Goal: Task Accomplishment & Management: Use online tool/utility

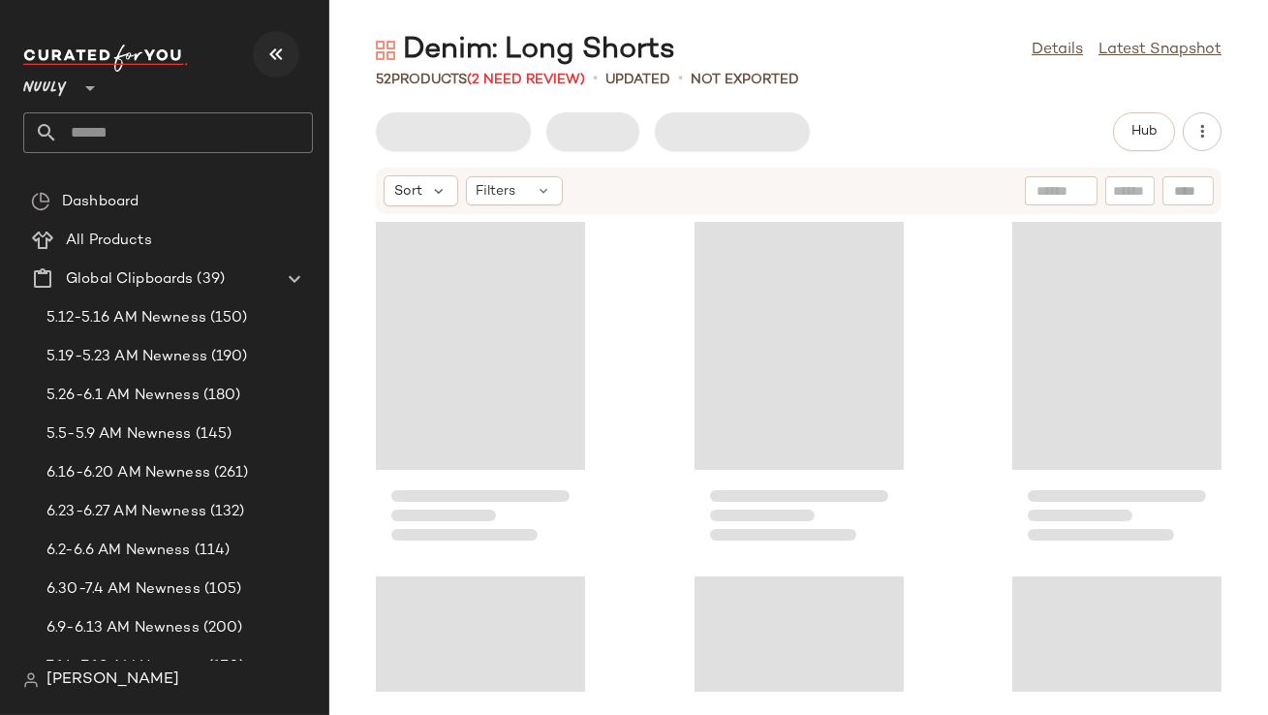
click at [275, 60] on icon "button" at bounding box center [276, 54] width 23 height 23
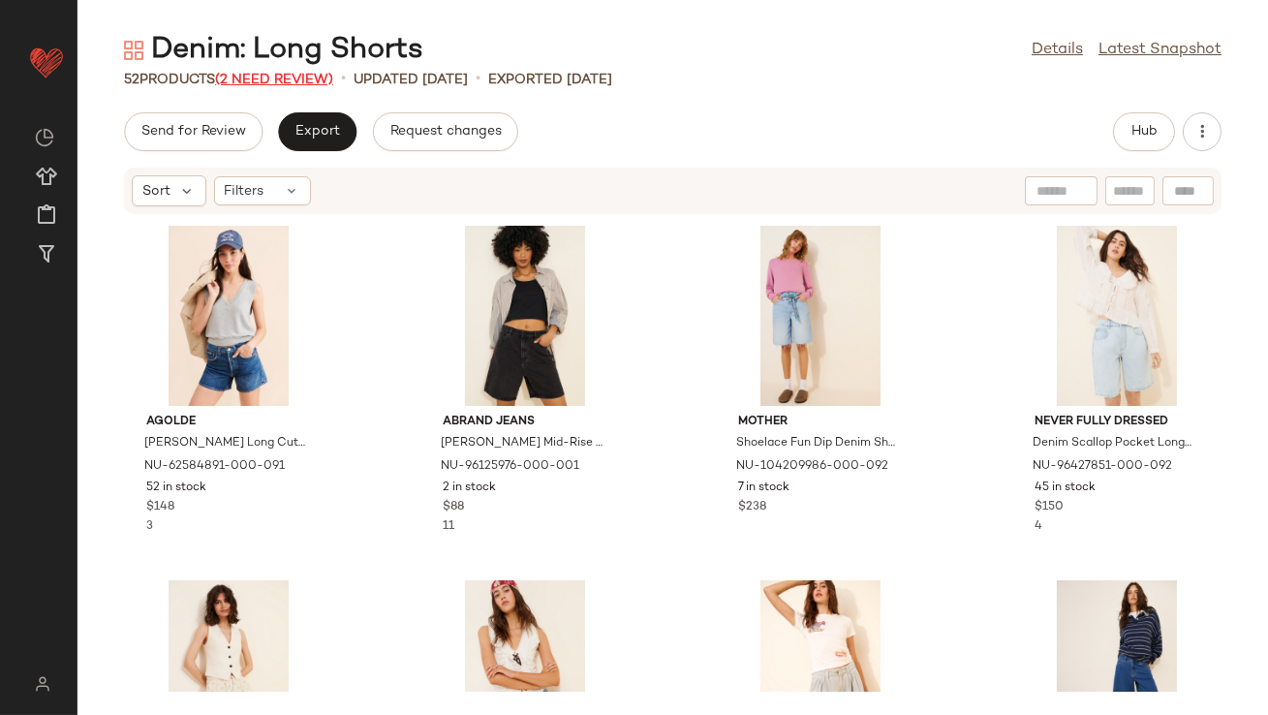
click at [255, 80] on span "(2 Need Review)" at bounding box center [274, 80] width 118 height 15
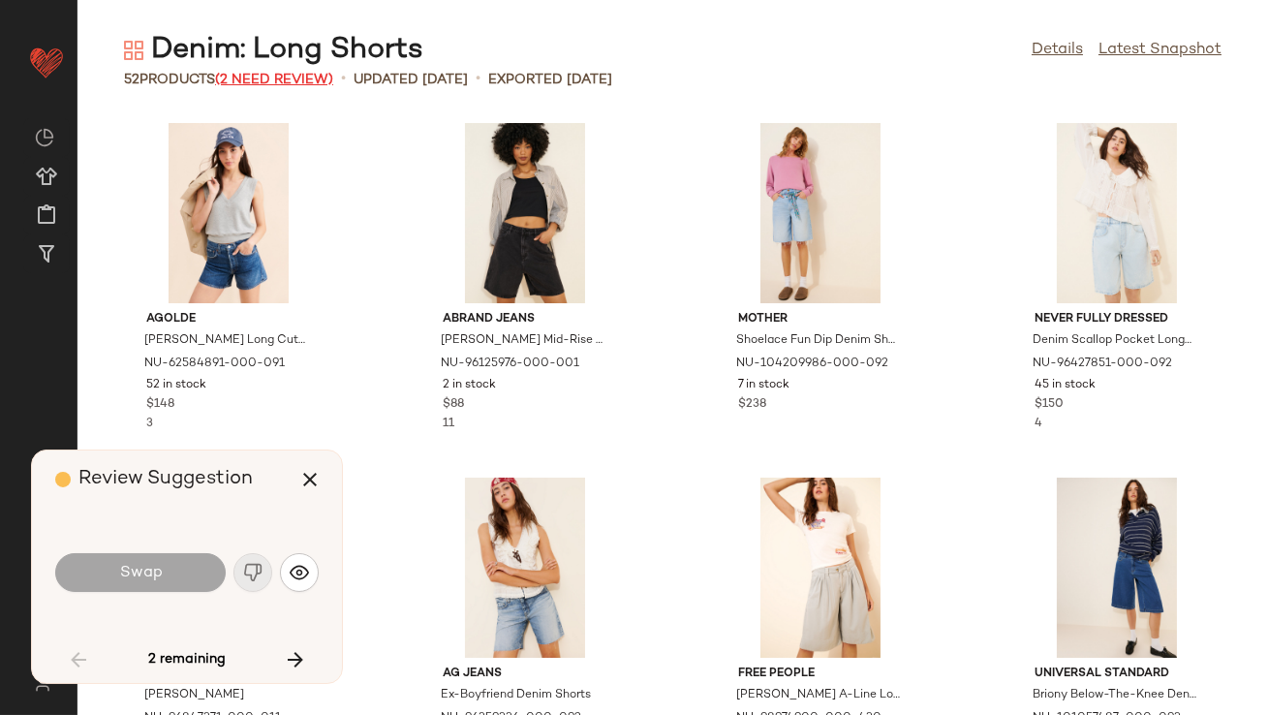
scroll to position [3192, 0]
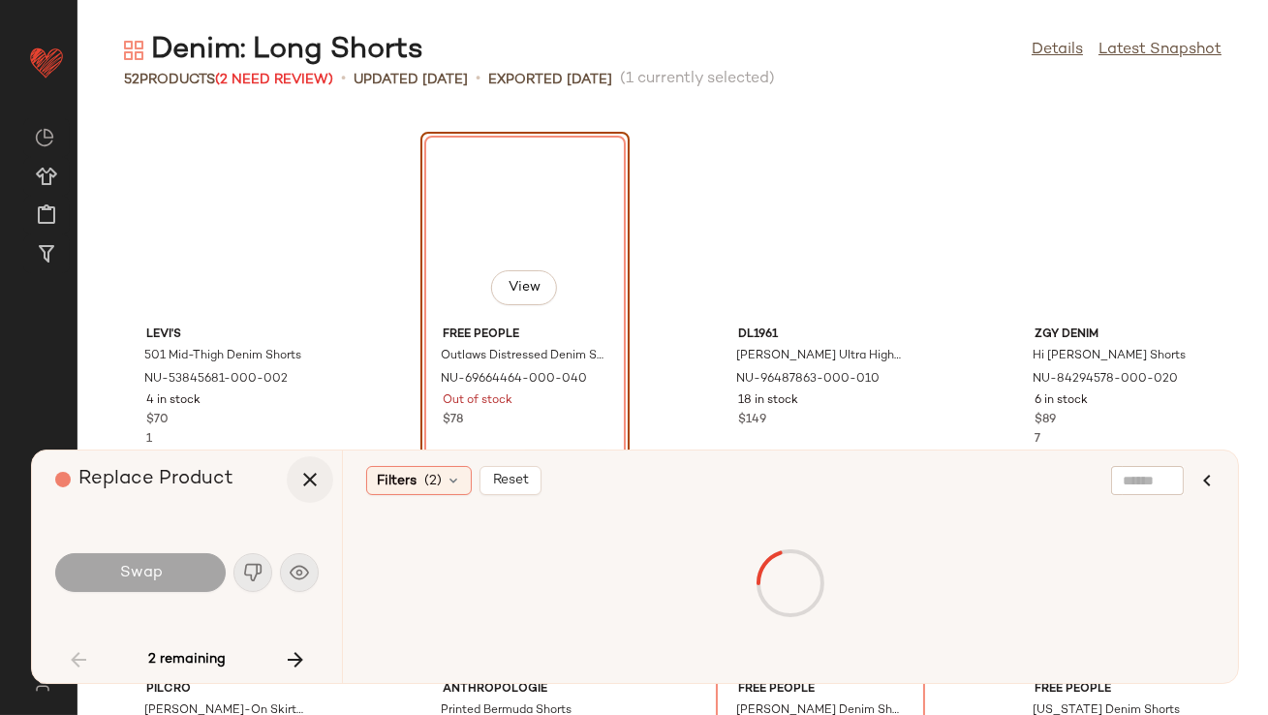
click at [302, 464] on button "button" at bounding box center [310, 479] width 47 height 47
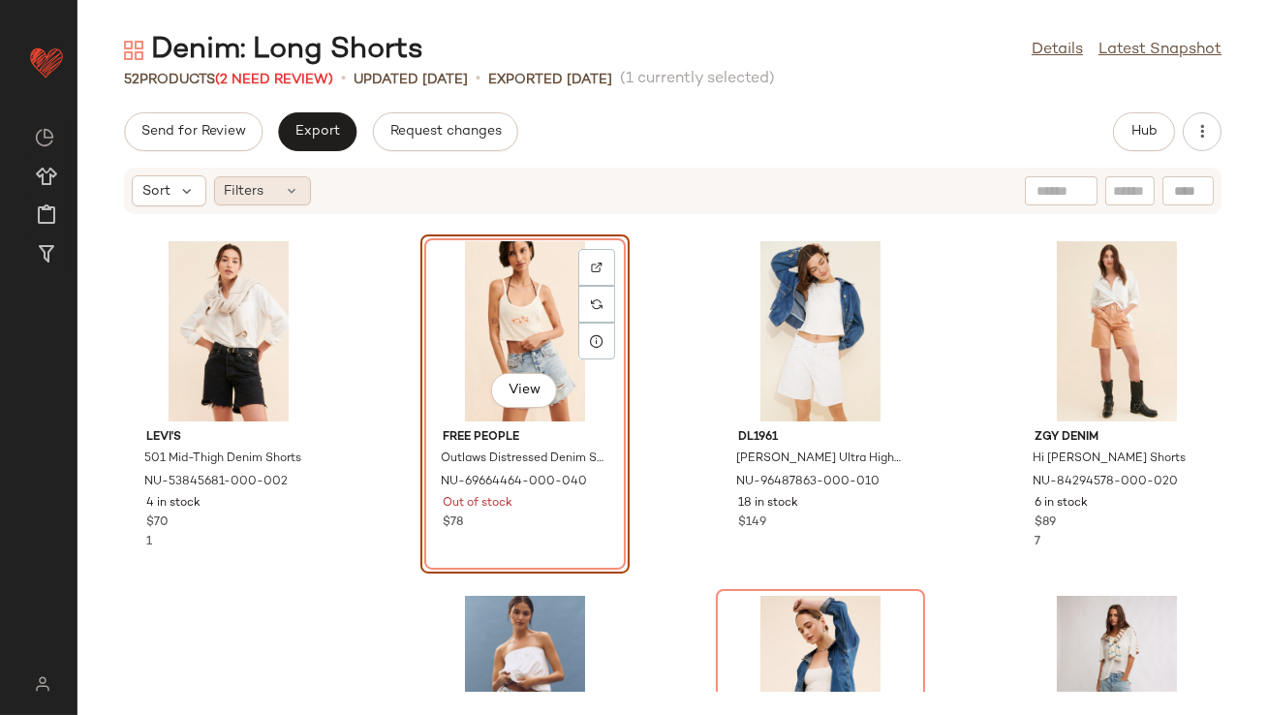
click at [276, 189] on div "Filters" at bounding box center [262, 190] width 97 height 29
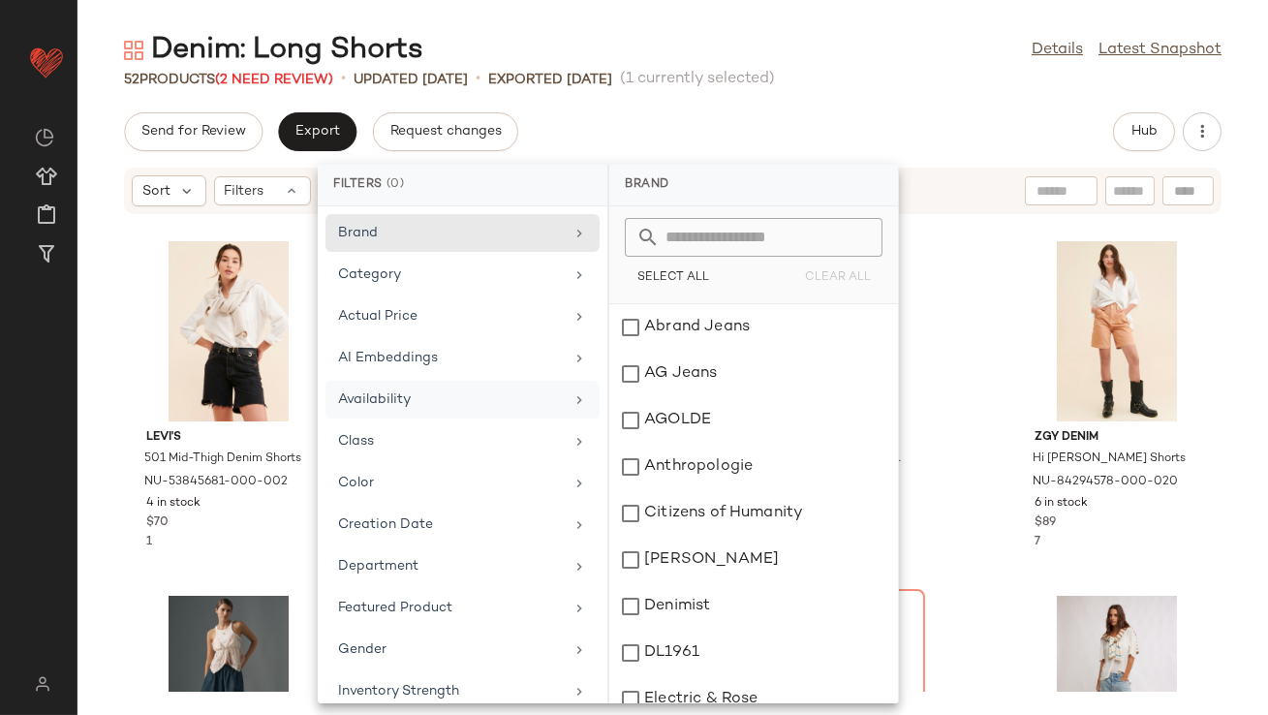
click at [397, 393] on div "Availability" at bounding box center [451, 400] width 226 height 20
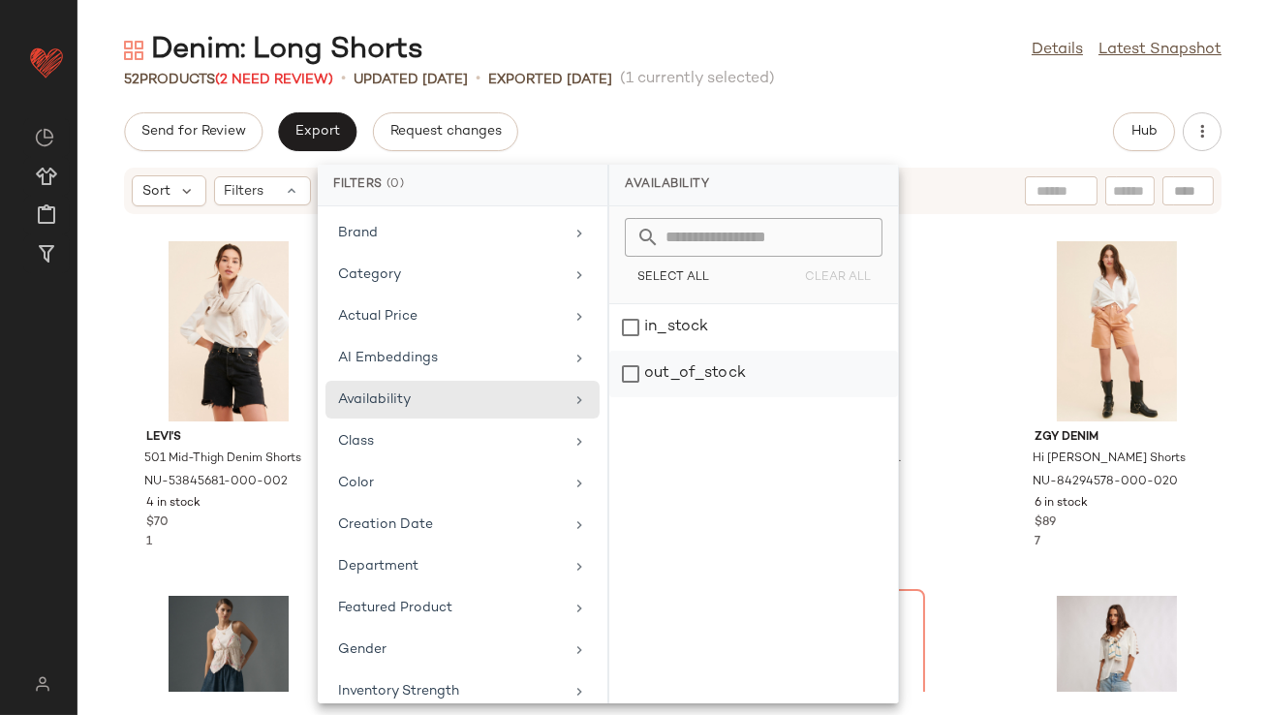
click at [694, 377] on div "out_of_stock" at bounding box center [753, 374] width 289 height 47
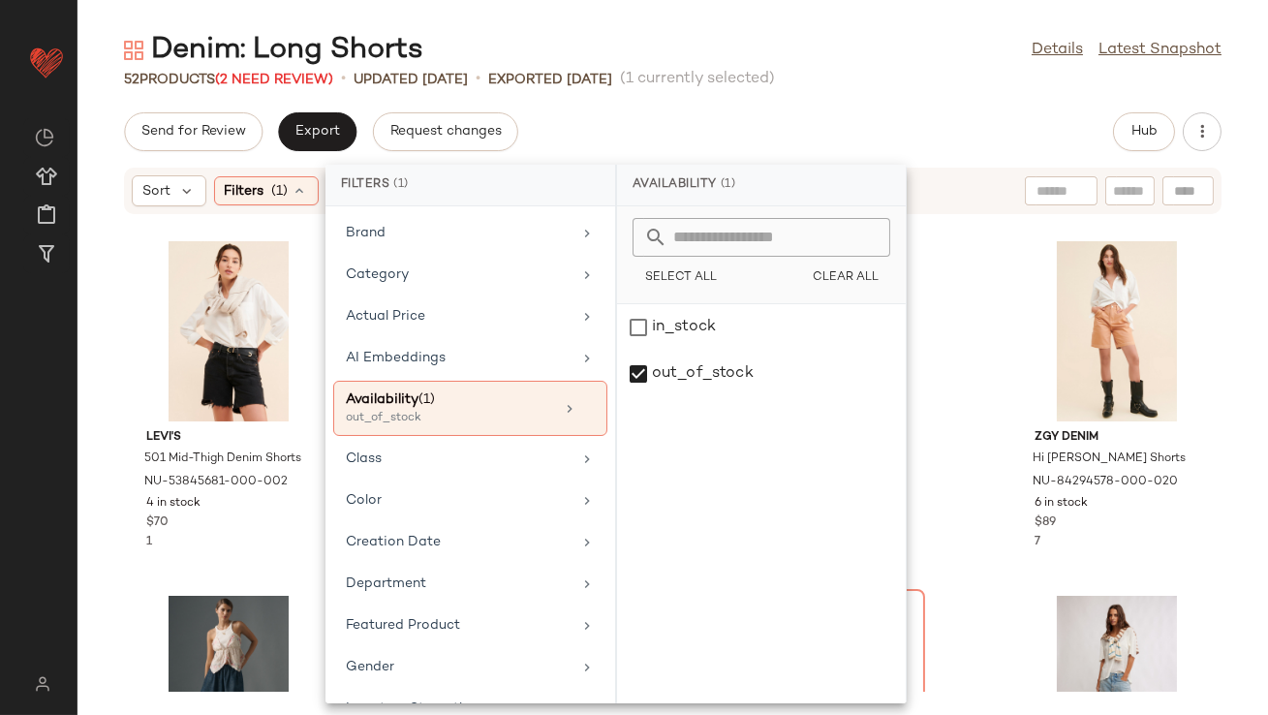
click at [889, 109] on div "Denim: Long Shorts Details Latest Snapshot 52 Products (2 Need Review) • update…" at bounding box center [673, 373] width 1191 height 684
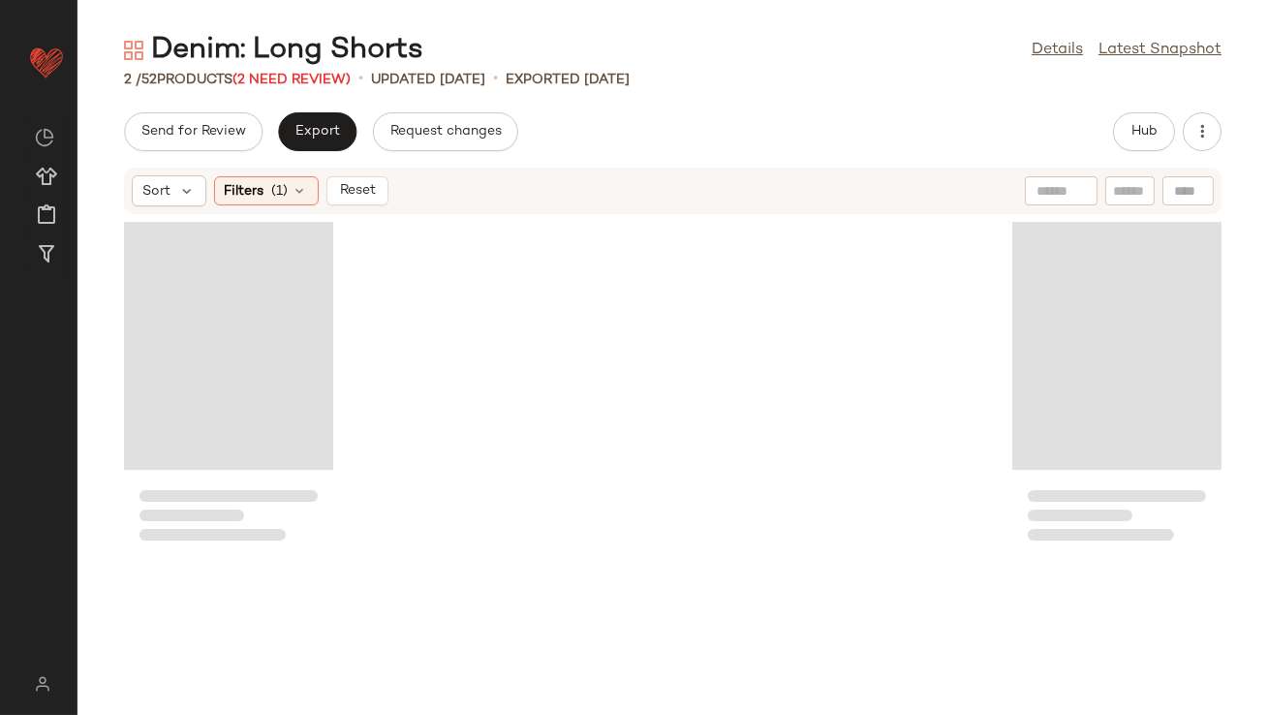
click at [1104, 122] on div "Send for Review Export Request changes Hub" at bounding box center [673, 131] width 1098 height 39
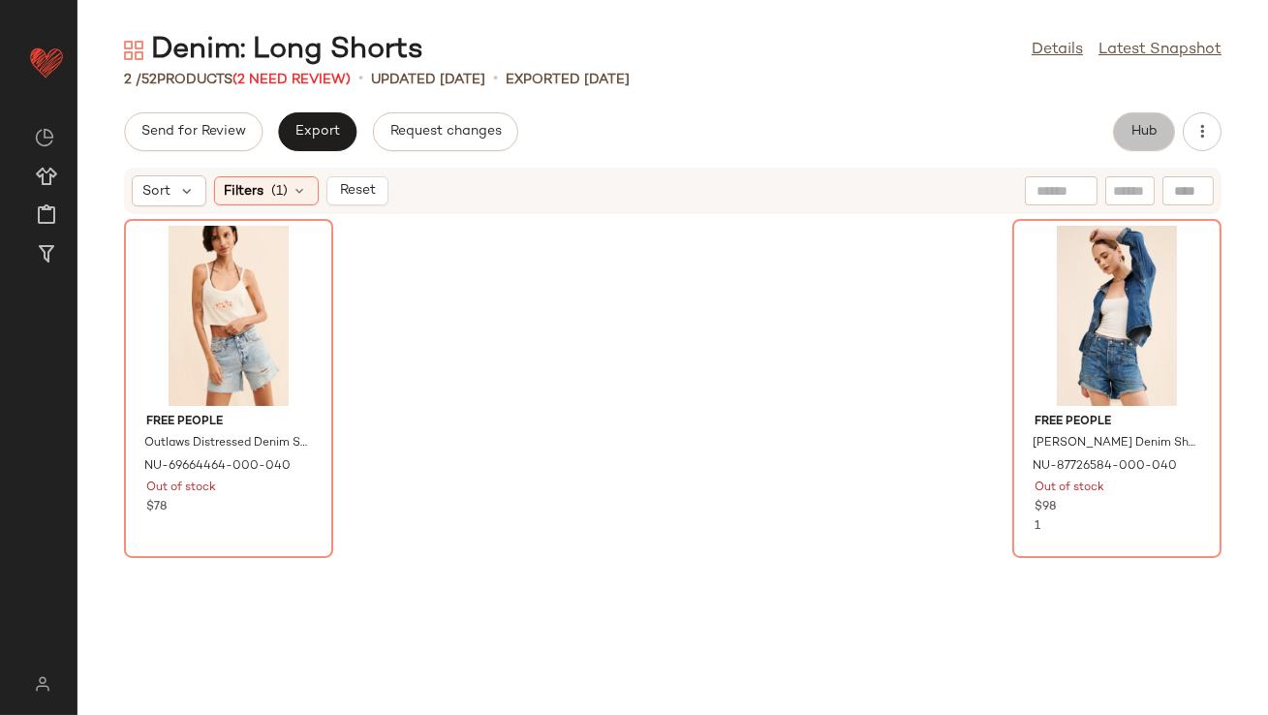
click at [1129, 122] on button "Hub" at bounding box center [1144, 131] width 62 height 39
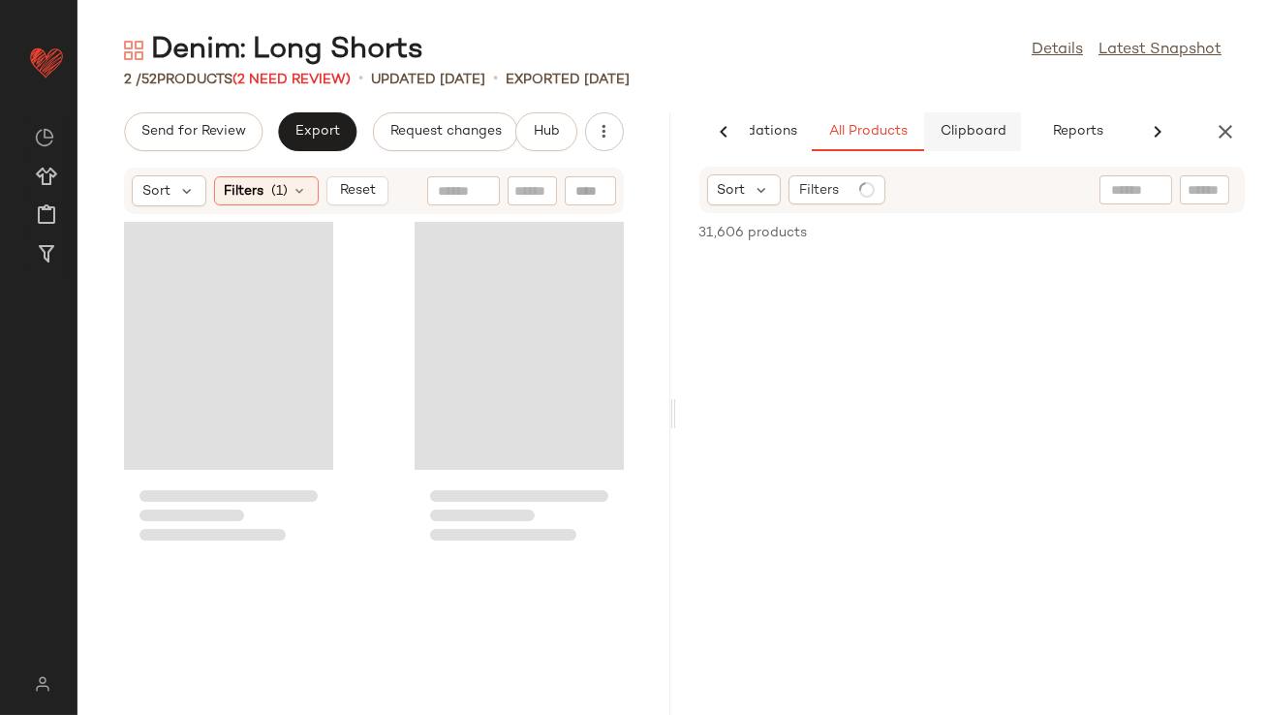
scroll to position [0, 109]
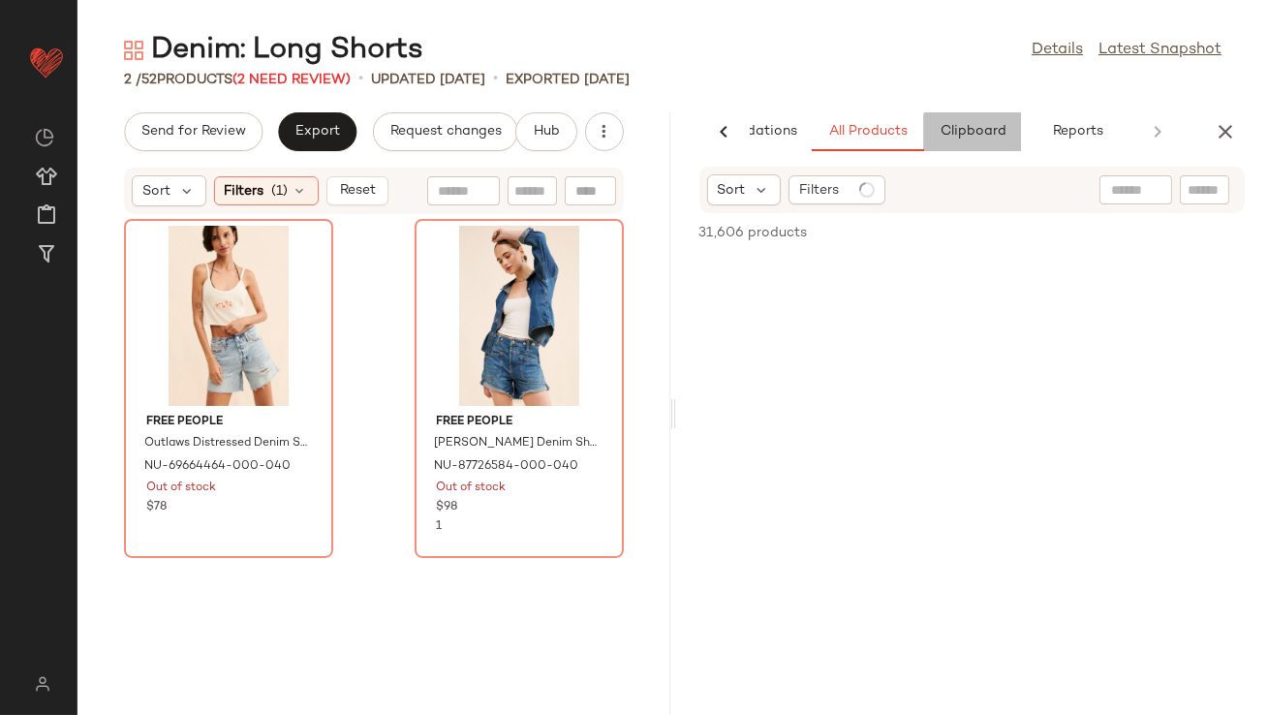
click at [972, 119] on button "Clipboard" at bounding box center [972, 131] width 97 height 39
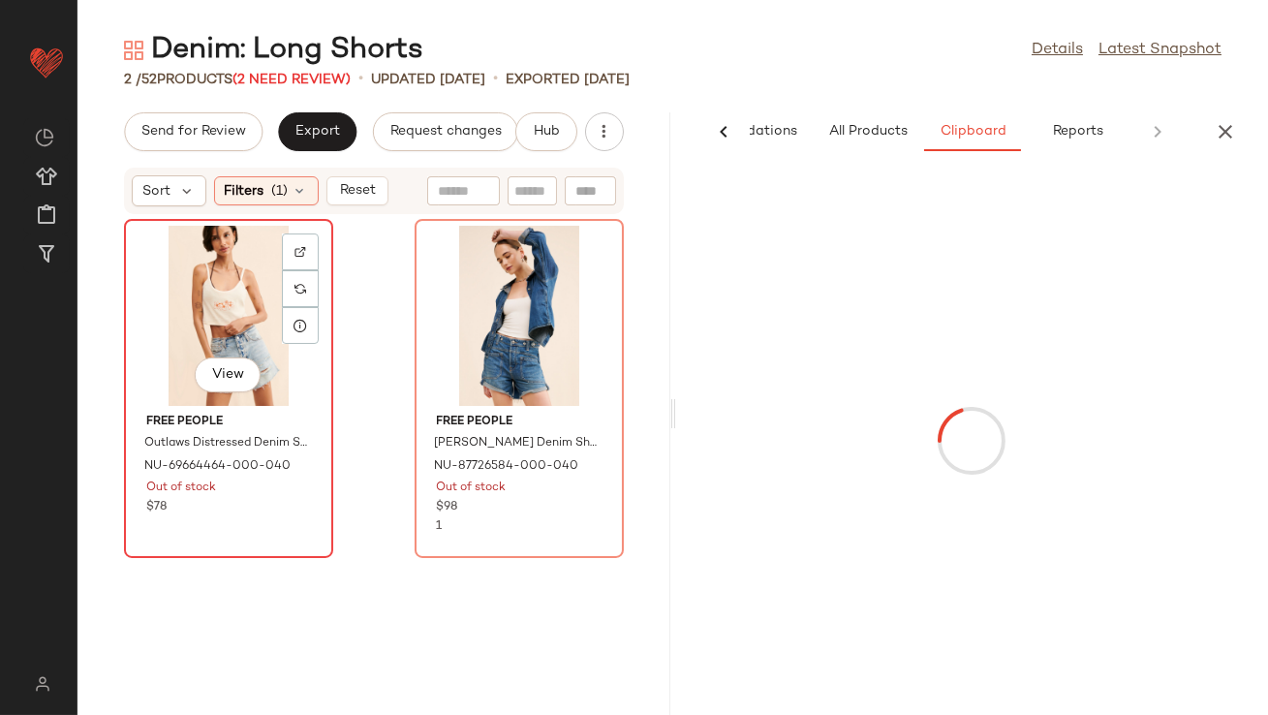
click at [200, 266] on div "View" at bounding box center [229, 316] width 196 height 180
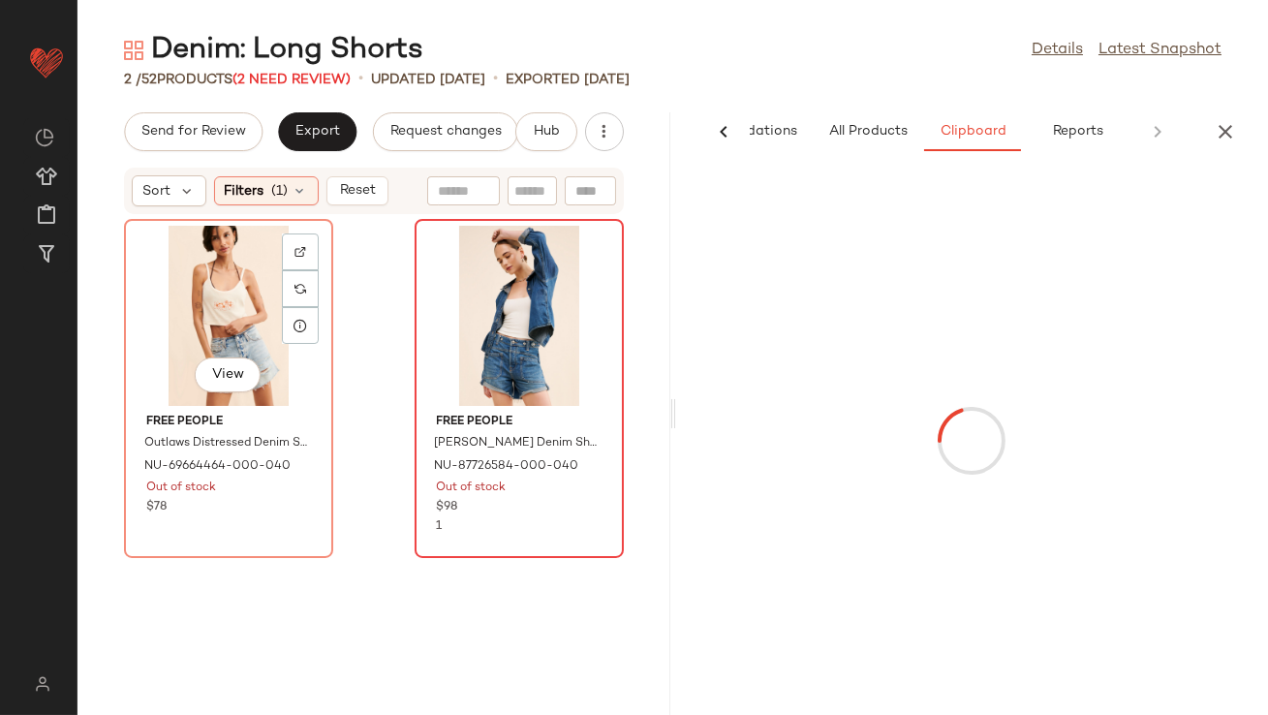
click at [533, 274] on div at bounding box center [519, 316] width 196 height 180
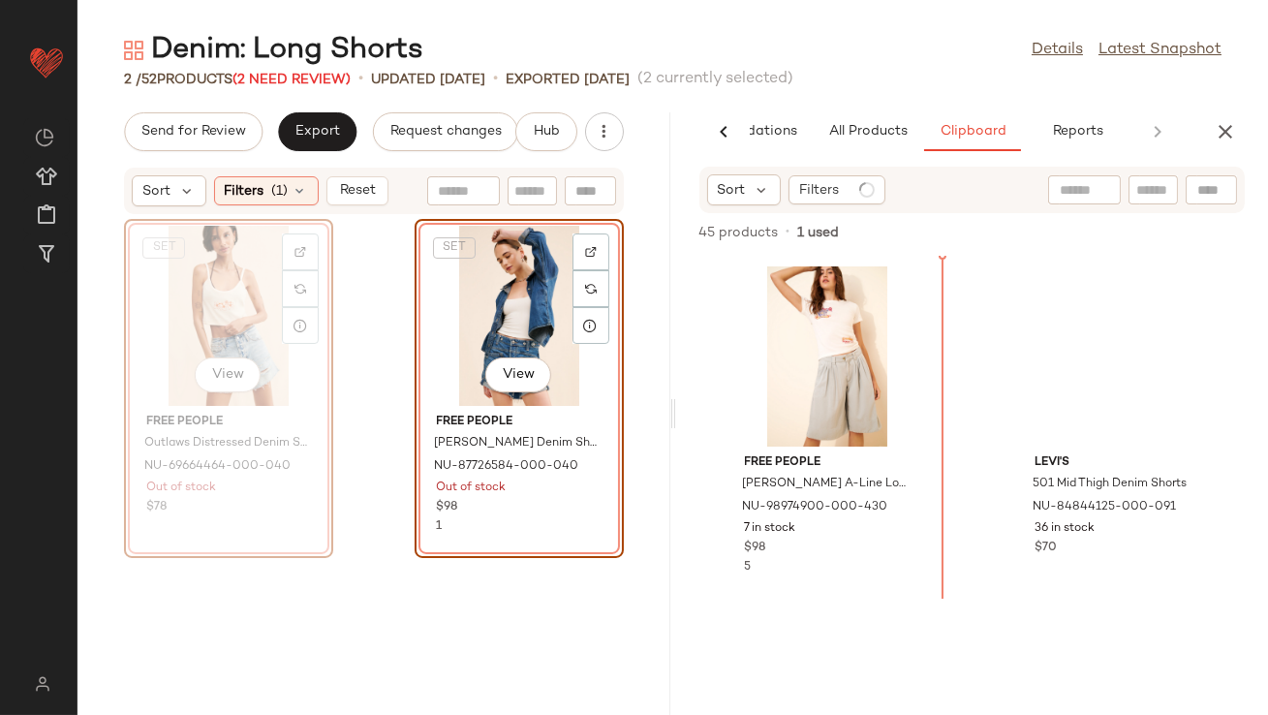
drag, startPoint x: 199, startPoint y: 297, endPoint x: 212, endPoint y: 297, distance: 13.6
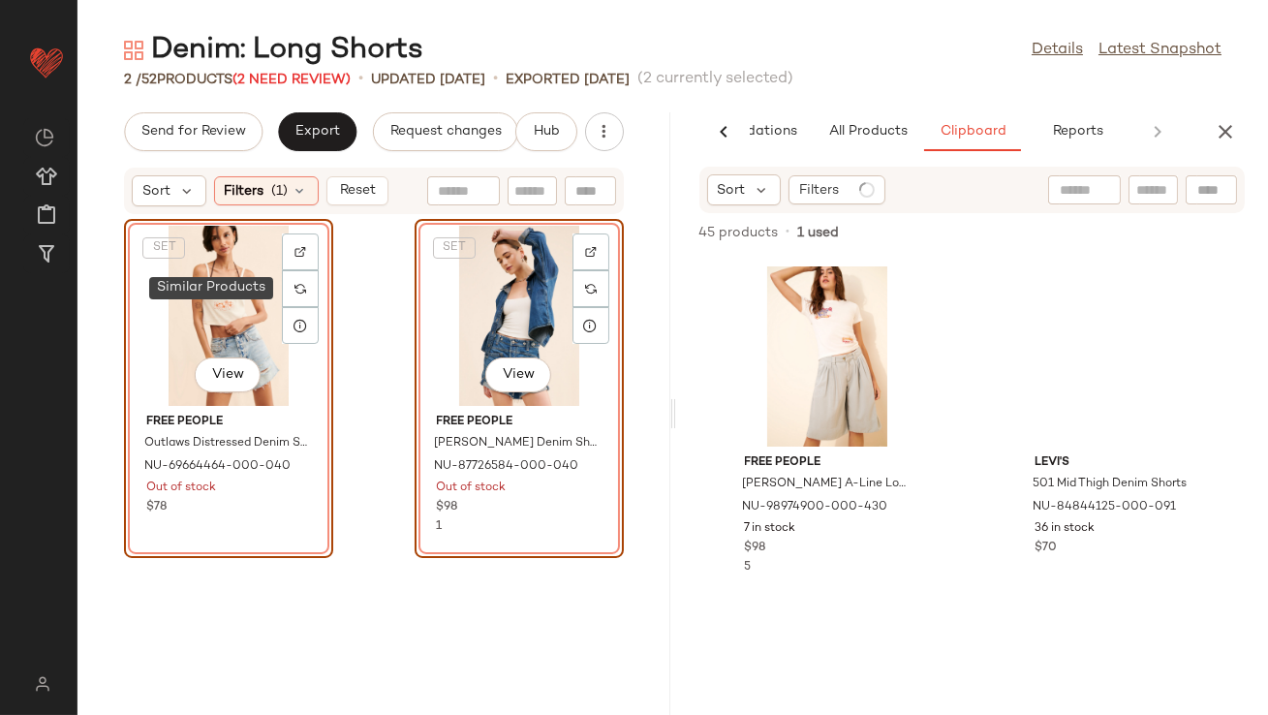
click at [217, 296] on div "SET View" at bounding box center [229, 316] width 196 height 180
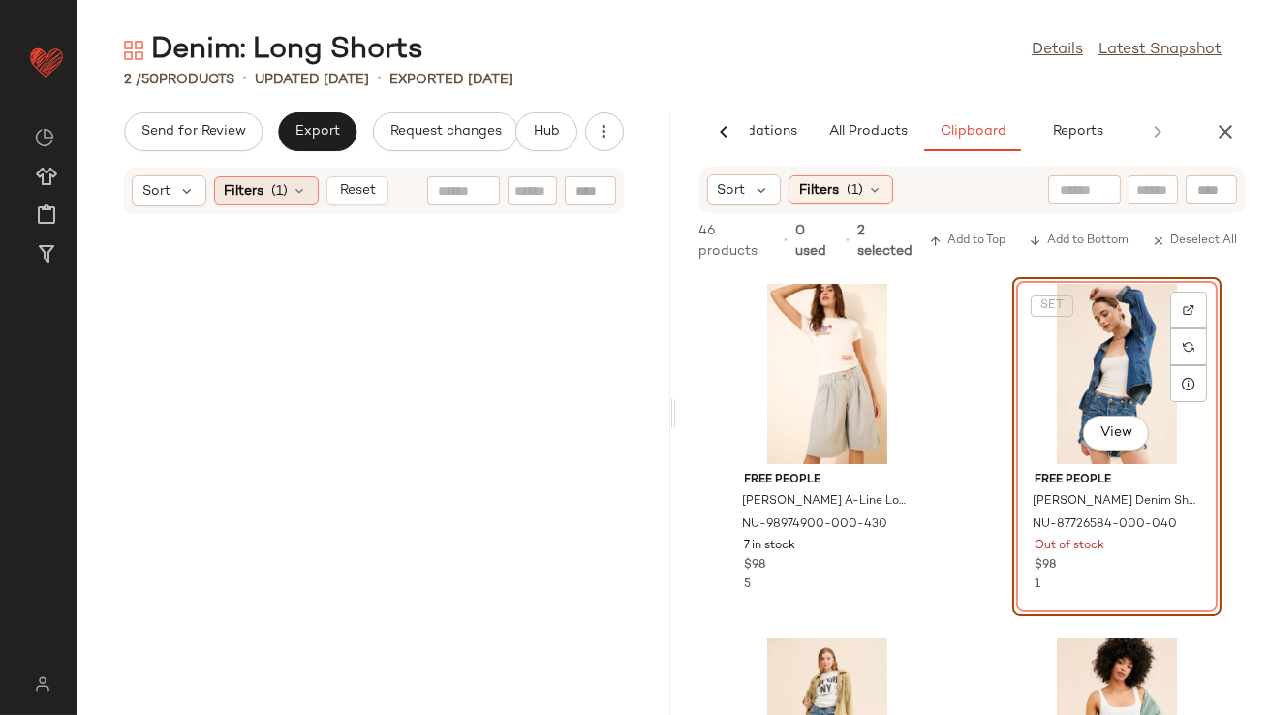
click at [283, 187] on span "(1)" at bounding box center [280, 191] width 16 height 20
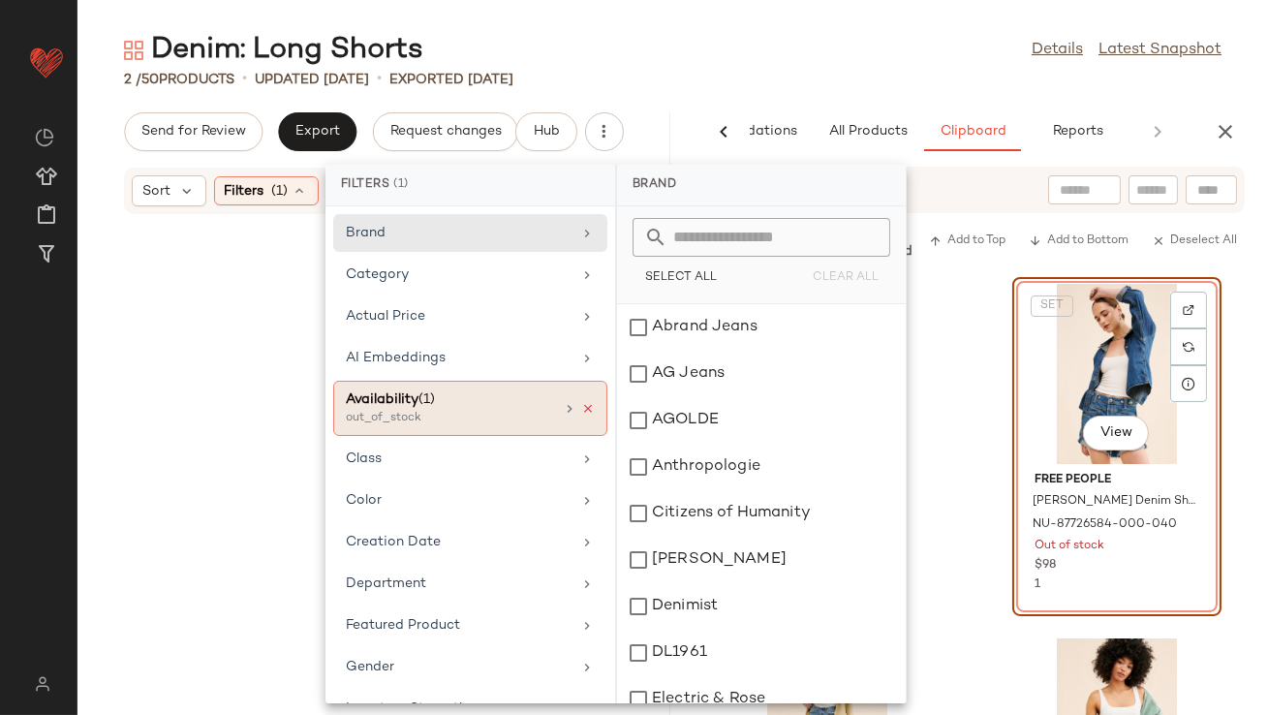
click at [581, 406] on icon at bounding box center [588, 409] width 14 height 14
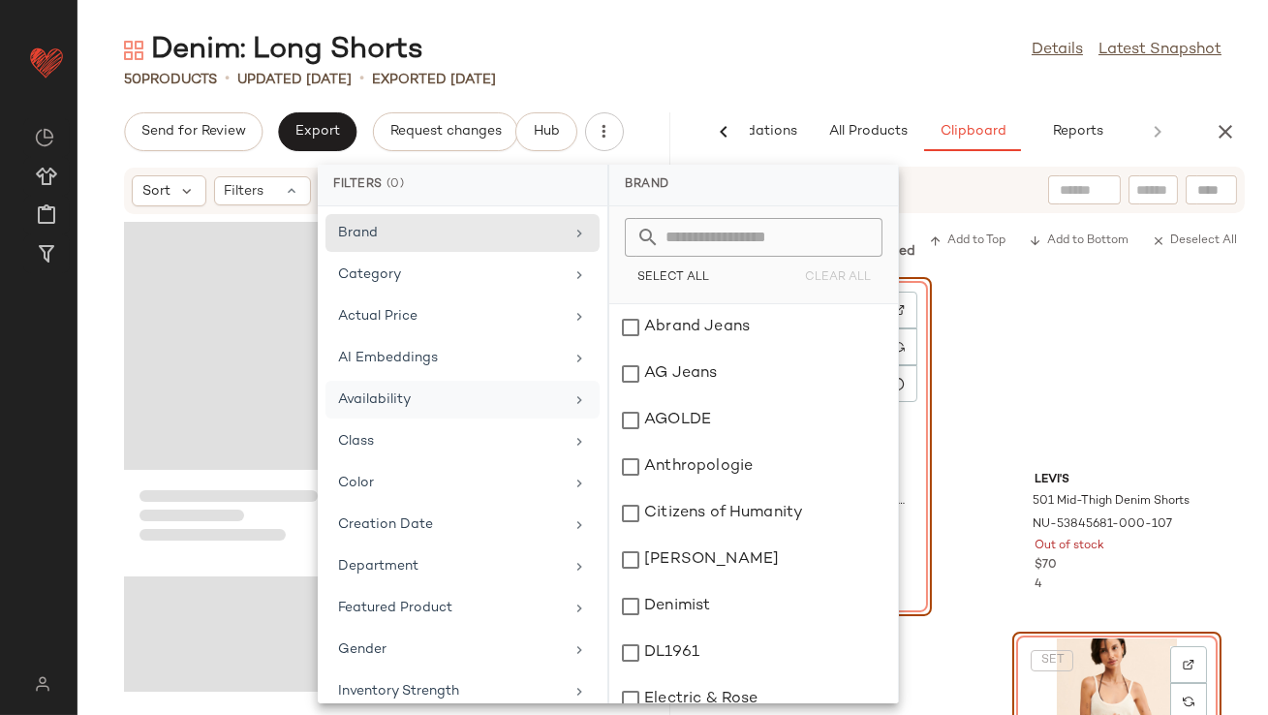
click at [890, 65] on div "Denim: Long Shorts Details Latest Snapshot" at bounding box center [673, 50] width 1191 height 39
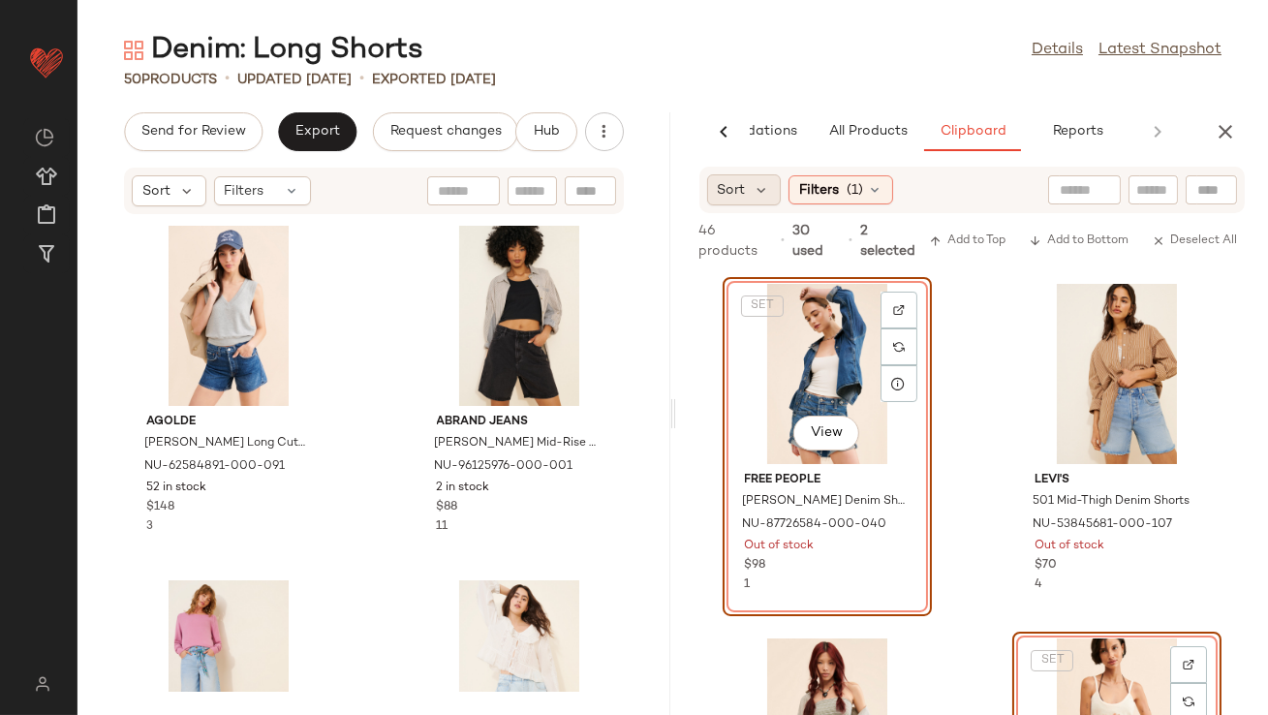
click at [756, 203] on div "Sort" at bounding box center [744, 189] width 75 height 31
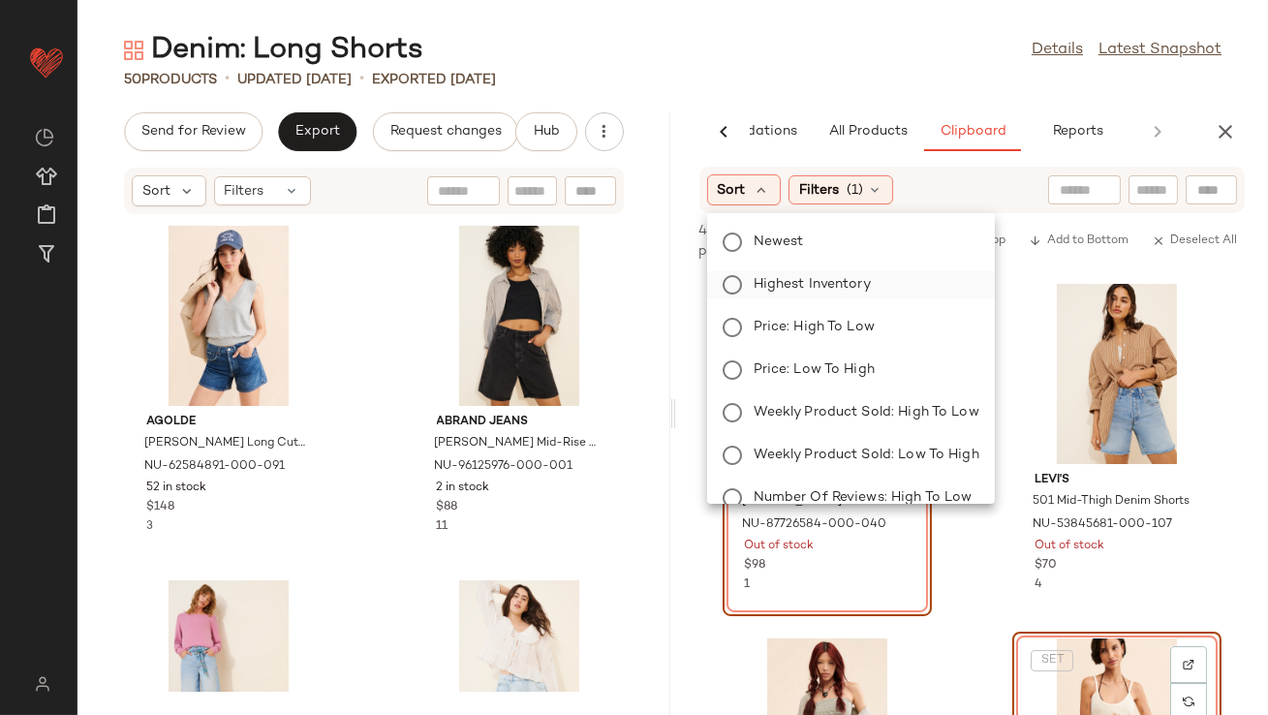
click at [778, 279] on span "Highest Inventory" at bounding box center [812, 284] width 117 height 20
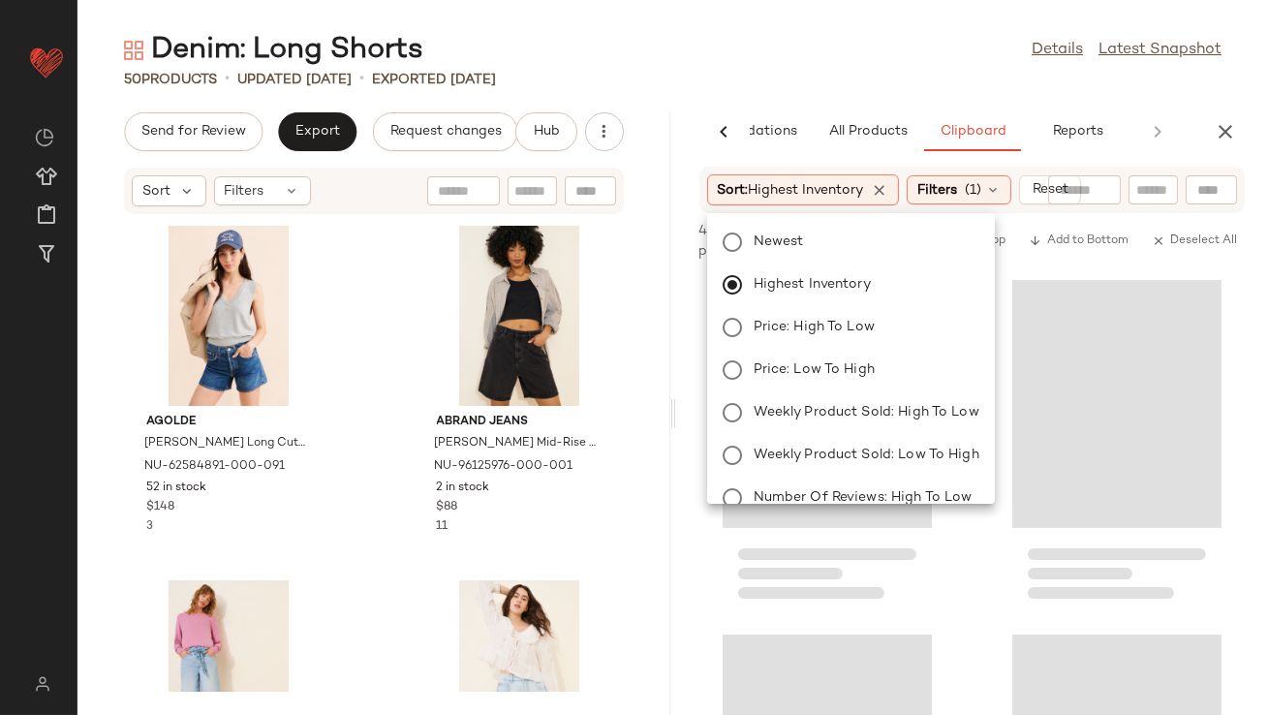
click at [796, 77] on div "50 Products • updated Aug 26th • Exported Aug 19th" at bounding box center [673, 79] width 1191 height 19
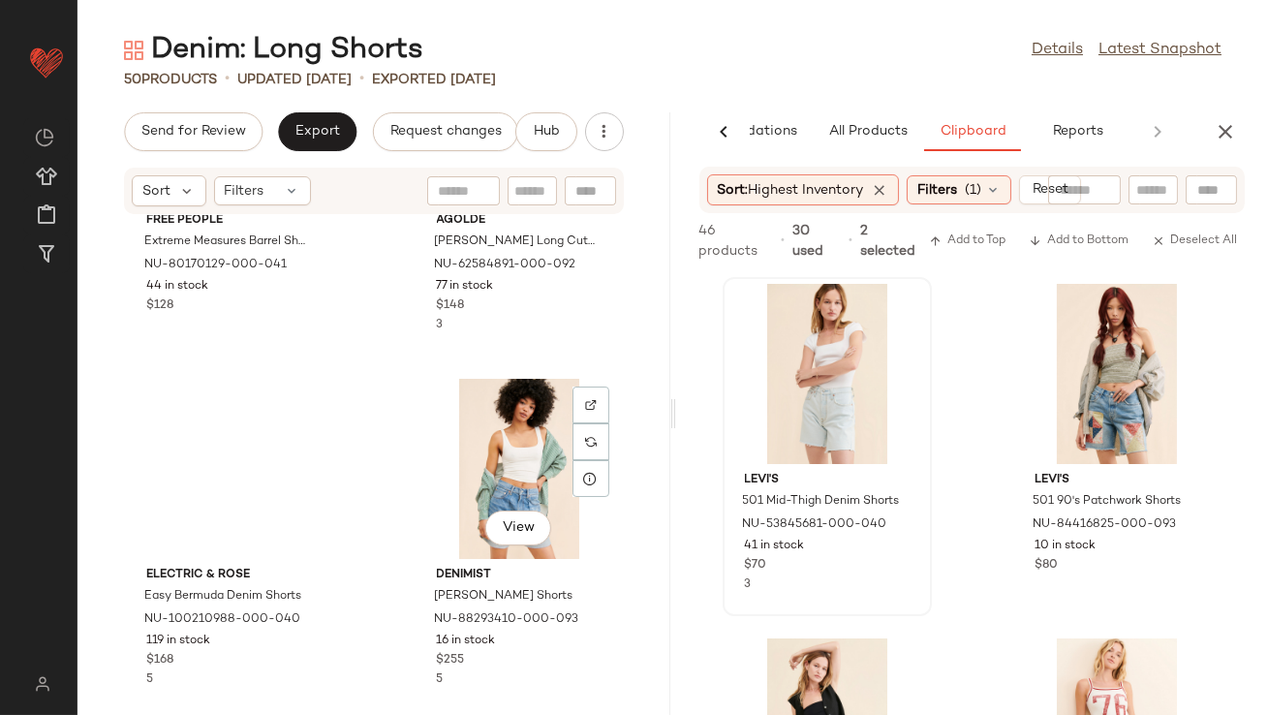
scroll to position [2094, 0]
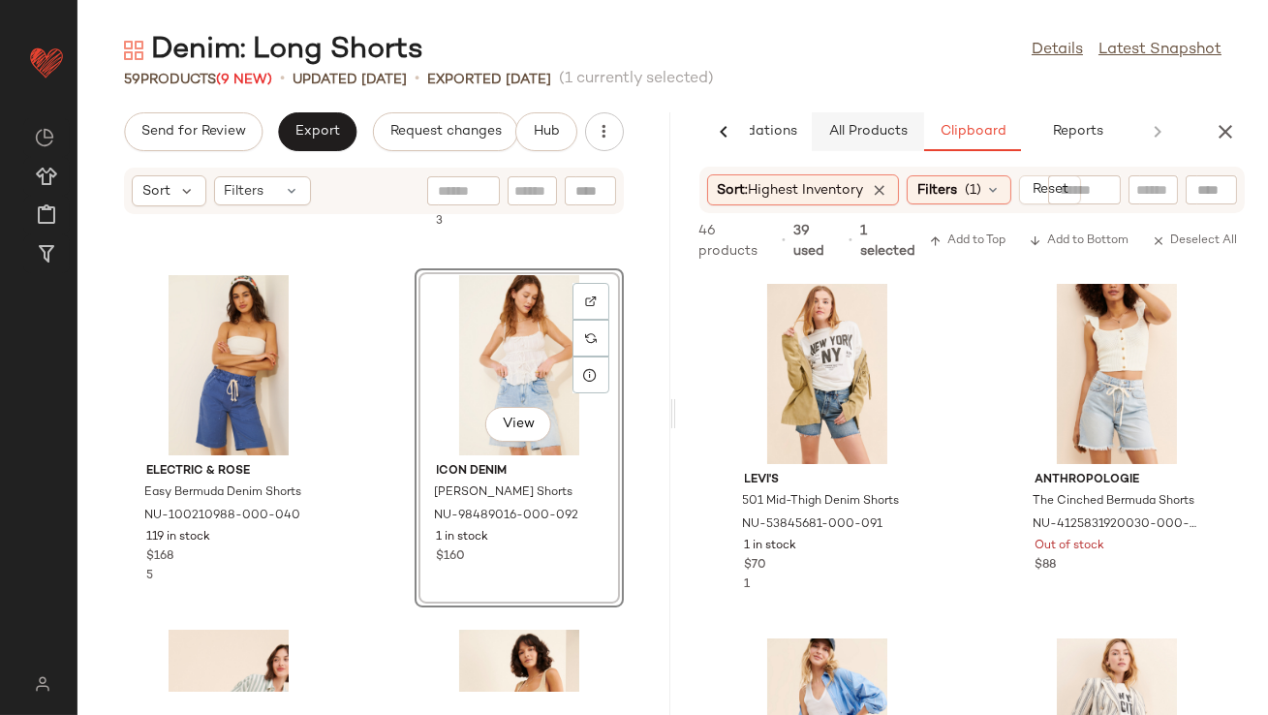
click at [883, 129] on span "All Products" at bounding box center [866, 132] width 79 height 16
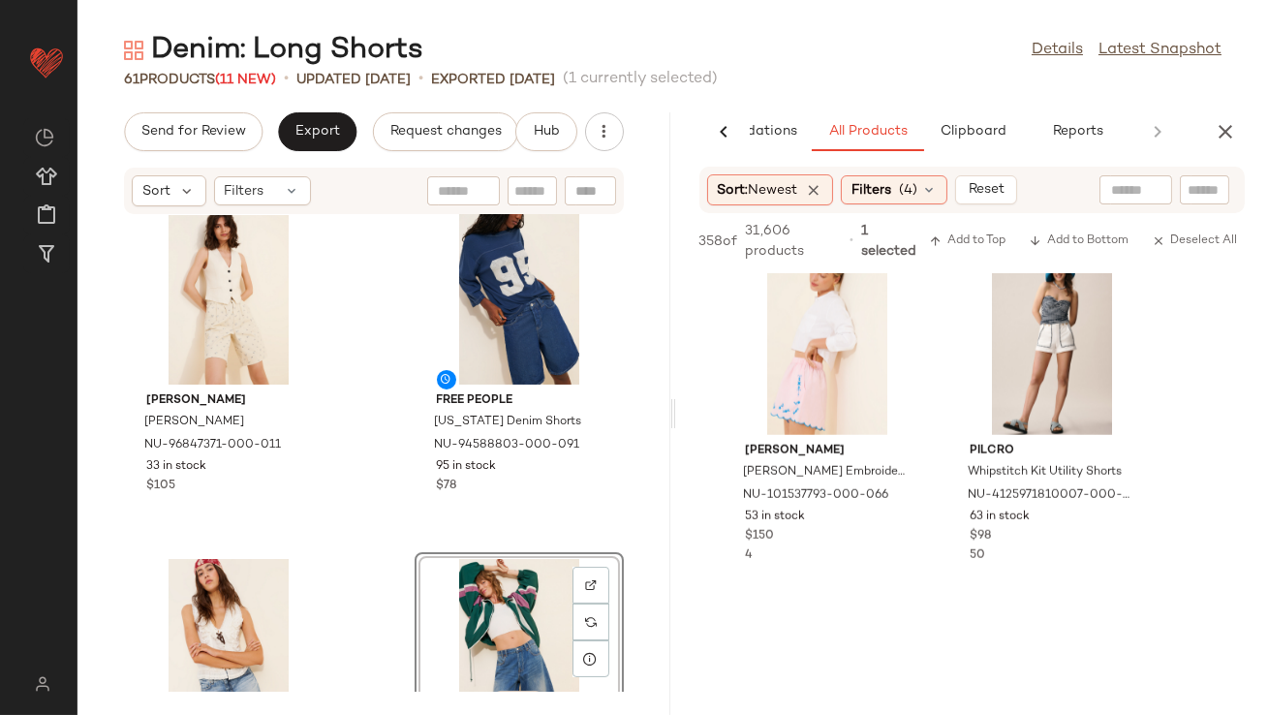
scroll to position [4055, 0]
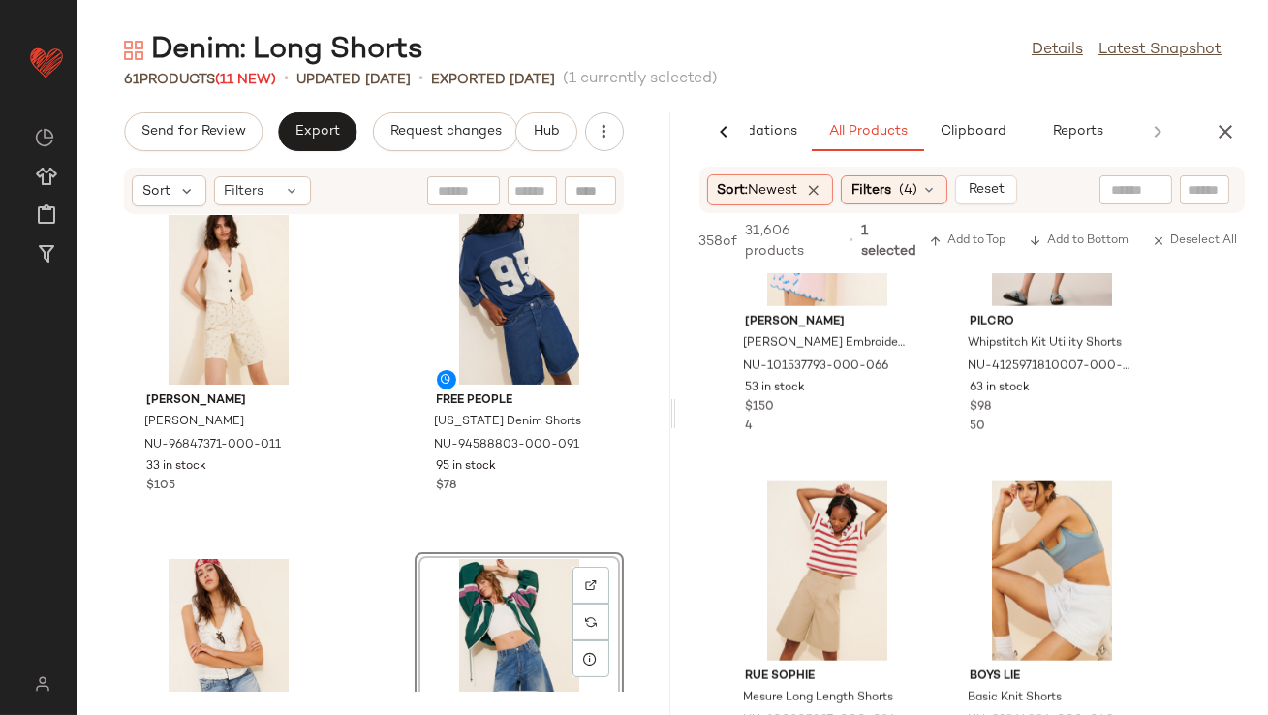
click at [1223, 139] on icon "button" at bounding box center [1225, 131] width 23 height 23
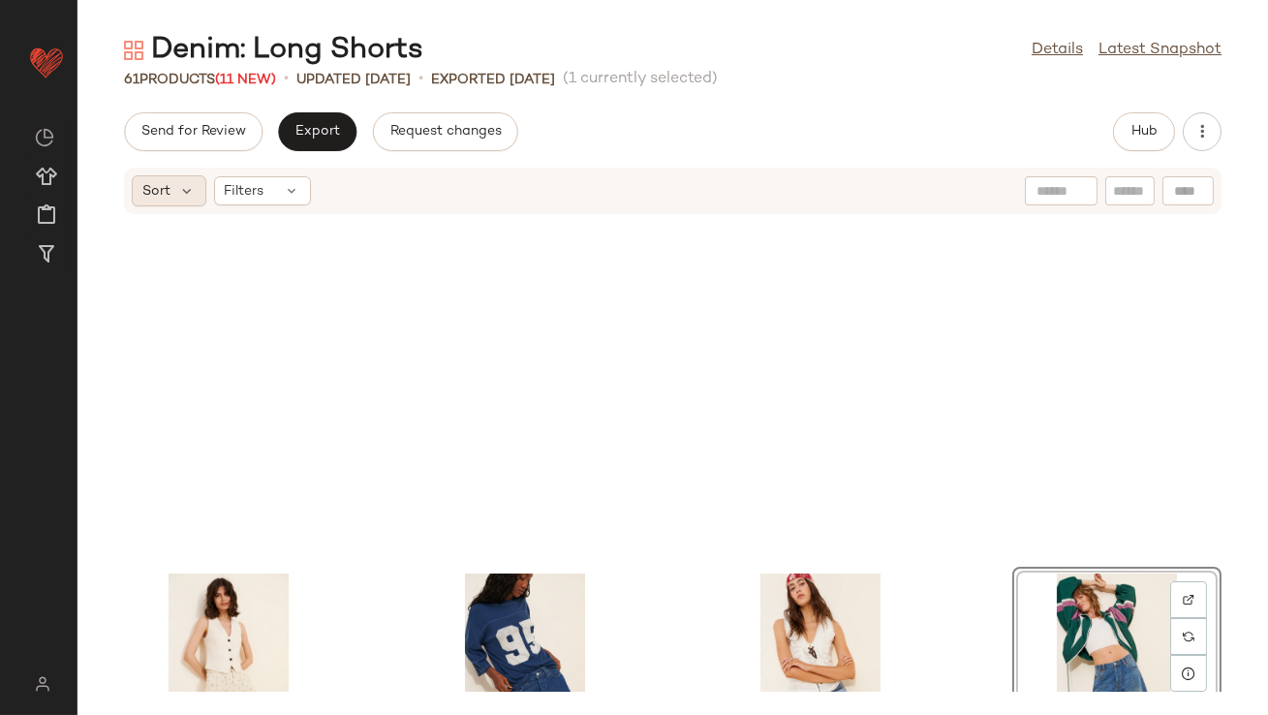
scroll to position [369, 0]
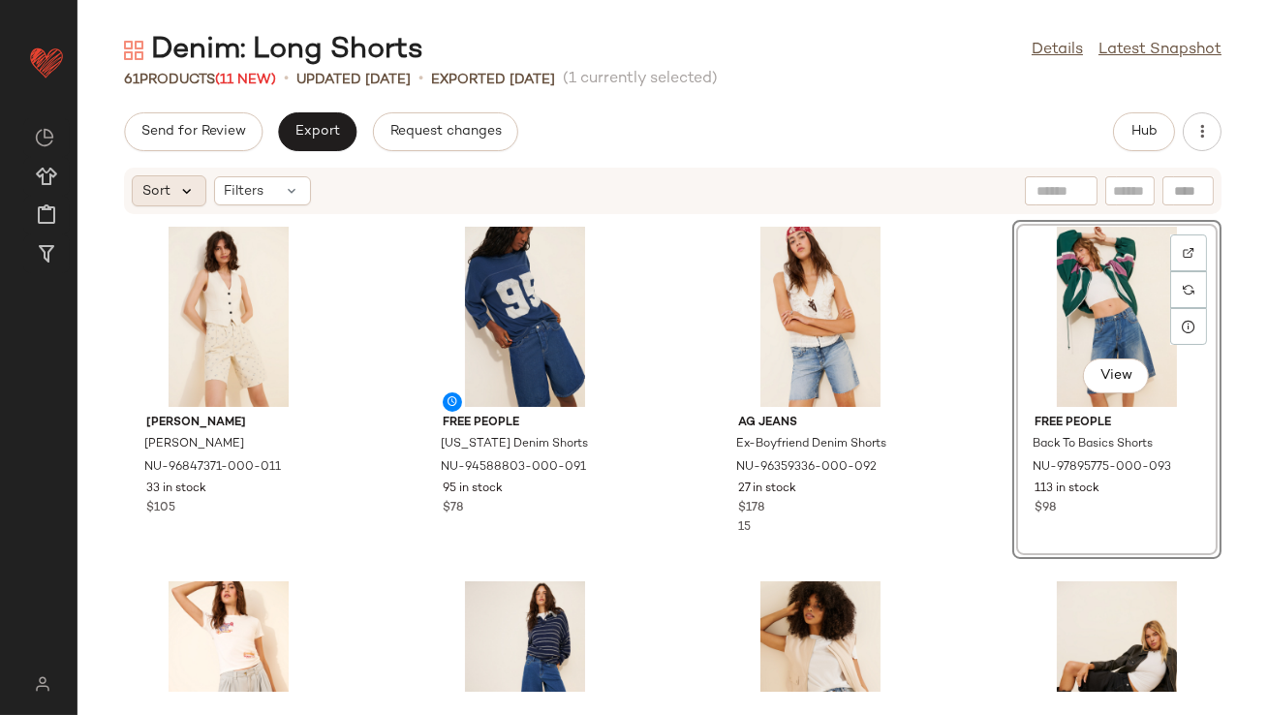
click at [179, 198] on icon at bounding box center [186, 190] width 17 height 17
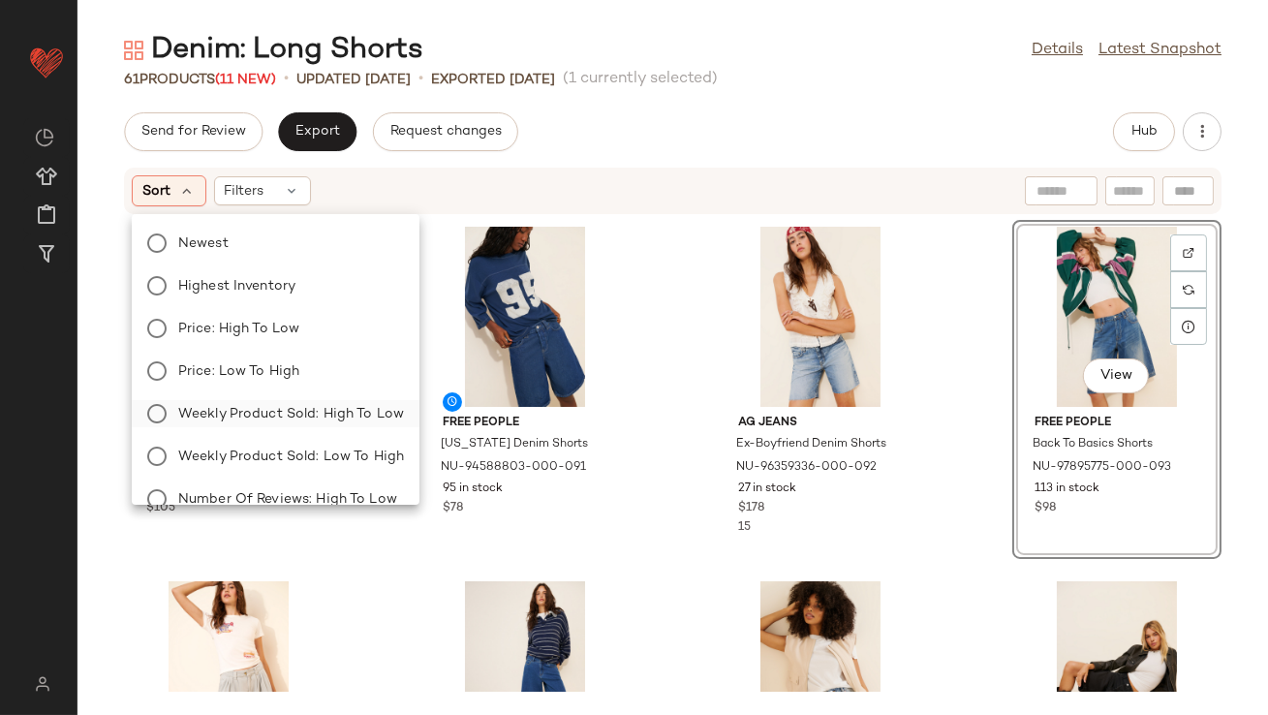
click at [228, 408] on span "Weekly Product Sold: High to Low" at bounding box center [291, 414] width 226 height 20
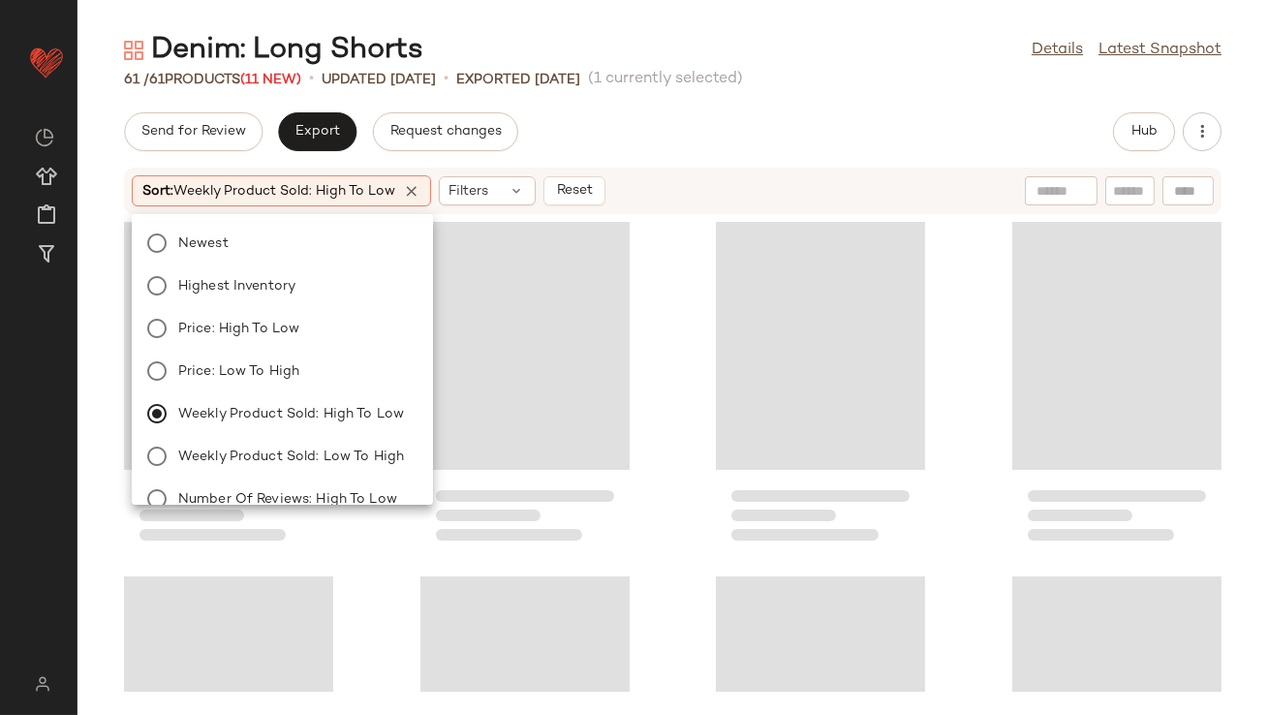
click at [817, 111] on div "Denim: Long Shorts Details Latest Snapshot 61 / 61 Products (11 New) • updated …" at bounding box center [673, 373] width 1191 height 684
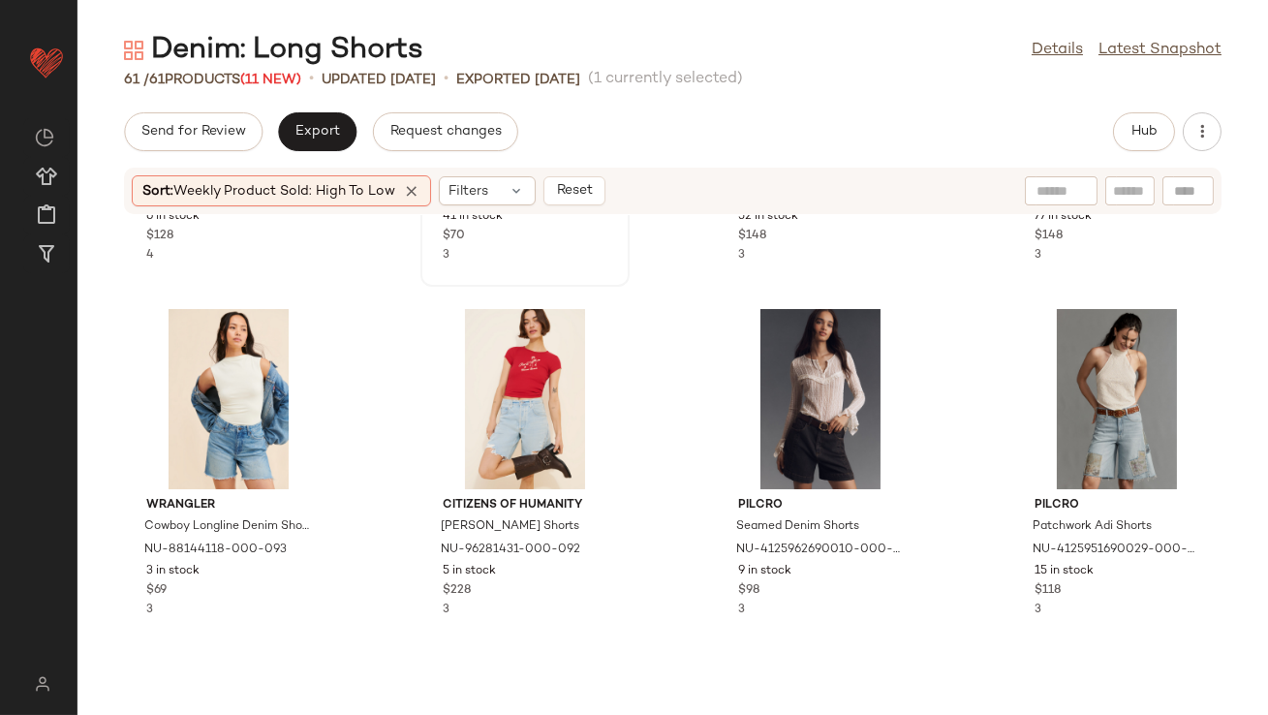
scroll to position [1776, 0]
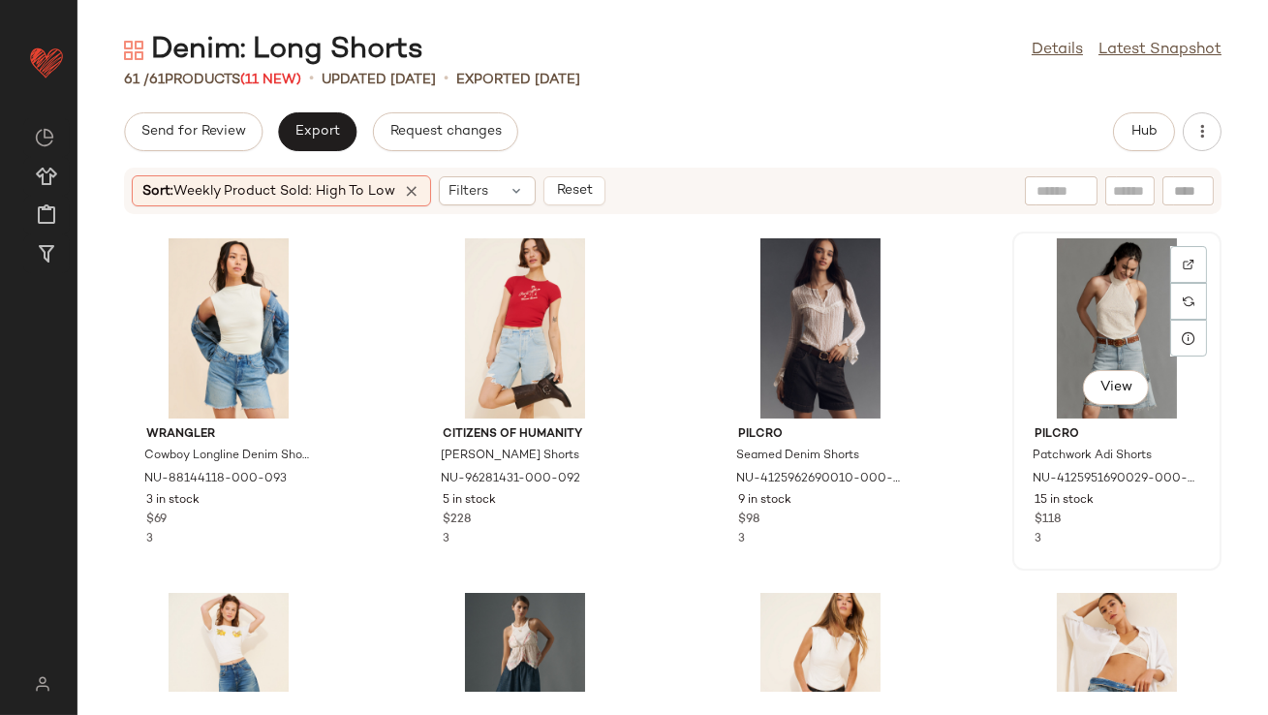
click at [1111, 280] on div "View" at bounding box center [1117, 328] width 196 height 180
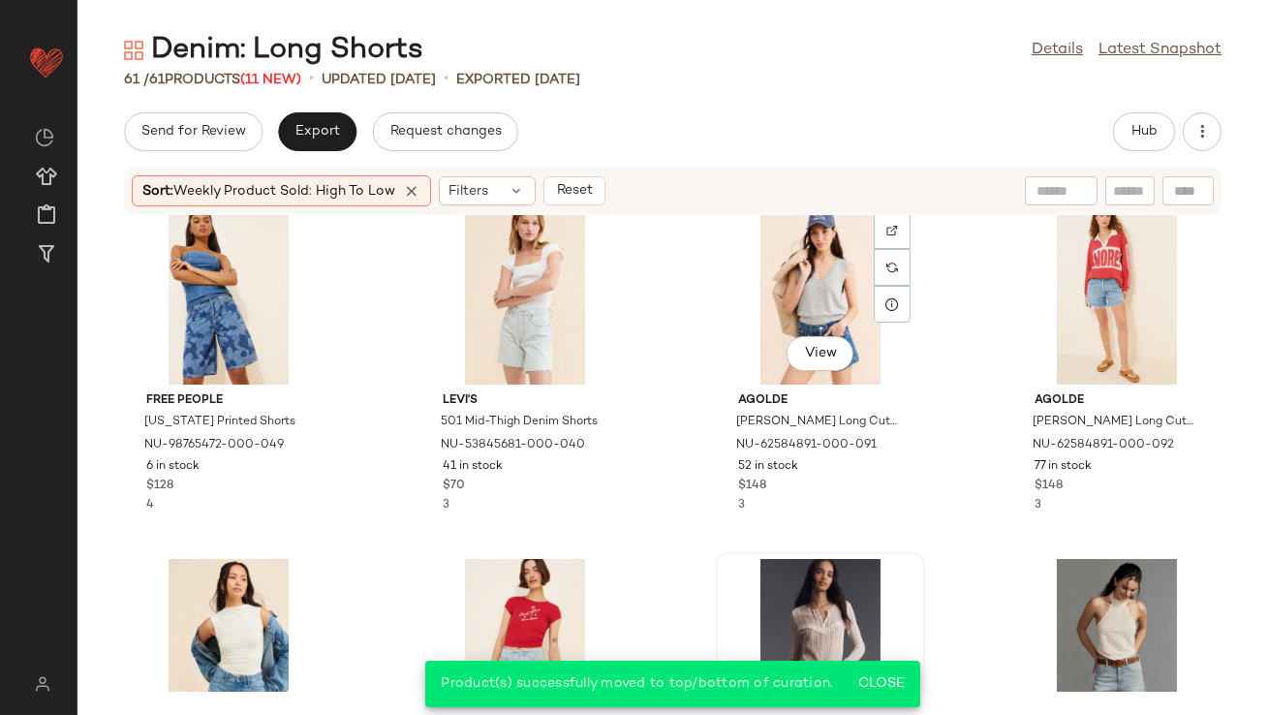
scroll to position [1417, 0]
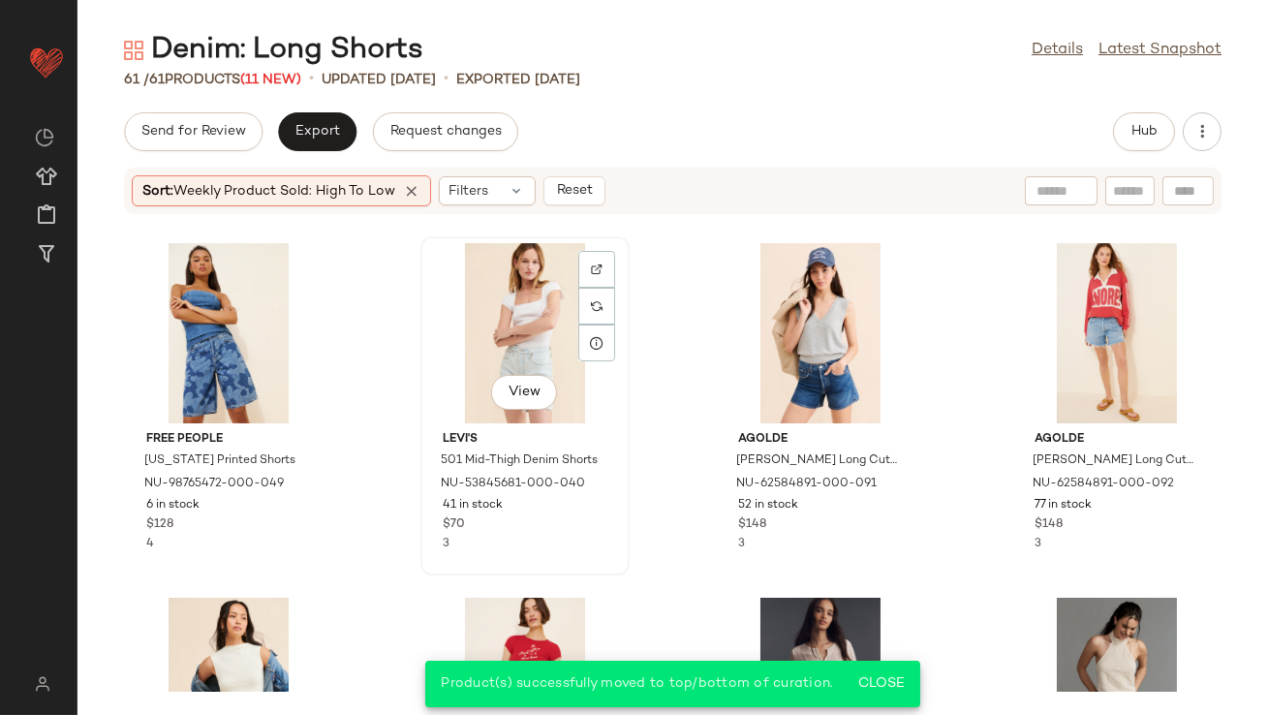
click at [484, 314] on div "View" at bounding box center [525, 333] width 196 height 180
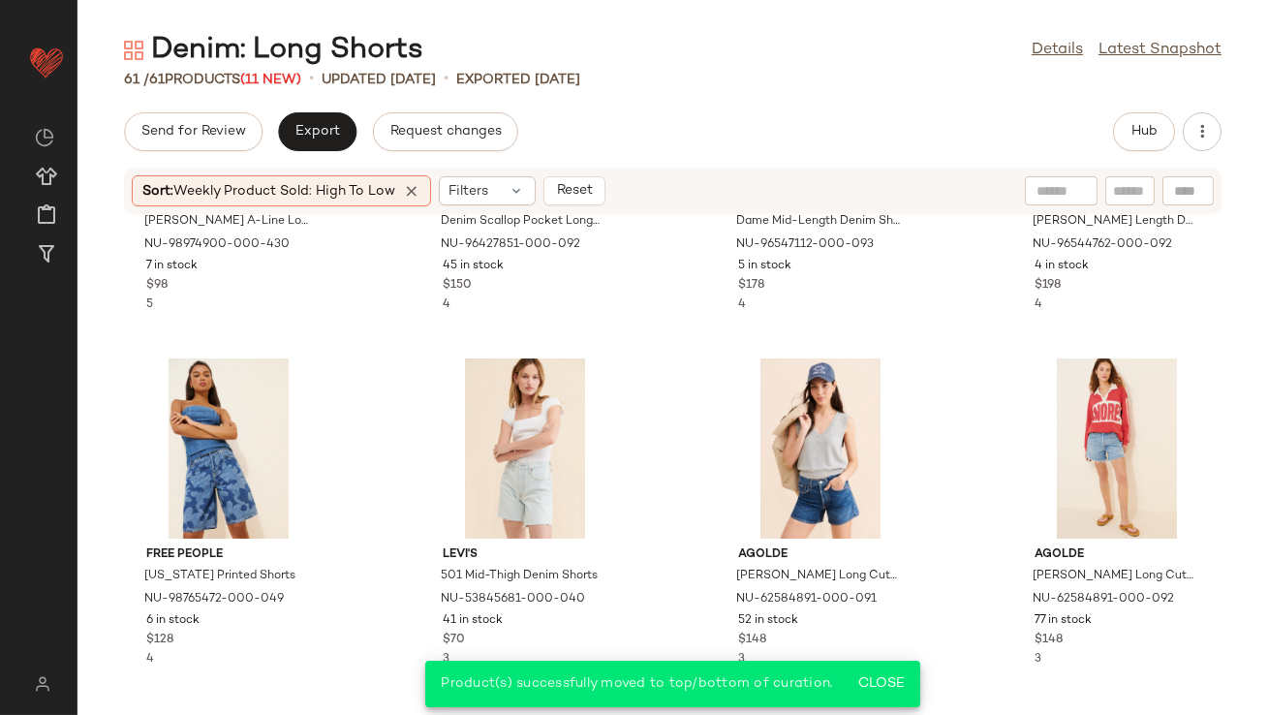
scroll to position [1306, 0]
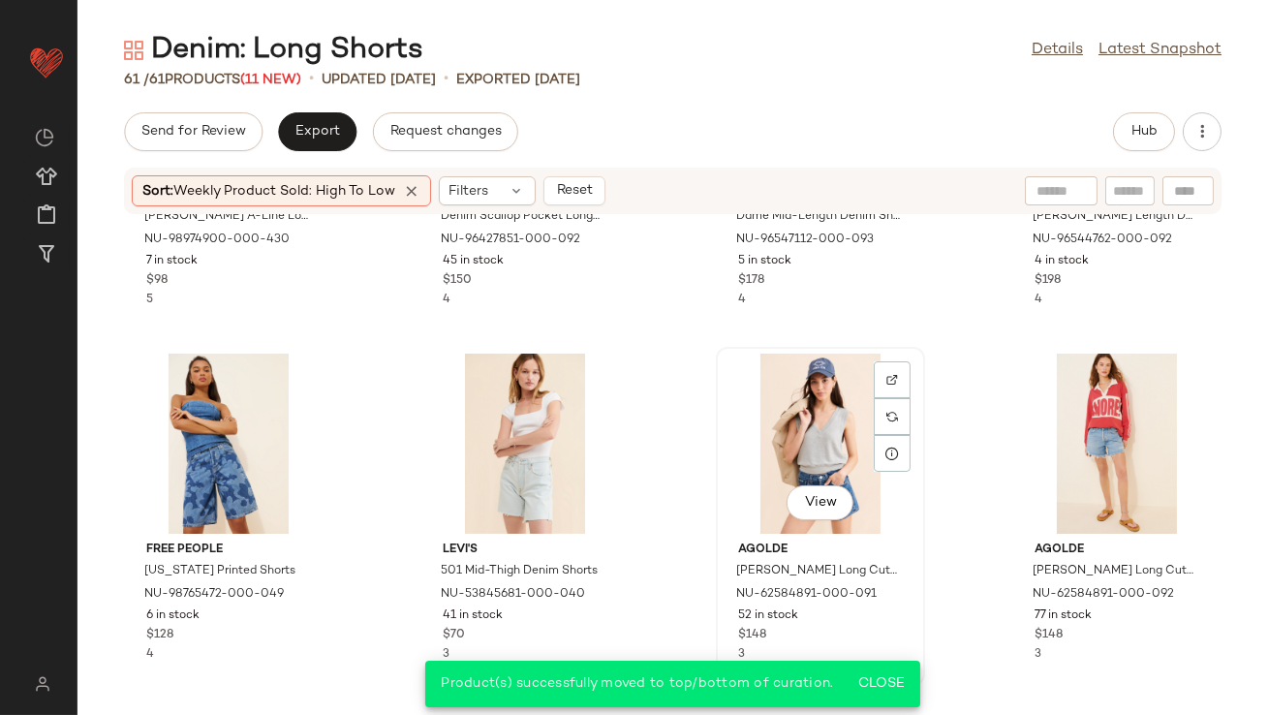
click at [781, 416] on div "View" at bounding box center [821, 444] width 196 height 180
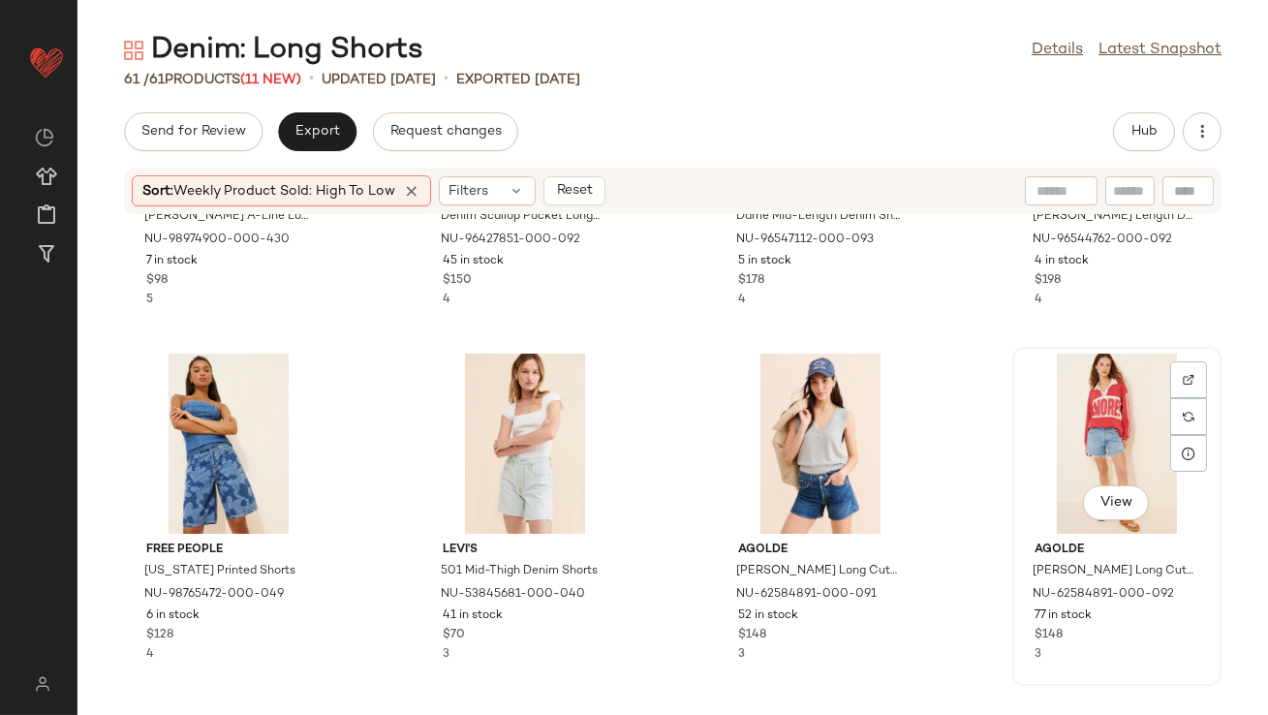
click at [1054, 417] on div "View" at bounding box center [1117, 444] width 196 height 180
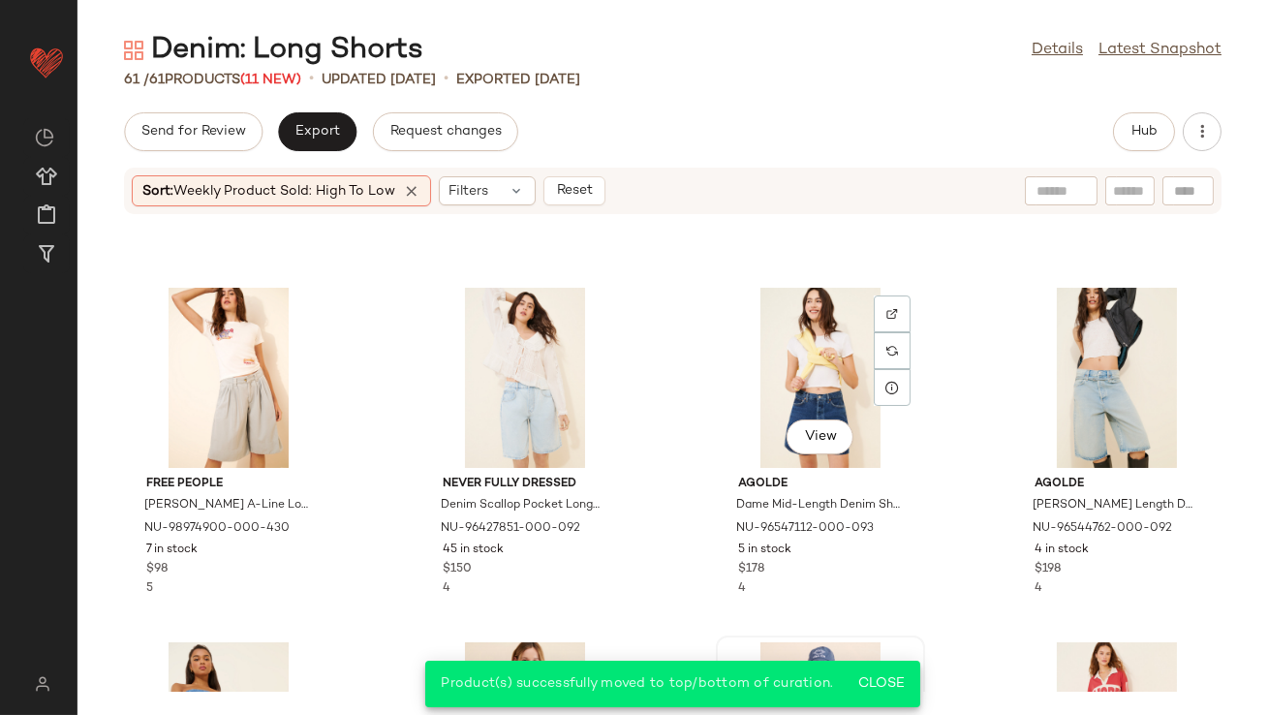
scroll to position [1014, 0]
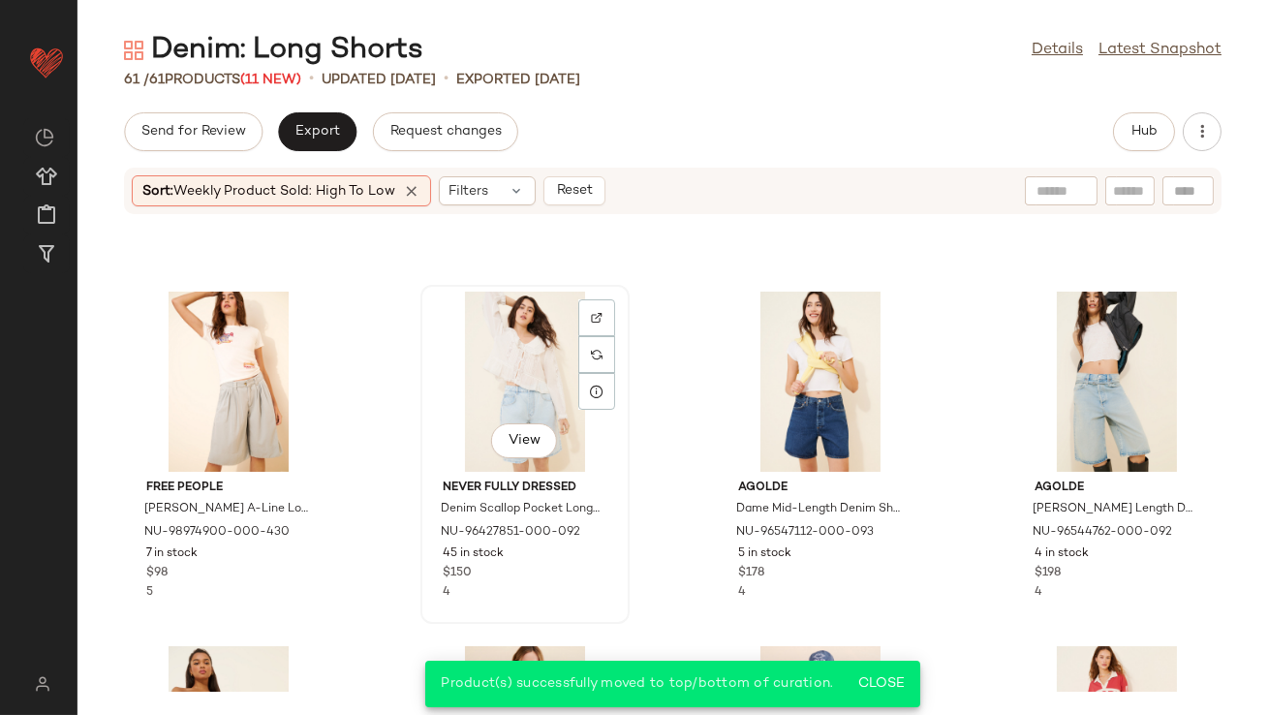
click at [503, 348] on div "View" at bounding box center [525, 382] width 196 height 180
click at [246, 366] on div "View" at bounding box center [229, 382] width 196 height 180
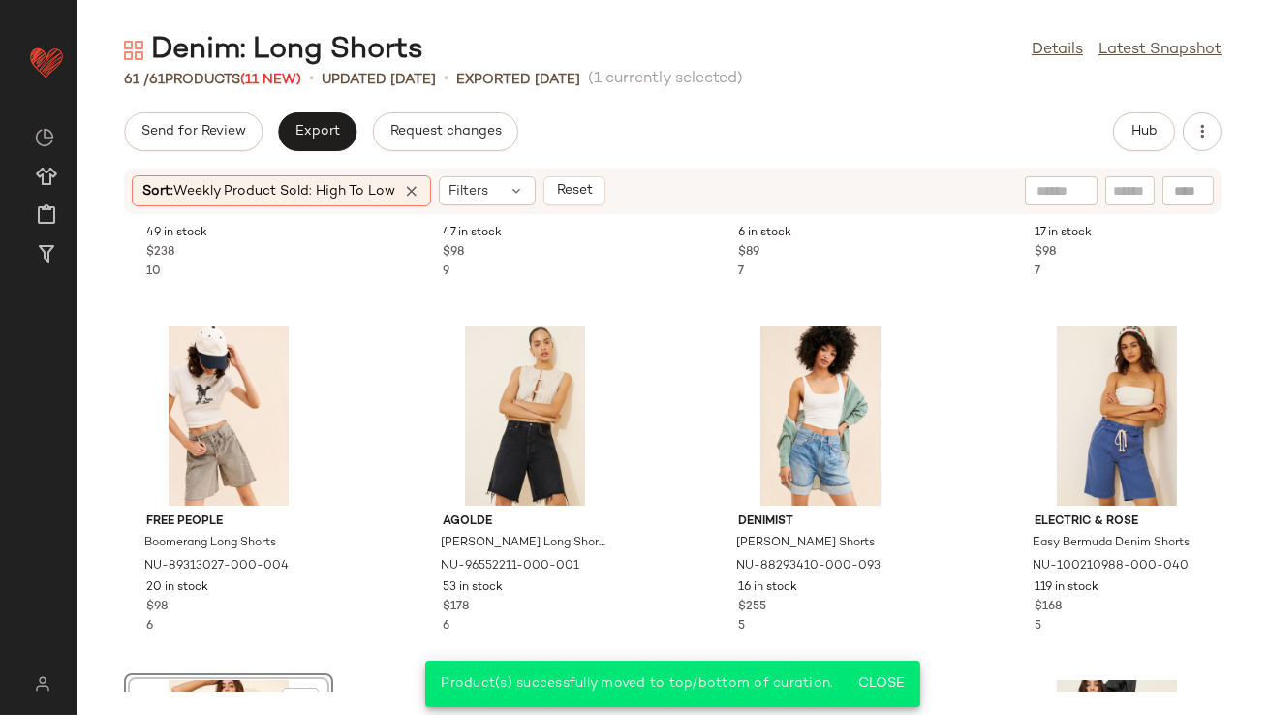
scroll to position [626, 0]
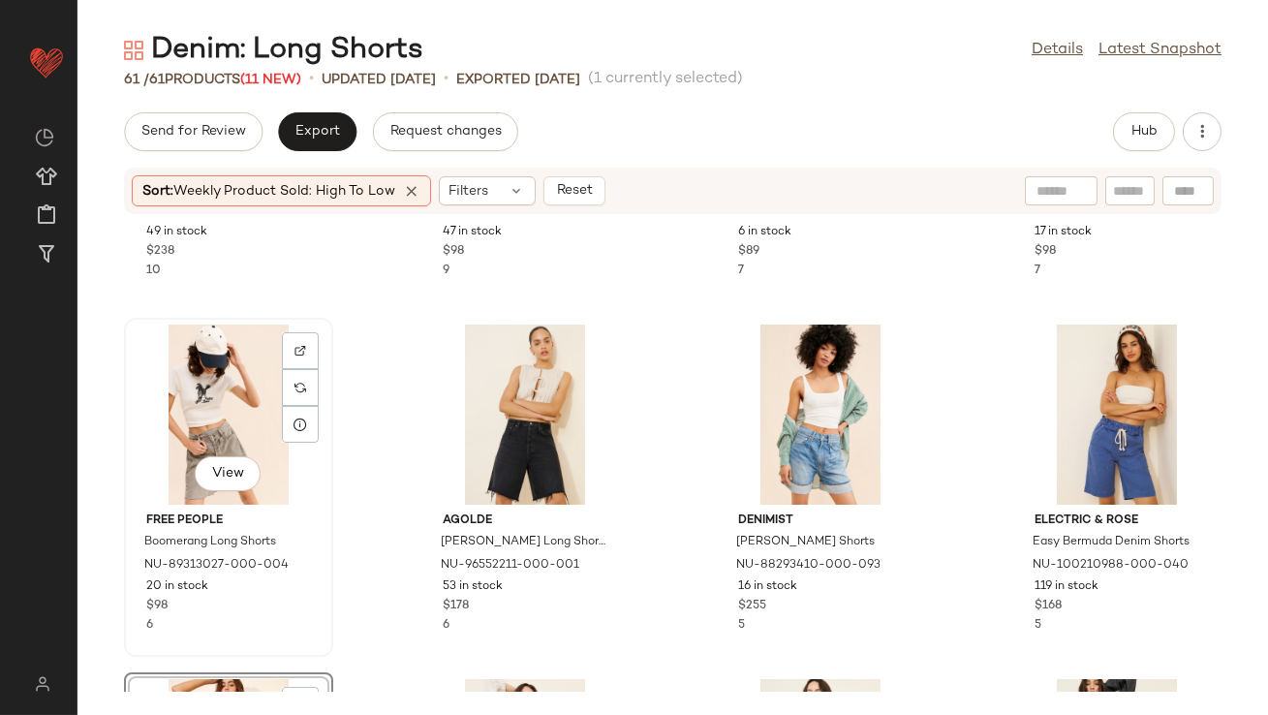
click at [222, 412] on div "View" at bounding box center [229, 415] width 196 height 180
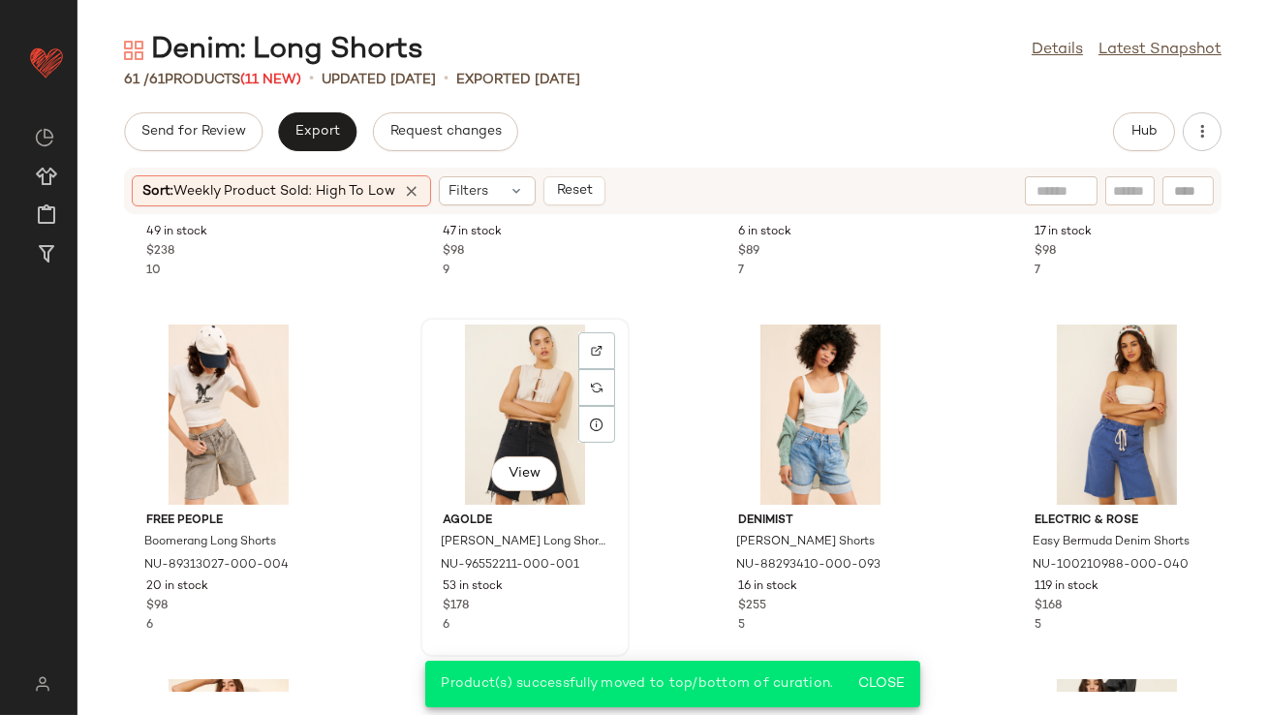
click at [494, 390] on div "View" at bounding box center [525, 415] width 196 height 180
click at [784, 380] on div "View" at bounding box center [821, 415] width 196 height 180
click at [1097, 371] on div "View" at bounding box center [1117, 415] width 196 height 180
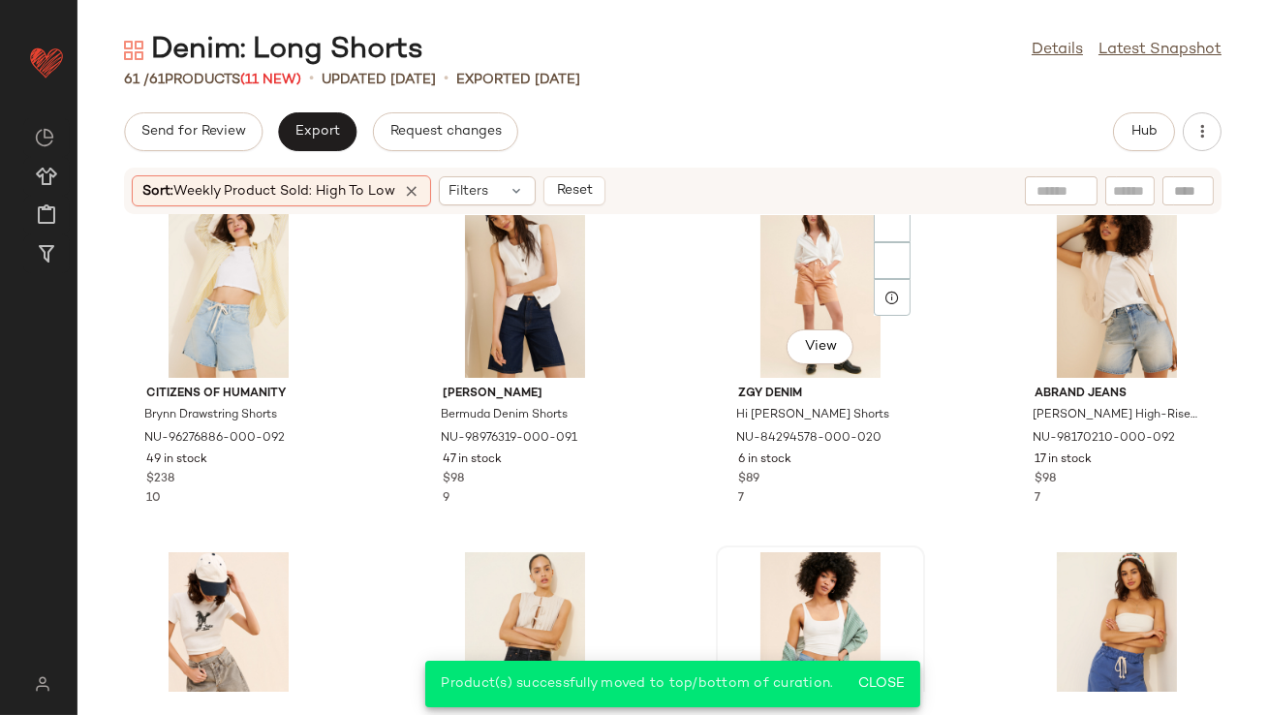
scroll to position [234, 0]
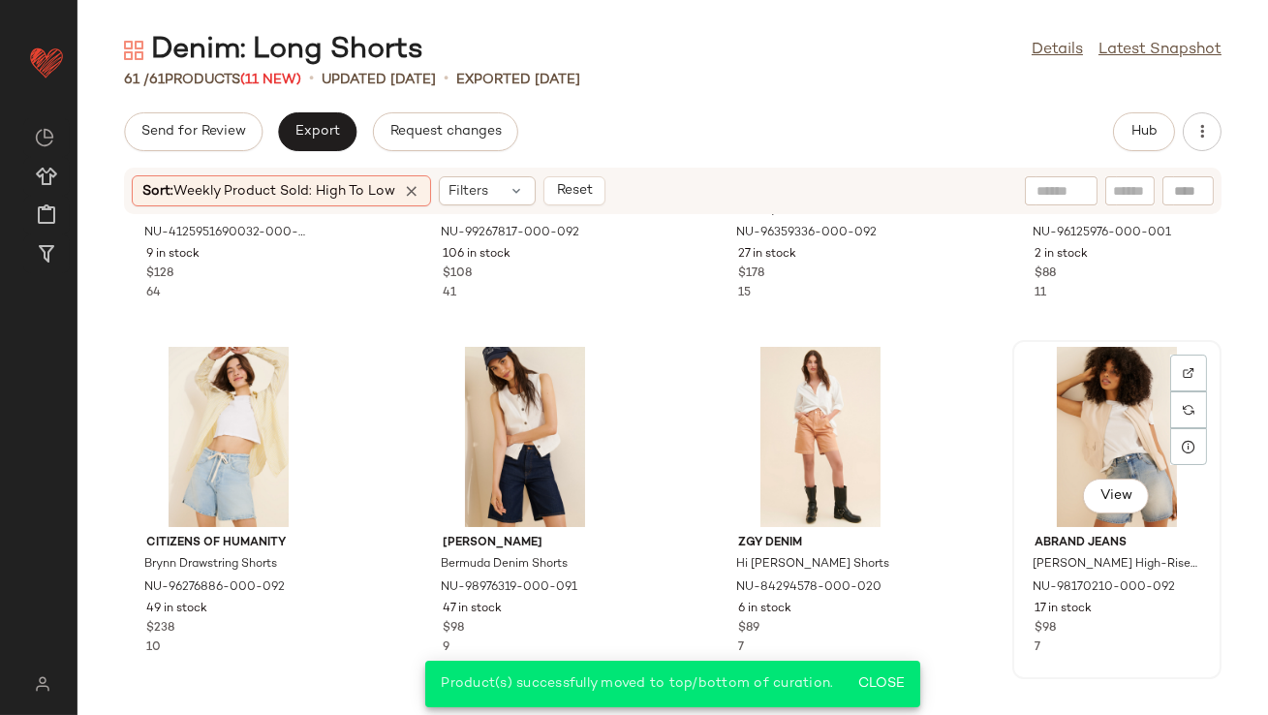
click at [1084, 407] on div "View" at bounding box center [1117, 437] width 196 height 180
click at [518, 416] on div "View" at bounding box center [525, 437] width 196 height 180
click at [203, 411] on div "View" at bounding box center [229, 437] width 196 height 180
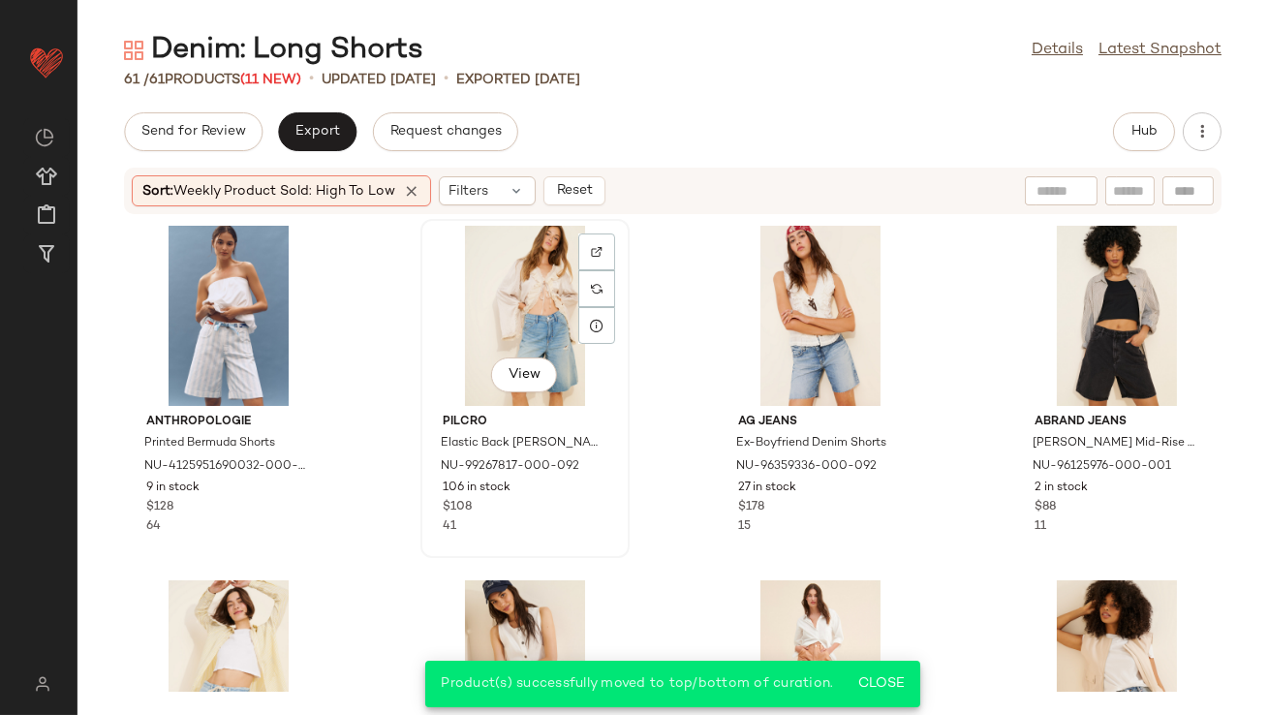
click at [513, 290] on div "View" at bounding box center [525, 316] width 196 height 180
click at [779, 289] on div "View" at bounding box center [821, 316] width 196 height 180
click at [421, 182] on icon at bounding box center [411, 190] width 17 height 17
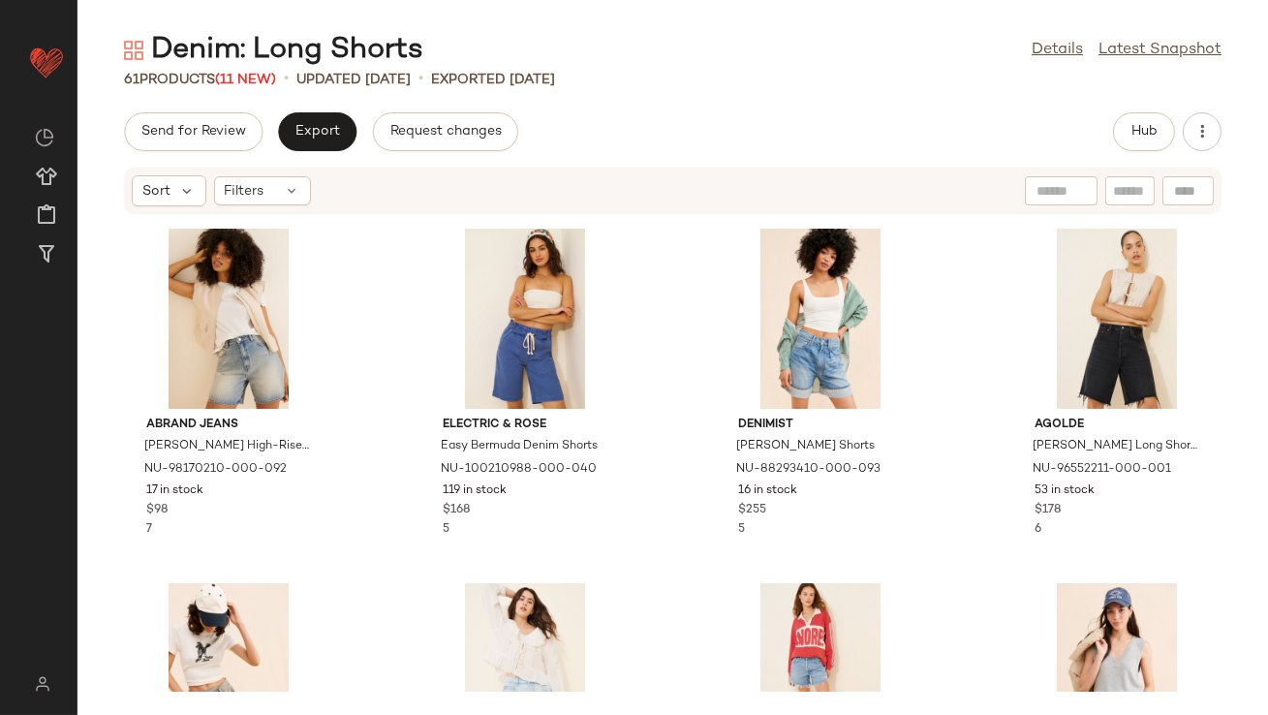
scroll to position [213, 0]
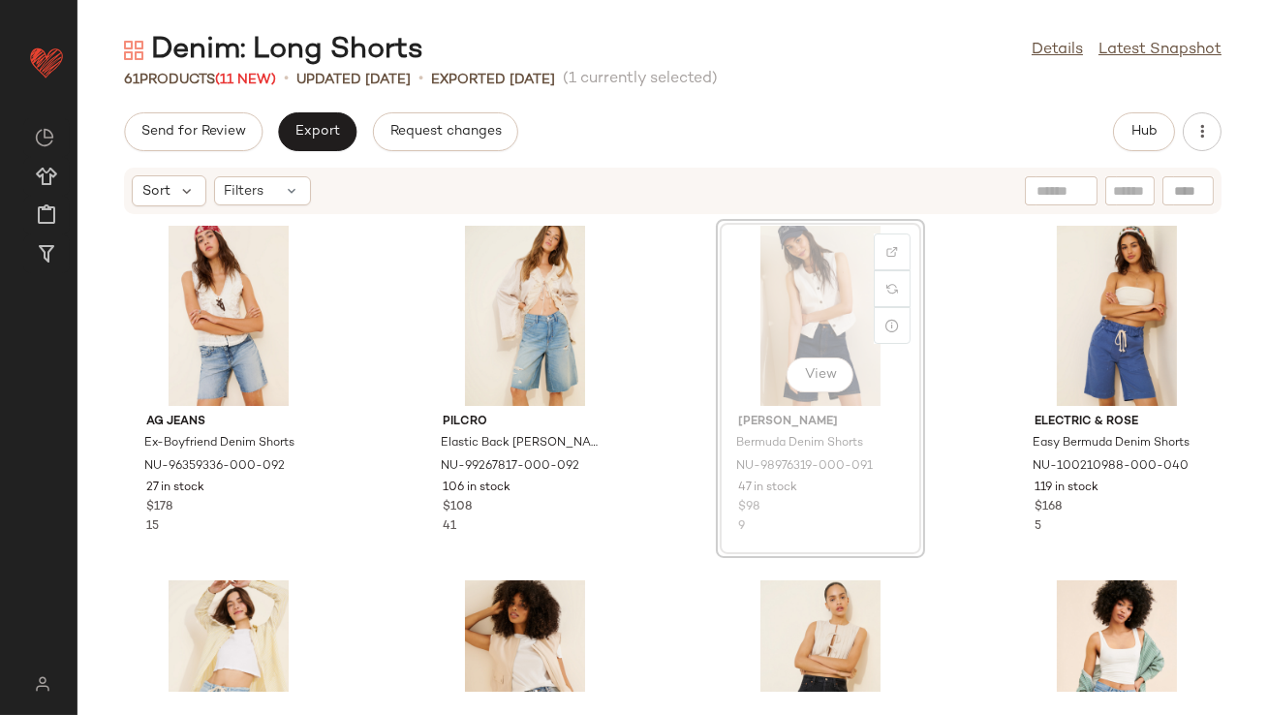
drag, startPoint x: 799, startPoint y: 316, endPoint x: 789, endPoint y: 316, distance: 10.7
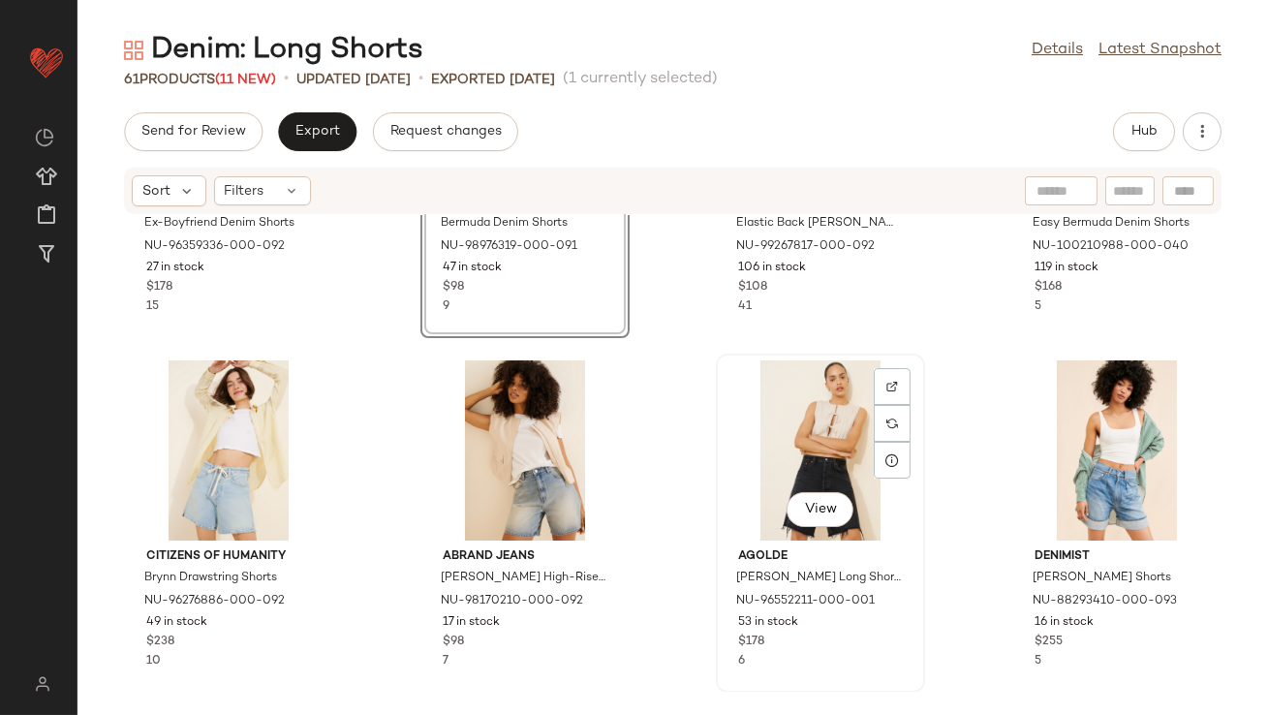
scroll to position [522, 0]
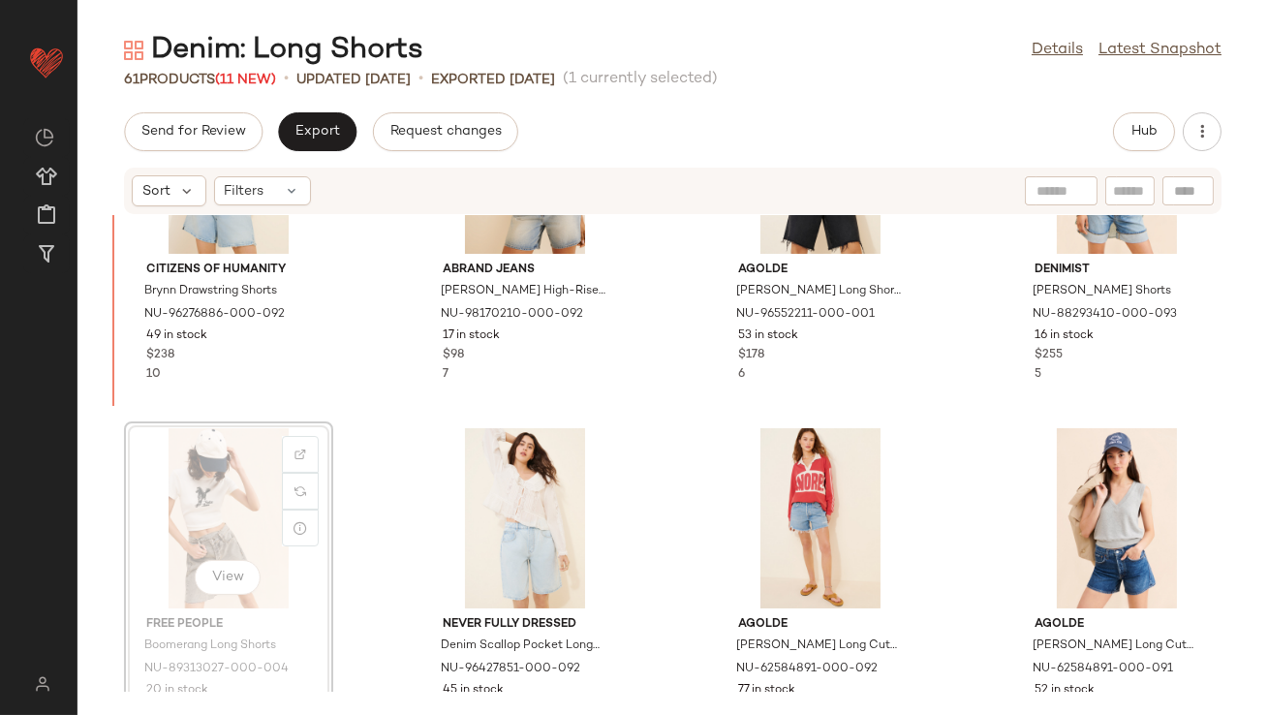
scroll to position [409, 0]
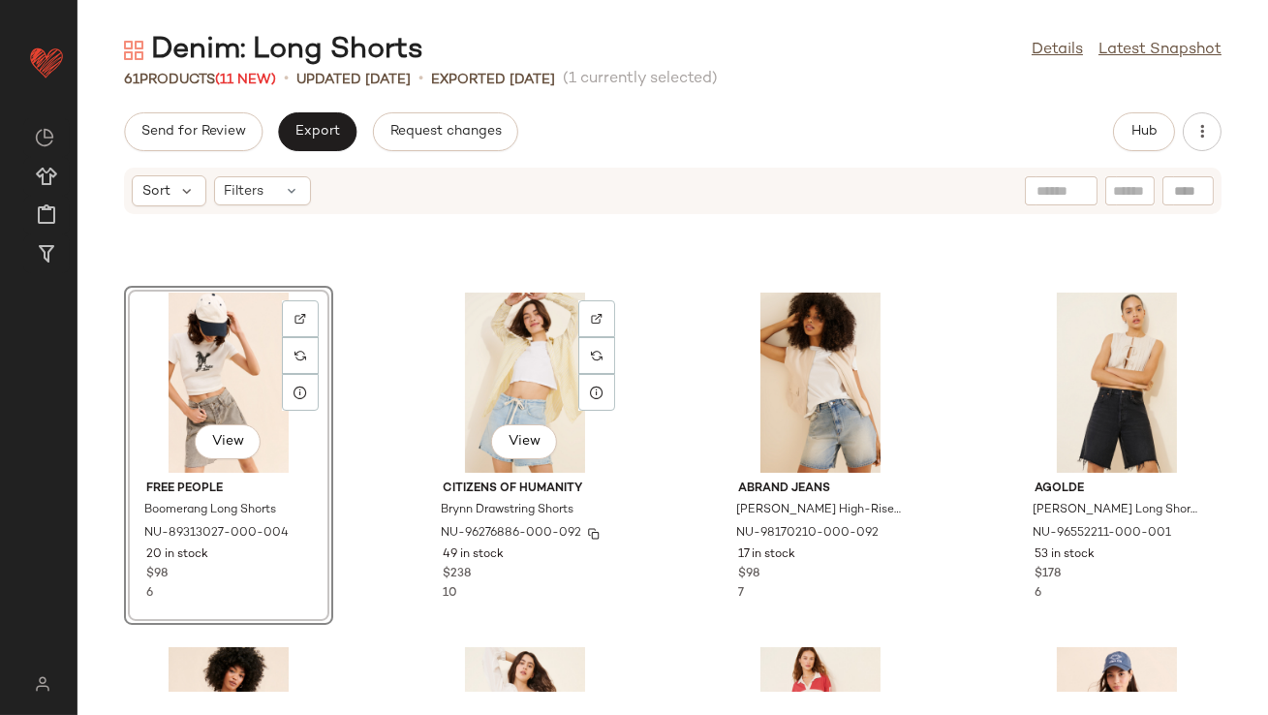
scroll to position [260, 0]
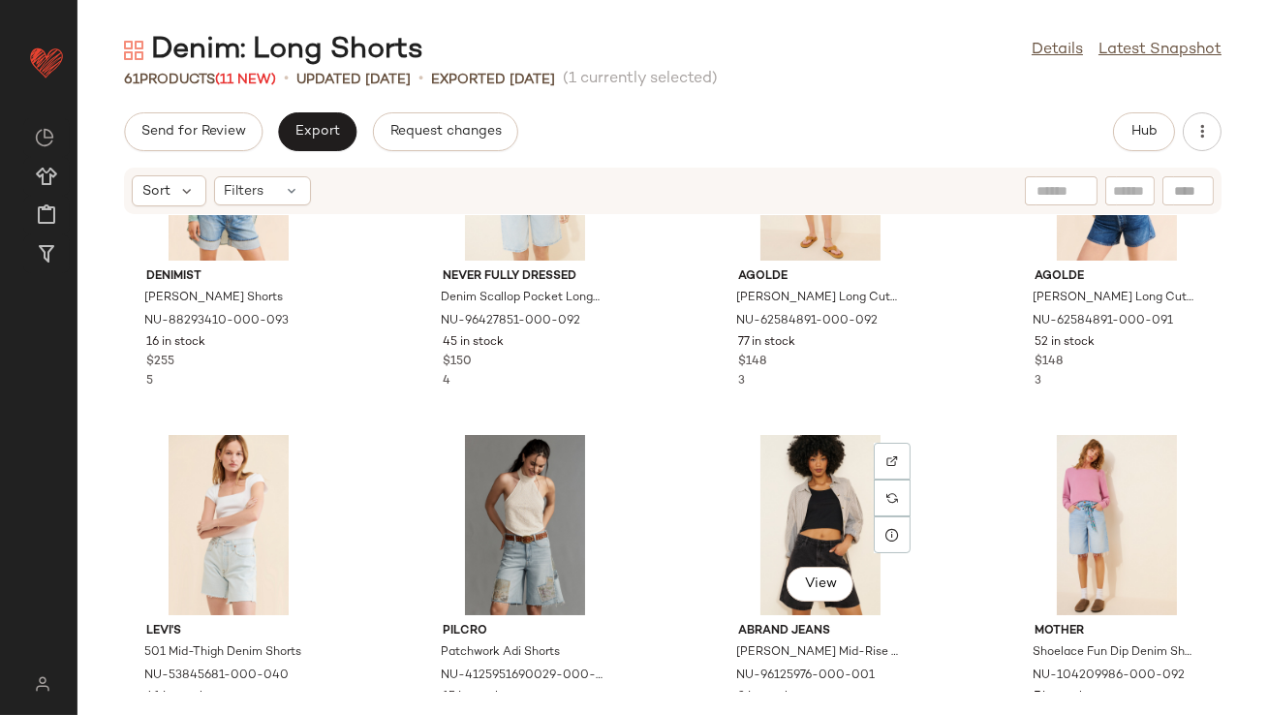
scroll to position [383, 0]
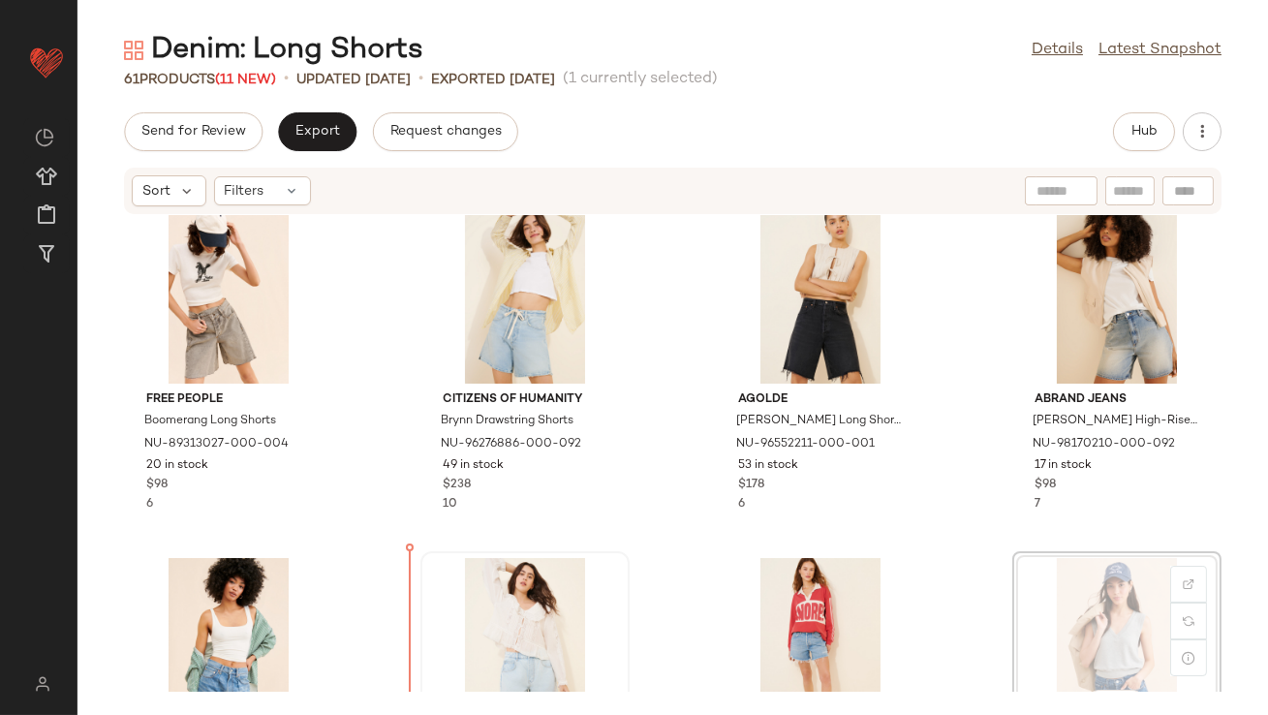
scroll to position [398, 0]
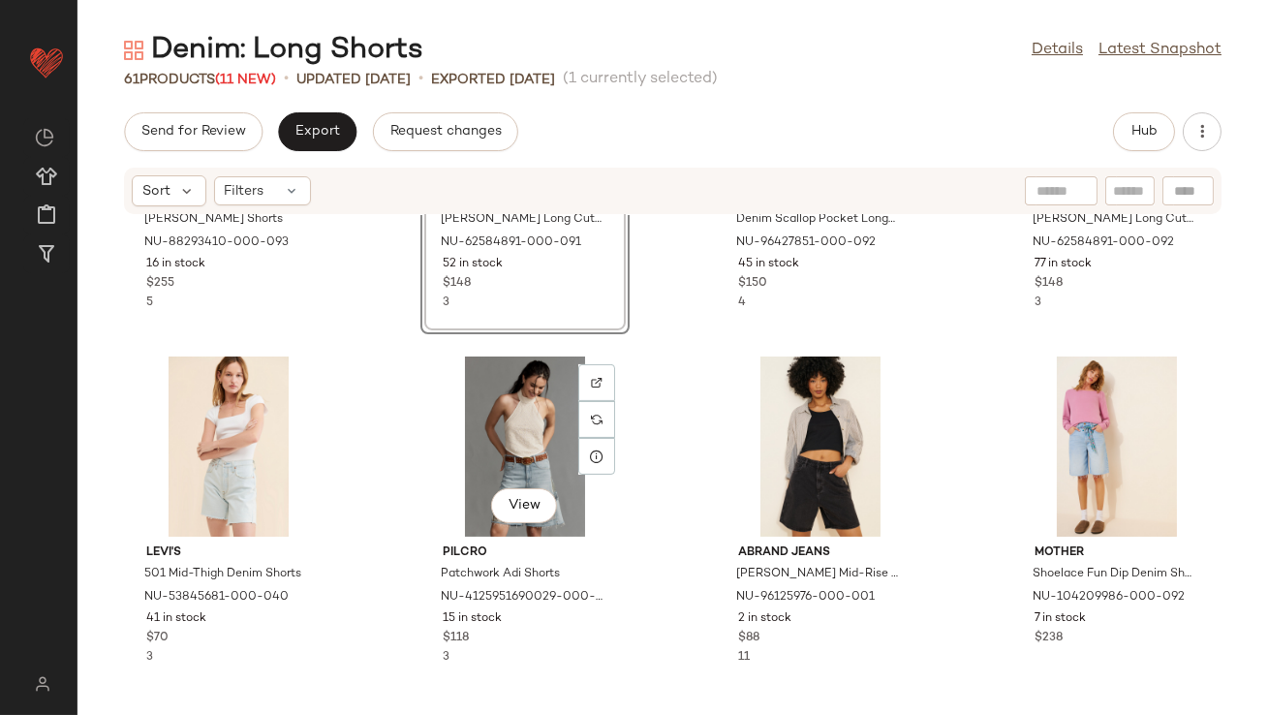
scroll to position [953, 0]
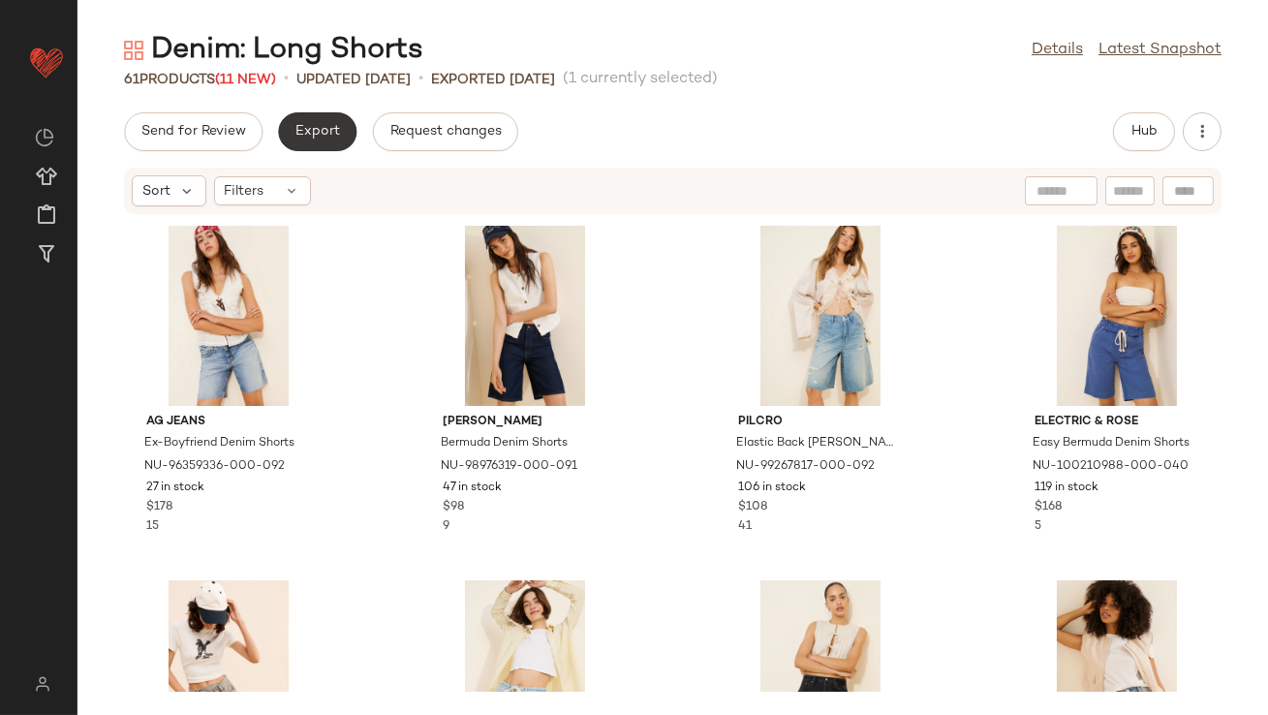
click at [340, 142] on button "Export" at bounding box center [317, 131] width 78 height 39
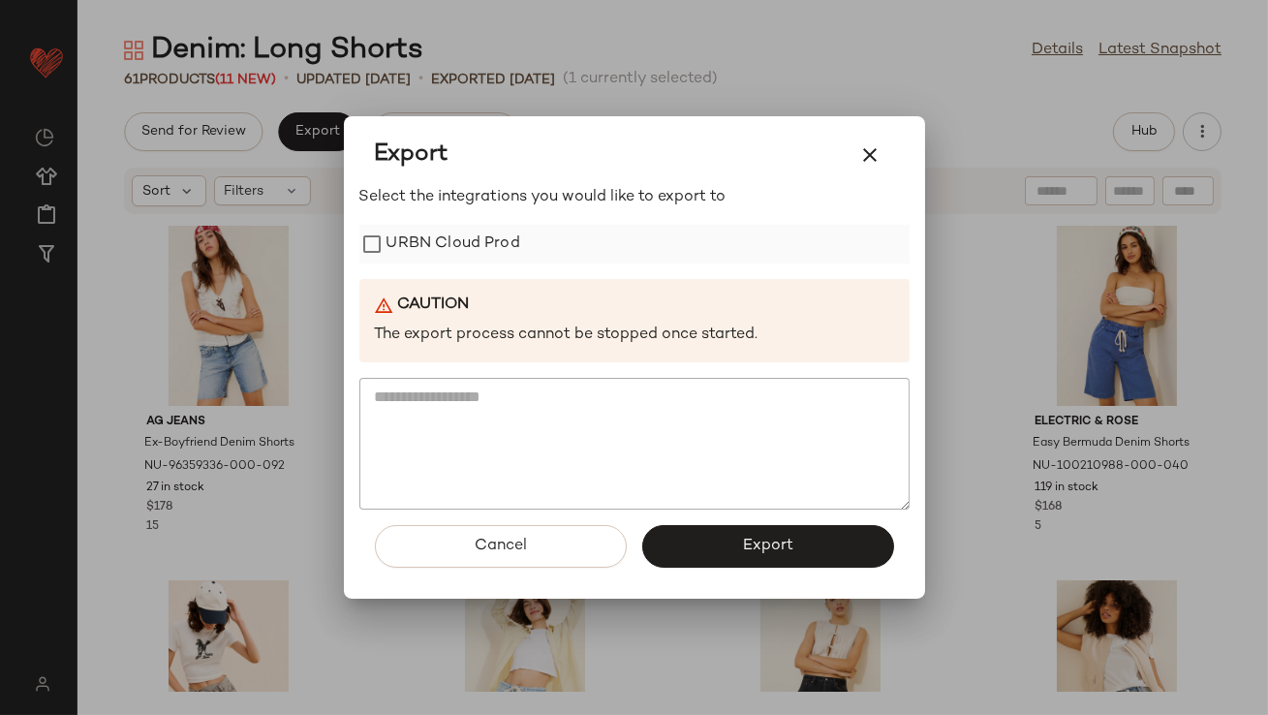
click at [443, 251] on label "URBN Cloud Prod" at bounding box center [454, 244] width 134 height 39
click at [757, 576] on div "Cancel Export" at bounding box center [634, 554] width 550 height 89
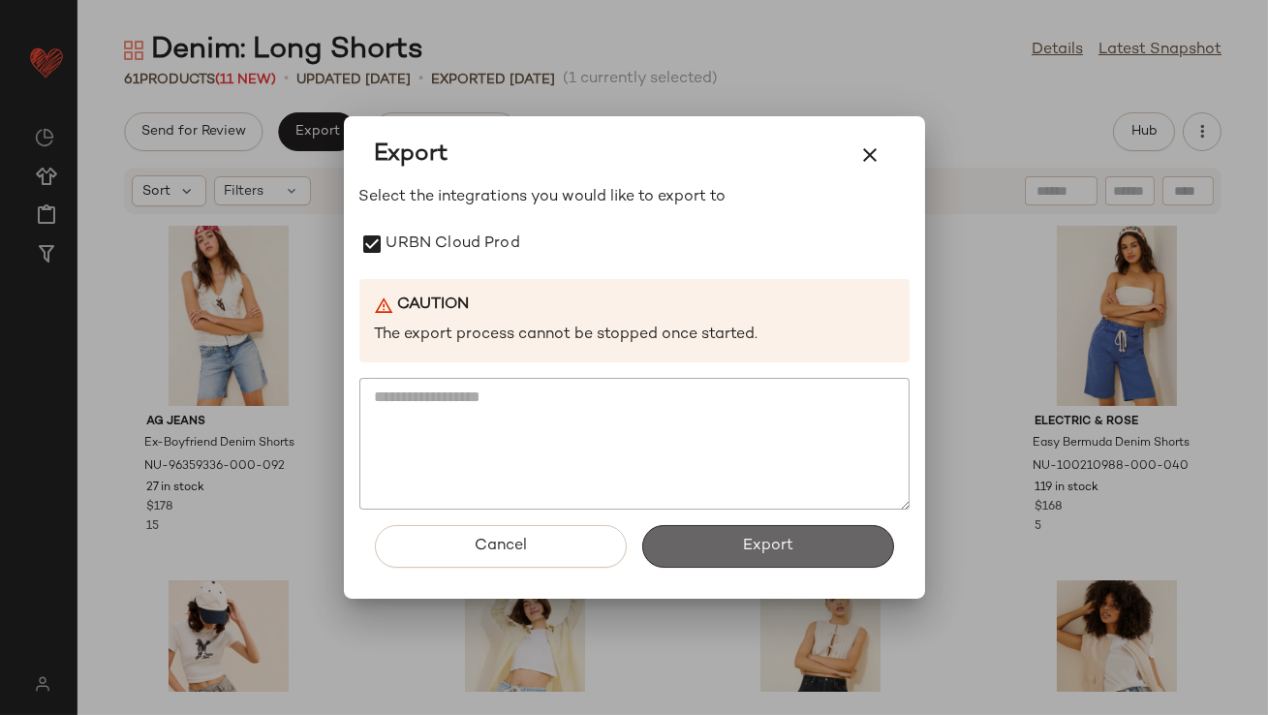
click at [758, 555] on button "Export" at bounding box center [768, 546] width 252 height 43
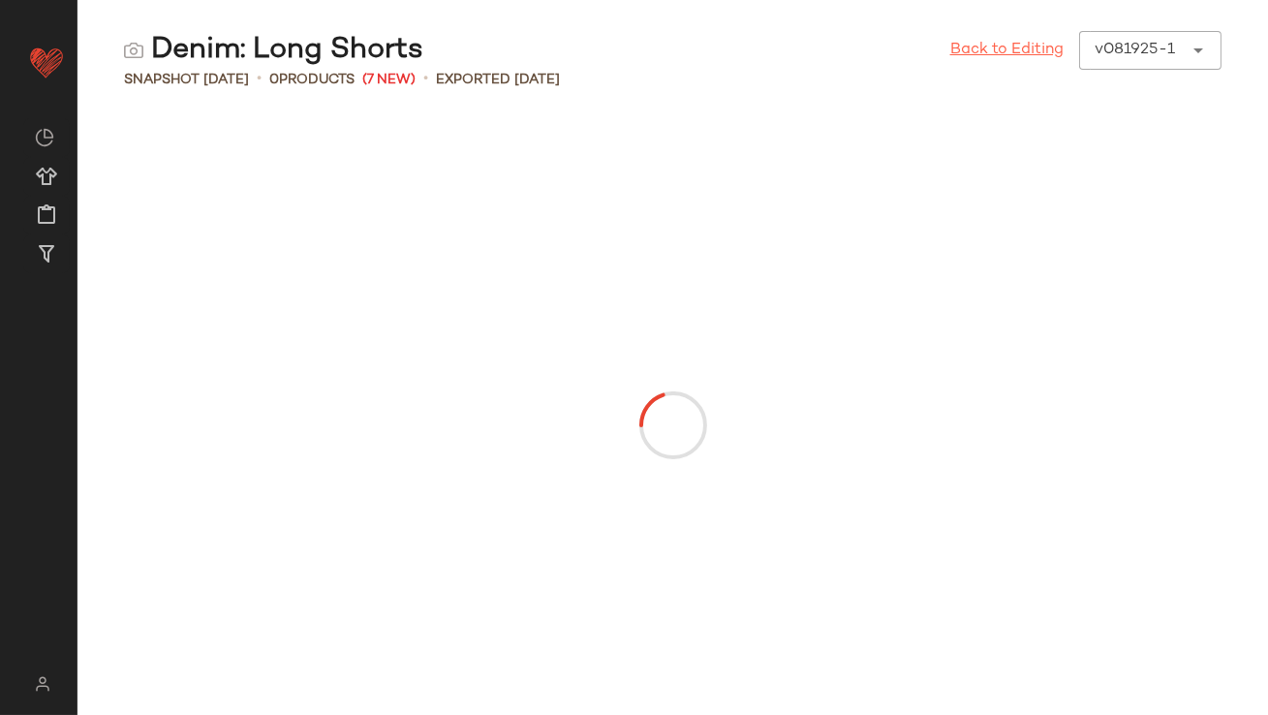
click at [1003, 42] on link "Back to Editing" at bounding box center [1007, 50] width 113 height 23
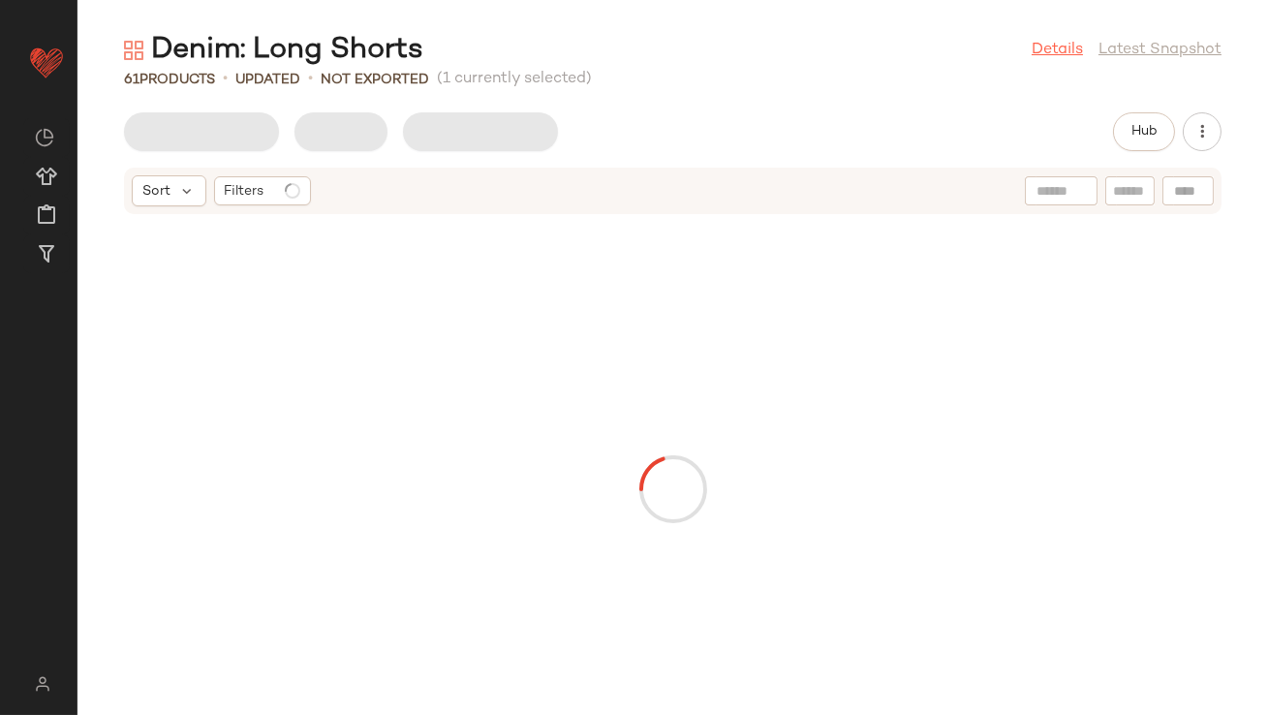
click at [1050, 51] on link "Details" at bounding box center [1057, 50] width 51 height 23
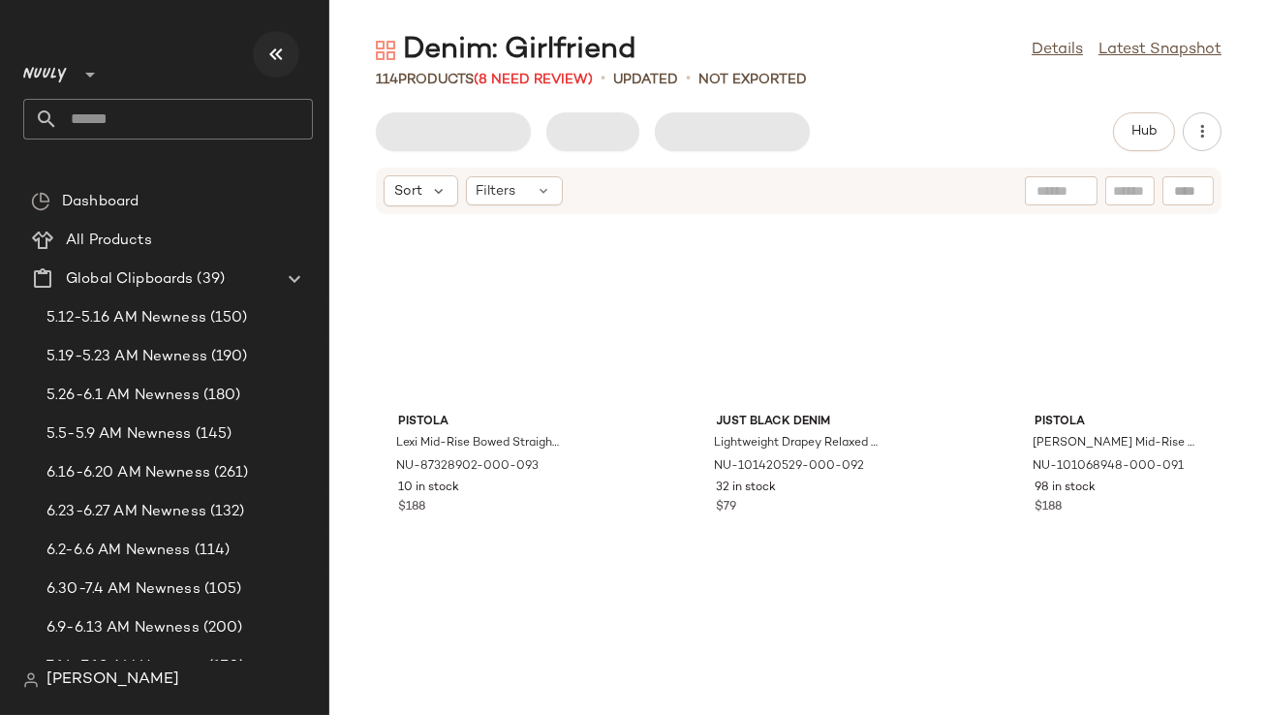
click at [277, 63] on icon "button" at bounding box center [276, 54] width 23 height 23
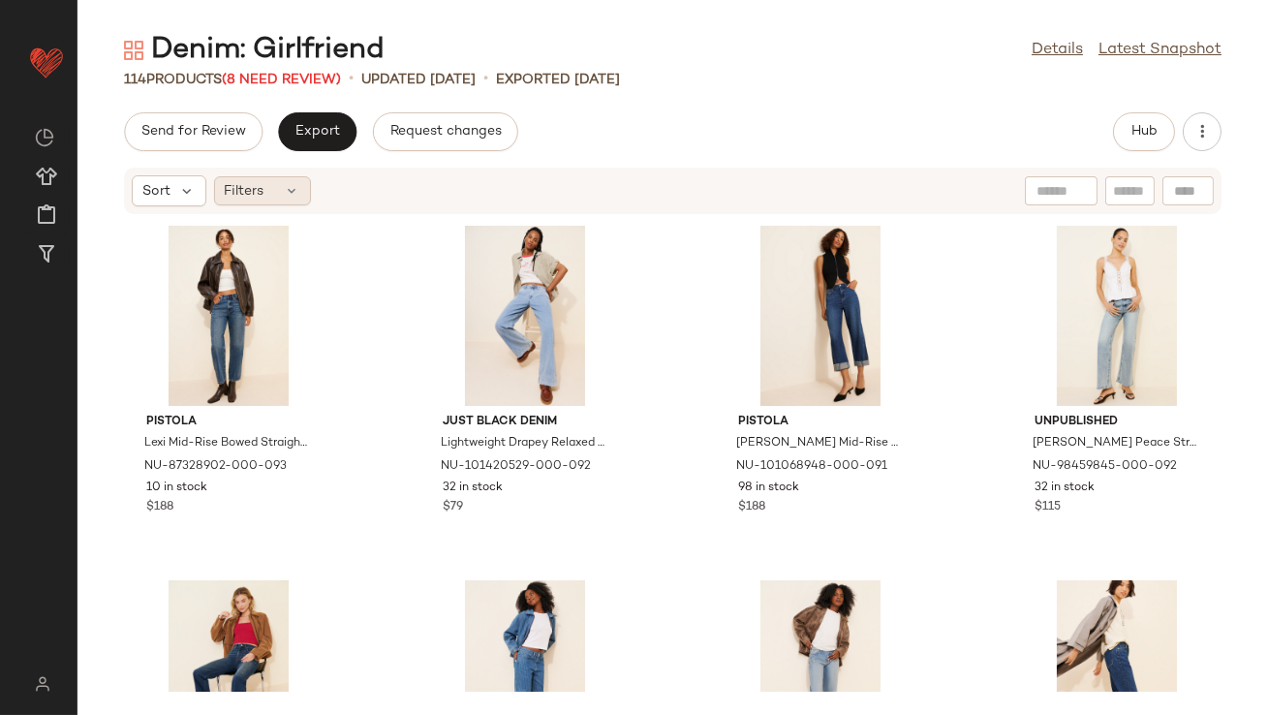
click at [246, 189] on span "Filters" at bounding box center [245, 191] width 40 height 20
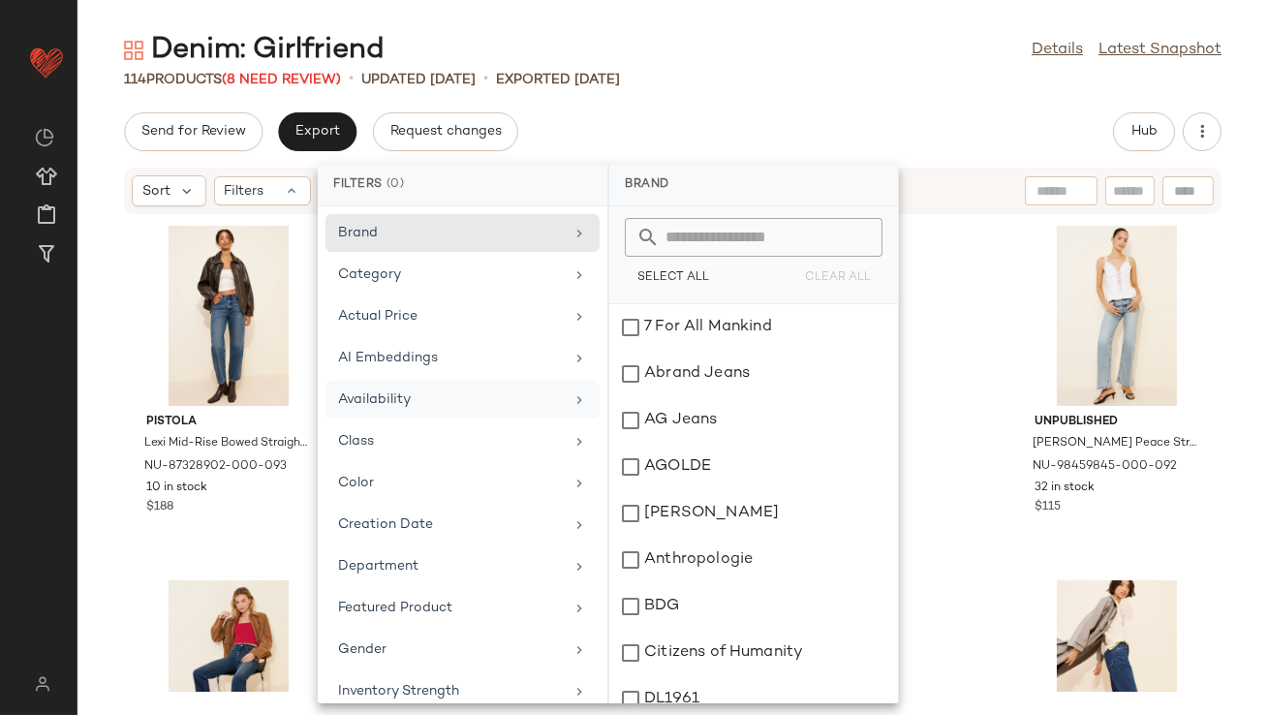
click at [357, 386] on div "Availability" at bounding box center [463, 400] width 274 height 38
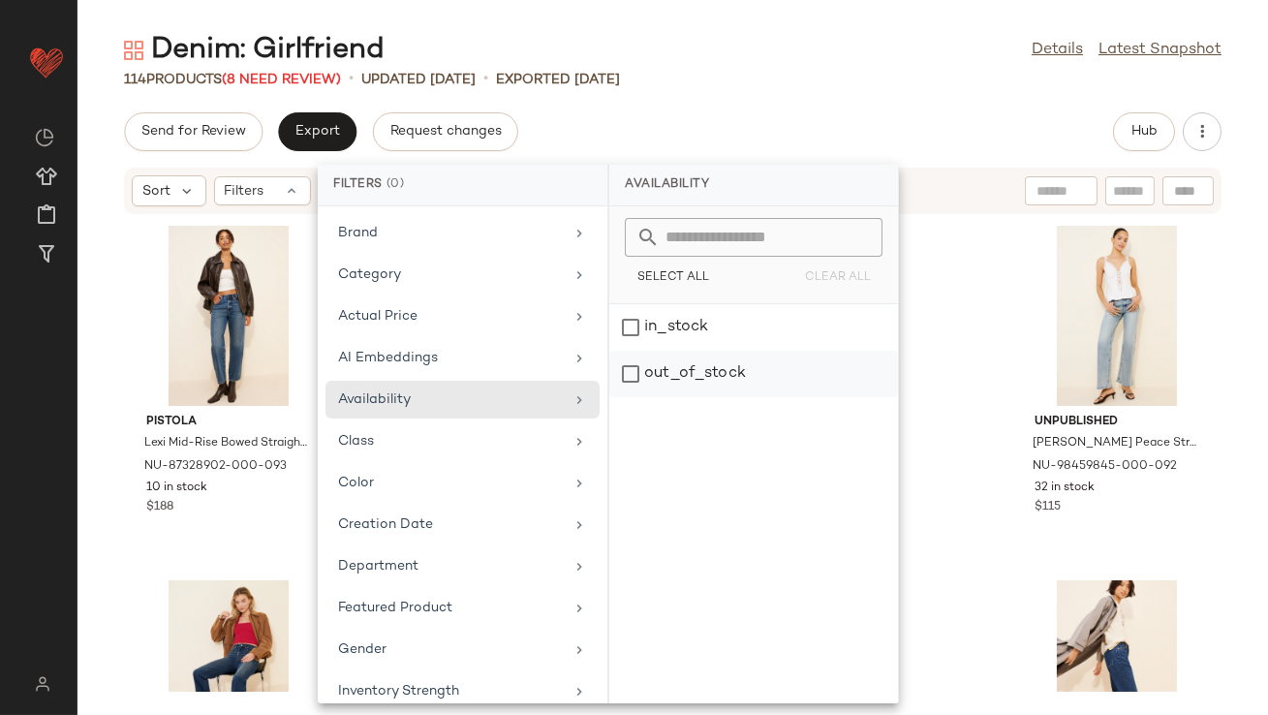
click at [671, 378] on div "out_of_stock" at bounding box center [753, 374] width 289 height 47
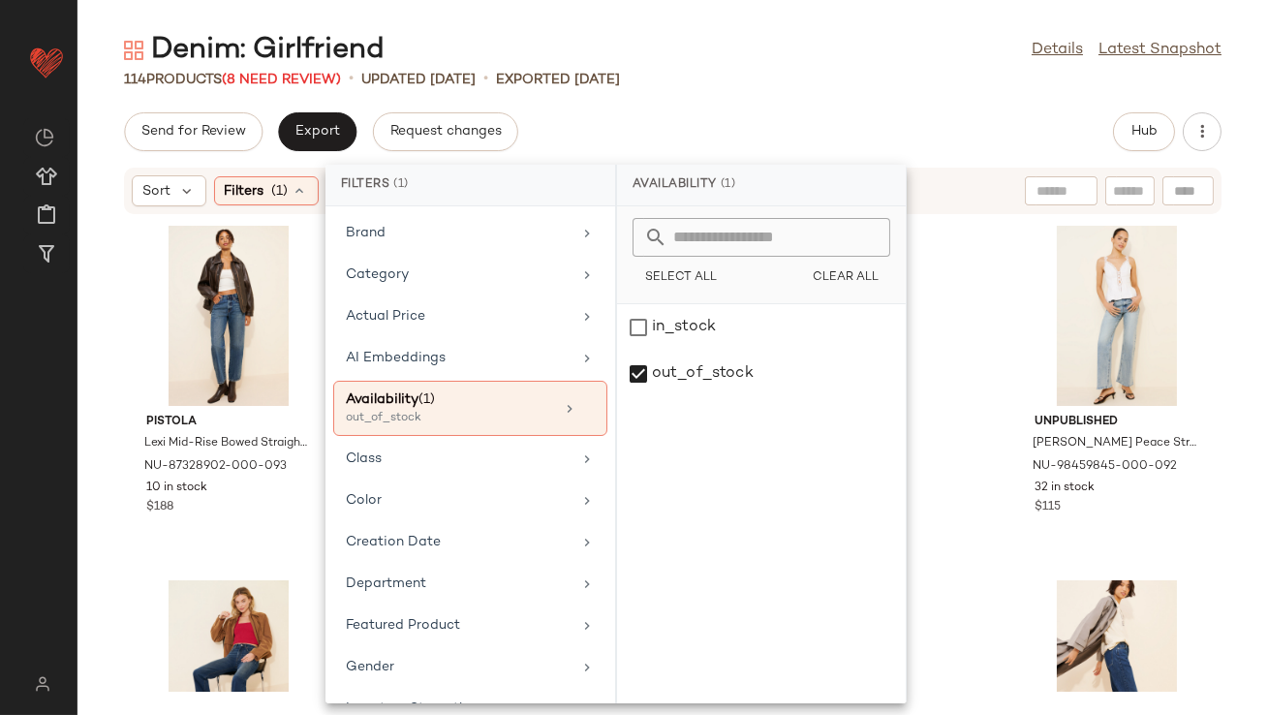
click at [764, 73] on div "114 Products (8 Need Review) • updated Aug 19th • Exported Aug 19th" at bounding box center [673, 79] width 1191 height 19
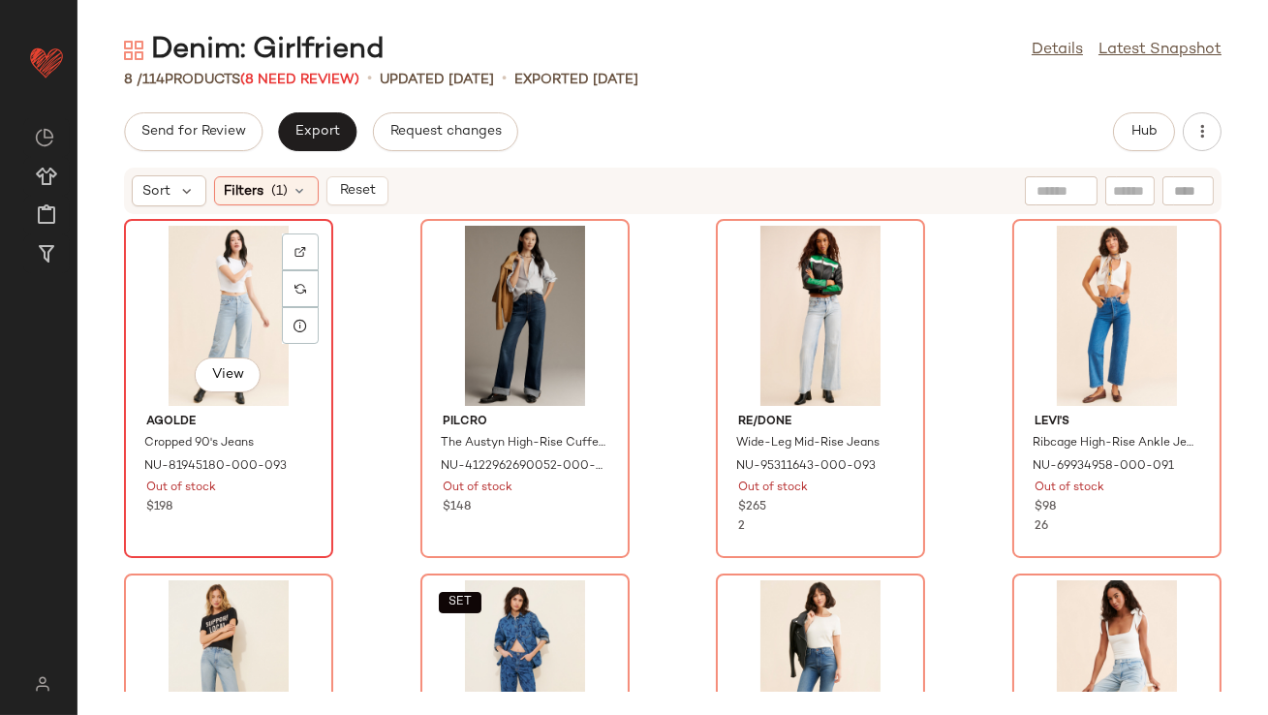
click at [227, 303] on div "View" at bounding box center [229, 316] width 196 height 180
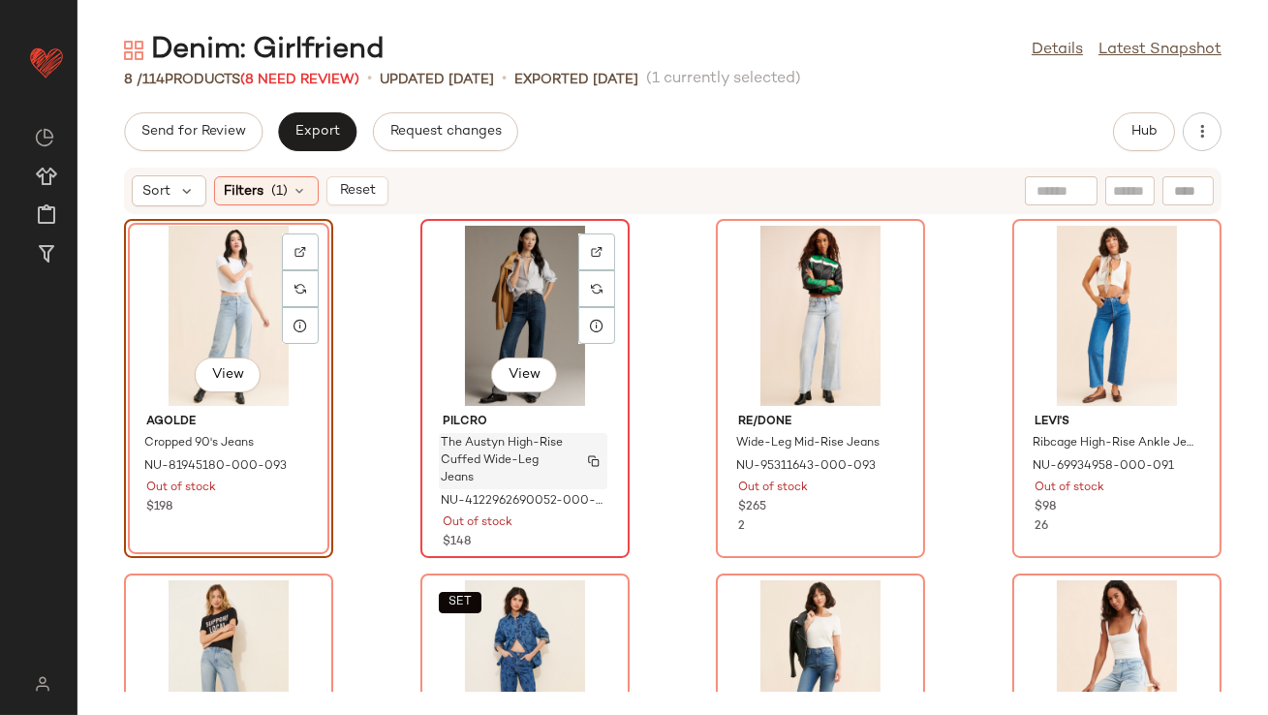
scroll to position [220, 0]
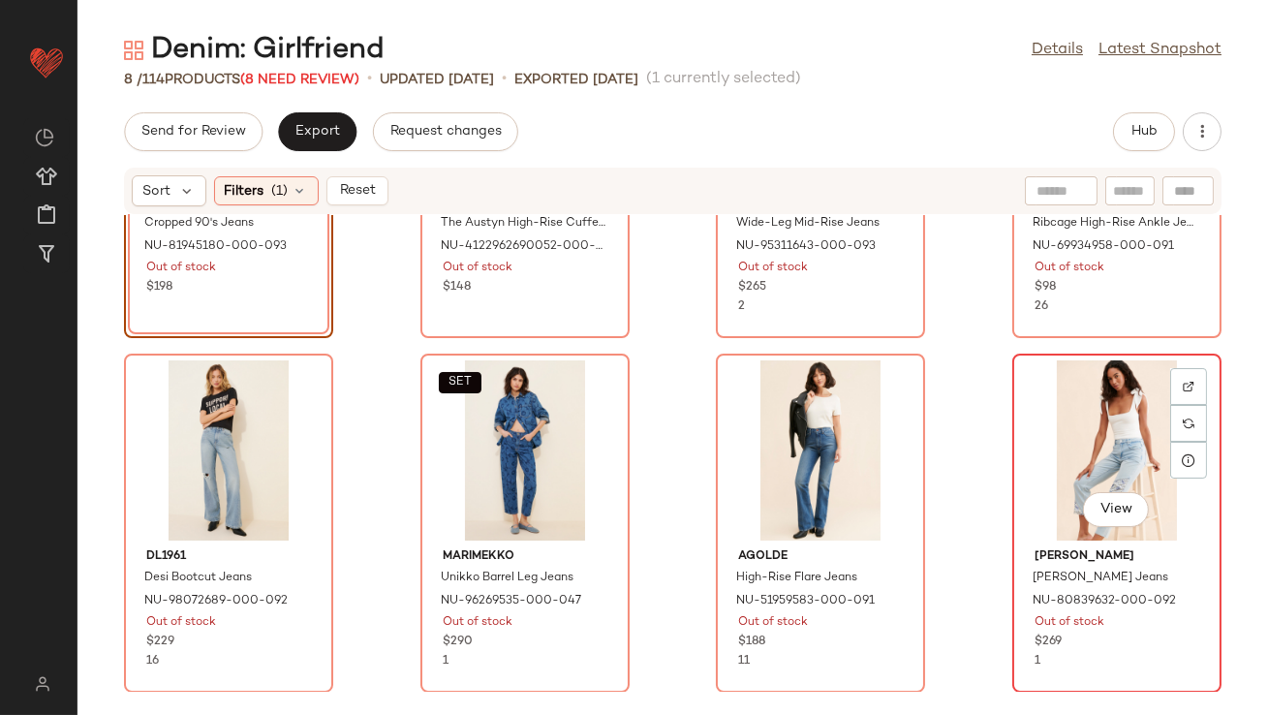
click at [1142, 428] on div "View" at bounding box center [1117, 450] width 196 height 180
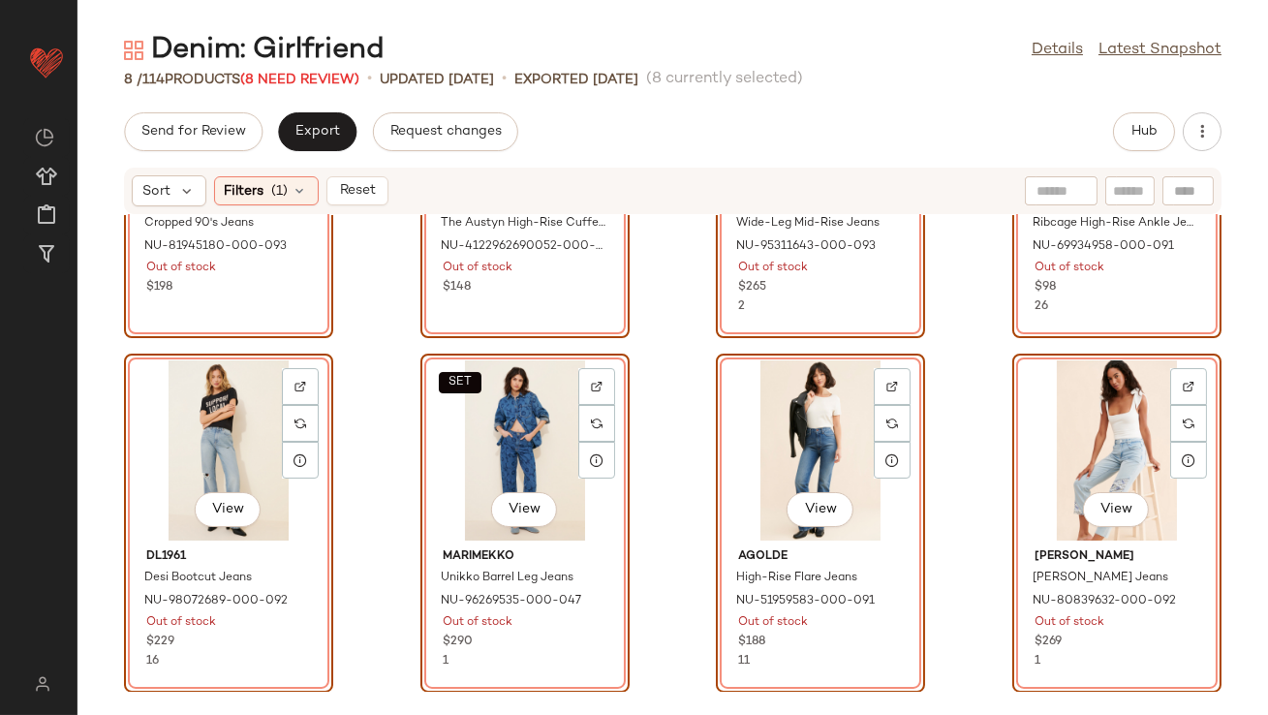
click at [1149, 109] on div "Denim: Girlfriend Details Latest Snapshot 8 / 114 Products (8 Need Review) • up…" at bounding box center [673, 373] width 1191 height 684
click at [1141, 138] on span "Hub" at bounding box center [1144, 132] width 27 height 16
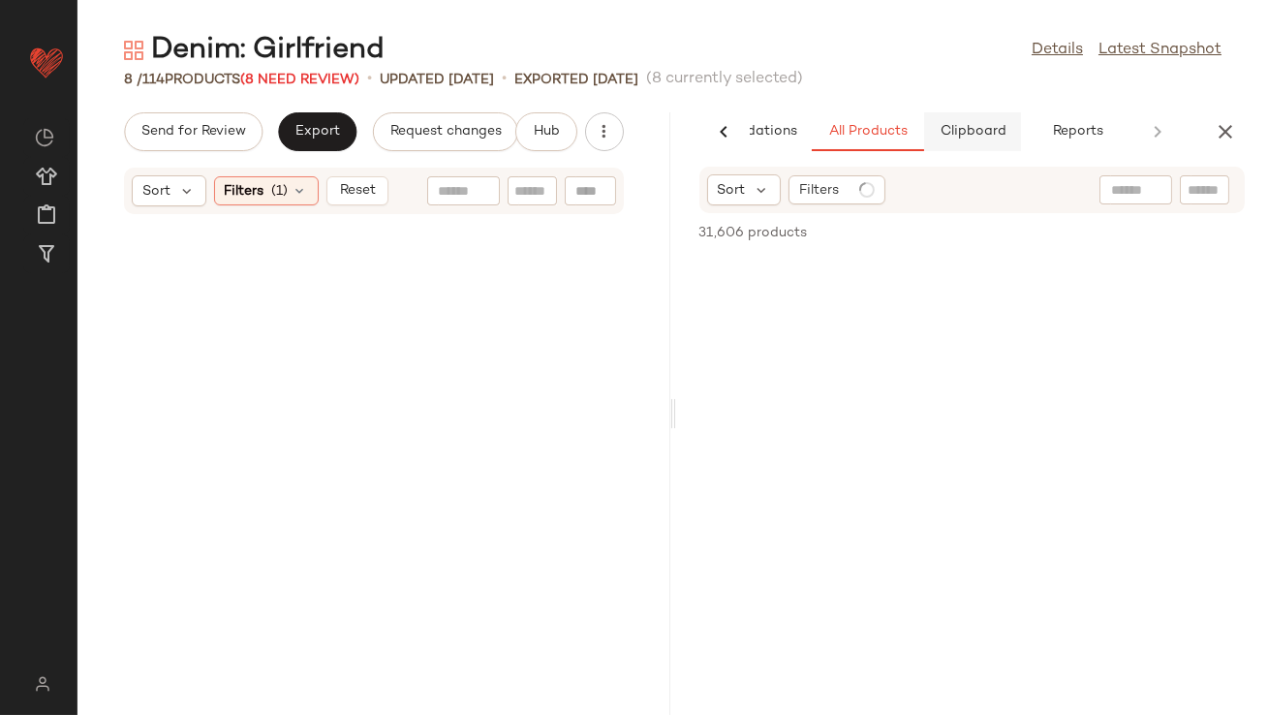
scroll to position [945, 0]
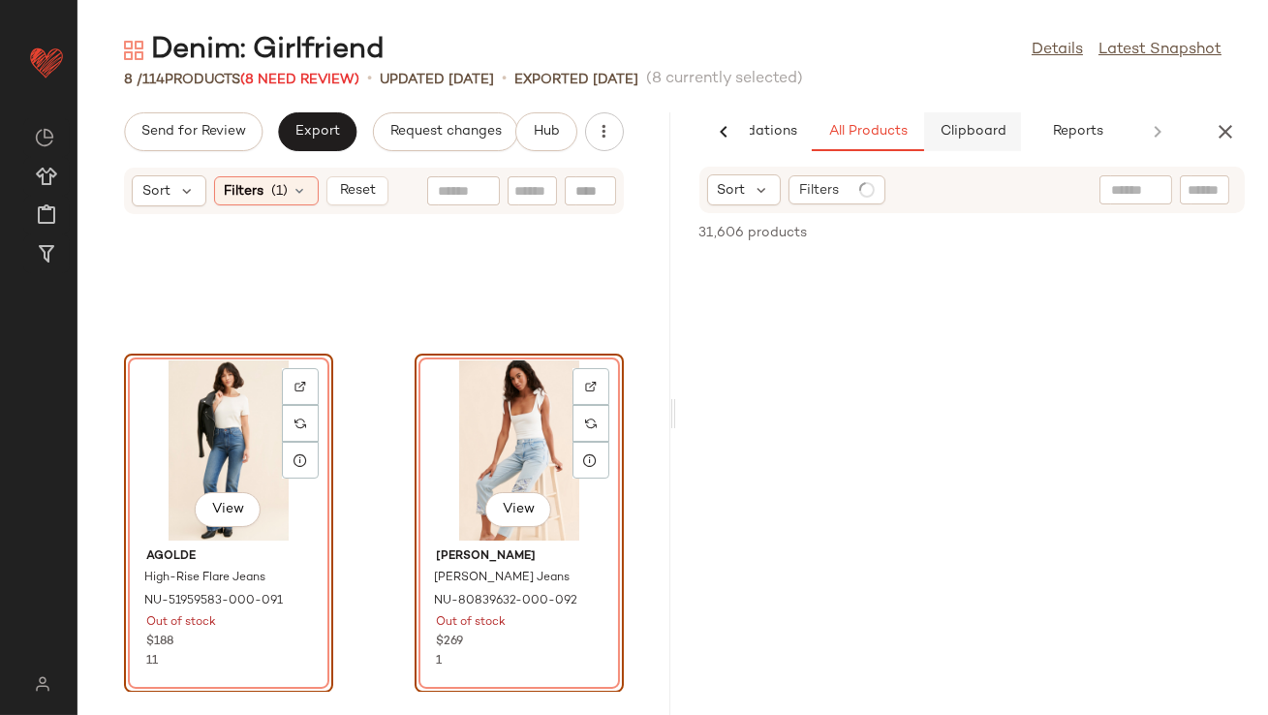
click at [960, 126] on span "Clipboard" at bounding box center [972, 132] width 67 height 16
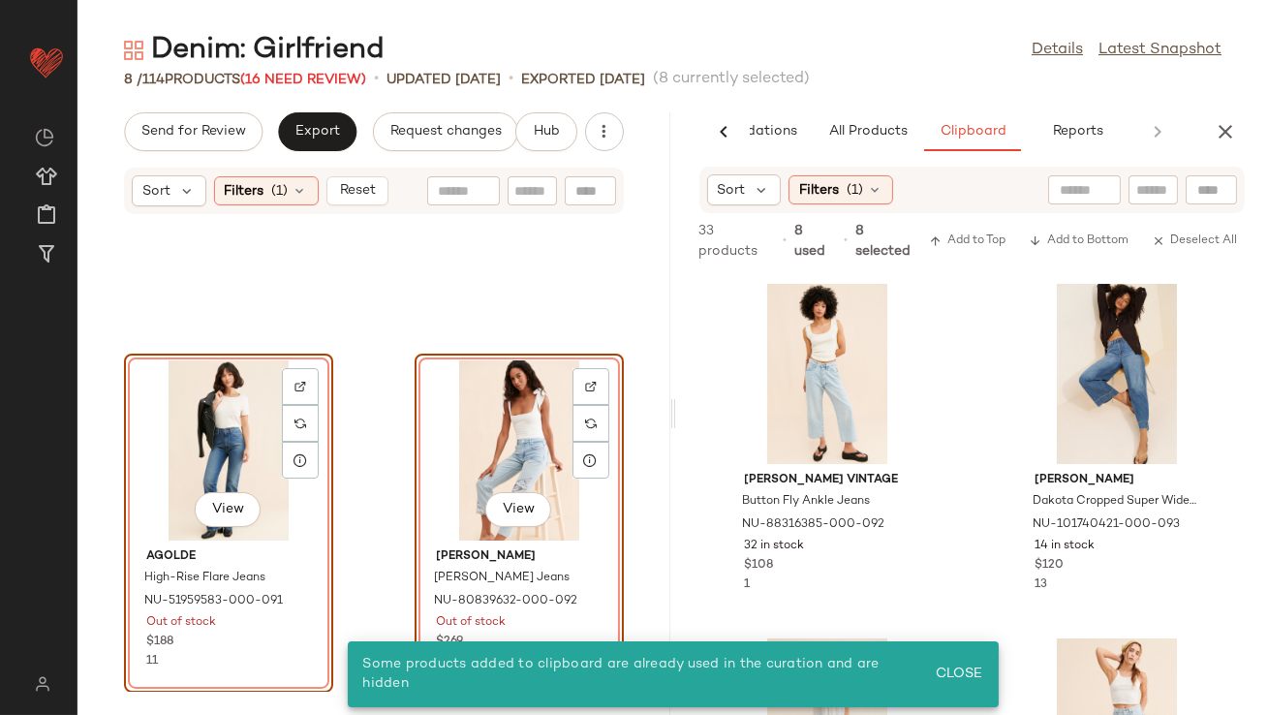
click at [472, 431] on div "View" at bounding box center [519, 450] width 196 height 180
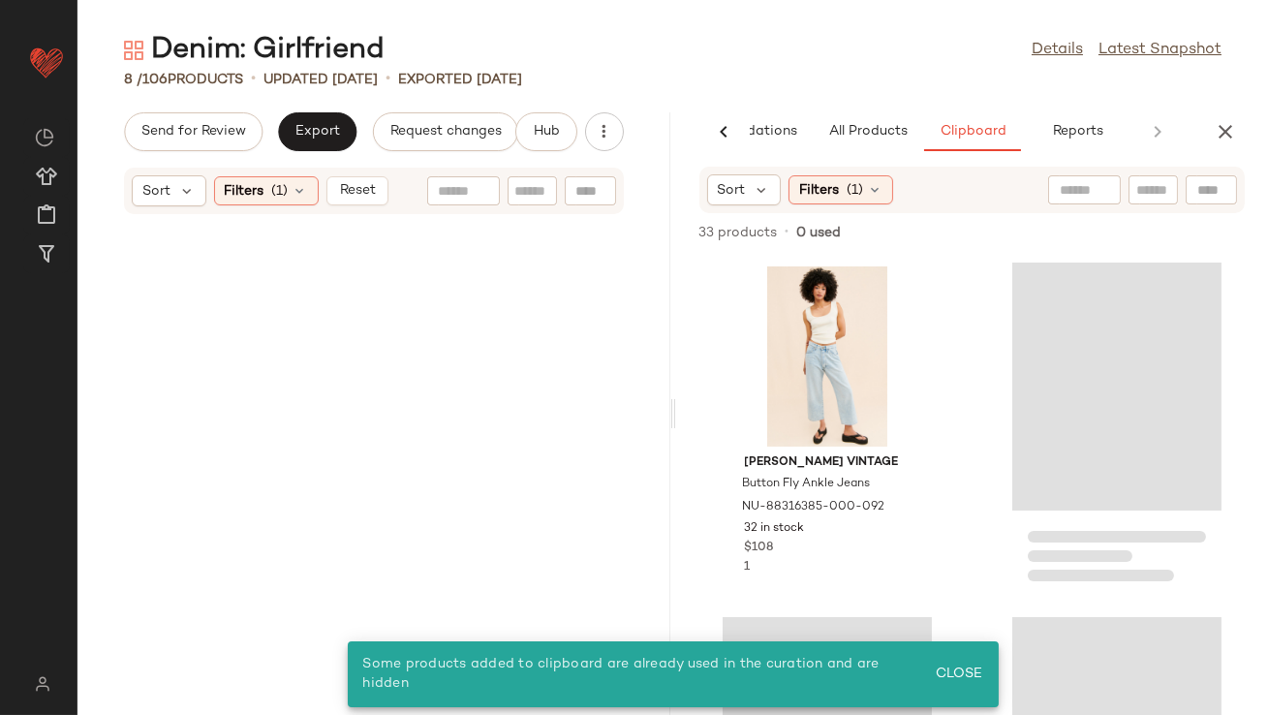
scroll to position [0, 0]
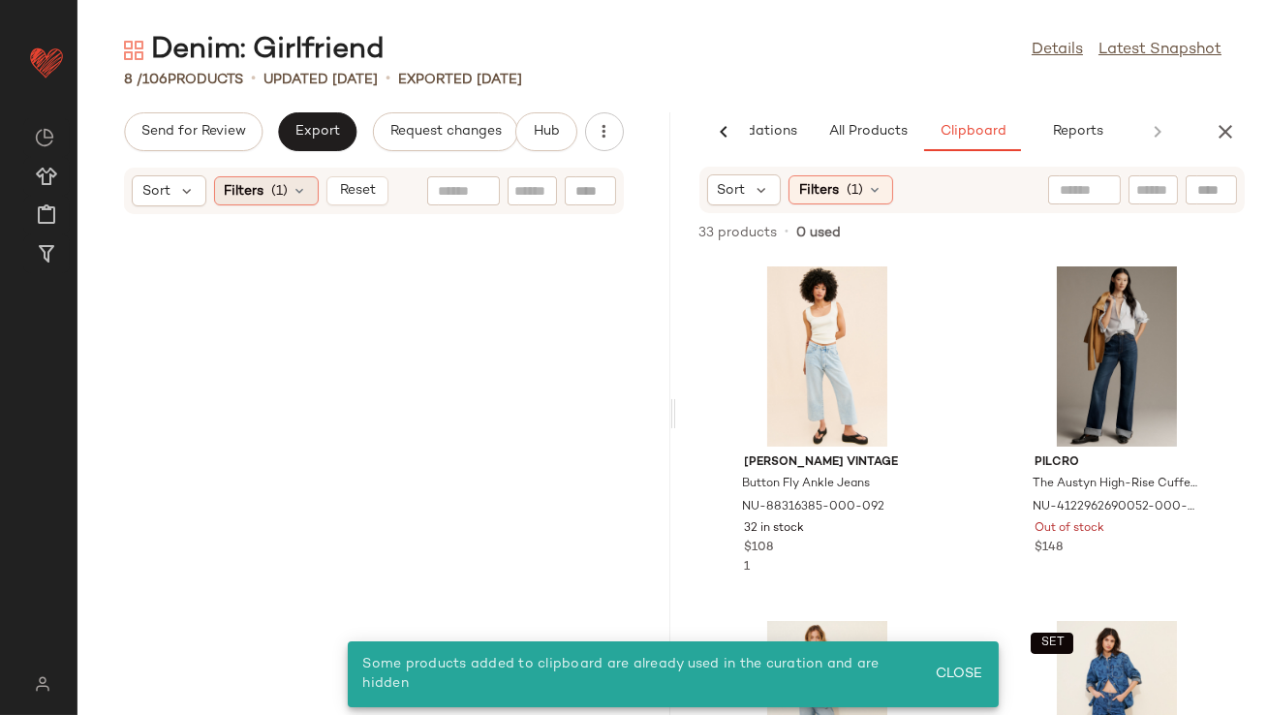
click at [298, 194] on icon at bounding box center [301, 191] width 16 height 16
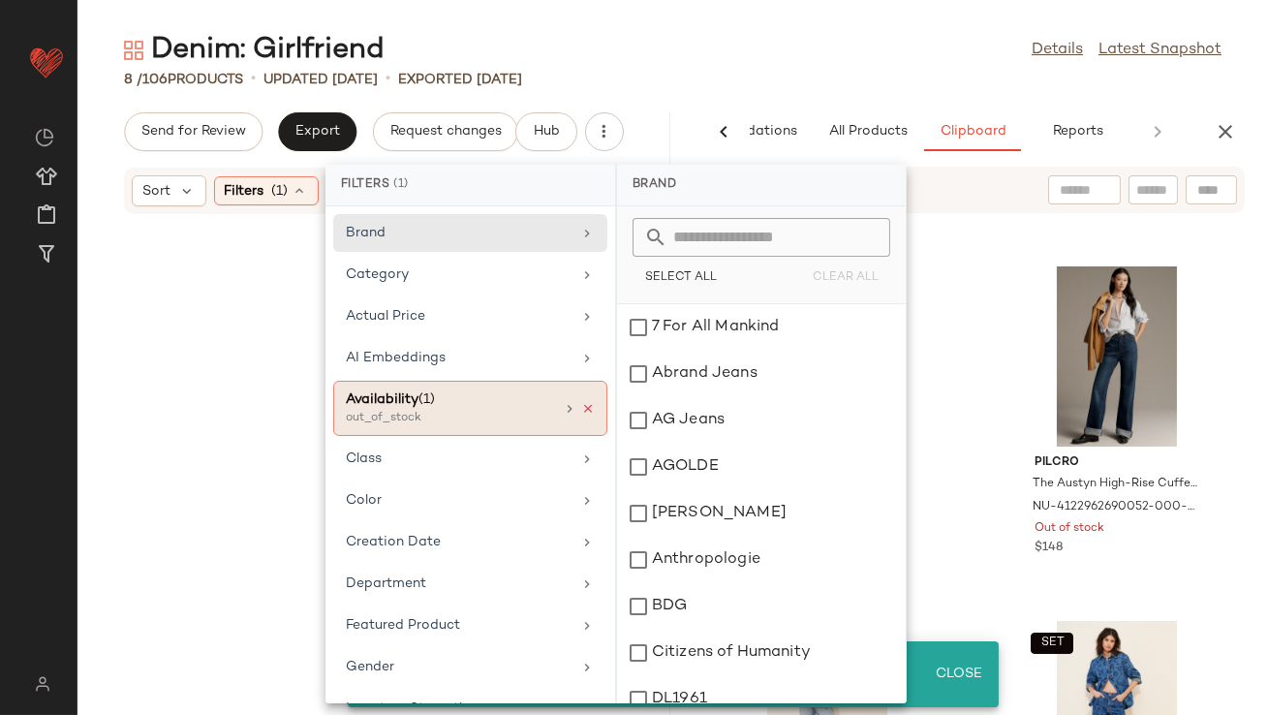
click at [581, 406] on icon at bounding box center [588, 409] width 14 height 14
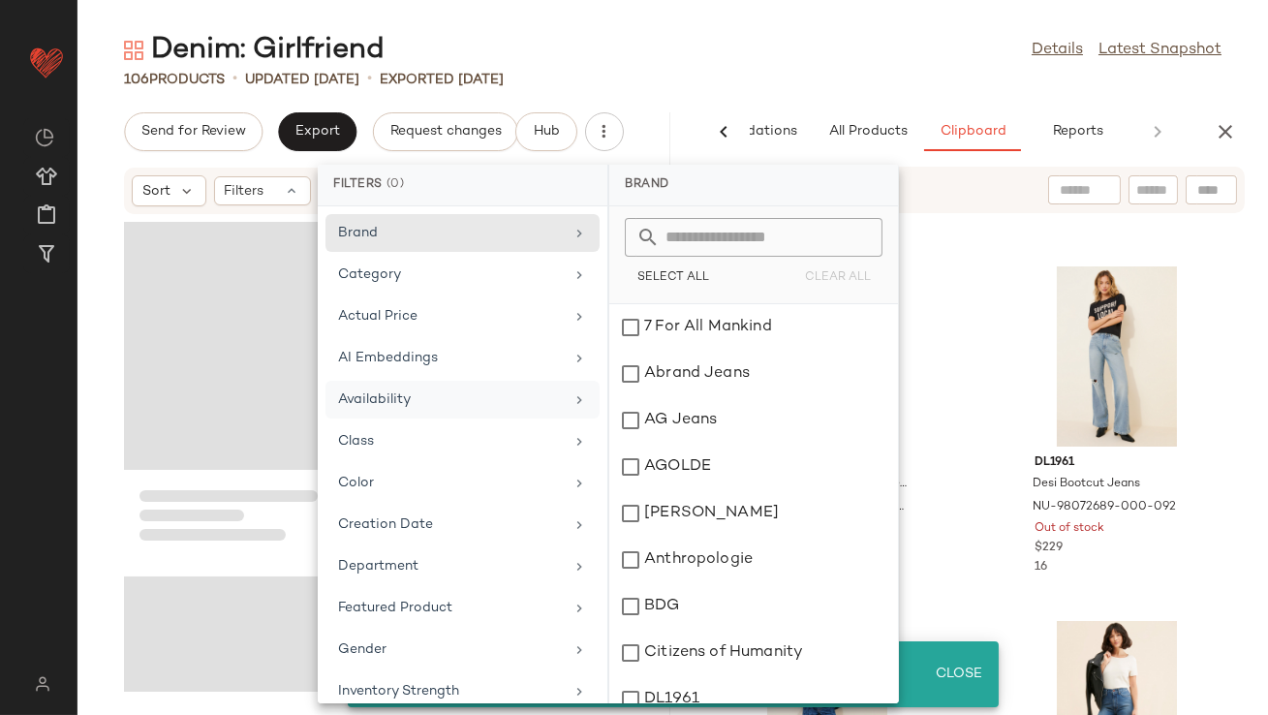
click at [793, 35] on div "Denim: Girlfriend Details Latest Snapshot" at bounding box center [673, 50] width 1191 height 39
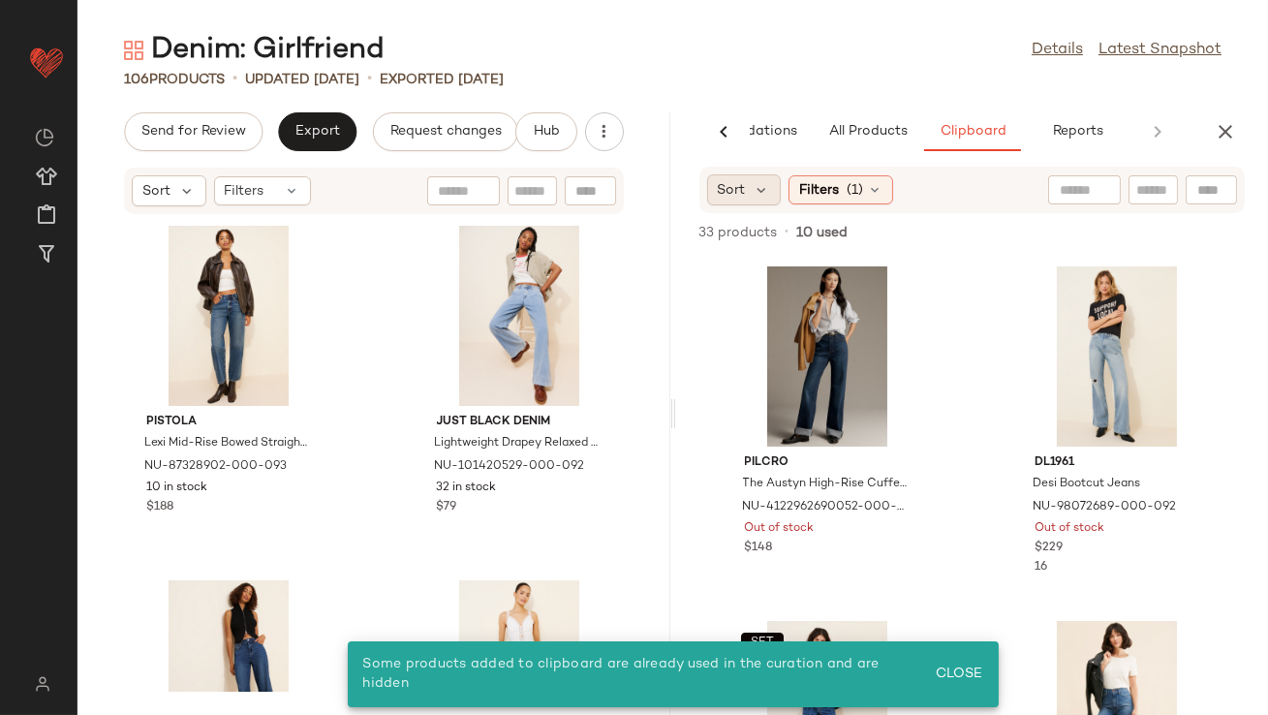
click at [740, 191] on span "Sort" at bounding box center [732, 190] width 28 height 20
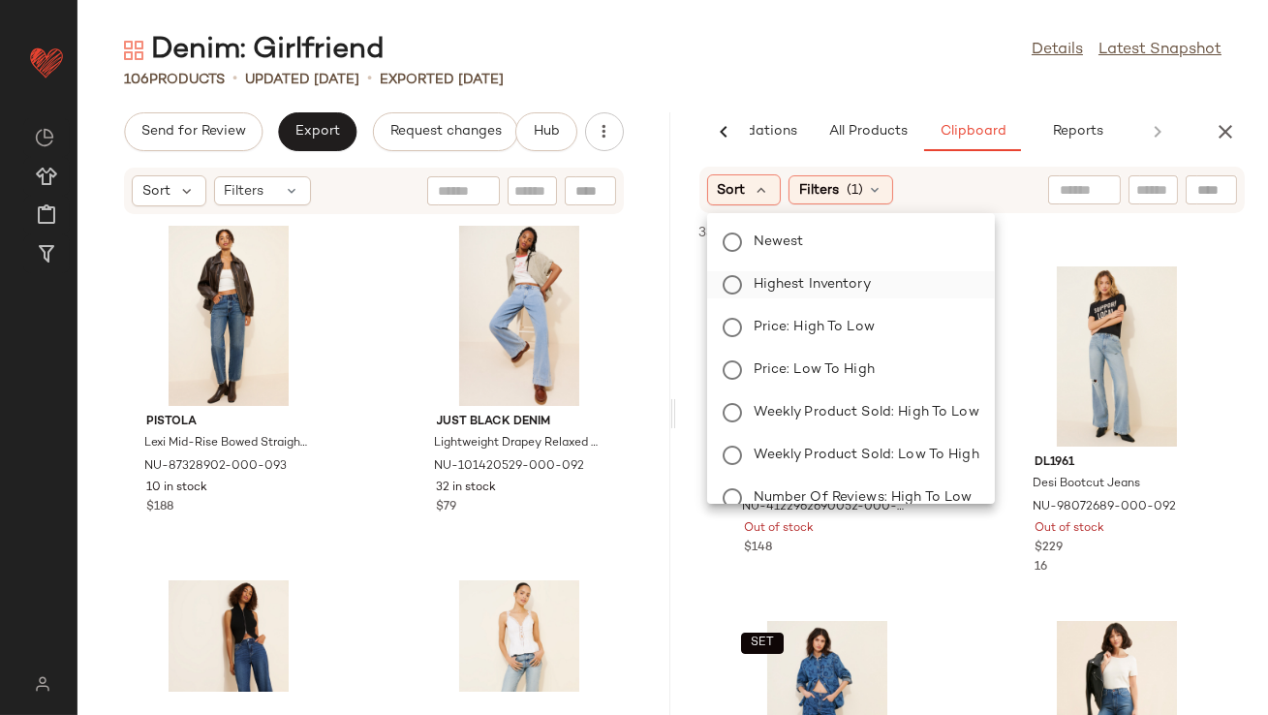
click at [760, 288] on span "Highest Inventory" at bounding box center [812, 284] width 117 height 20
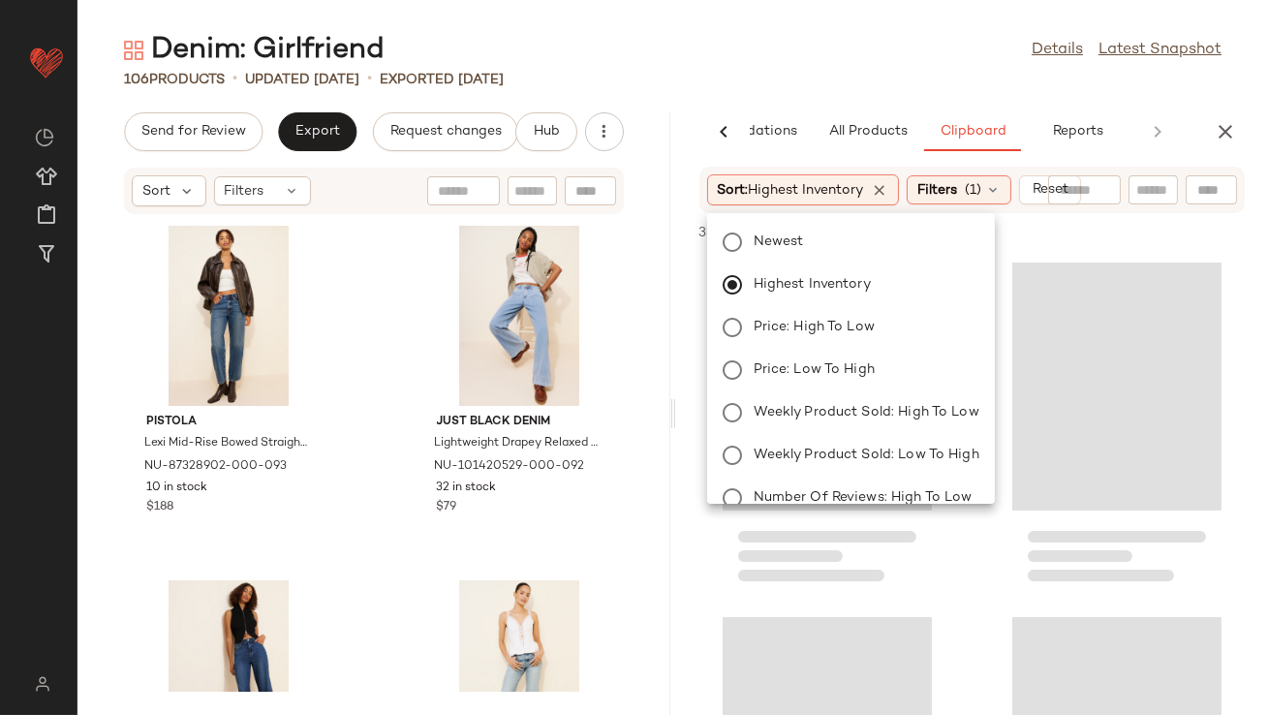
click at [782, 78] on div "106 Products • updated Aug 26th • Exported Aug 19th" at bounding box center [673, 79] width 1191 height 19
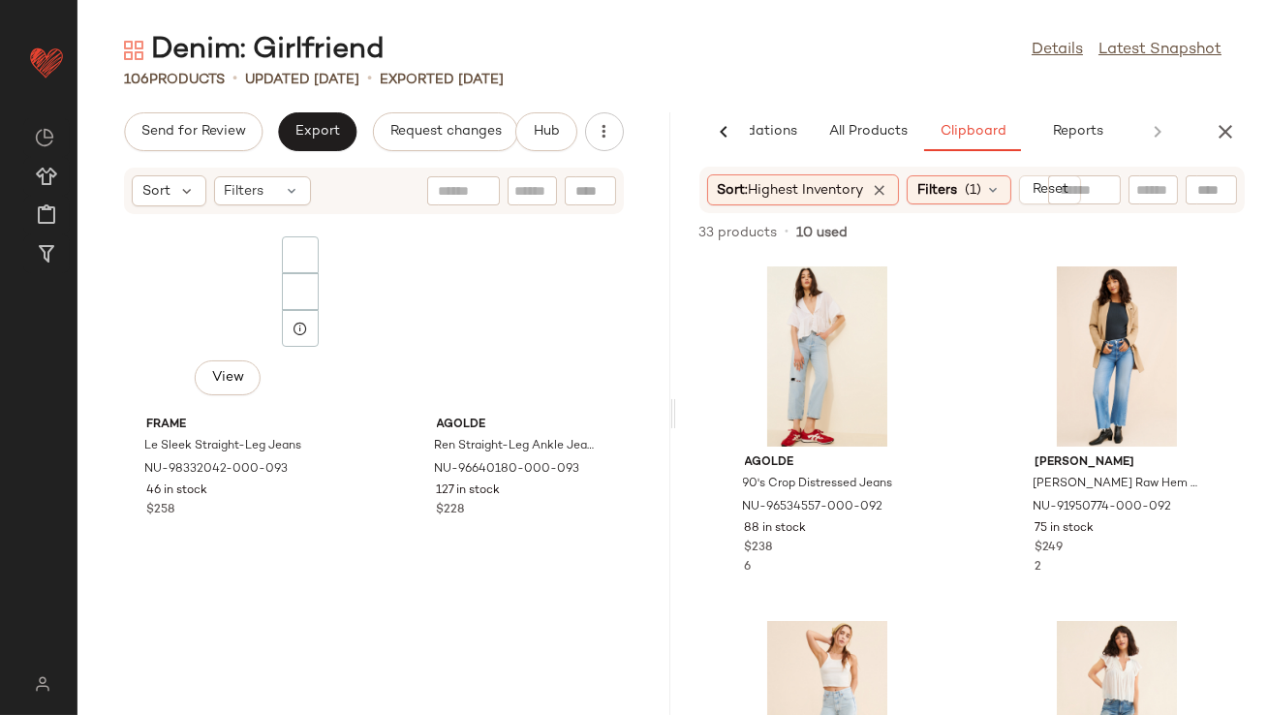
scroll to position [2120, 0]
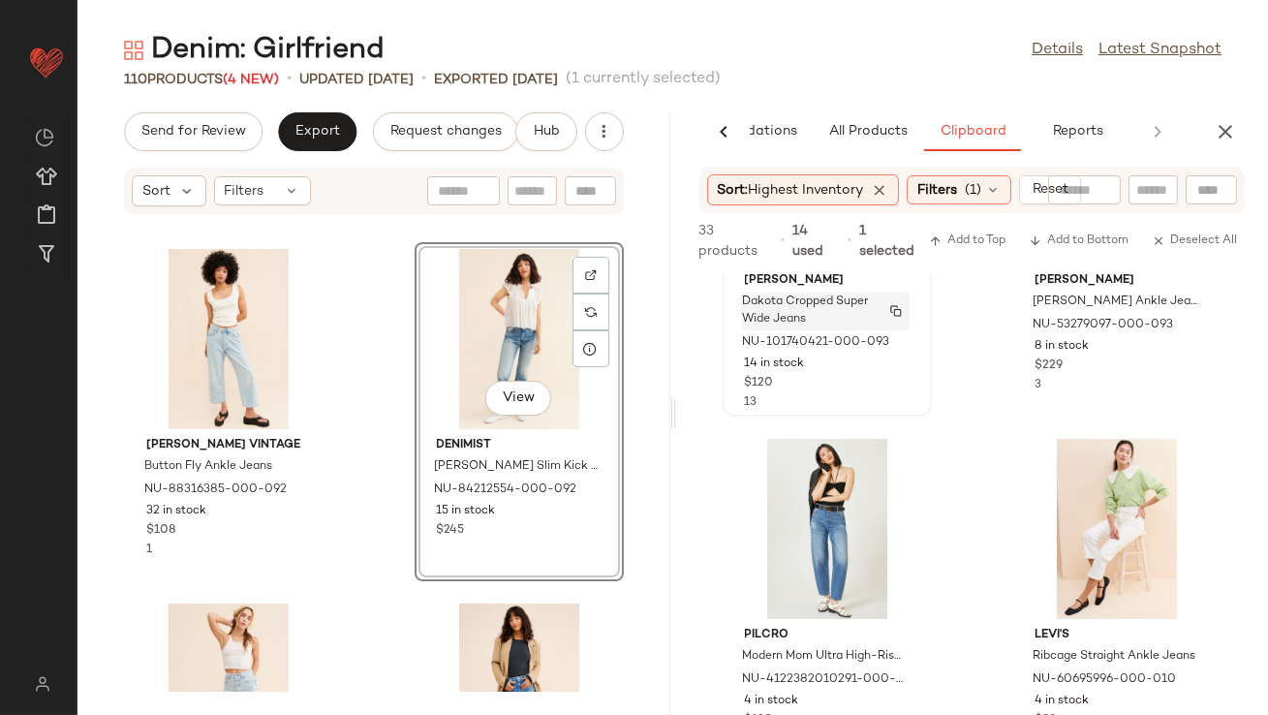
scroll to position [243, 0]
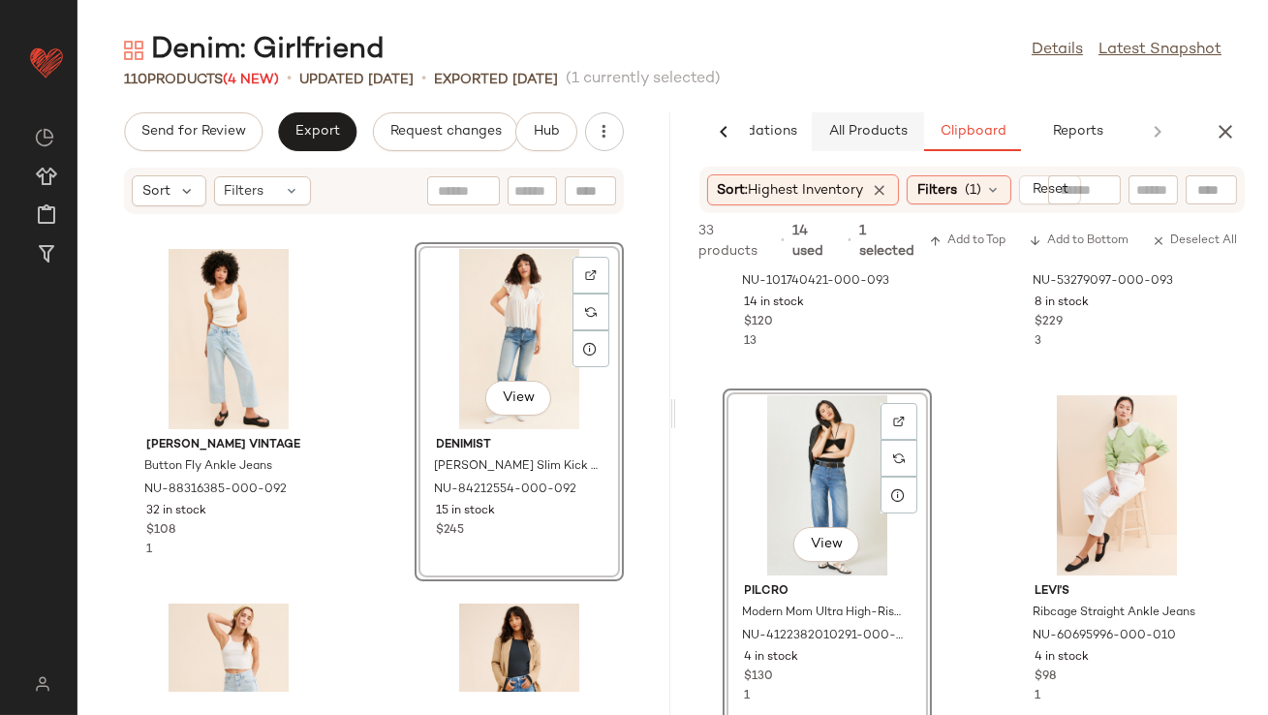
click at [857, 135] on span "All Products" at bounding box center [866, 132] width 79 height 16
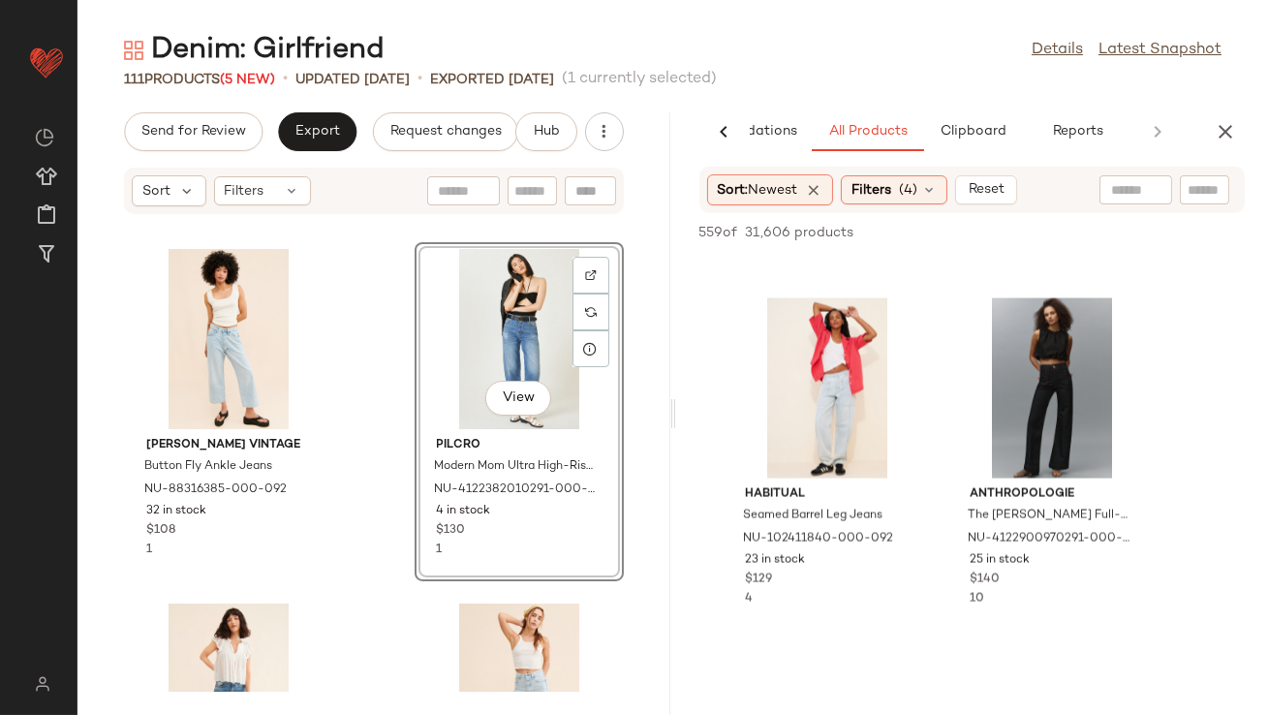
scroll to position [6354, 0]
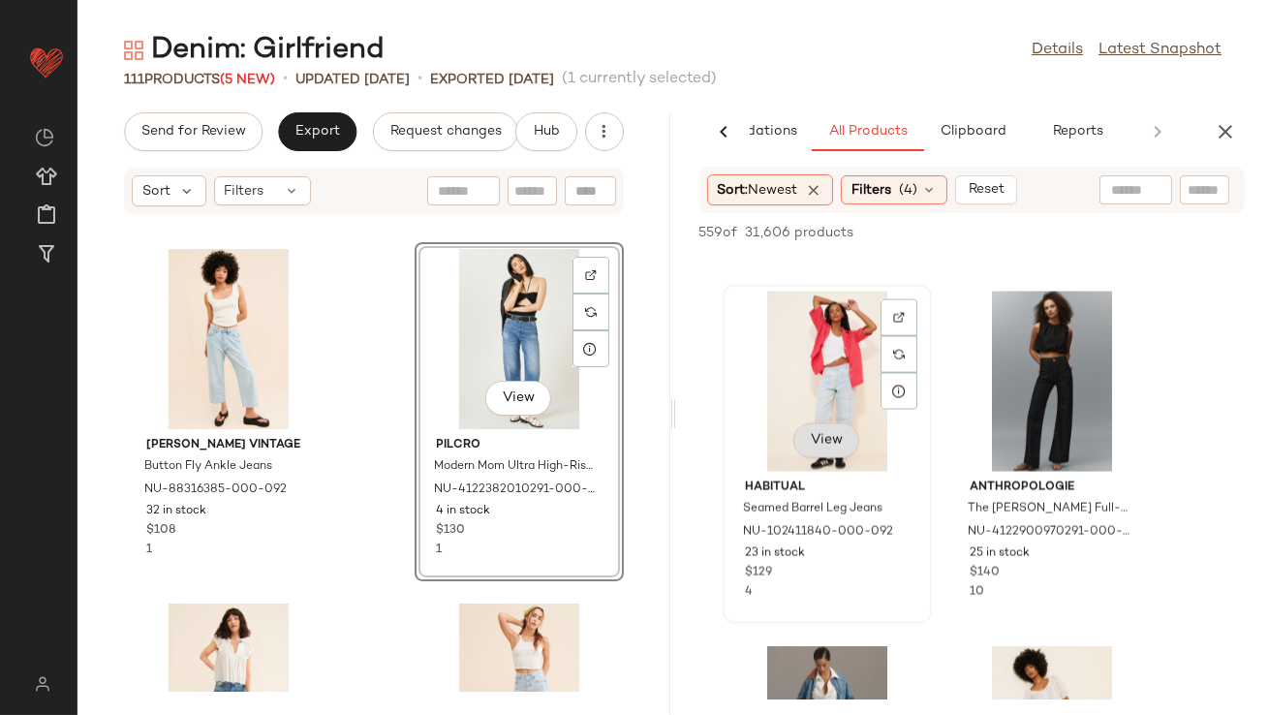
click at [822, 438] on span "View" at bounding box center [826, 441] width 33 height 16
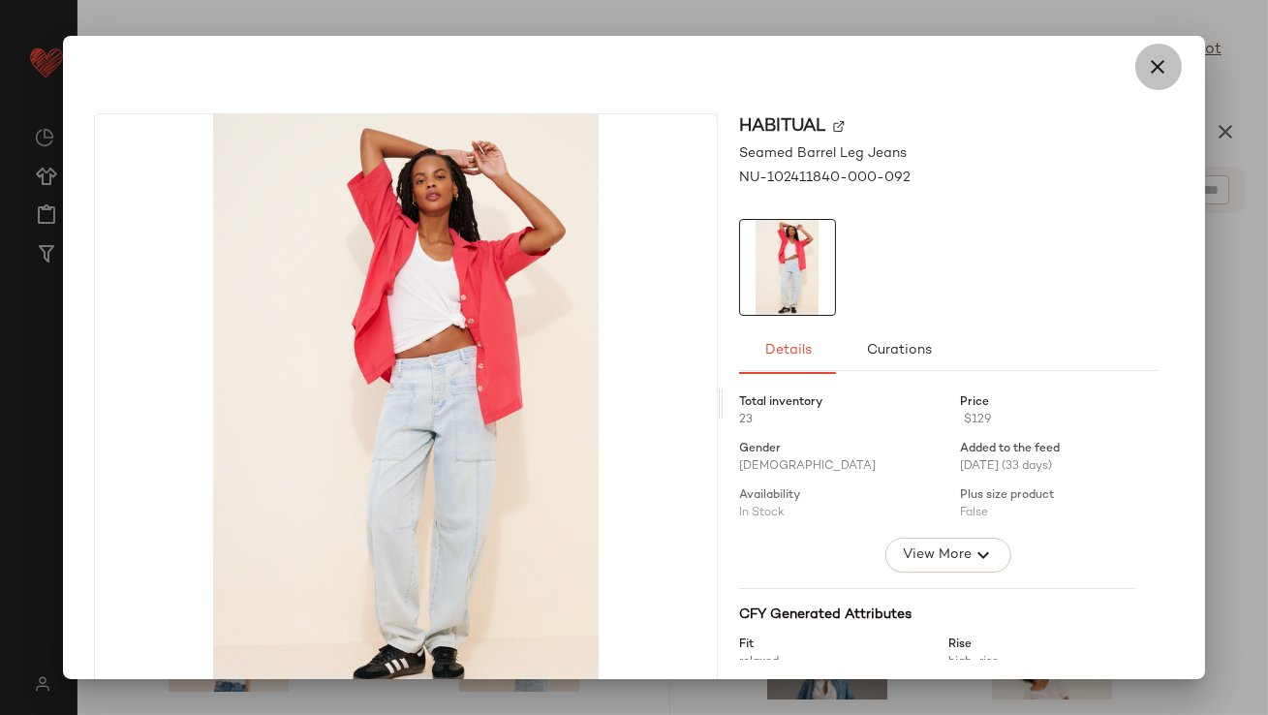
click at [1156, 67] on icon "button" at bounding box center [1158, 66] width 23 height 23
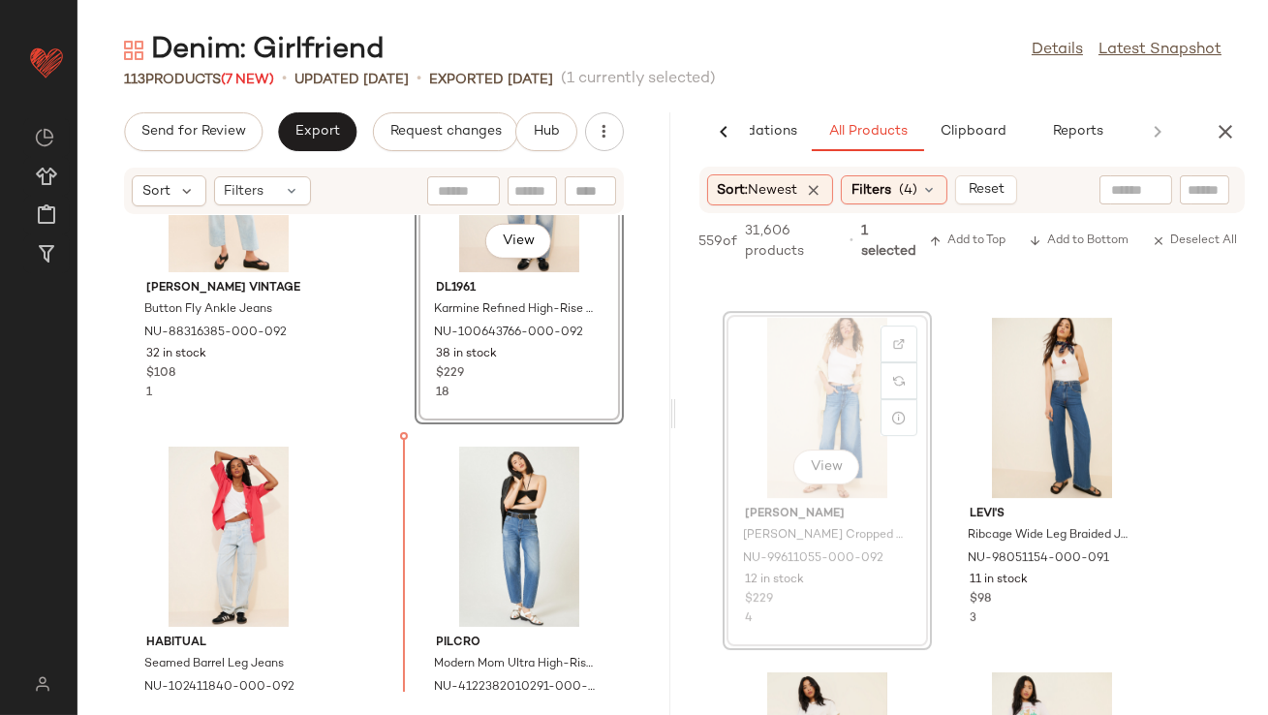
scroll to position [2288, 0]
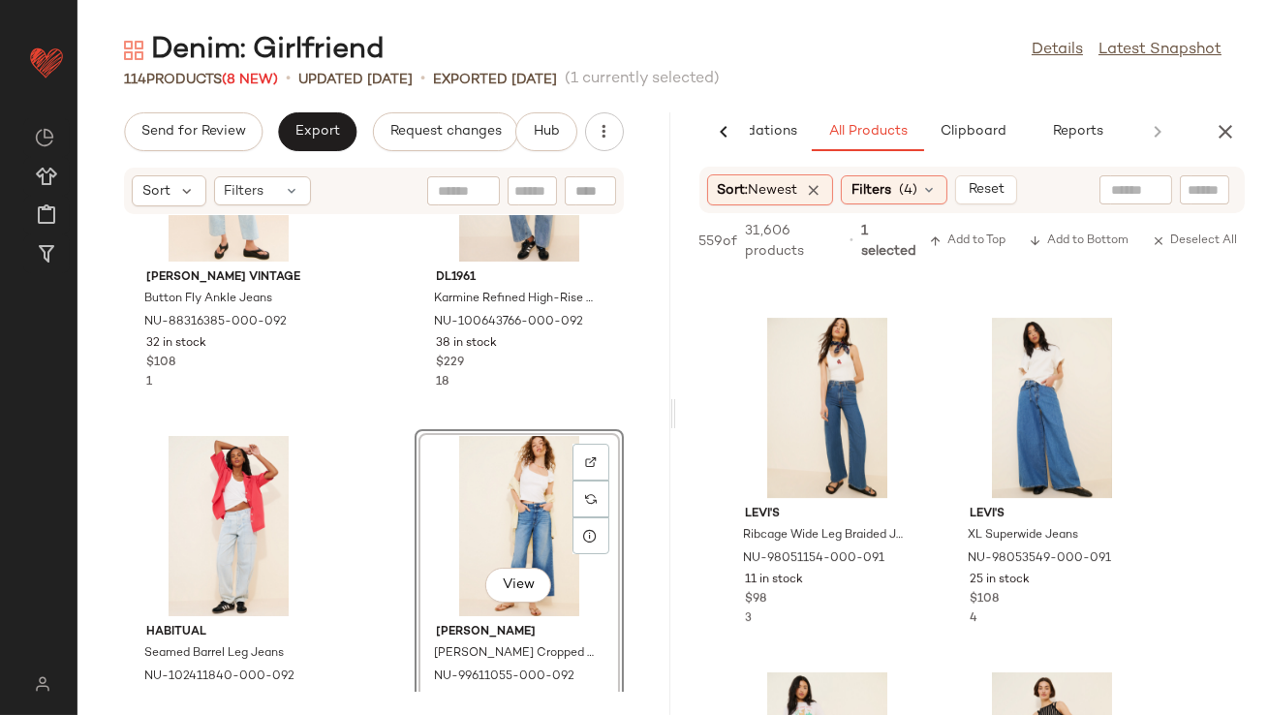
click at [514, 484] on div "View" at bounding box center [519, 526] width 196 height 180
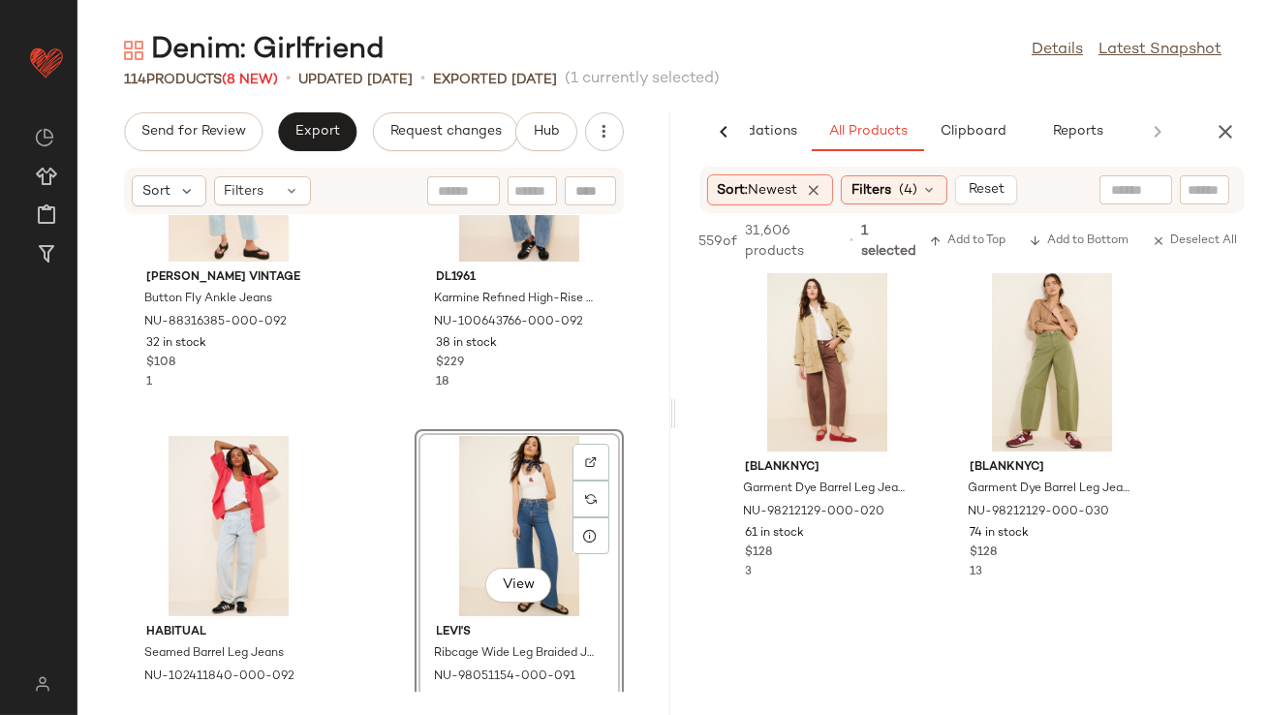
scroll to position [14645, 0]
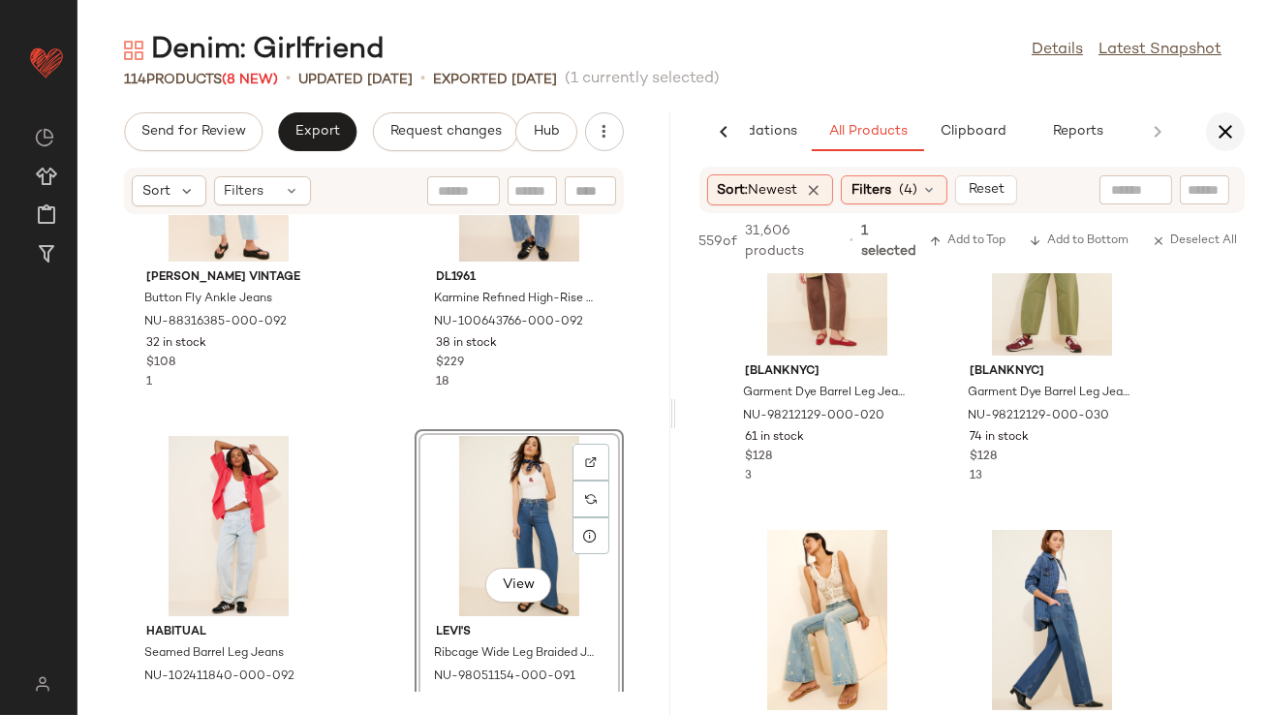
click at [1223, 125] on icon "button" at bounding box center [1225, 131] width 23 height 23
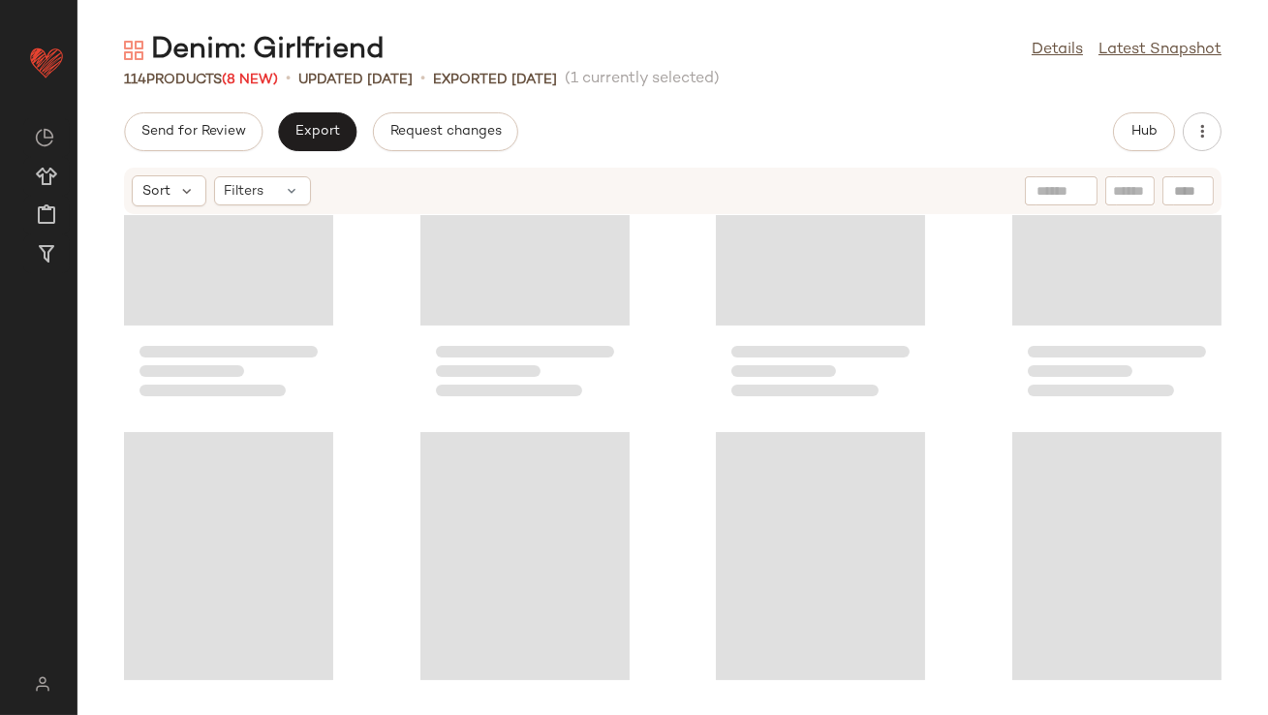
scroll to position [0, 0]
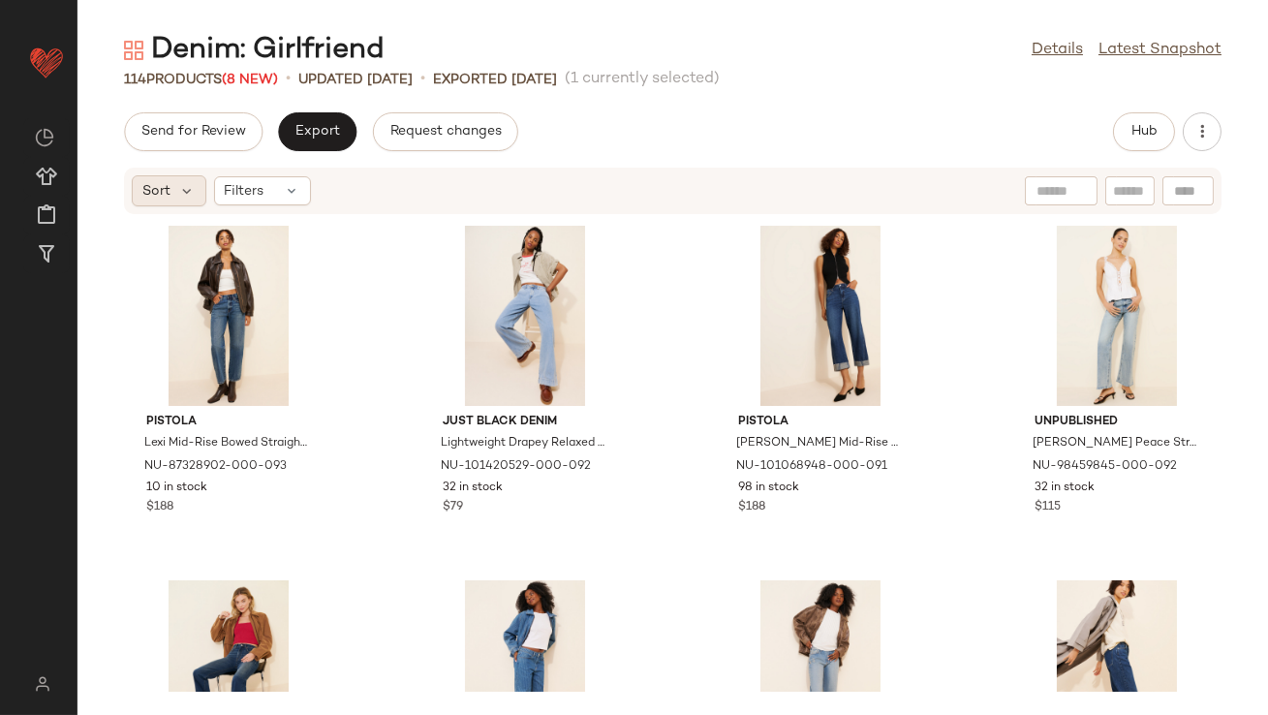
click at [195, 187] on div "Sort" at bounding box center [169, 190] width 75 height 31
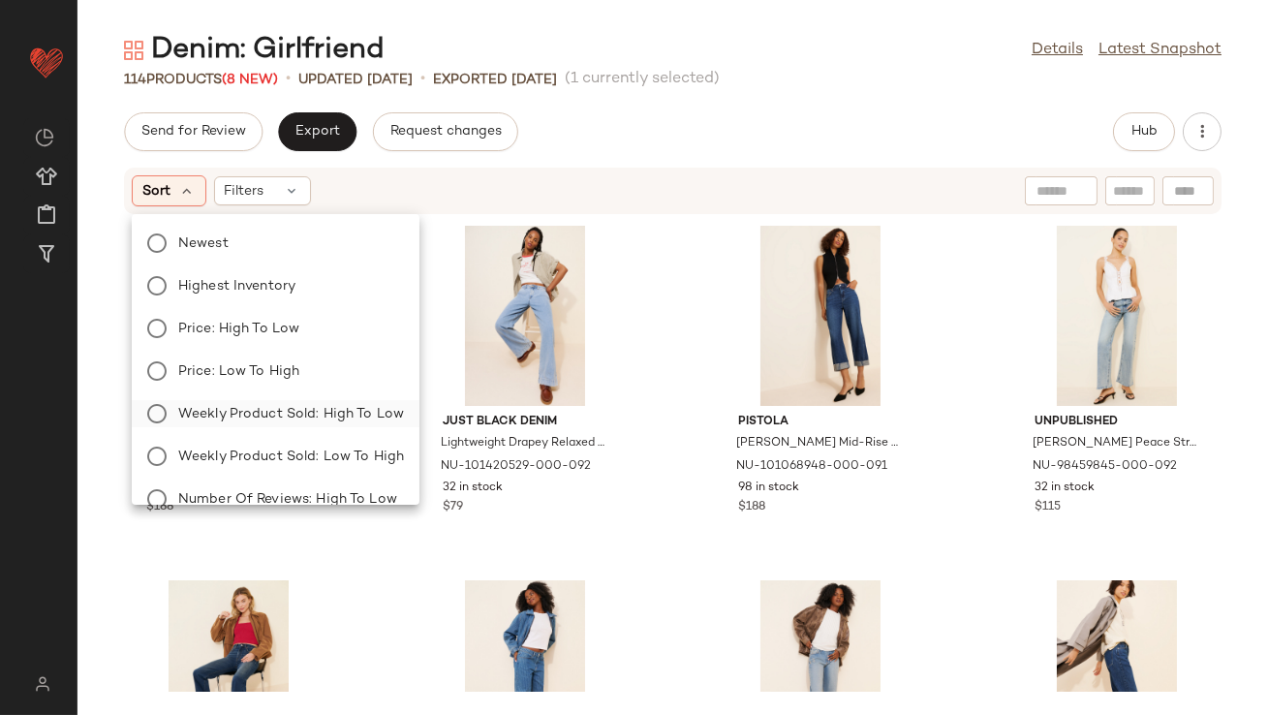
click at [288, 416] on span "Weekly Product Sold: High to Low" at bounding box center [291, 414] width 226 height 20
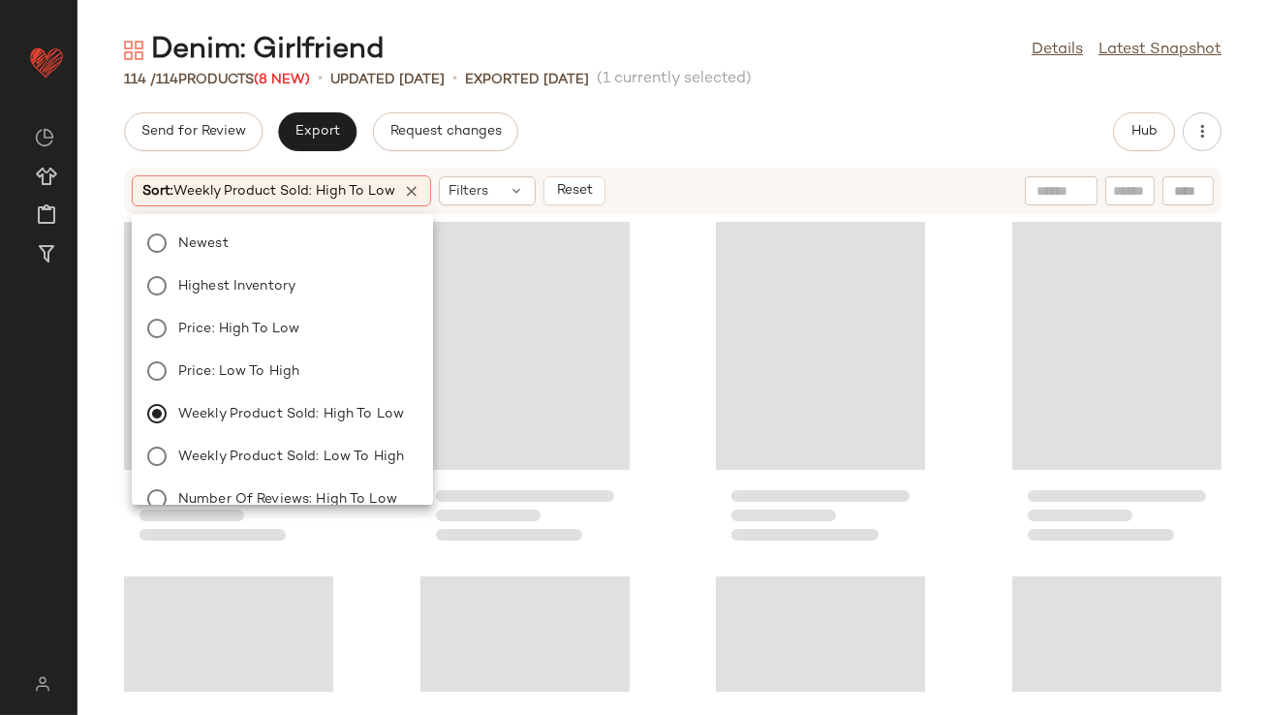
click at [702, 150] on div "Send for Review Export Request changes Hub" at bounding box center [673, 131] width 1098 height 39
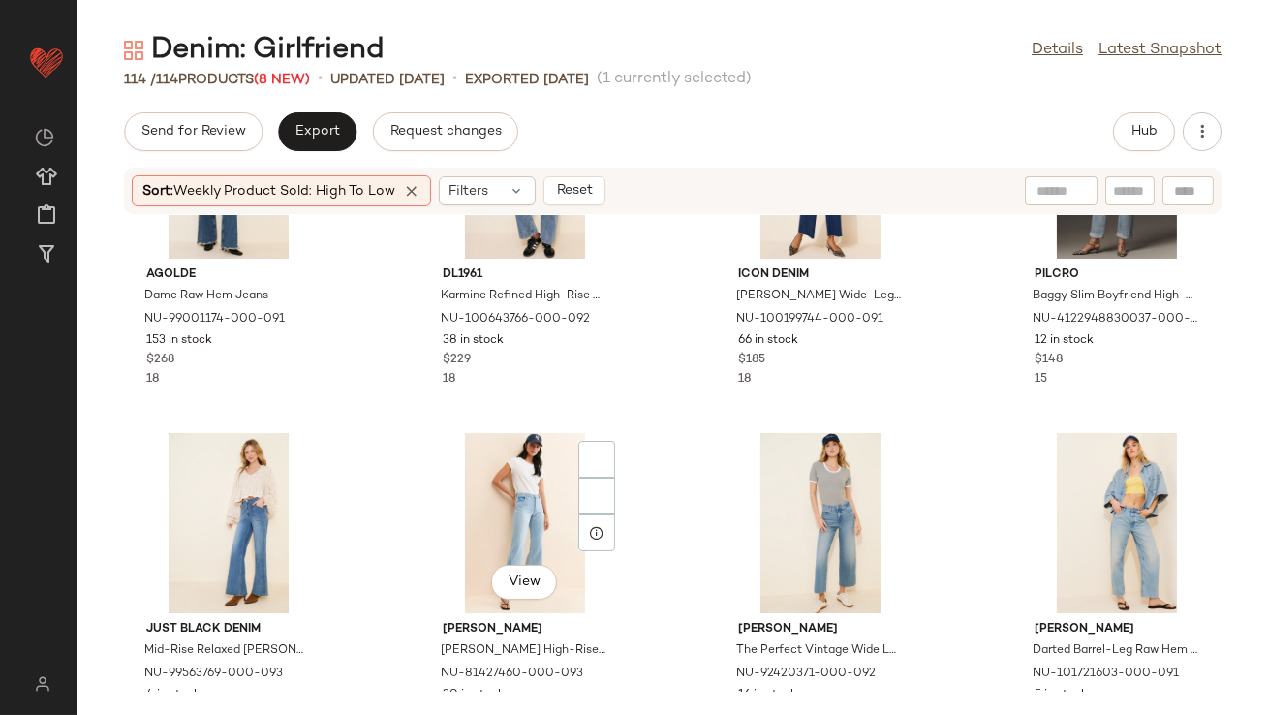
scroll to position [1371, 0]
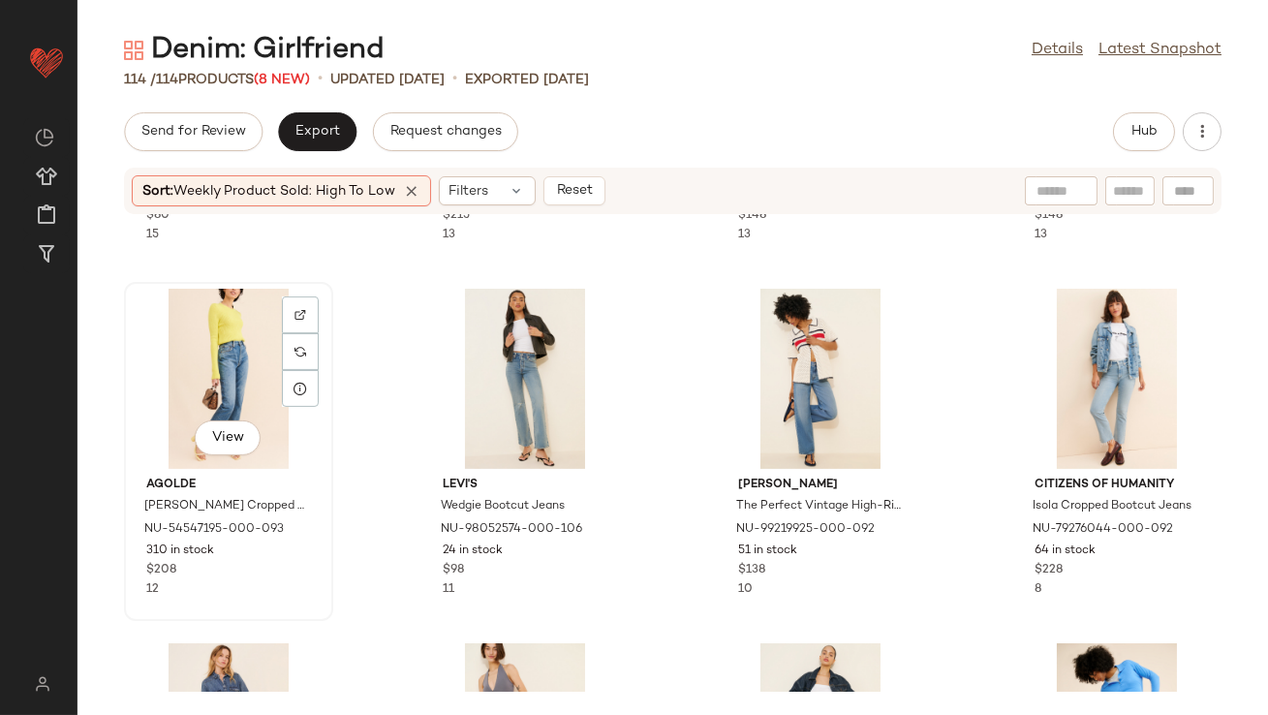
click at [201, 388] on div "View" at bounding box center [229, 379] width 196 height 180
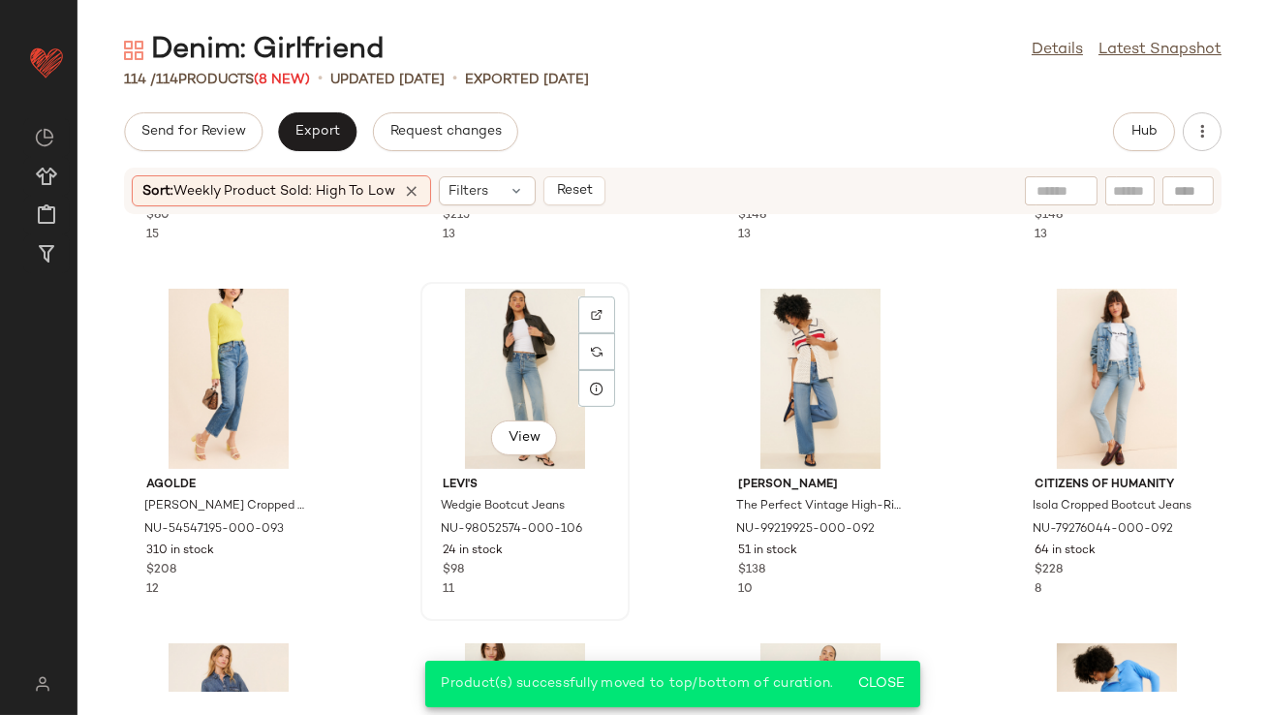
click at [495, 367] on div "View" at bounding box center [525, 379] width 196 height 180
click at [772, 382] on div "View" at bounding box center [821, 379] width 196 height 180
click at [1092, 369] on div "View" at bounding box center [1117, 379] width 196 height 180
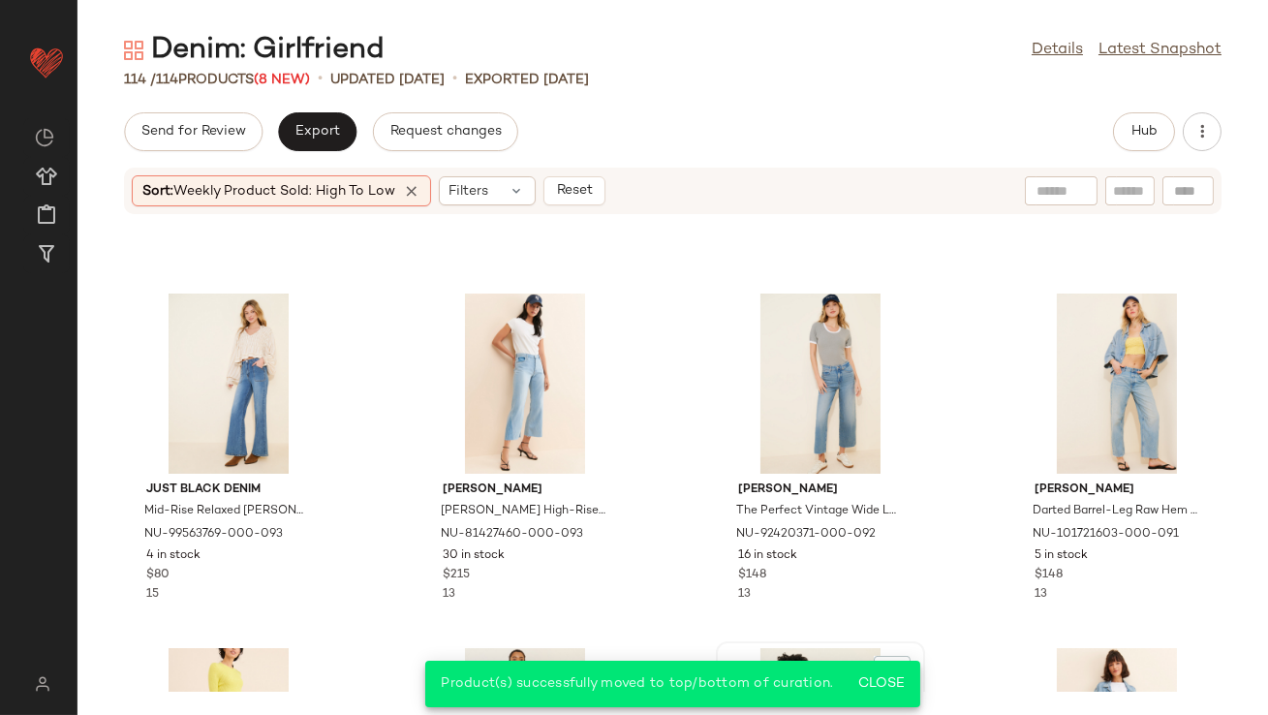
scroll to position [977, 0]
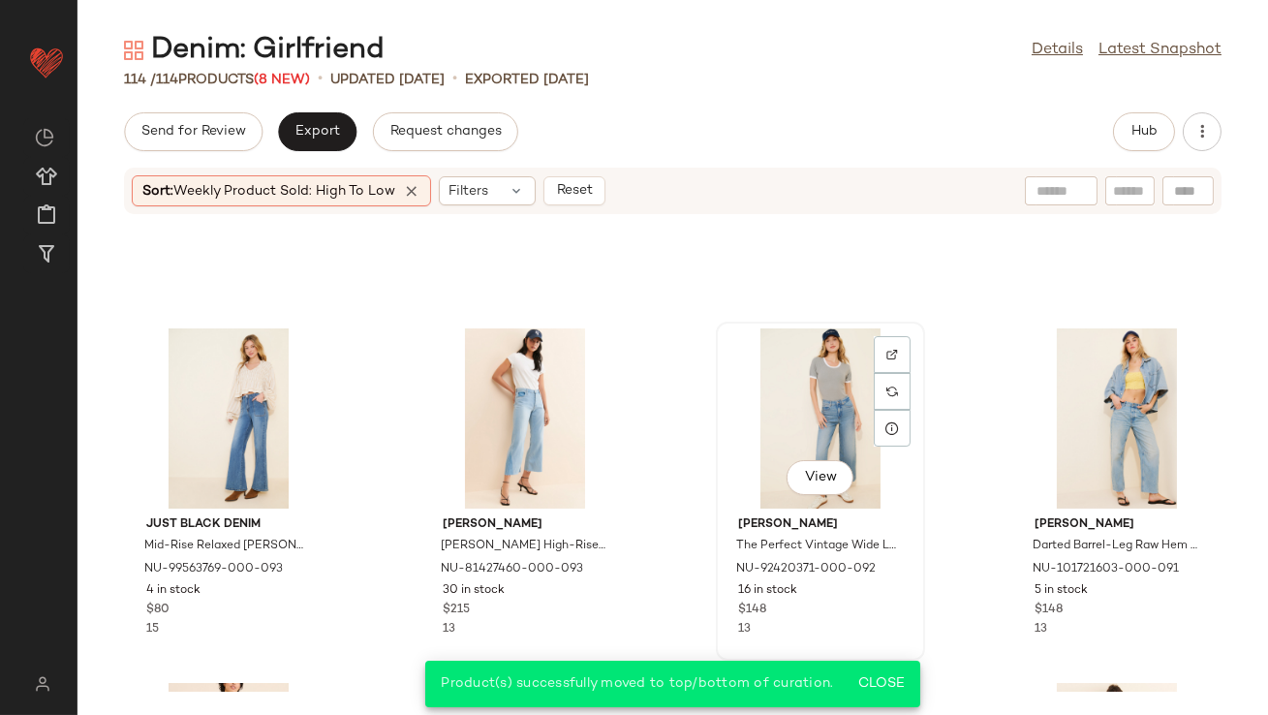
click at [809, 384] on div "View" at bounding box center [821, 418] width 196 height 180
click at [515, 403] on div "View" at bounding box center [525, 418] width 196 height 180
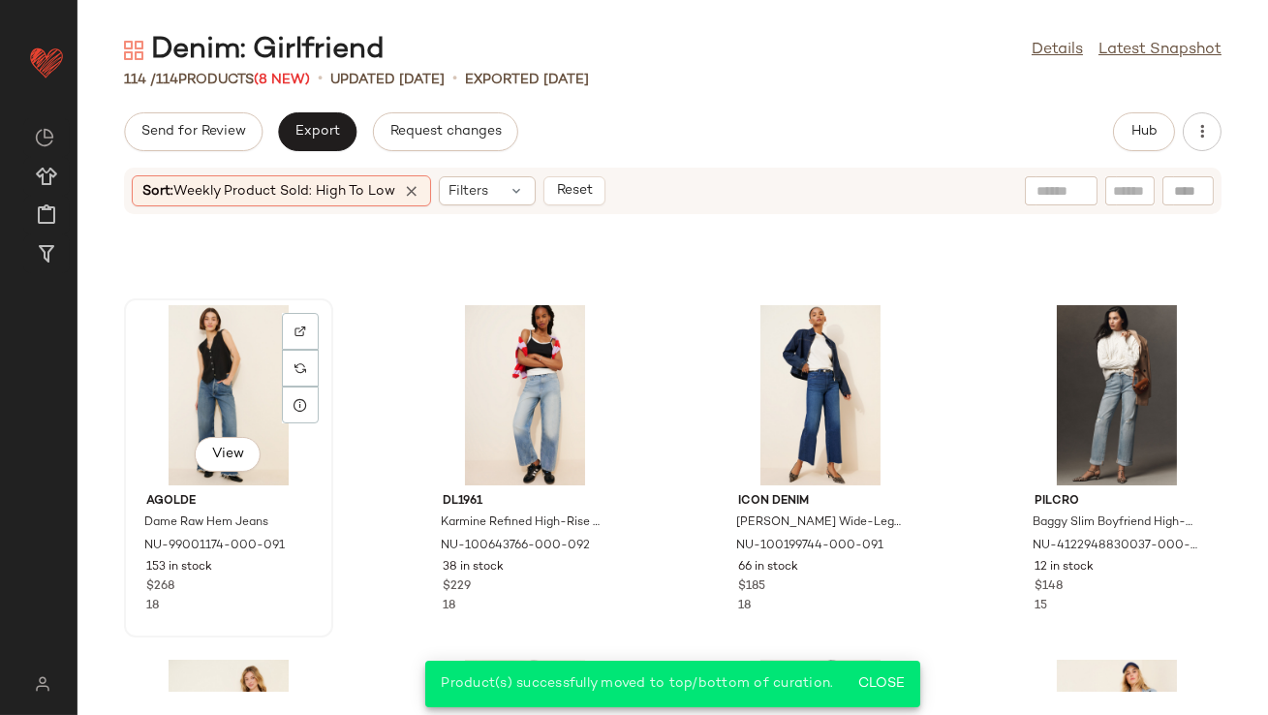
click at [234, 399] on div "View" at bounding box center [229, 395] width 196 height 180
click at [520, 397] on div "View" at bounding box center [525, 395] width 196 height 180
click at [782, 374] on div "View" at bounding box center [821, 395] width 196 height 180
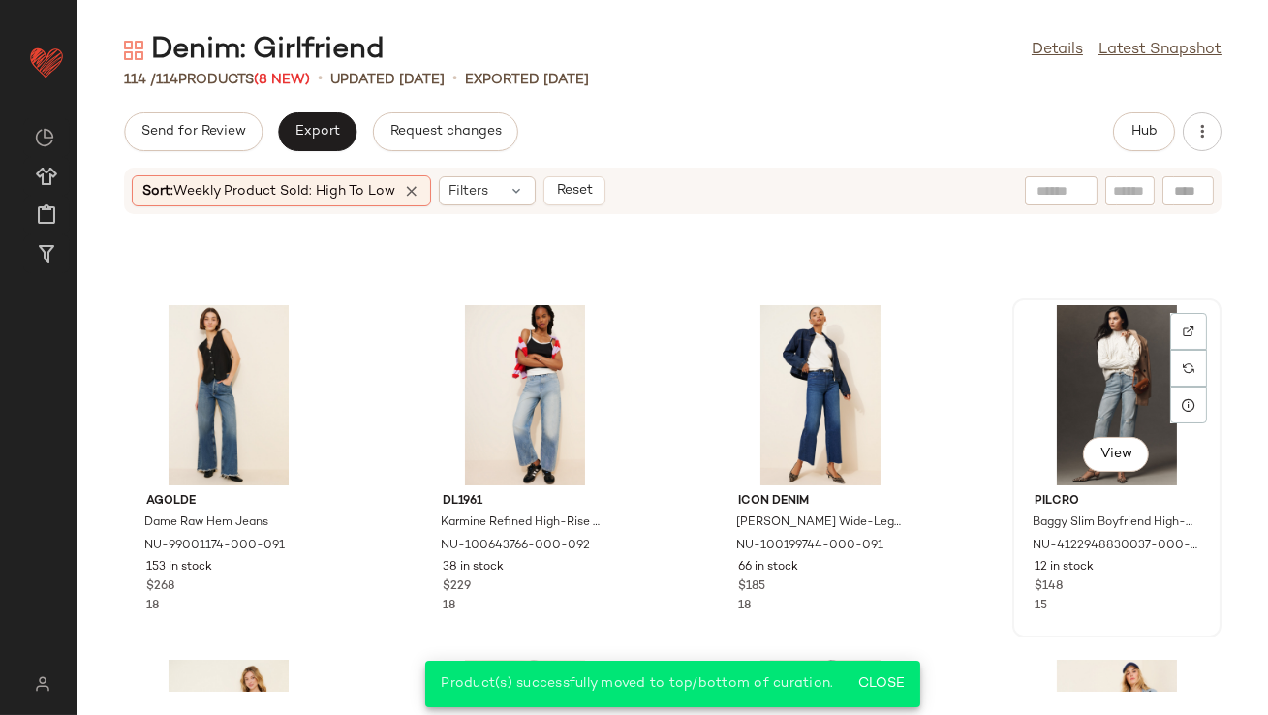
click at [1055, 374] on div "View" at bounding box center [1117, 395] width 196 height 180
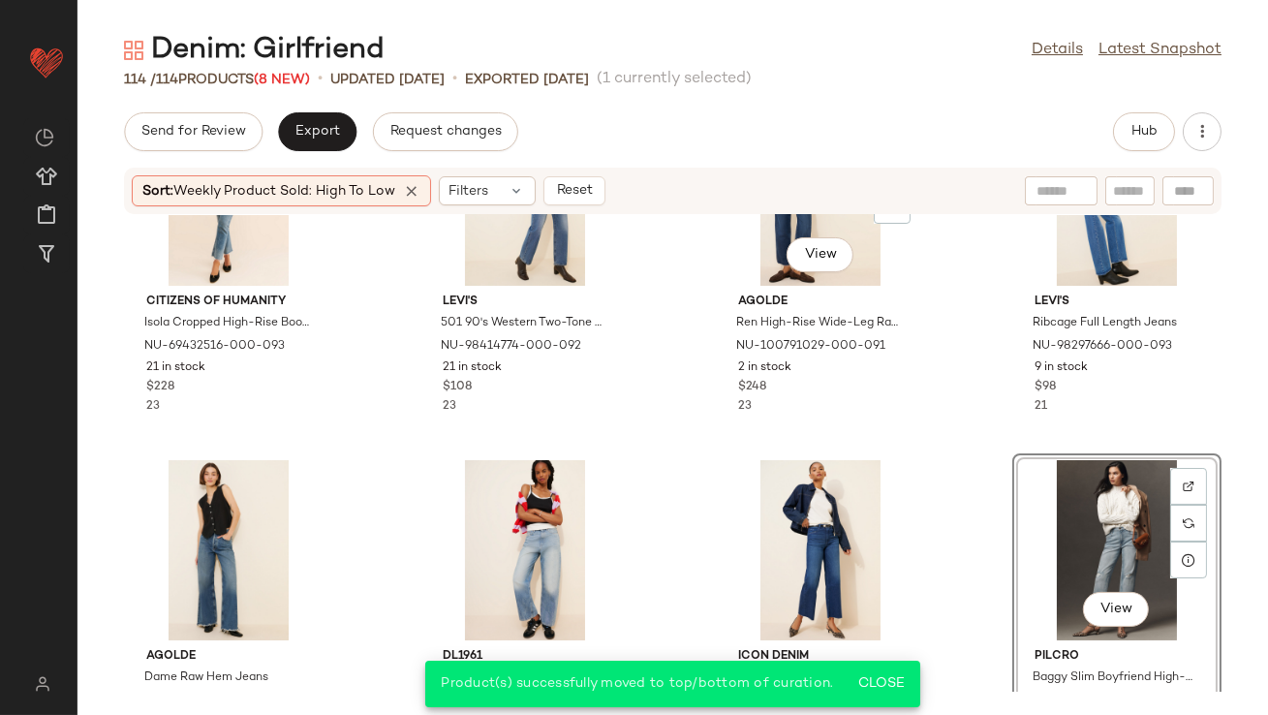
scroll to position [286, 0]
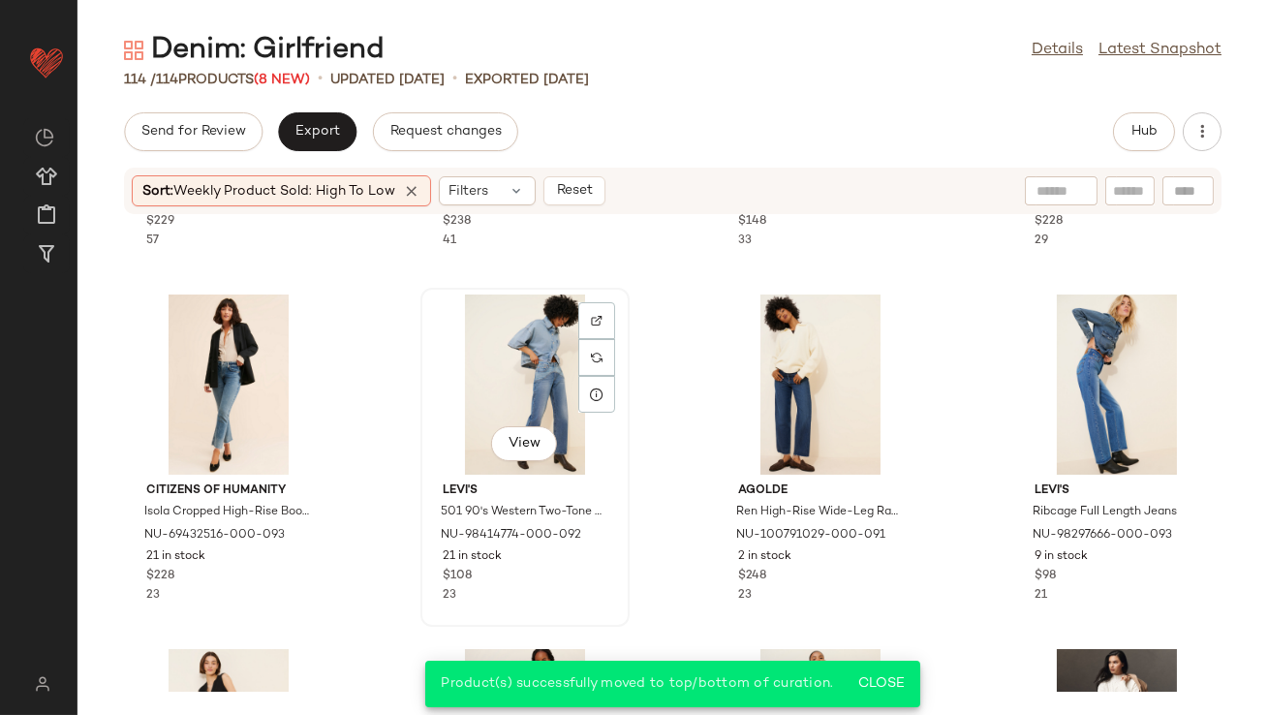
click at [525, 400] on div "View" at bounding box center [525, 385] width 196 height 180
click at [215, 381] on div "View" at bounding box center [229, 385] width 196 height 180
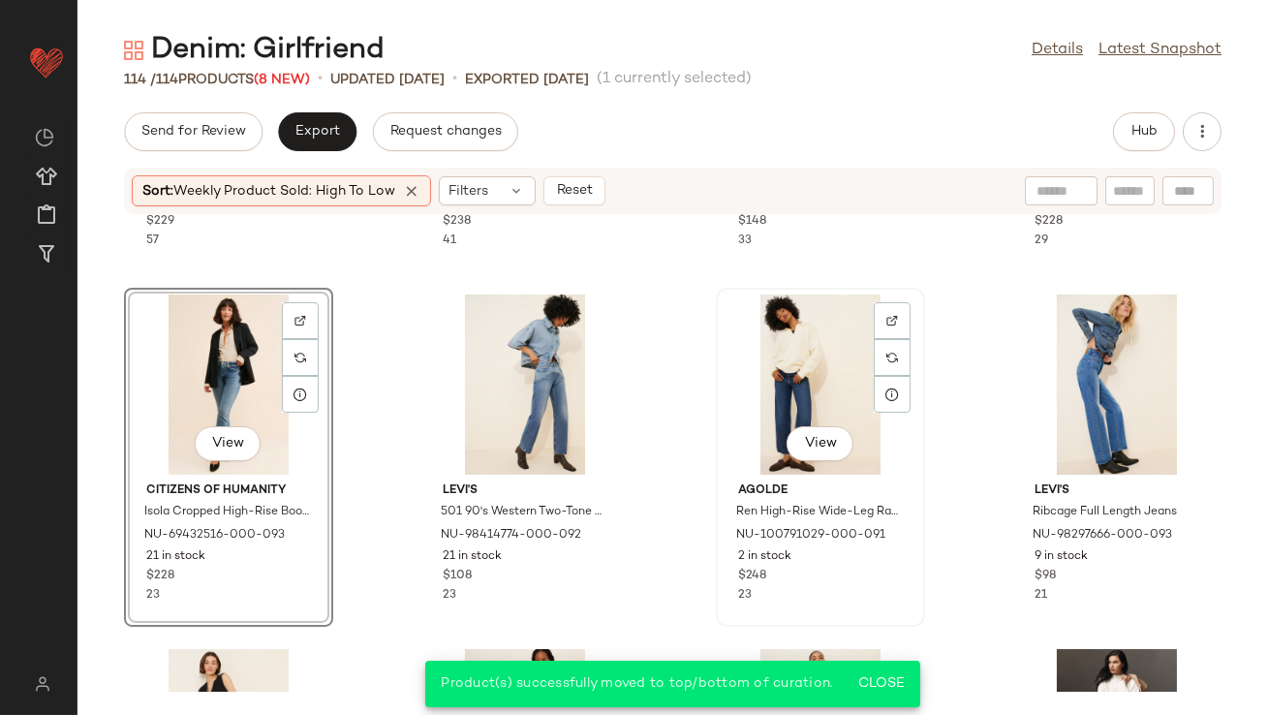
click at [768, 378] on div "View" at bounding box center [821, 385] width 196 height 180
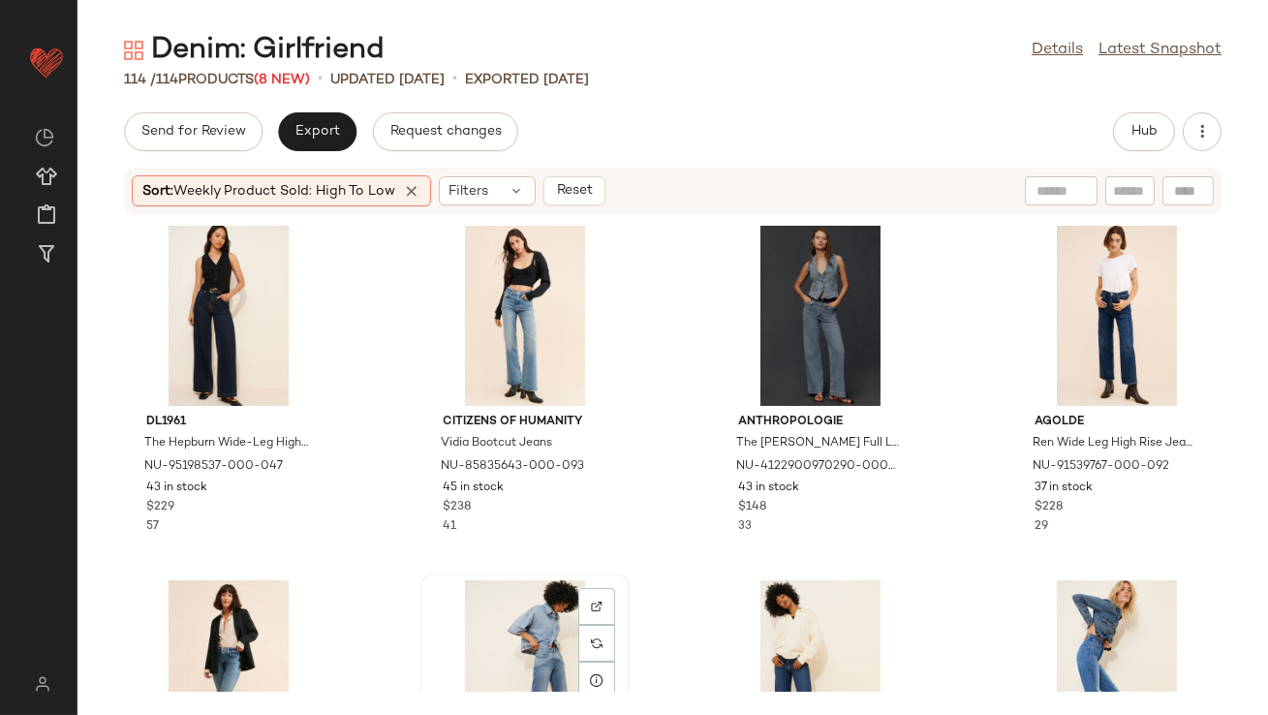
click at [539, 615] on div "View" at bounding box center [525, 670] width 196 height 180
click at [194, 645] on div "View" at bounding box center [229, 670] width 196 height 180
click at [1092, 291] on div "View" at bounding box center [1117, 316] width 196 height 180
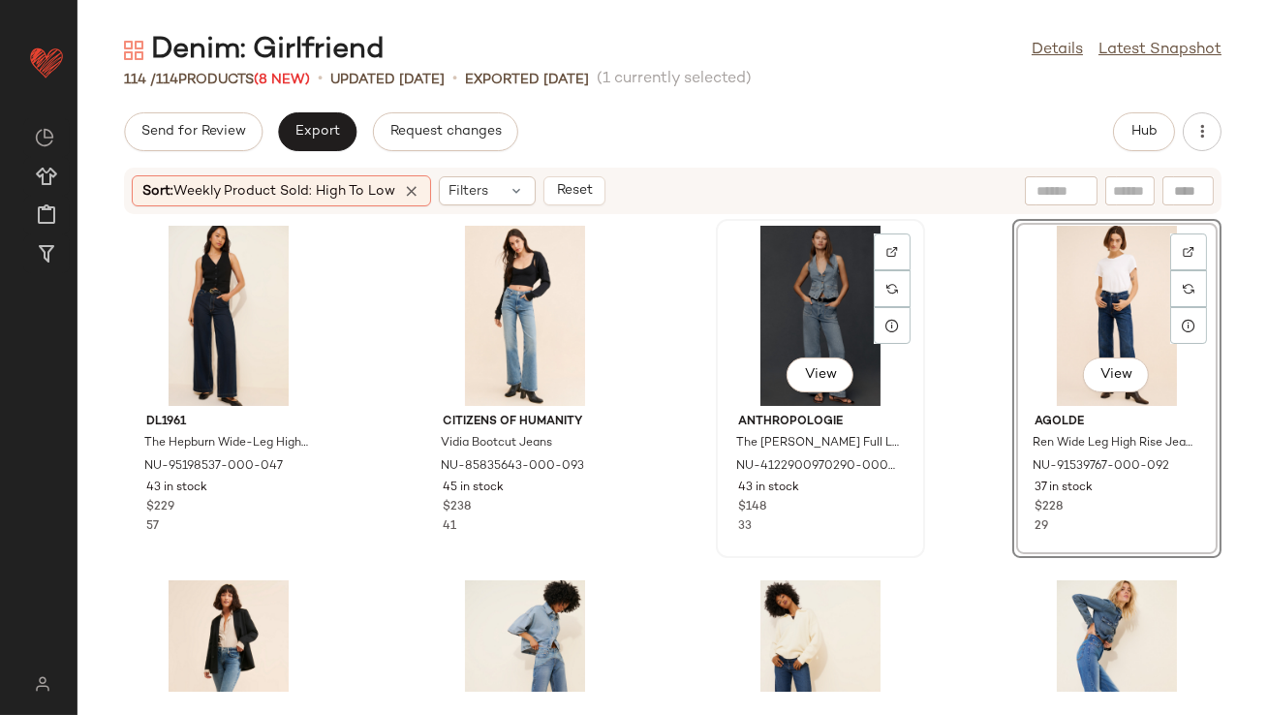
click at [811, 309] on div "View" at bounding box center [821, 316] width 196 height 180
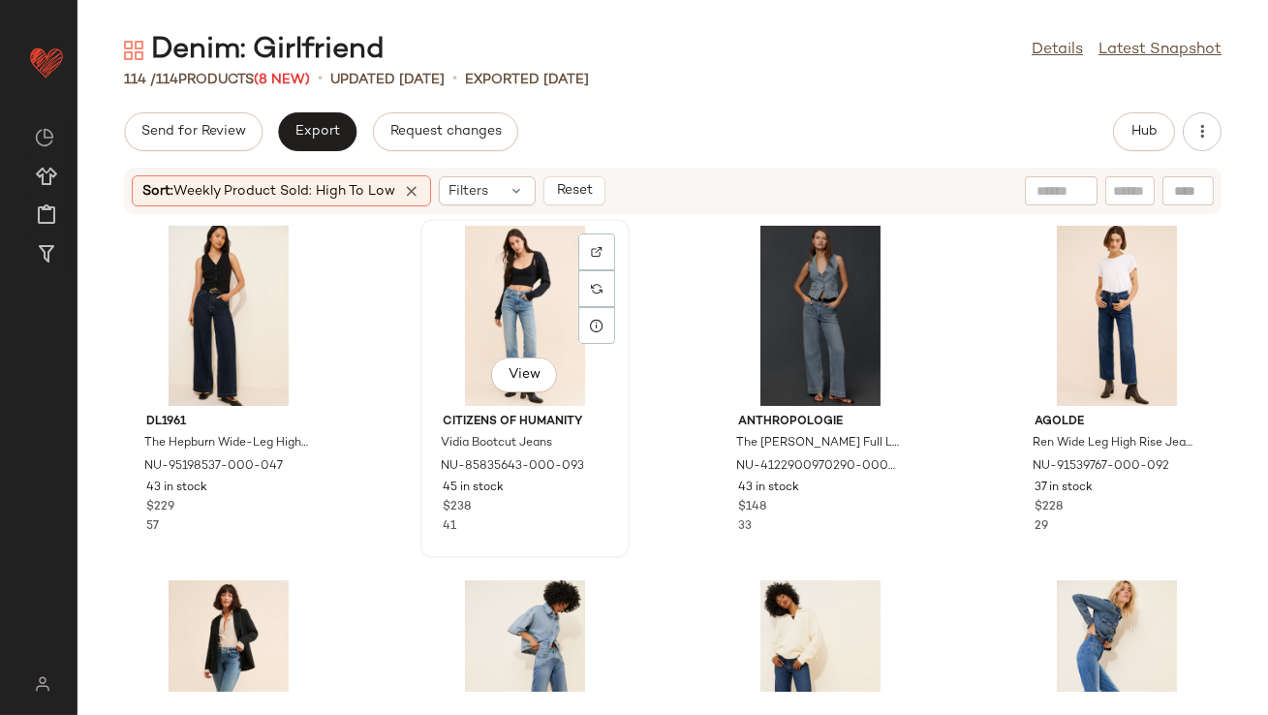
click at [519, 331] on div "View" at bounding box center [525, 316] width 196 height 180
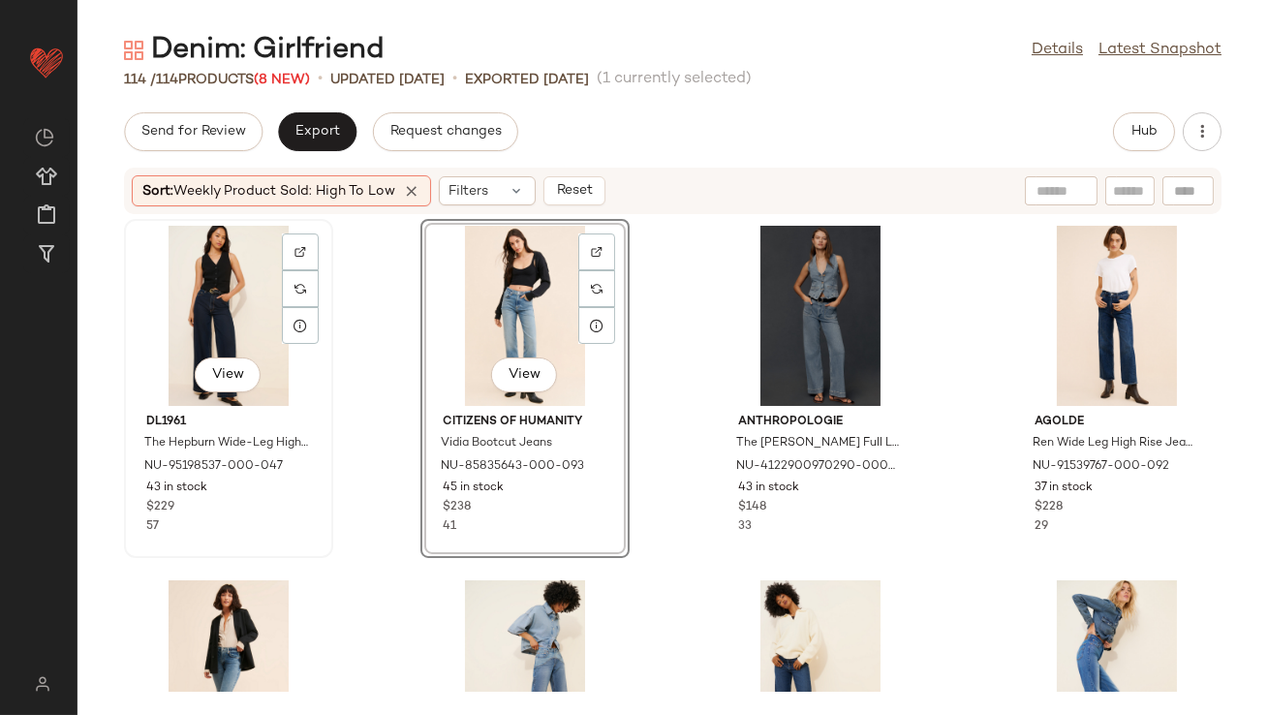
click at [237, 318] on div "View" at bounding box center [229, 316] width 196 height 180
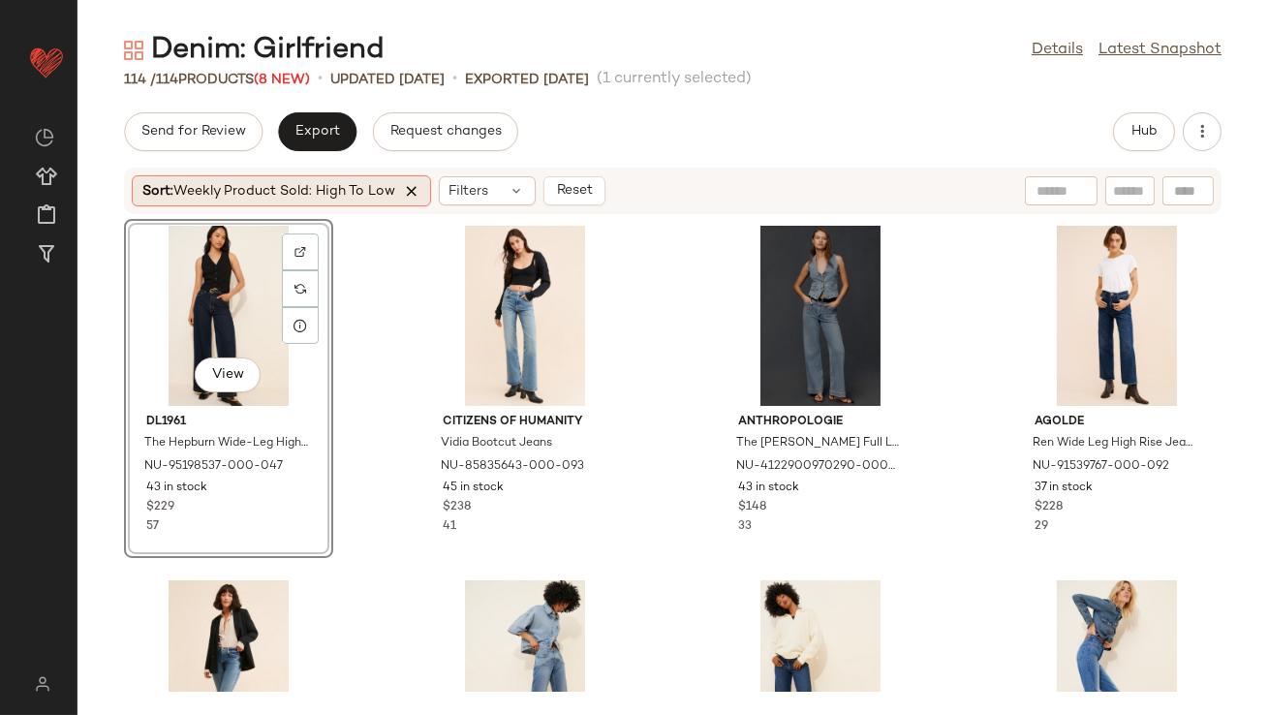
click at [412, 196] on icon at bounding box center [411, 190] width 17 height 17
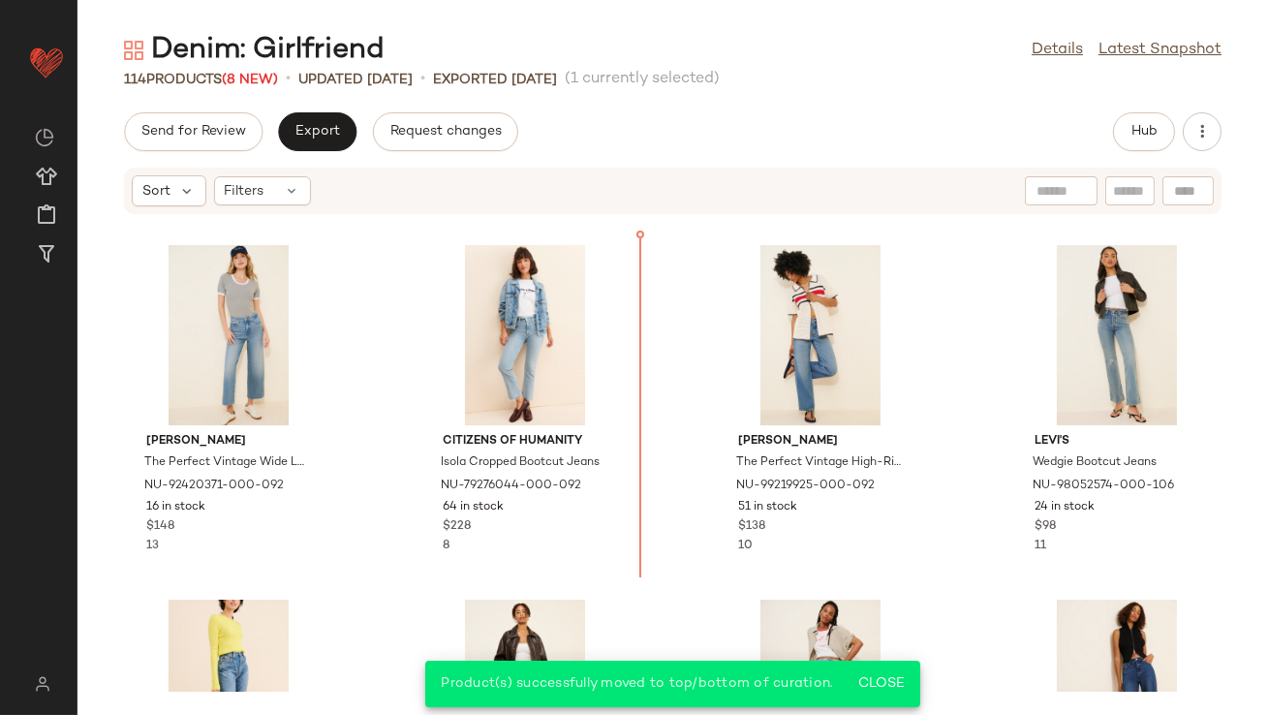
scroll to position [1077, 0]
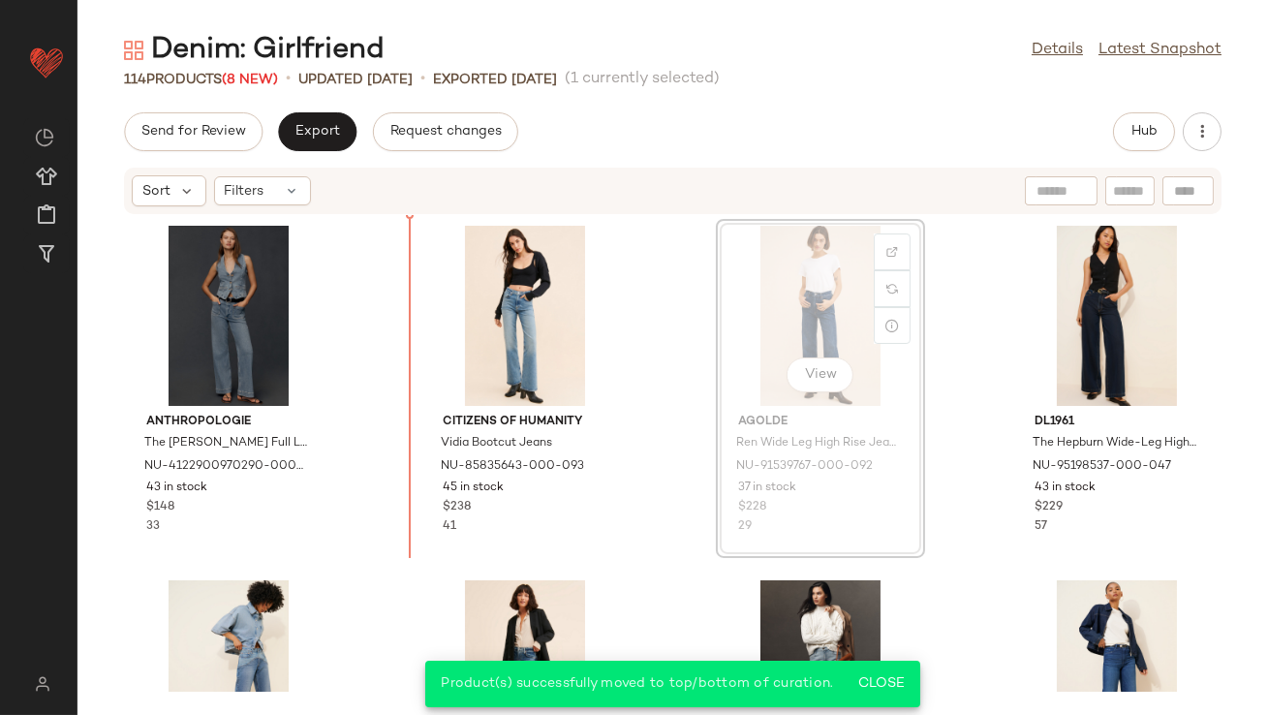
drag, startPoint x: 805, startPoint y: 324, endPoint x: 789, endPoint y: 324, distance: 16.5
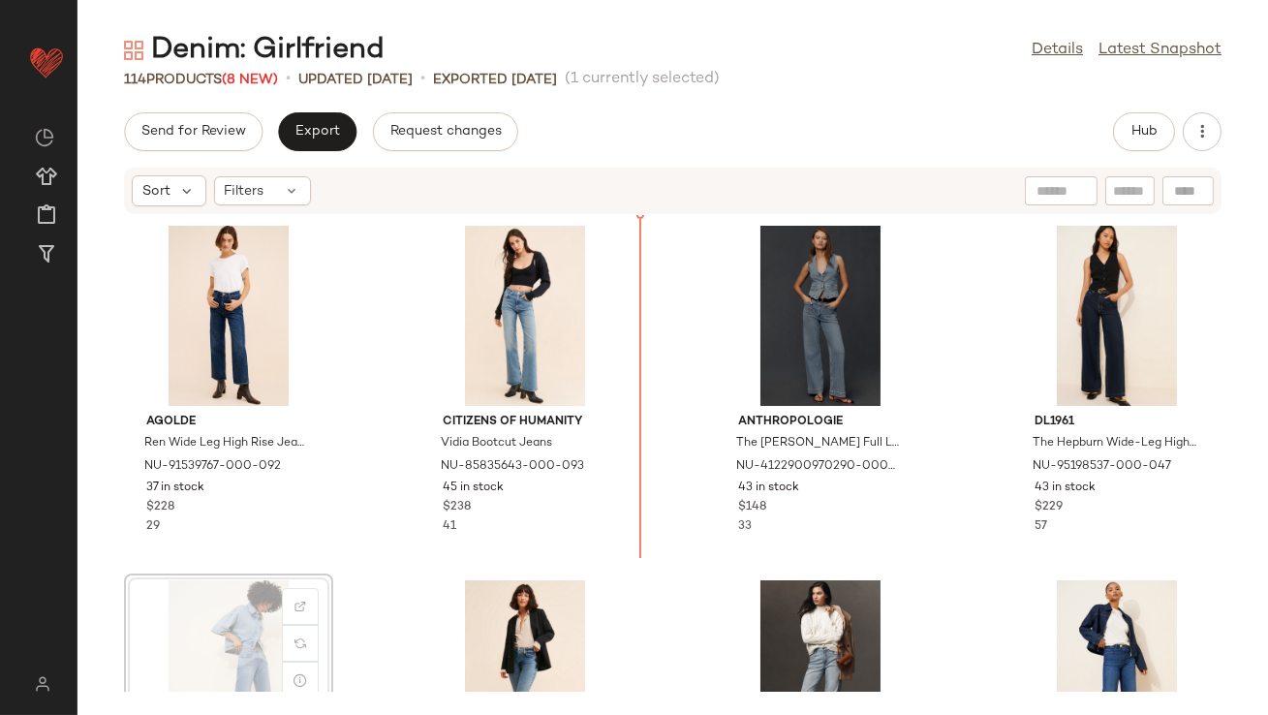
scroll to position [1, 0]
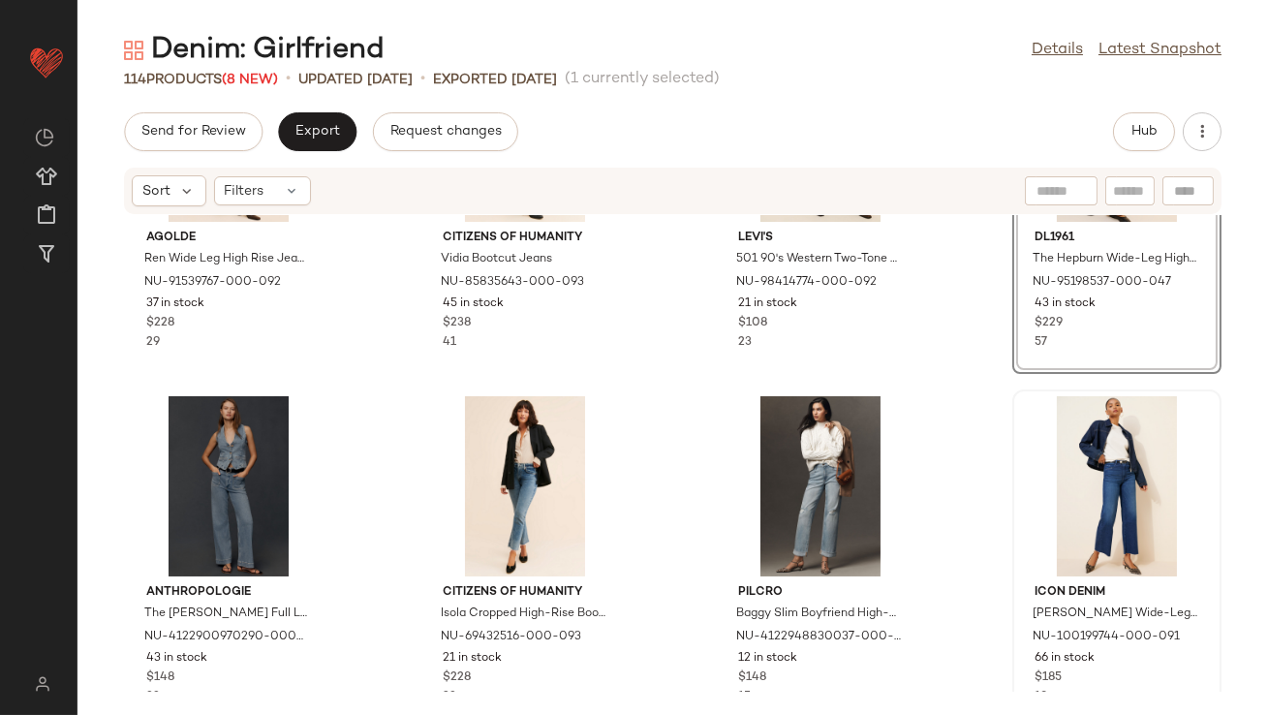
scroll to position [264, 0]
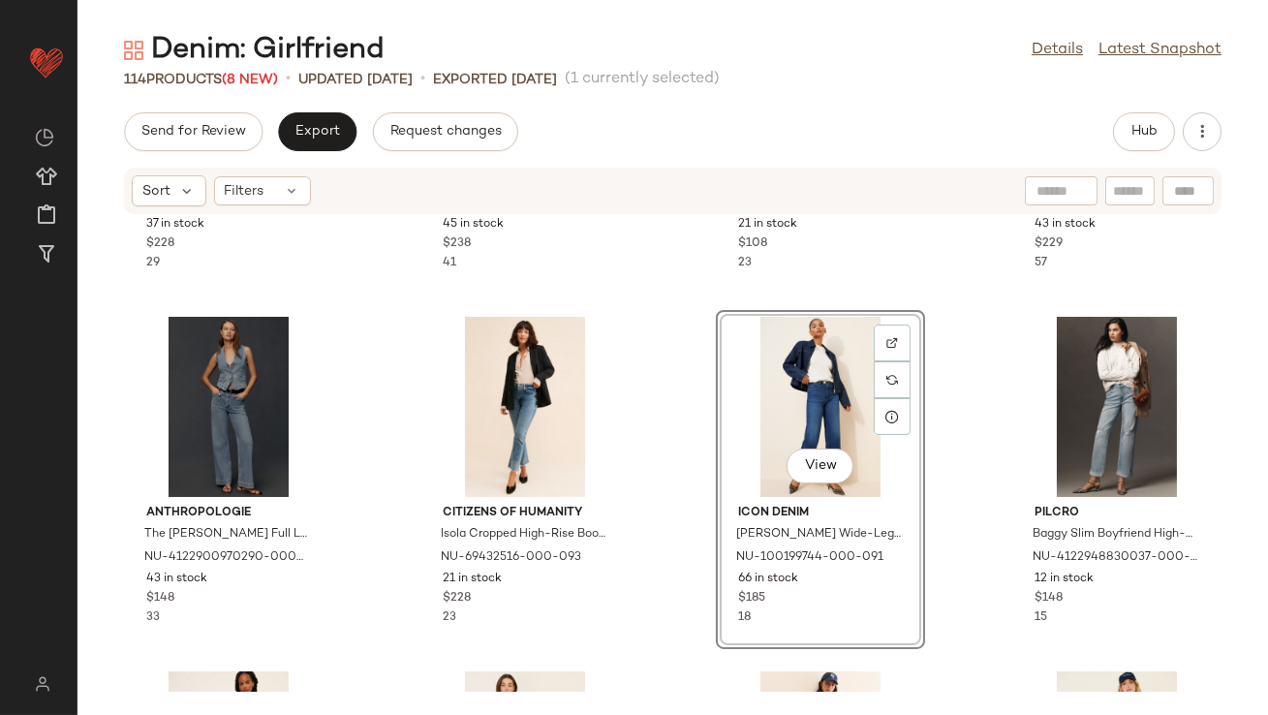
scroll to position [516, 0]
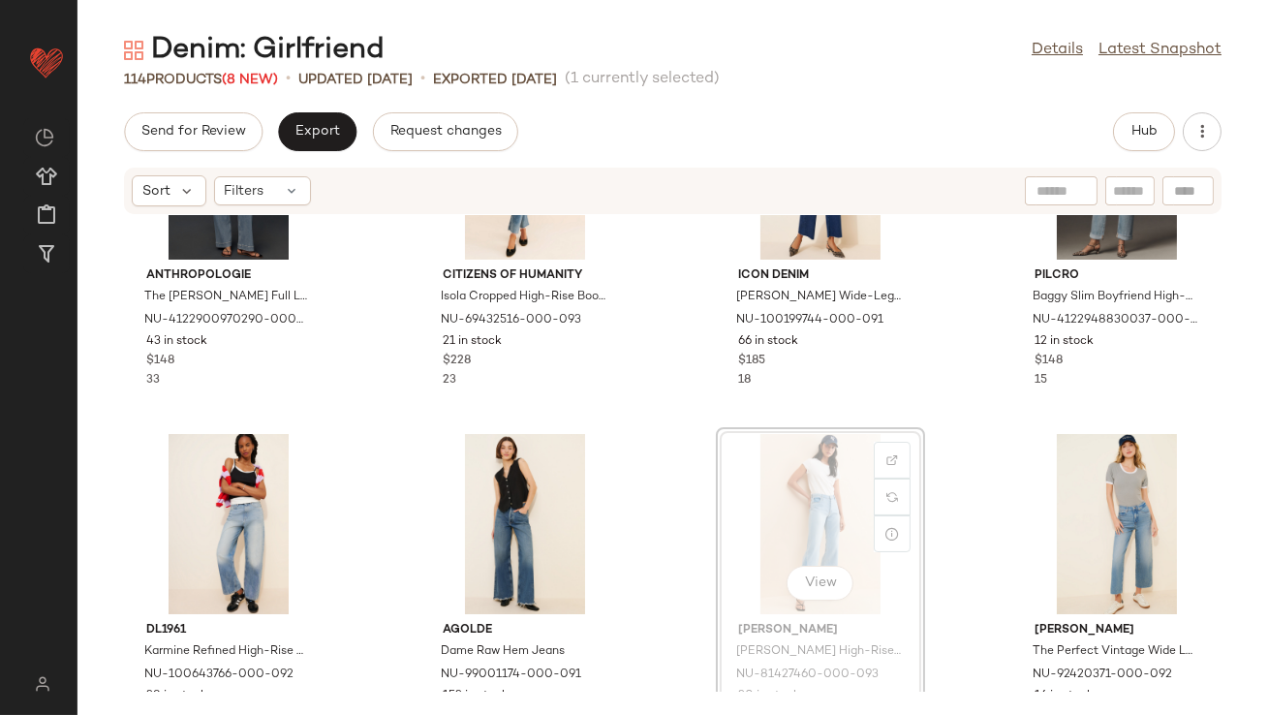
scroll to position [514, 0]
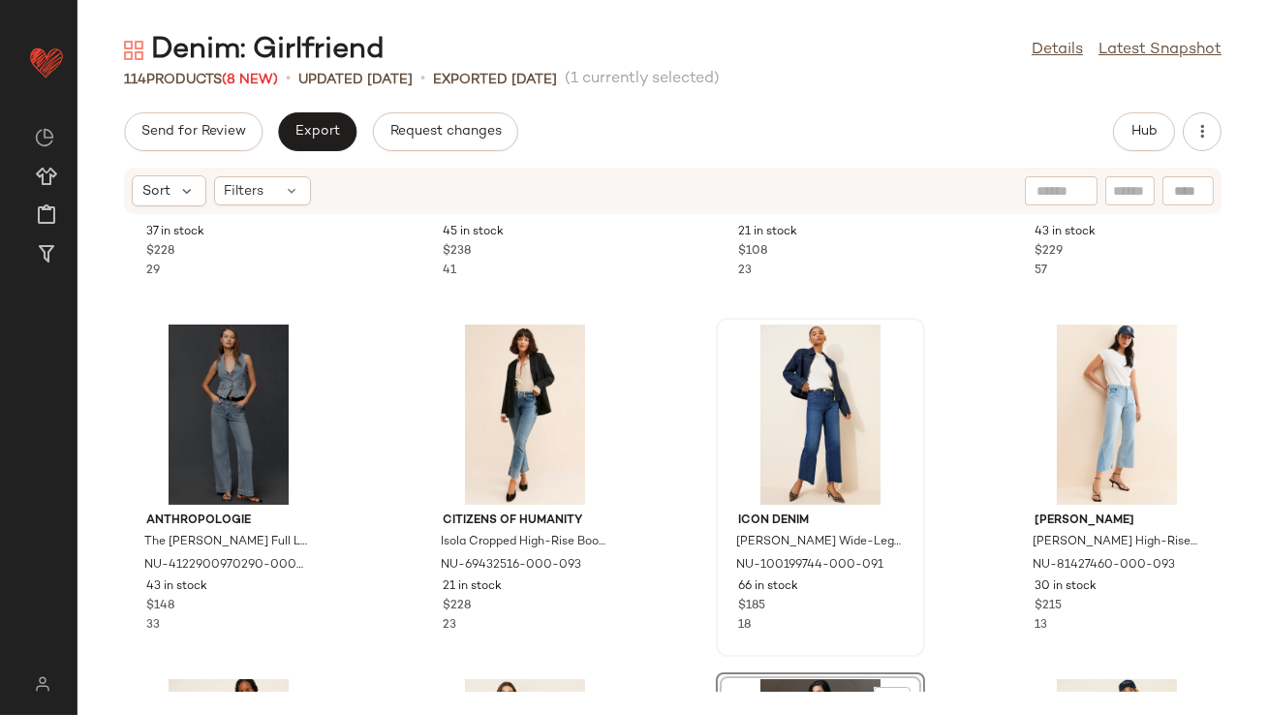
scroll to position [320, 0]
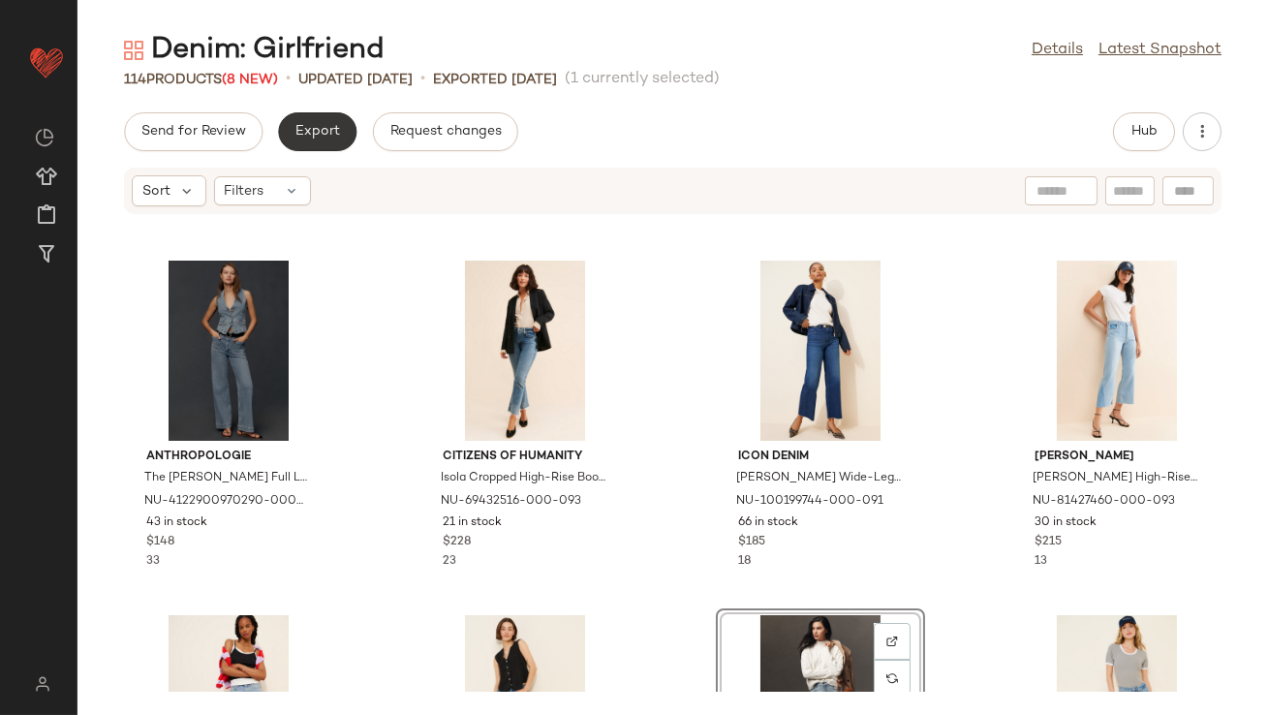
click at [311, 139] on span "Export" at bounding box center [318, 132] width 46 height 16
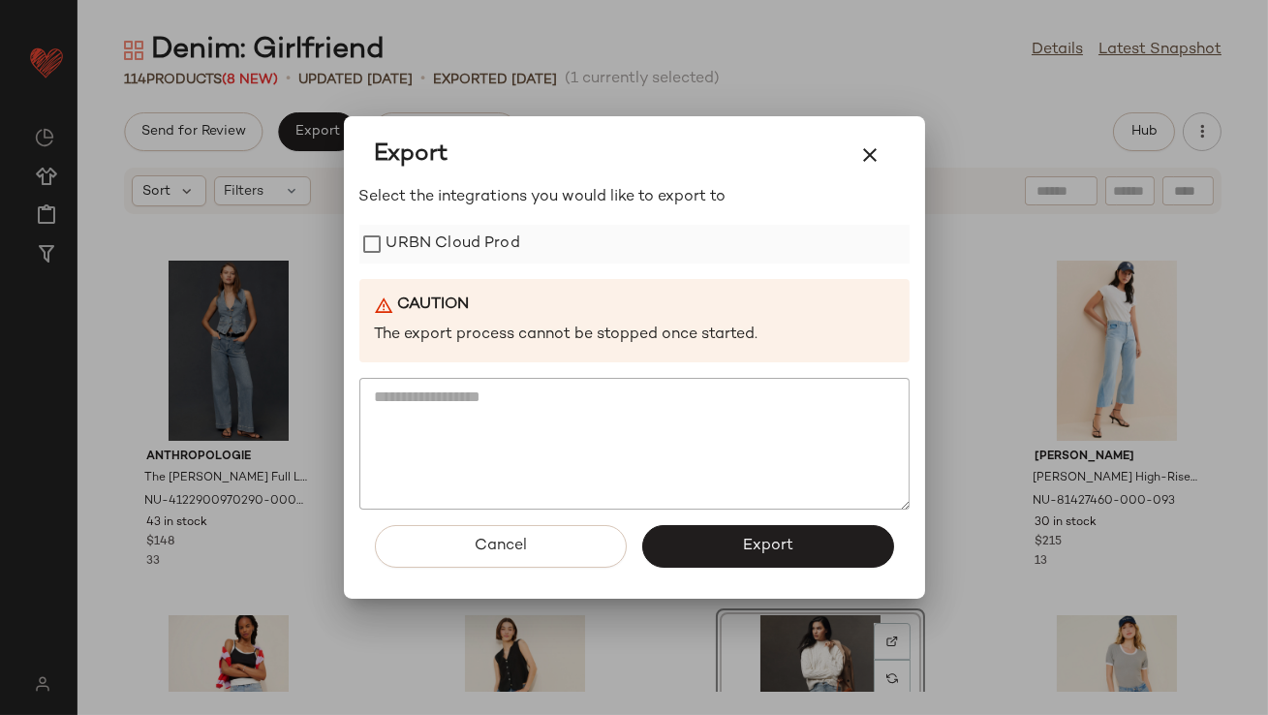
click at [387, 227] on label "URBN Cloud Prod" at bounding box center [454, 244] width 134 height 39
click at [734, 539] on button "Export" at bounding box center [768, 546] width 252 height 43
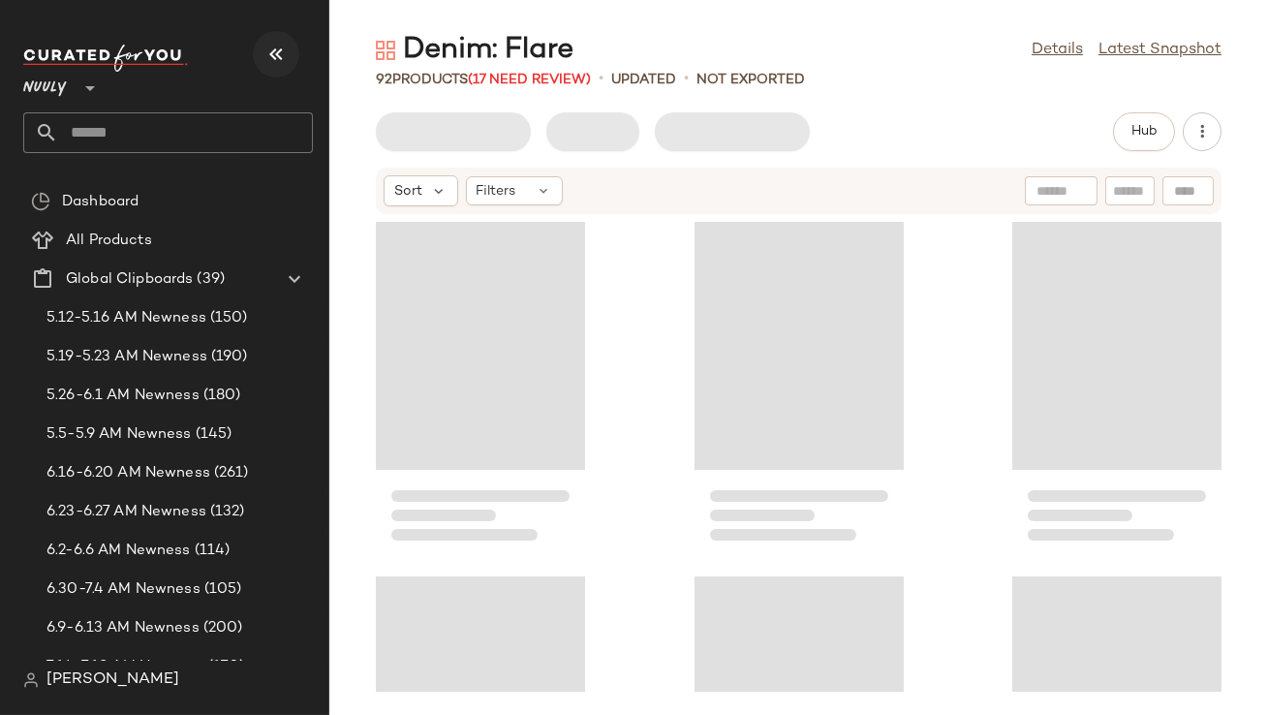
click at [283, 39] on button "button" at bounding box center [276, 54] width 47 height 47
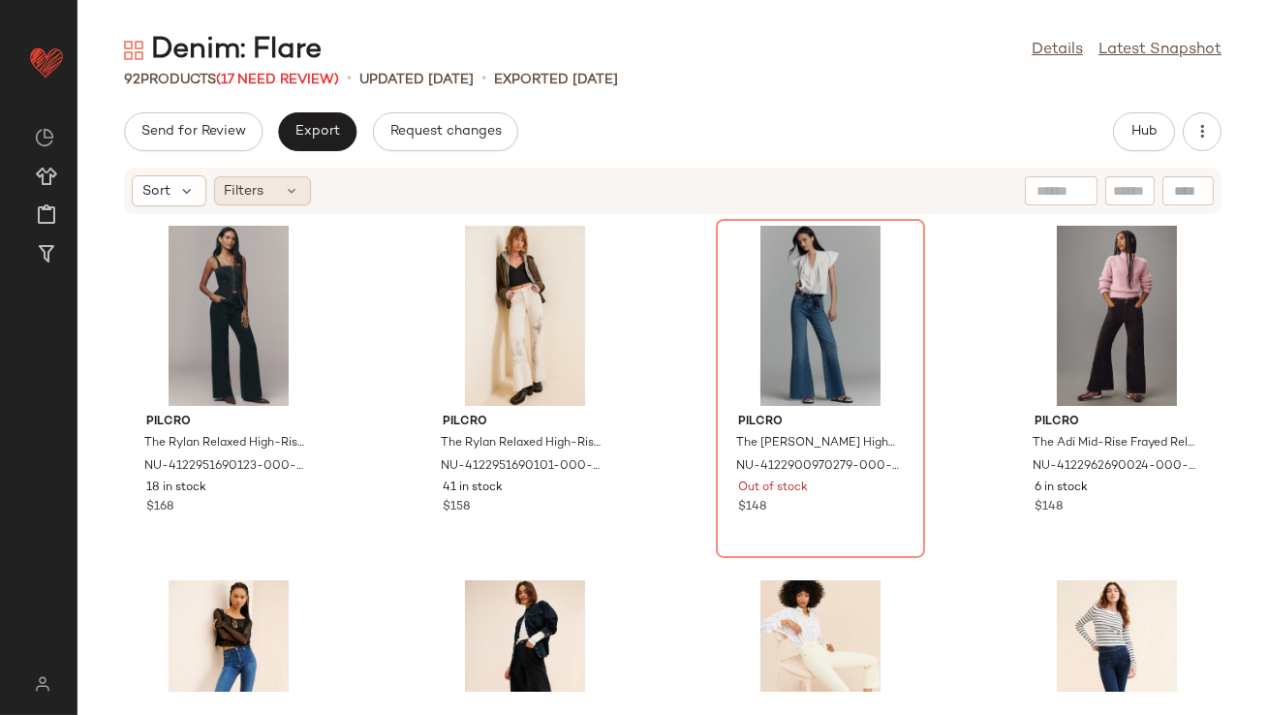
click at [259, 190] on span "Filters" at bounding box center [245, 191] width 40 height 20
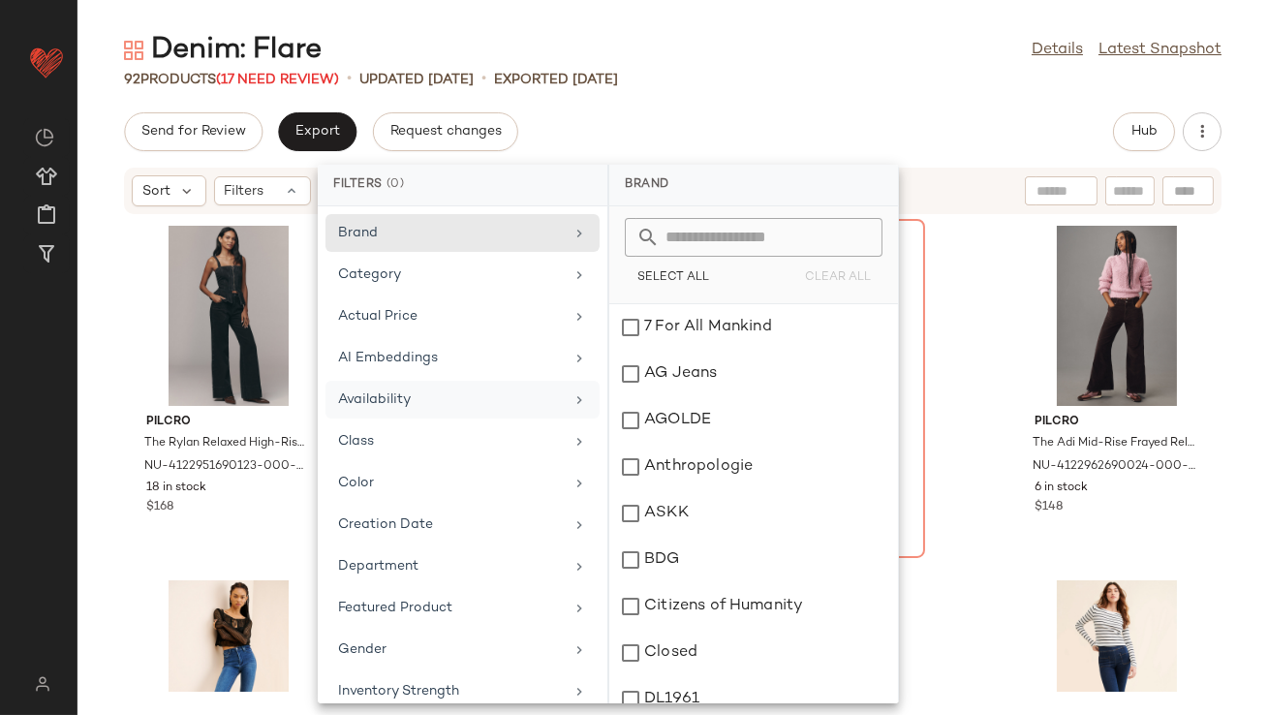
click at [409, 402] on div "Availability" at bounding box center [451, 400] width 226 height 20
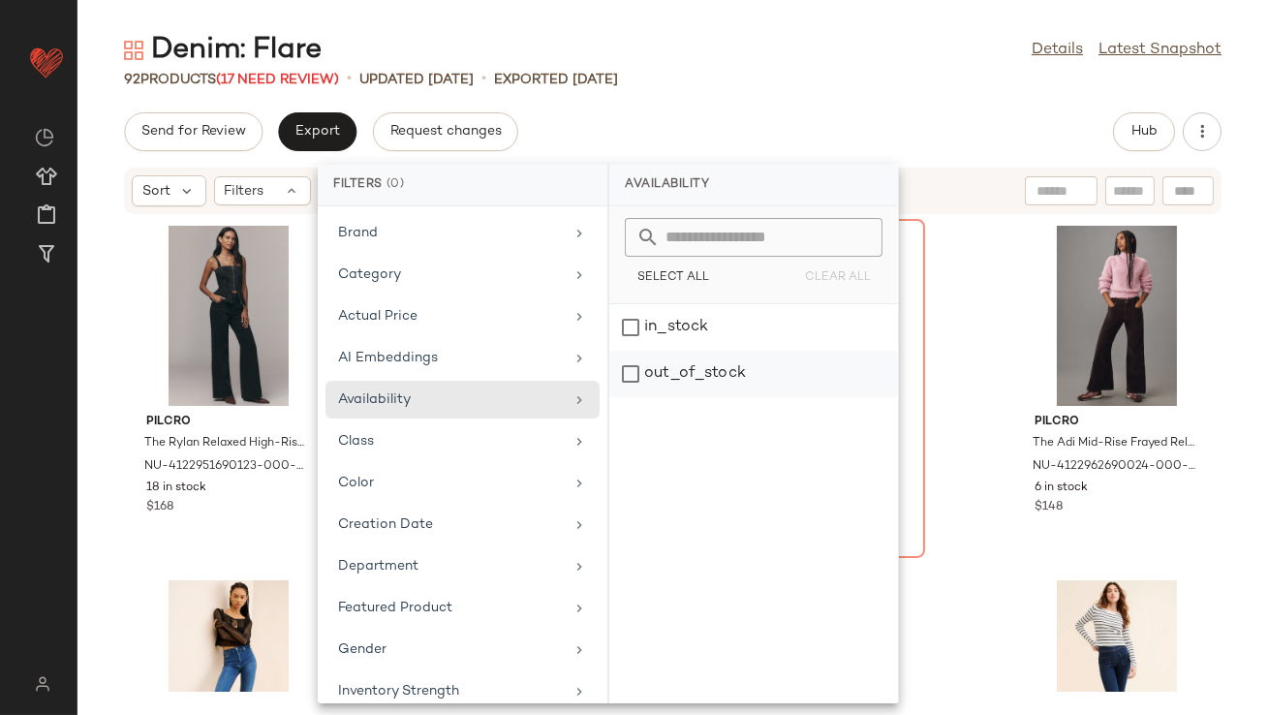
click at [678, 381] on div "out_of_stock" at bounding box center [753, 374] width 289 height 47
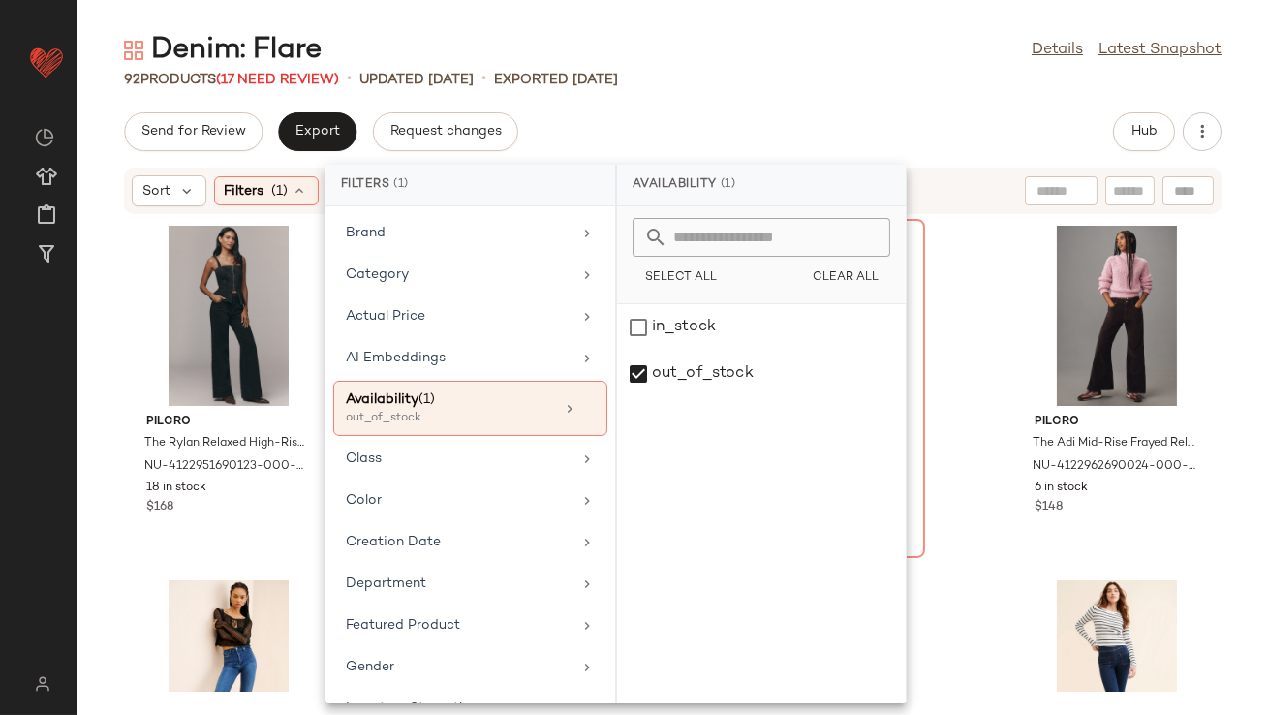
click at [784, 121] on div "Send for Review Export Request changes Hub" at bounding box center [673, 131] width 1098 height 39
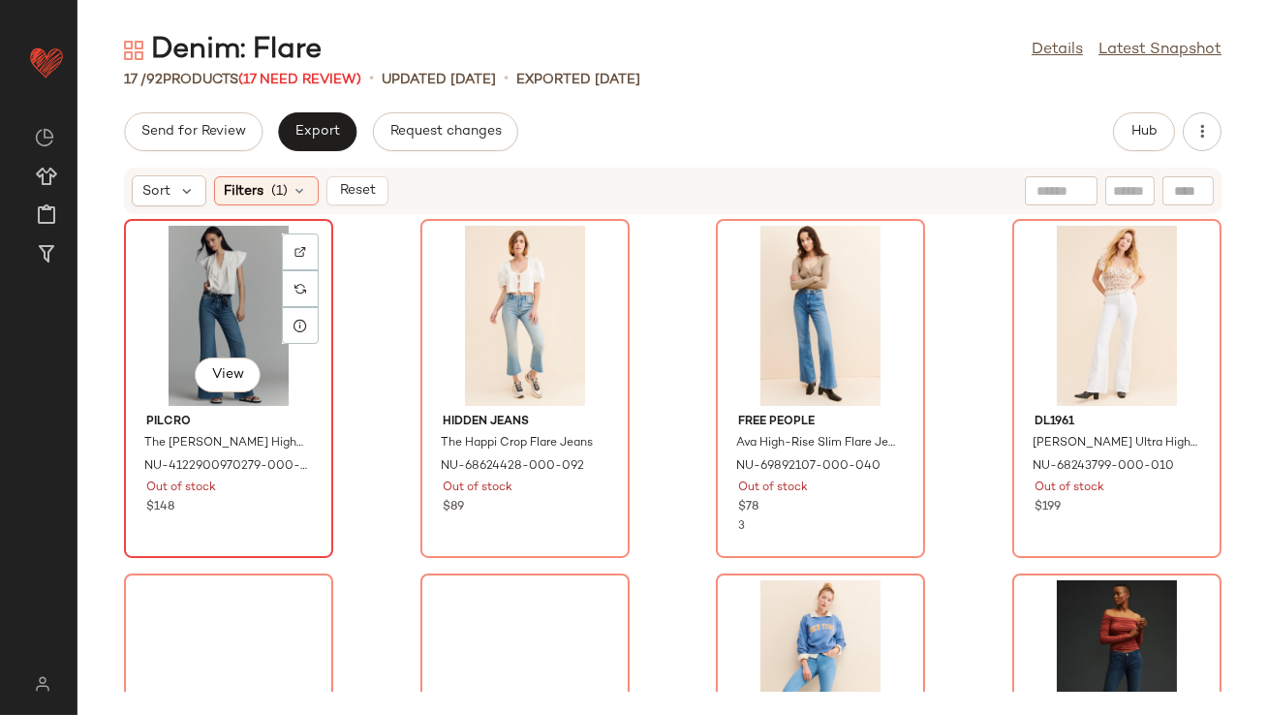
click at [211, 280] on div "View" at bounding box center [229, 316] width 196 height 180
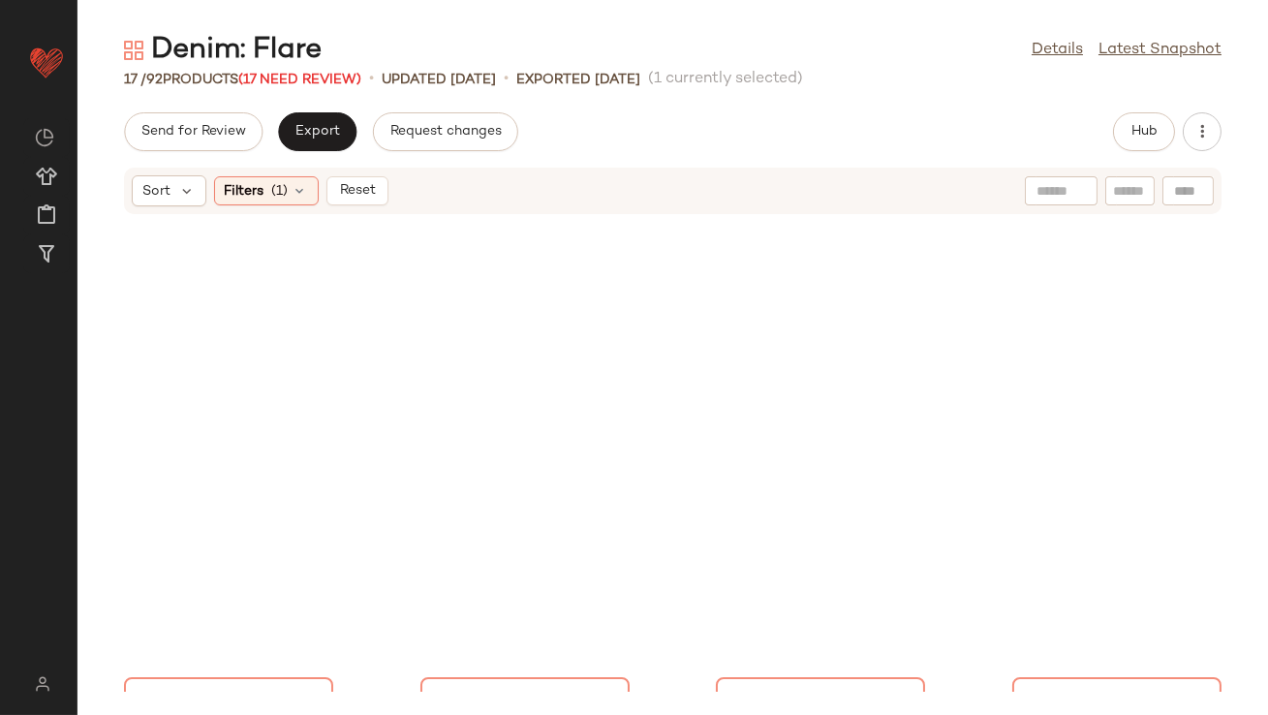
scroll to position [1299, 0]
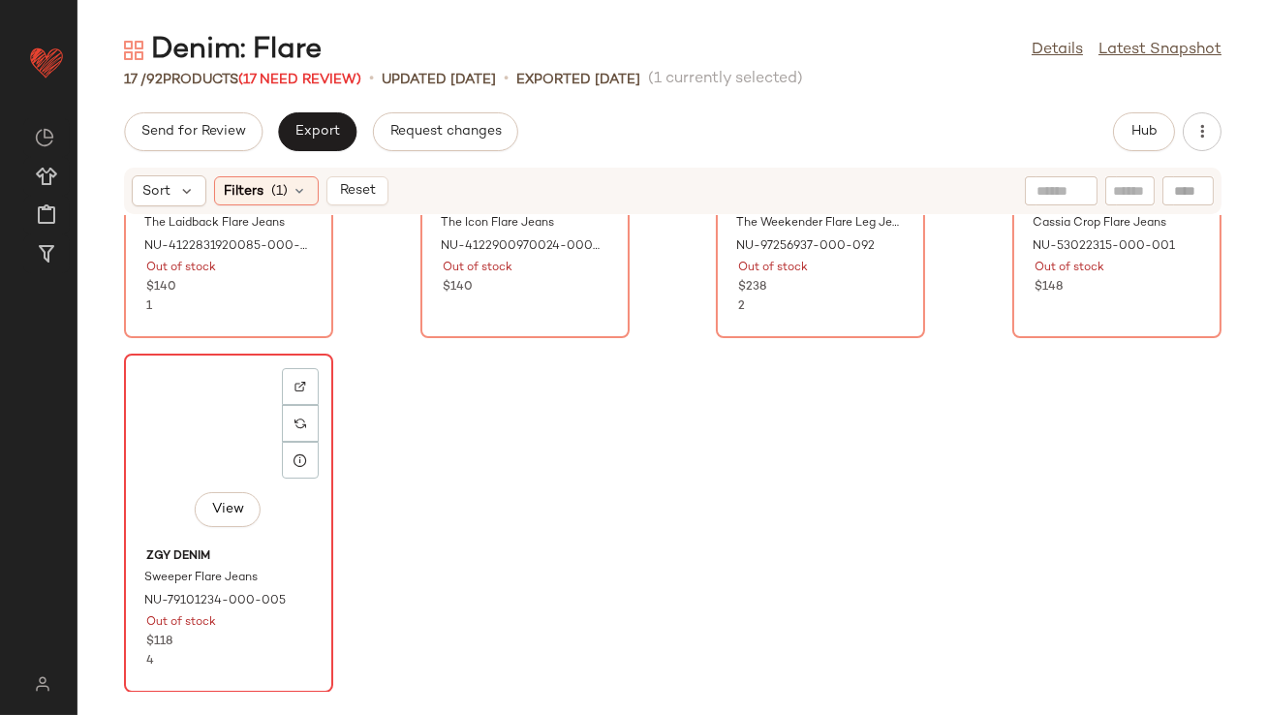
click at [209, 421] on div "View" at bounding box center [229, 450] width 196 height 180
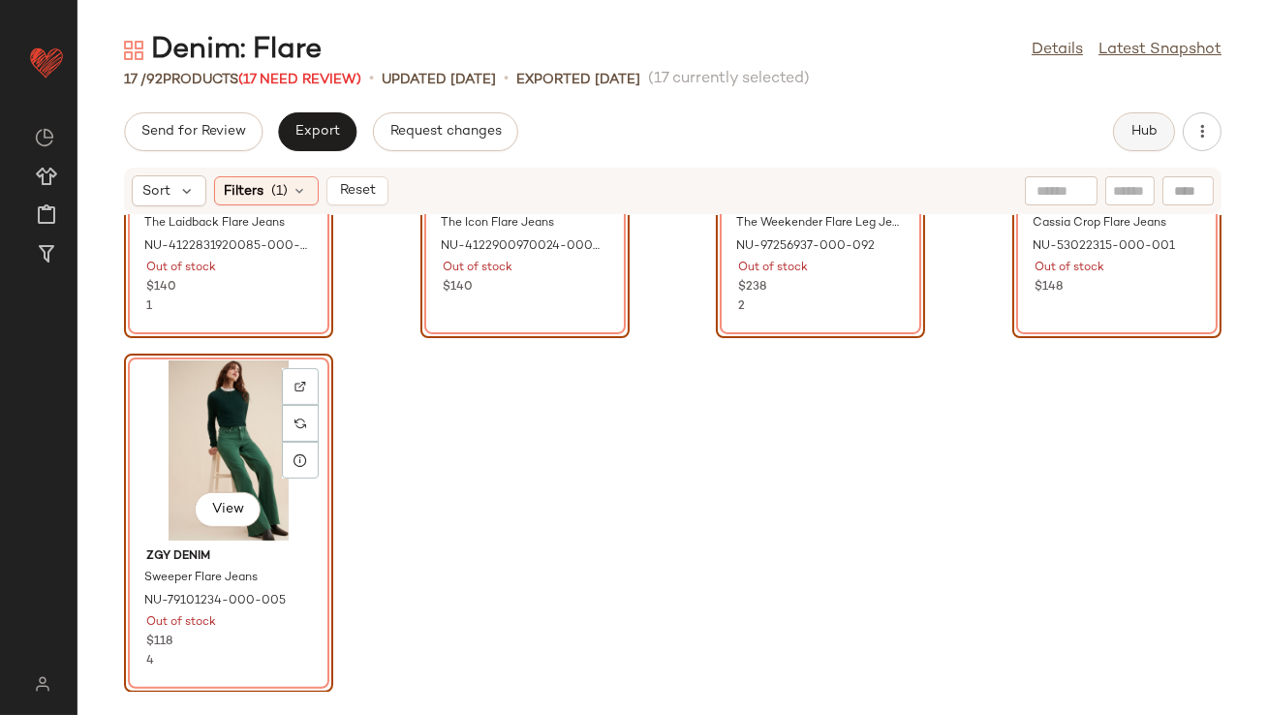
click at [1138, 126] on span "Hub" at bounding box center [1144, 132] width 27 height 16
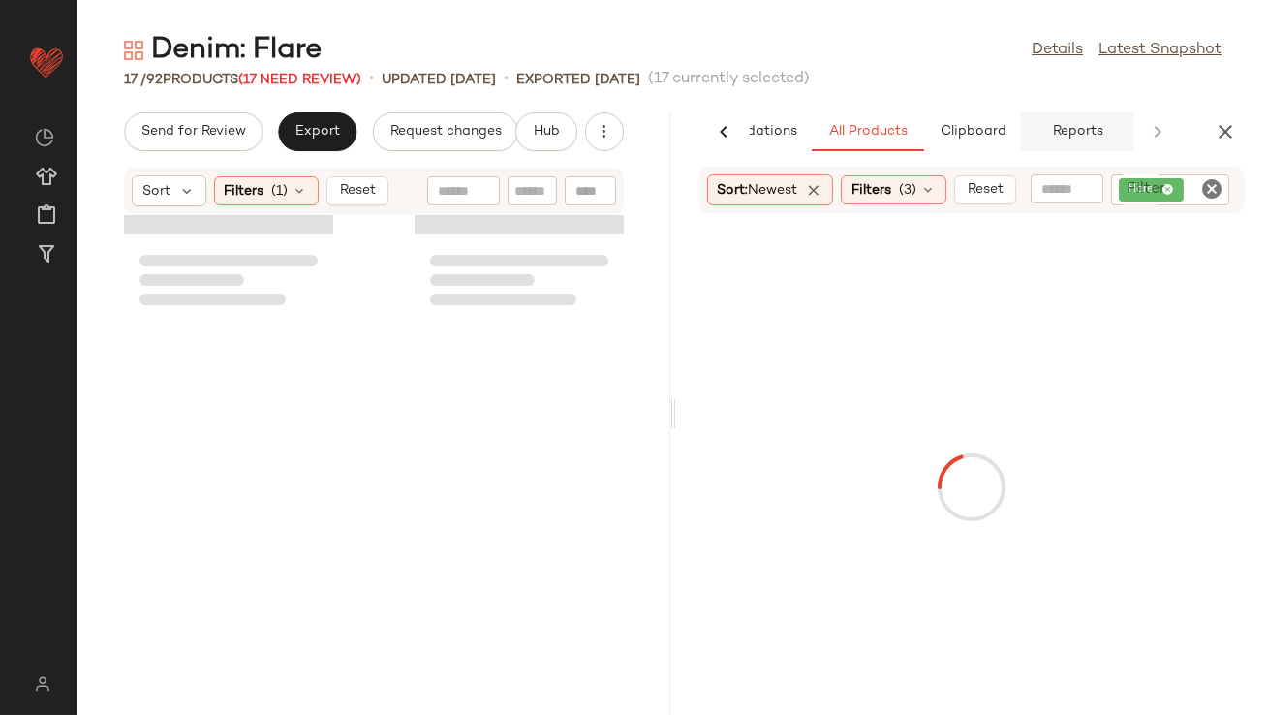
scroll to position [2718, 0]
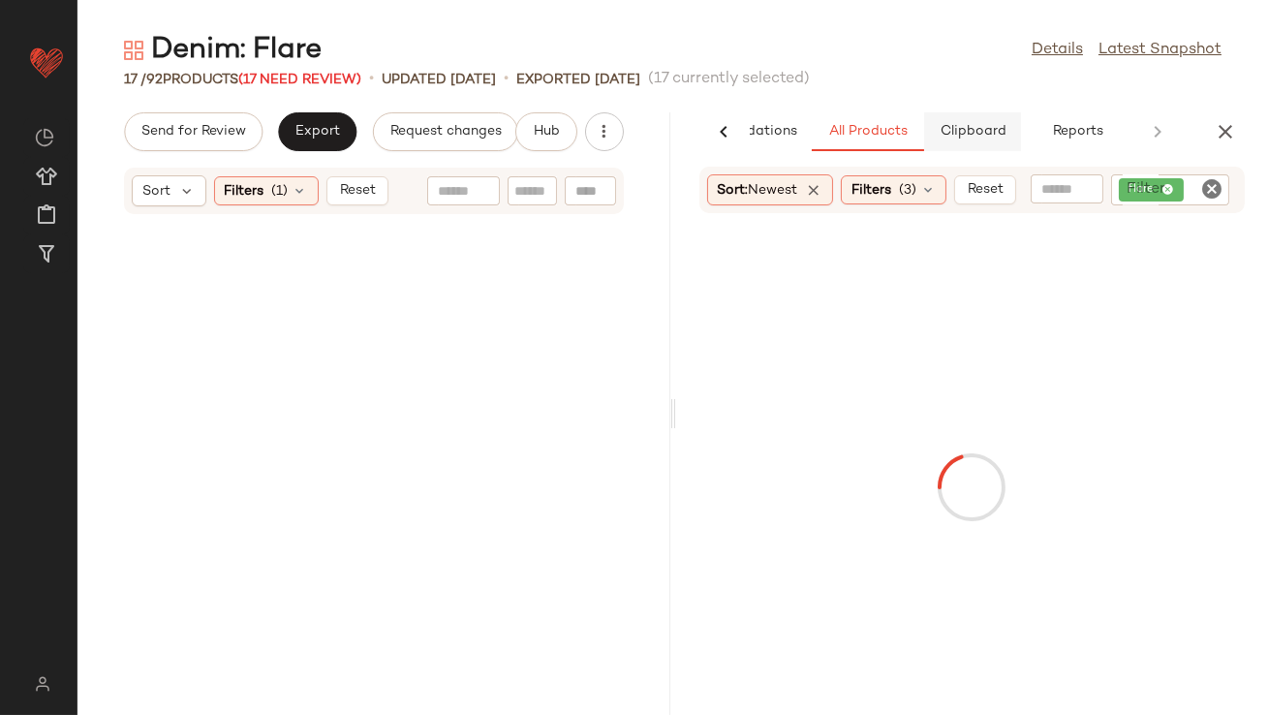
click at [986, 126] on span "Clipboard" at bounding box center [972, 132] width 67 height 16
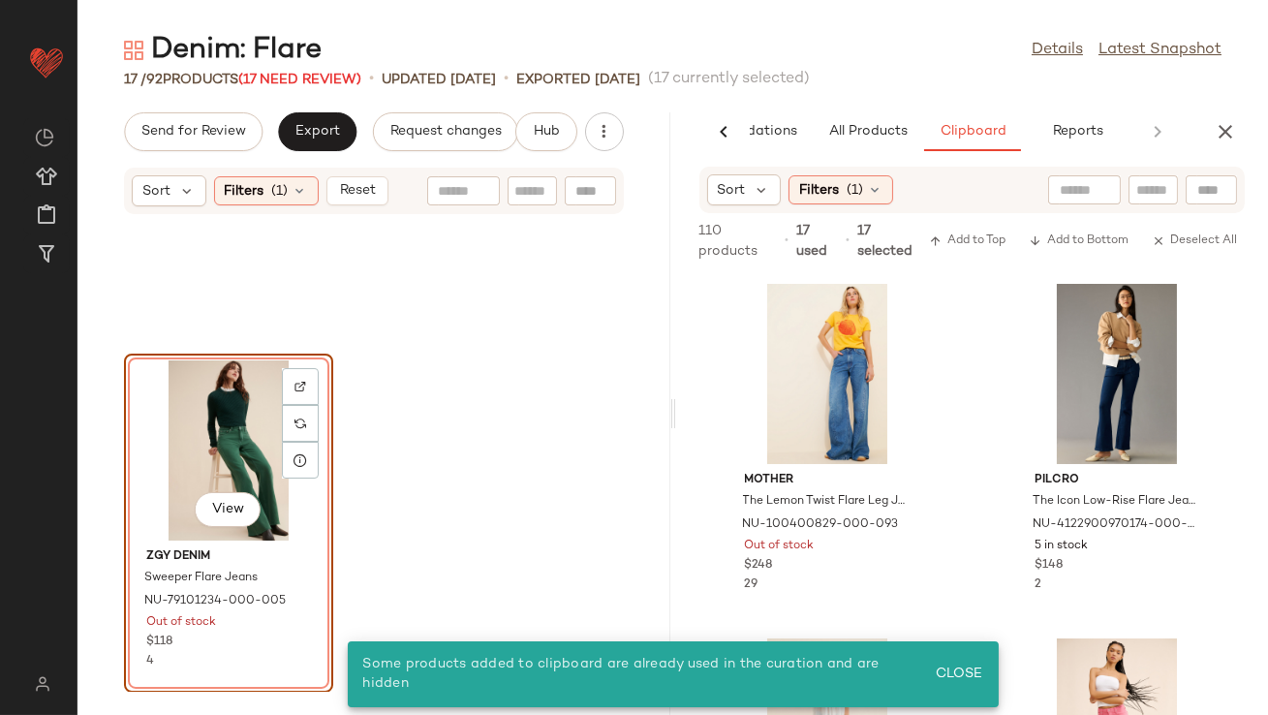
click at [203, 432] on div "View" at bounding box center [229, 450] width 196 height 180
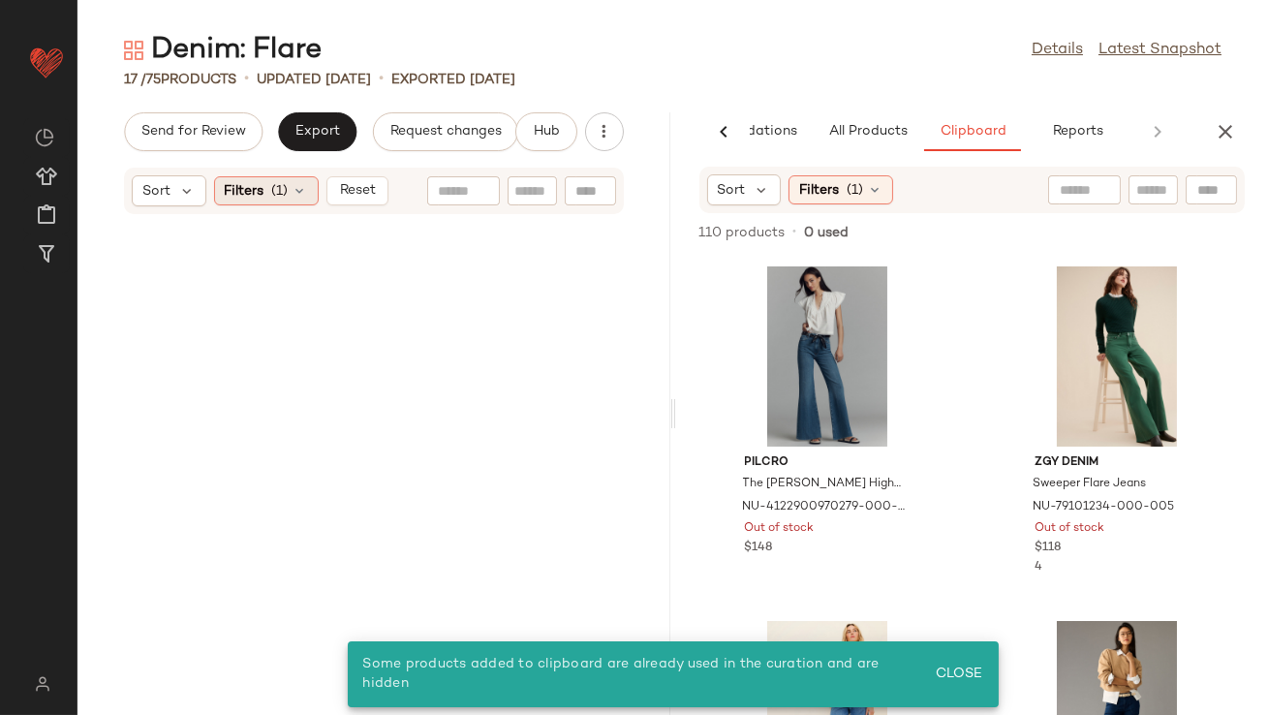
click at [310, 189] on div "Filters (1)" at bounding box center [266, 190] width 105 height 29
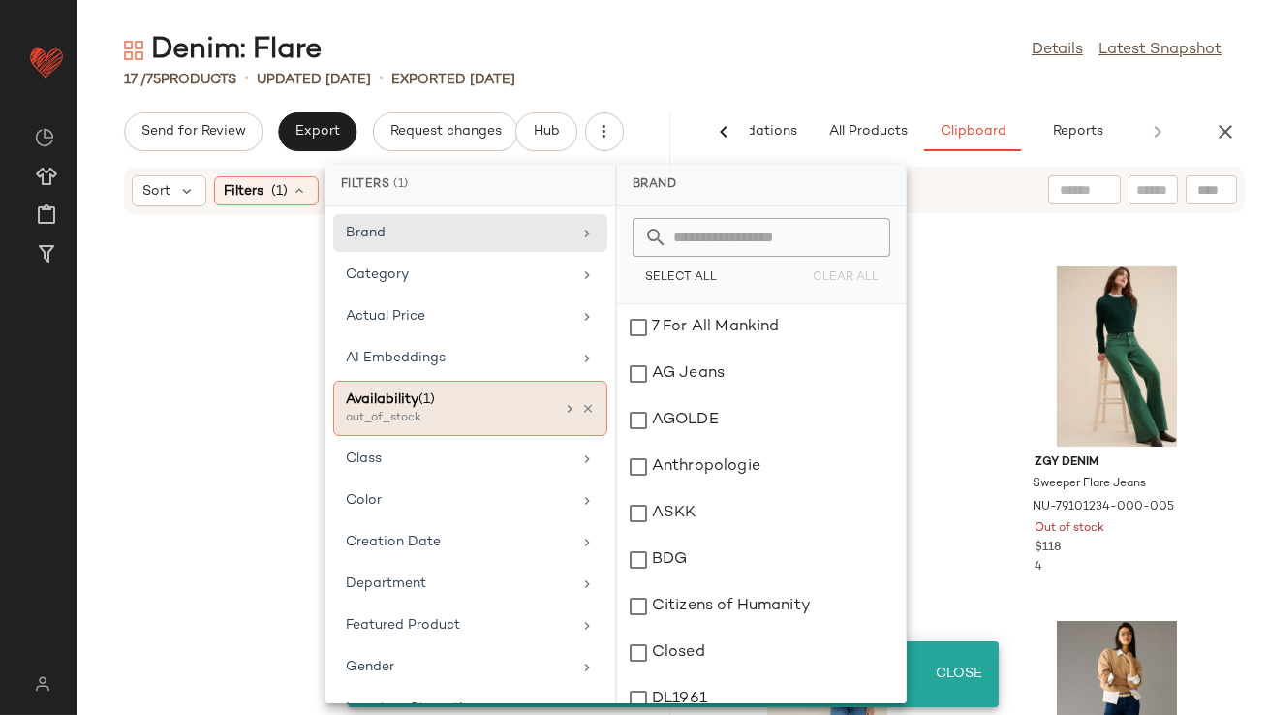
click at [581, 402] on icon at bounding box center [588, 409] width 14 height 14
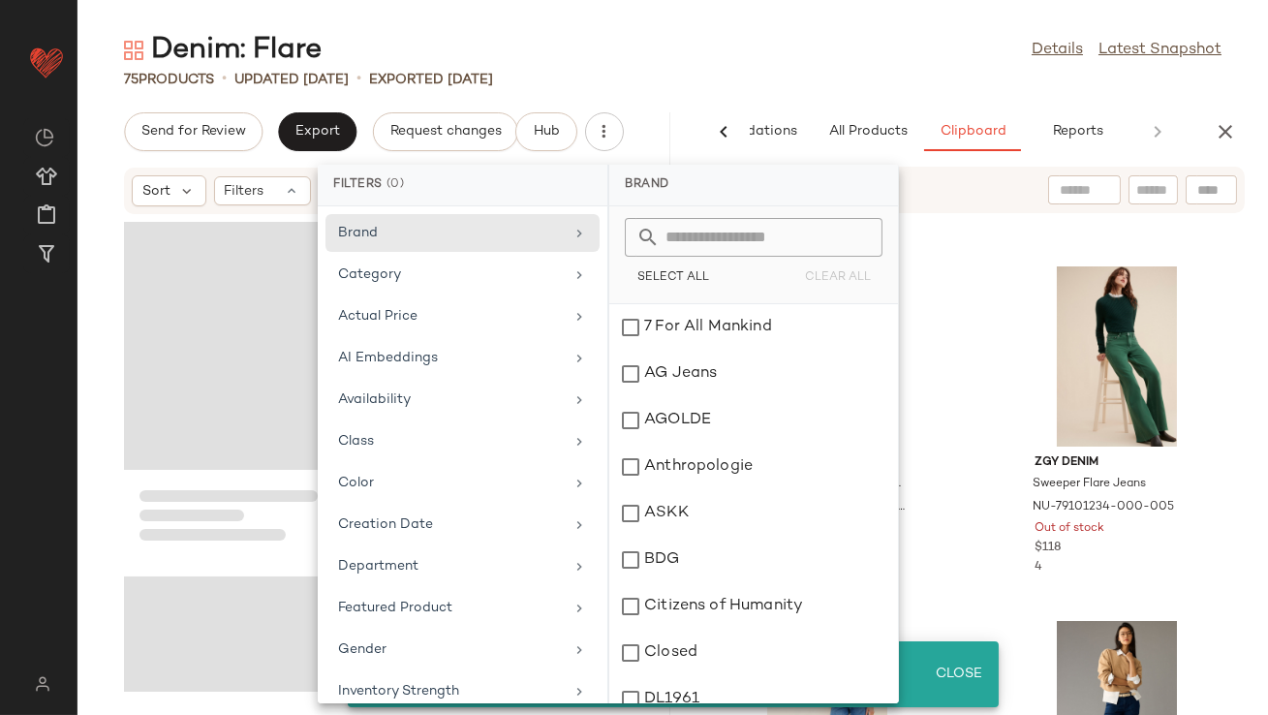
click at [754, 101] on div "Denim: Flare Details Latest Snapshot 75 Products • updated Aug 26th • Exported …" at bounding box center [673, 373] width 1191 height 684
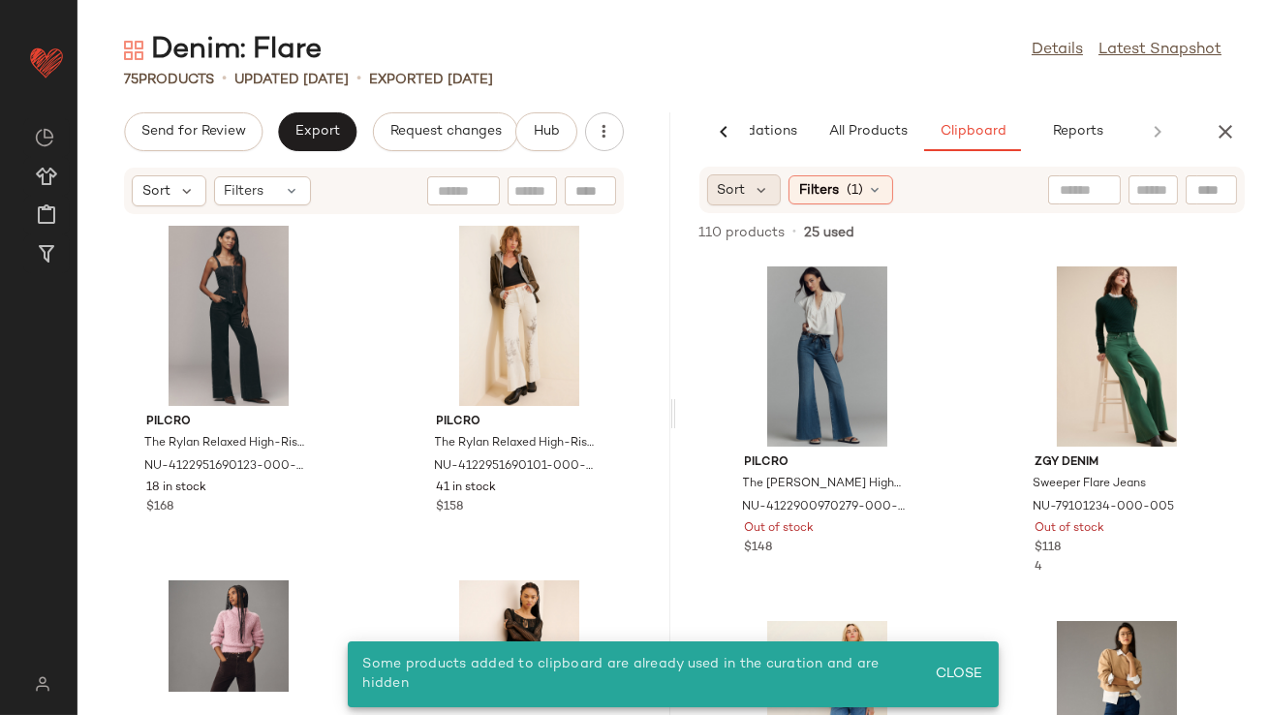
click at [744, 196] on span "Sort" at bounding box center [732, 190] width 28 height 20
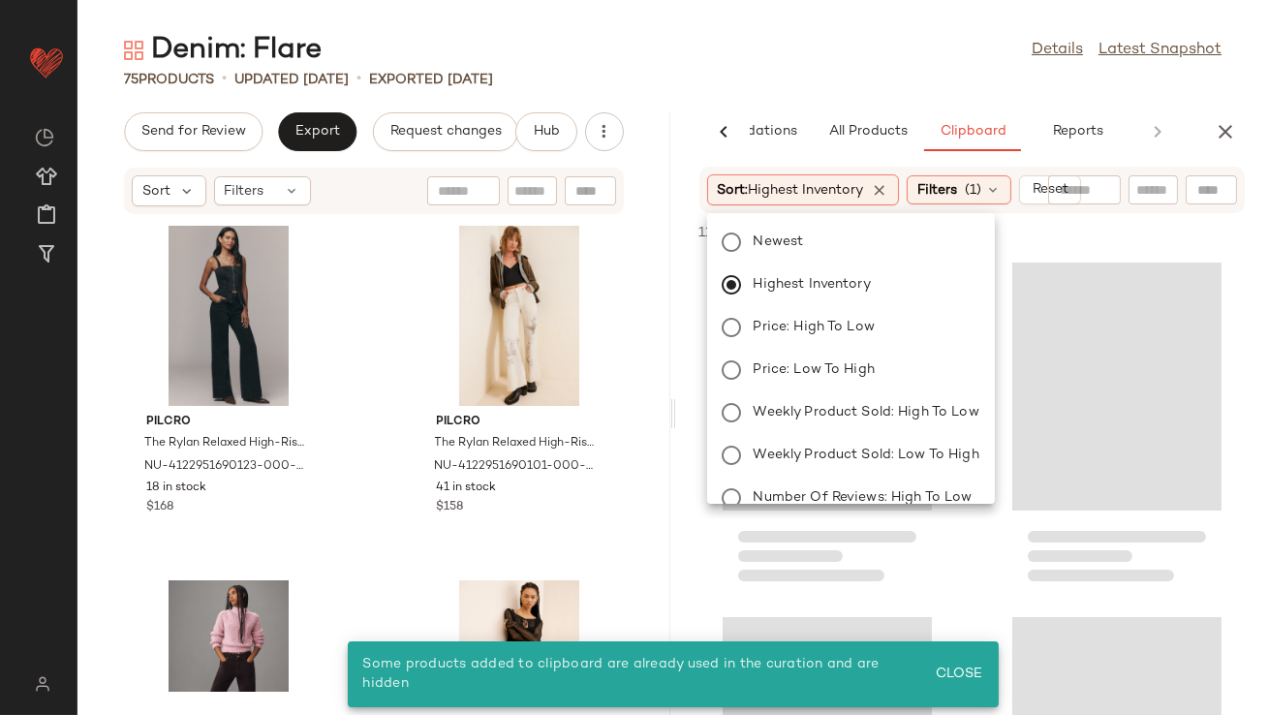
click at [772, 78] on div "75 Products • updated Aug 26th • Exported Aug 19th" at bounding box center [673, 79] width 1191 height 19
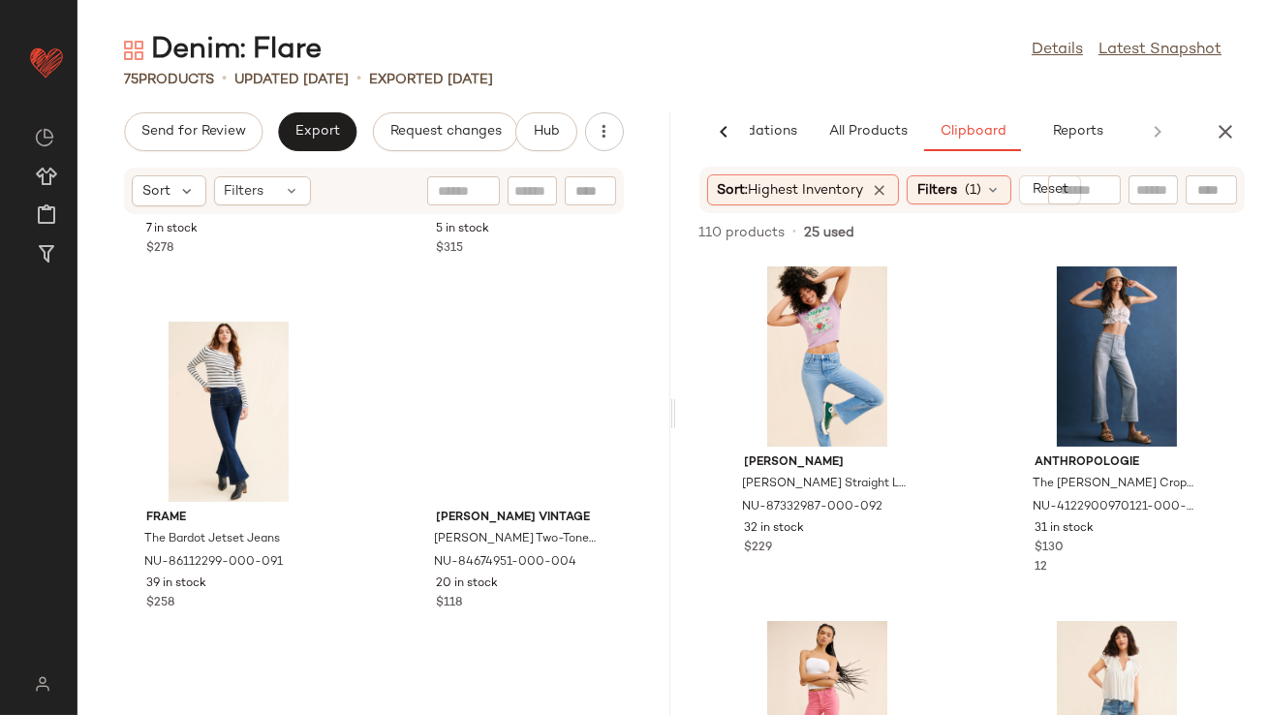
scroll to position [1013, 0]
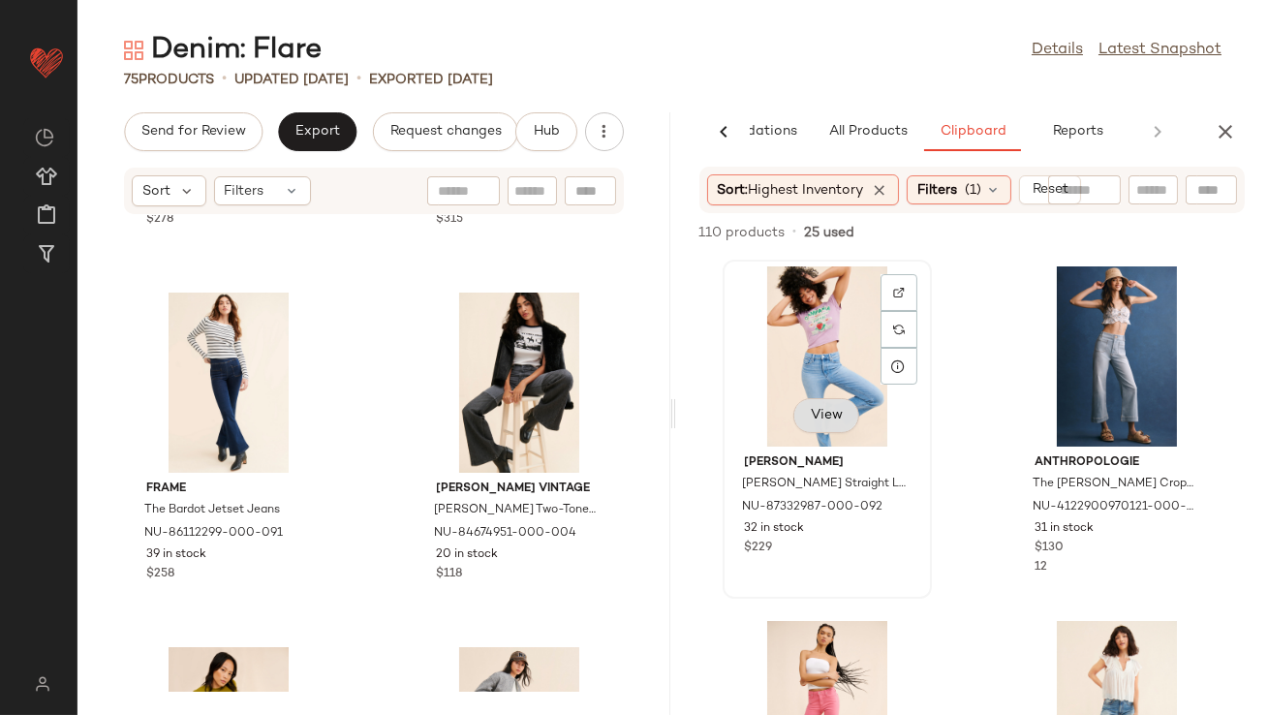
click at [818, 422] on span "View" at bounding box center [826, 416] width 33 height 16
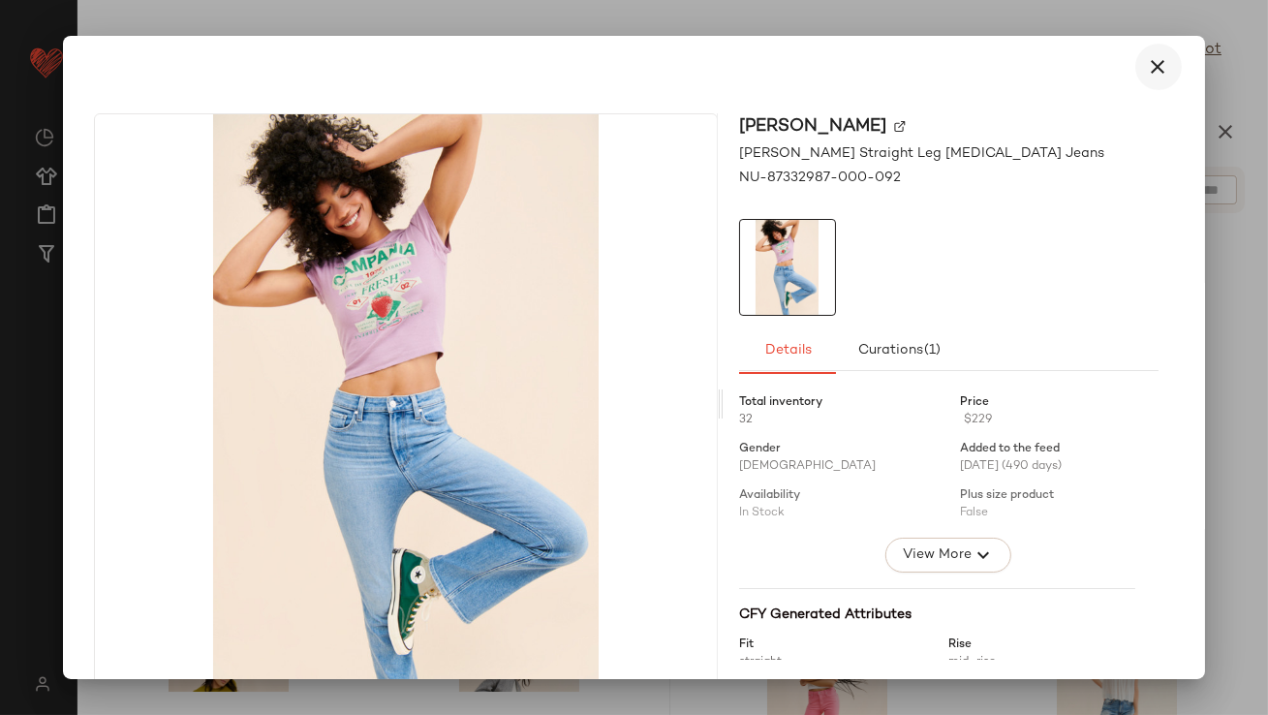
click at [1155, 71] on icon "button" at bounding box center [1158, 66] width 23 height 23
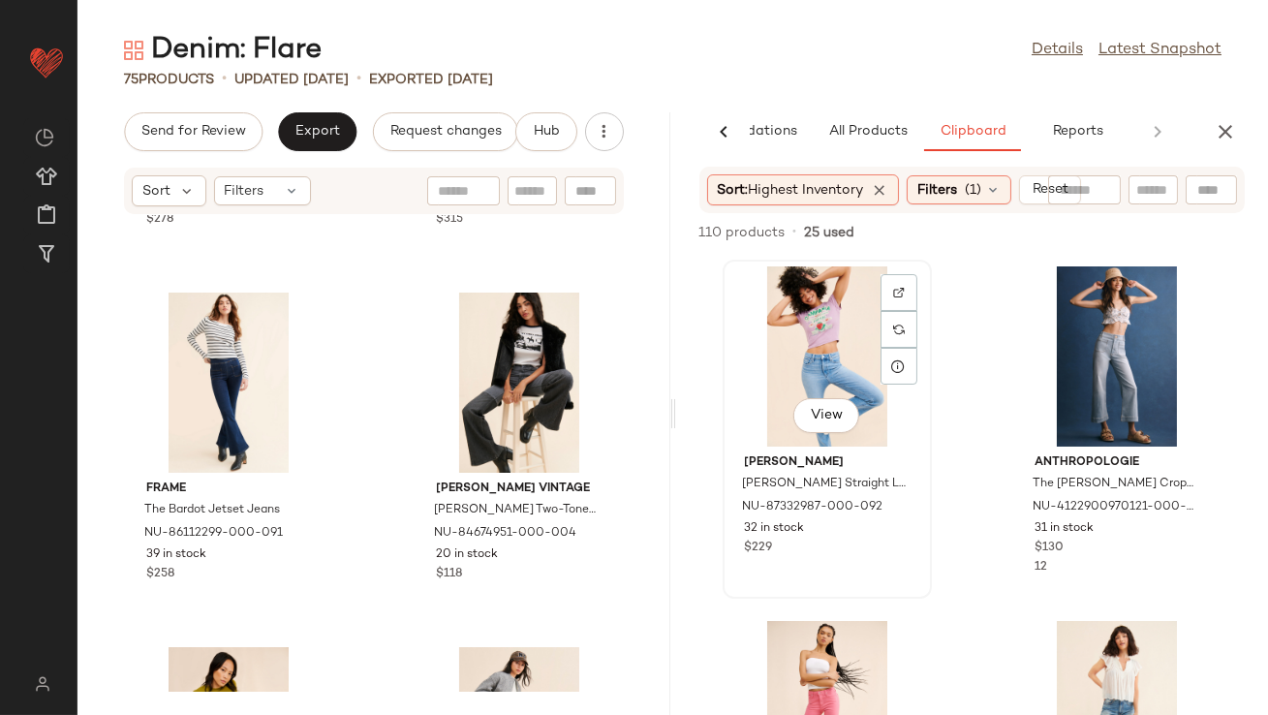
scroll to position [1011, 0]
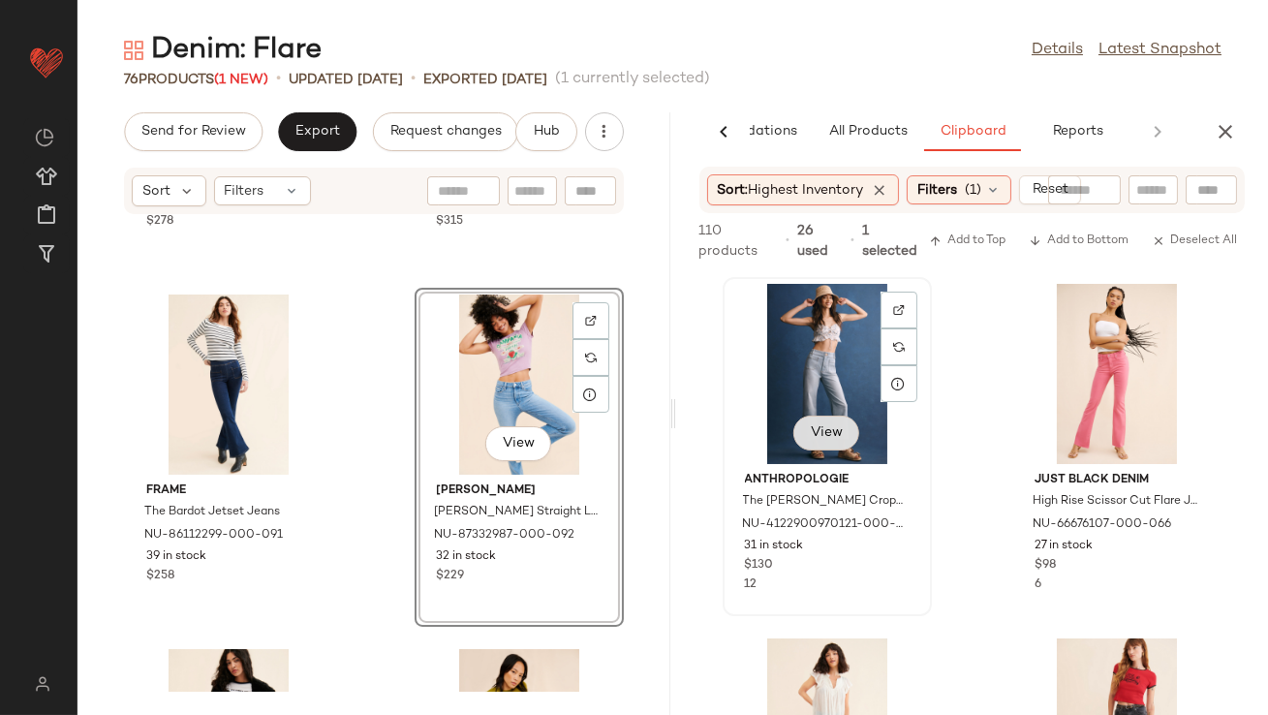
click at [800, 428] on button "View" at bounding box center [827, 433] width 66 height 35
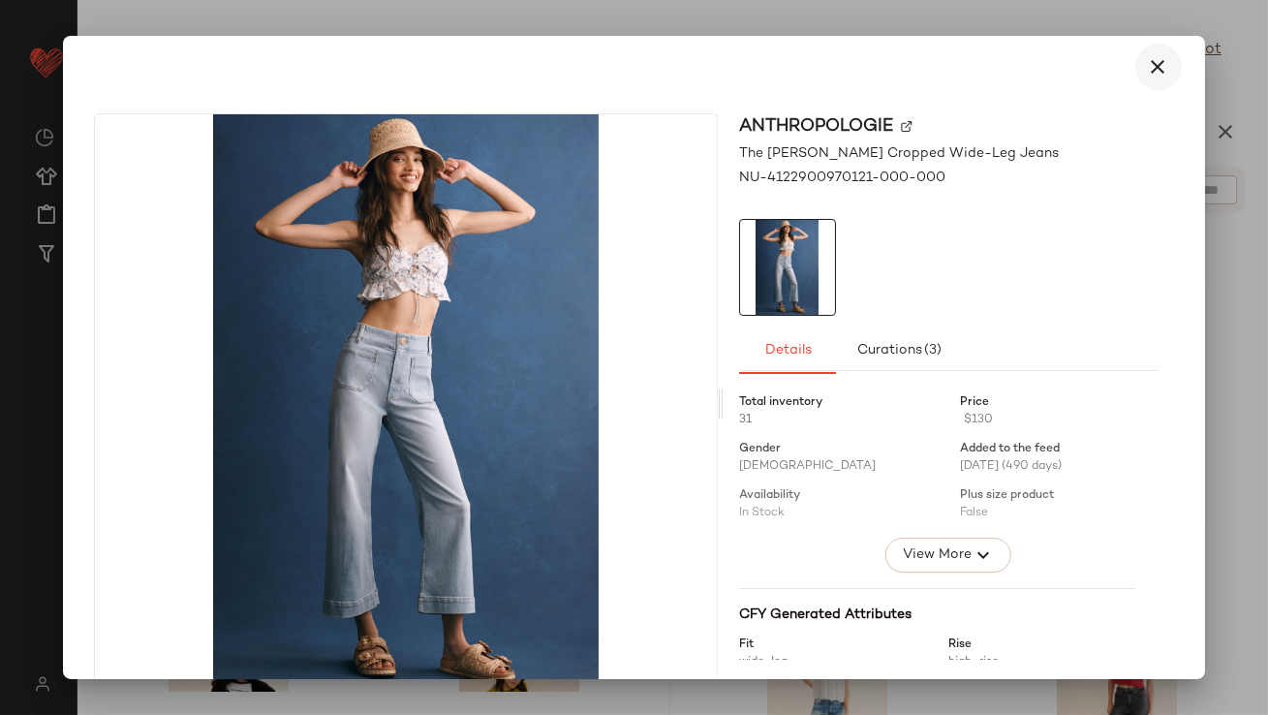
click at [1162, 56] on button "button" at bounding box center [1159, 67] width 47 height 47
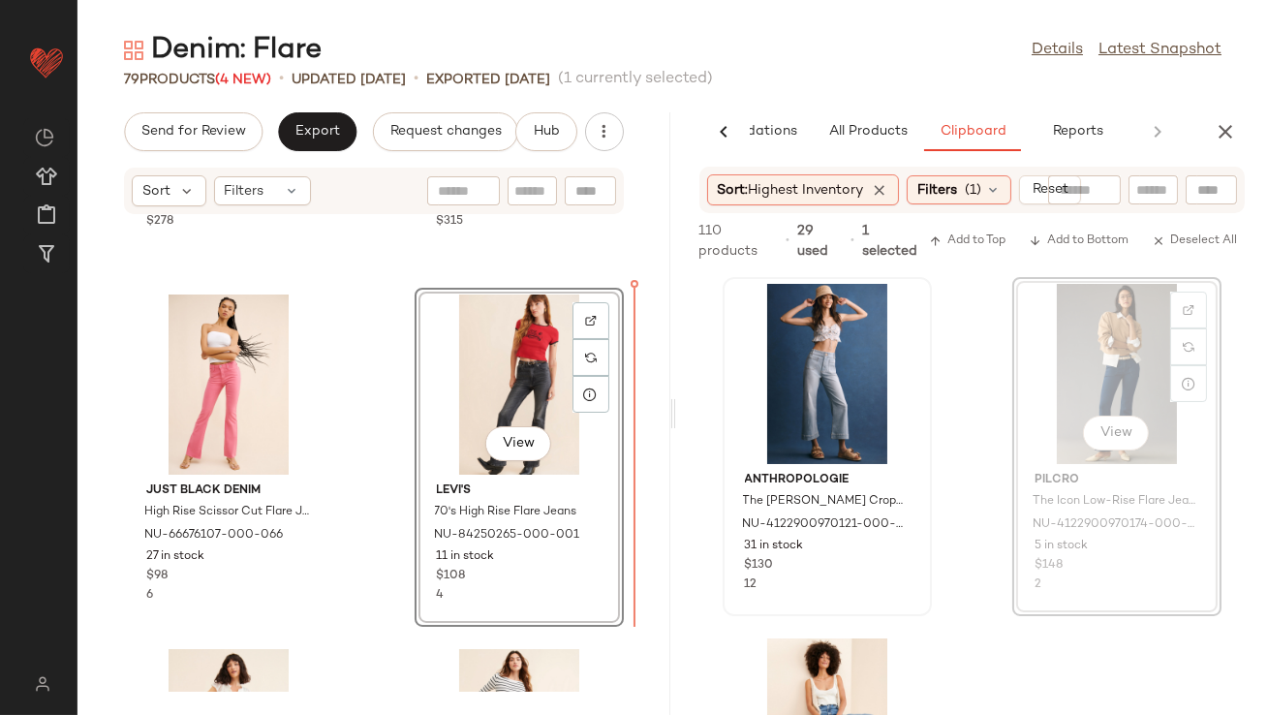
drag, startPoint x: 1093, startPoint y: 370, endPoint x: 1078, endPoint y: 370, distance: 14.5
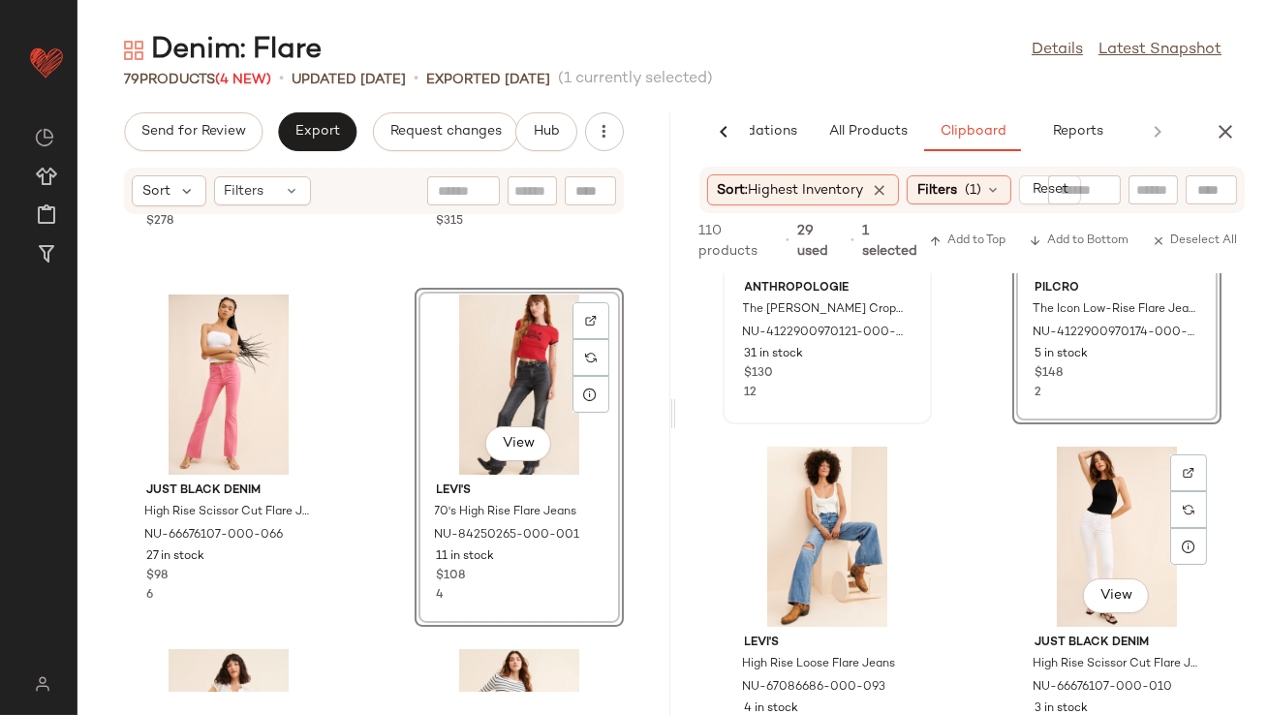
scroll to position [296, 0]
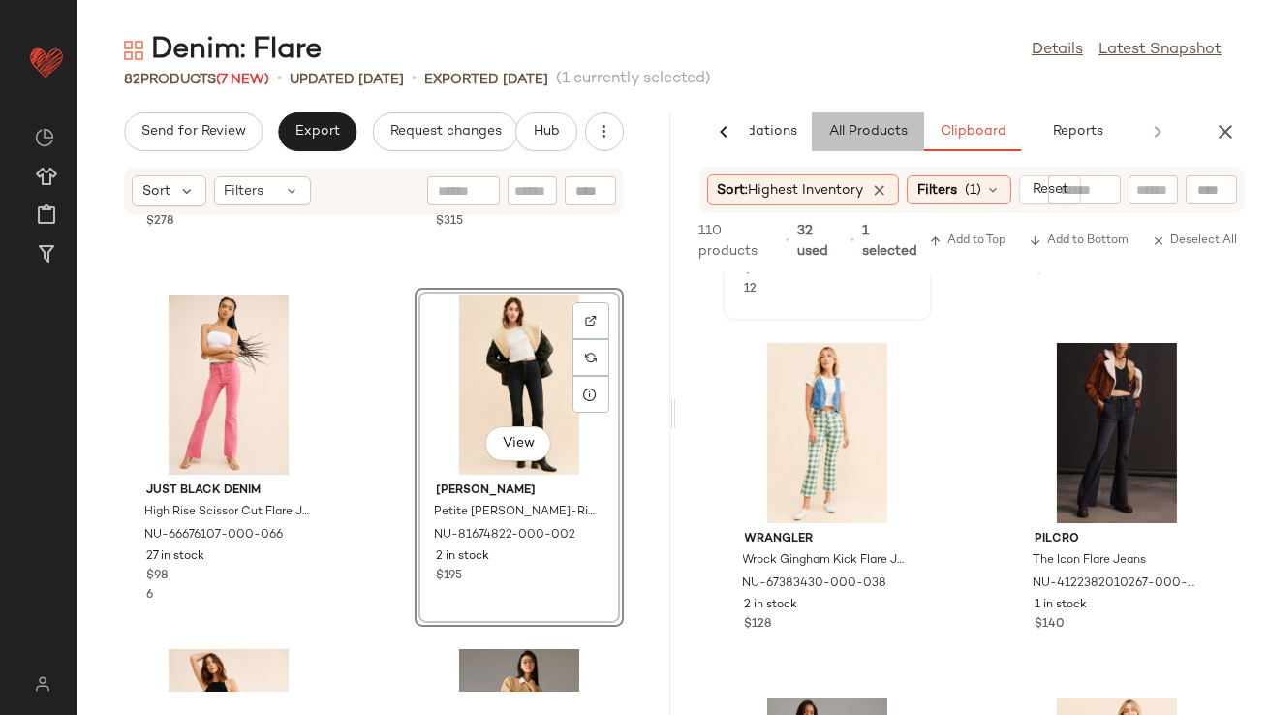
click at [839, 129] on span "All Products" at bounding box center [866, 132] width 79 height 16
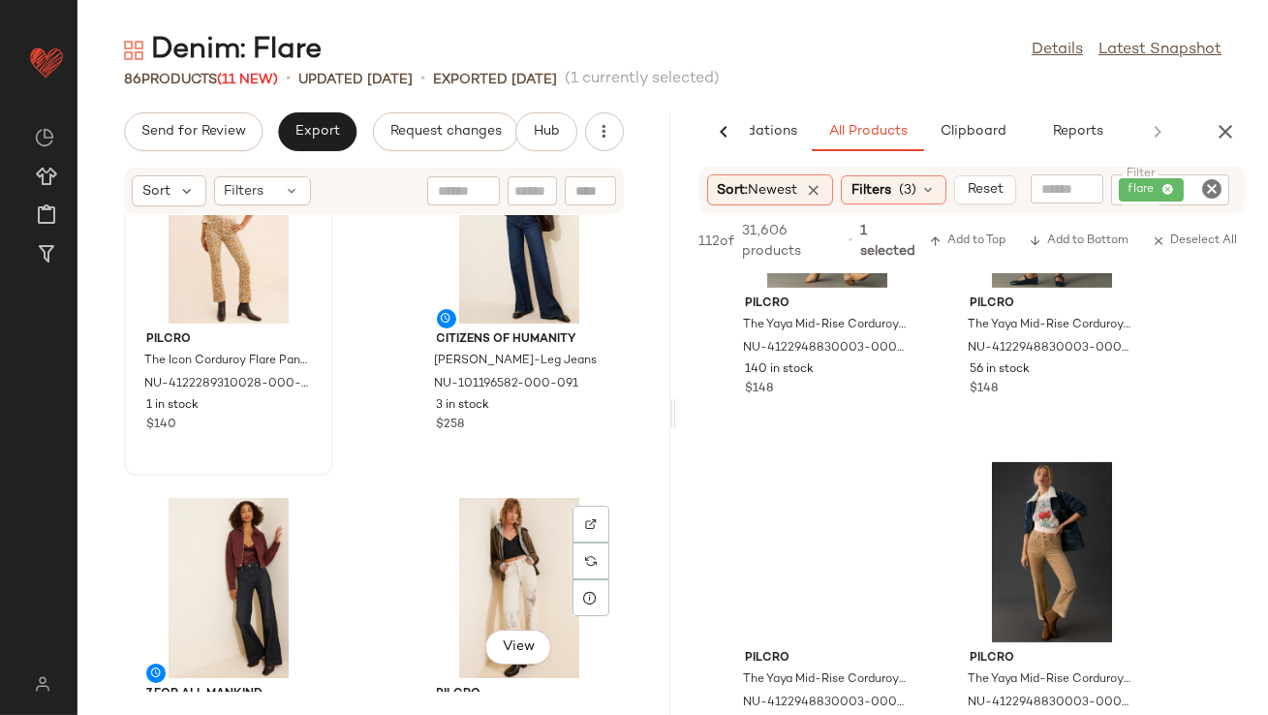
scroll to position [453, 0]
click at [225, 292] on span "View" at bounding box center [227, 292] width 33 height 16
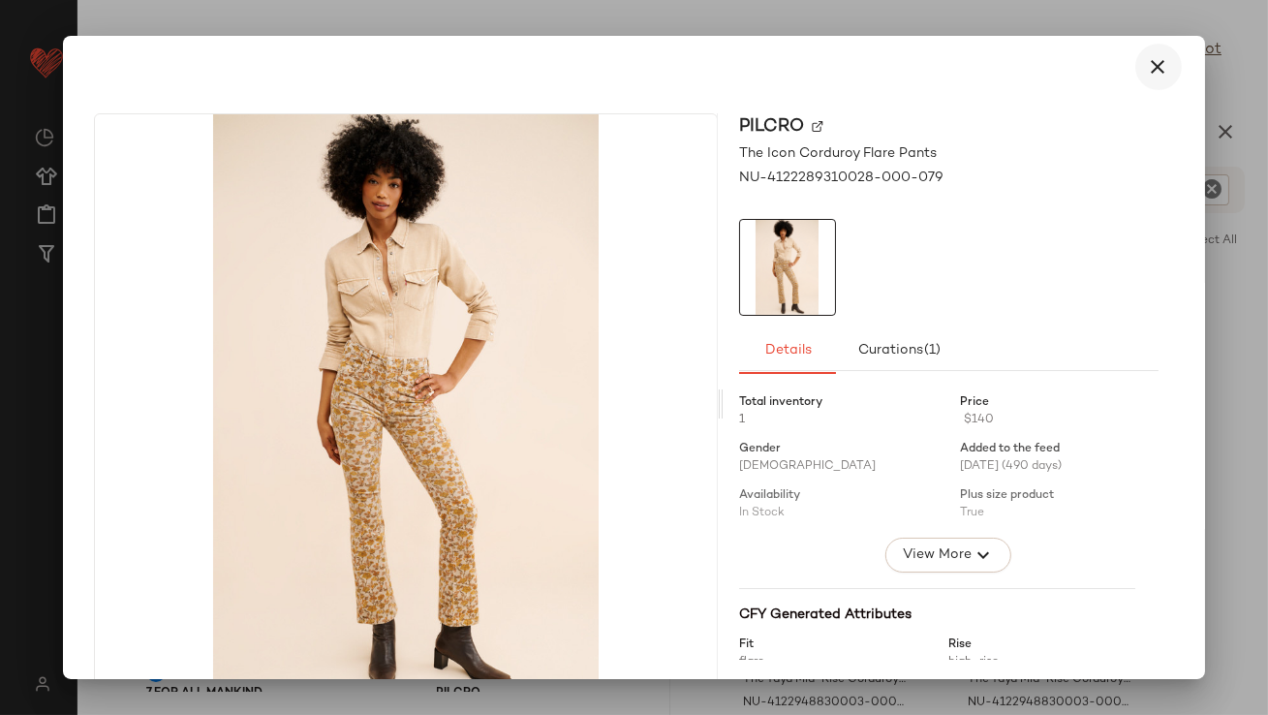
click at [1151, 68] on icon "button" at bounding box center [1158, 66] width 23 height 23
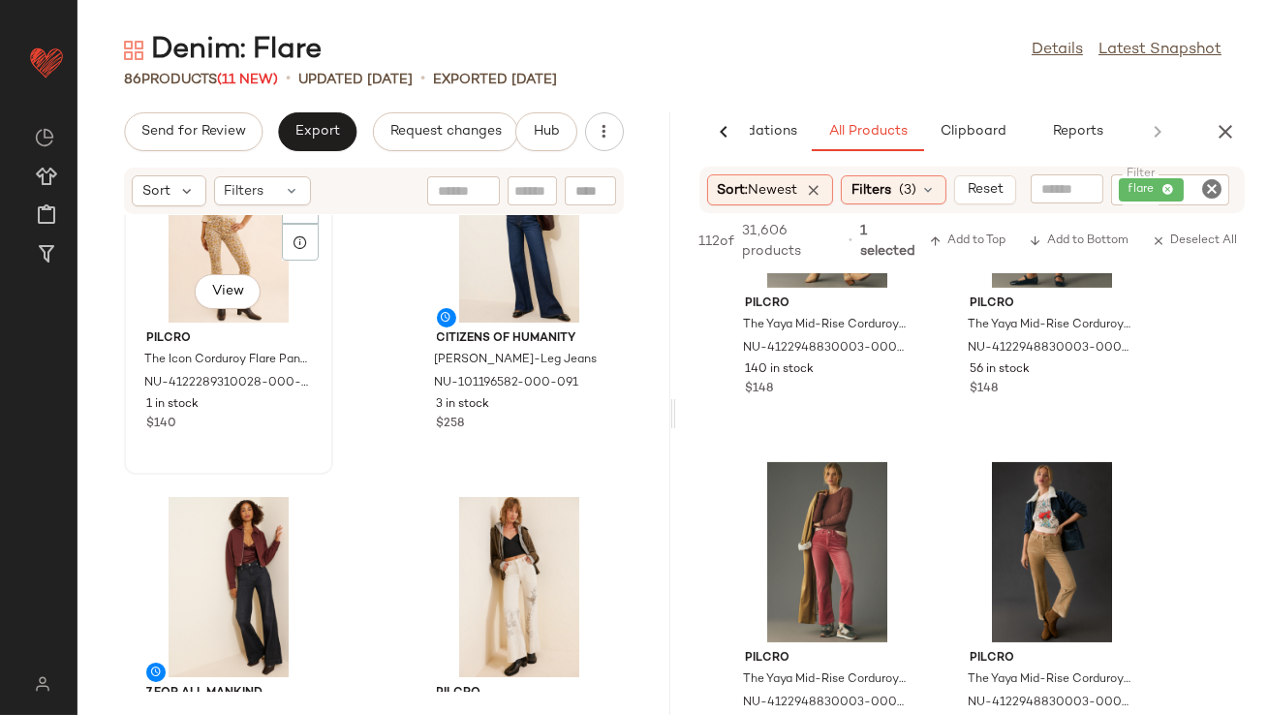
click at [212, 245] on div "View" at bounding box center [229, 232] width 196 height 180
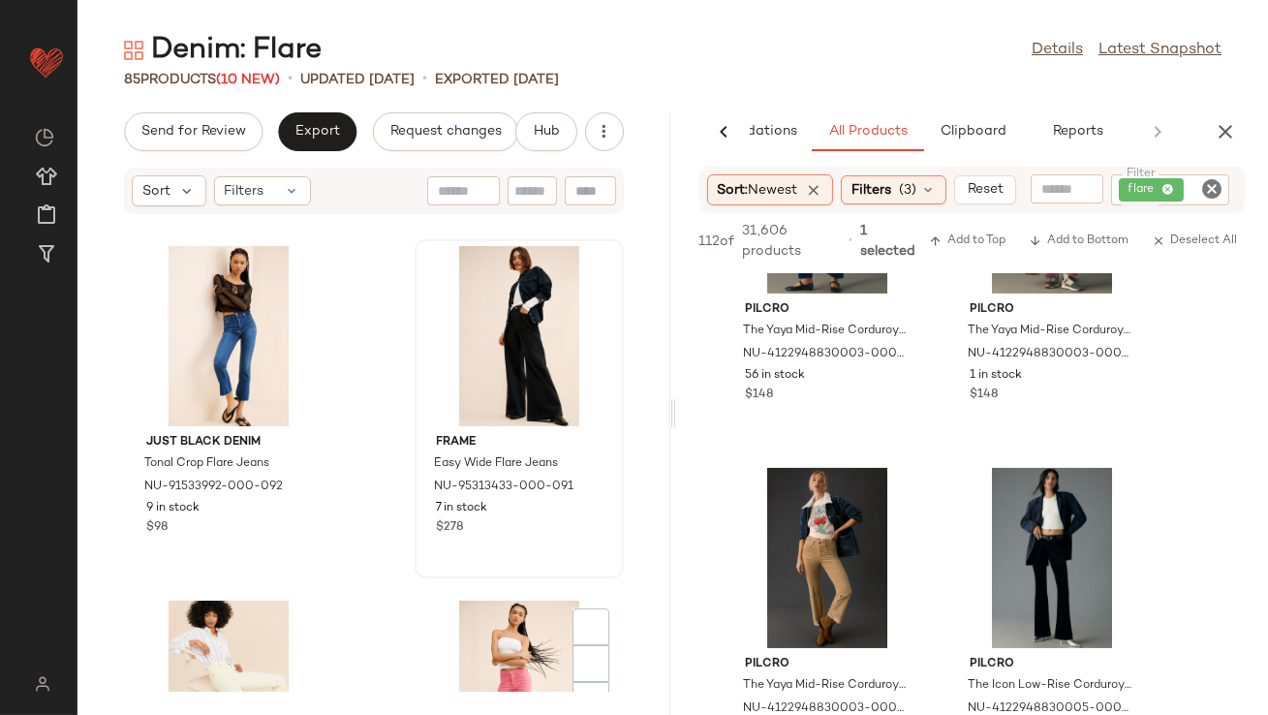
scroll to position [1241, 0]
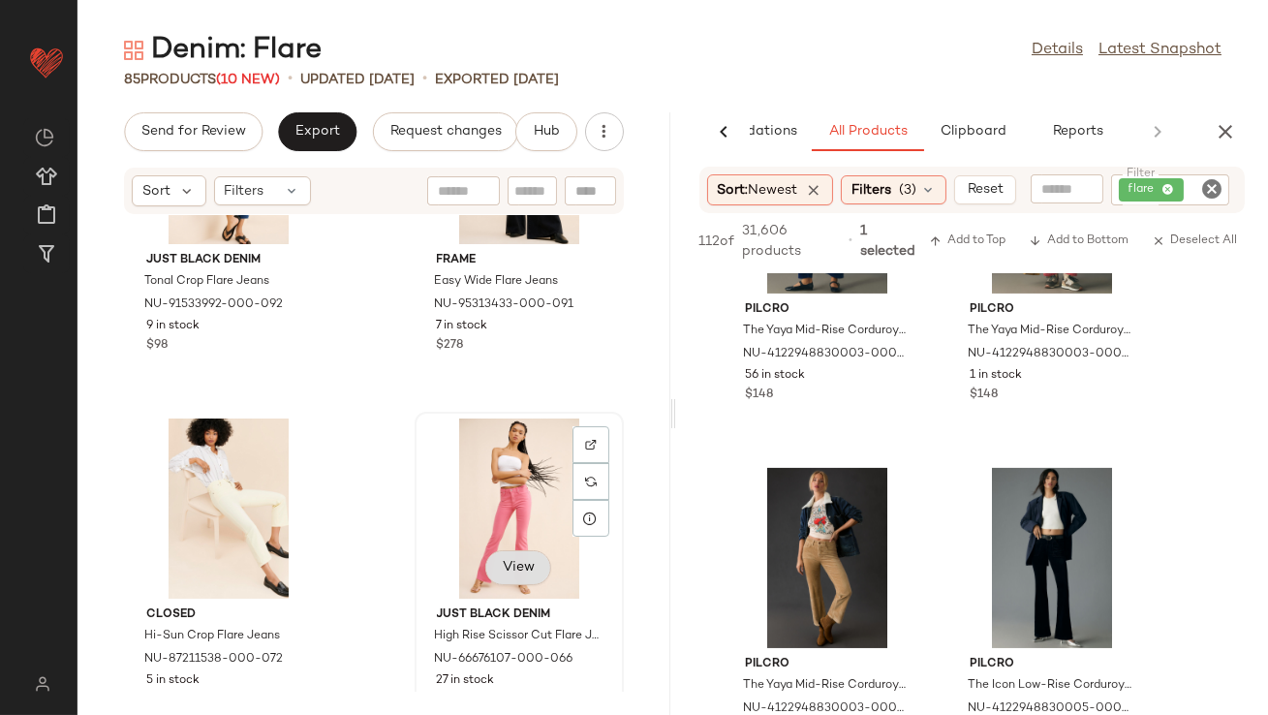
click at [509, 555] on button "View" at bounding box center [518, 567] width 66 height 35
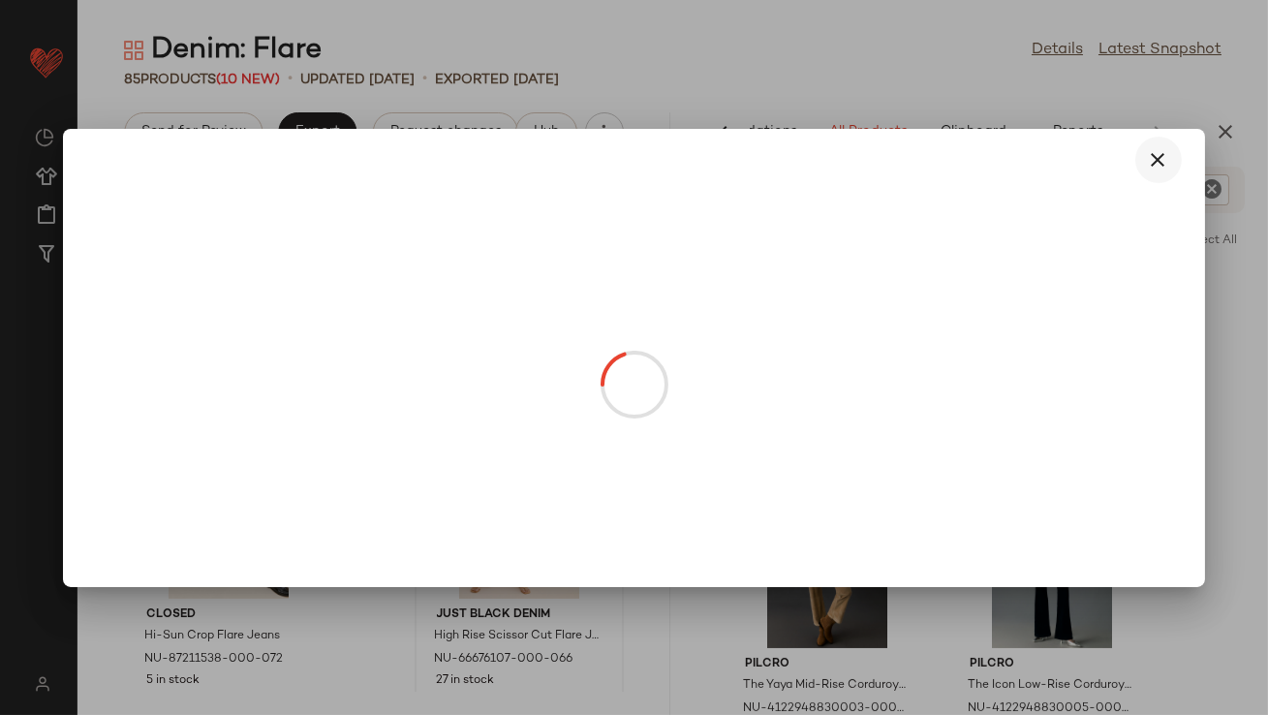
click at [1154, 142] on button "button" at bounding box center [1159, 160] width 47 height 47
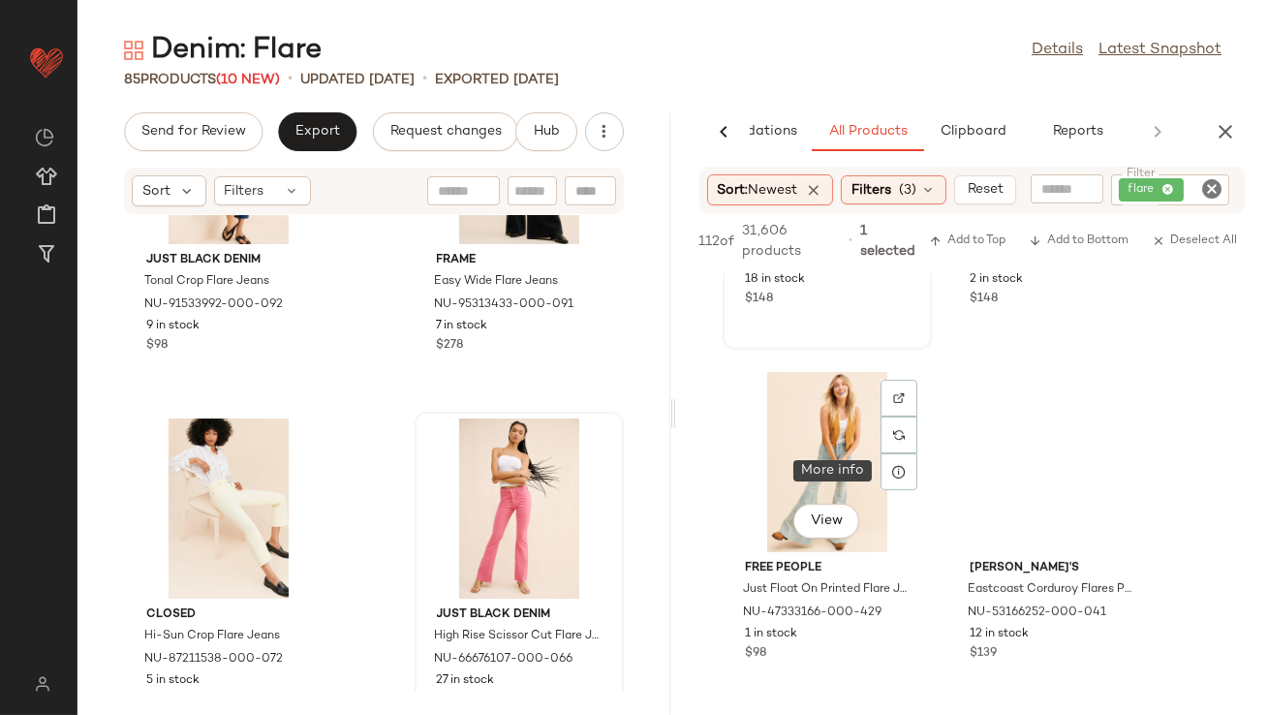
scroll to position [1767, 0]
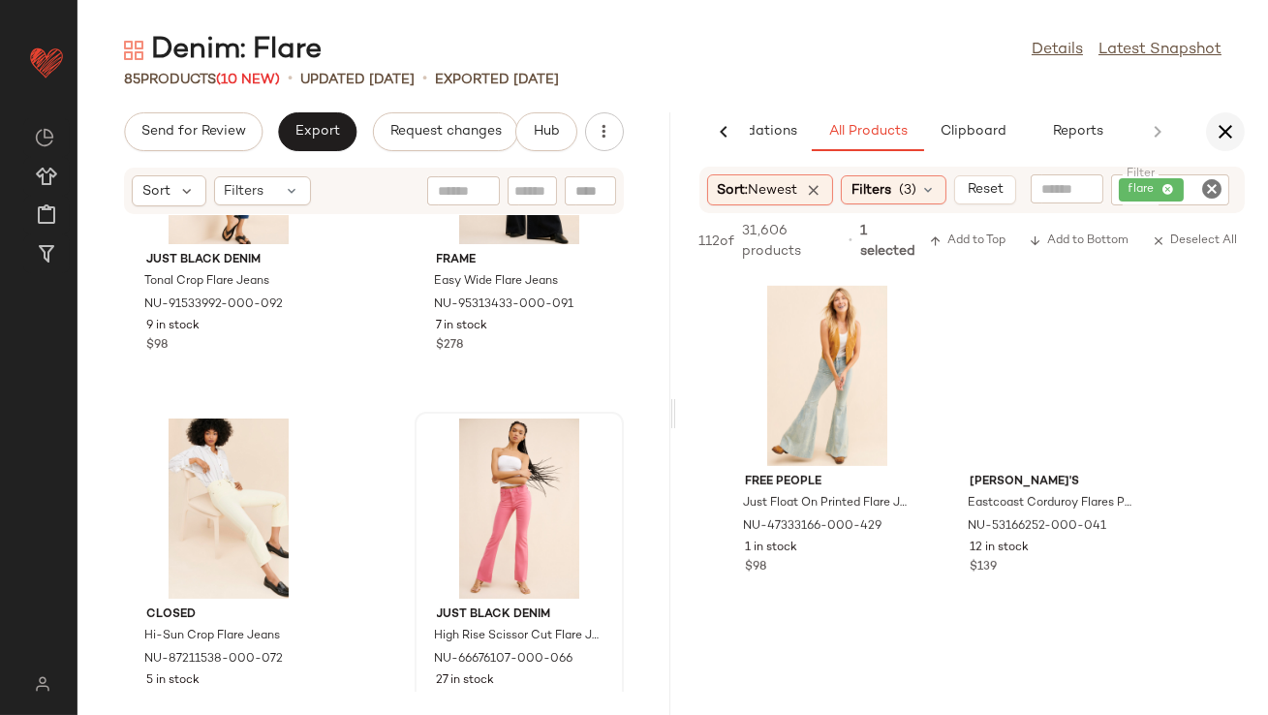
click at [1230, 135] on icon "button" at bounding box center [1225, 131] width 23 height 23
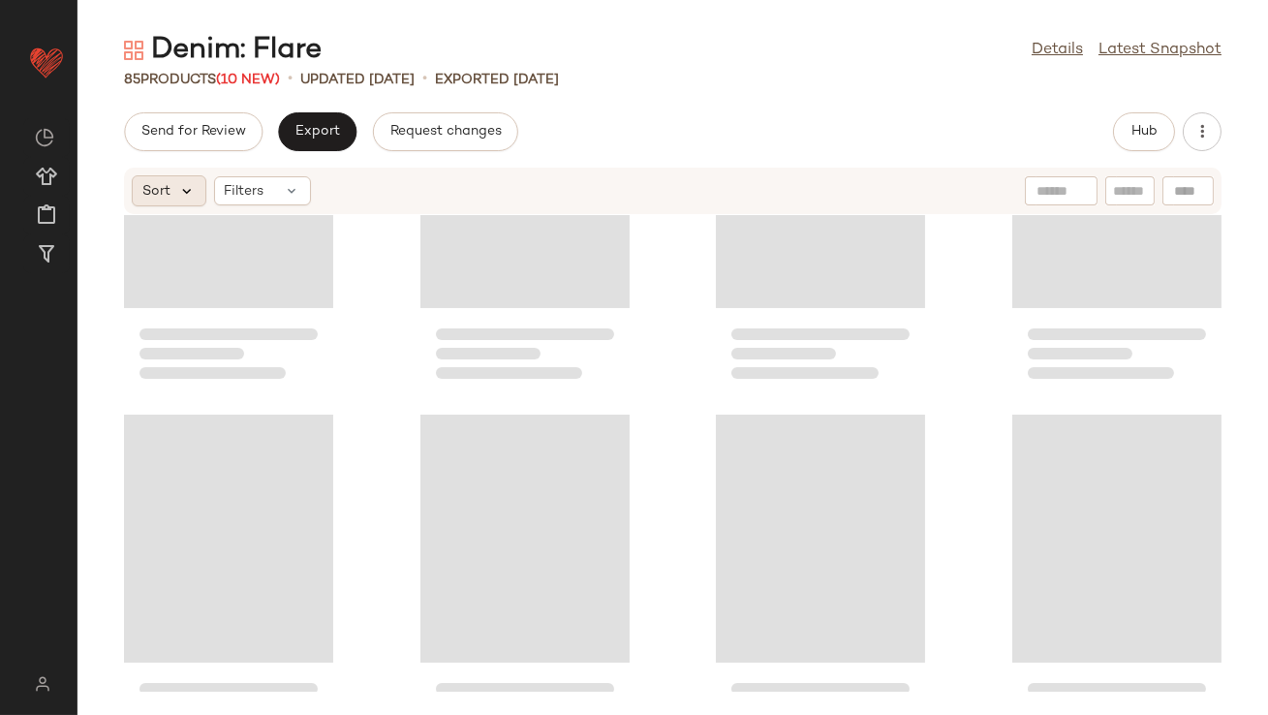
scroll to position [708, 0]
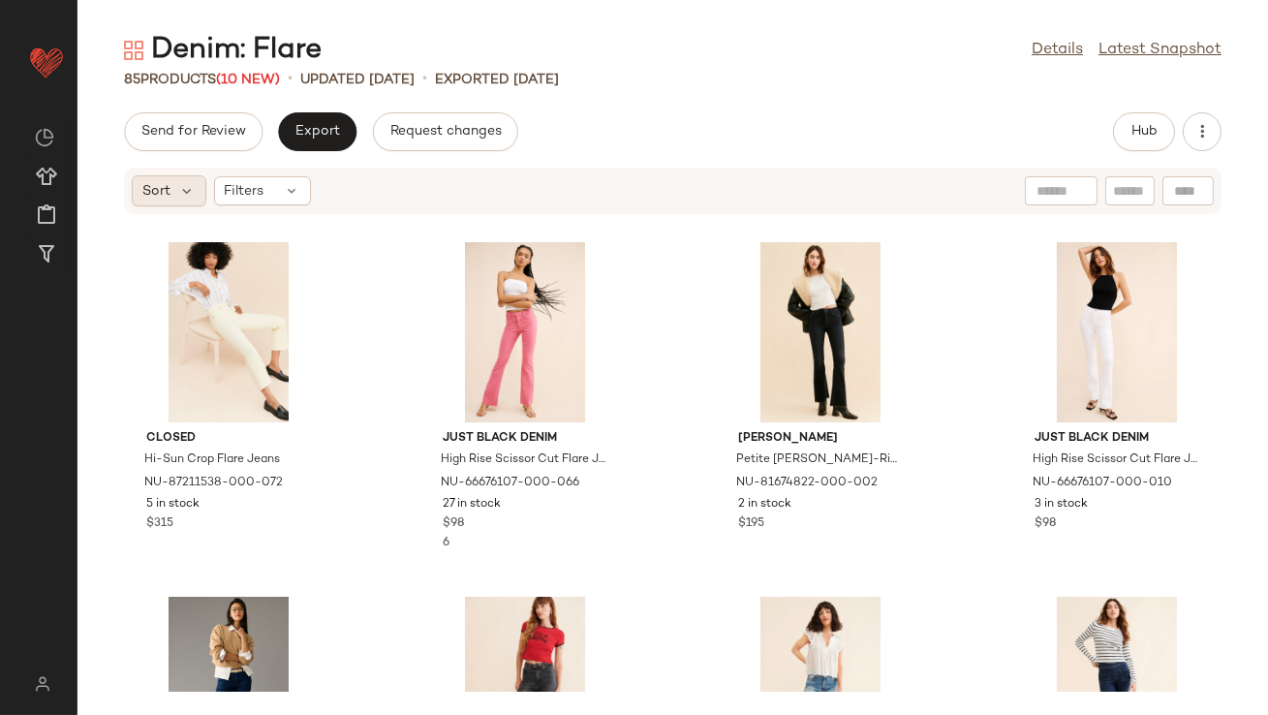
click at [172, 189] on div "Sort" at bounding box center [169, 190] width 75 height 31
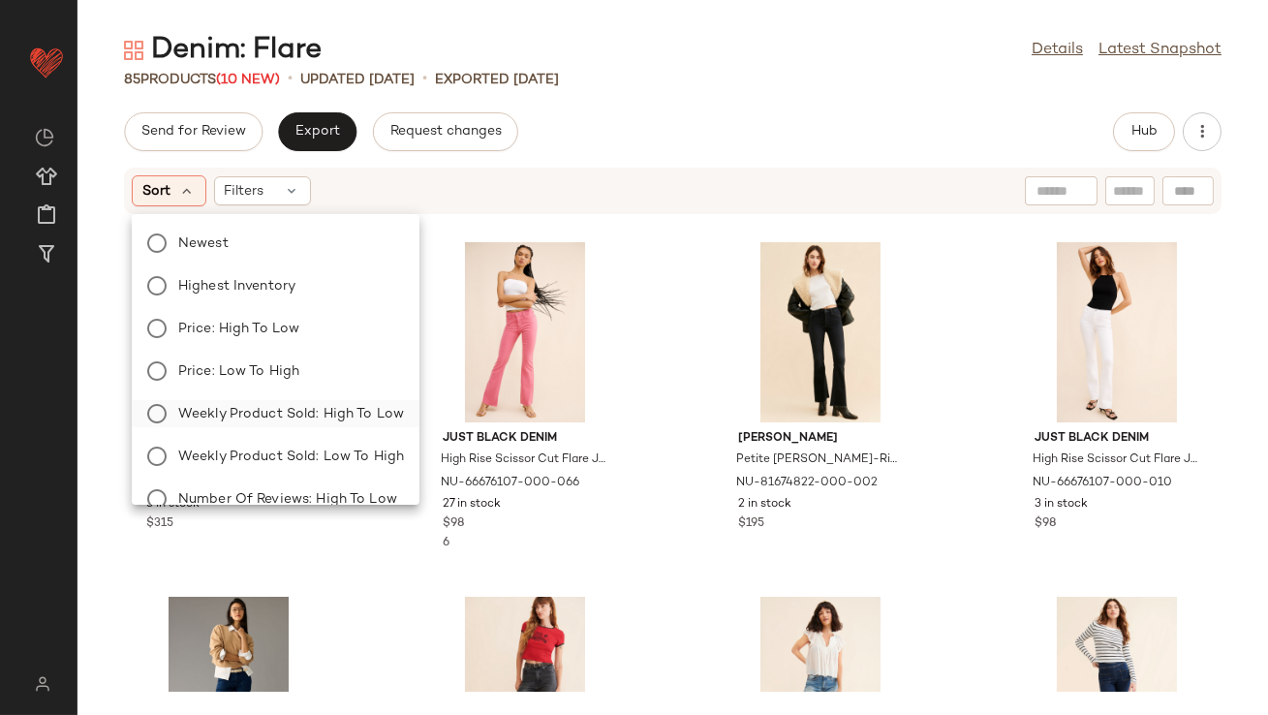
click at [196, 400] on label "Weekly Product Sold: High to Low" at bounding box center [288, 413] width 234 height 27
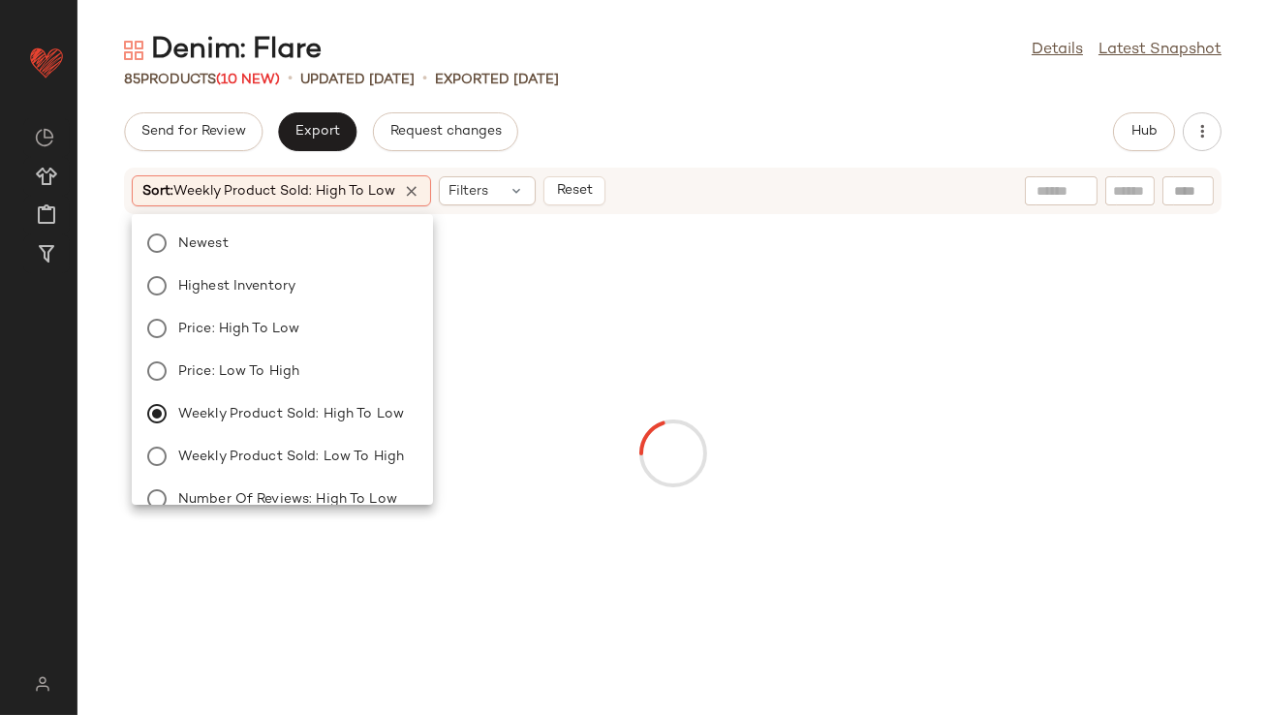
click at [680, 126] on div "Send for Review Export Request changes Hub" at bounding box center [673, 131] width 1098 height 39
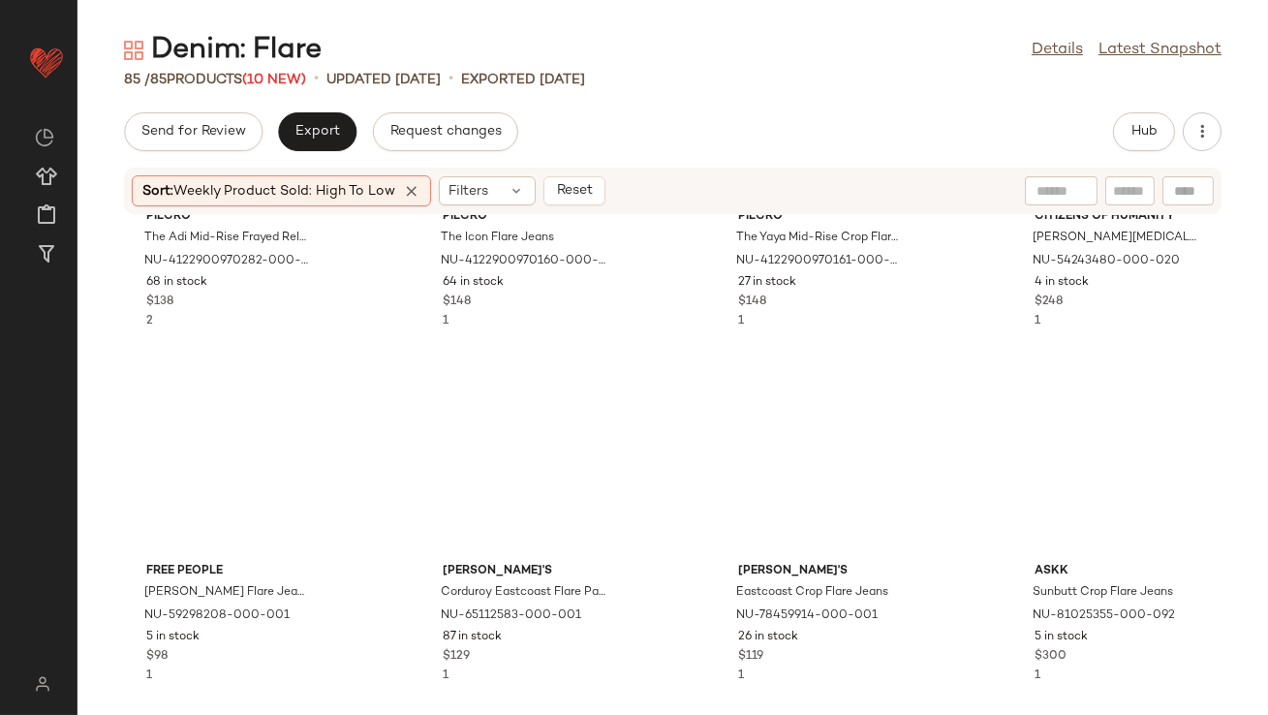
scroll to position [3042, 0]
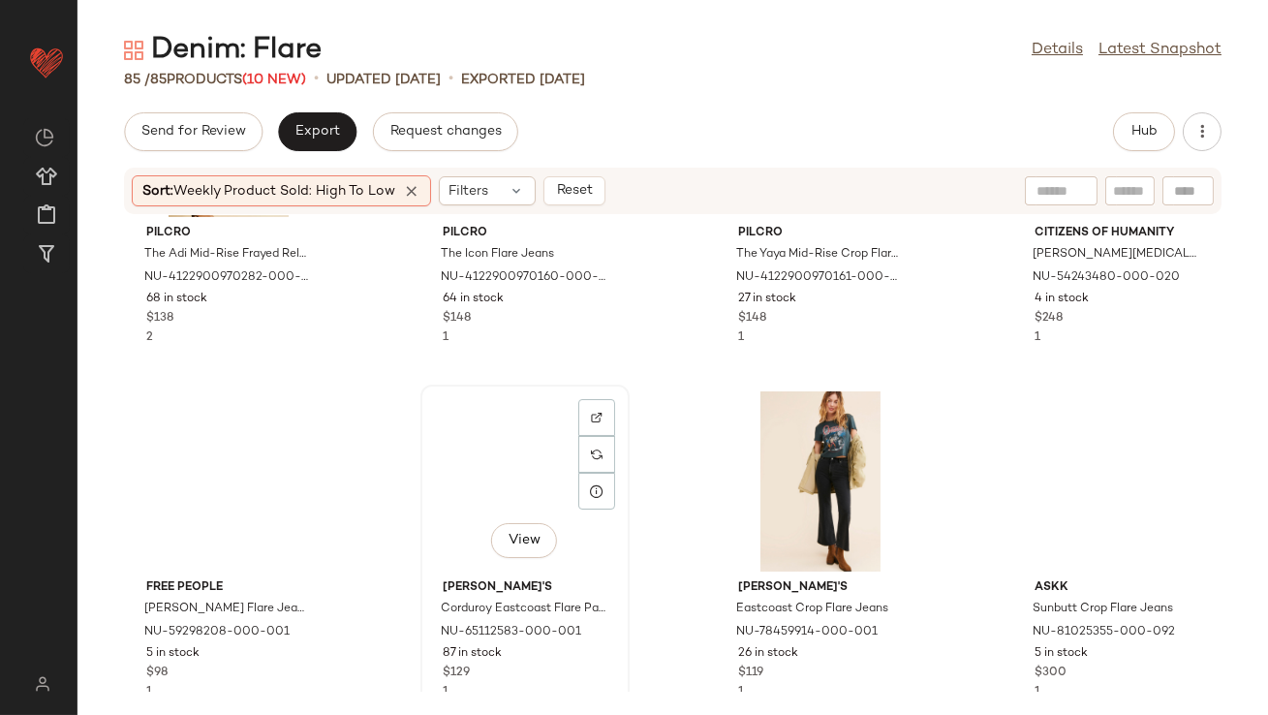
click at [510, 446] on div "View" at bounding box center [525, 481] width 196 height 180
click at [839, 450] on div "View" at bounding box center [821, 481] width 196 height 180
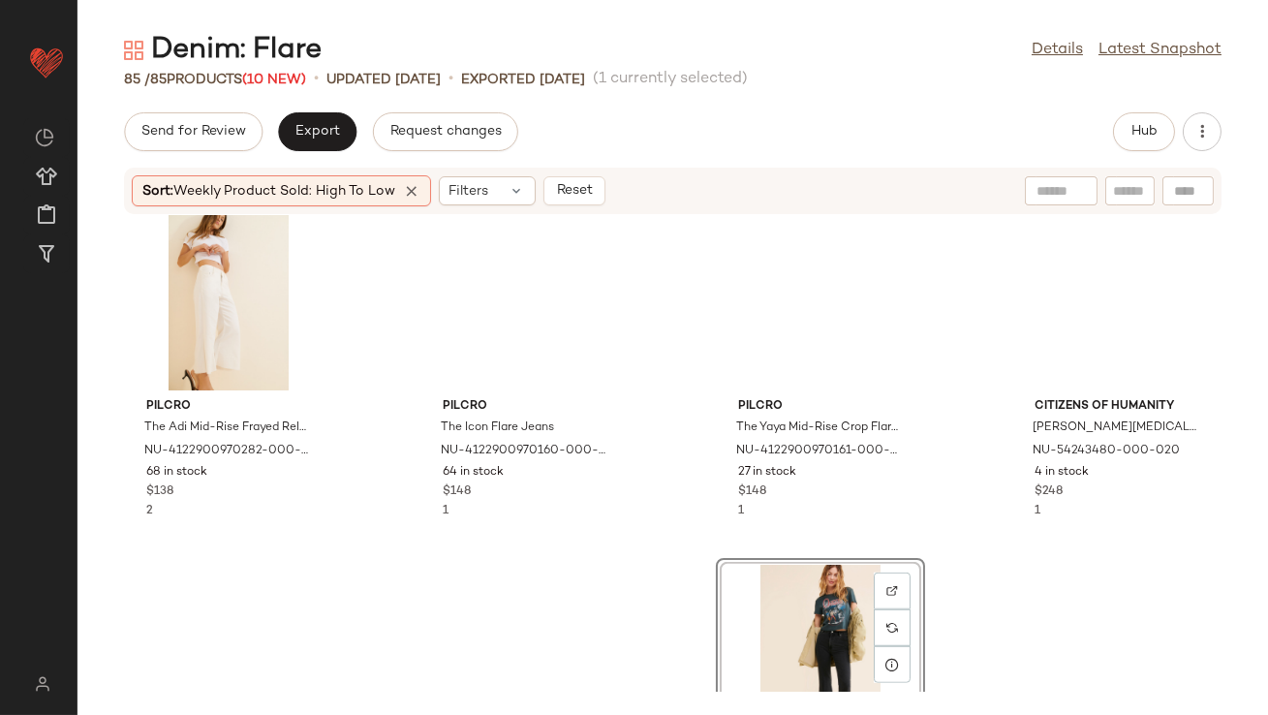
scroll to position [2856, 0]
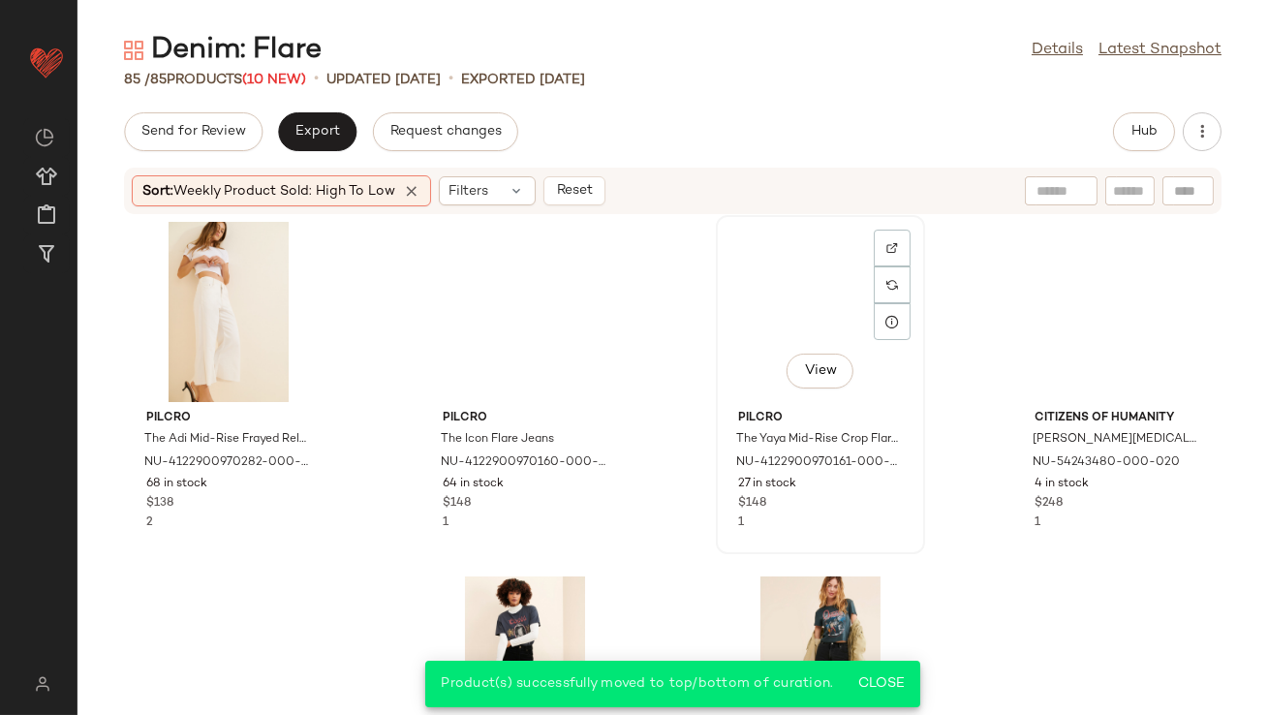
click at [759, 275] on div "View" at bounding box center [821, 312] width 196 height 180
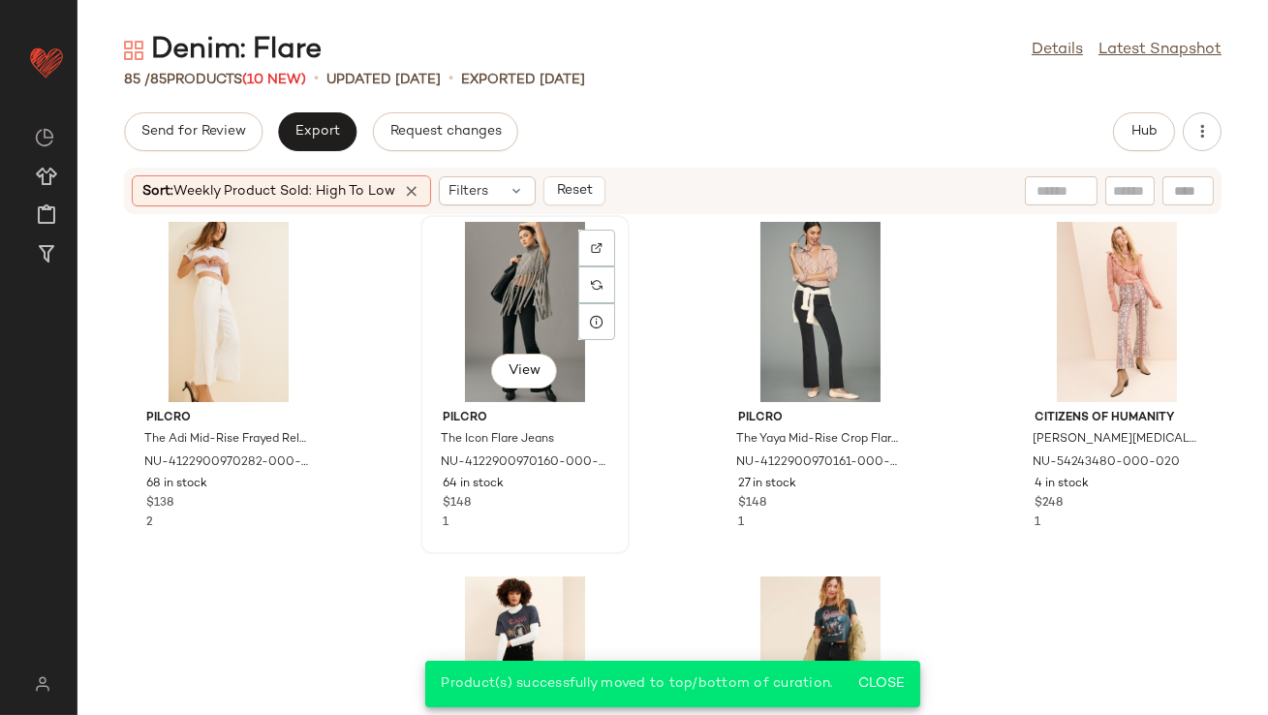
click at [516, 276] on div "View" at bounding box center [525, 312] width 196 height 180
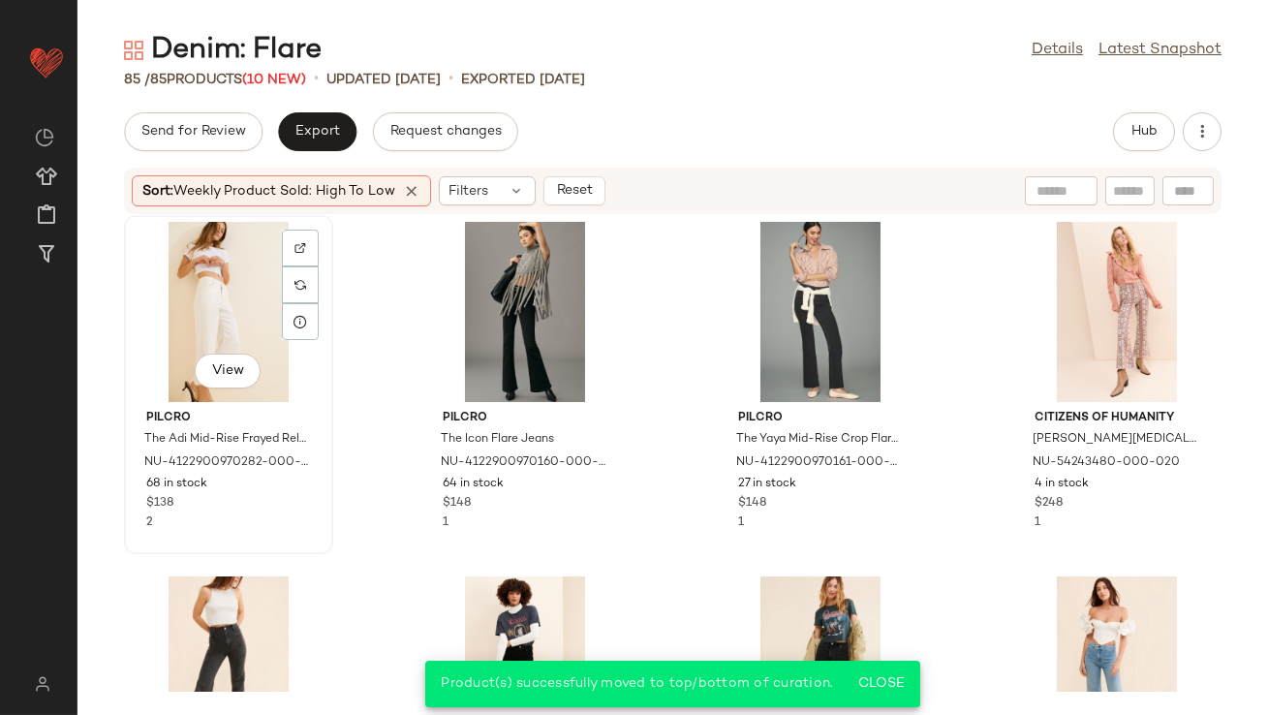
click at [218, 270] on div "View" at bounding box center [229, 312] width 196 height 180
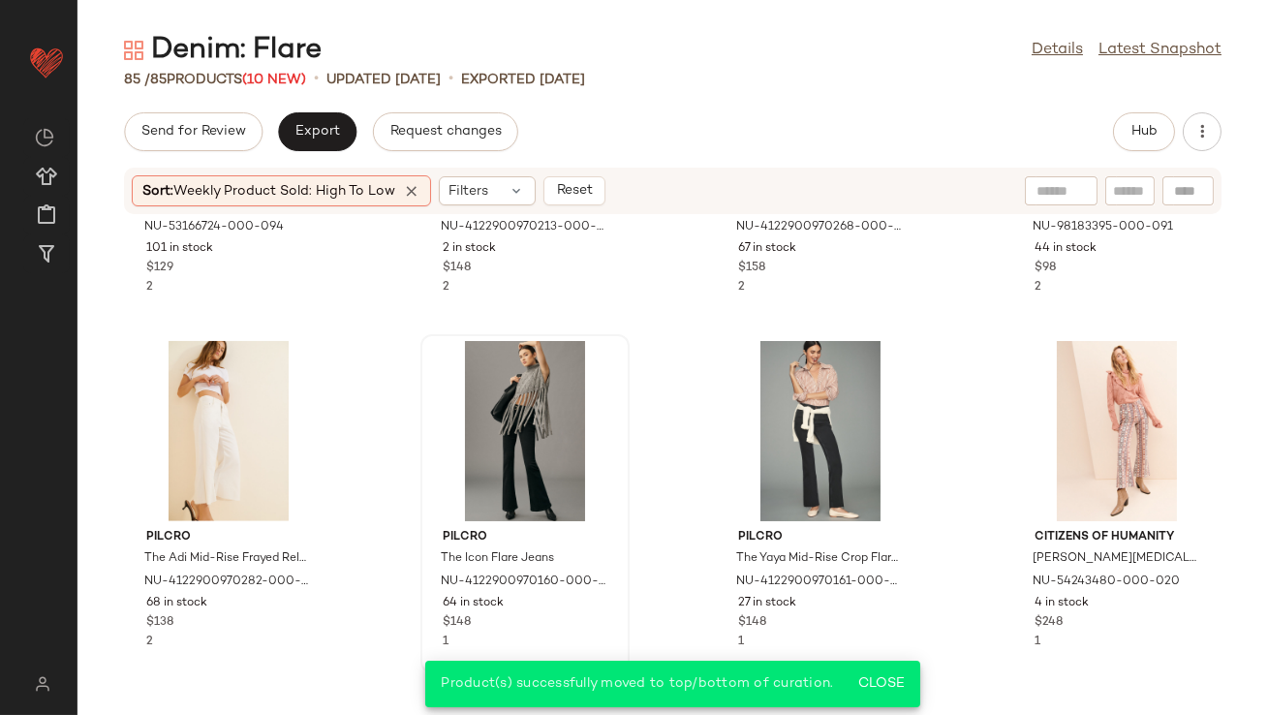
scroll to position [2403, 0]
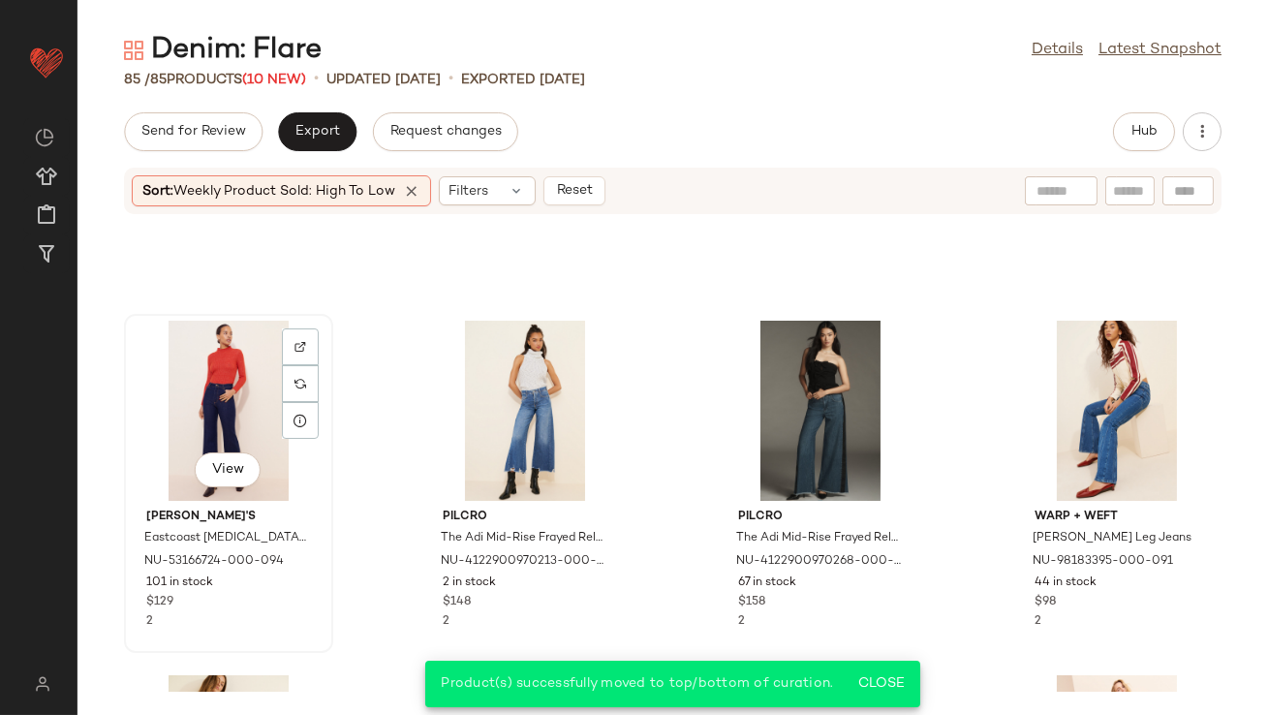
click at [221, 377] on div "View" at bounding box center [229, 411] width 196 height 180
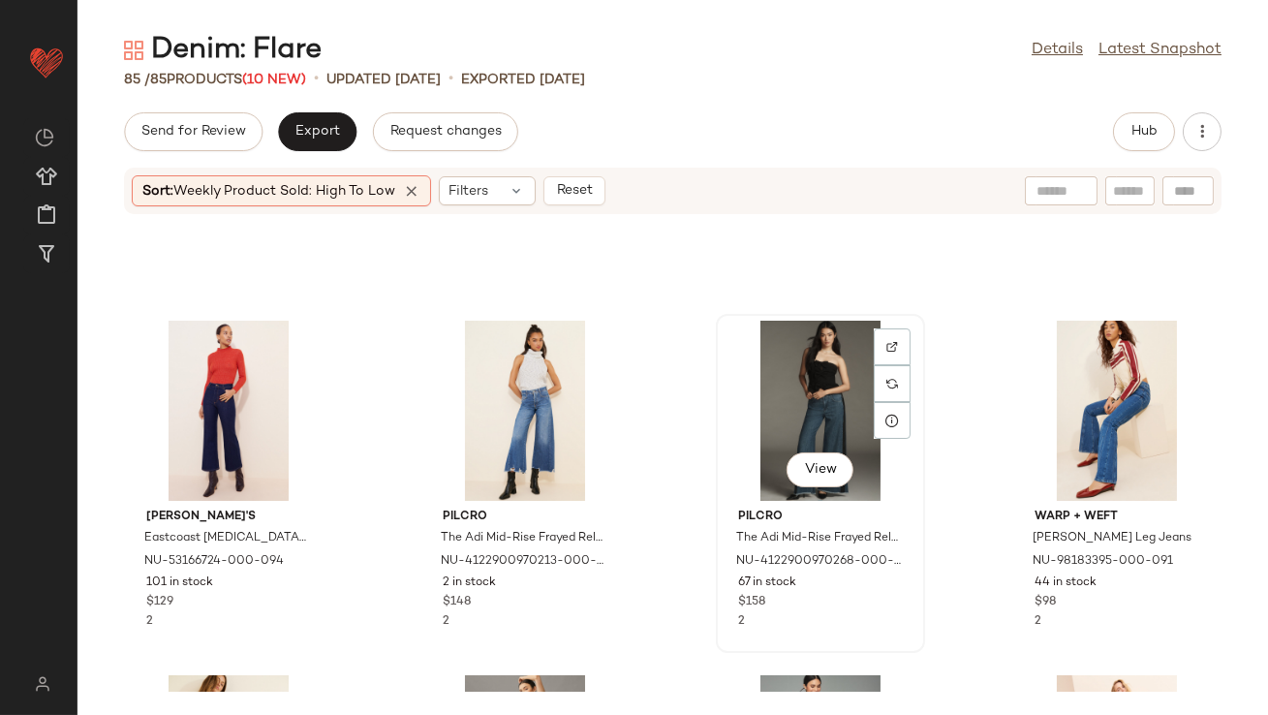
click at [833, 383] on div "View" at bounding box center [821, 411] width 196 height 180
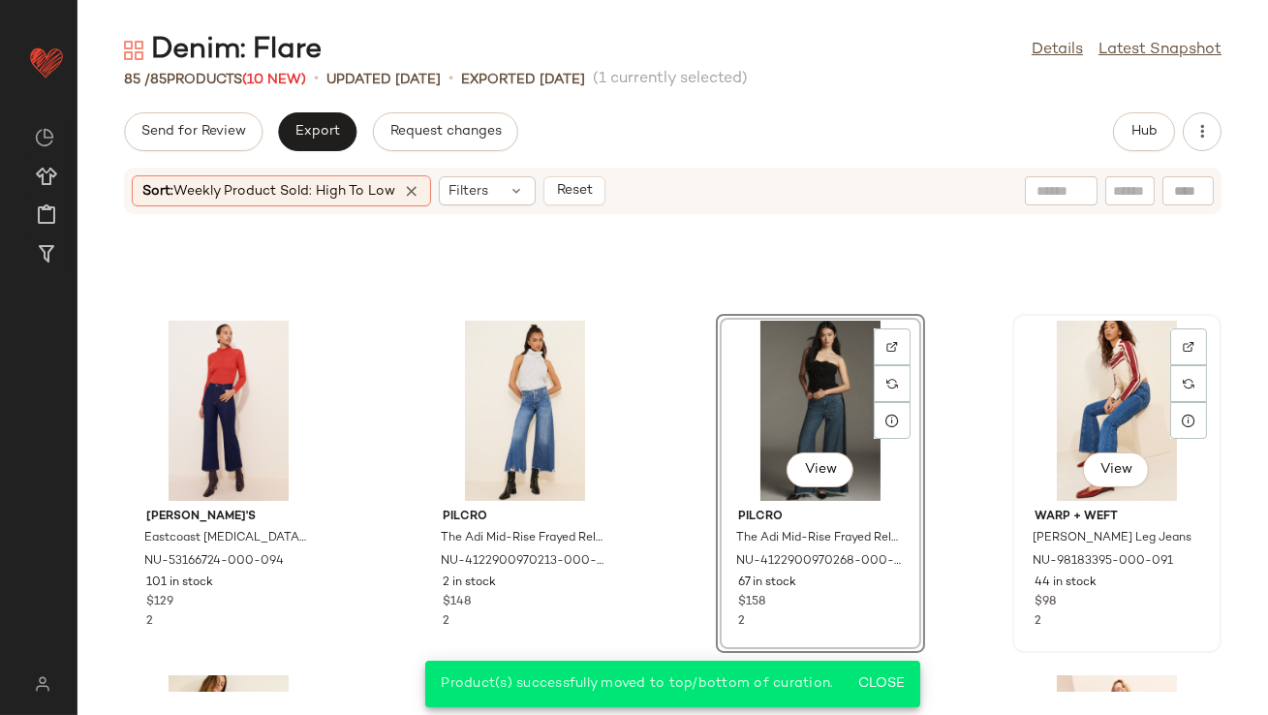
click at [1077, 376] on div "View" at bounding box center [1117, 411] width 196 height 180
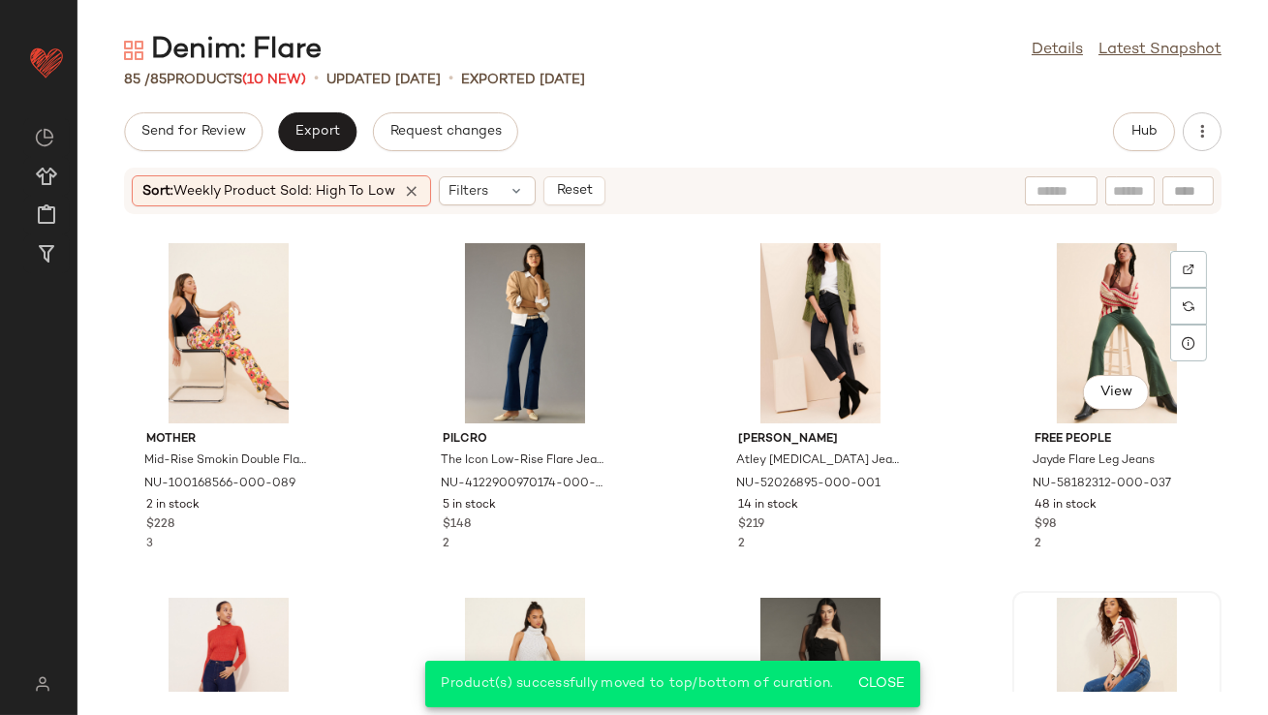
scroll to position [2092, 0]
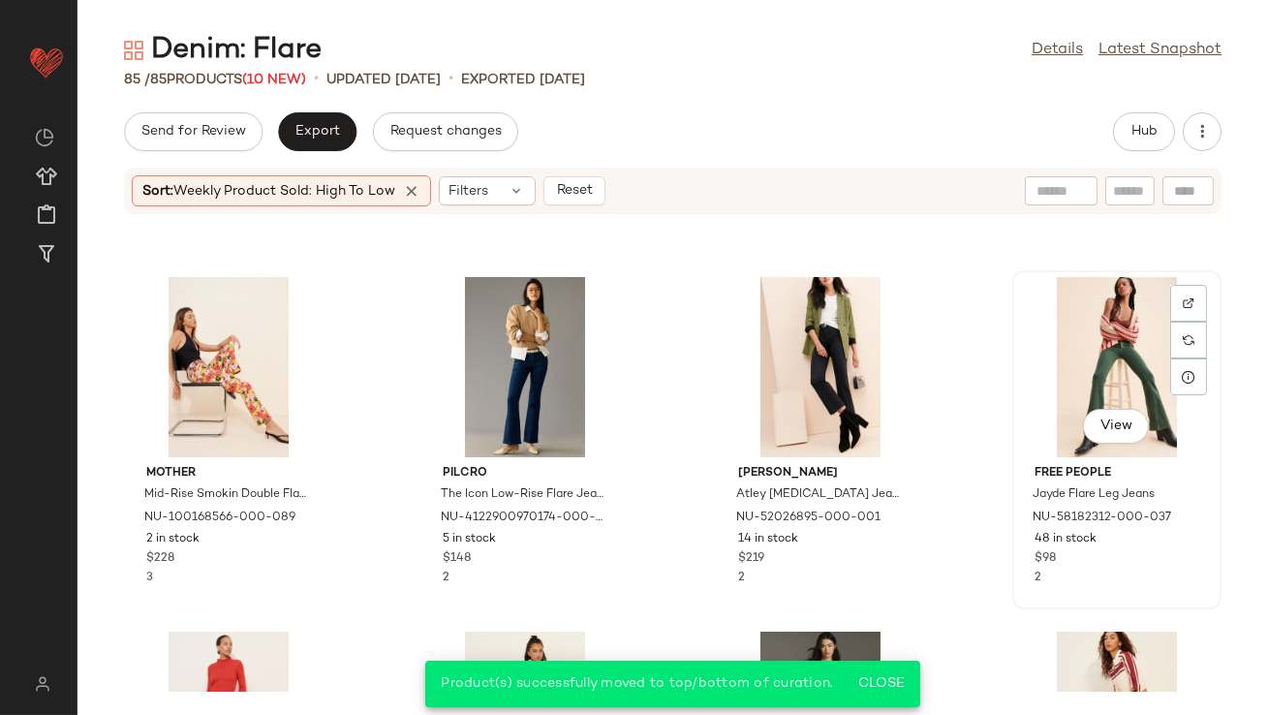
click at [1061, 369] on div "View" at bounding box center [1117, 367] width 196 height 180
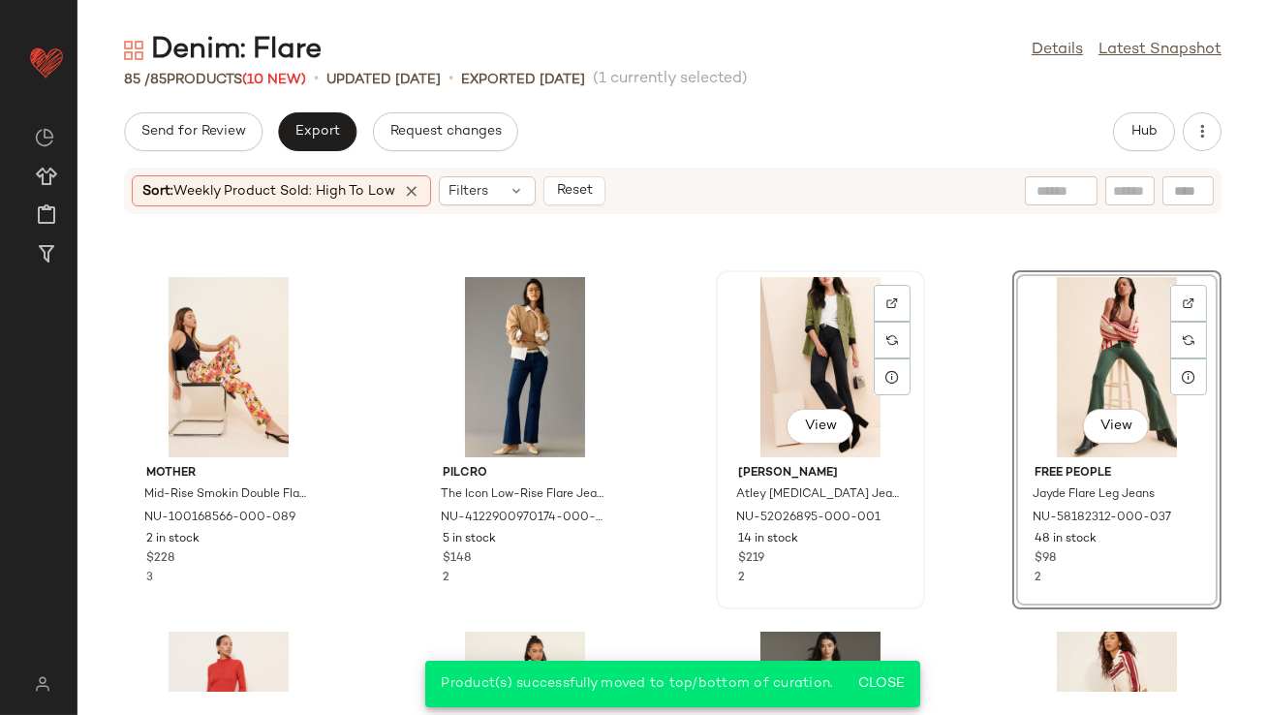
click at [825, 349] on div "View" at bounding box center [821, 367] width 196 height 180
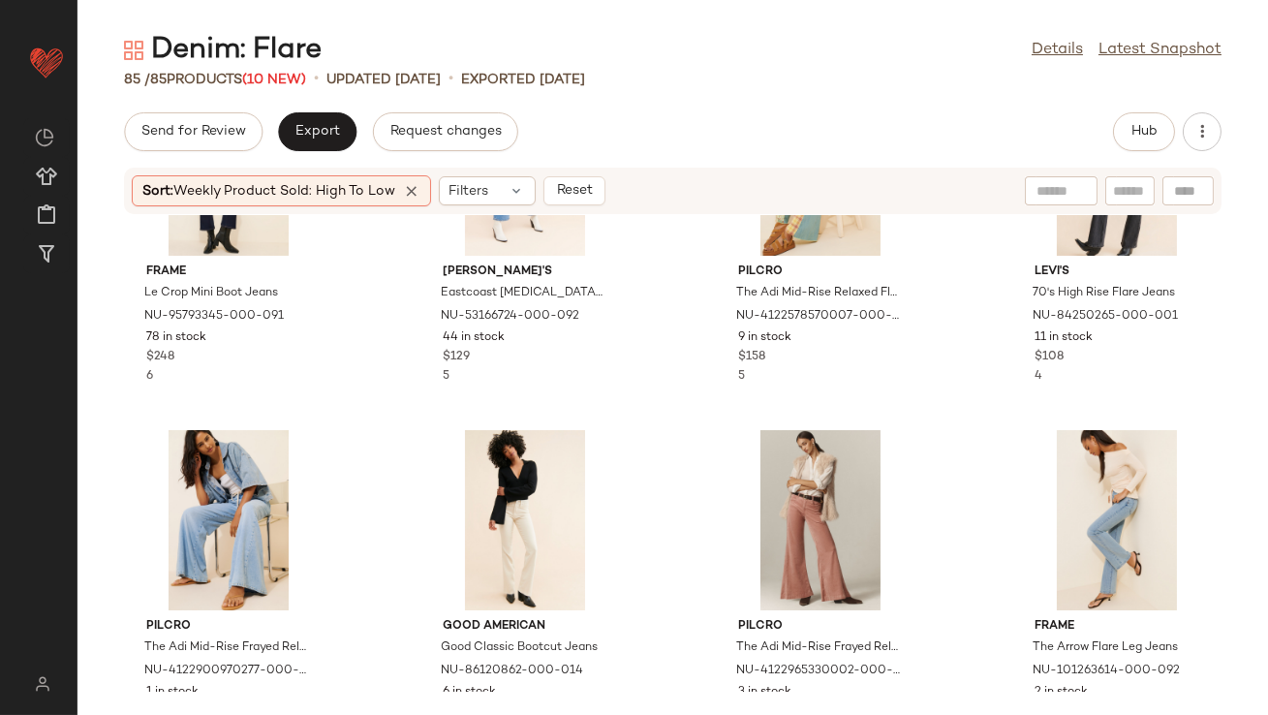
scroll to position [1246, 0]
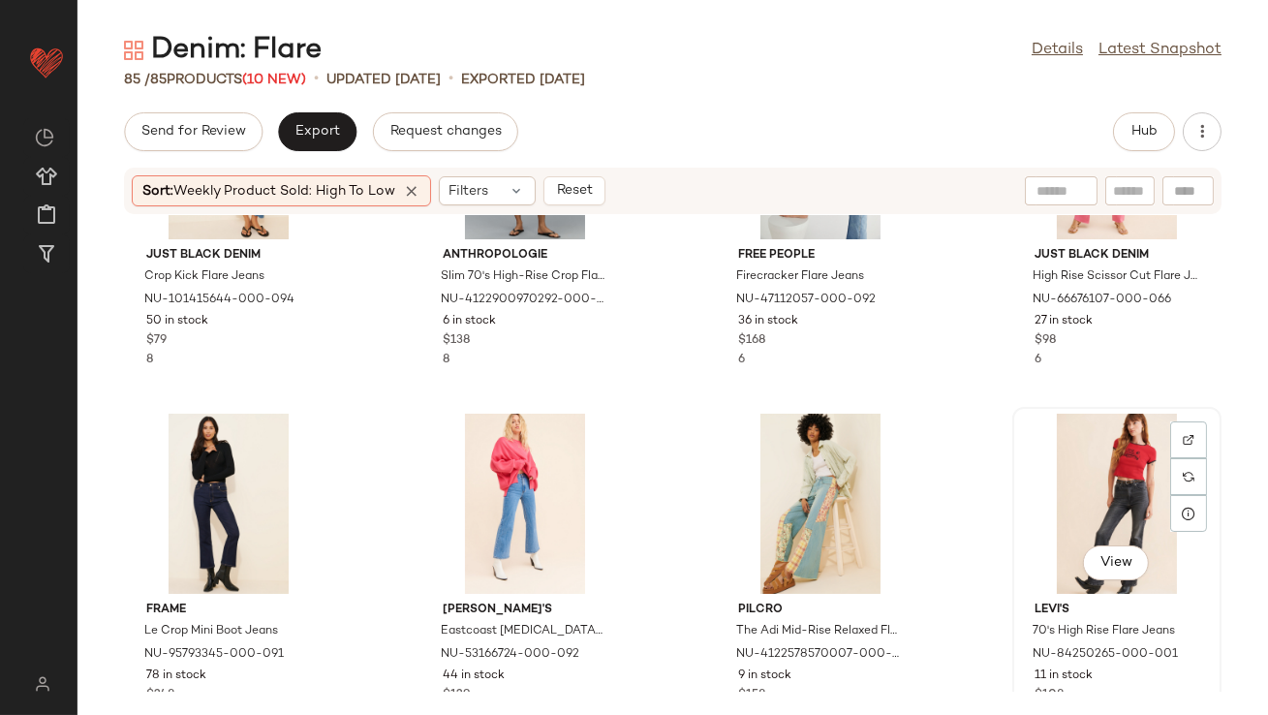
click at [1063, 481] on div "View" at bounding box center [1117, 504] width 196 height 180
click at [490, 469] on div "View" at bounding box center [525, 504] width 196 height 180
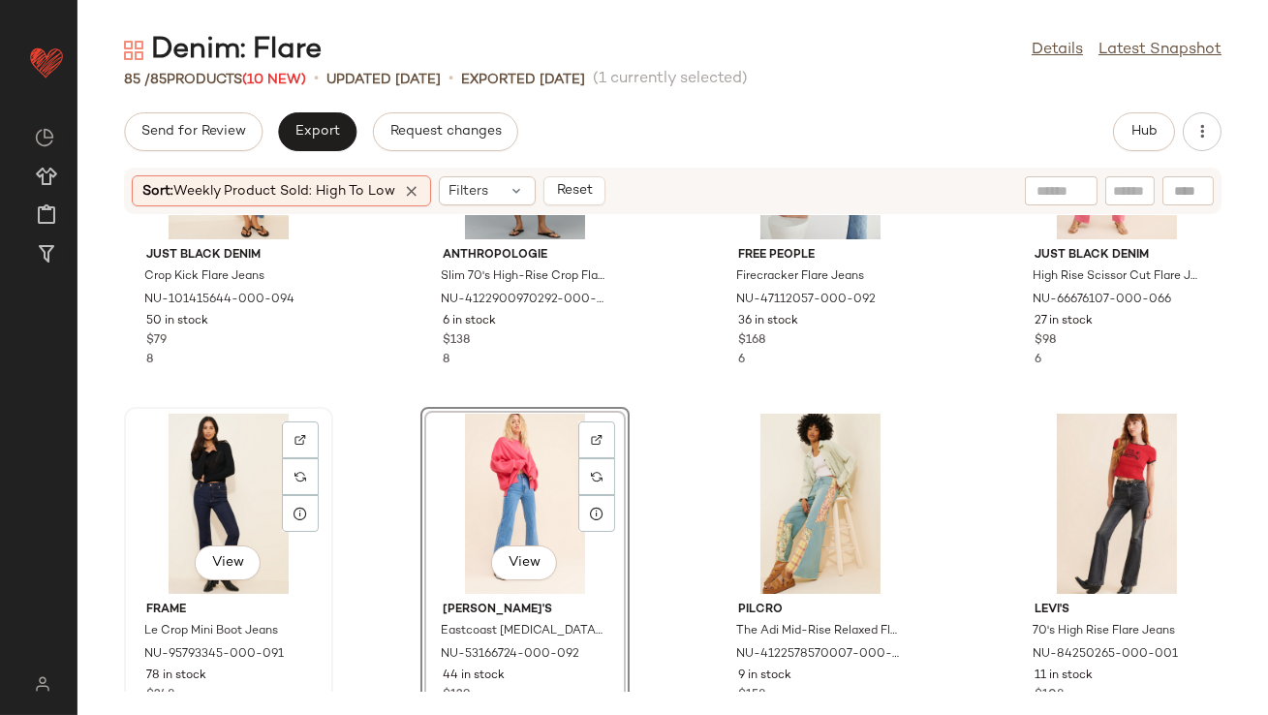
click at [203, 458] on div "View" at bounding box center [229, 504] width 196 height 180
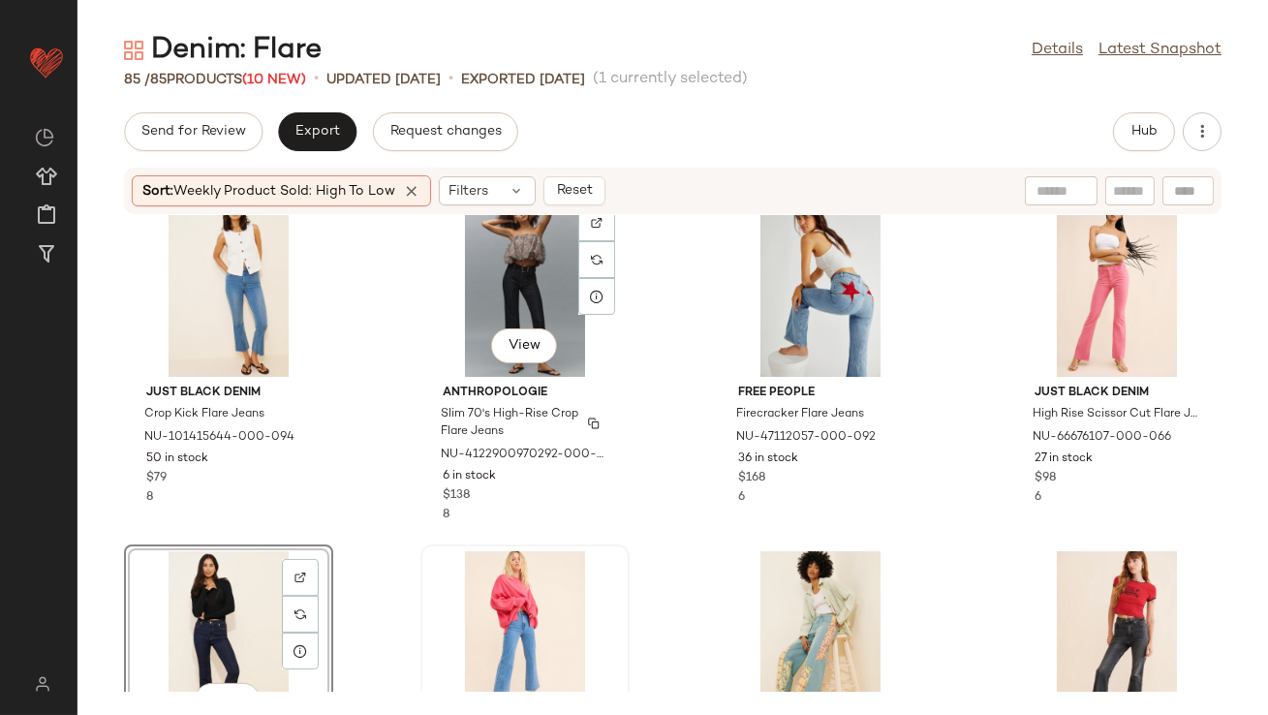
scroll to position [1088, 0]
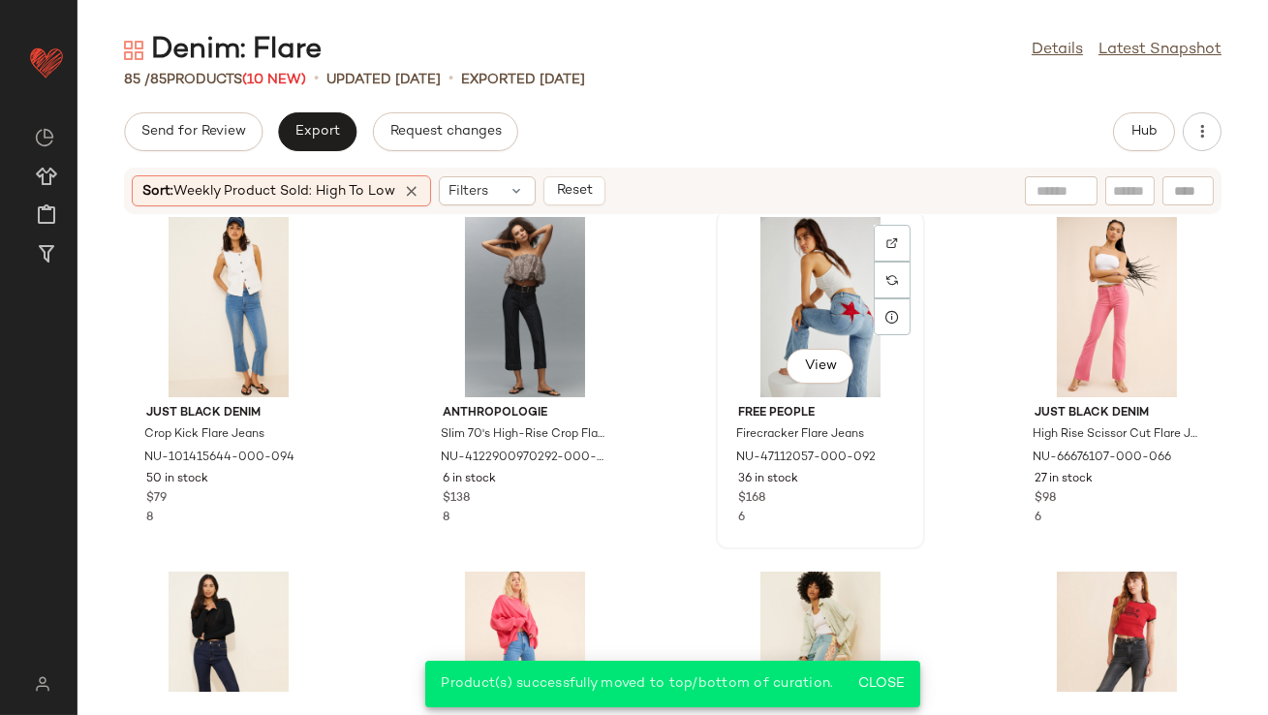
click at [799, 282] on div "View" at bounding box center [821, 307] width 196 height 180
click at [1088, 295] on div "View" at bounding box center [1117, 307] width 196 height 180
click at [221, 295] on div "View" at bounding box center [229, 307] width 196 height 180
click at [417, 177] on div "Sort: Weekly Product Sold: High to Low" at bounding box center [281, 190] width 299 height 31
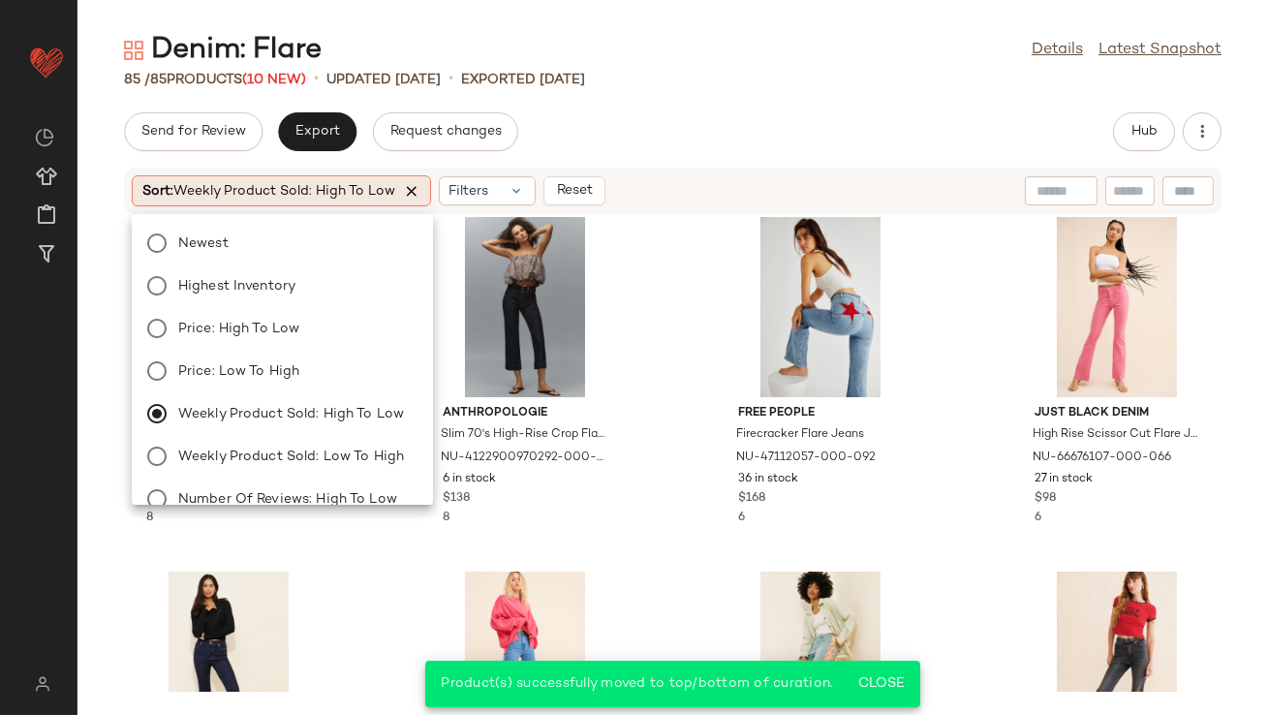
click at [413, 190] on icon at bounding box center [411, 190] width 17 height 17
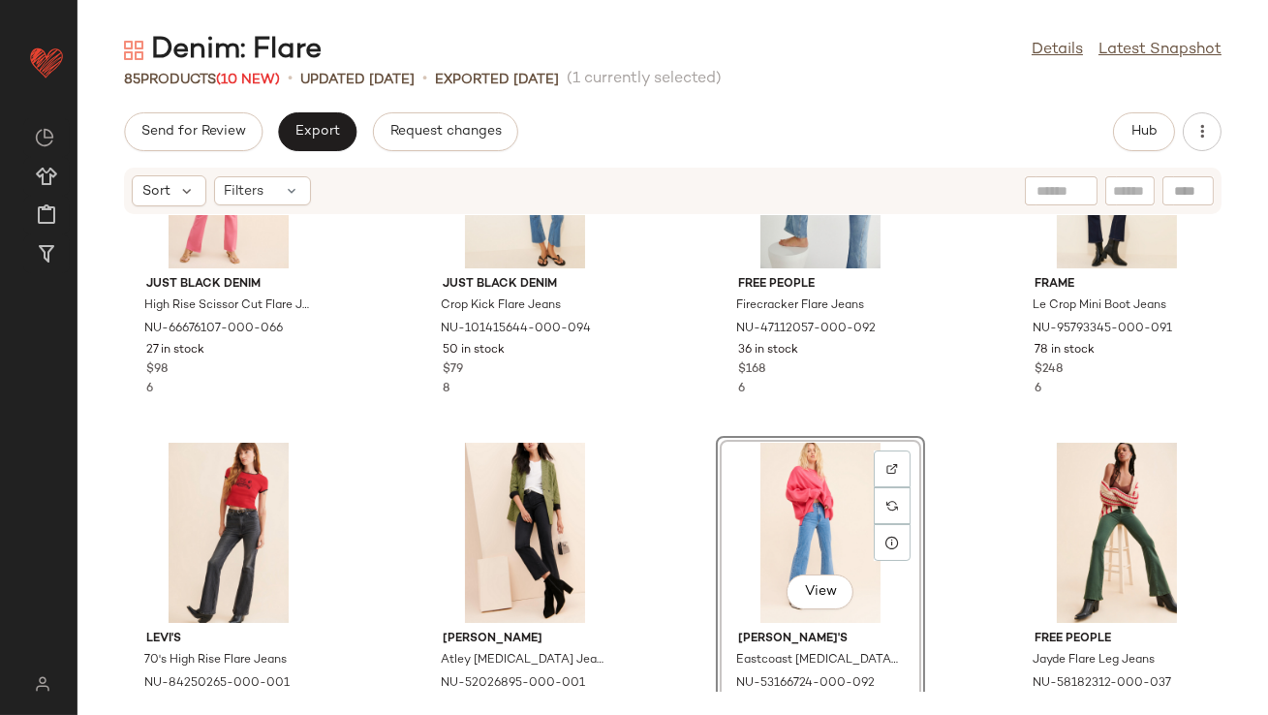
scroll to position [132, 0]
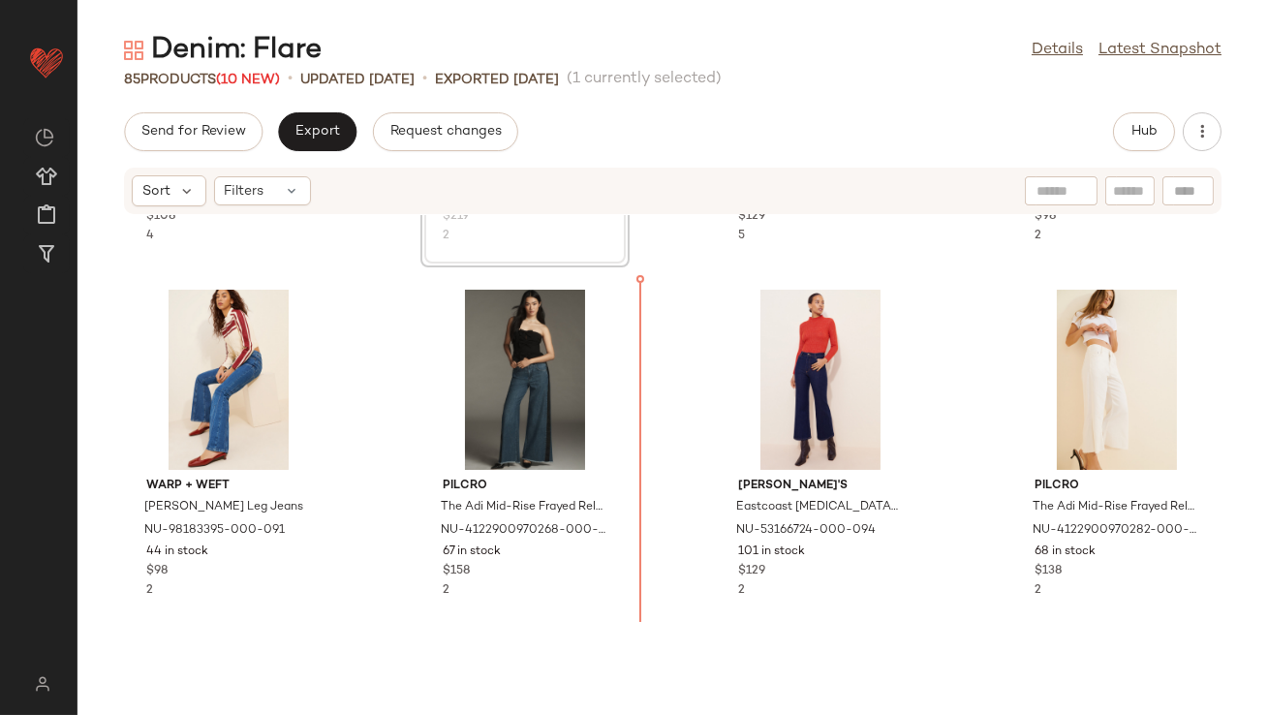
scroll to position [677, 0]
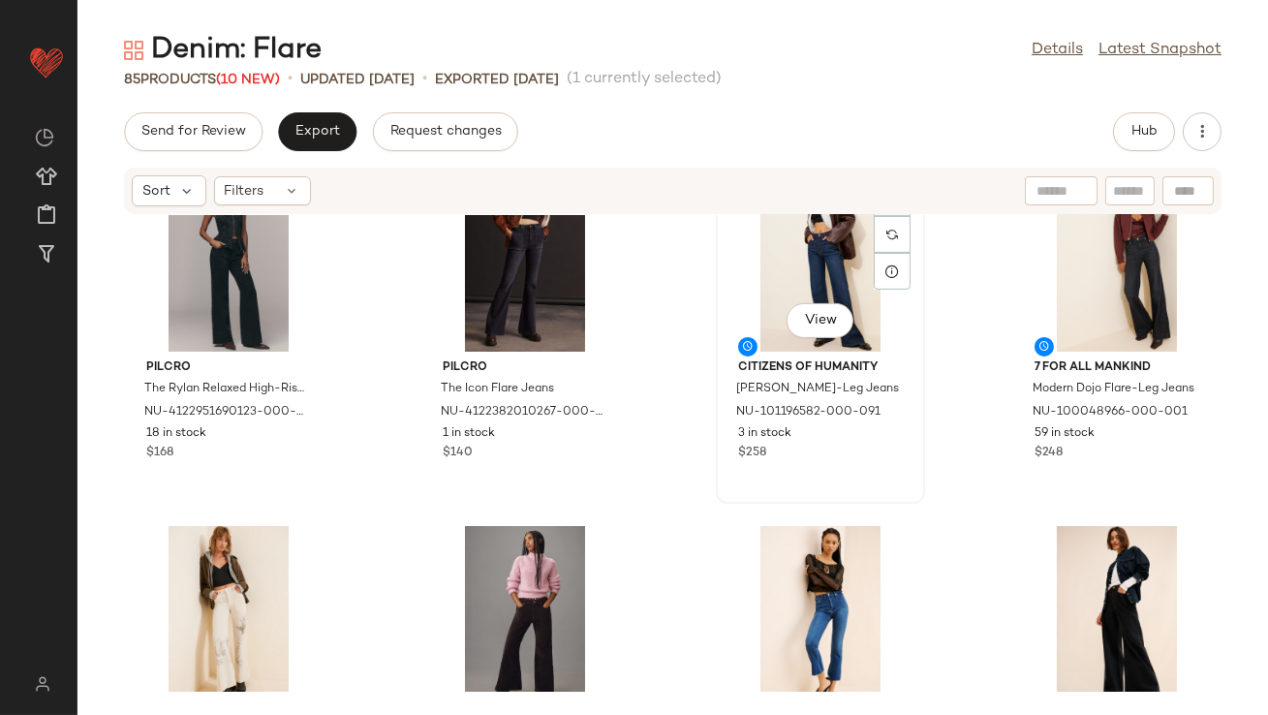
scroll to position [1525, 0]
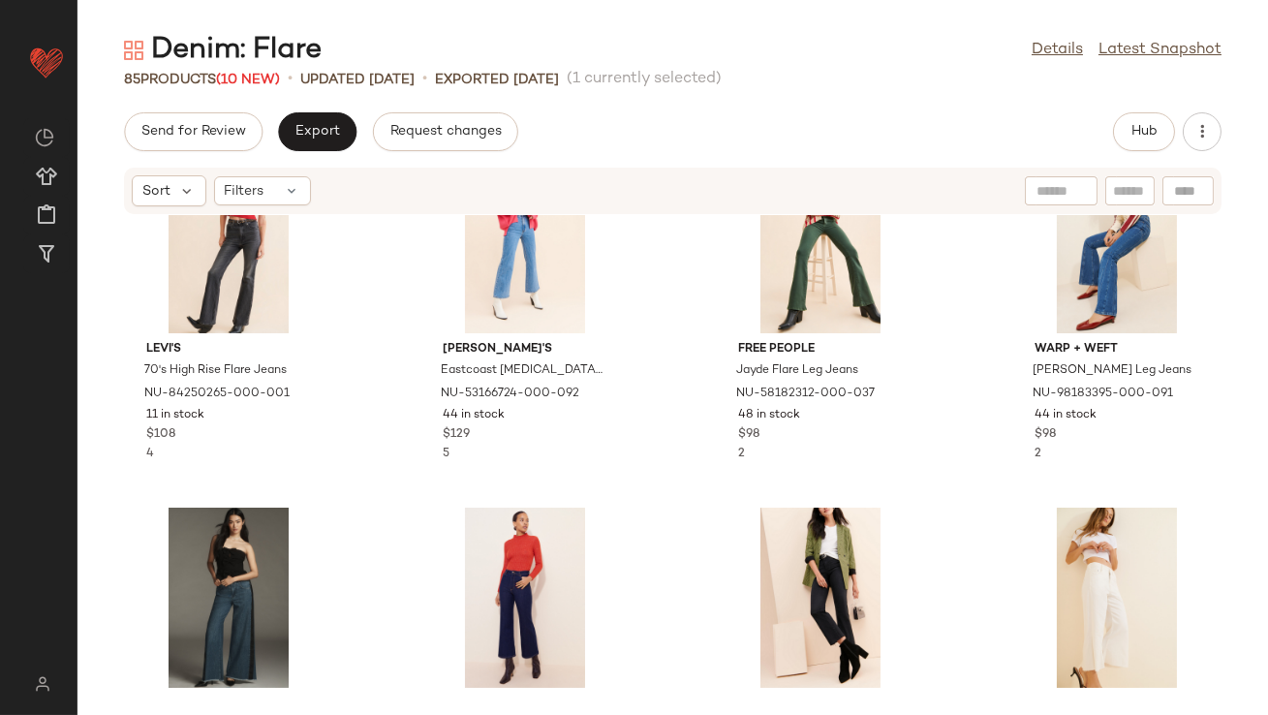
scroll to position [548, 0]
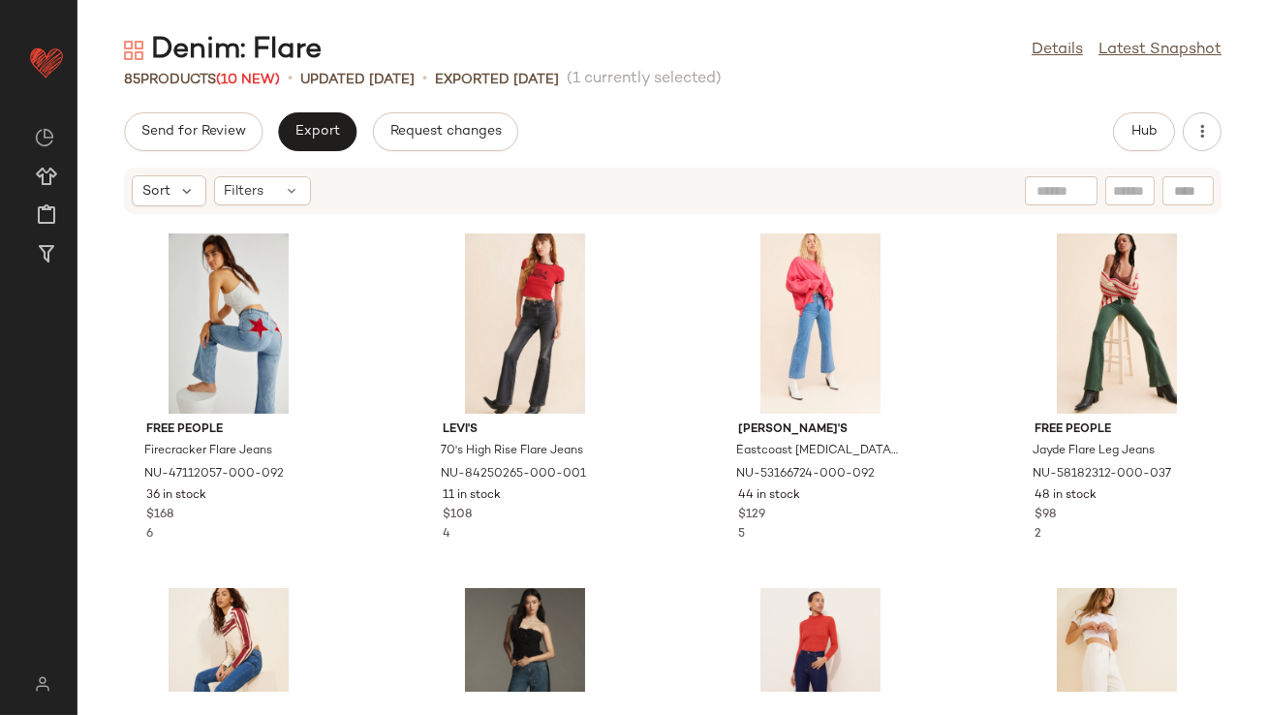
scroll to position [604, 0]
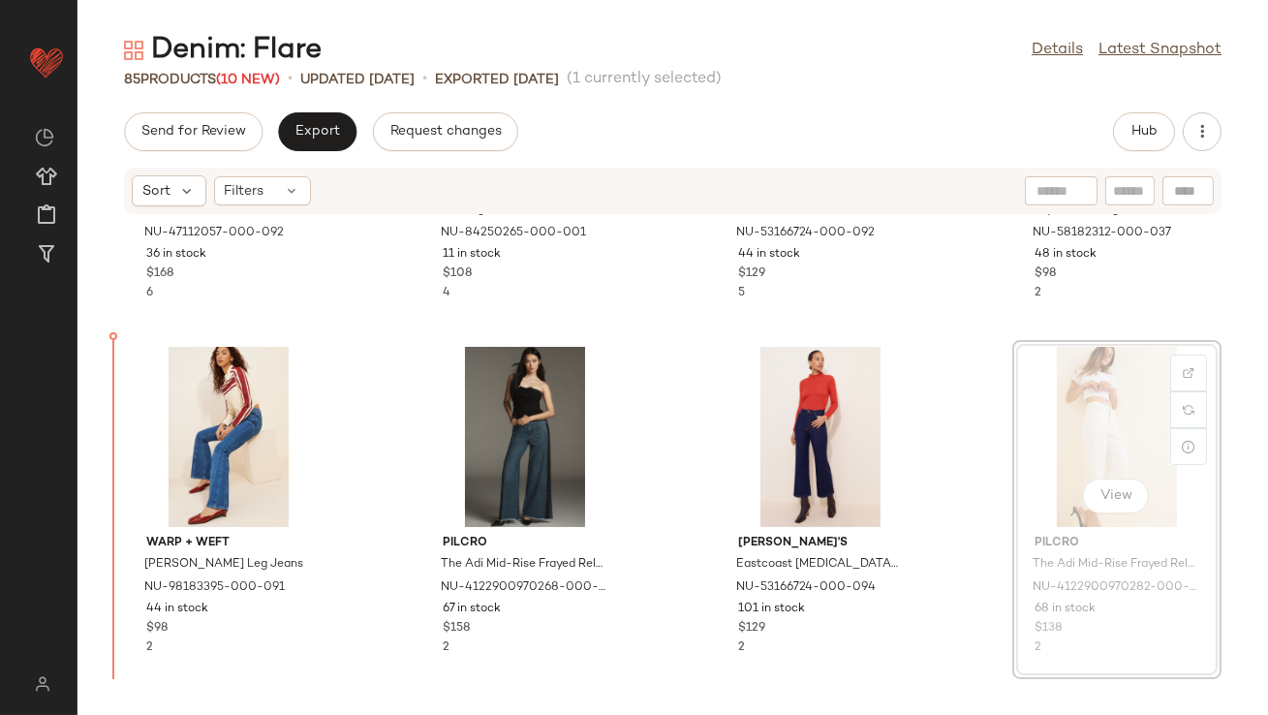
drag, startPoint x: 1080, startPoint y: 424, endPoint x: 1065, endPoint y: 424, distance: 15.5
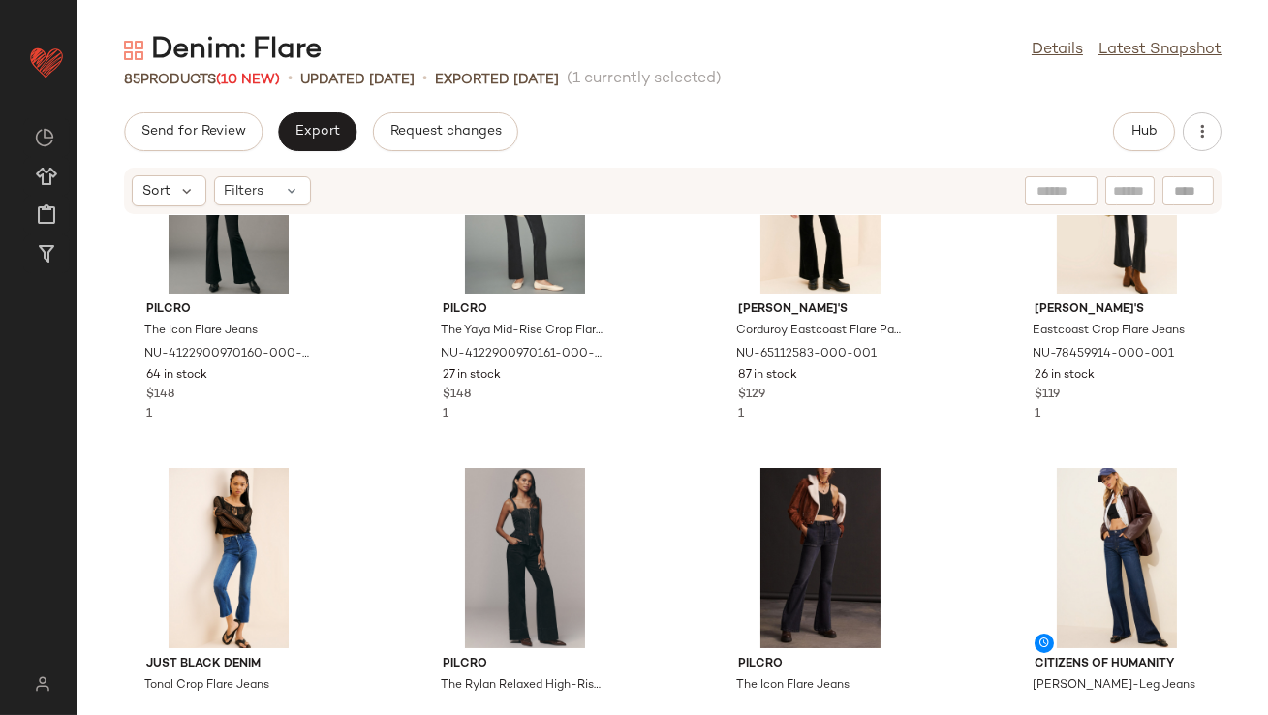
scroll to position [1643, 0]
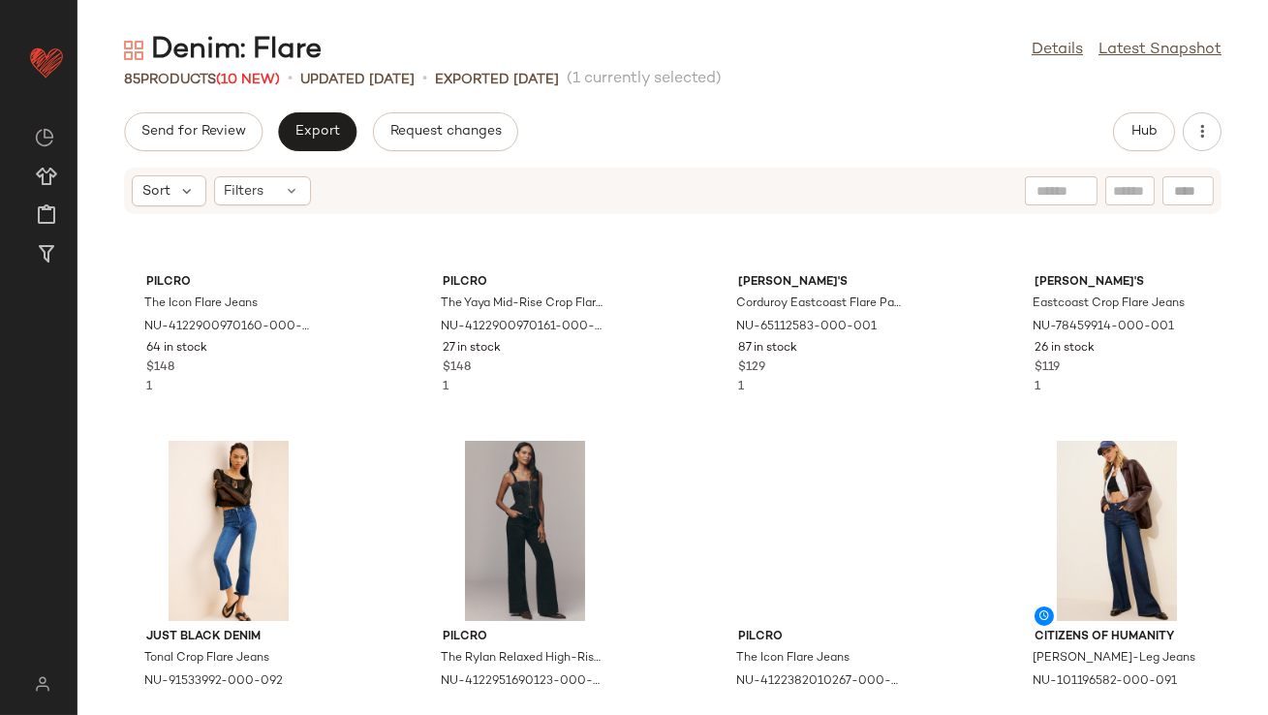
scroll to position [1183, 0]
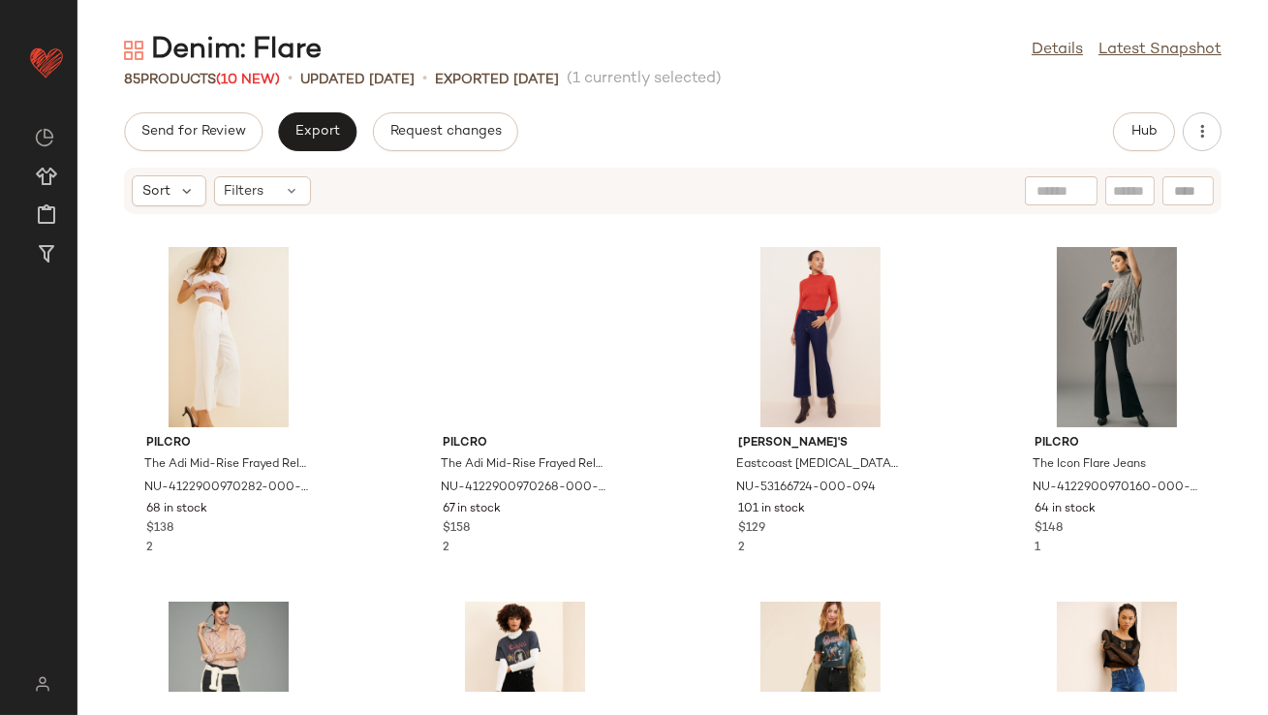
scroll to position [540, 0]
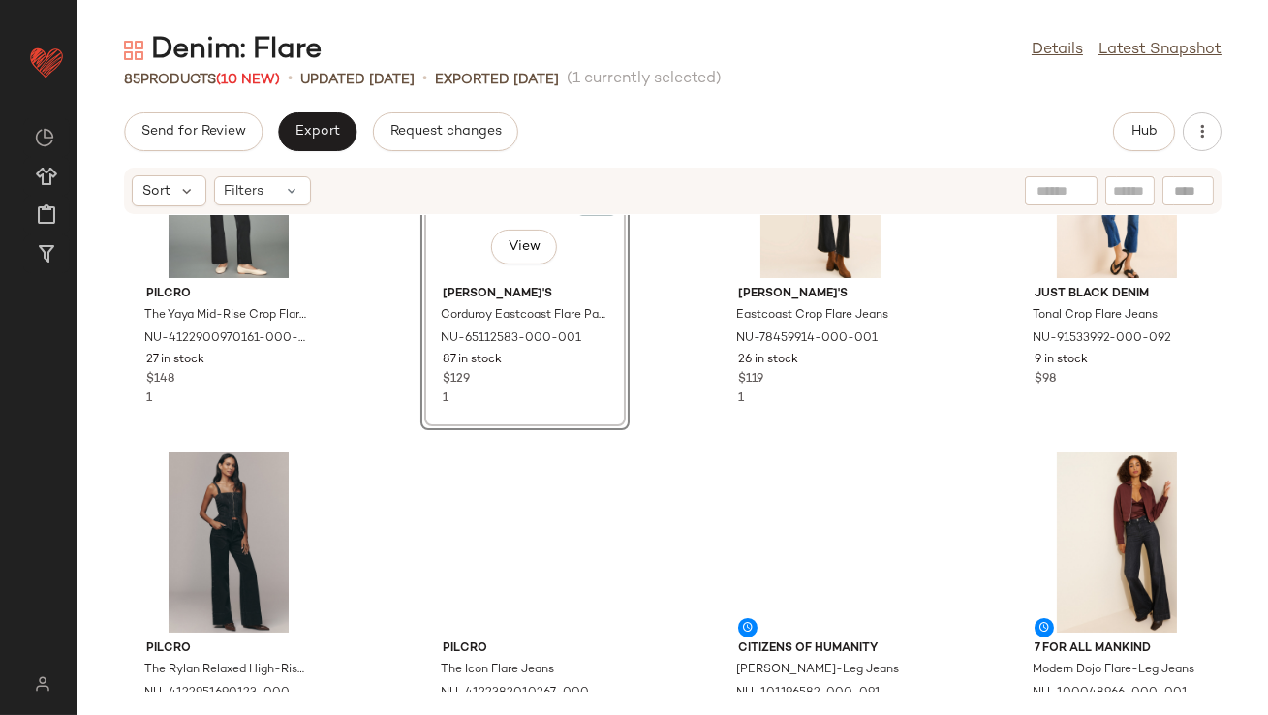
scroll to position [1178, 0]
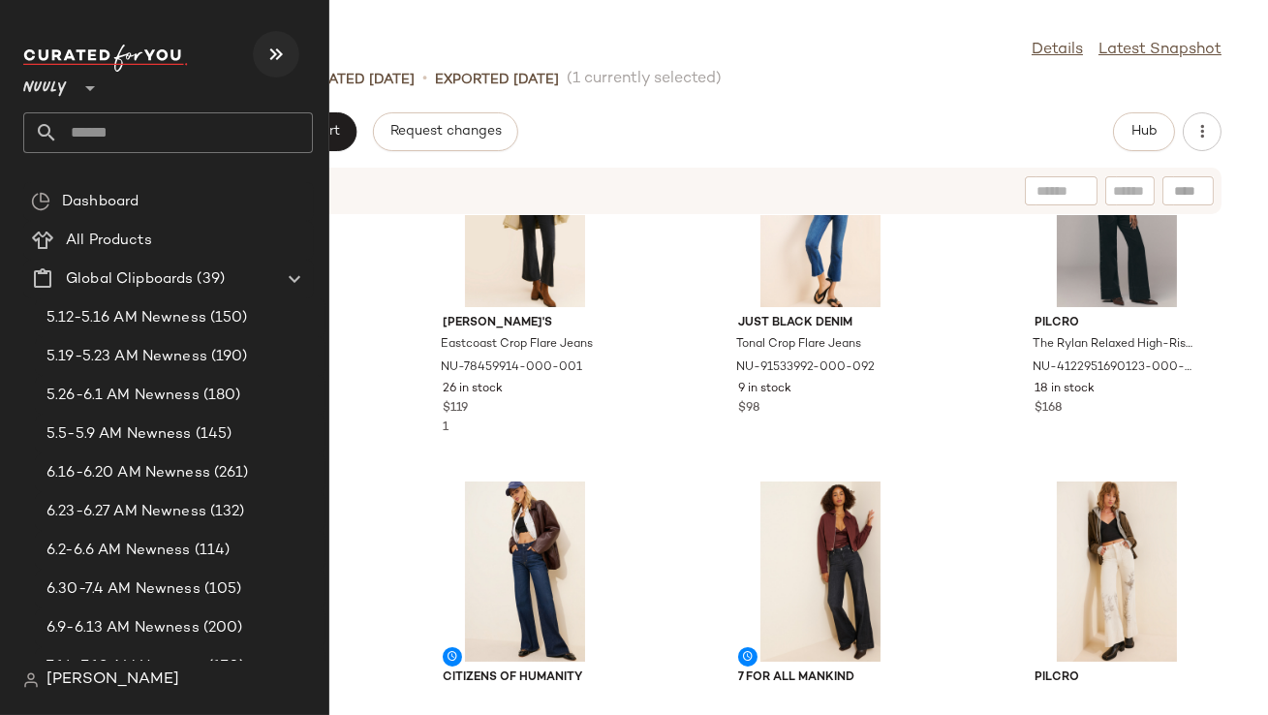
click at [275, 57] on icon "button" at bounding box center [276, 54] width 23 height 23
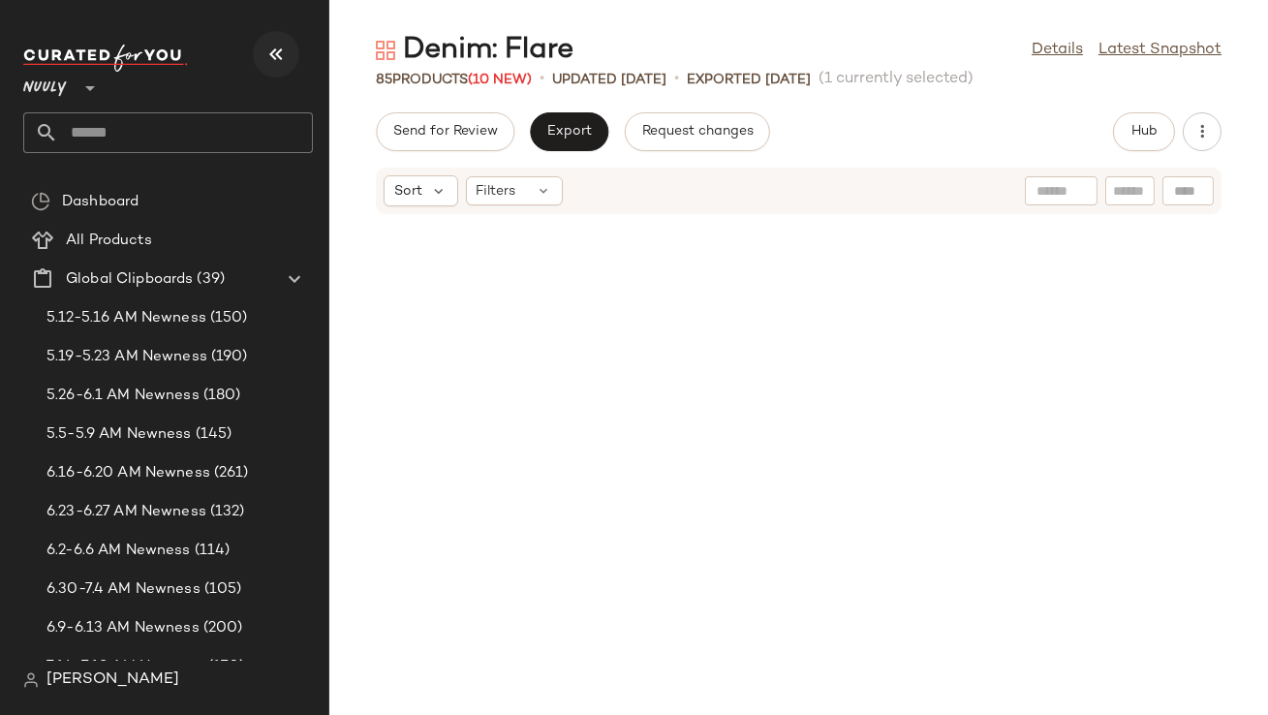
click at [275, 57] on icon "button" at bounding box center [276, 54] width 23 height 23
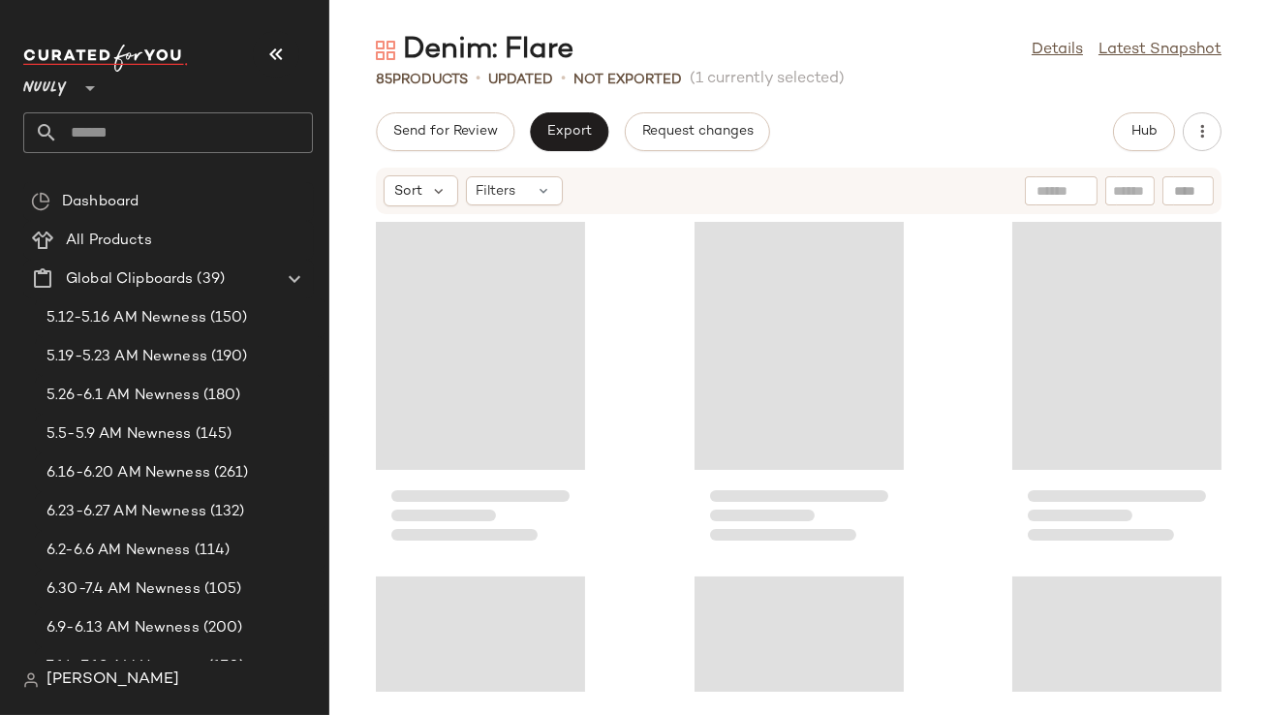
scroll to position [3546, 0]
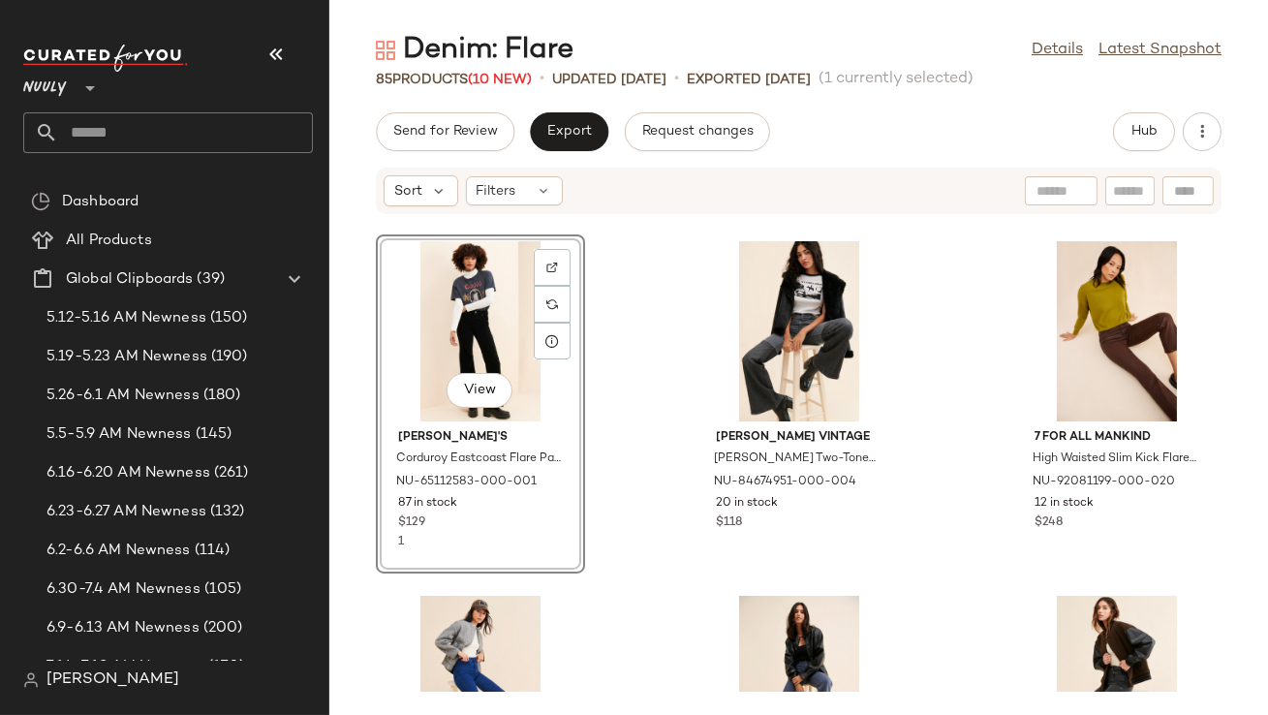
click at [273, 55] on icon "button" at bounding box center [276, 54] width 23 height 23
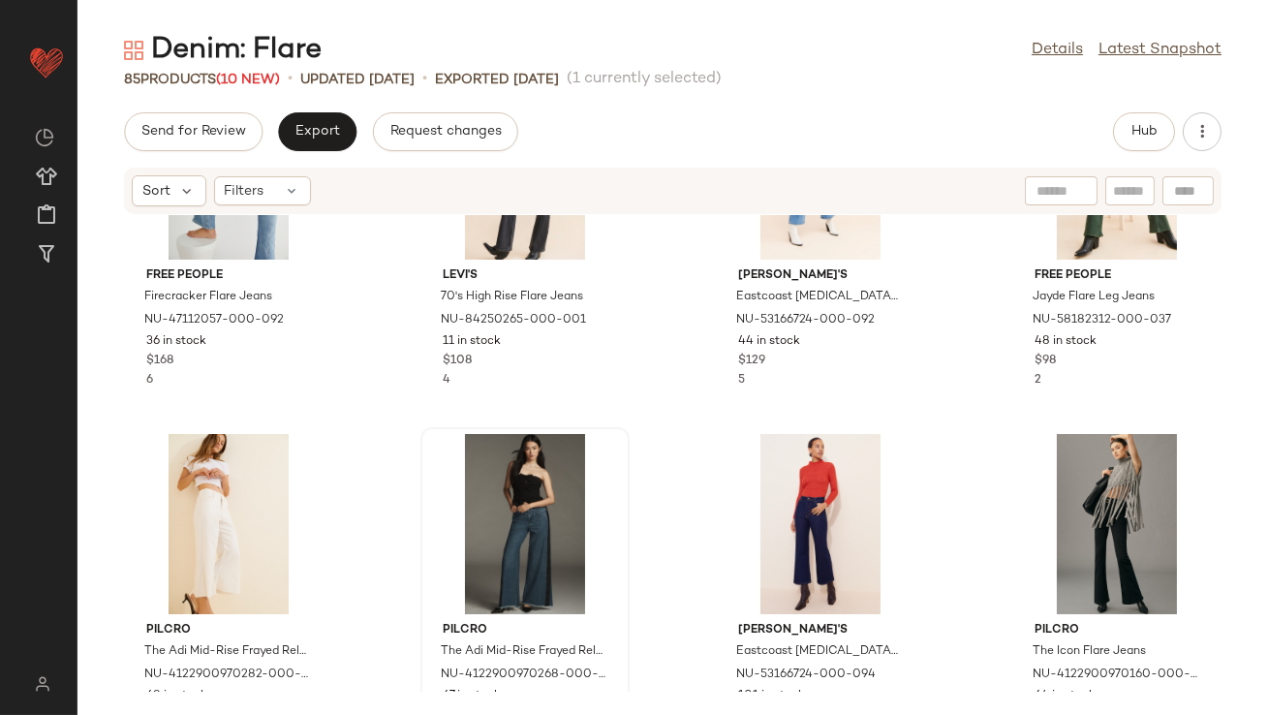
scroll to position [585, 0]
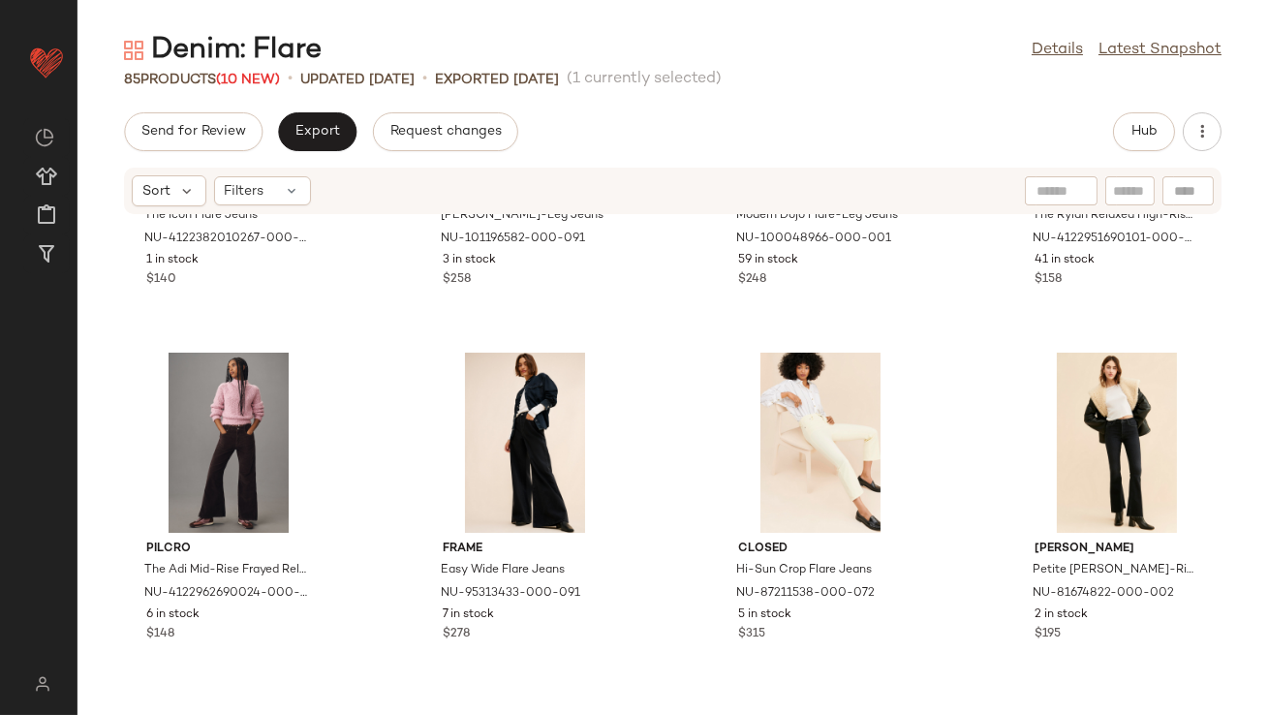
scroll to position [1665, 0]
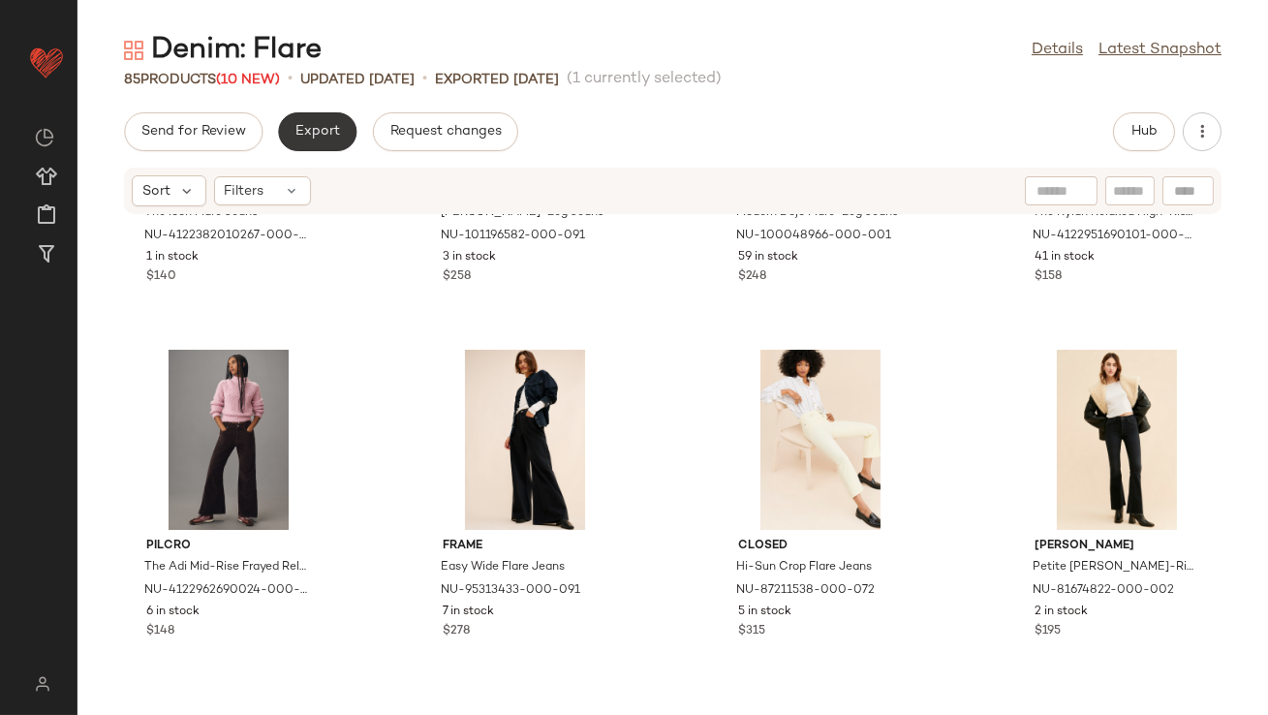
click at [316, 123] on button "Export" at bounding box center [317, 131] width 78 height 39
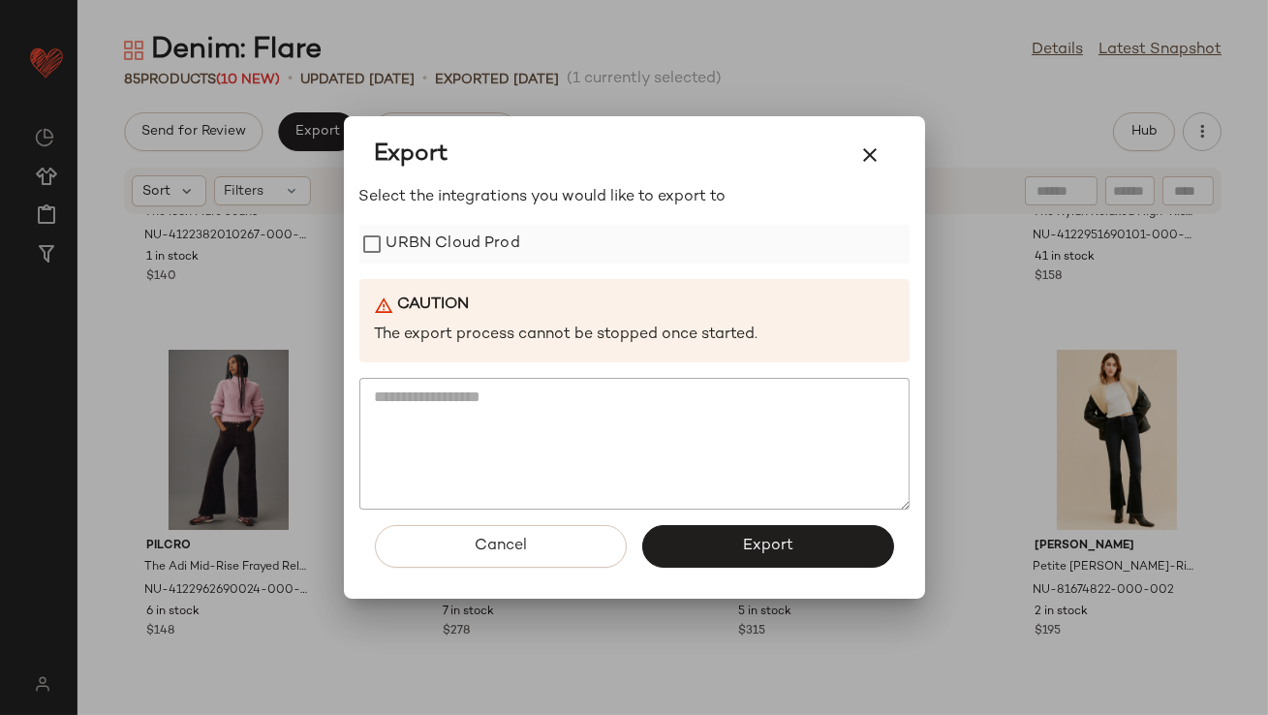
click at [407, 247] on label "URBN Cloud Prod" at bounding box center [454, 244] width 134 height 39
click at [878, 153] on icon "button" at bounding box center [870, 154] width 23 height 23
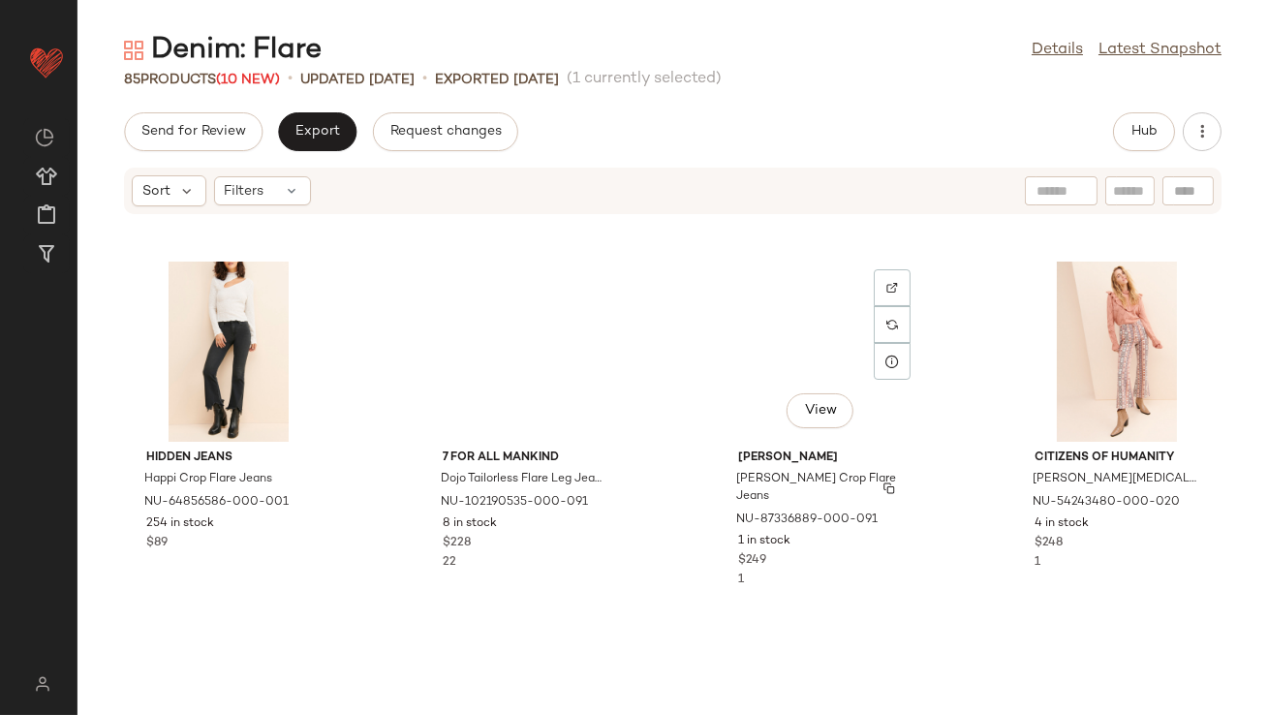
scroll to position [3889, 0]
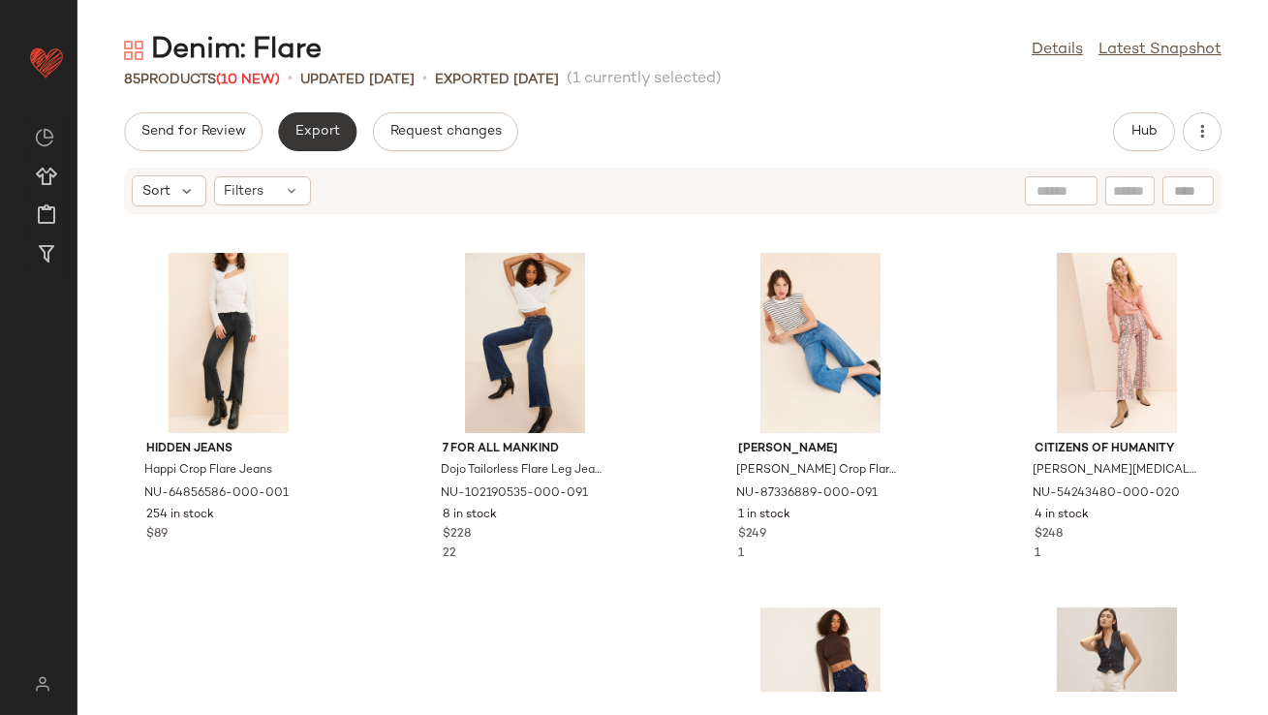
click at [333, 127] on span "Export" at bounding box center [318, 132] width 46 height 16
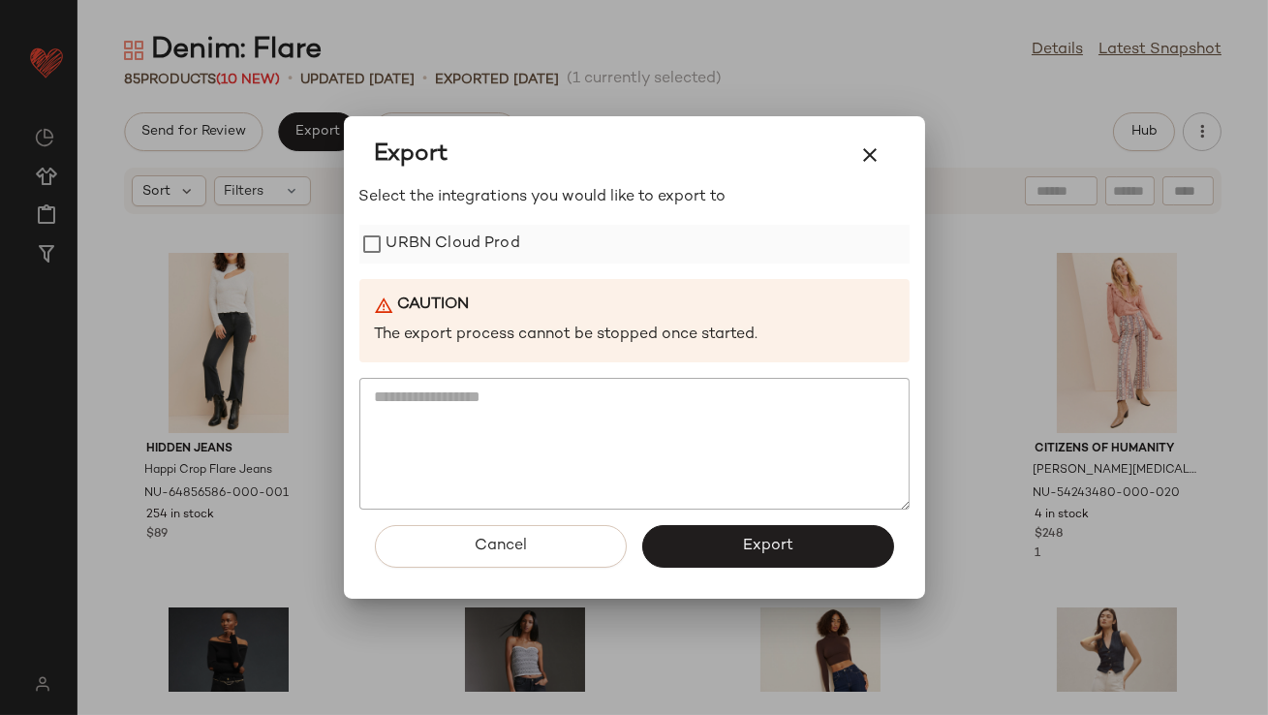
click at [455, 240] on label "URBN Cloud Prod" at bounding box center [454, 244] width 134 height 39
click at [827, 560] on button "Export" at bounding box center [768, 546] width 252 height 43
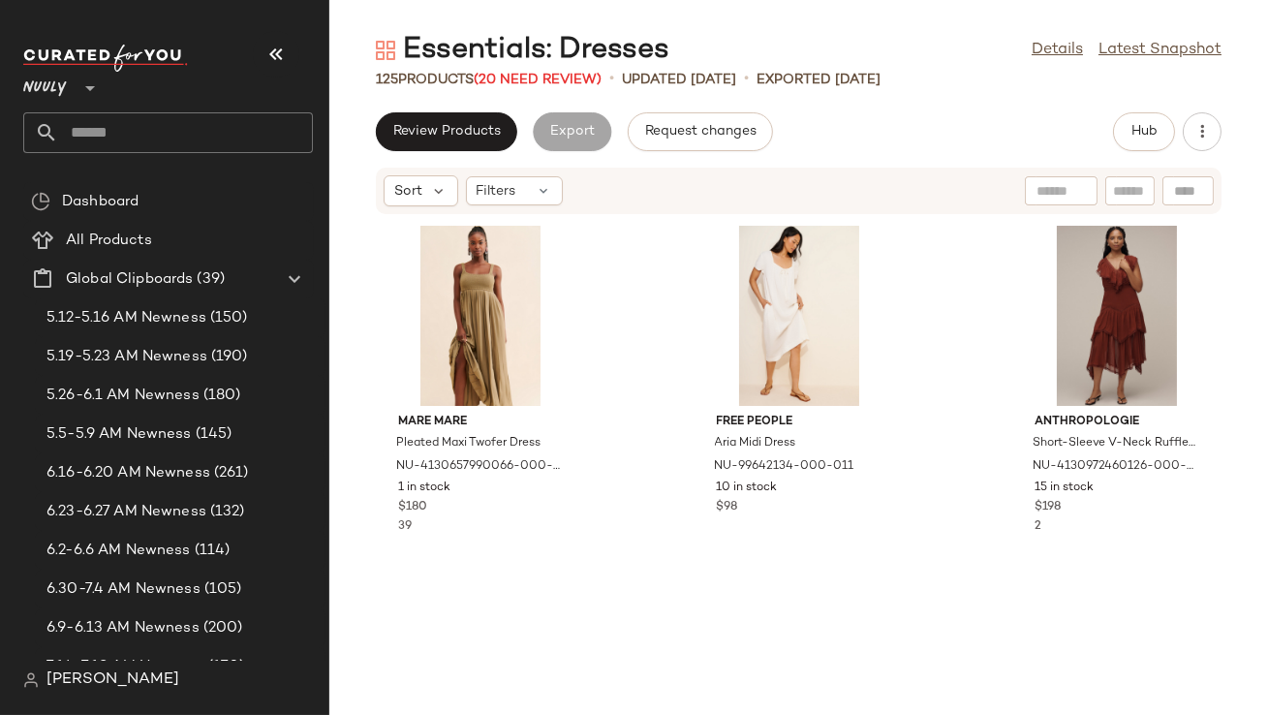
click at [265, 55] on icon "button" at bounding box center [276, 54] width 23 height 23
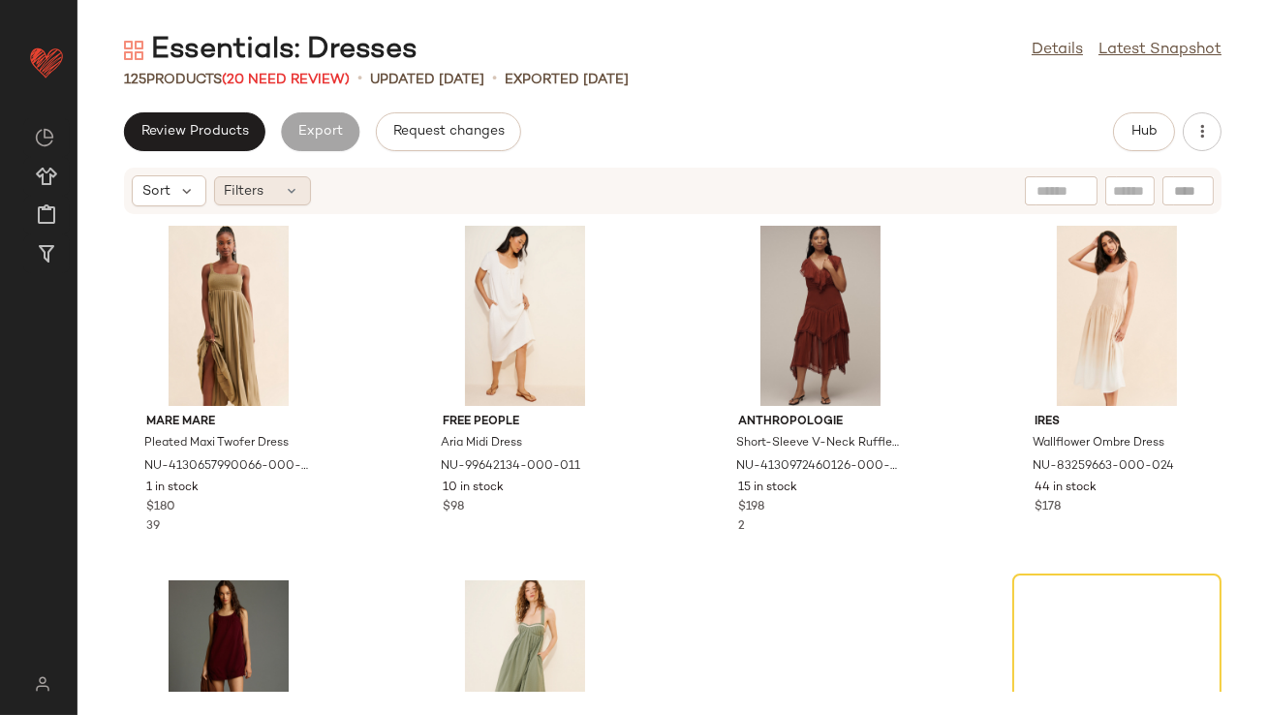
click at [267, 187] on div "Filters" at bounding box center [262, 190] width 97 height 29
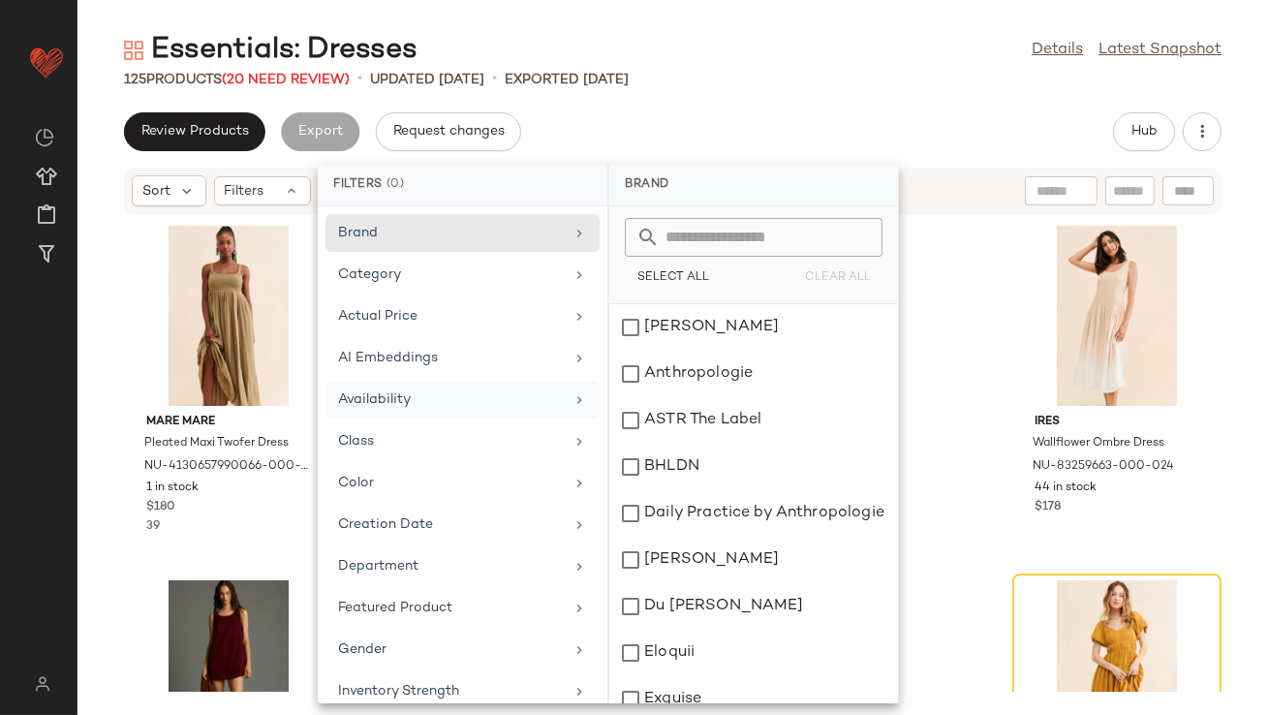
click at [384, 397] on div "Availability" at bounding box center [451, 400] width 226 height 20
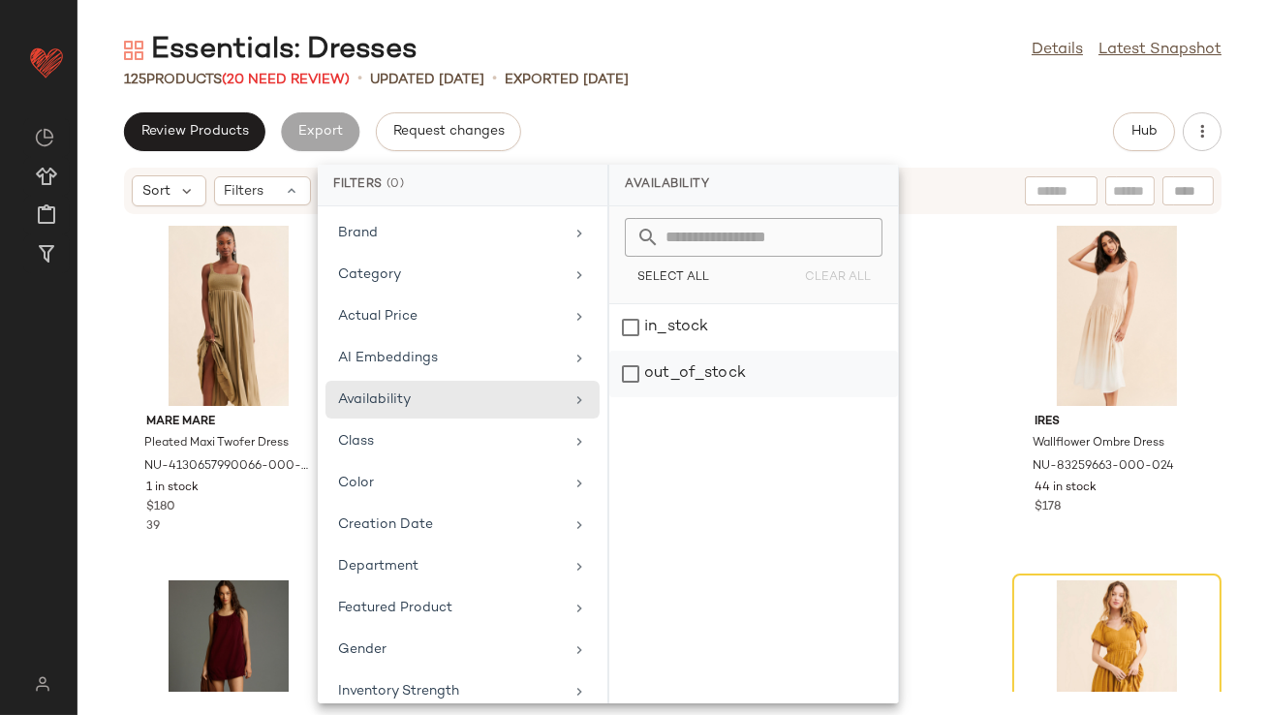
click at [654, 360] on div "out_of_stock" at bounding box center [753, 374] width 289 height 47
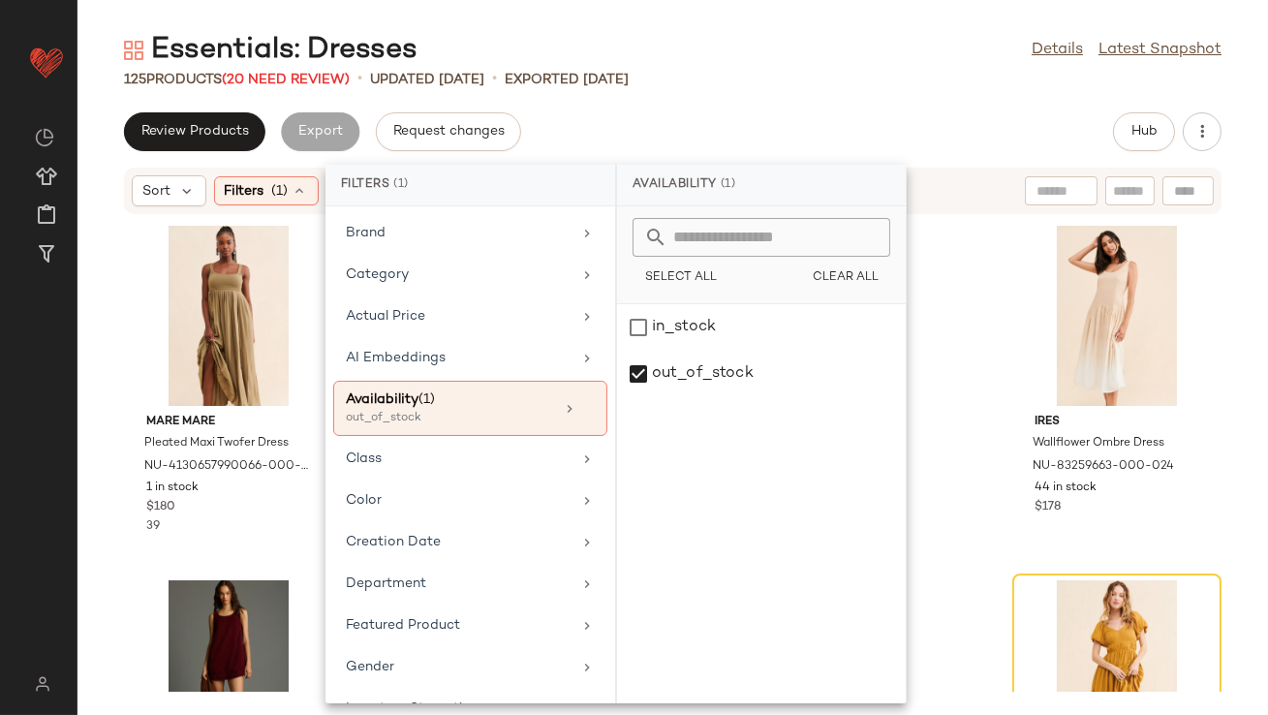
click at [740, 106] on div "Essentials: Dresses Details Latest Snapshot 125 Products (20 Need Review) • upd…" at bounding box center [673, 373] width 1191 height 684
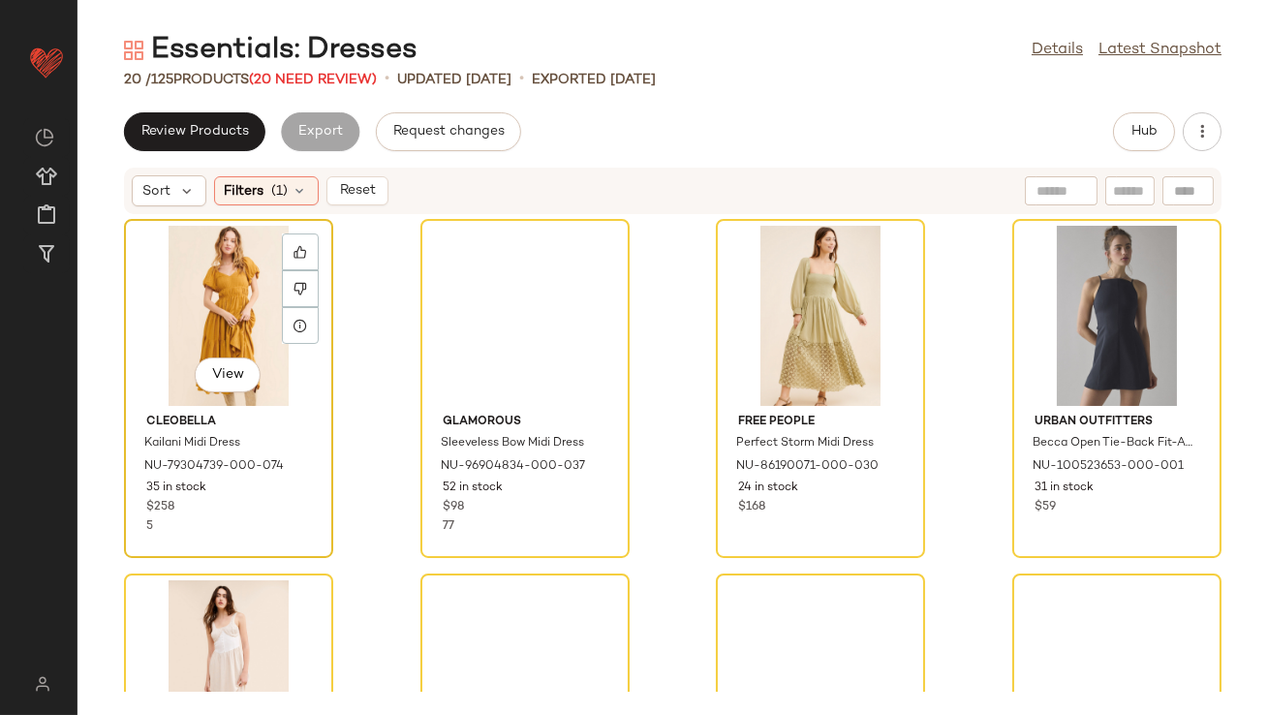
click at [221, 295] on div "View" at bounding box center [229, 316] width 196 height 180
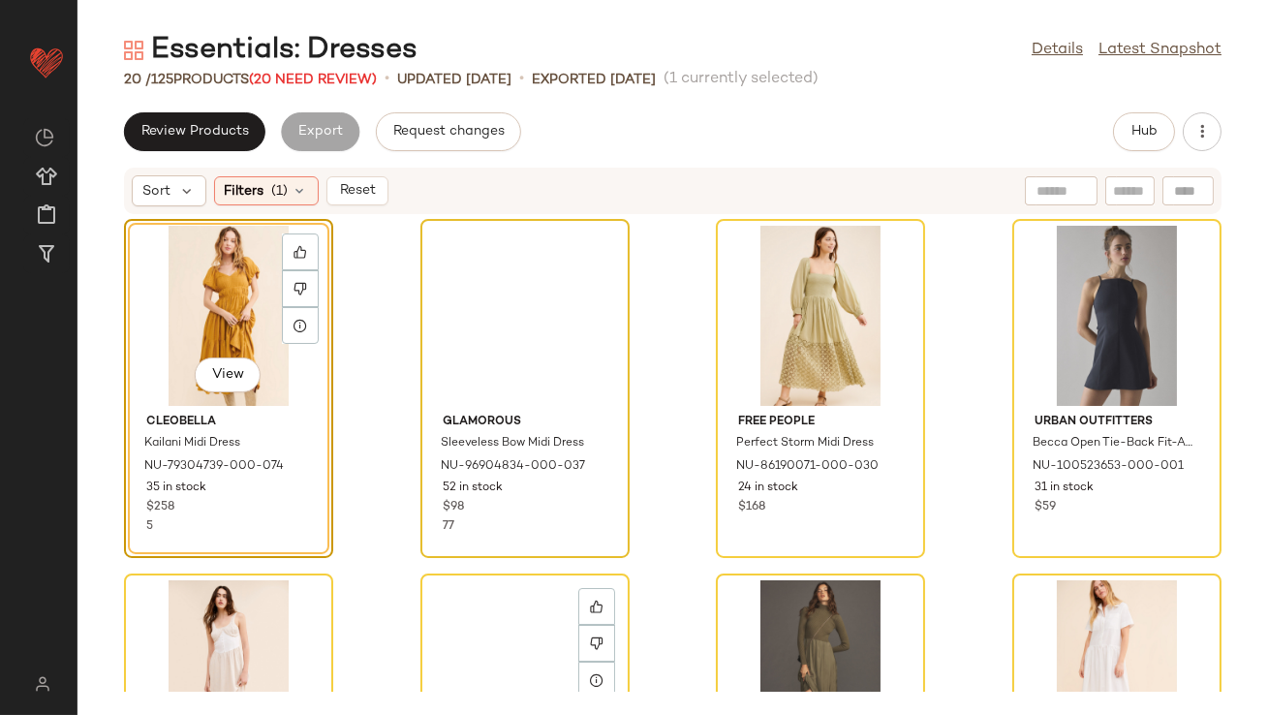
scroll to position [1299, 0]
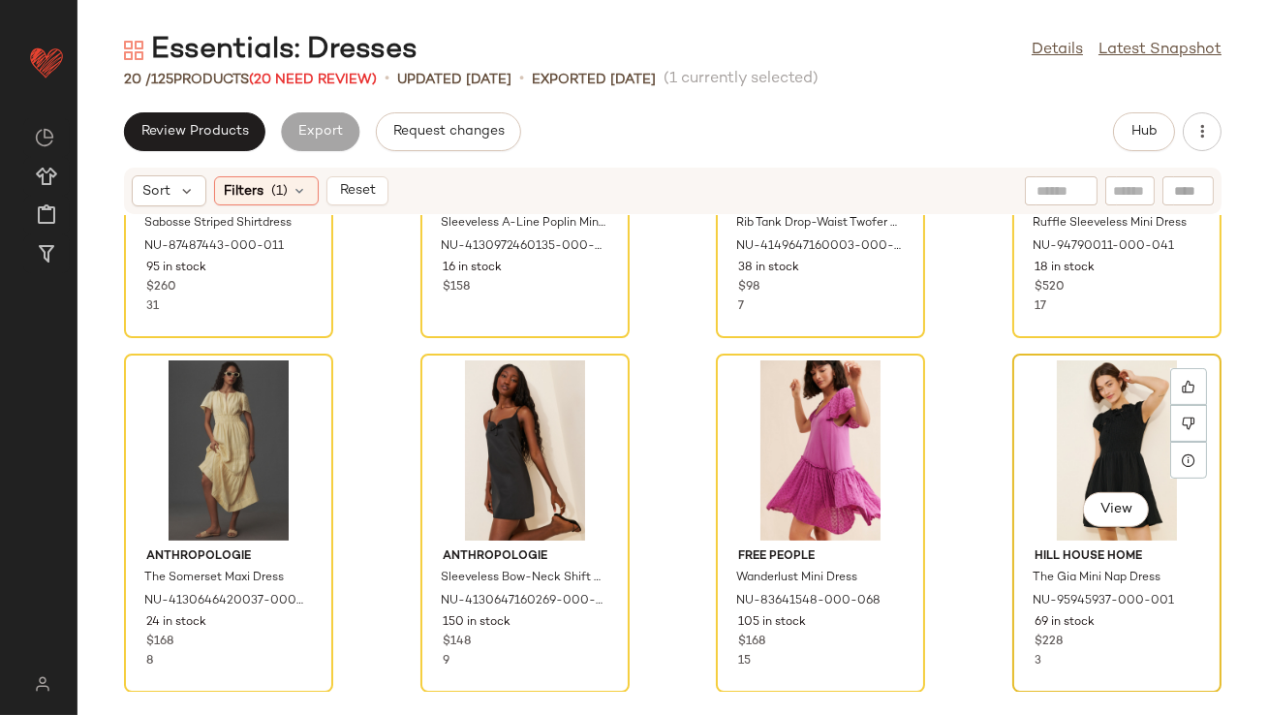
click at [1076, 427] on div "View" at bounding box center [1117, 450] width 196 height 180
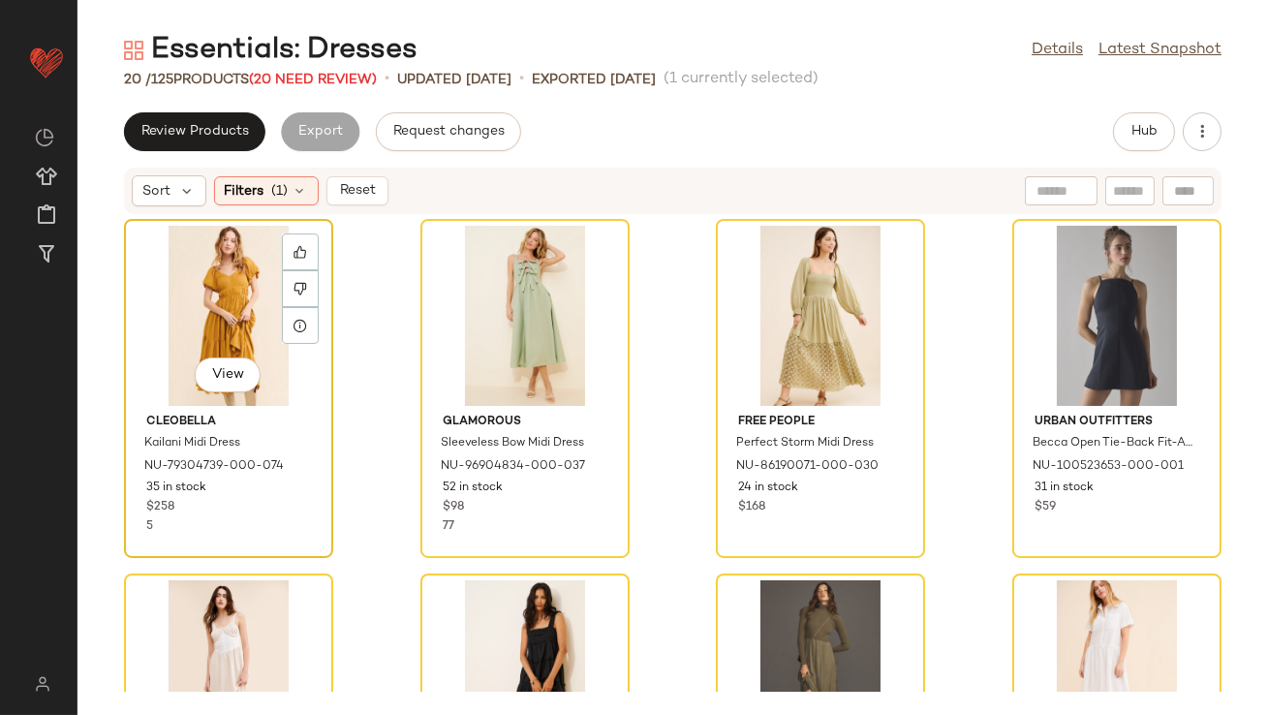
click at [203, 306] on div "View" at bounding box center [229, 316] width 196 height 180
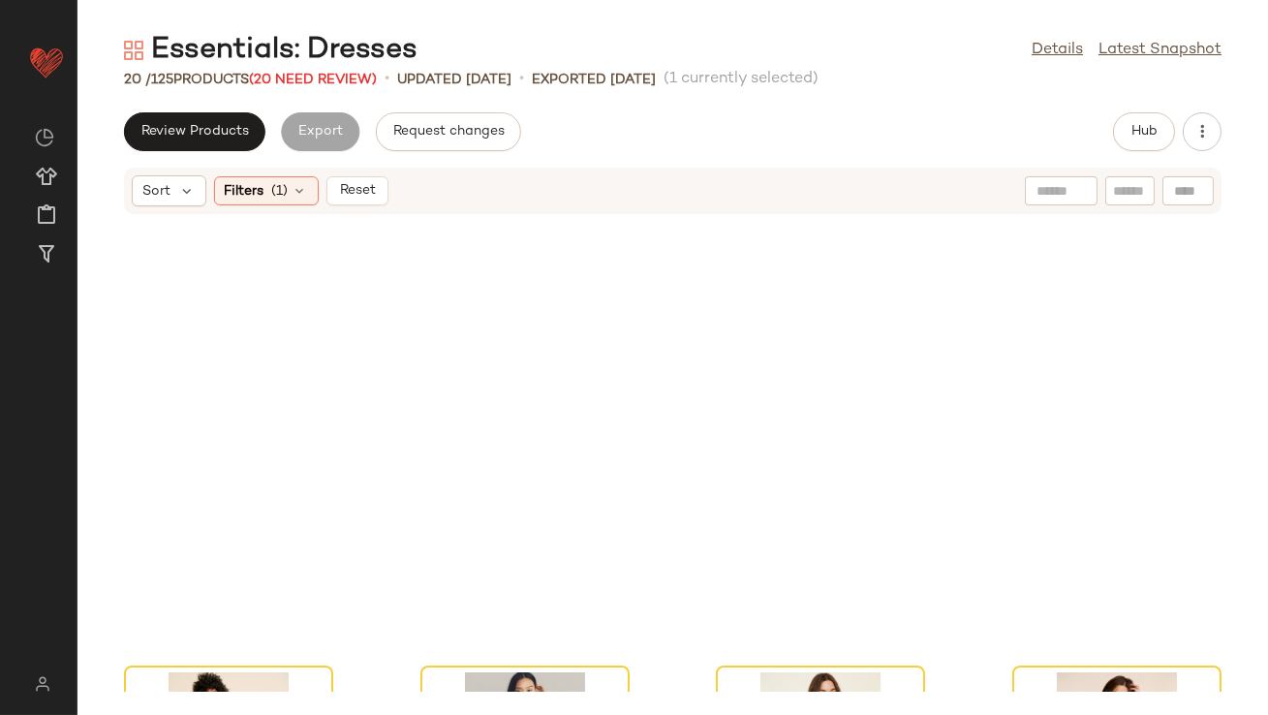
scroll to position [1299, 0]
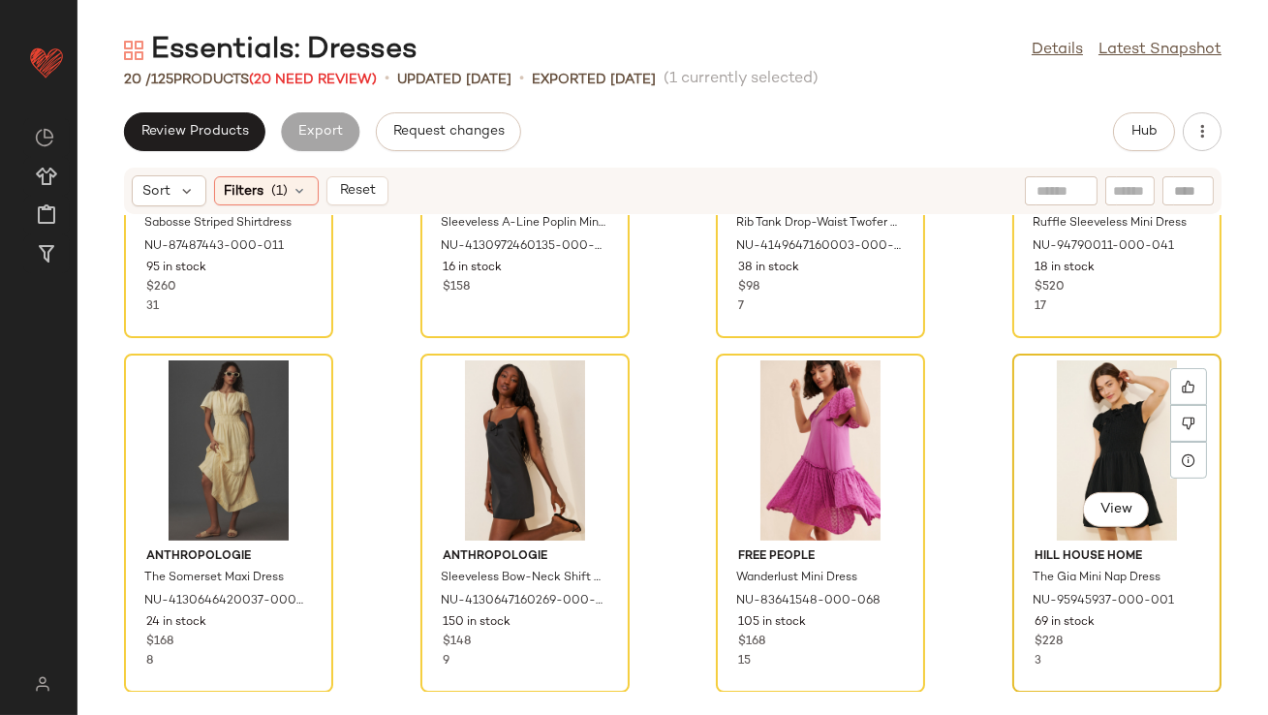
click at [1092, 390] on div "View" at bounding box center [1117, 450] width 196 height 180
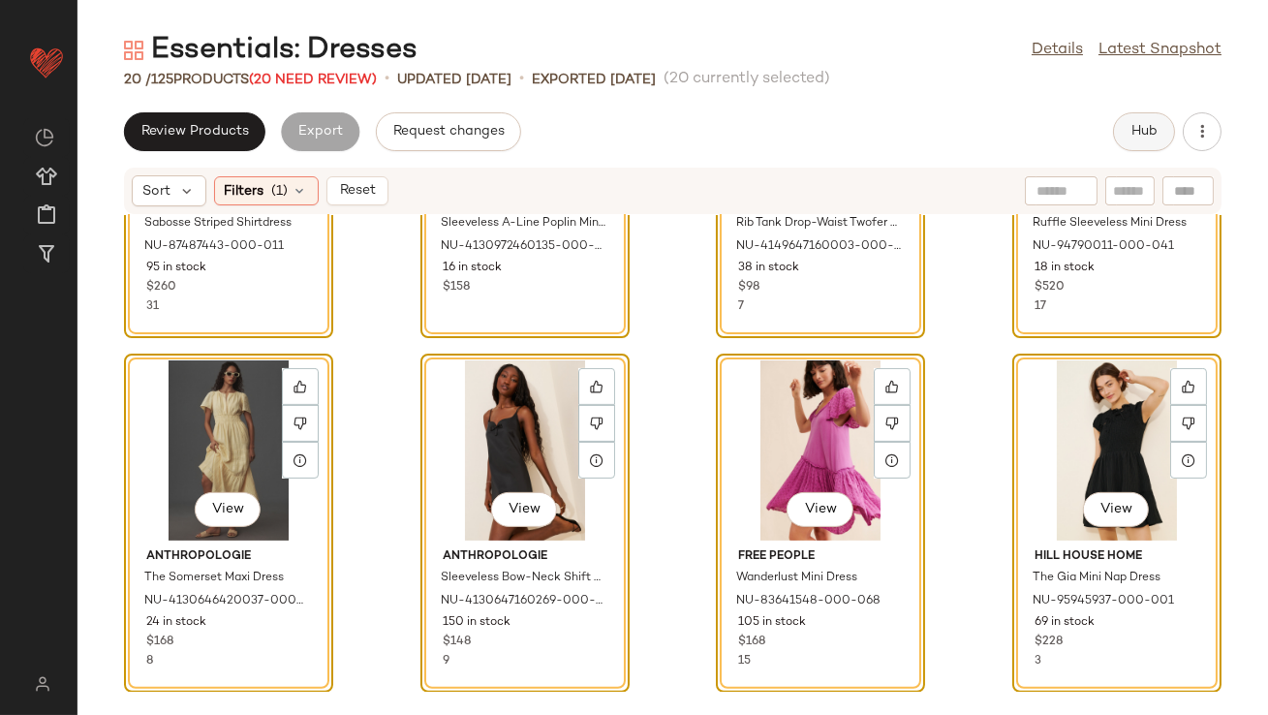
click at [1136, 120] on button "Hub" at bounding box center [1144, 131] width 62 height 39
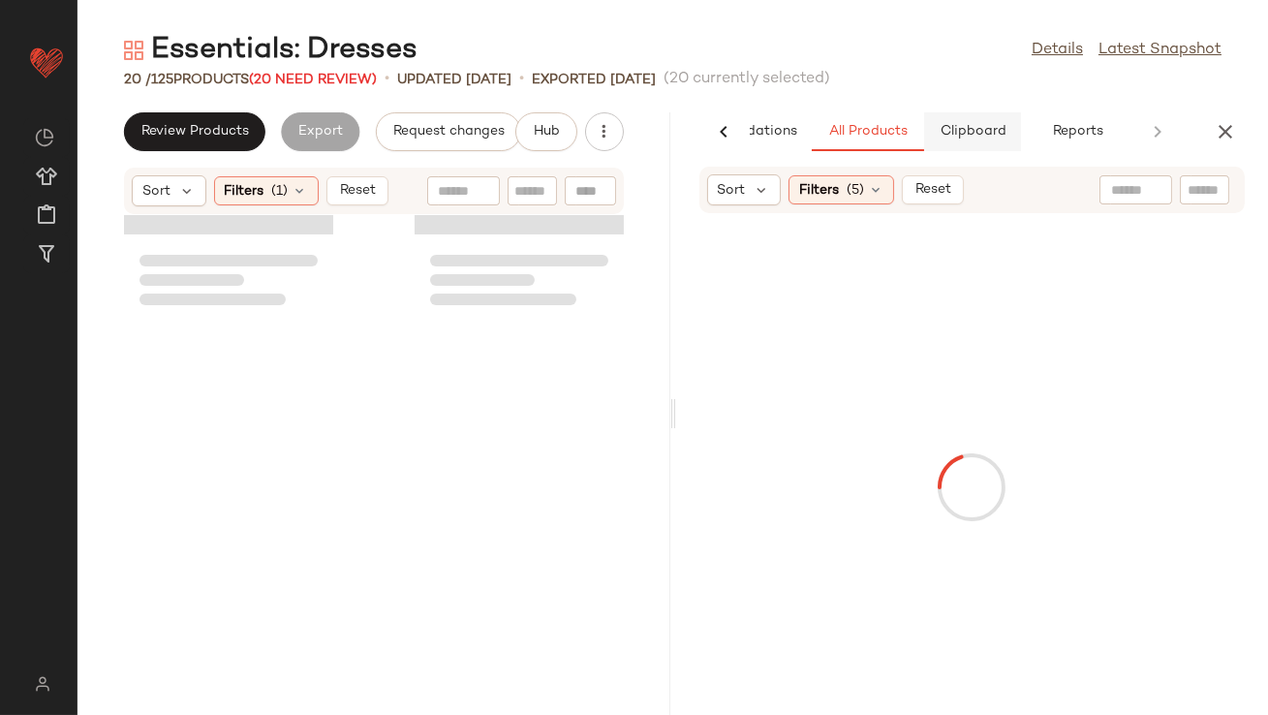
scroll to position [3073, 0]
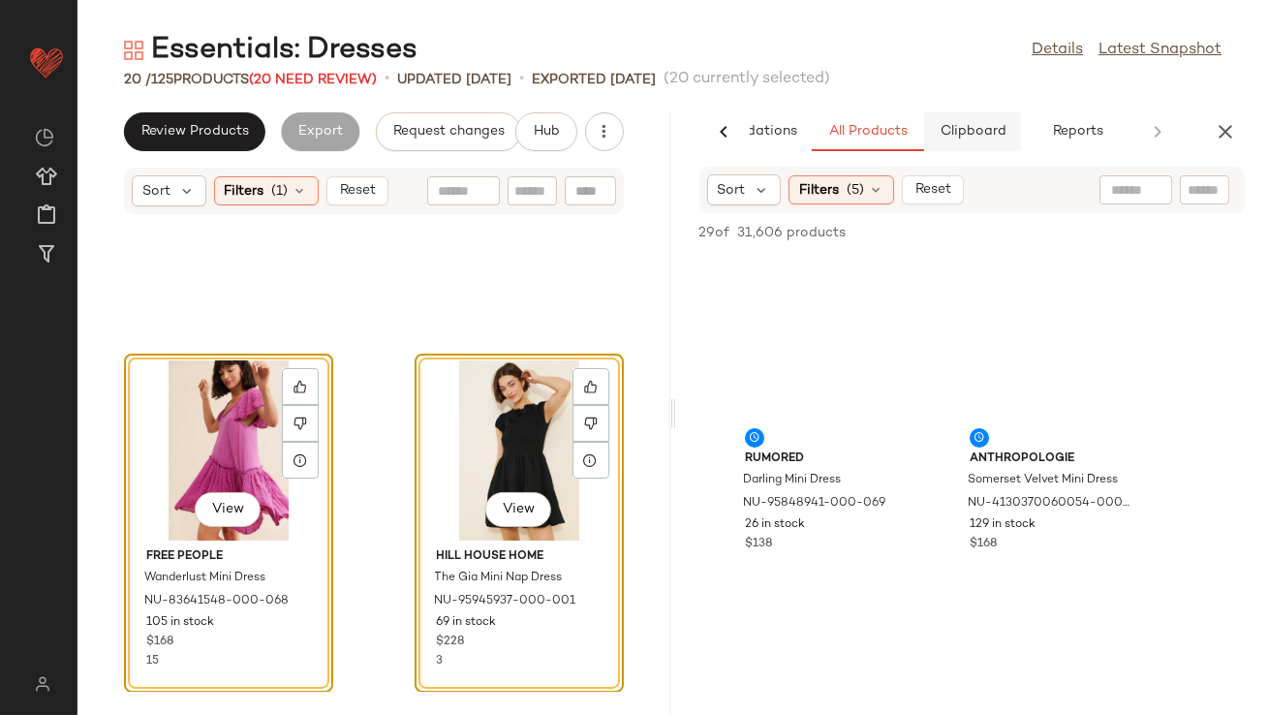
click at [951, 130] on span "Clipboard" at bounding box center [972, 132] width 67 height 16
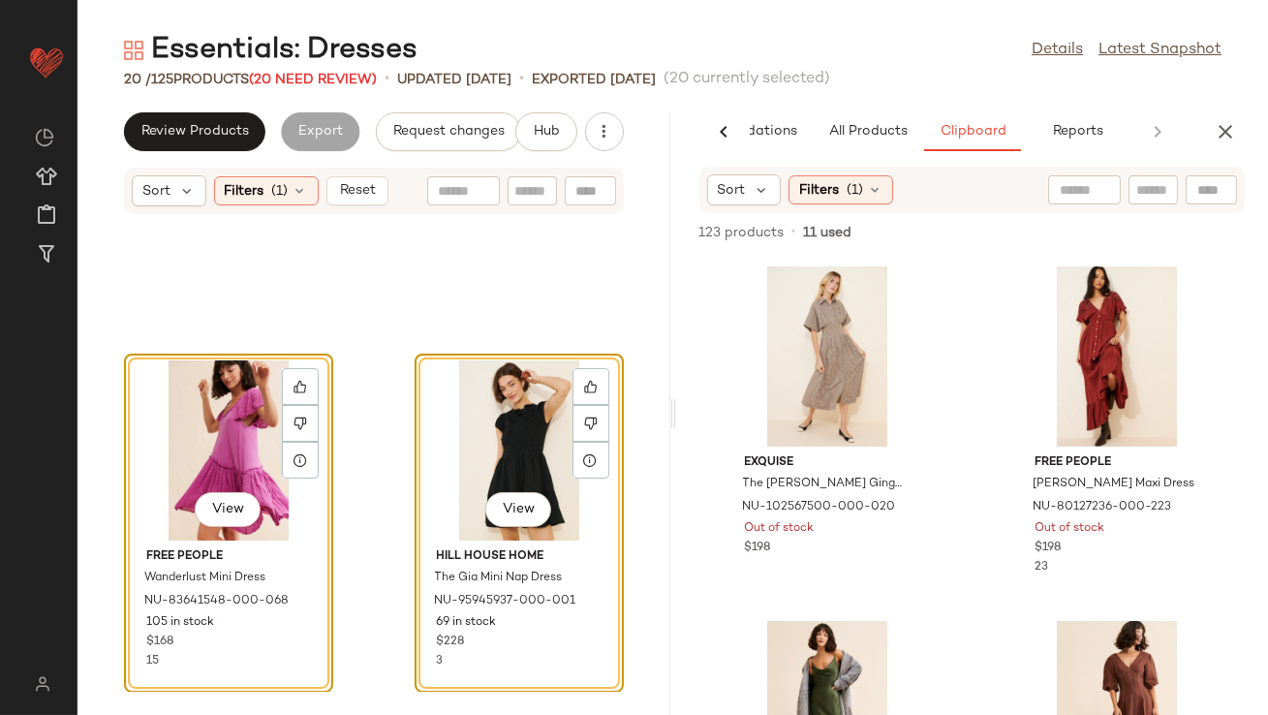
click at [1227, 127] on icon "button" at bounding box center [1225, 131] width 23 height 23
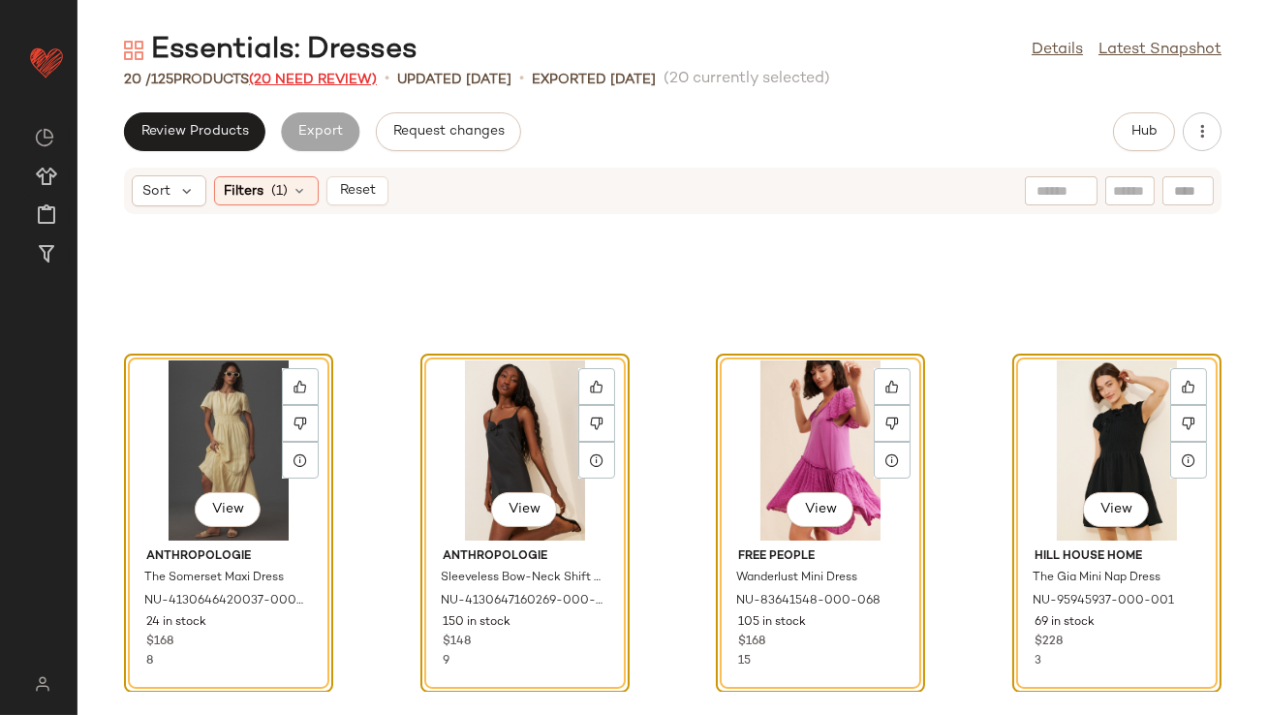
click at [297, 75] on span "(20 Need Review)" at bounding box center [313, 80] width 128 height 15
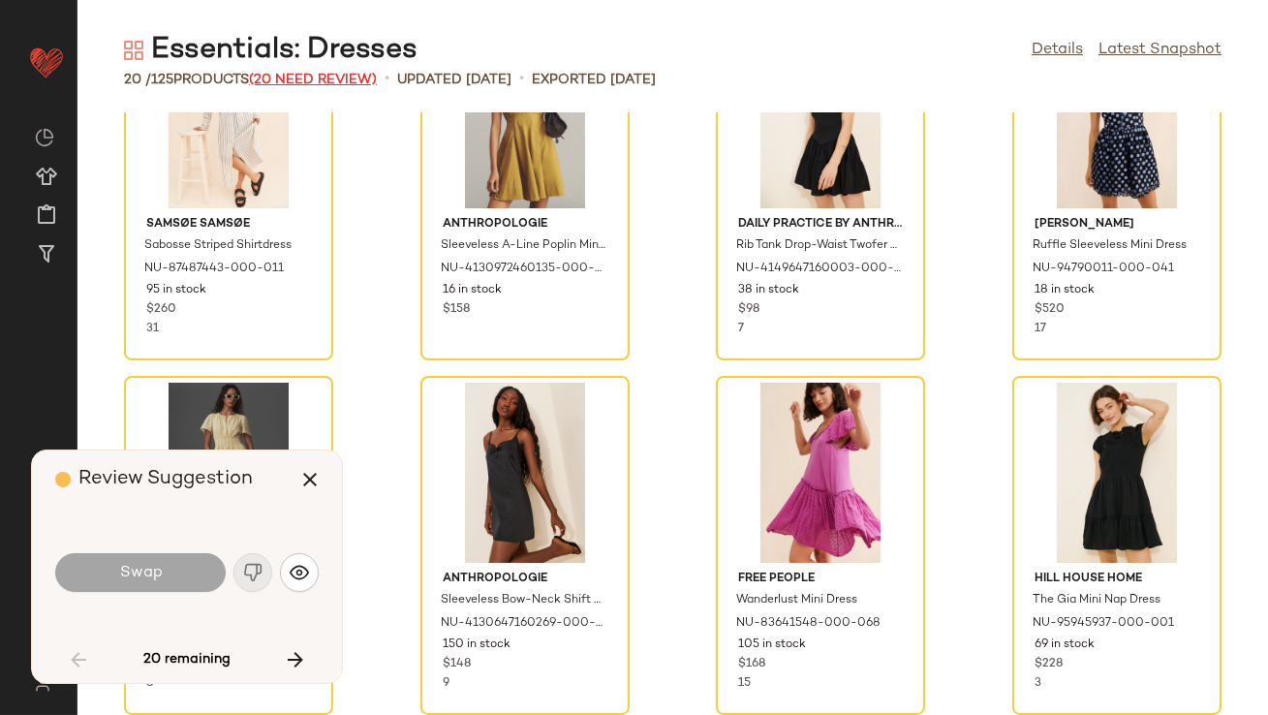
scroll to position [1173, 0]
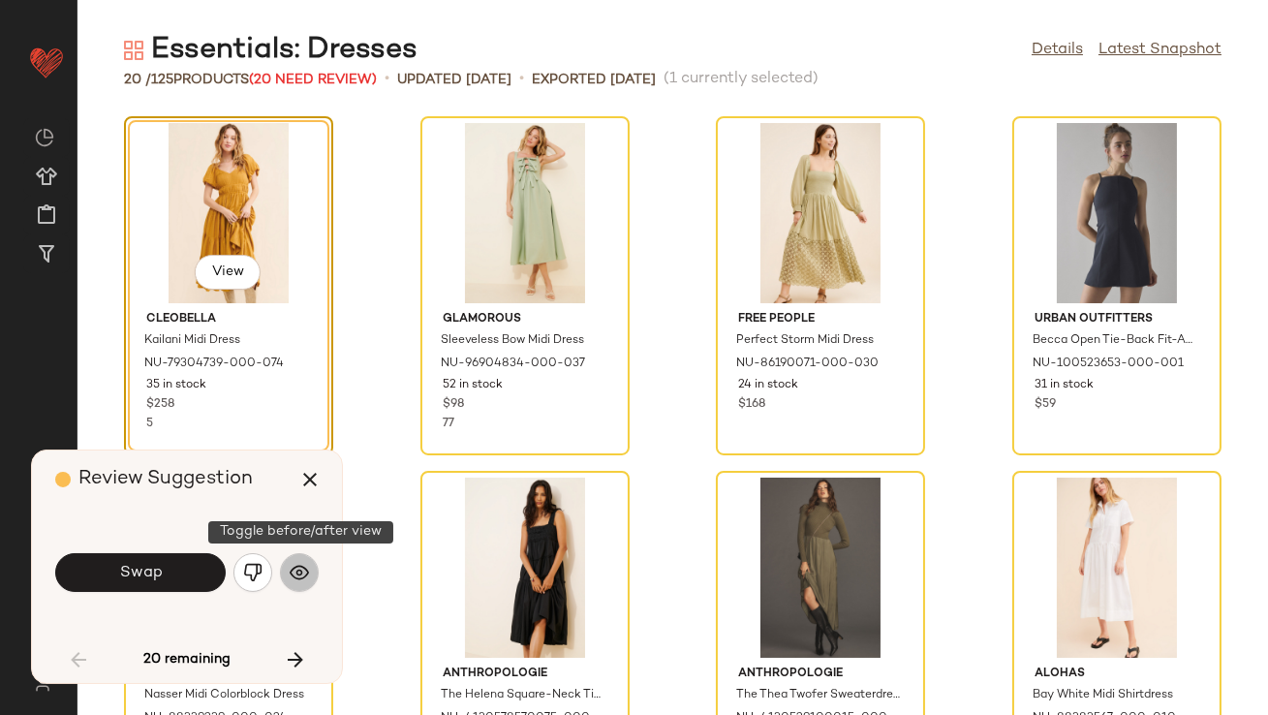
click at [293, 567] on img "button" at bounding box center [299, 572] width 19 height 19
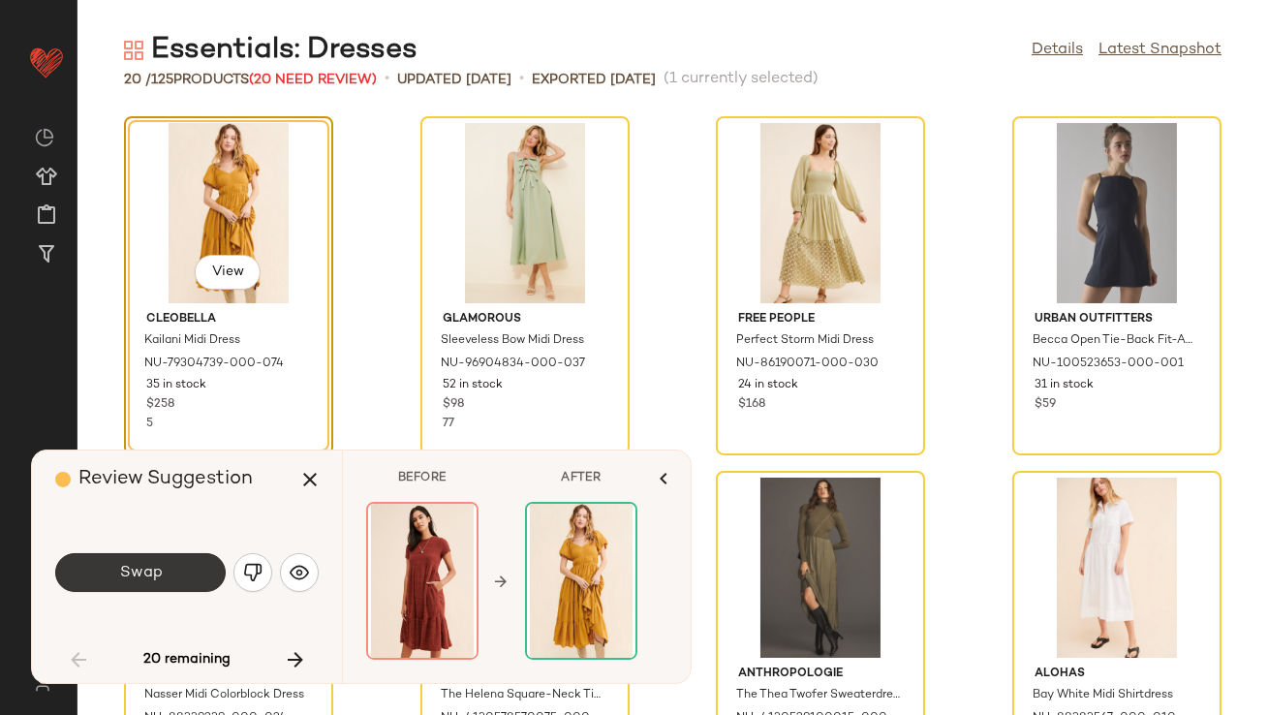
click at [145, 579] on span "Swap" at bounding box center [140, 573] width 44 height 18
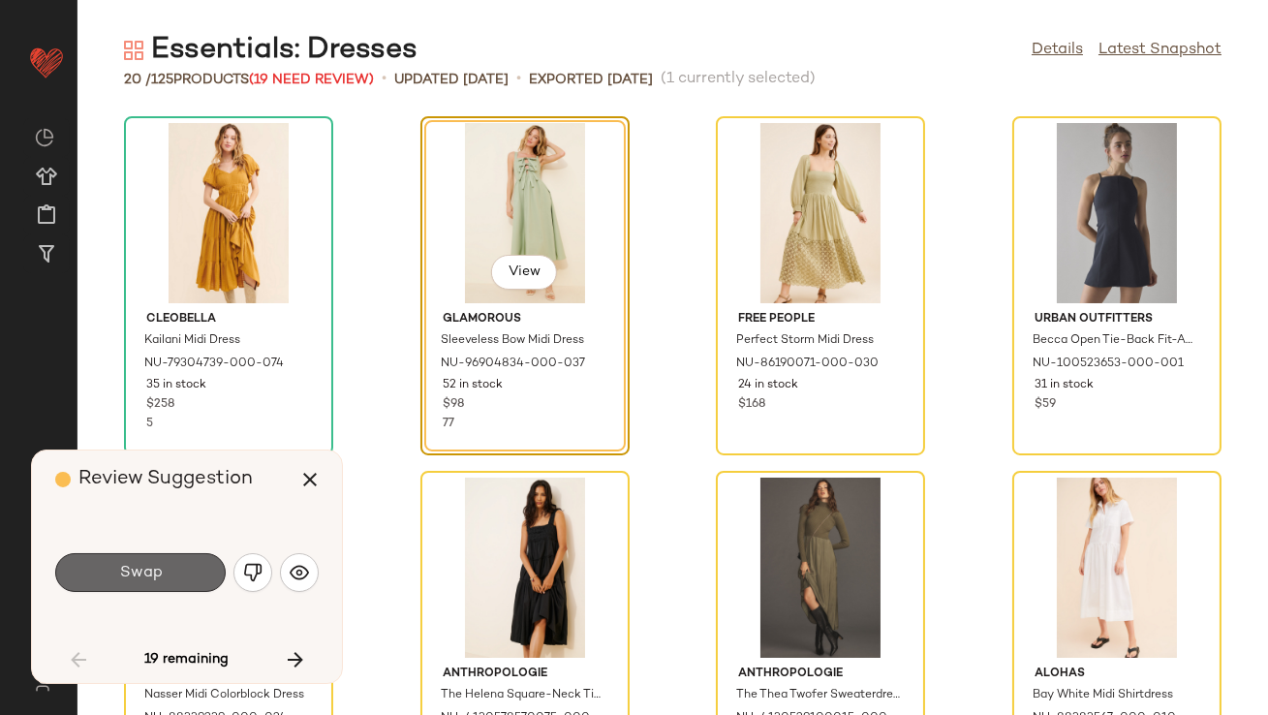
click at [145, 580] on span "Swap" at bounding box center [140, 573] width 44 height 18
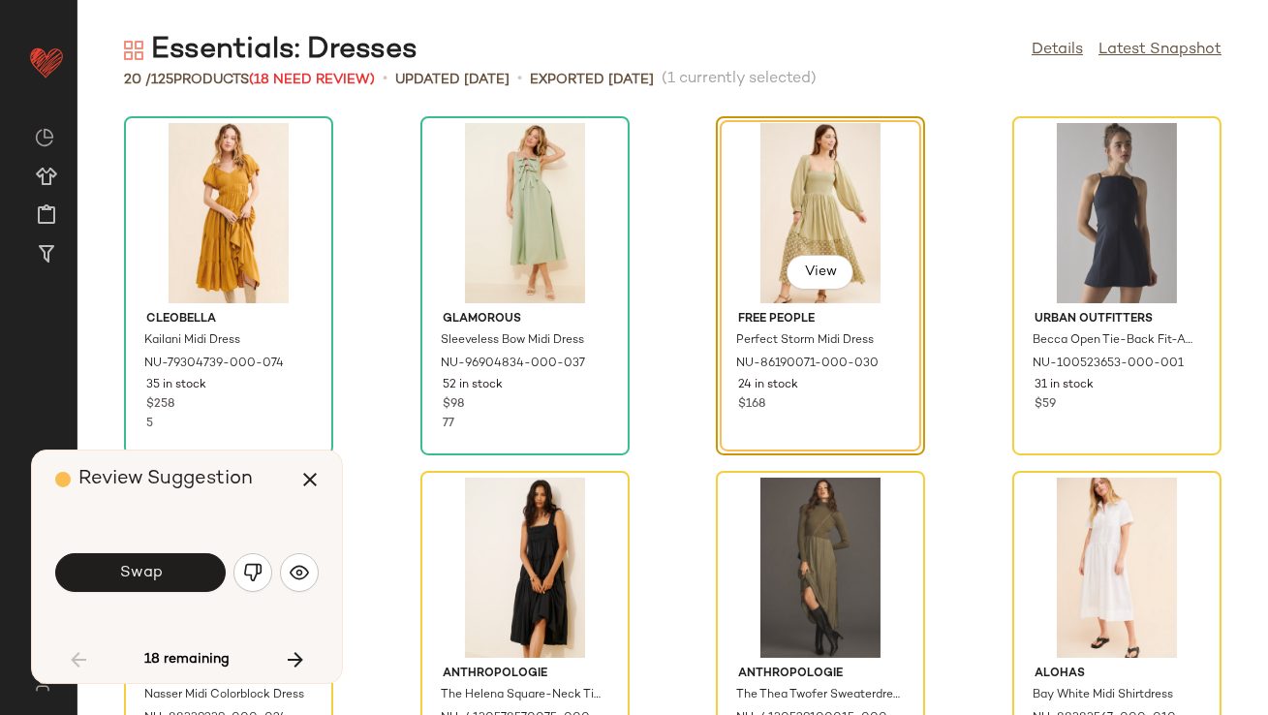
click at [145, 580] on span "Swap" at bounding box center [140, 573] width 44 height 18
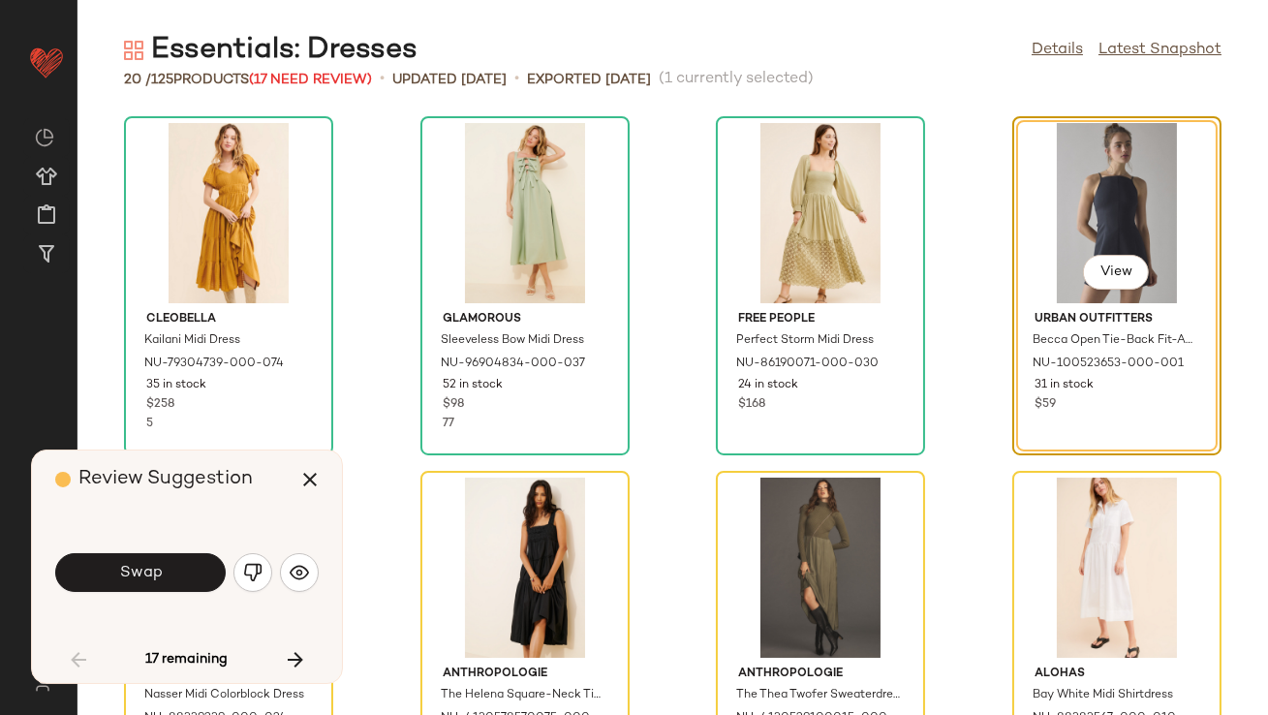
click at [145, 579] on span "Swap" at bounding box center [140, 573] width 44 height 18
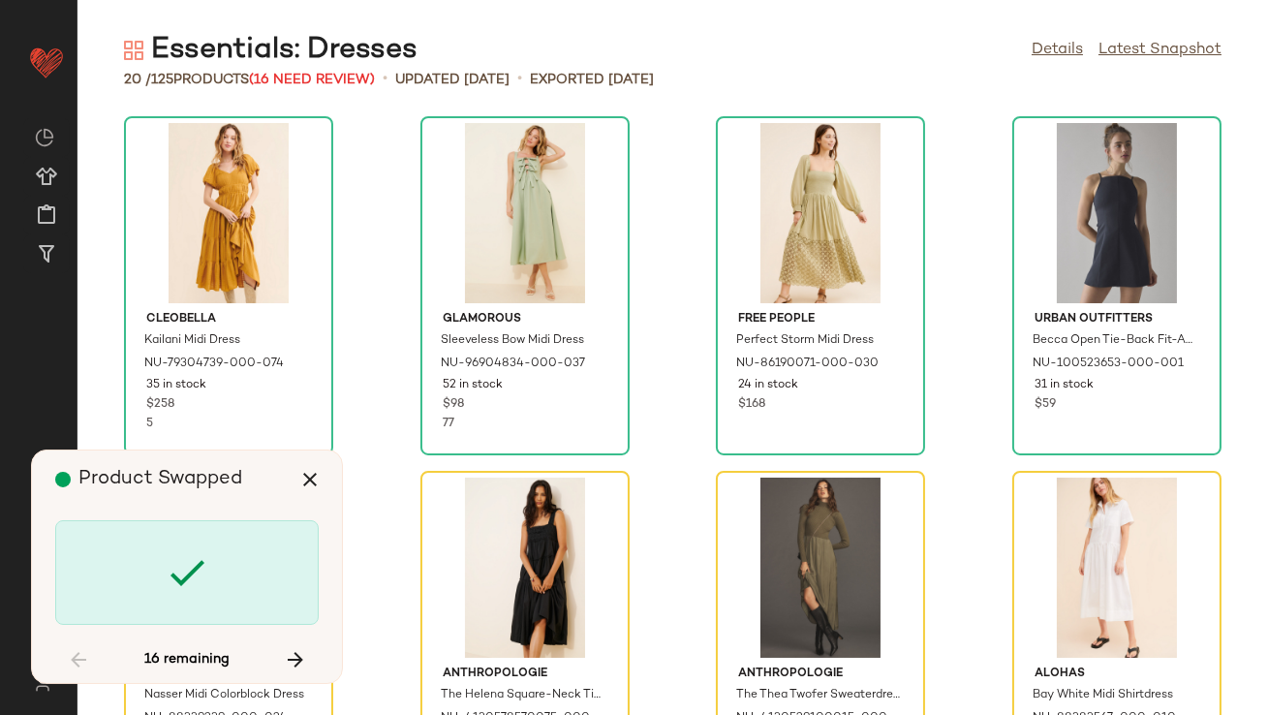
scroll to position [369, 0]
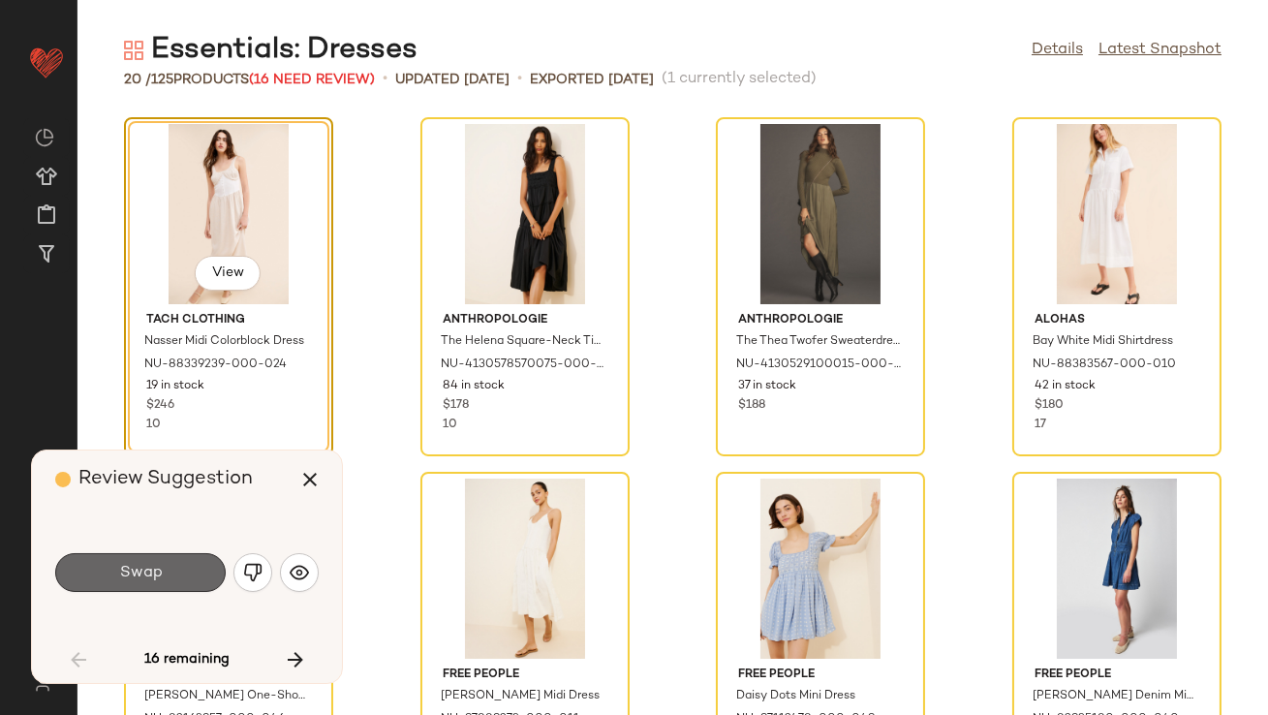
click at [145, 579] on span "Swap" at bounding box center [140, 573] width 44 height 18
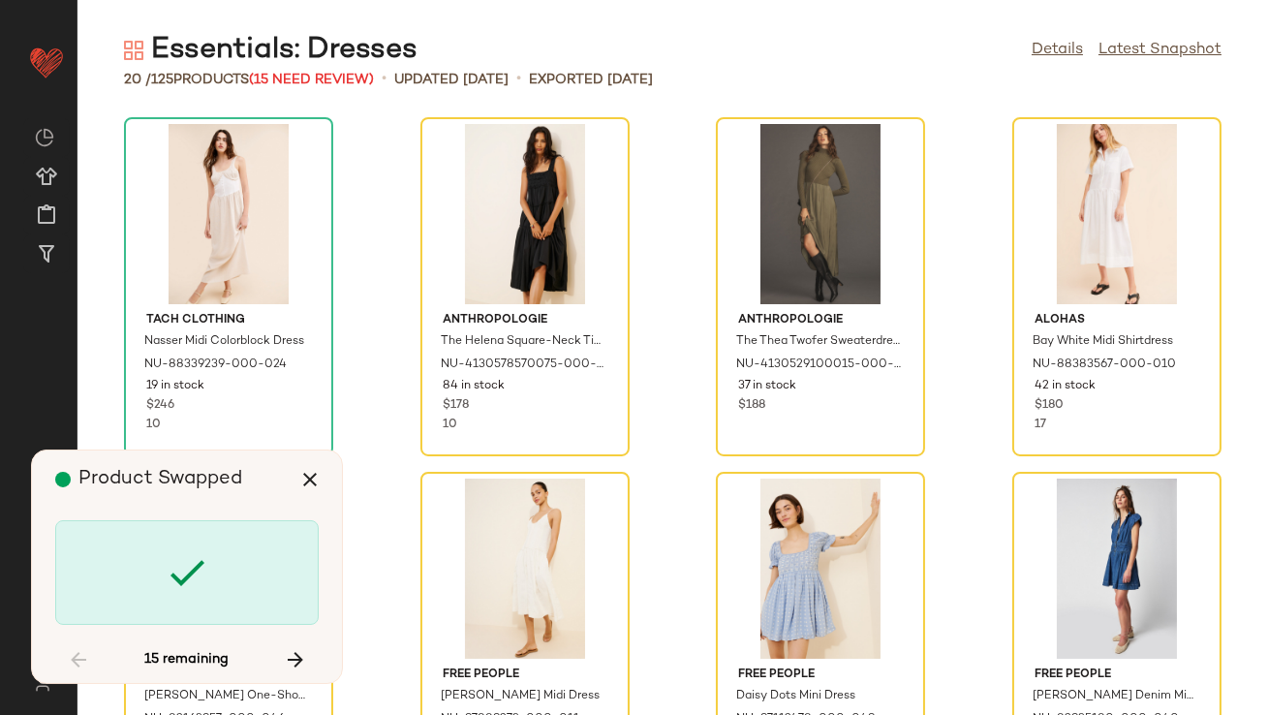
scroll to position [354, 0]
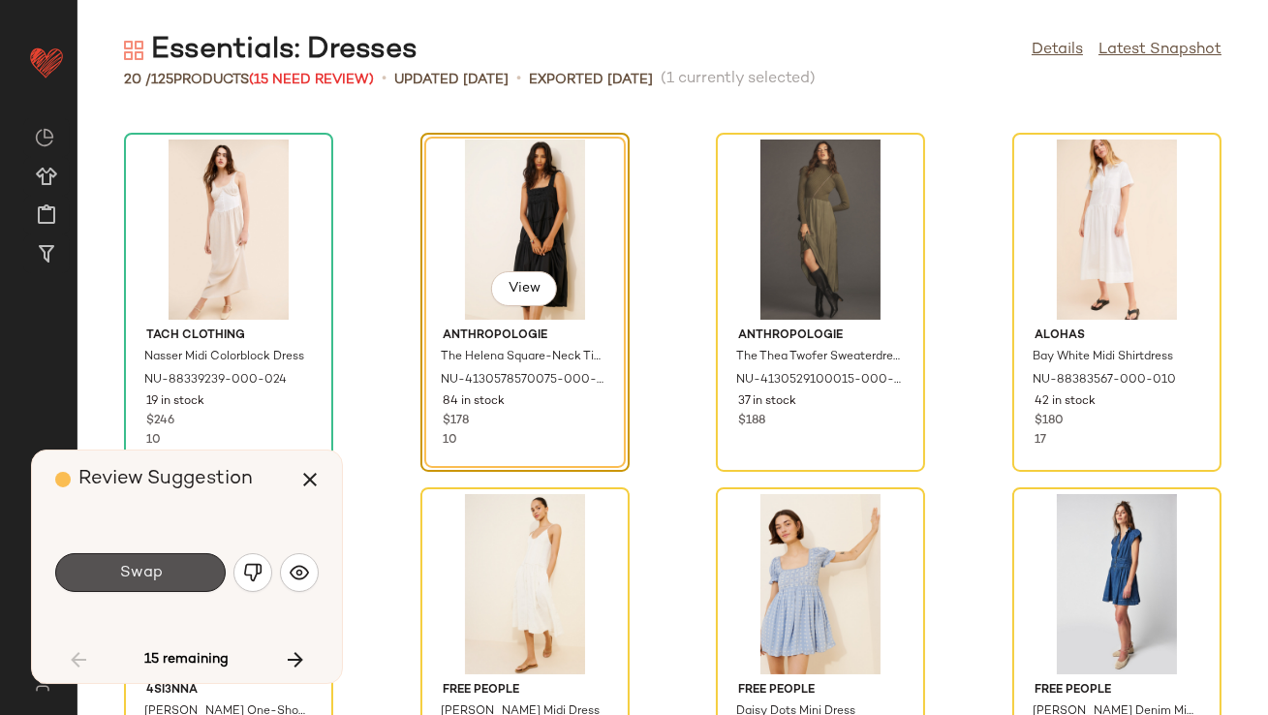
click at [145, 580] on span "Swap" at bounding box center [140, 573] width 44 height 18
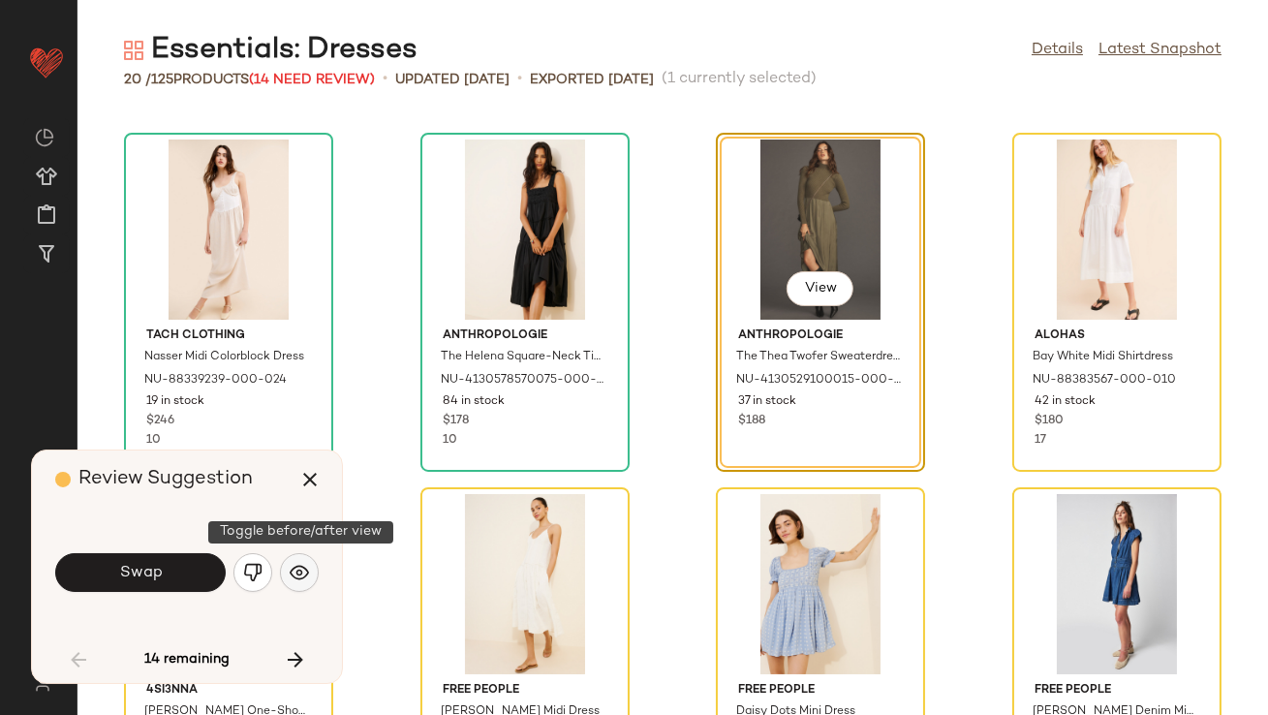
click at [310, 572] on button "button" at bounding box center [299, 572] width 39 height 39
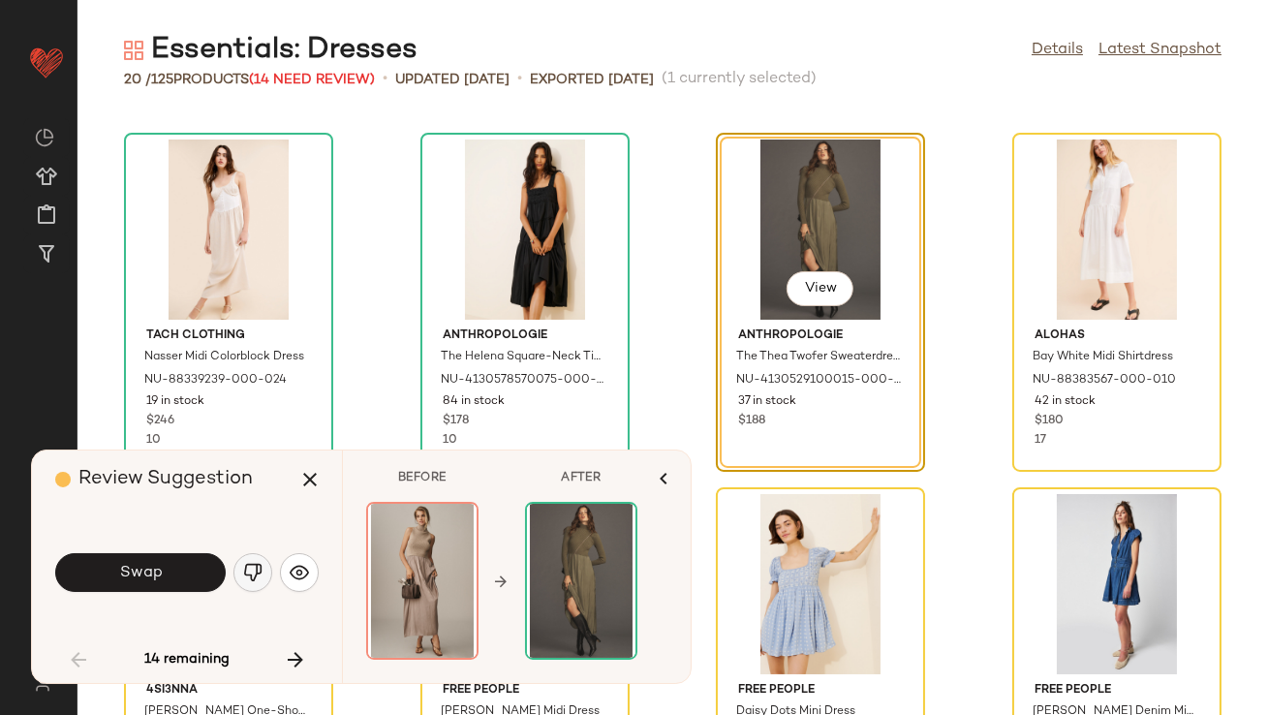
click at [261, 578] on img "button" at bounding box center [252, 572] width 19 height 19
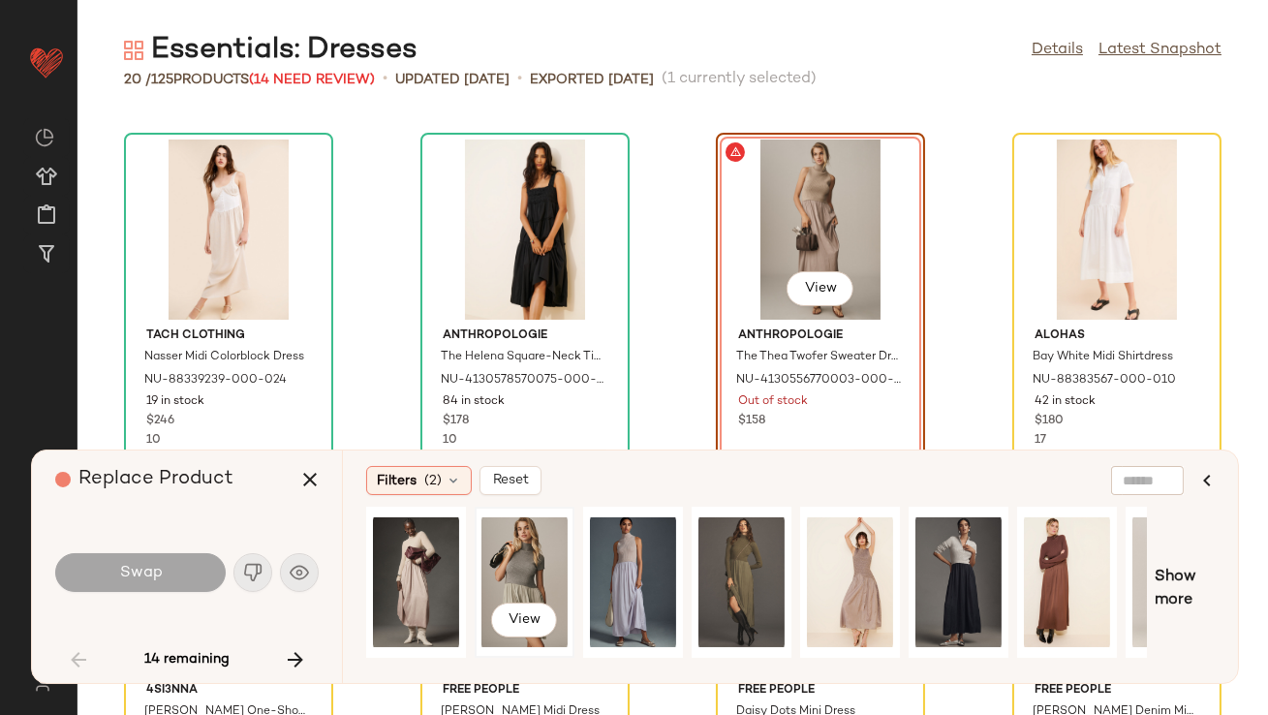
click at [492, 556] on div "View" at bounding box center [525, 583] width 86 height 138
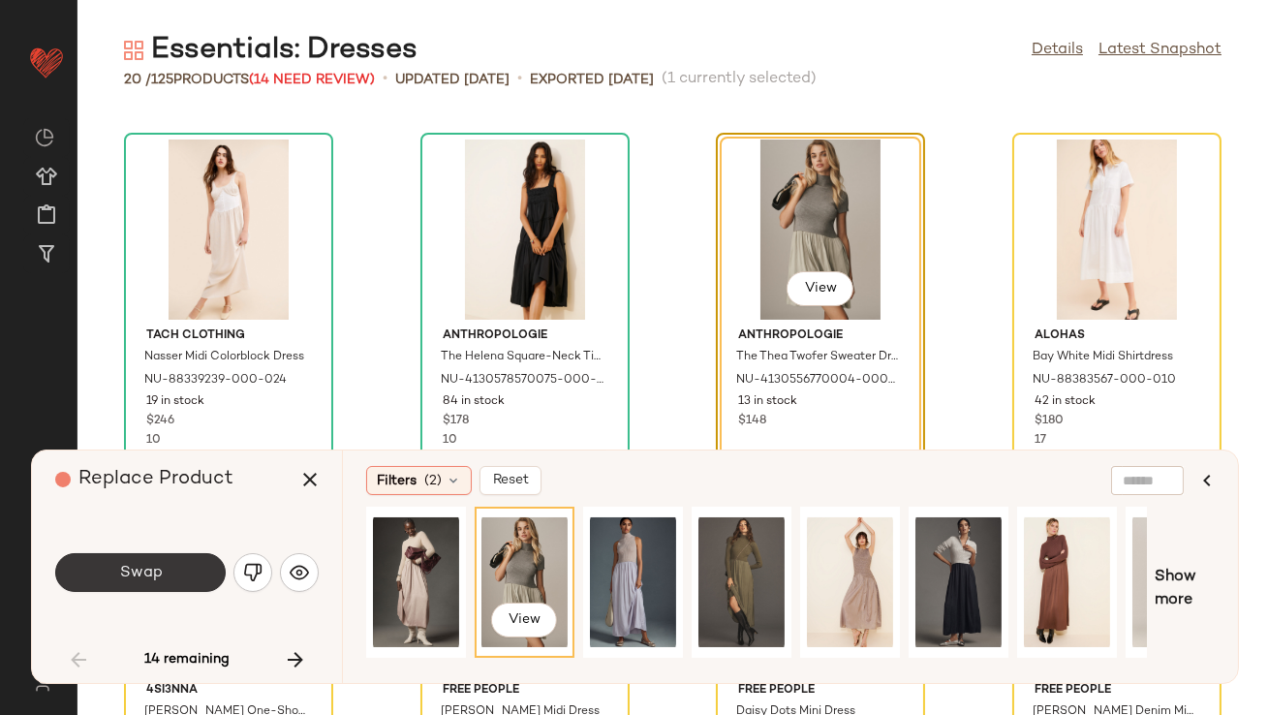
click at [116, 581] on button "Swap" at bounding box center [140, 572] width 171 height 39
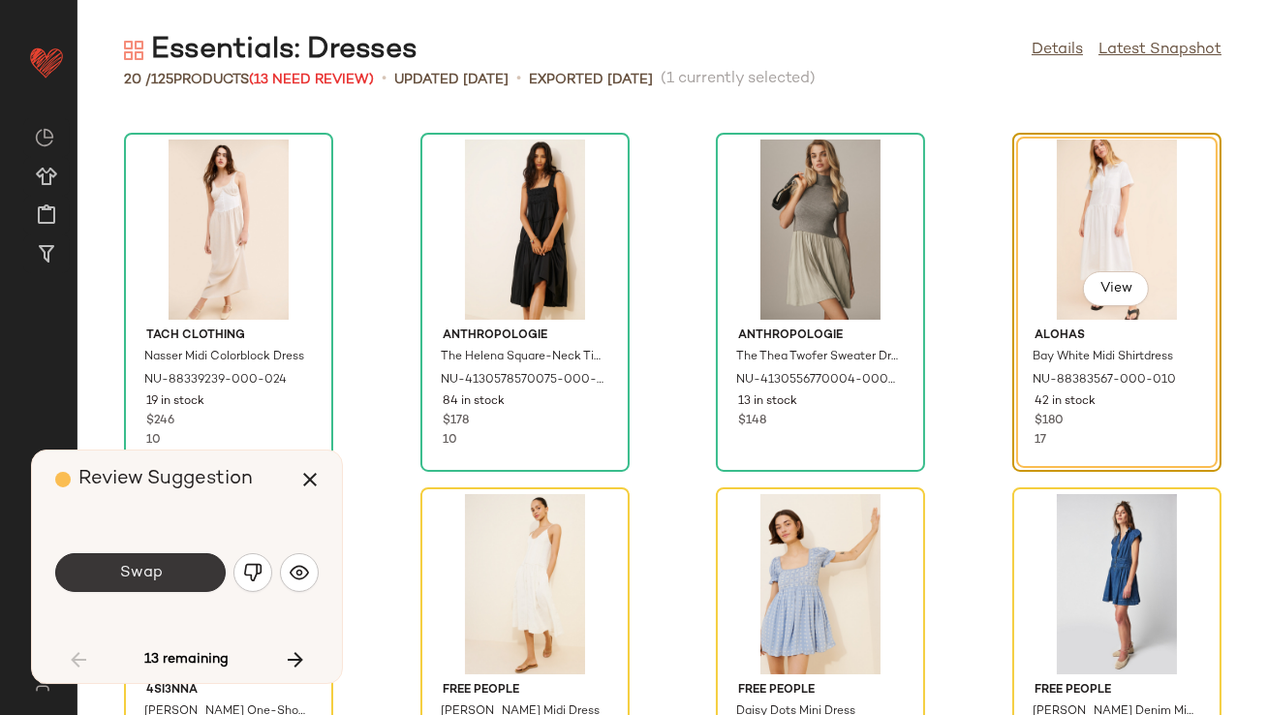
click at [172, 564] on button "Swap" at bounding box center [140, 572] width 171 height 39
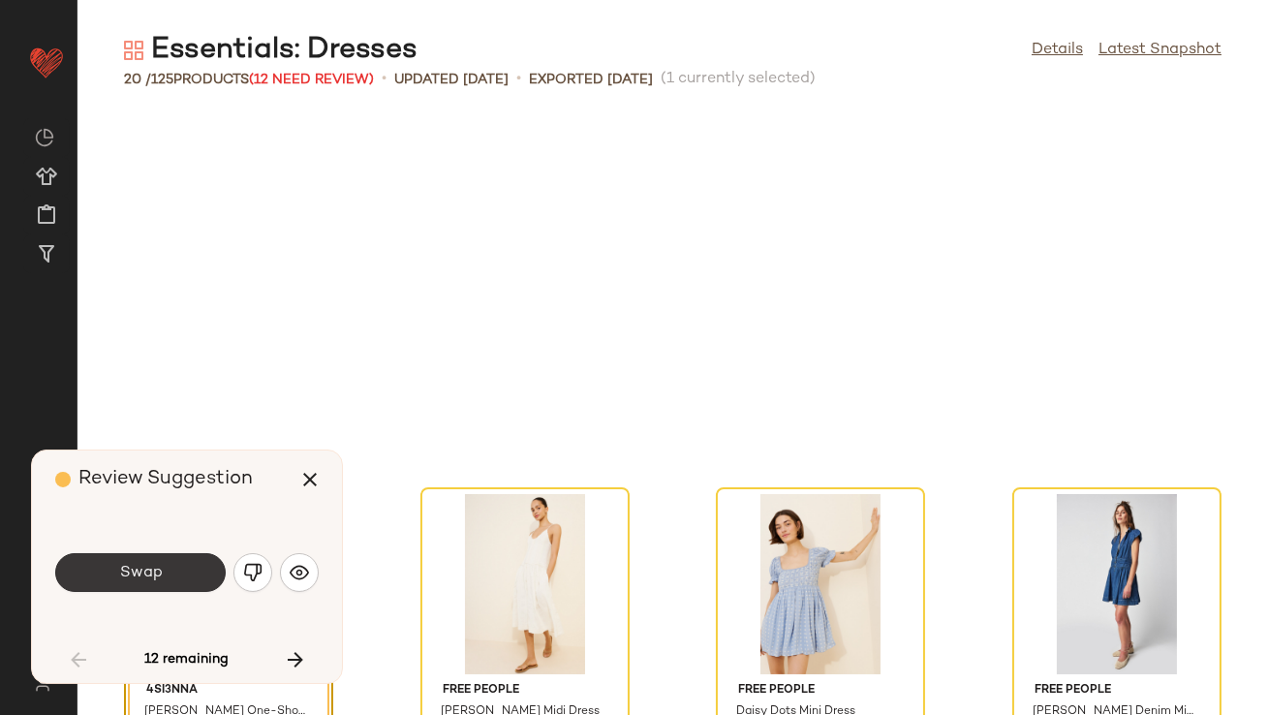
scroll to position [708, 0]
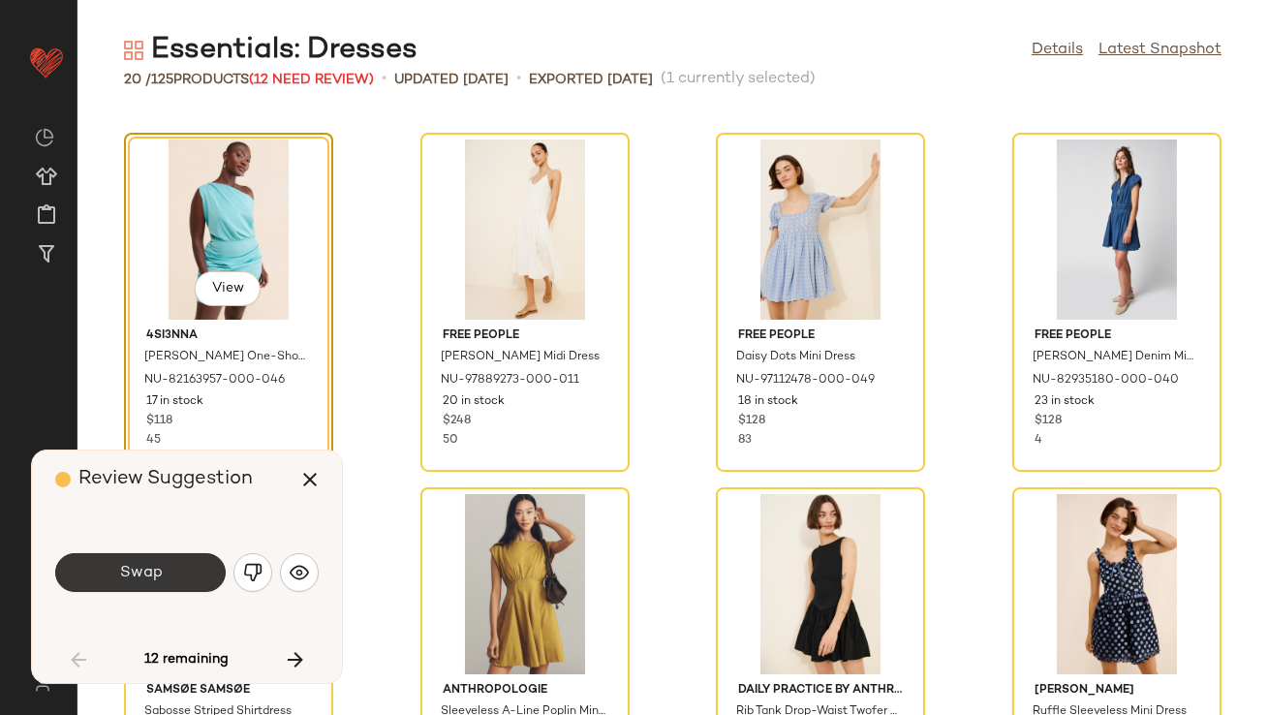
click at [173, 570] on button "Swap" at bounding box center [140, 572] width 171 height 39
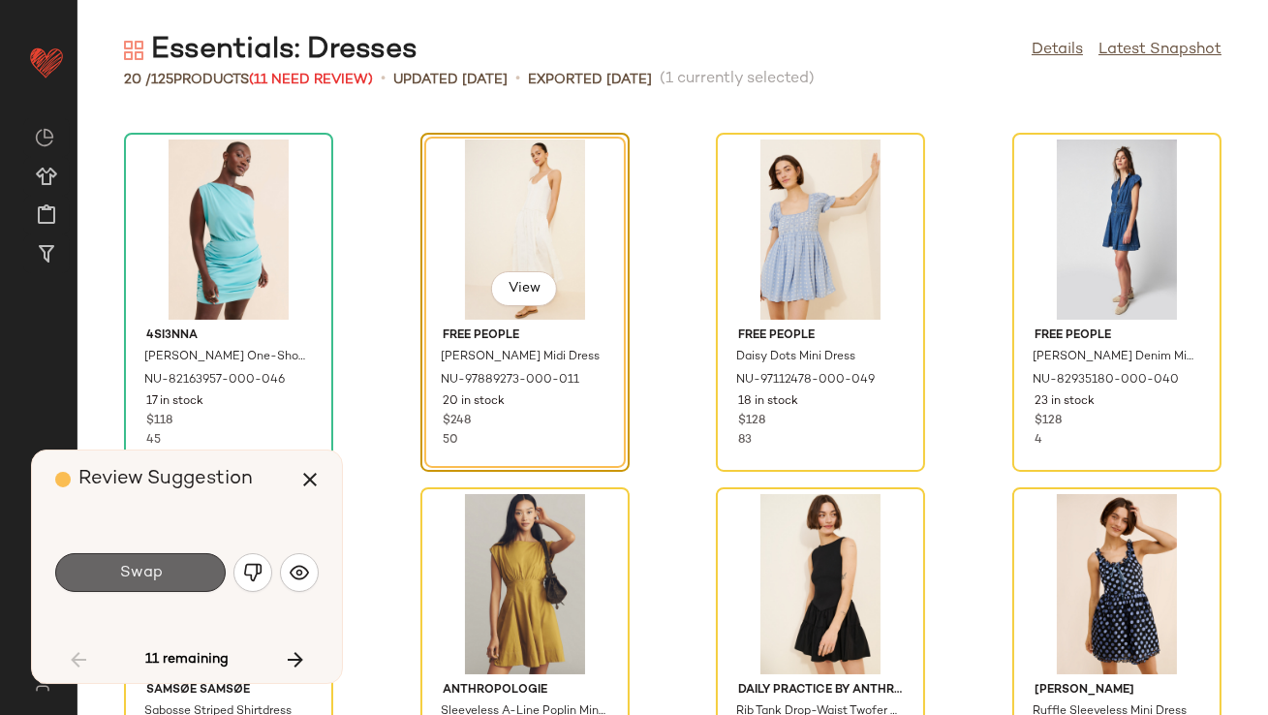
click at [173, 570] on button "Swap" at bounding box center [140, 572] width 171 height 39
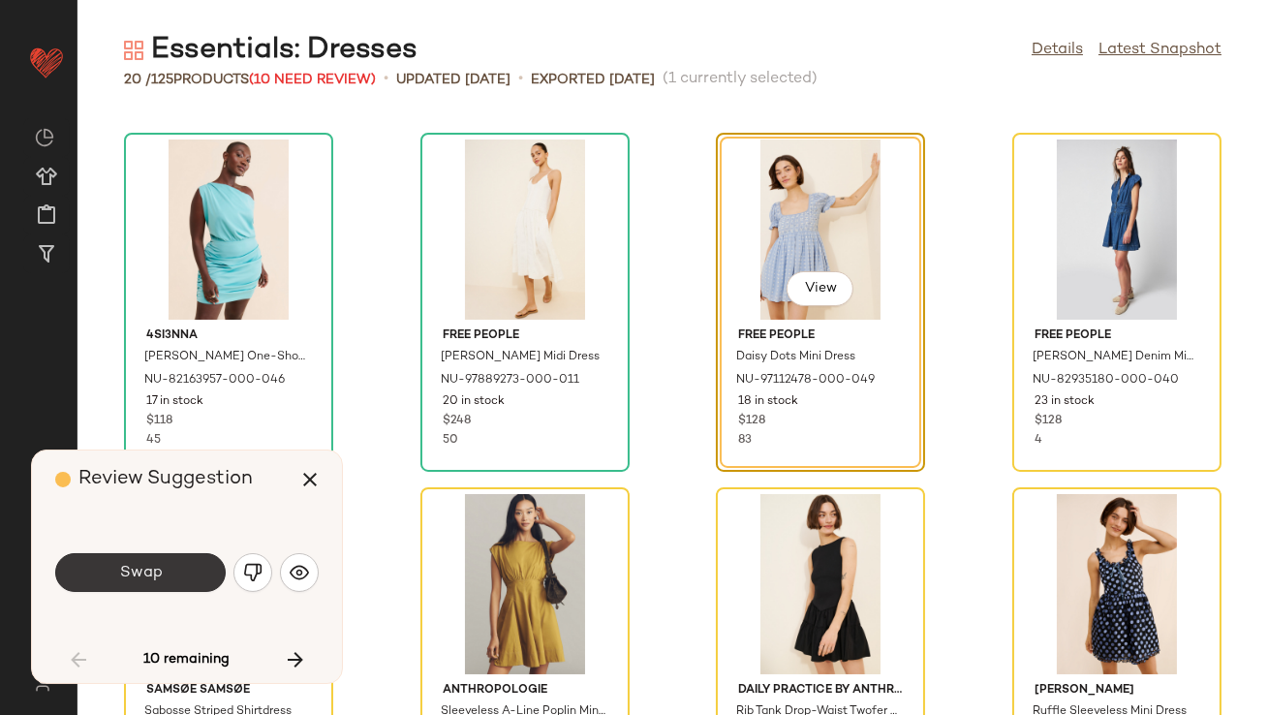
click at [175, 572] on button "Swap" at bounding box center [140, 572] width 171 height 39
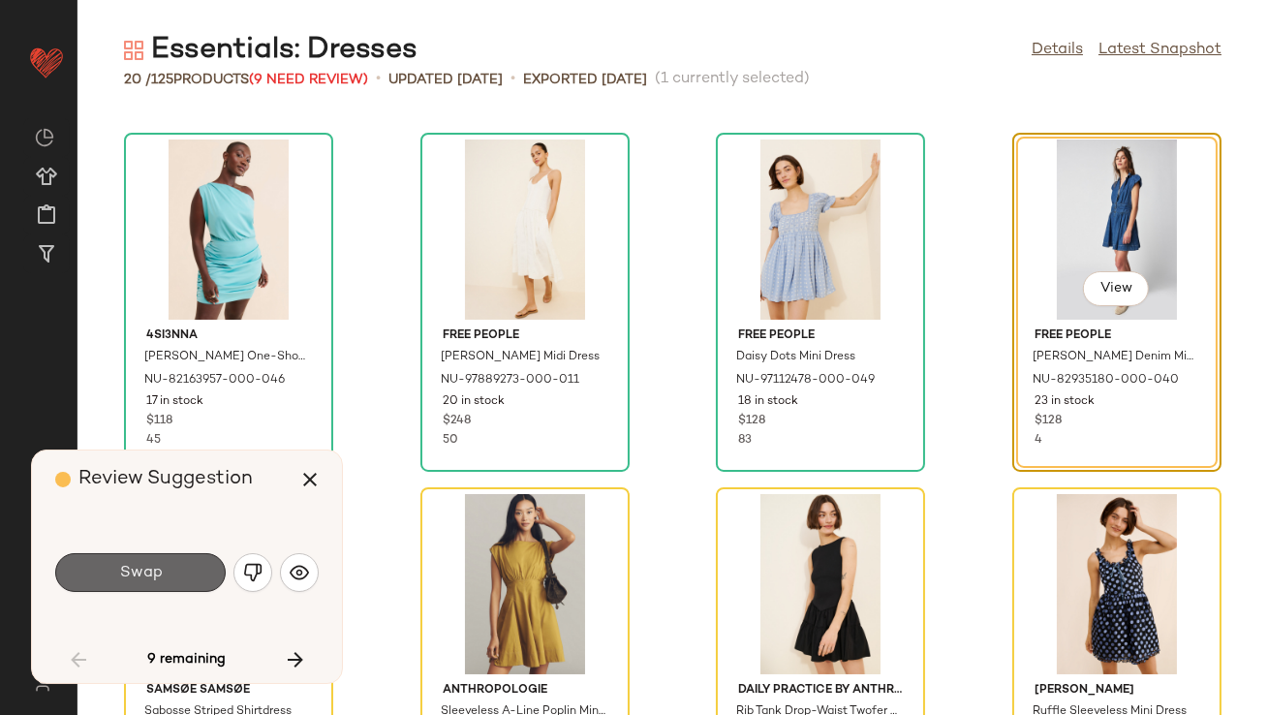
click at [175, 573] on button "Swap" at bounding box center [140, 572] width 171 height 39
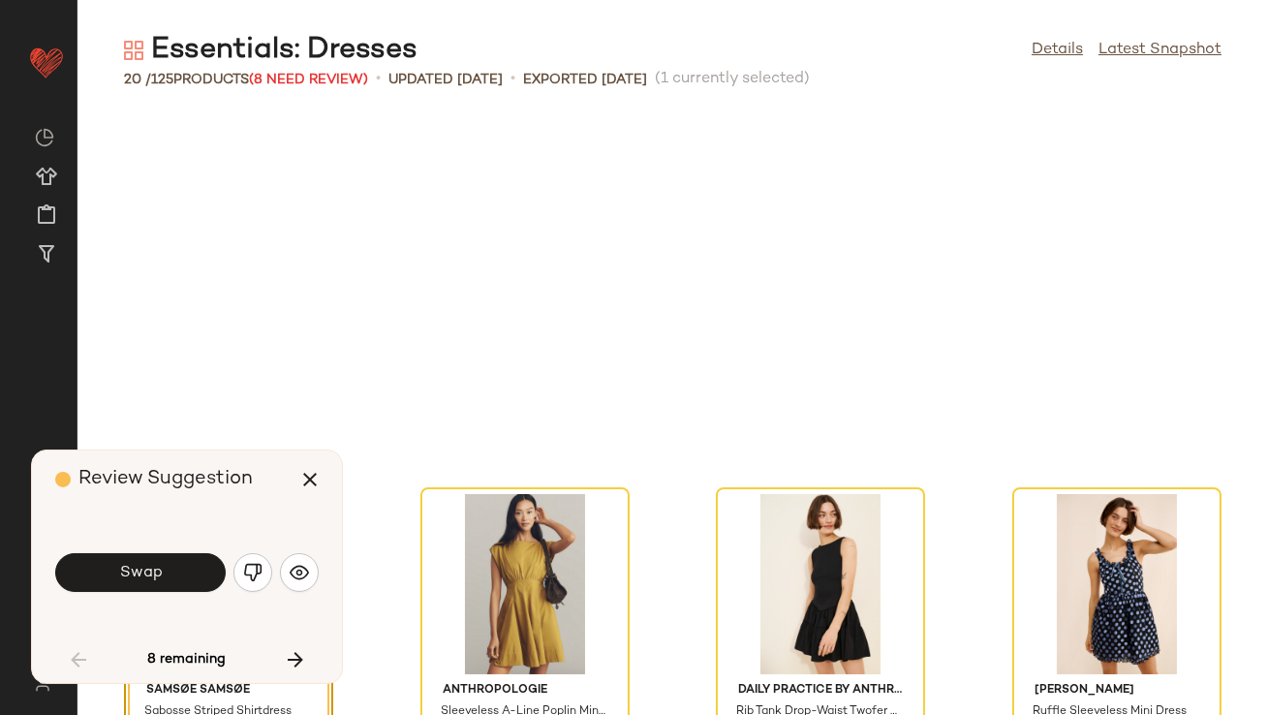
scroll to position [1064, 0]
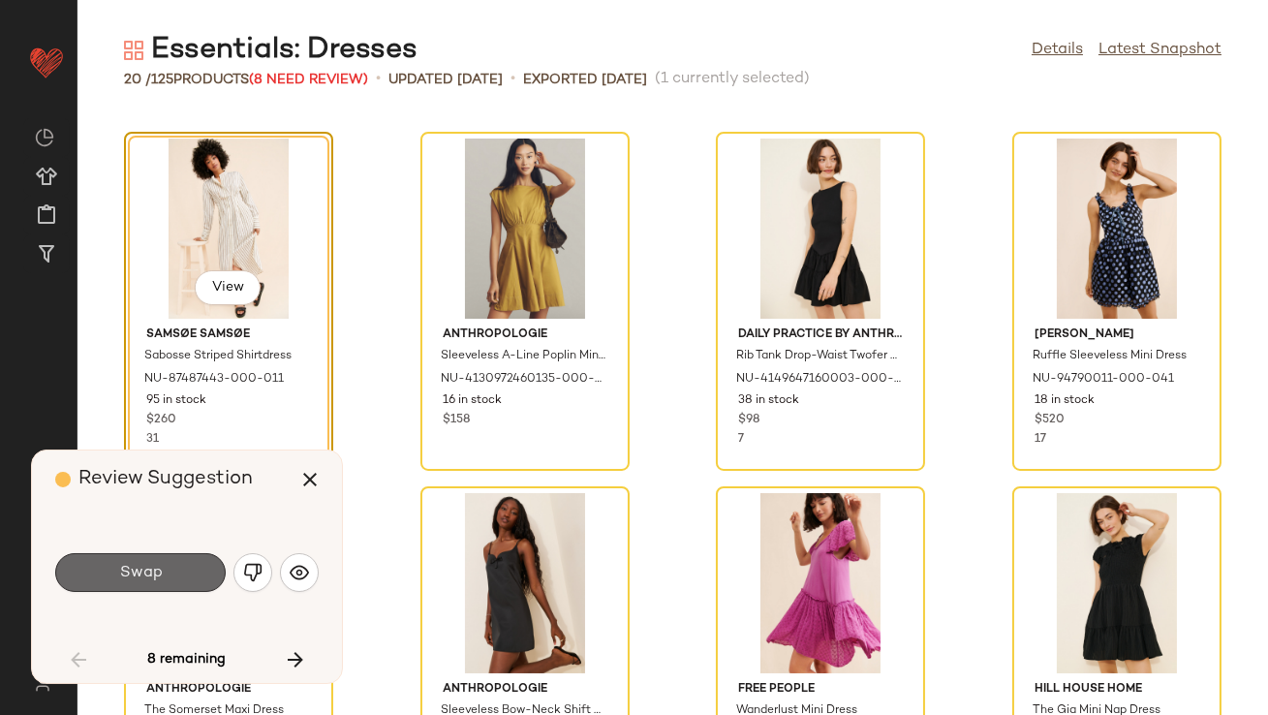
click at [176, 575] on button "Swap" at bounding box center [140, 572] width 171 height 39
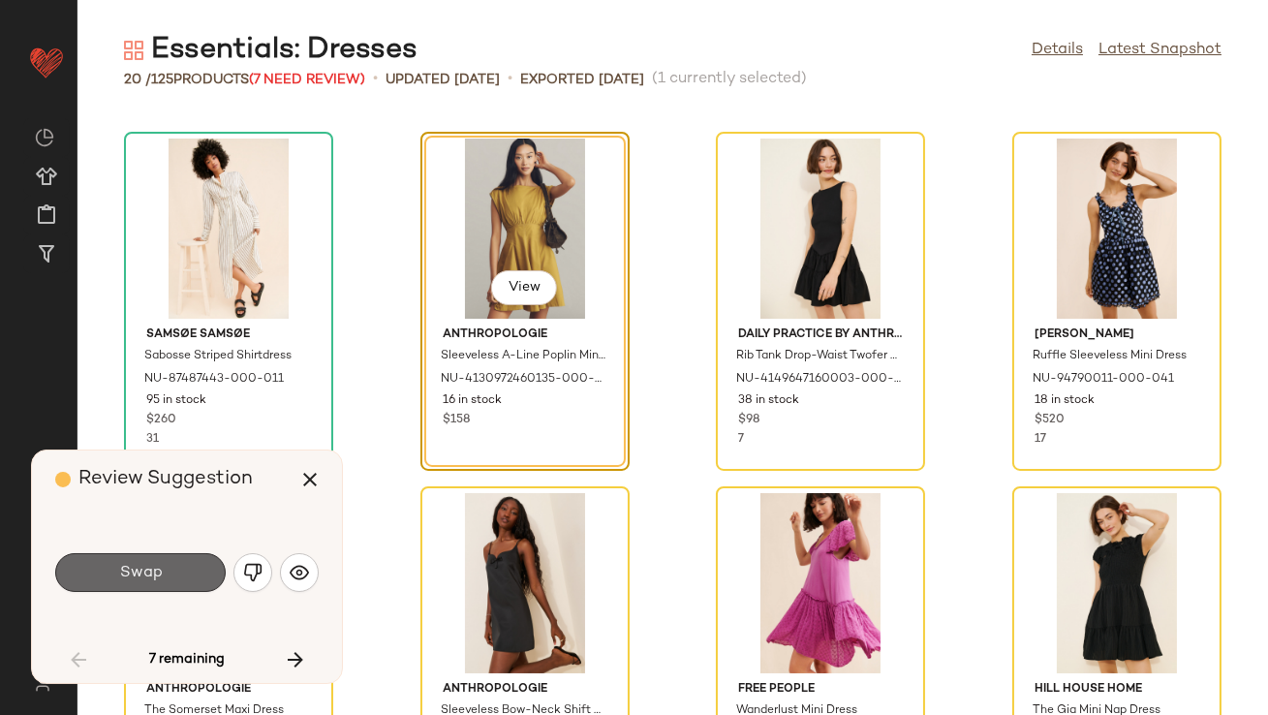
click at [178, 575] on button "Swap" at bounding box center [140, 572] width 171 height 39
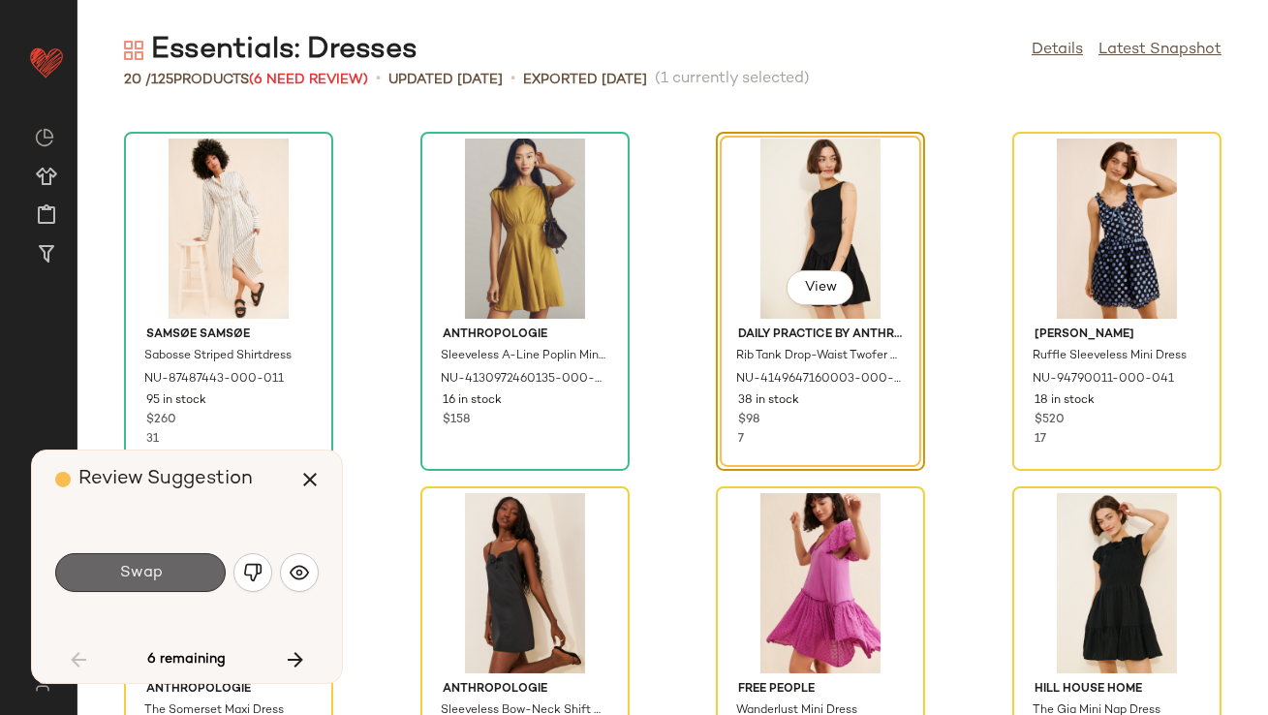
click at [179, 575] on button "Swap" at bounding box center [140, 572] width 171 height 39
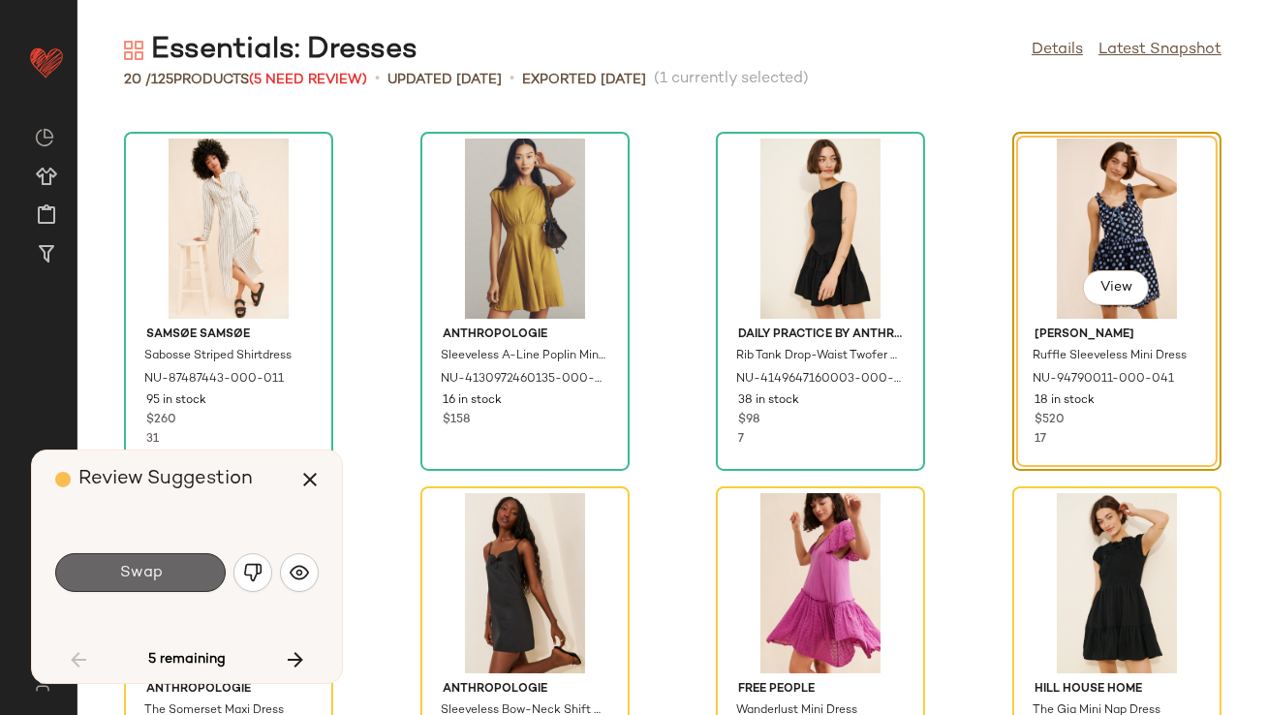
click at [180, 574] on button "Swap" at bounding box center [140, 572] width 171 height 39
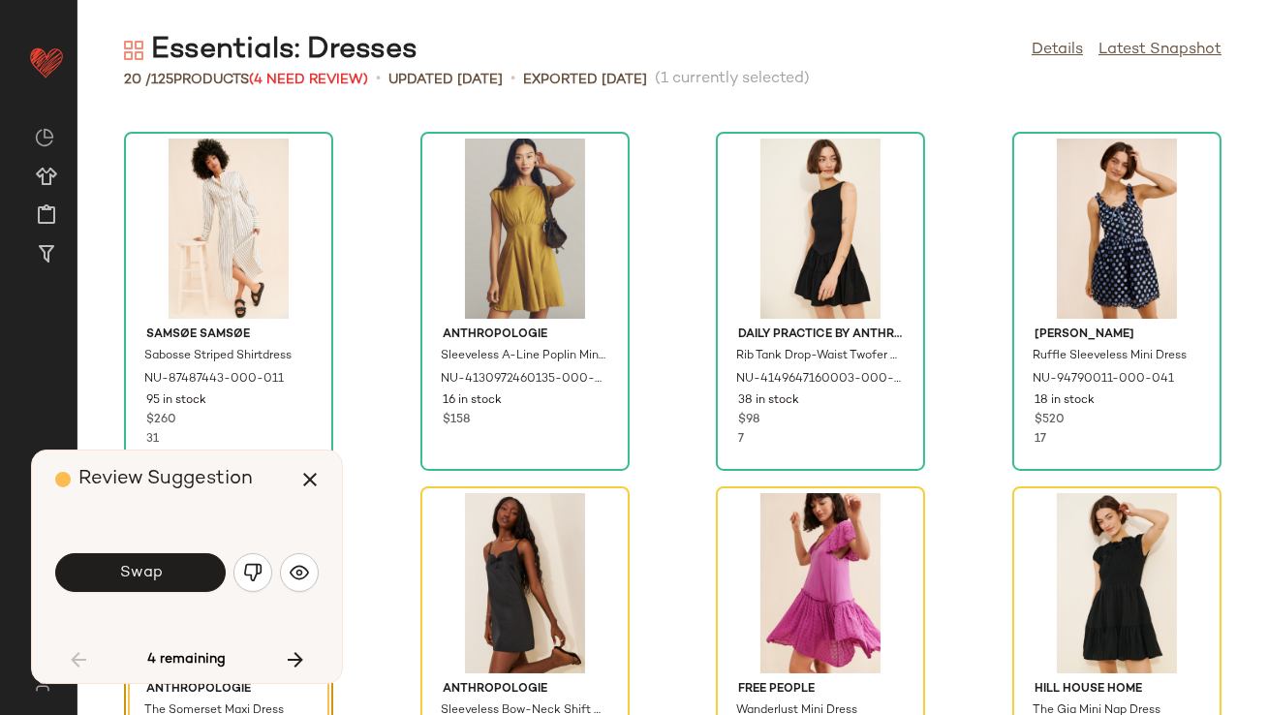
scroll to position [1173, 0]
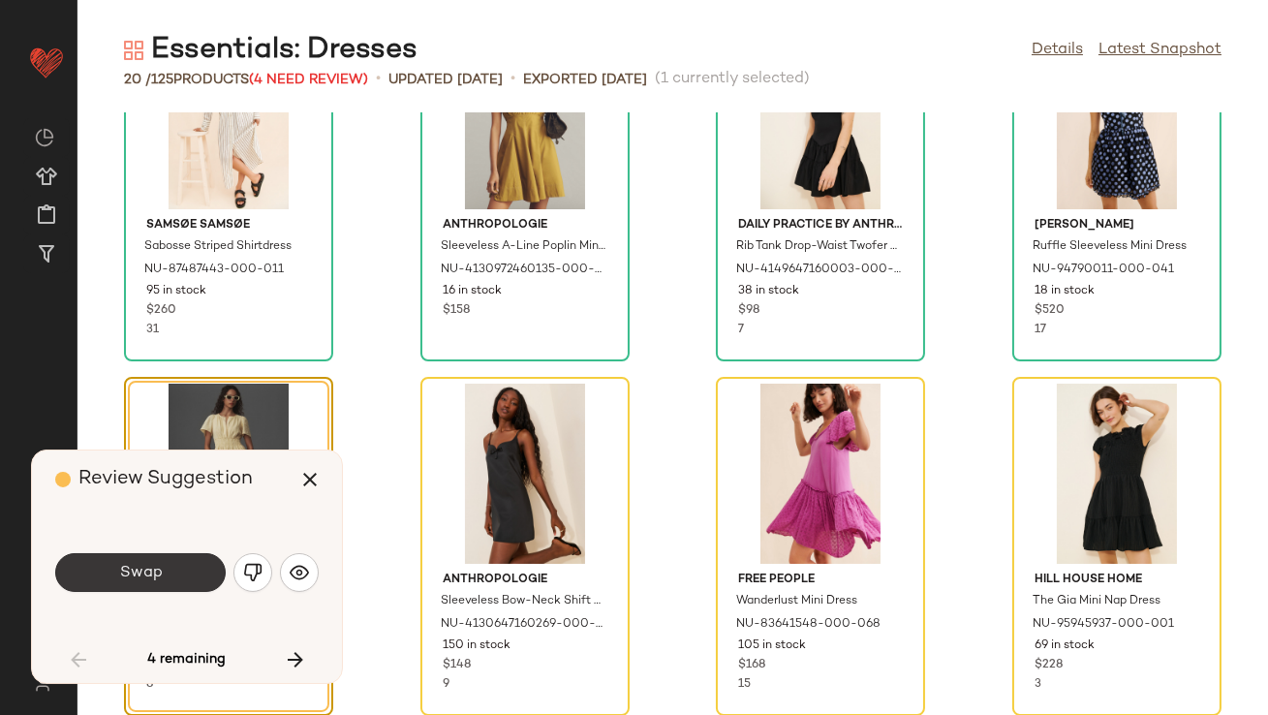
click at [180, 575] on button "Swap" at bounding box center [140, 572] width 171 height 39
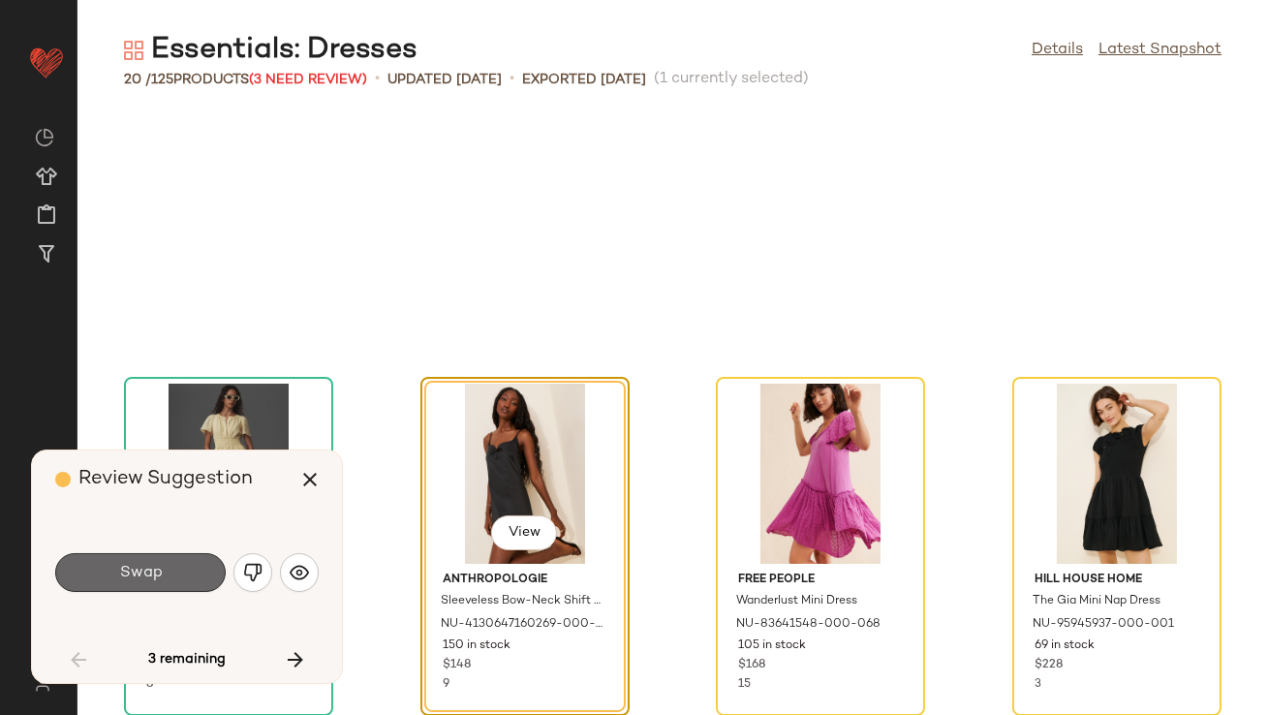
click at [181, 577] on button "Swap" at bounding box center [140, 572] width 171 height 39
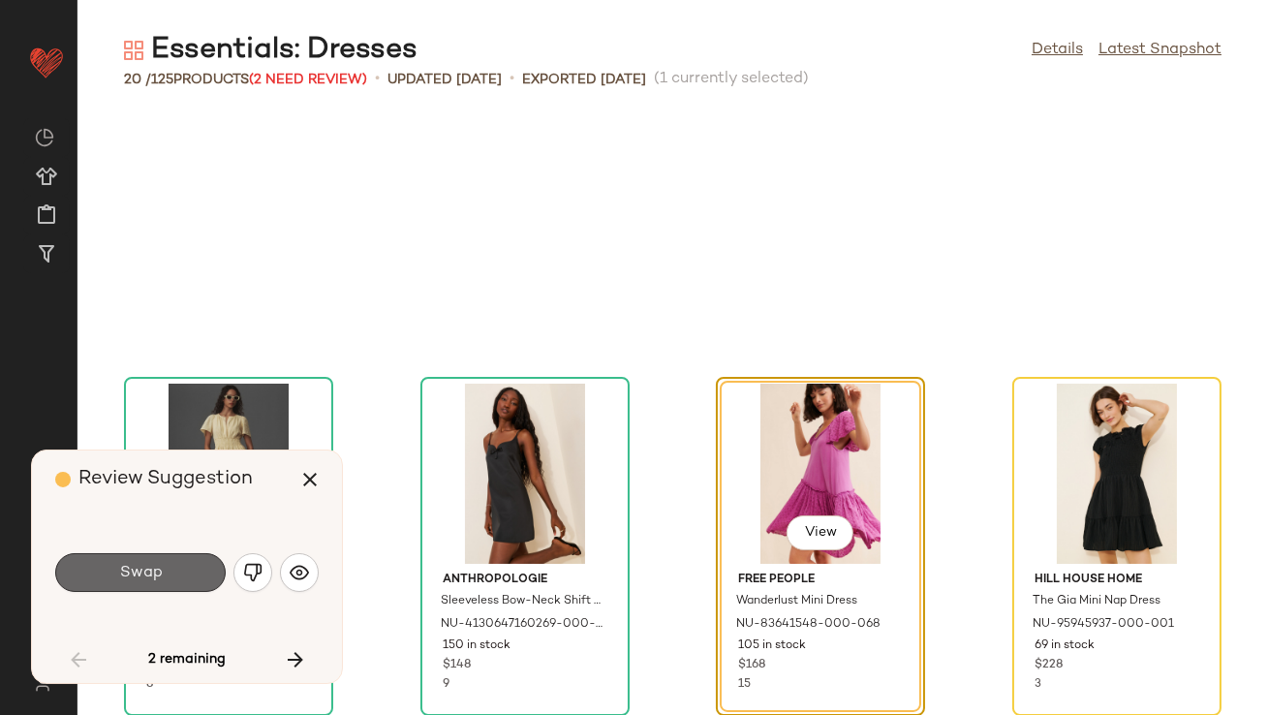
click at [182, 578] on button "Swap" at bounding box center [140, 572] width 171 height 39
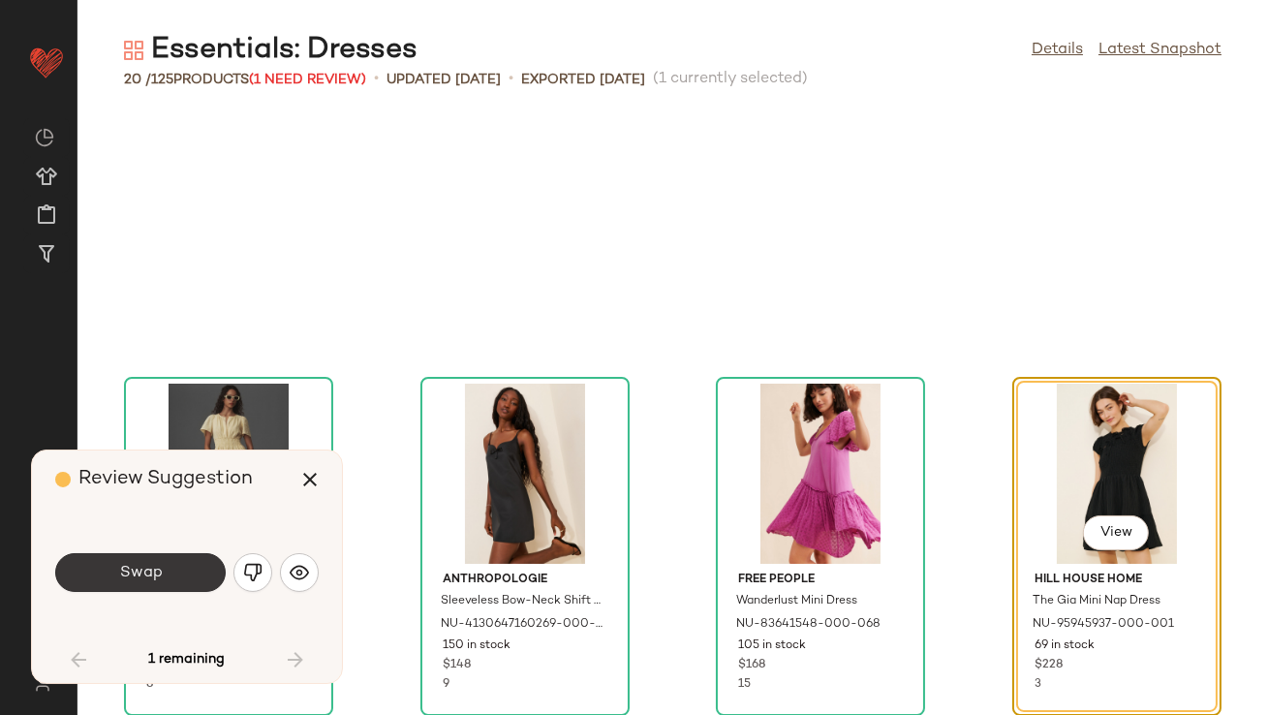
click at [182, 576] on button "Swap" at bounding box center [140, 572] width 171 height 39
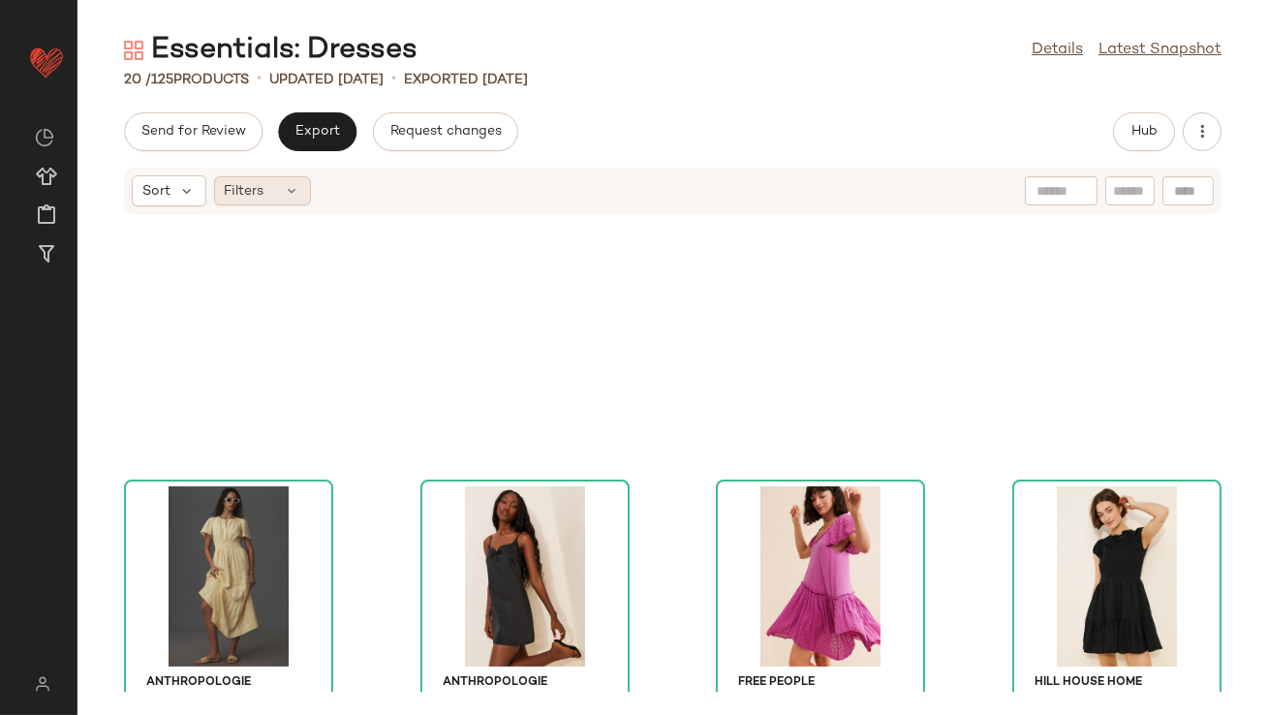
click at [274, 193] on div "Filters" at bounding box center [262, 190] width 97 height 29
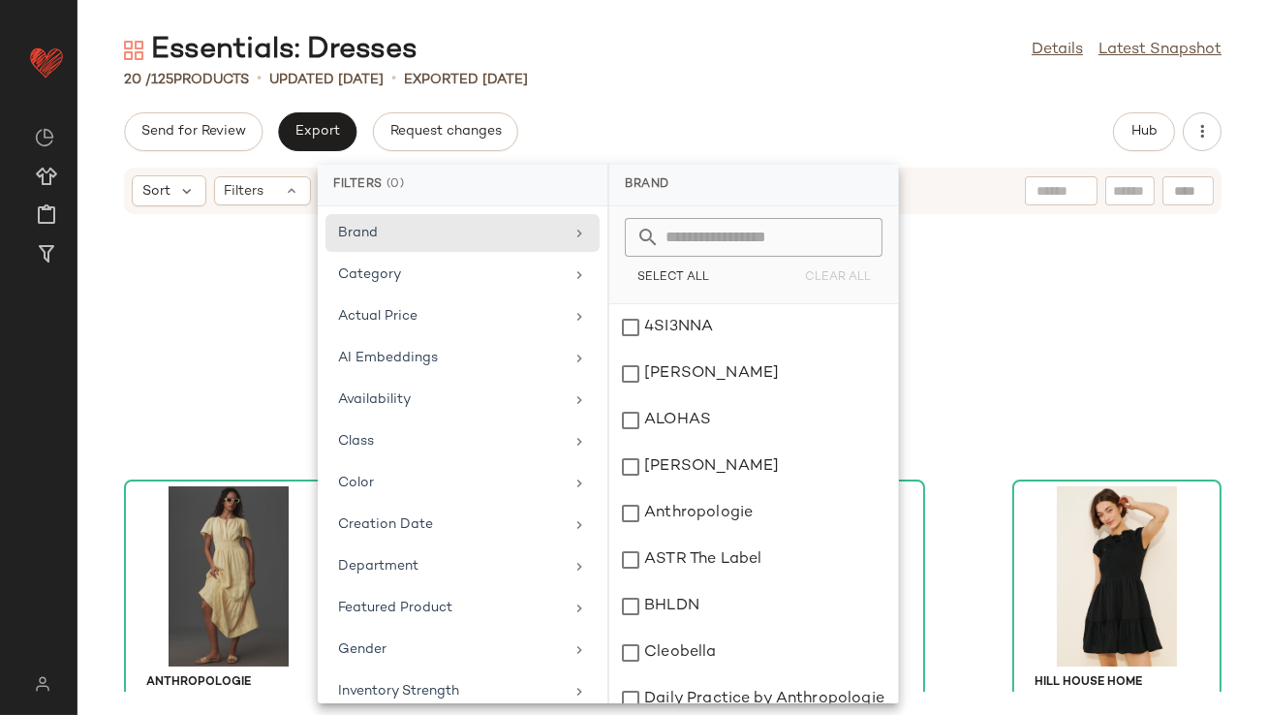
click at [658, 207] on div "Select All Clear All" at bounding box center [753, 255] width 289 height 98
click at [656, 141] on div "Send for Review Export Request changes Hub" at bounding box center [673, 131] width 1098 height 39
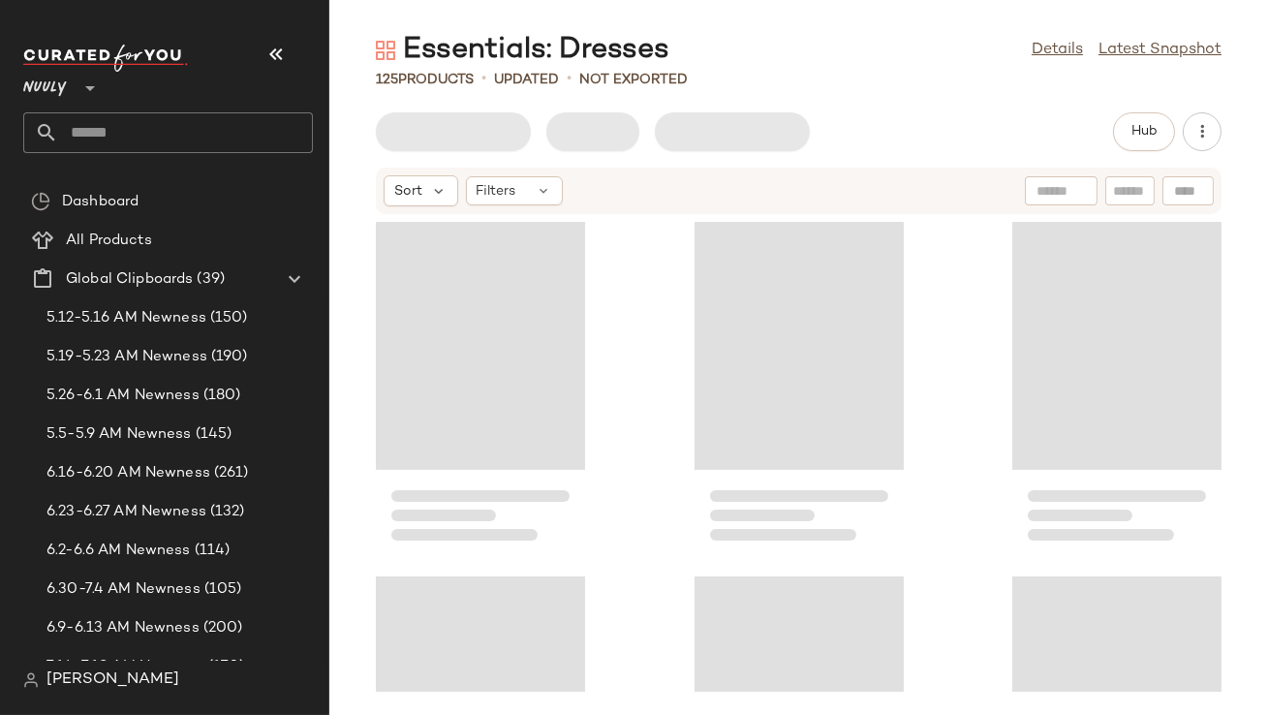
click at [272, 47] on icon "button" at bounding box center [276, 54] width 23 height 23
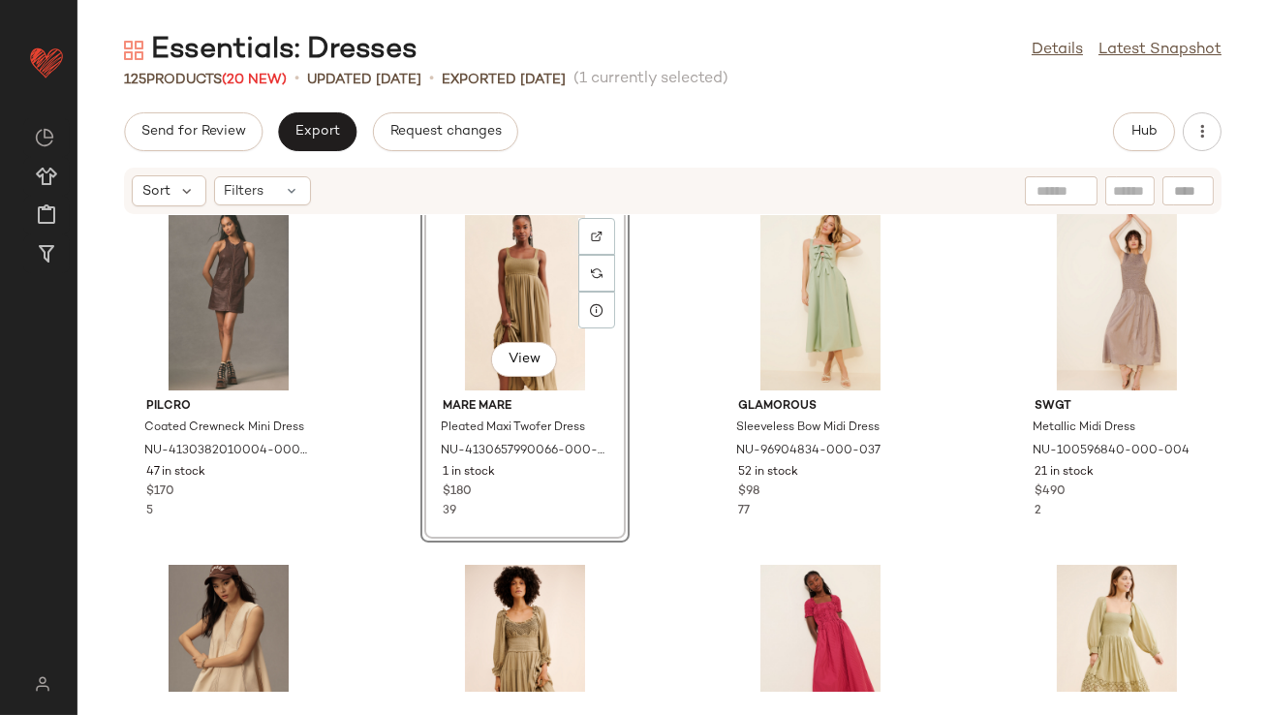
scroll to position [740, 0]
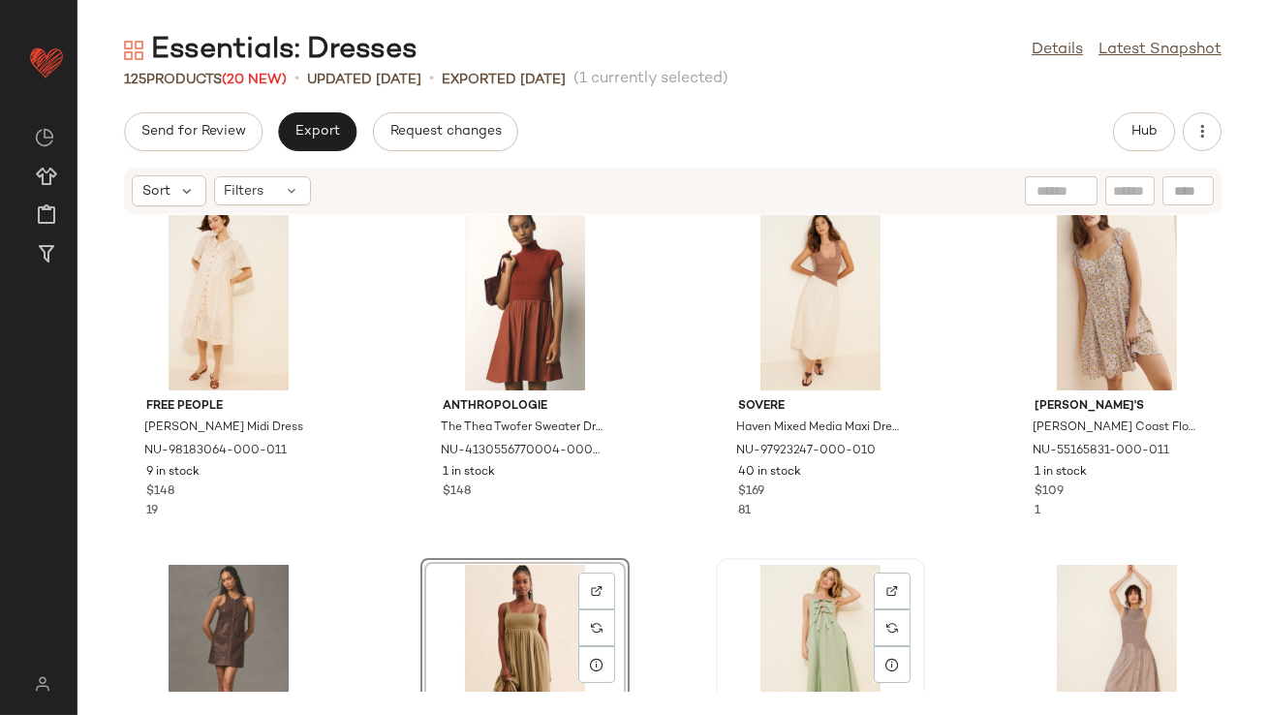
click at [788, 599] on div "View" at bounding box center [821, 655] width 196 height 180
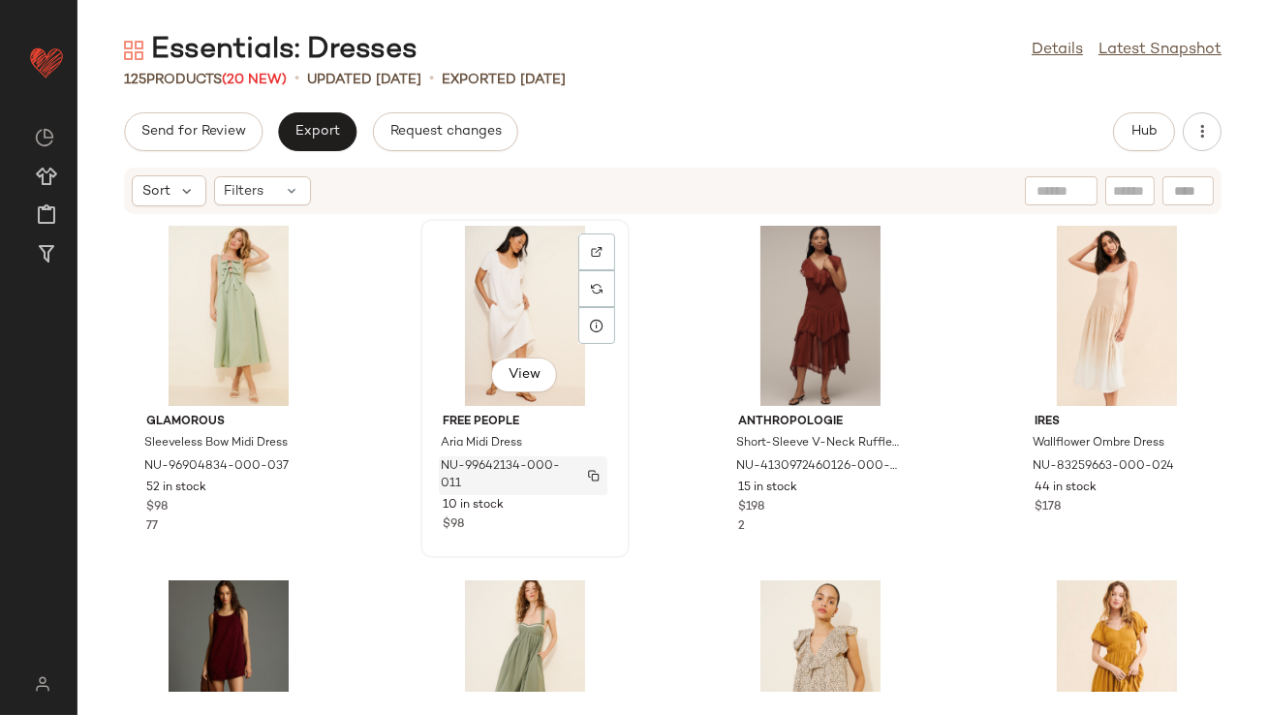
scroll to position [600, 0]
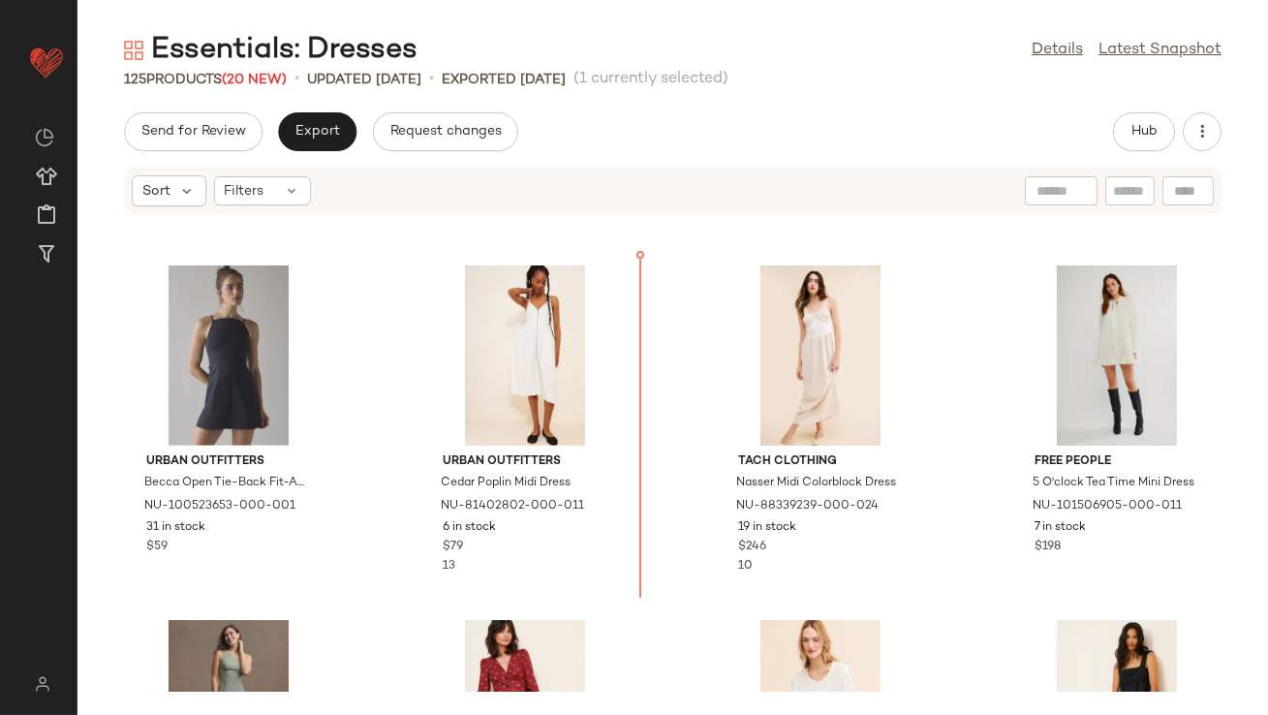
scroll to position [1777, 0]
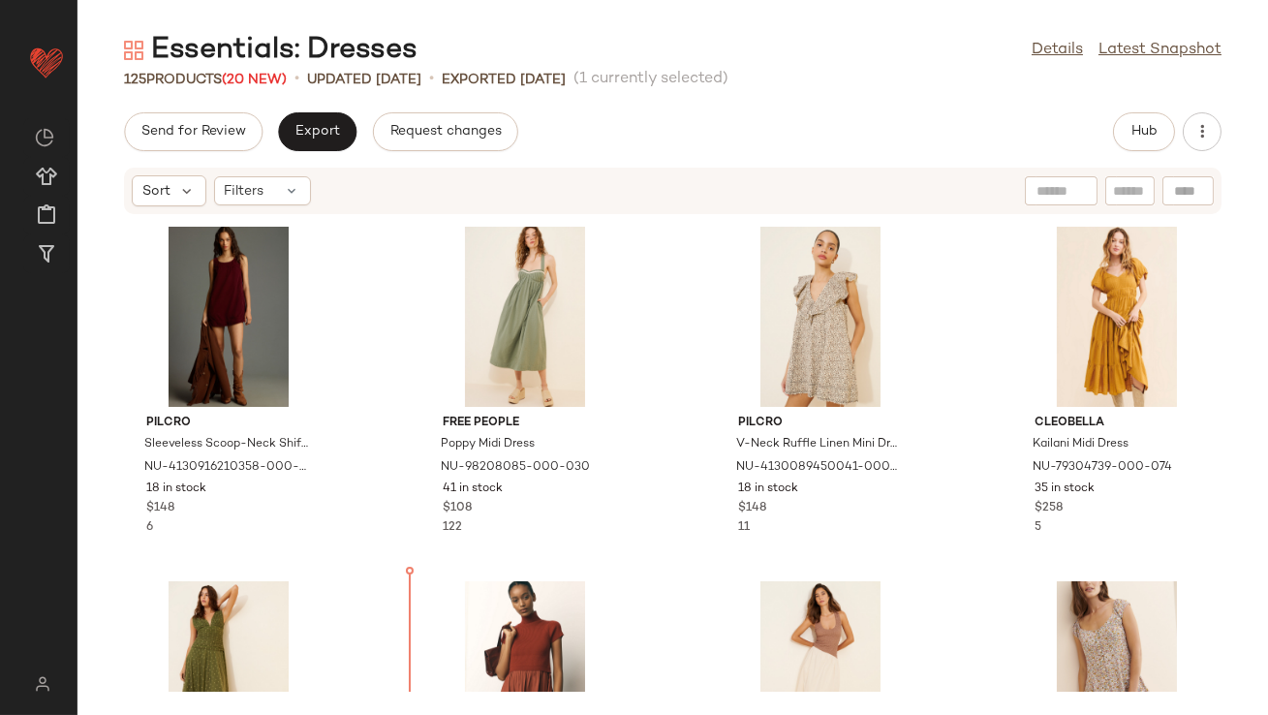
scroll to position [453, 0]
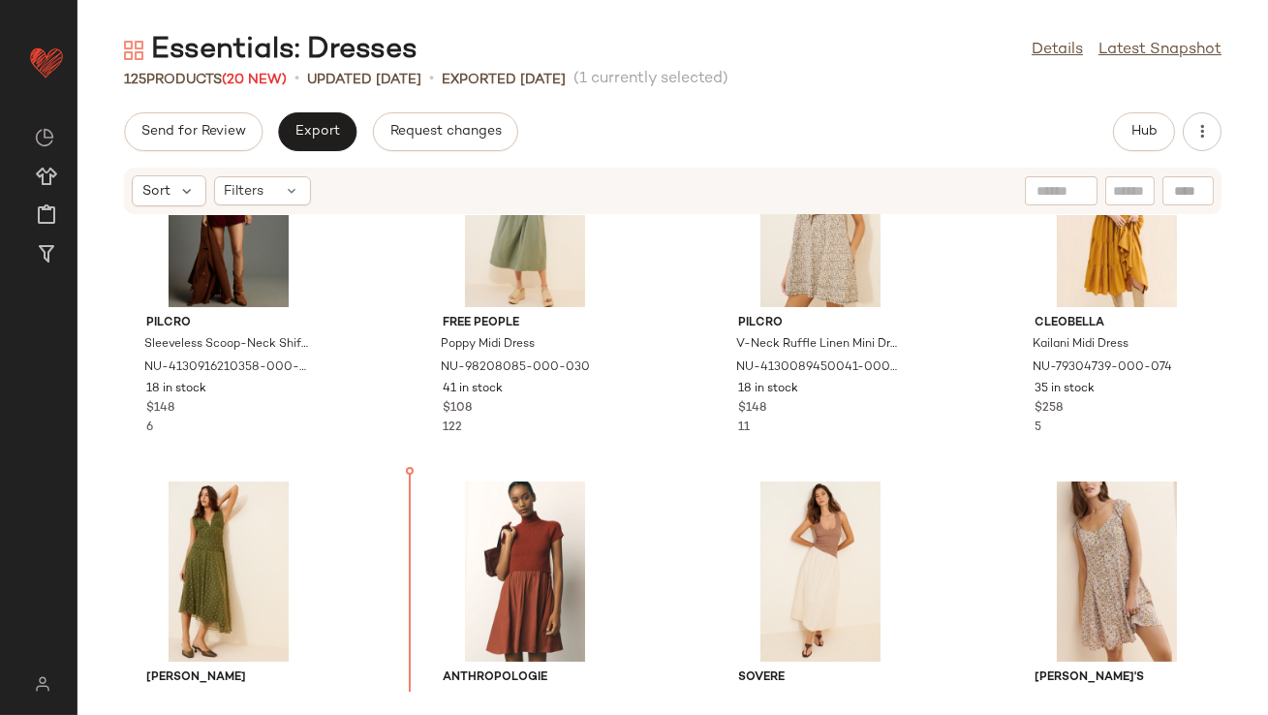
drag, startPoint x: 759, startPoint y: 639, endPoint x: 749, endPoint y: 629, distance: 13.7
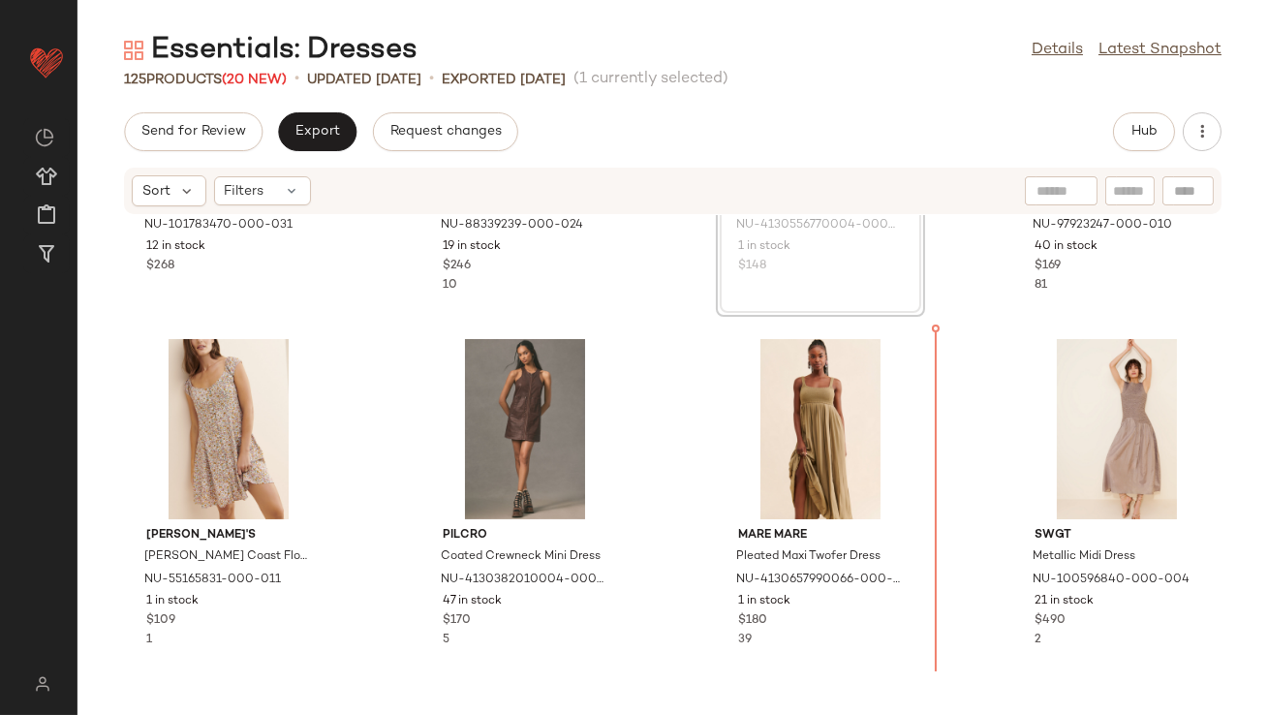
scroll to position [1022, 0]
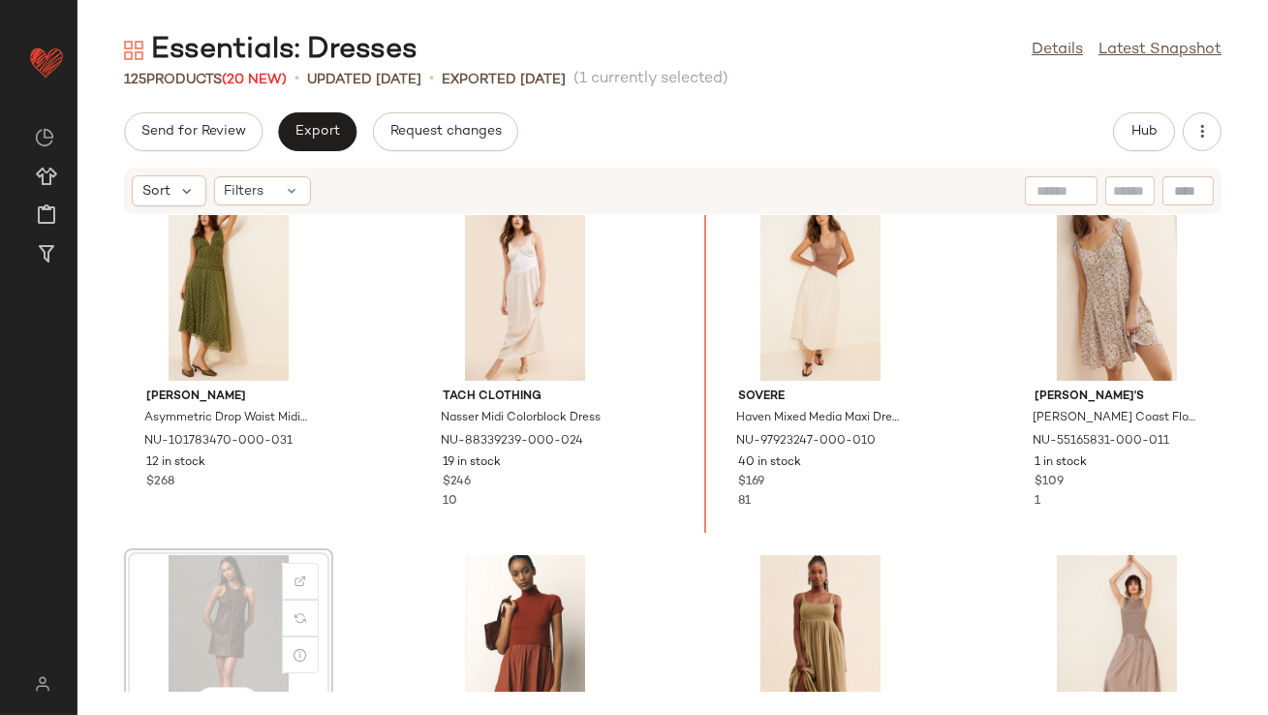
scroll to position [655, 0]
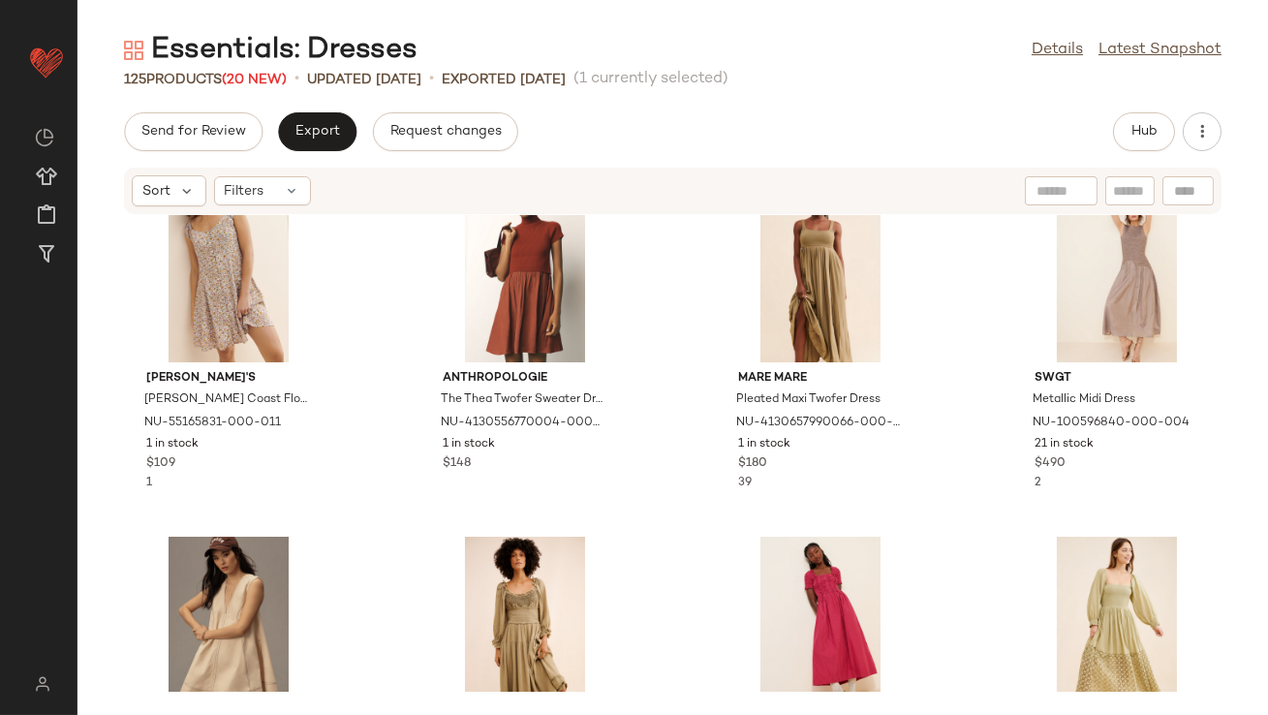
scroll to position [1345, 0]
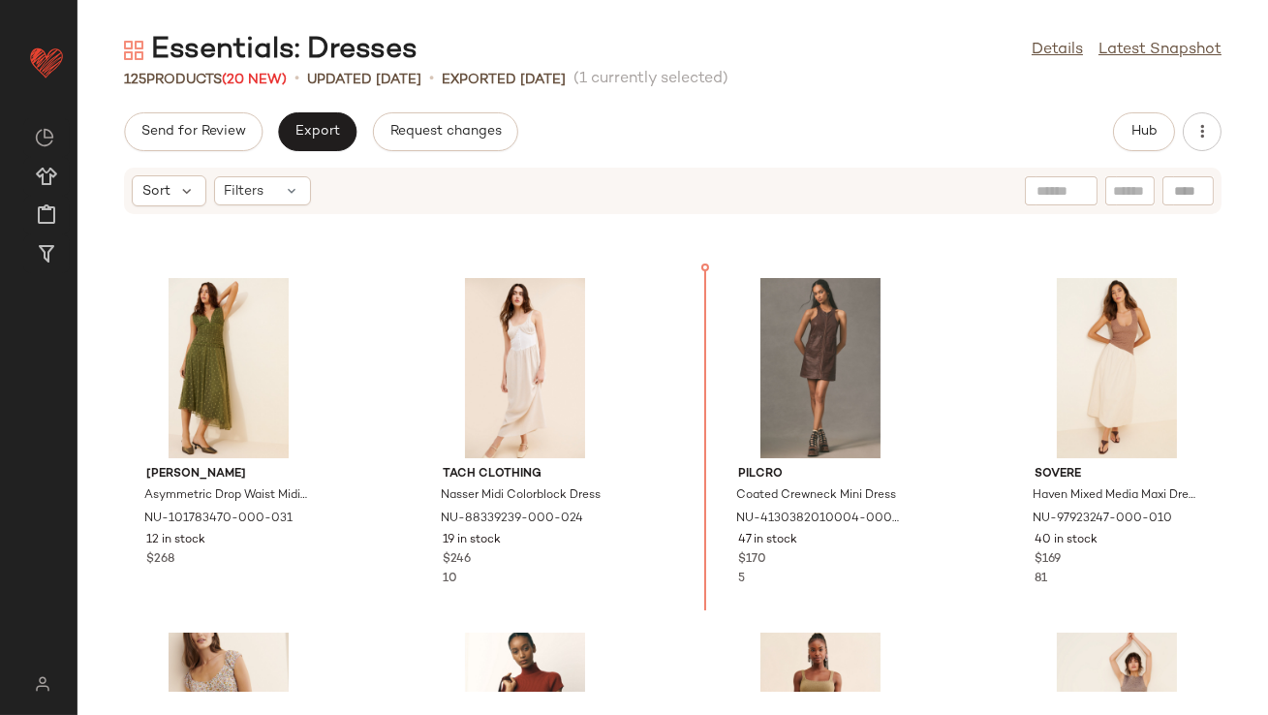
scroll to position [669, 0]
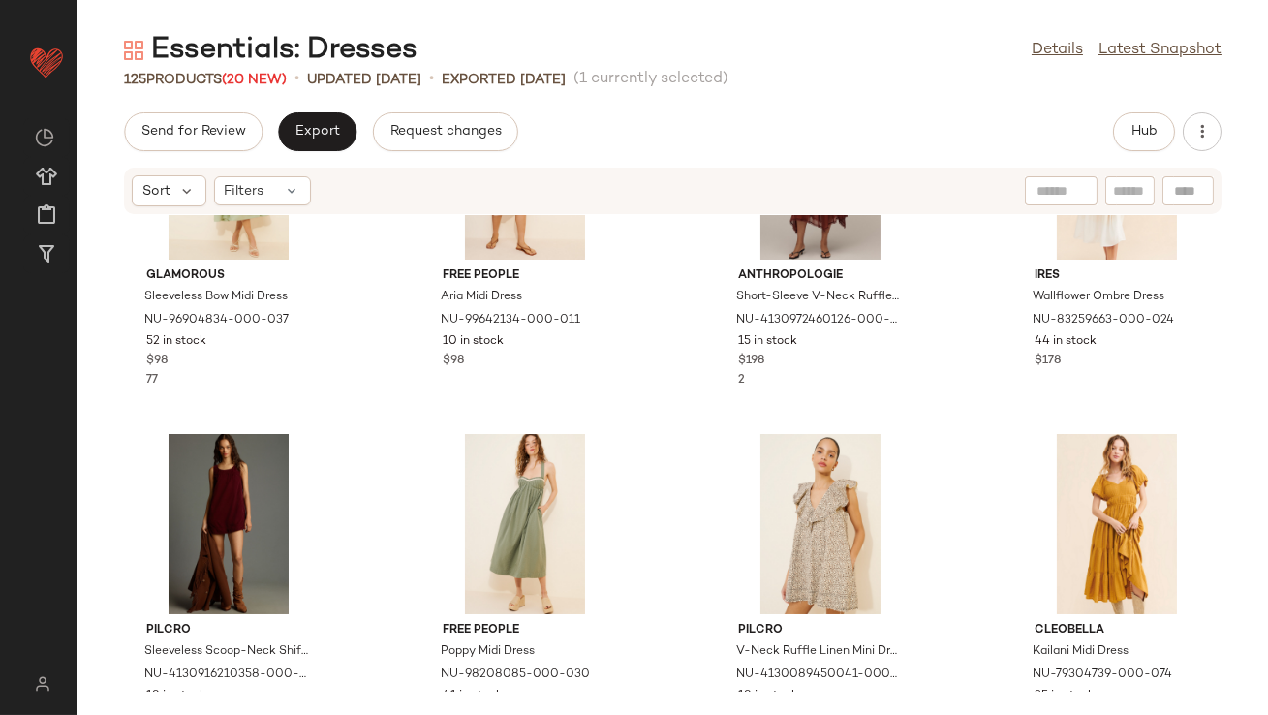
scroll to position [9, 0]
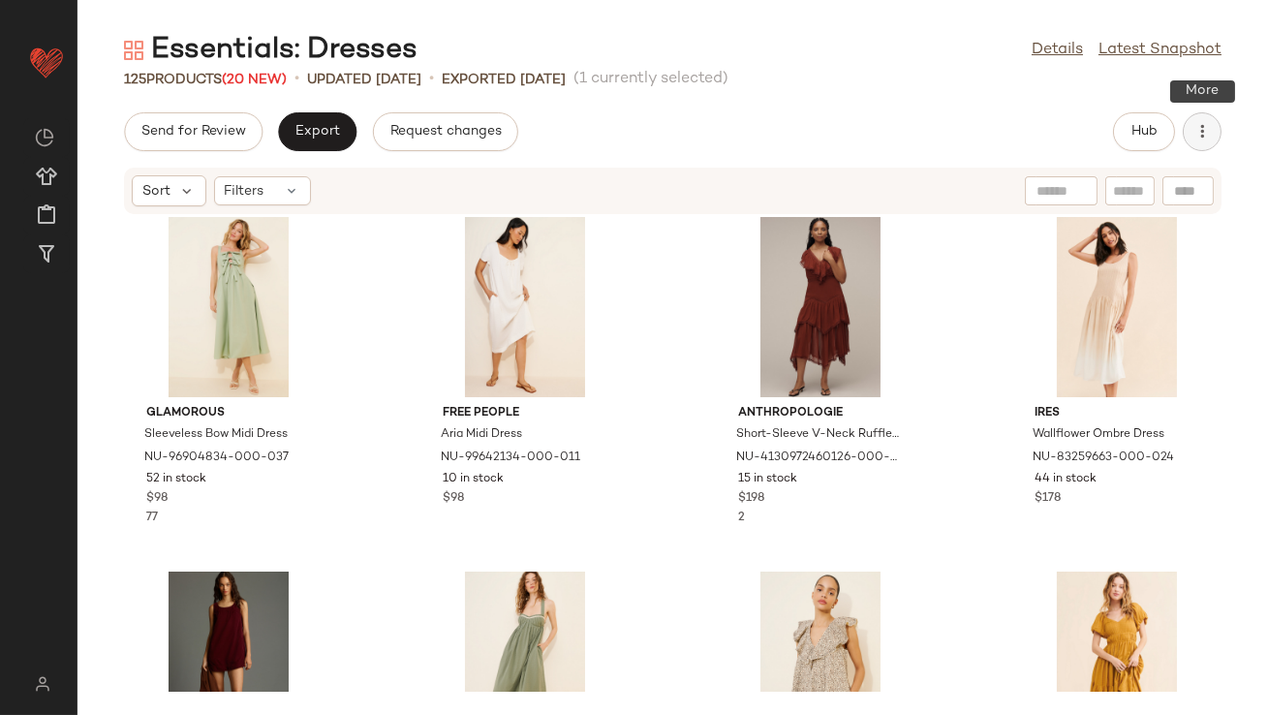
click at [1197, 135] on icon "button" at bounding box center [1202, 131] width 19 height 19
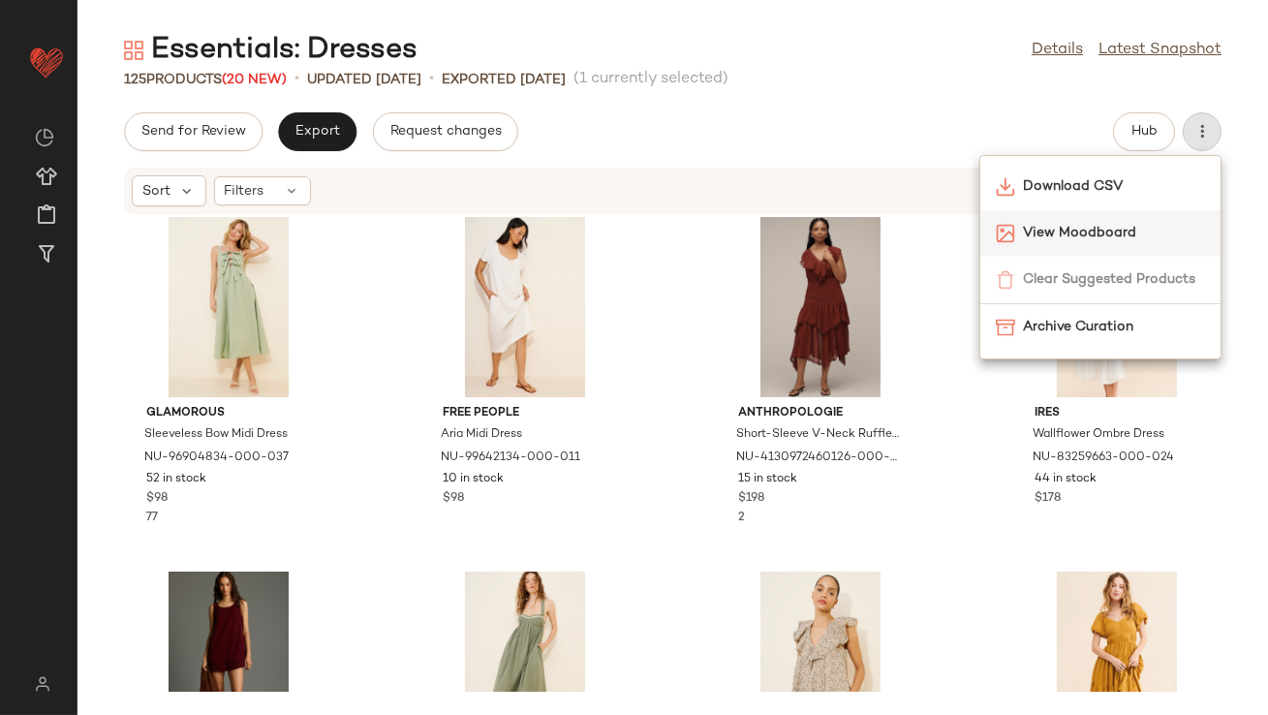
click at [1049, 222] on div "View Moodboard" at bounding box center [1101, 233] width 240 height 47
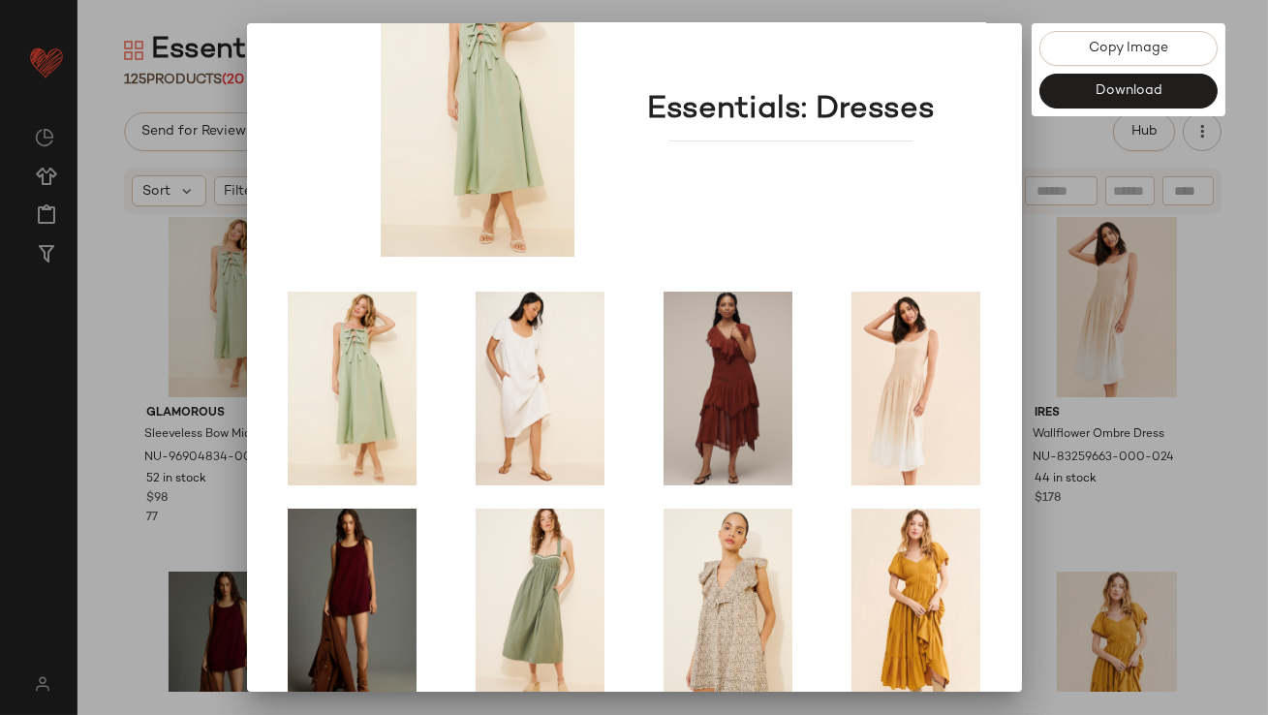
scroll to position [330, 0]
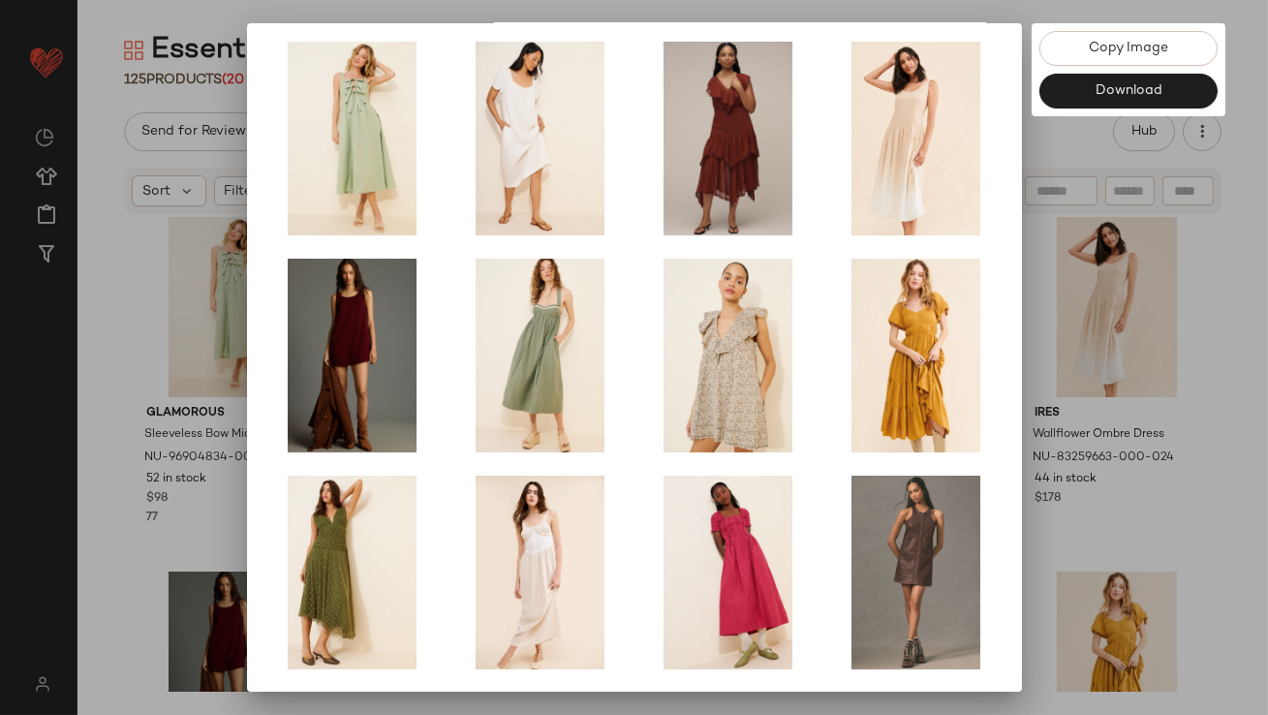
click at [1062, 423] on div at bounding box center [634, 357] width 1268 height 715
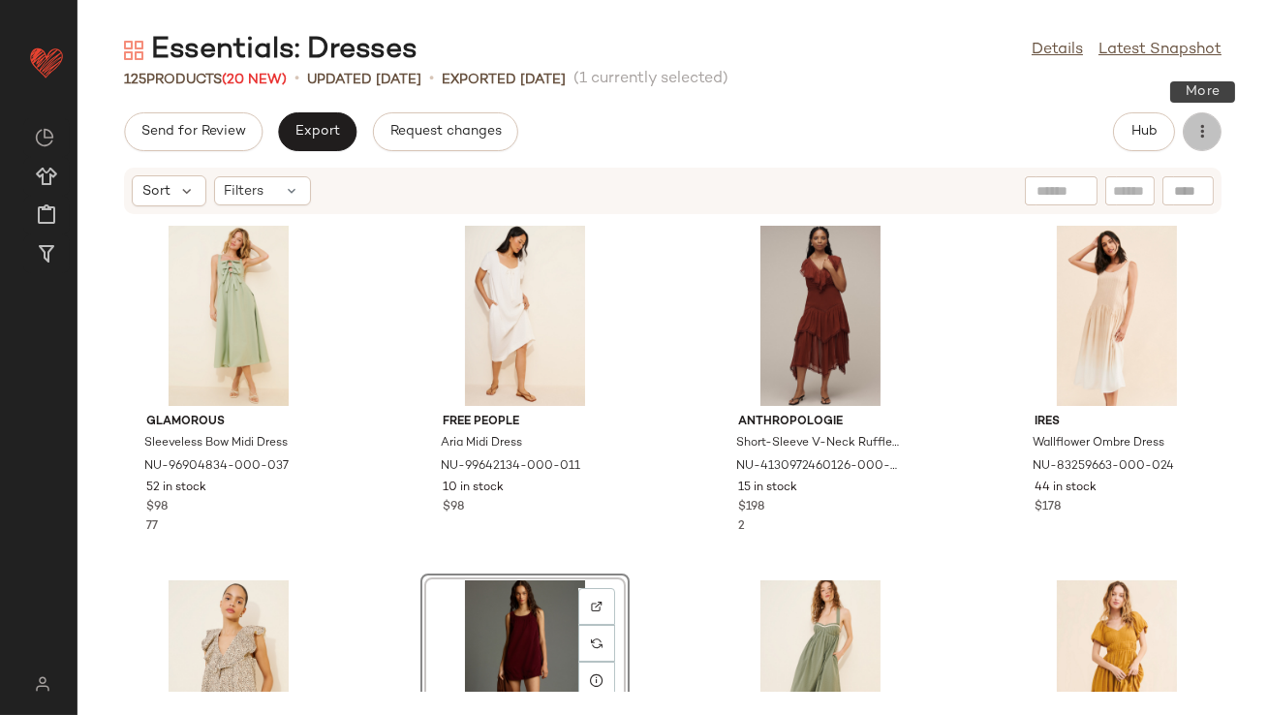
click at [1192, 138] on button "button" at bounding box center [1202, 131] width 39 height 39
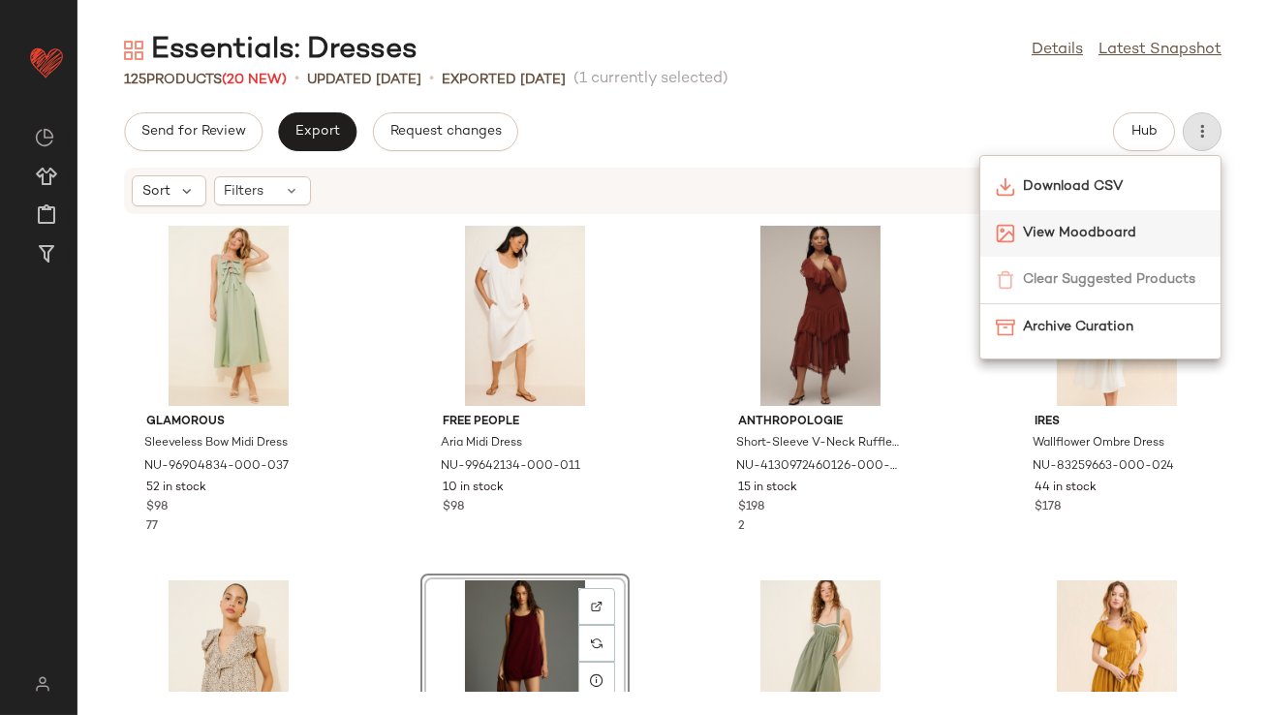
click at [1054, 234] on span "View Moodboard" at bounding box center [1114, 233] width 182 height 20
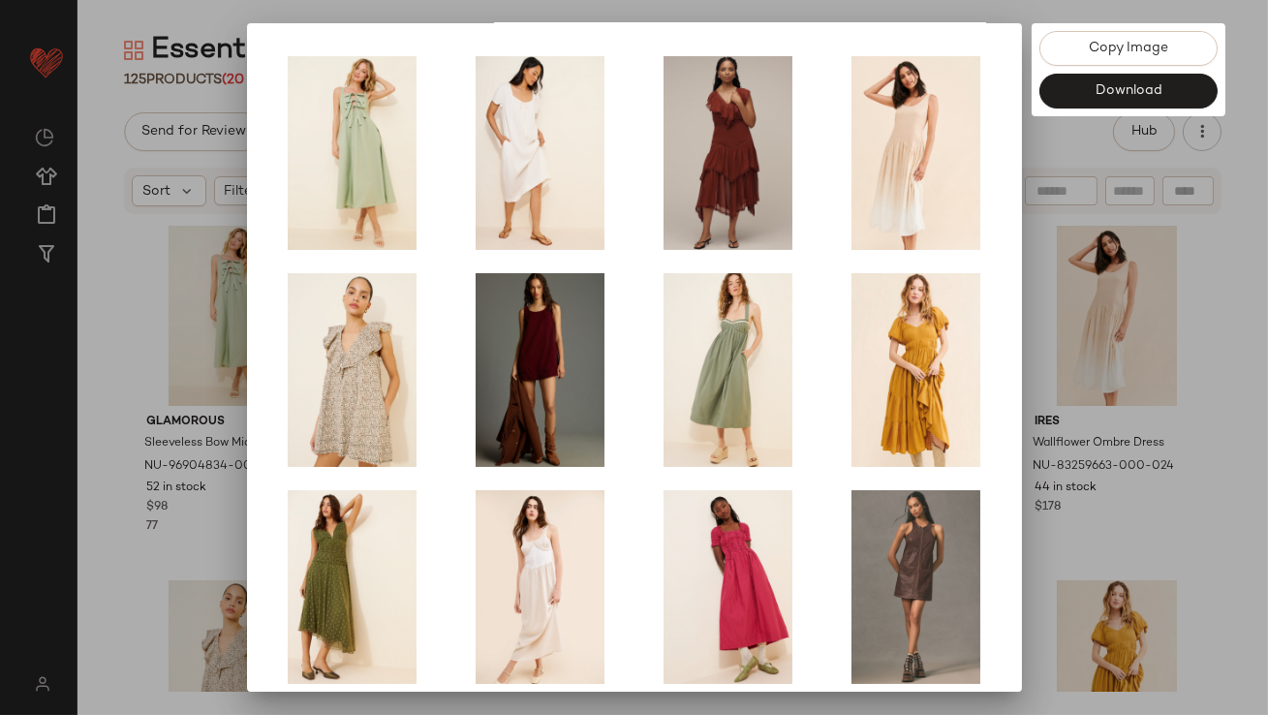
scroll to position [330, 0]
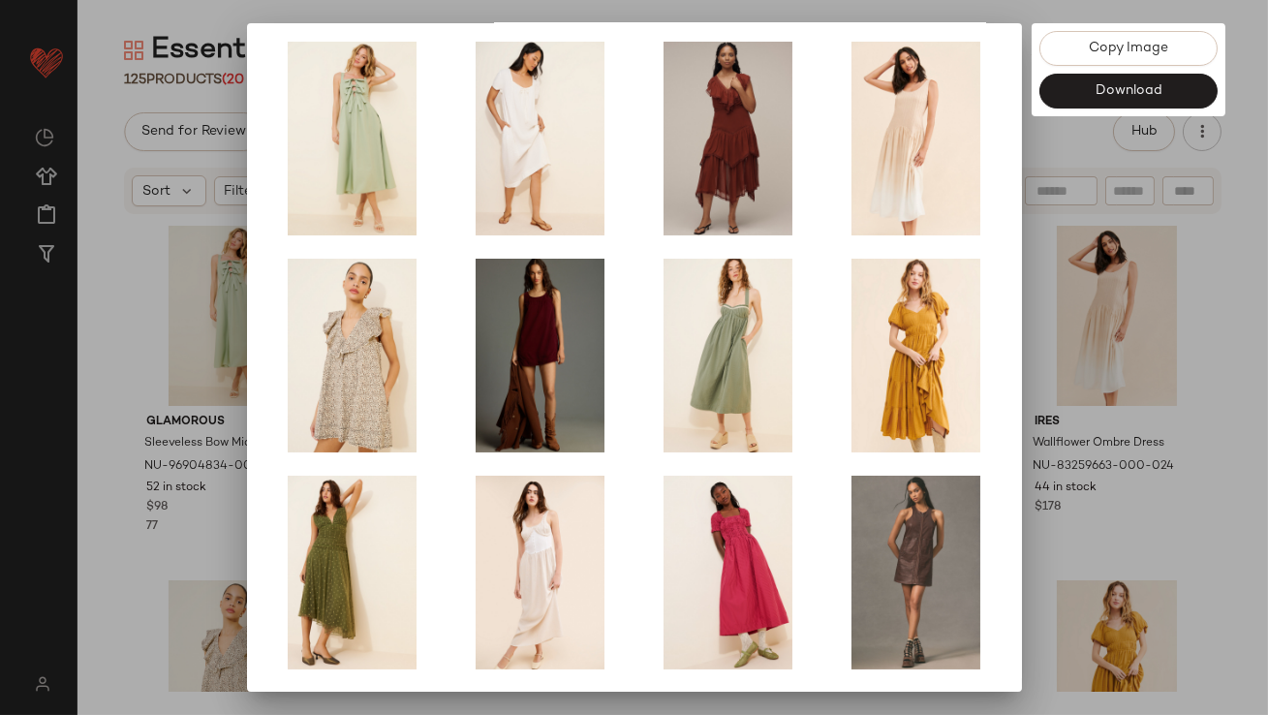
click at [1052, 398] on div at bounding box center [634, 357] width 1268 height 715
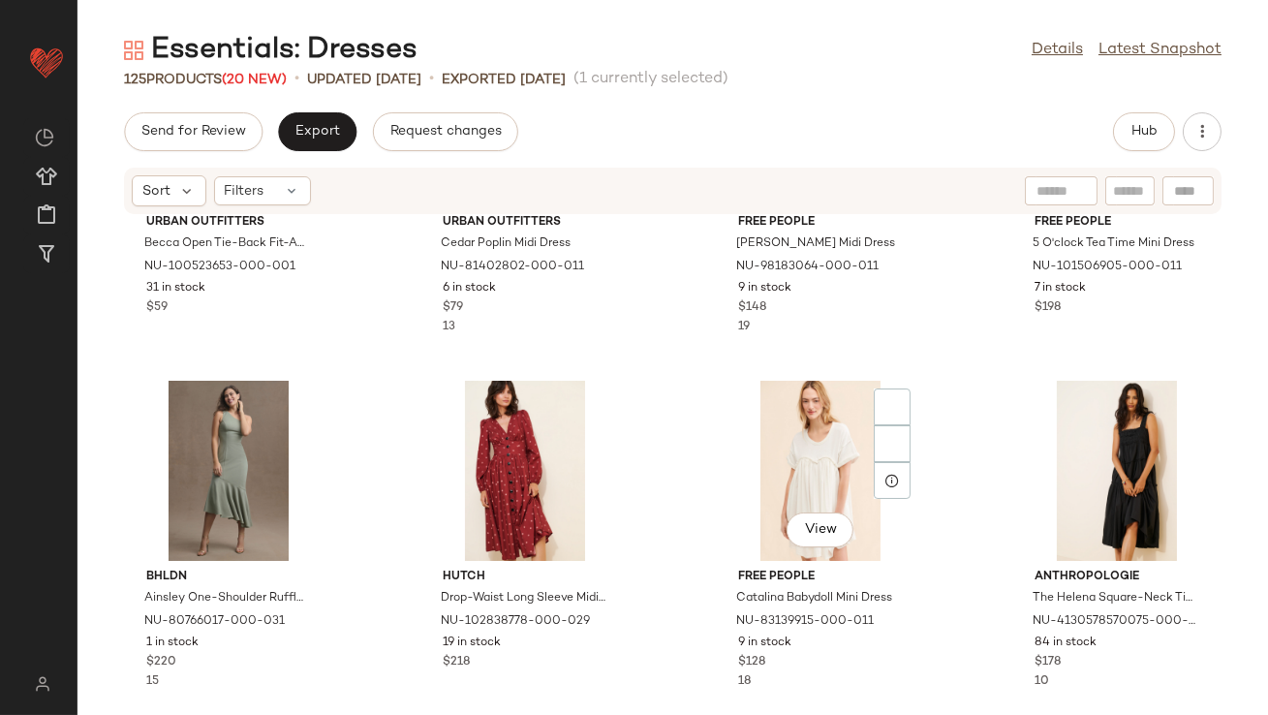
scroll to position [2035, 0]
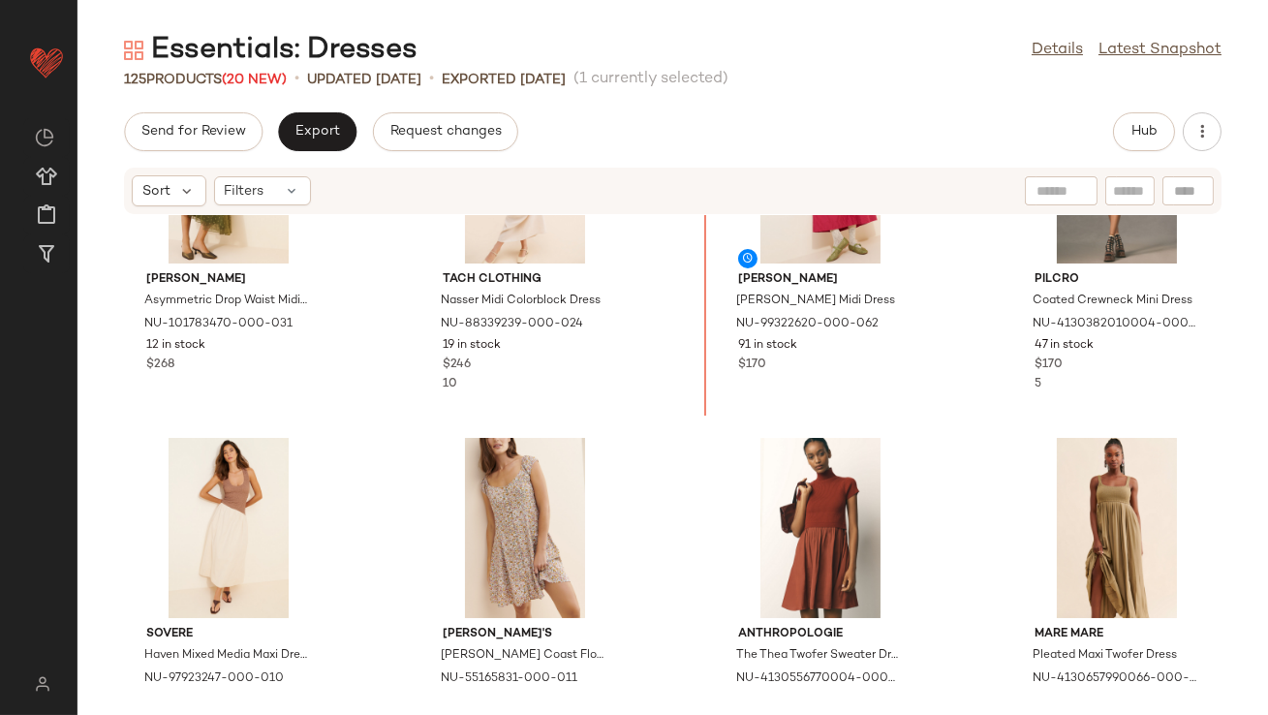
scroll to position [819, 0]
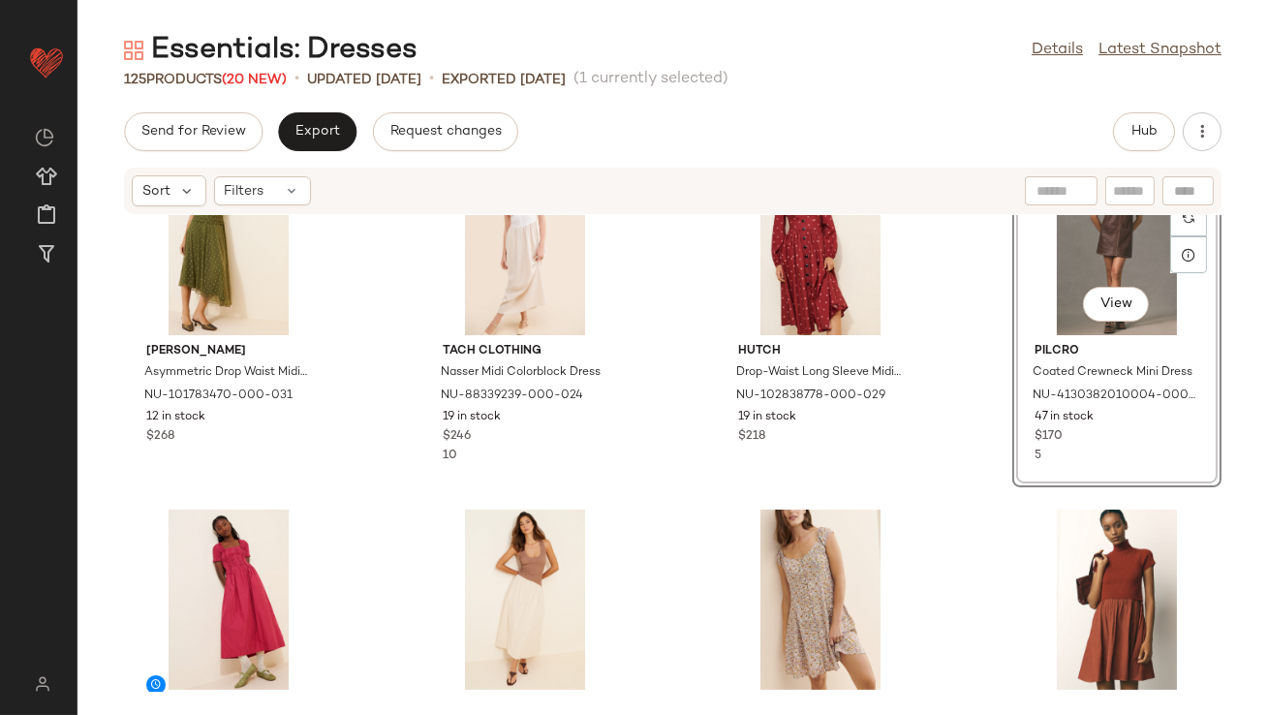
scroll to position [964, 0]
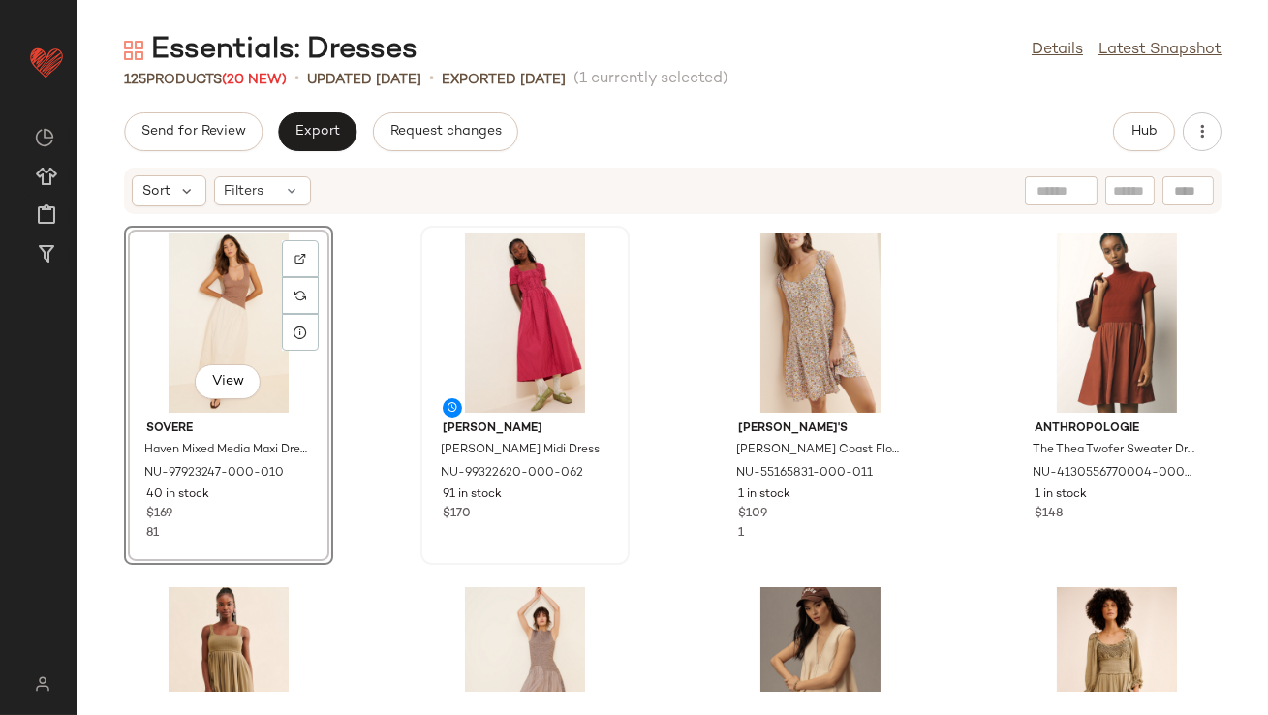
scroll to position [1302, 0]
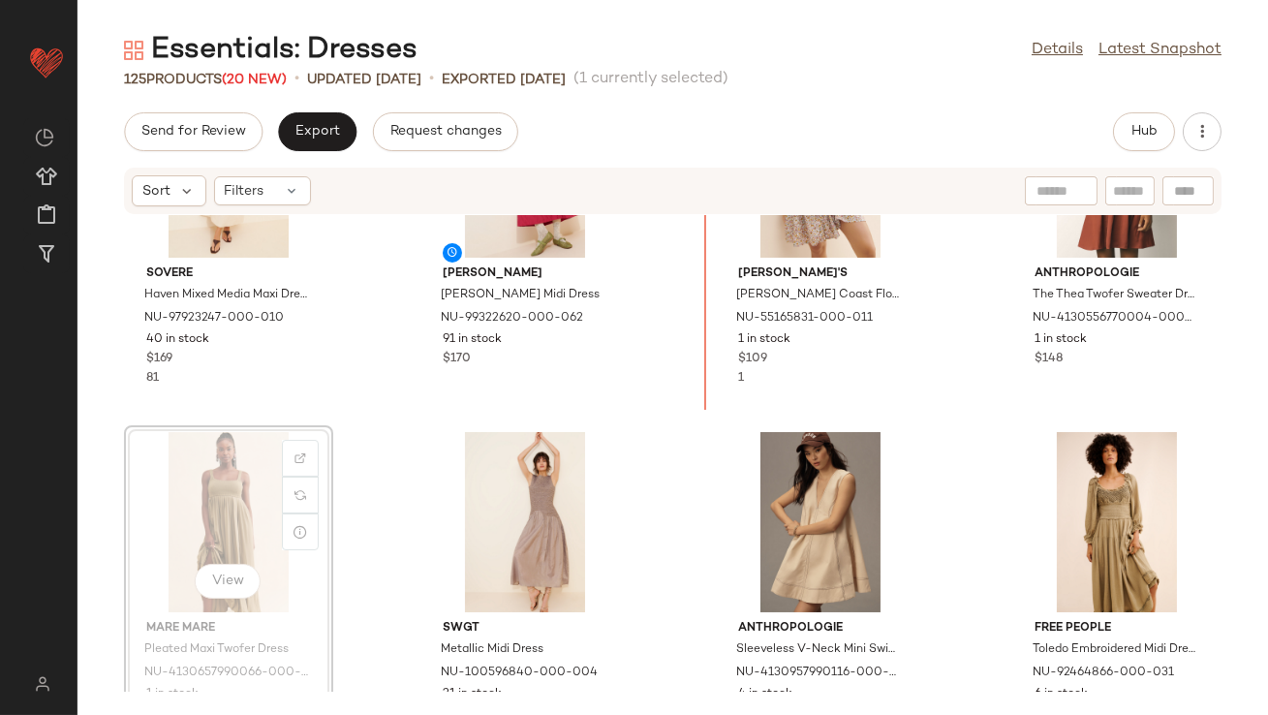
scroll to position [1157, 0]
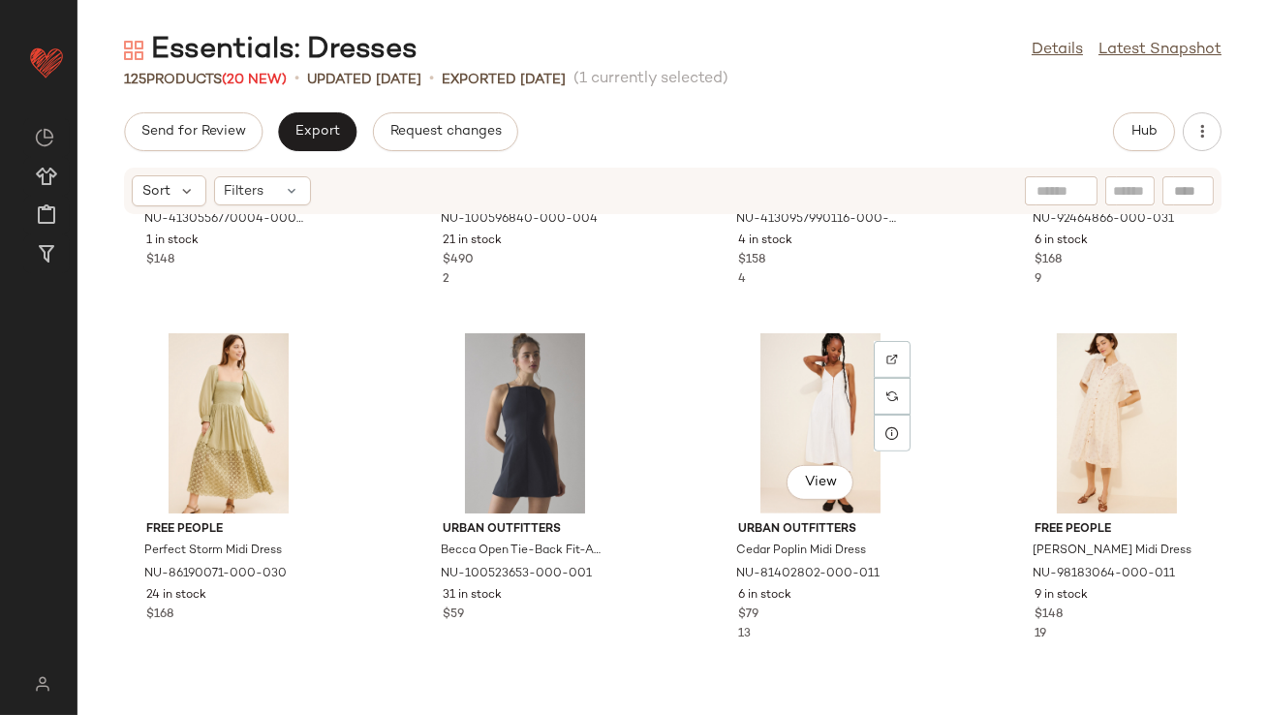
scroll to position [1694, 0]
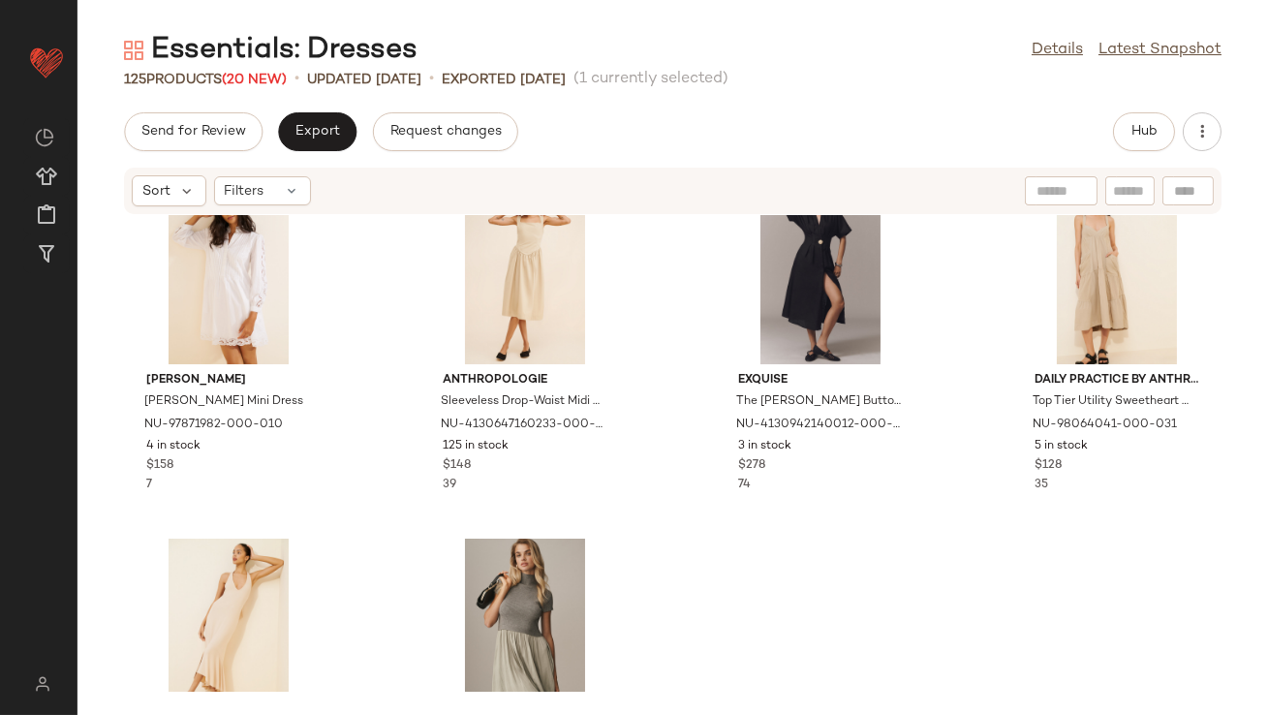
scroll to position [2545, 0]
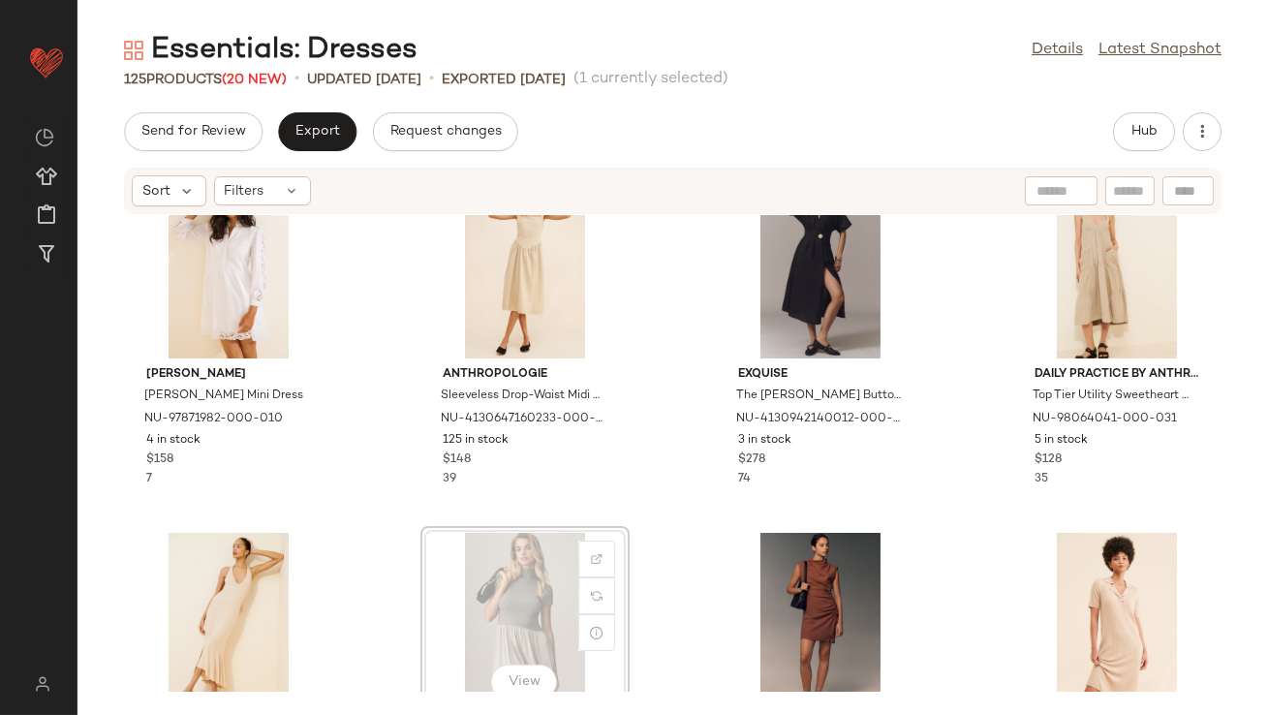
scroll to position [2547, 0]
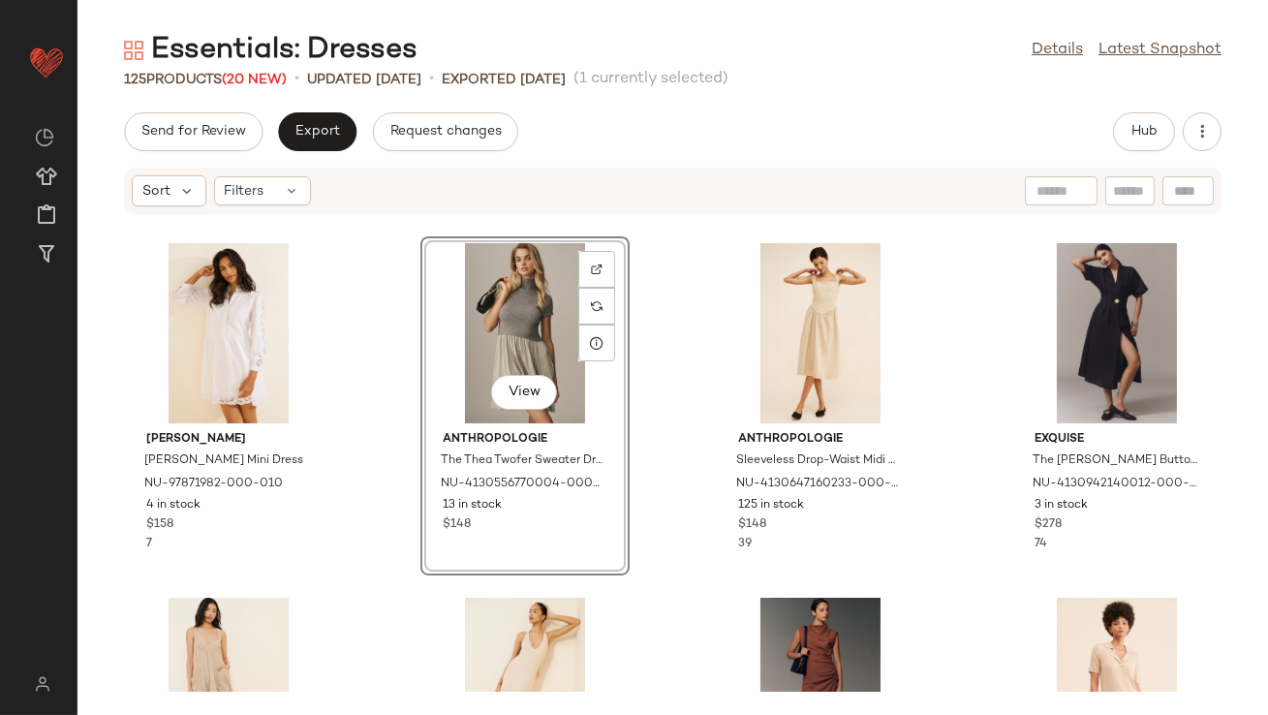
scroll to position [2434, 0]
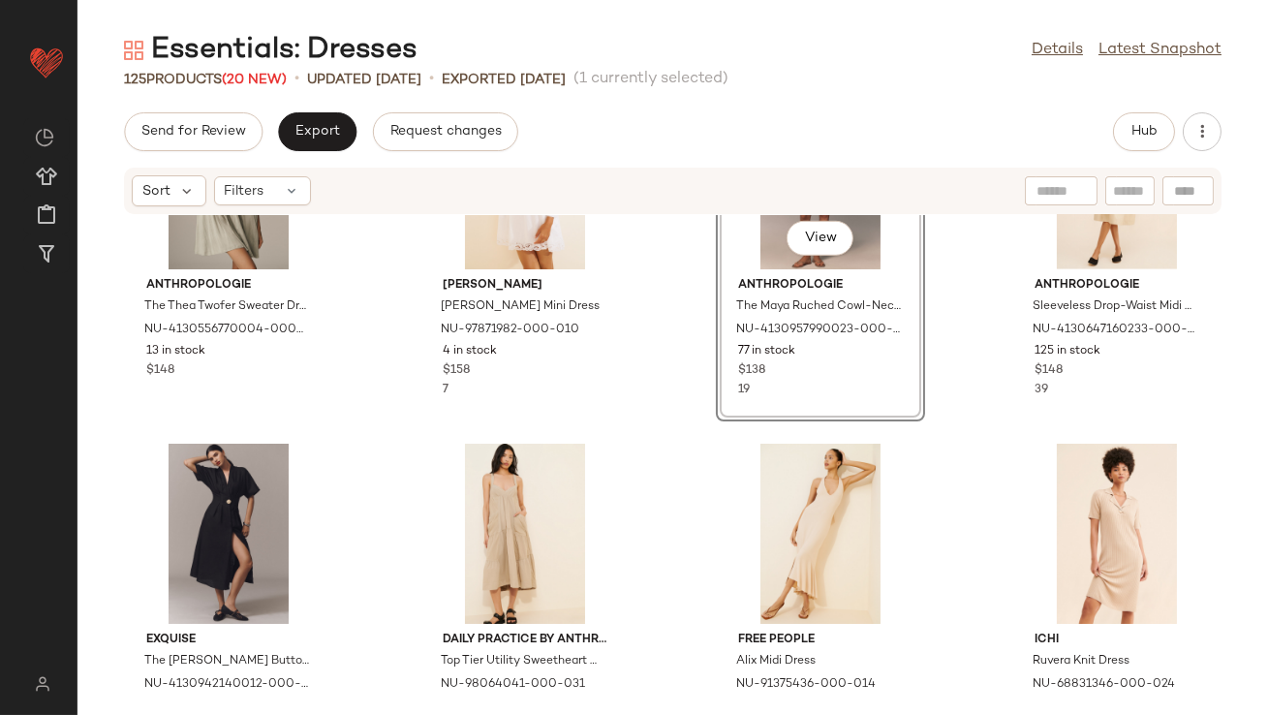
scroll to position [2563, 0]
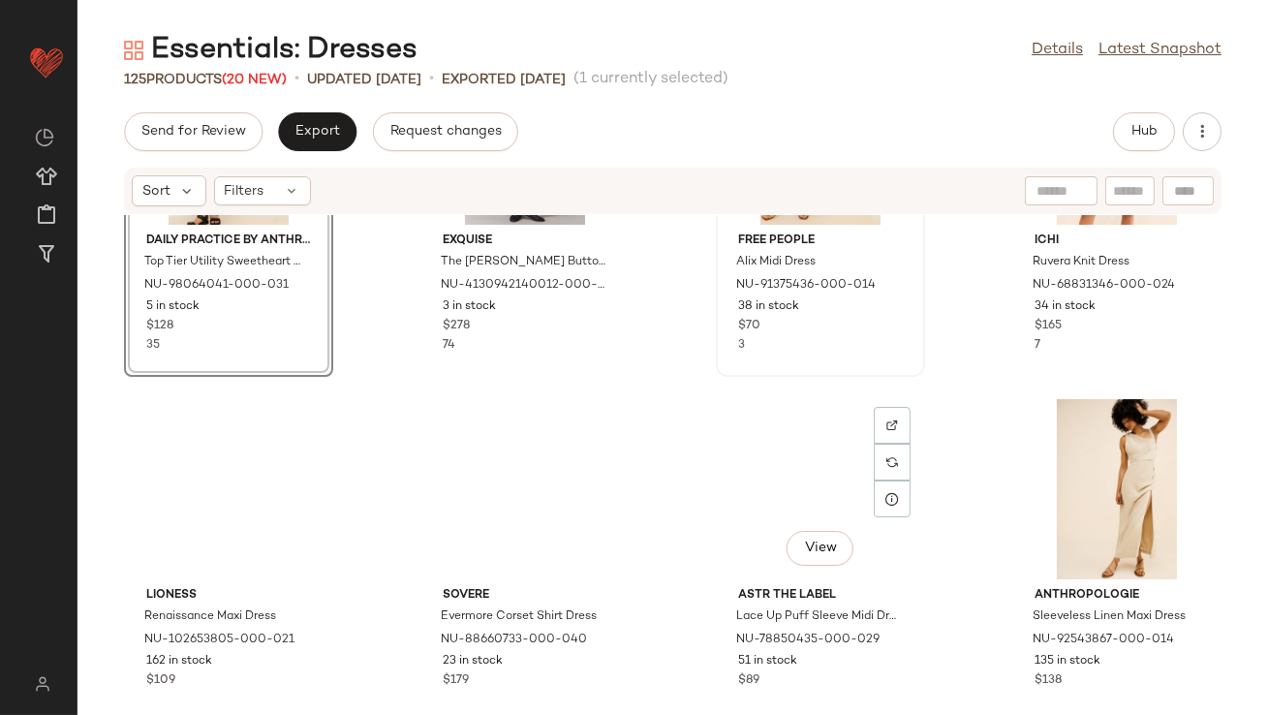
scroll to position [3039, 0]
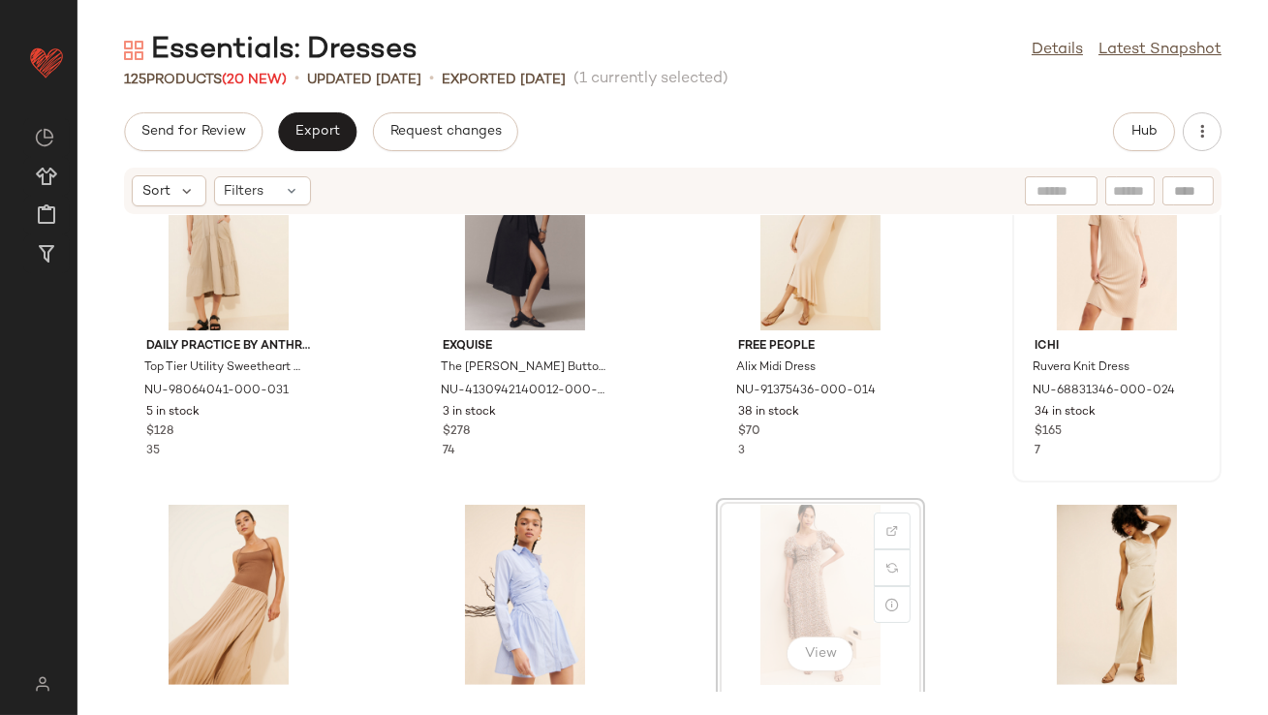
scroll to position [2926, 0]
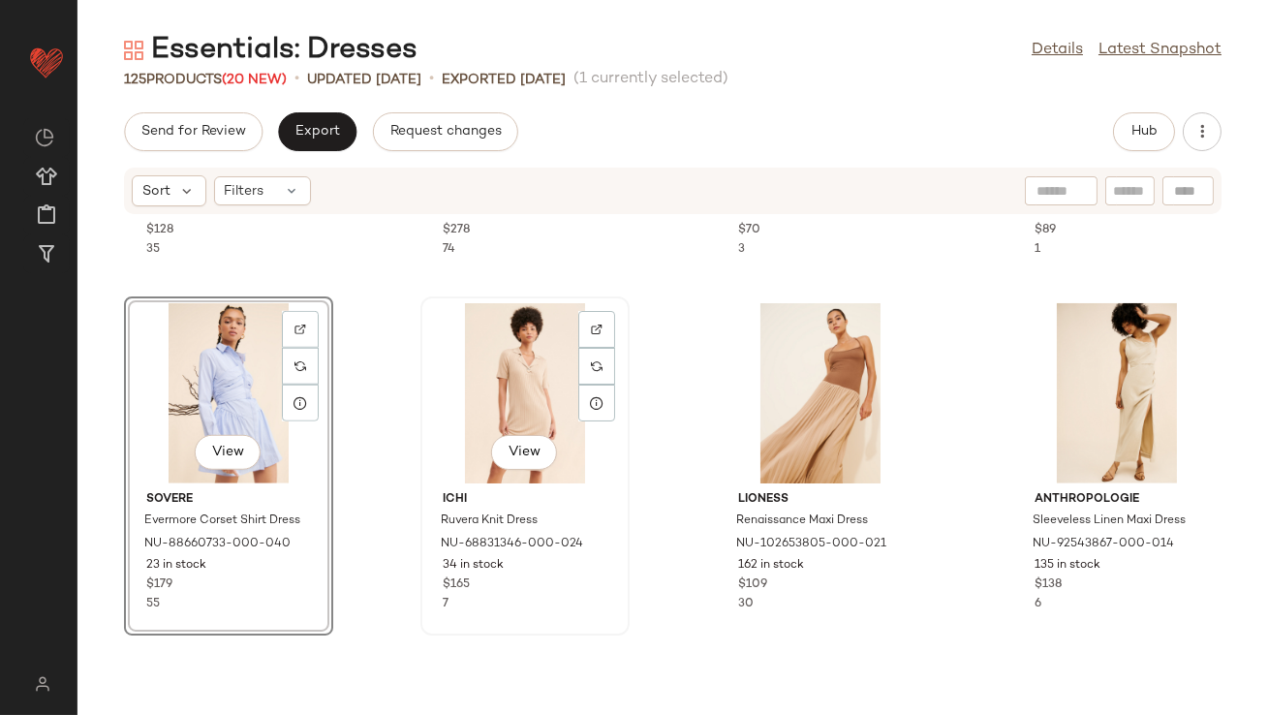
scroll to position [3204, 0]
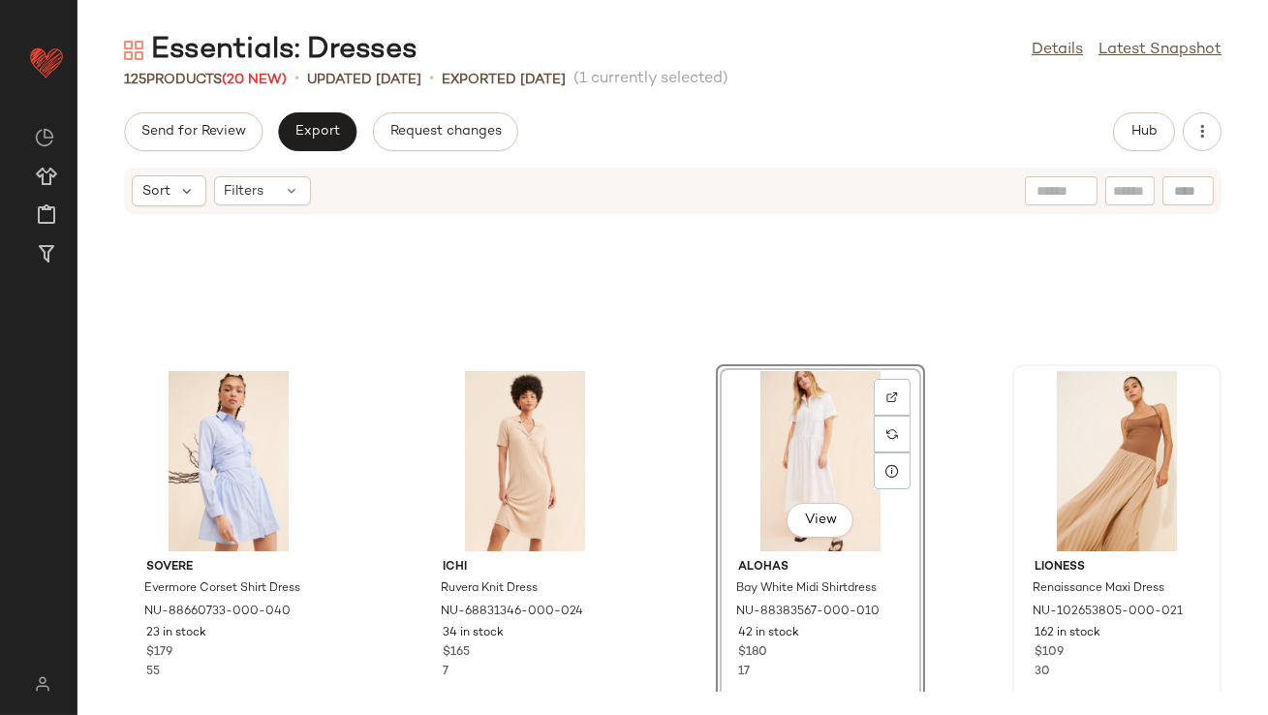
scroll to position [3273, 0]
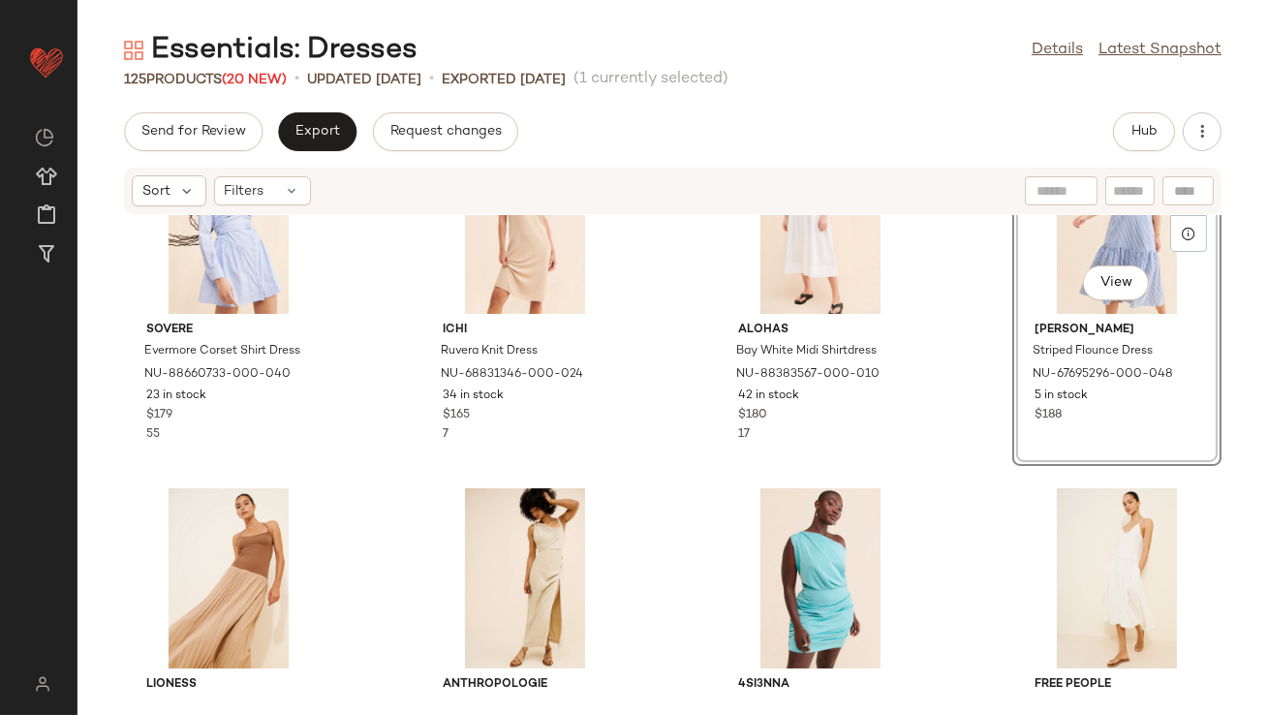
scroll to position [3307, 0]
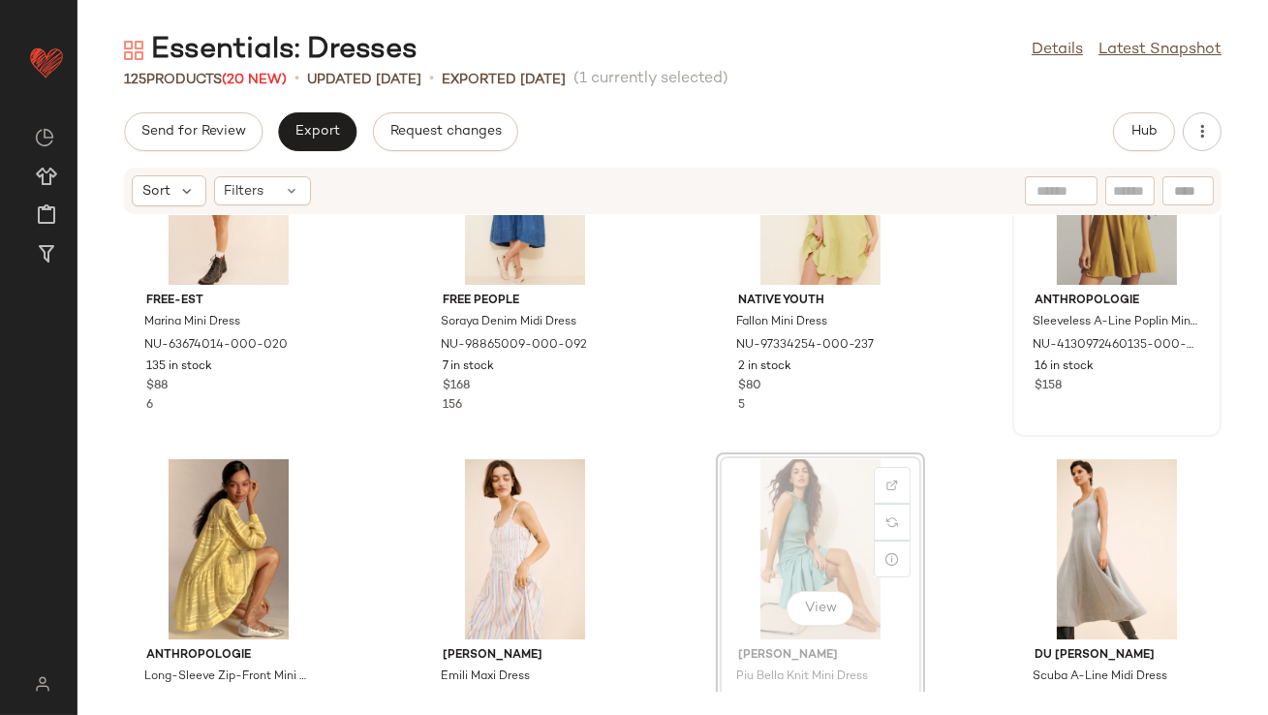
scroll to position [5078, 0]
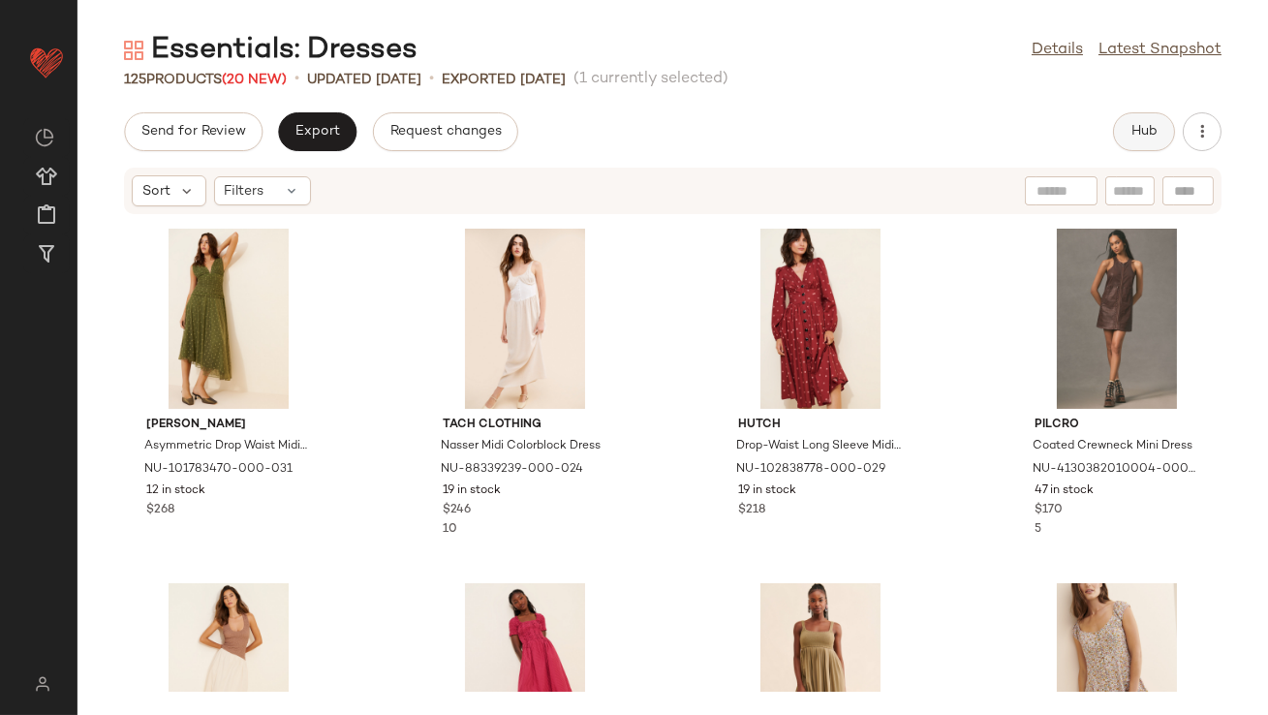
click at [1148, 138] on span "Hub" at bounding box center [1144, 132] width 27 height 16
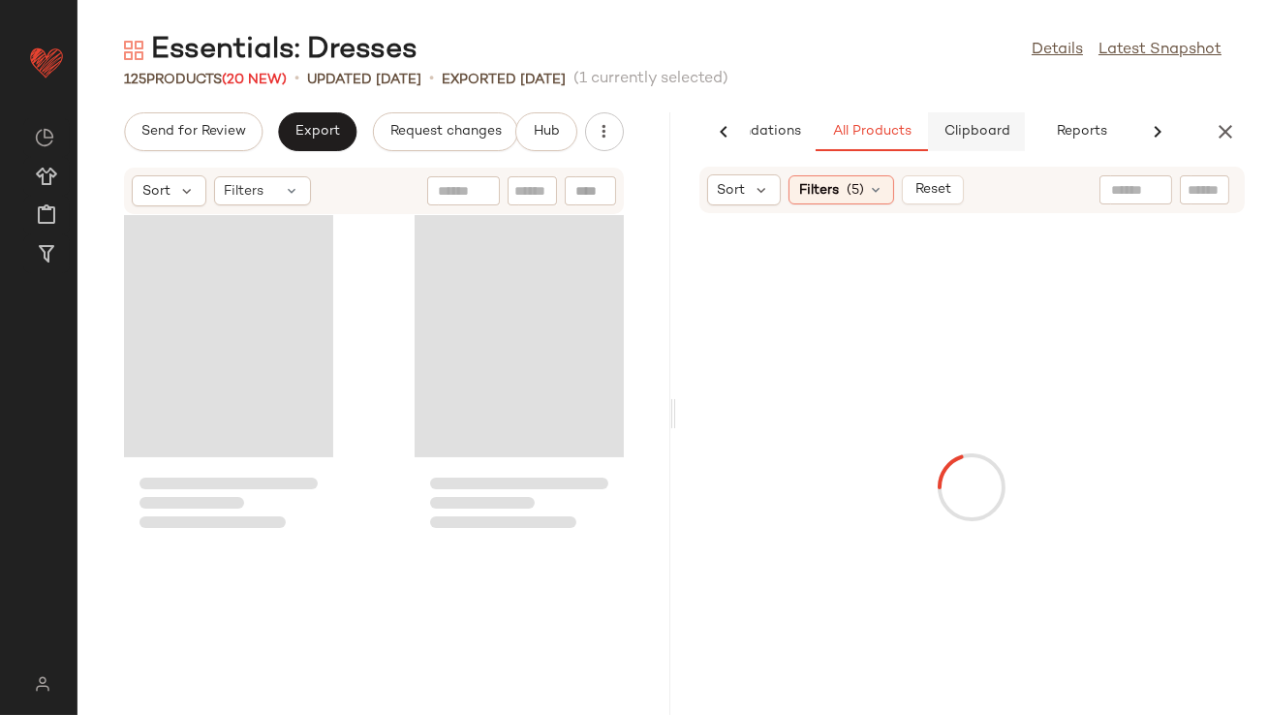
scroll to position [1419, 0]
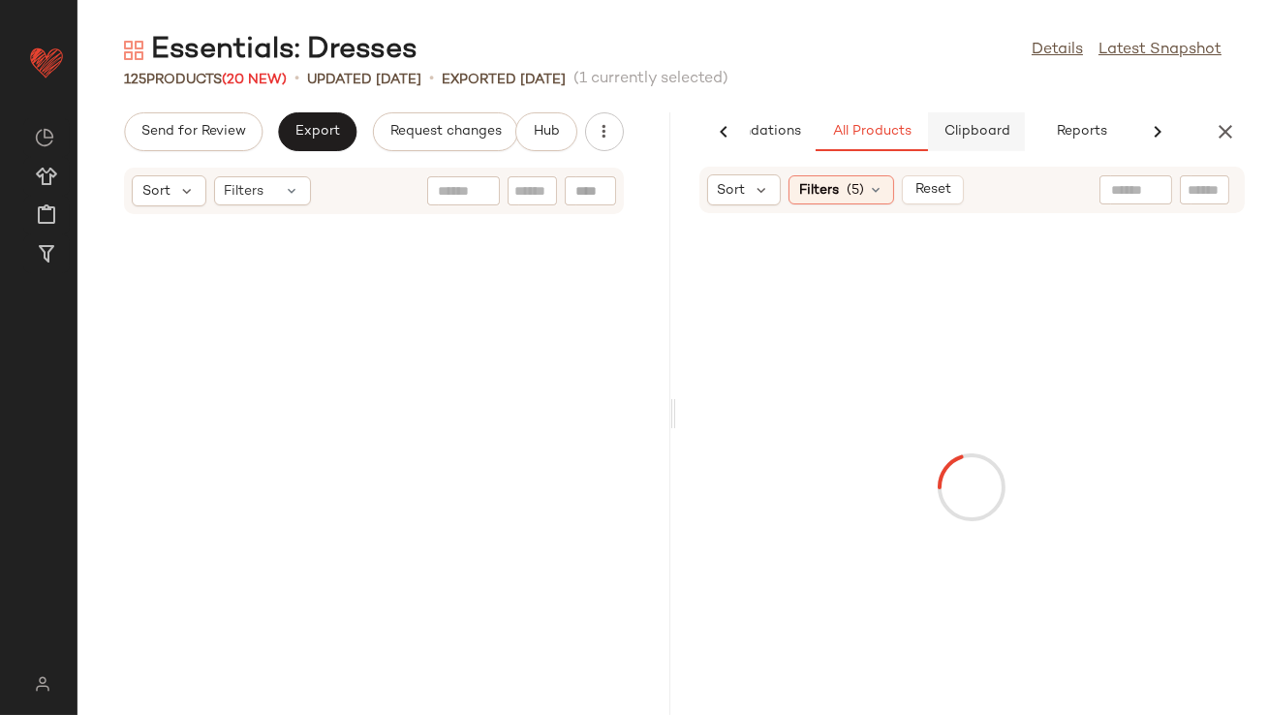
click at [970, 129] on span "Clipboard" at bounding box center [976, 132] width 67 height 16
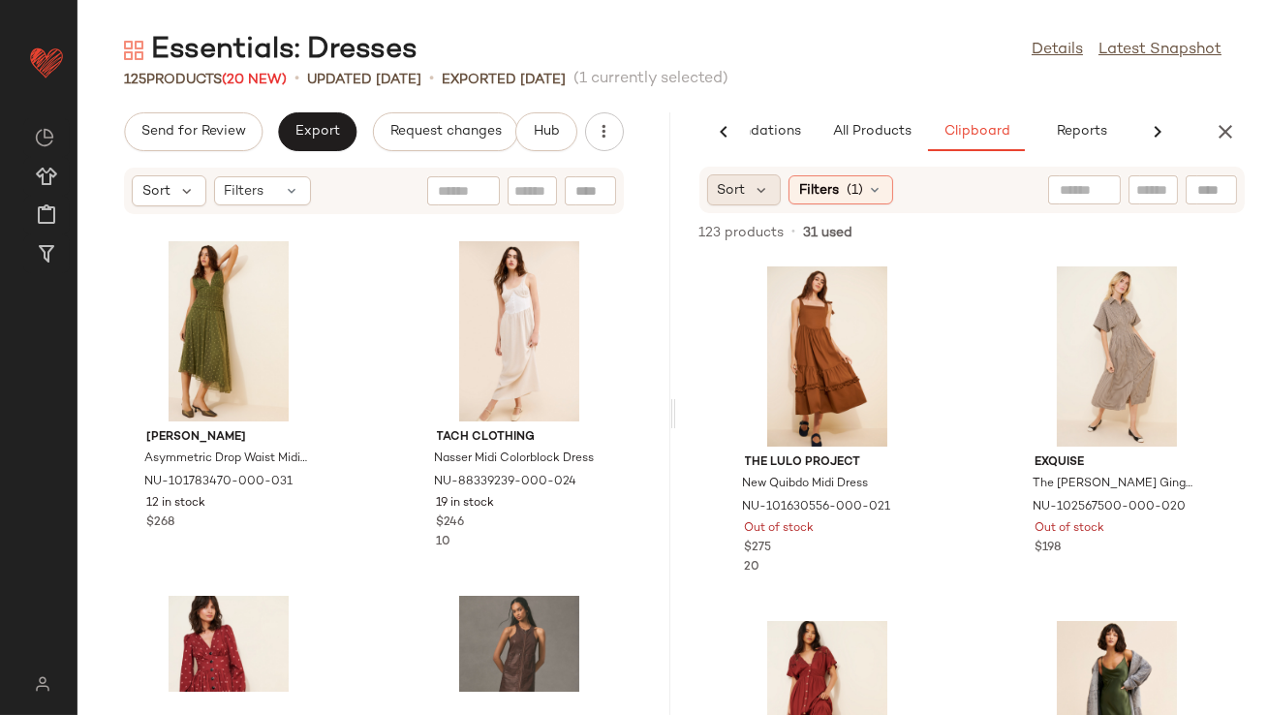
click at [745, 198] on div "Sort" at bounding box center [744, 189] width 75 height 31
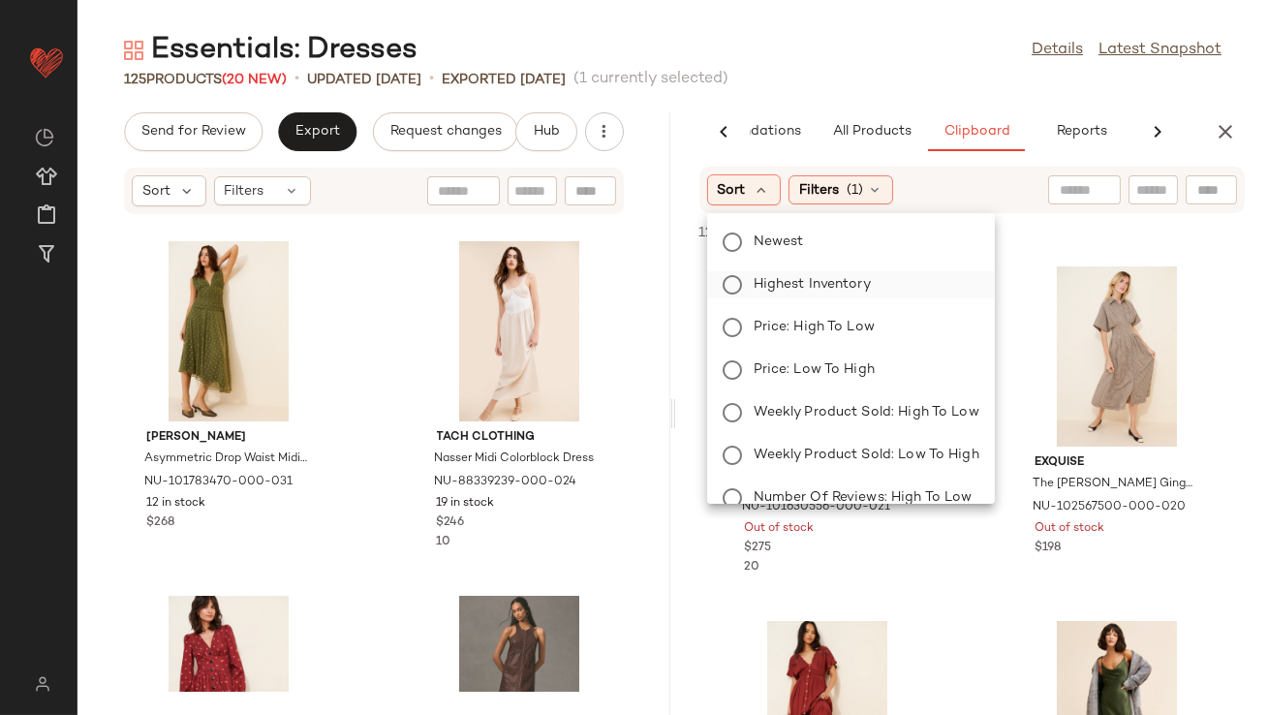
click at [760, 277] on span "Highest Inventory" at bounding box center [812, 284] width 117 height 20
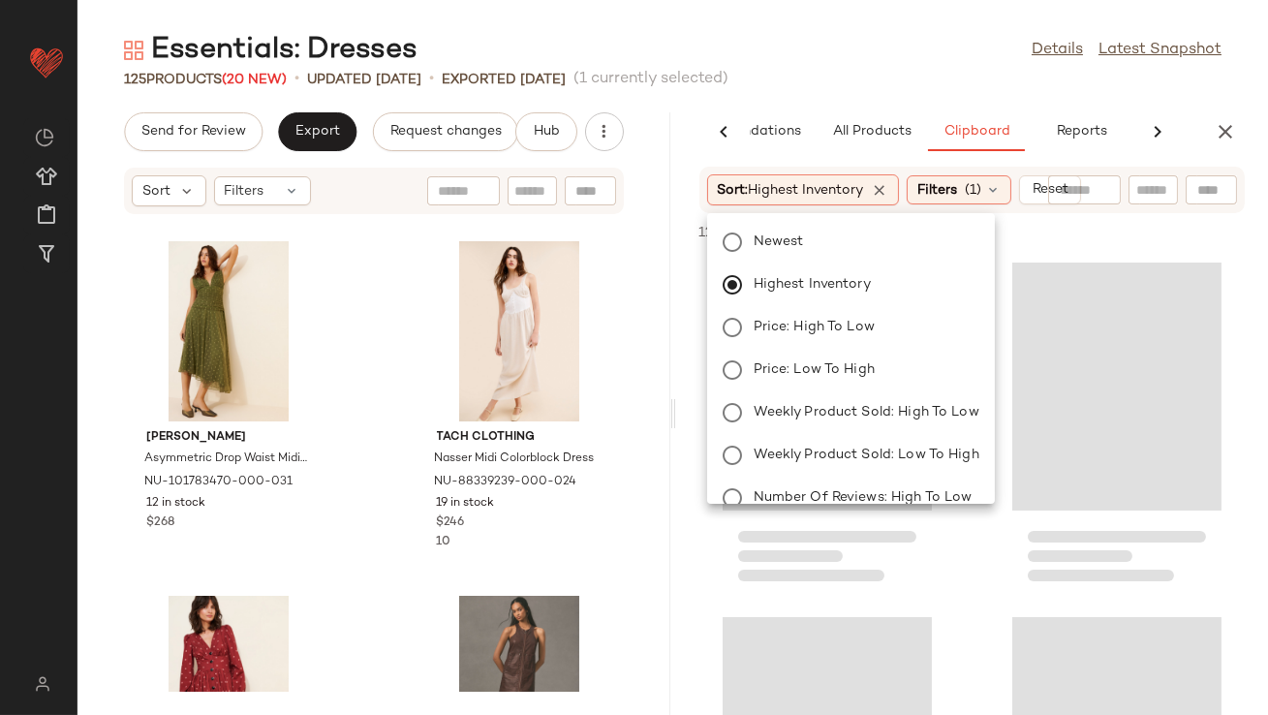
click at [852, 17] on main "Essentials: Dresses Details Latest Snapshot 125 Products (20 New) • updated [DA…" at bounding box center [634, 357] width 1268 height 715
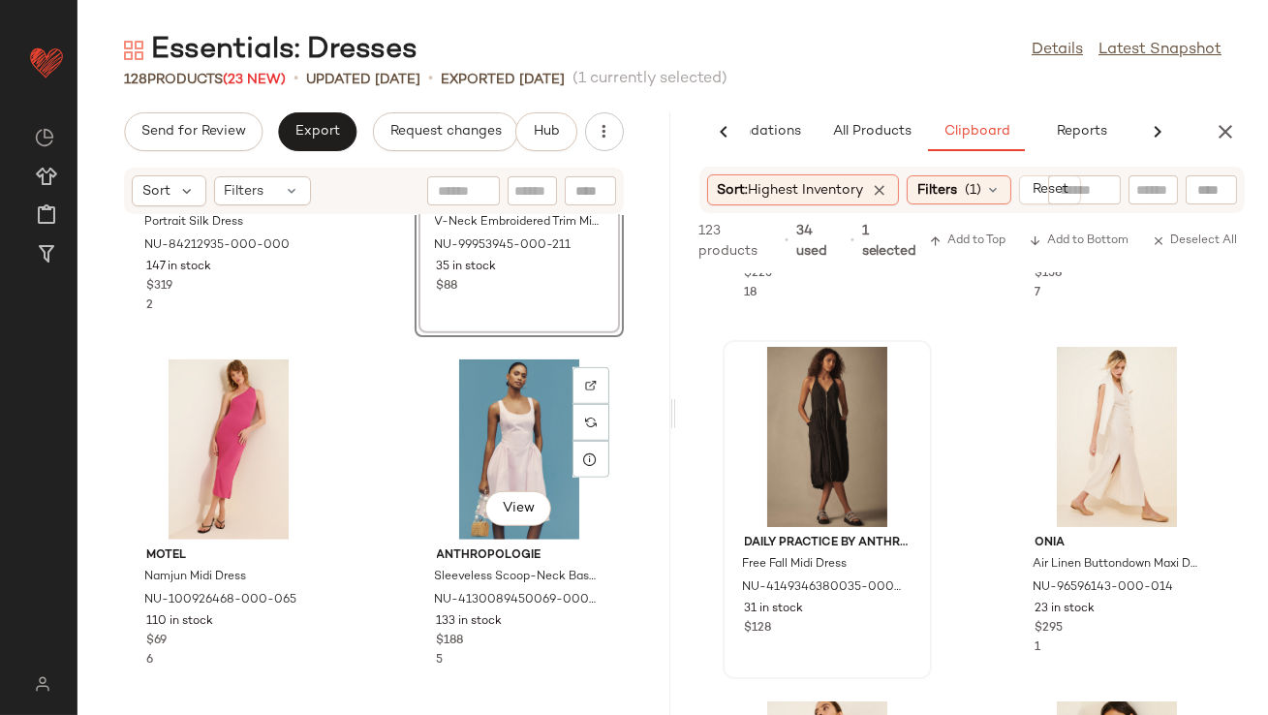
scroll to position [16996, 0]
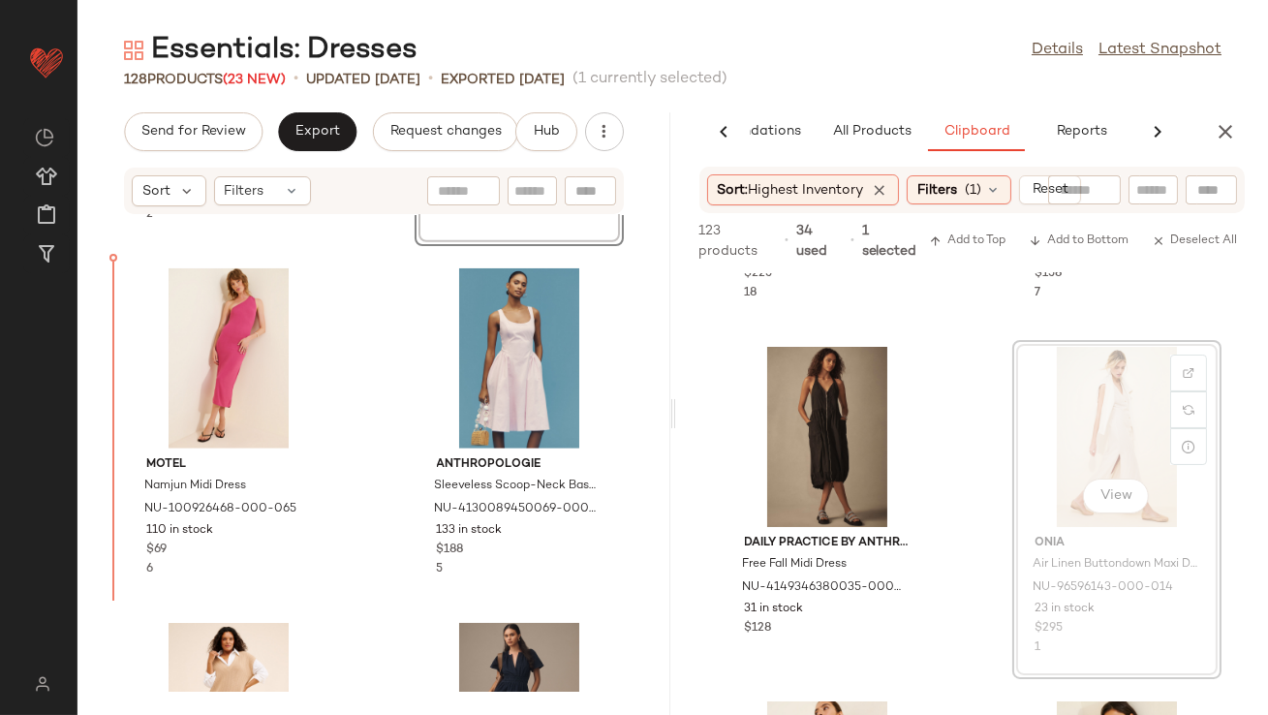
drag, startPoint x: 1093, startPoint y: 436, endPoint x: 1079, endPoint y: 436, distance: 13.6
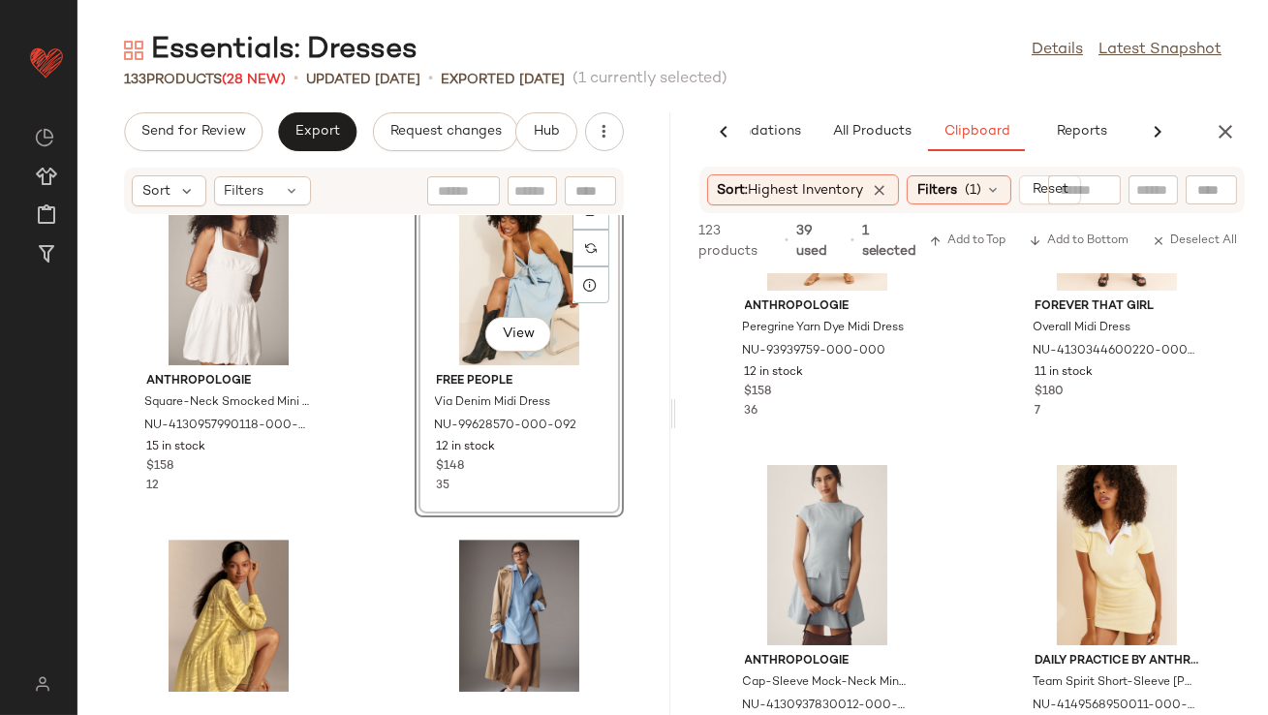
scroll to position [1707, 0]
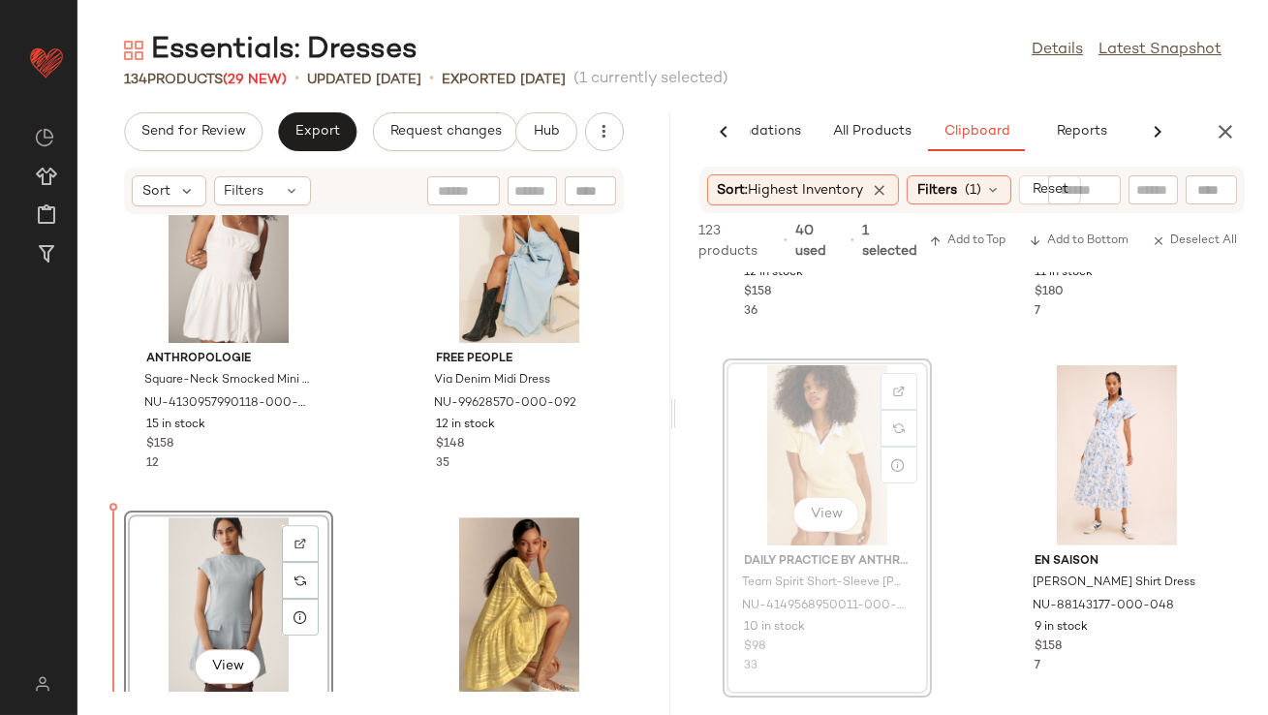
drag, startPoint x: 815, startPoint y: 423, endPoint x: 805, endPoint y: 424, distance: 9.7
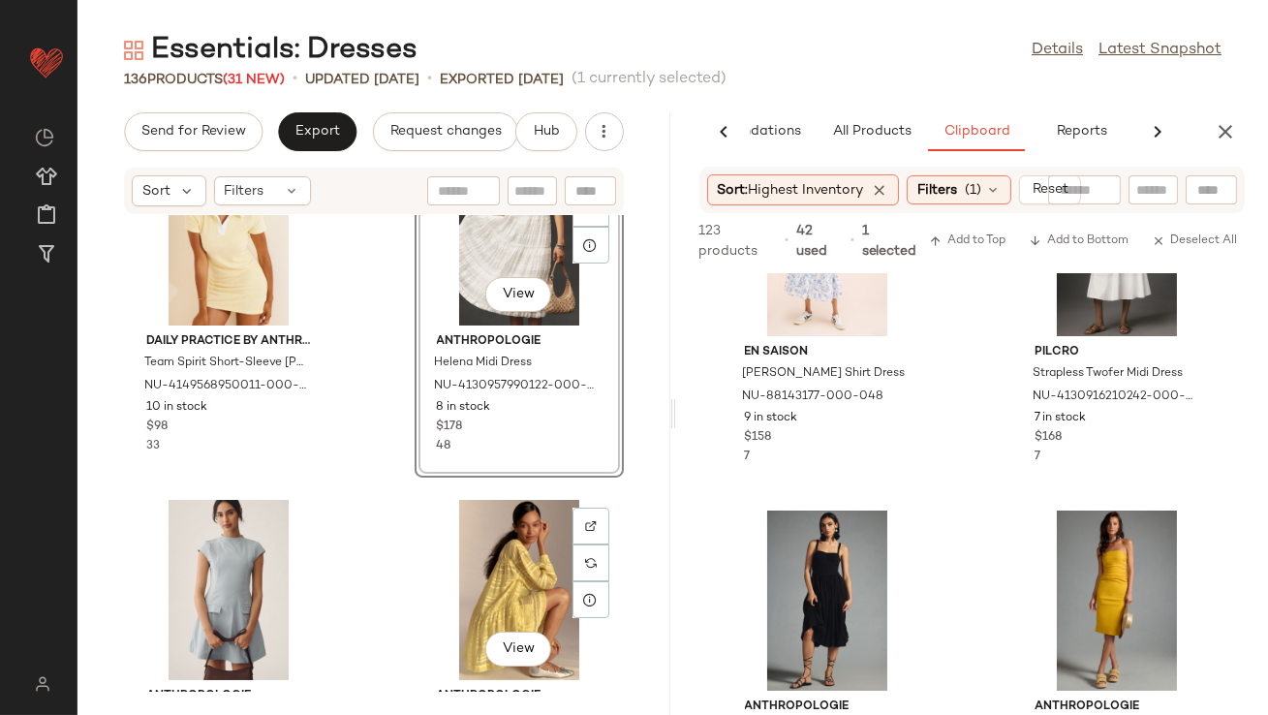
scroll to position [11881, 0]
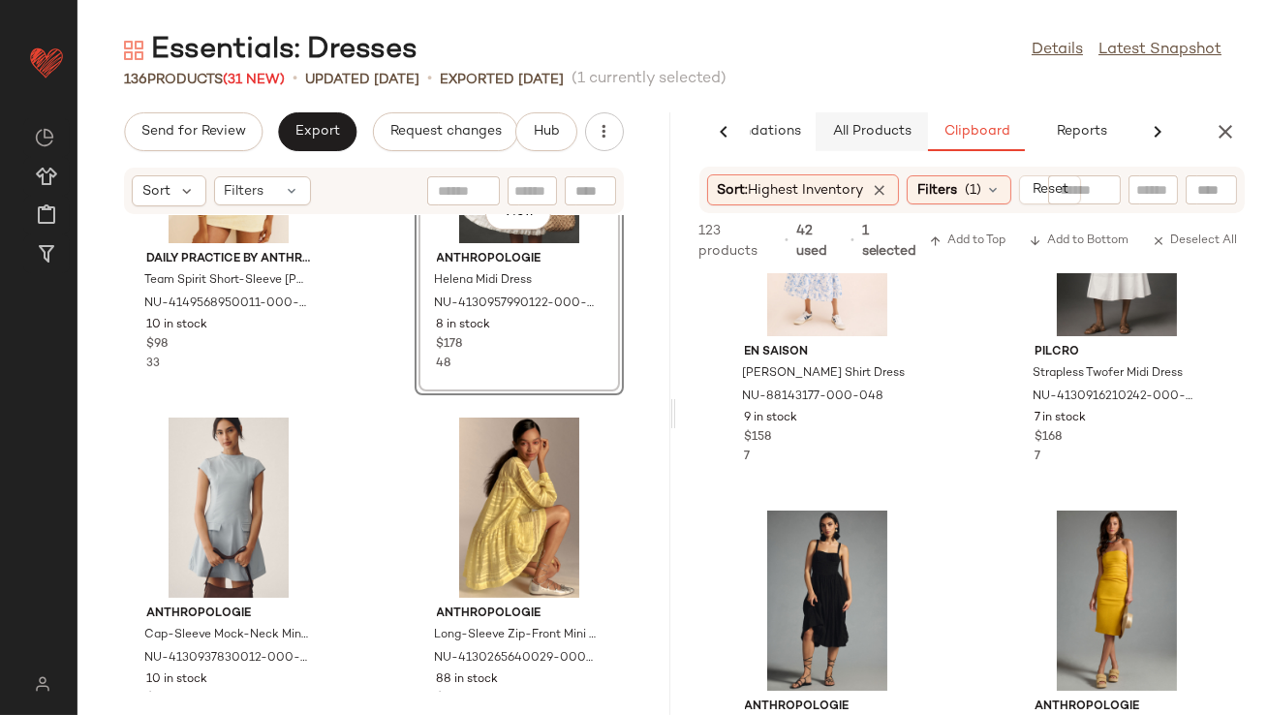
click at [888, 124] on span "All Products" at bounding box center [870, 132] width 79 height 16
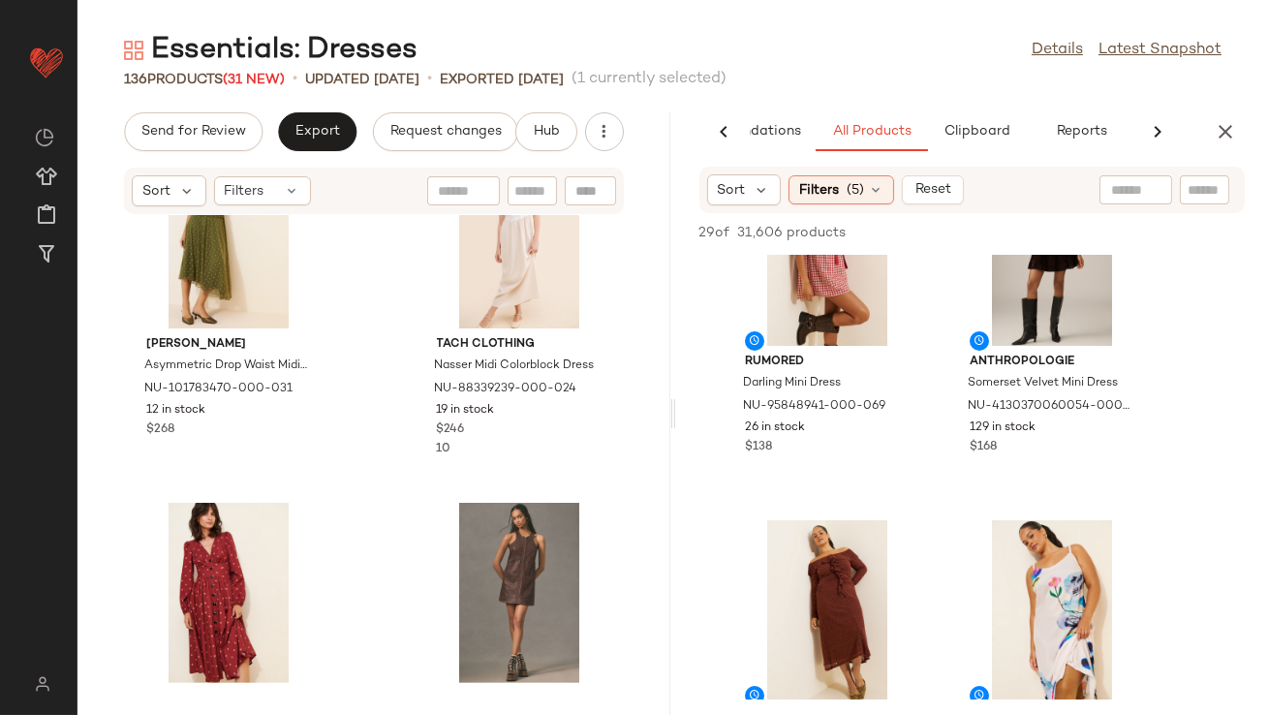
scroll to position [205, 0]
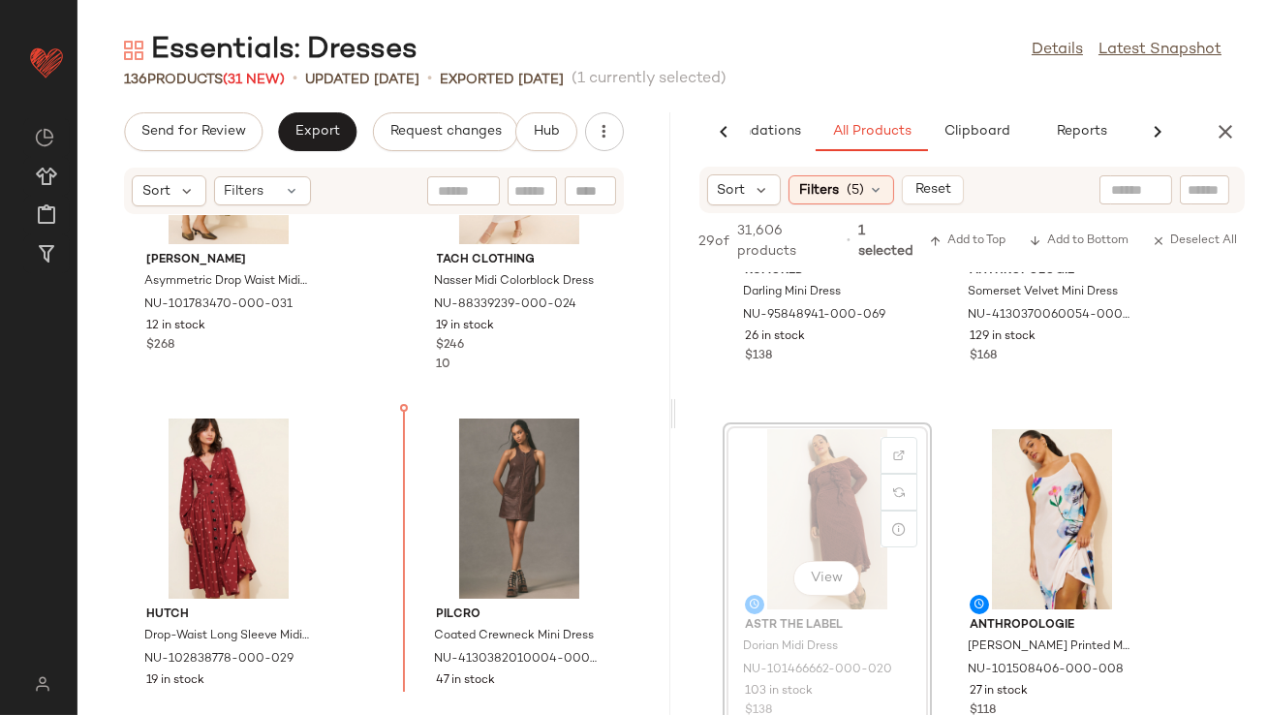
drag, startPoint x: 827, startPoint y: 519, endPoint x: 815, endPoint y: 521, distance: 11.8
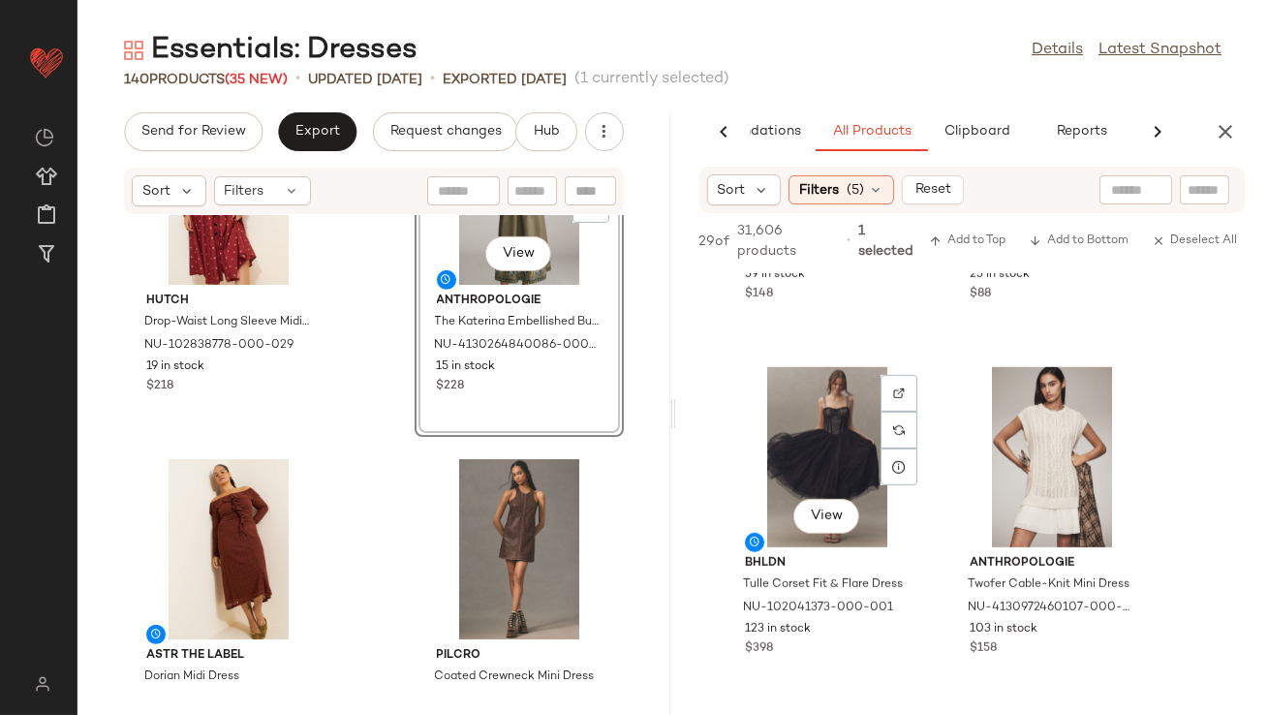
scroll to position [3106, 0]
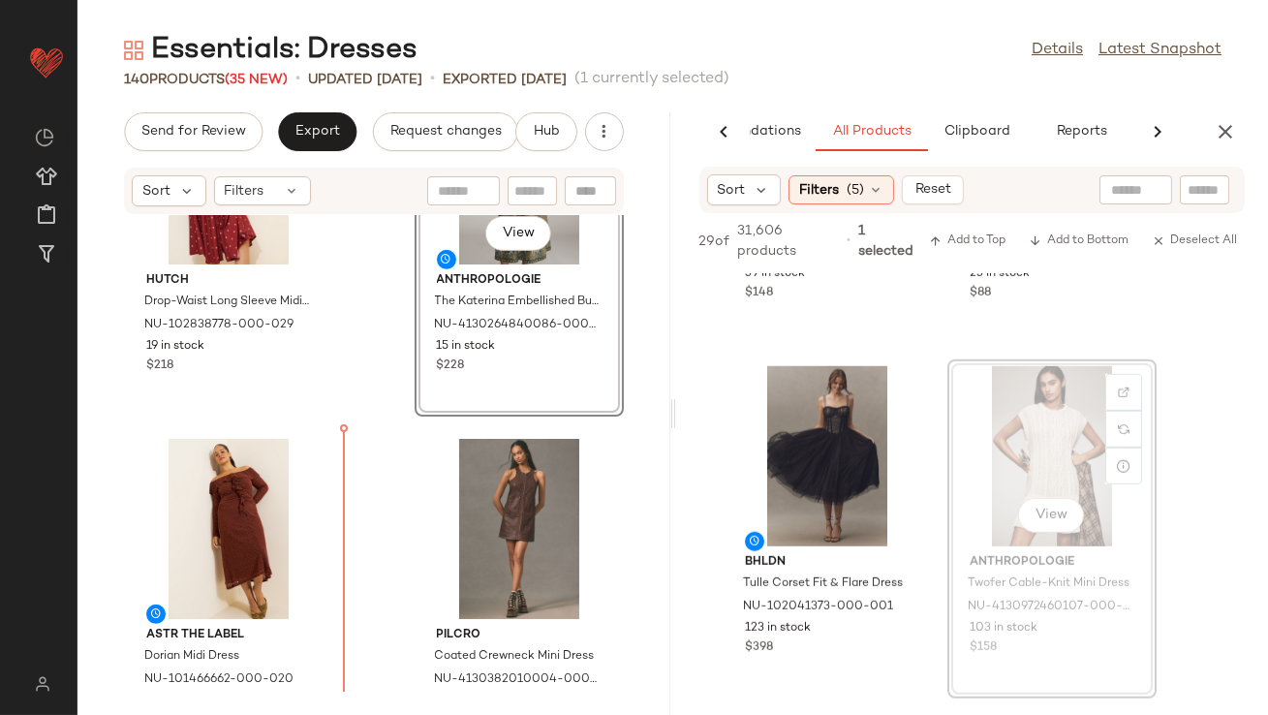
drag, startPoint x: 1069, startPoint y: 441, endPoint x: 1059, endPoint y: 442, distance: 9.7
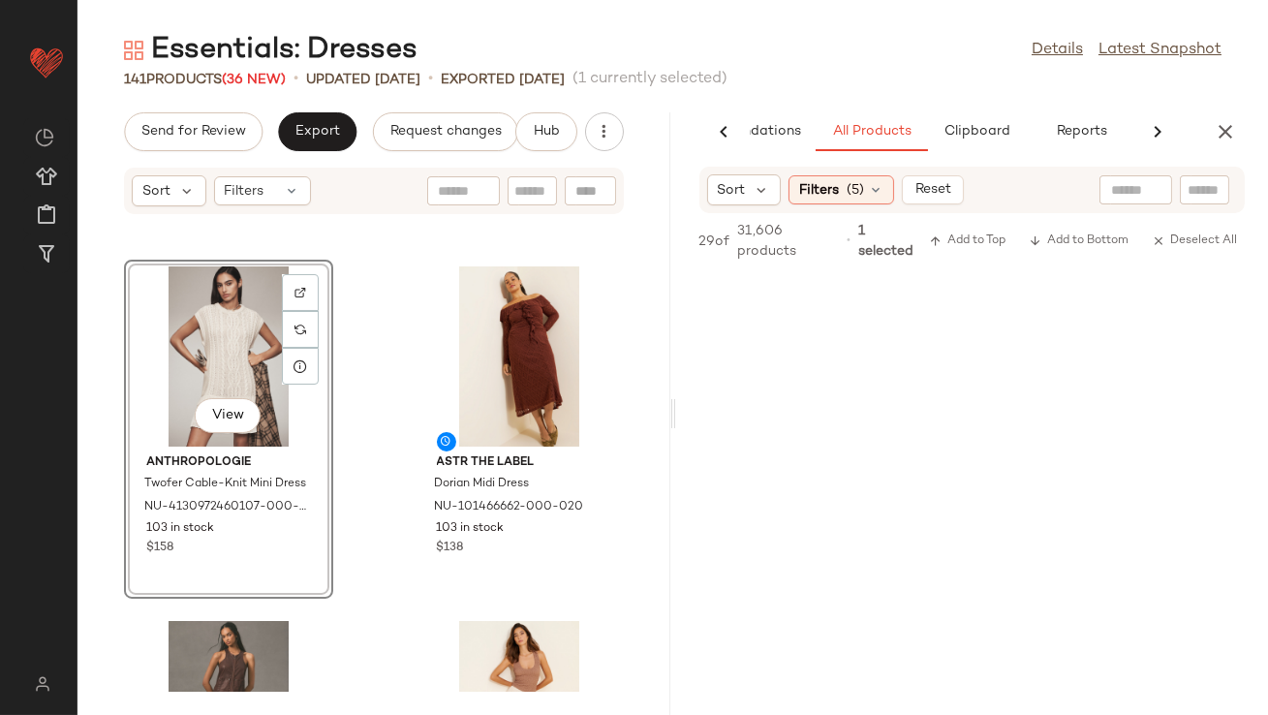
scroll to position [3905, 0]
click at [1215, 133] on icon "button" at bounding box center [1225, 131] width 23 height 23
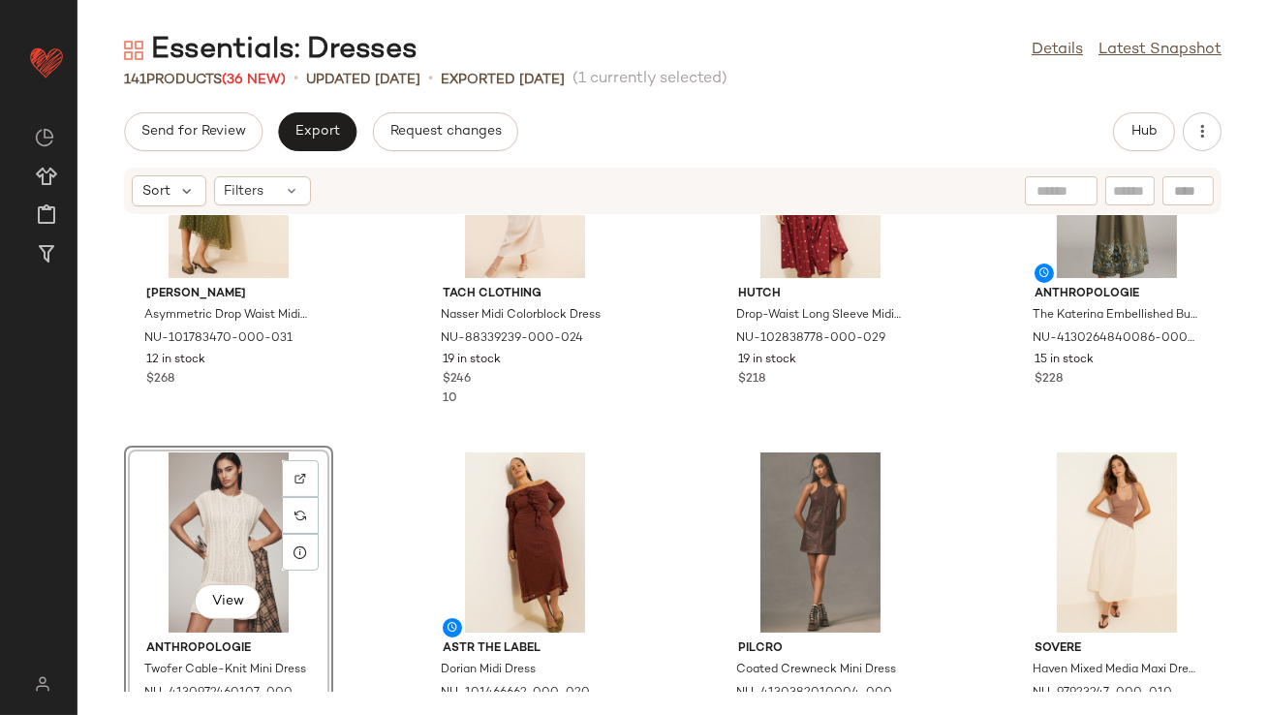
scroll to position [878, 0]
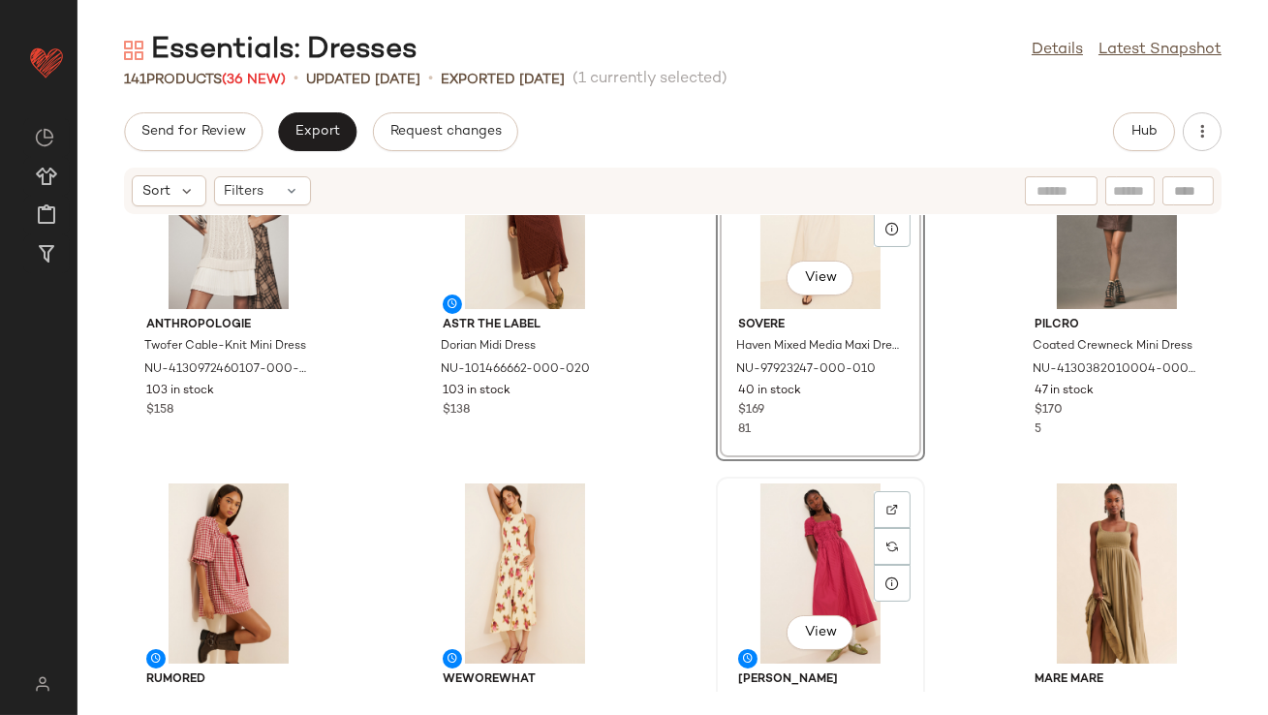
scroll to position [1119, 0]
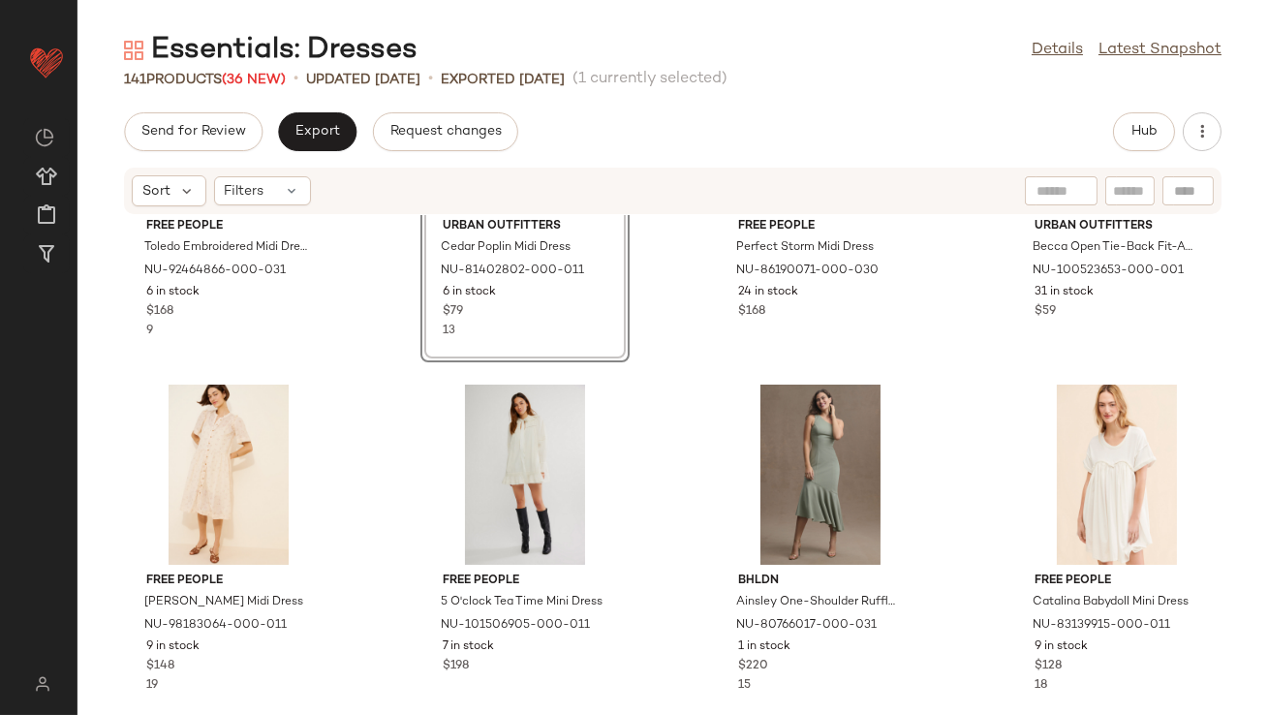
scroll to position [2330, 0]
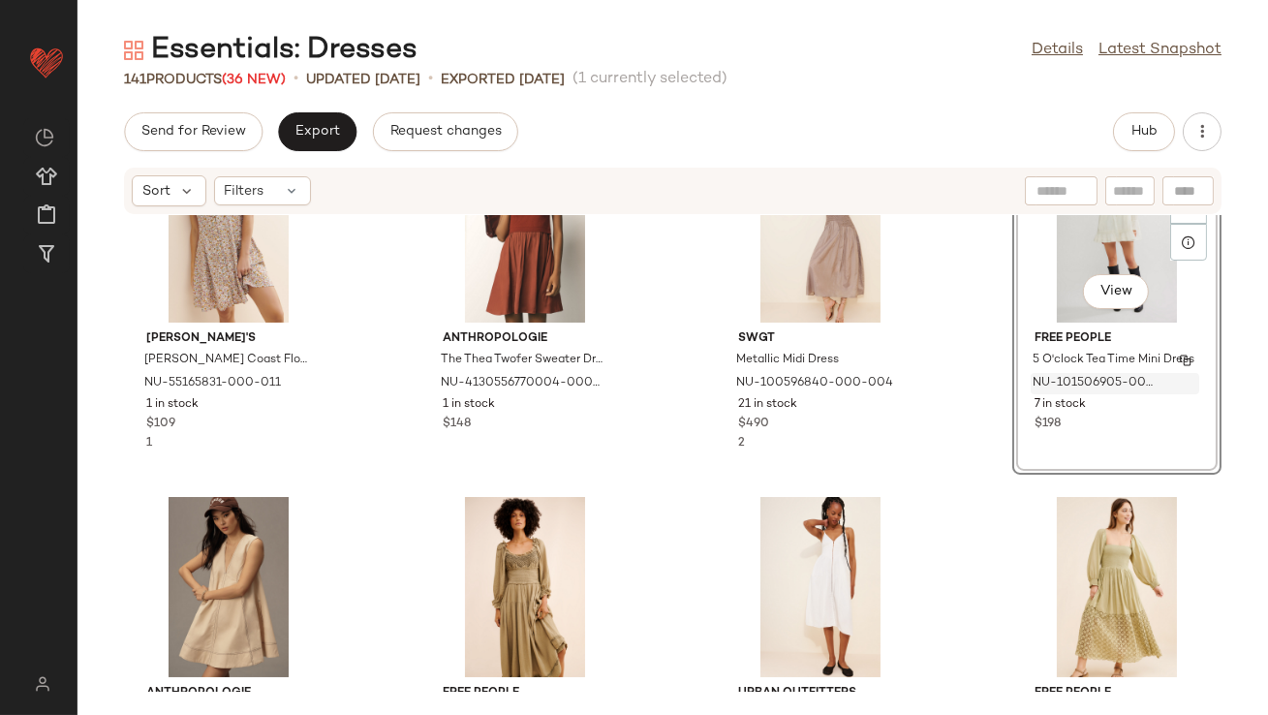
scroll to position [1830, 0]
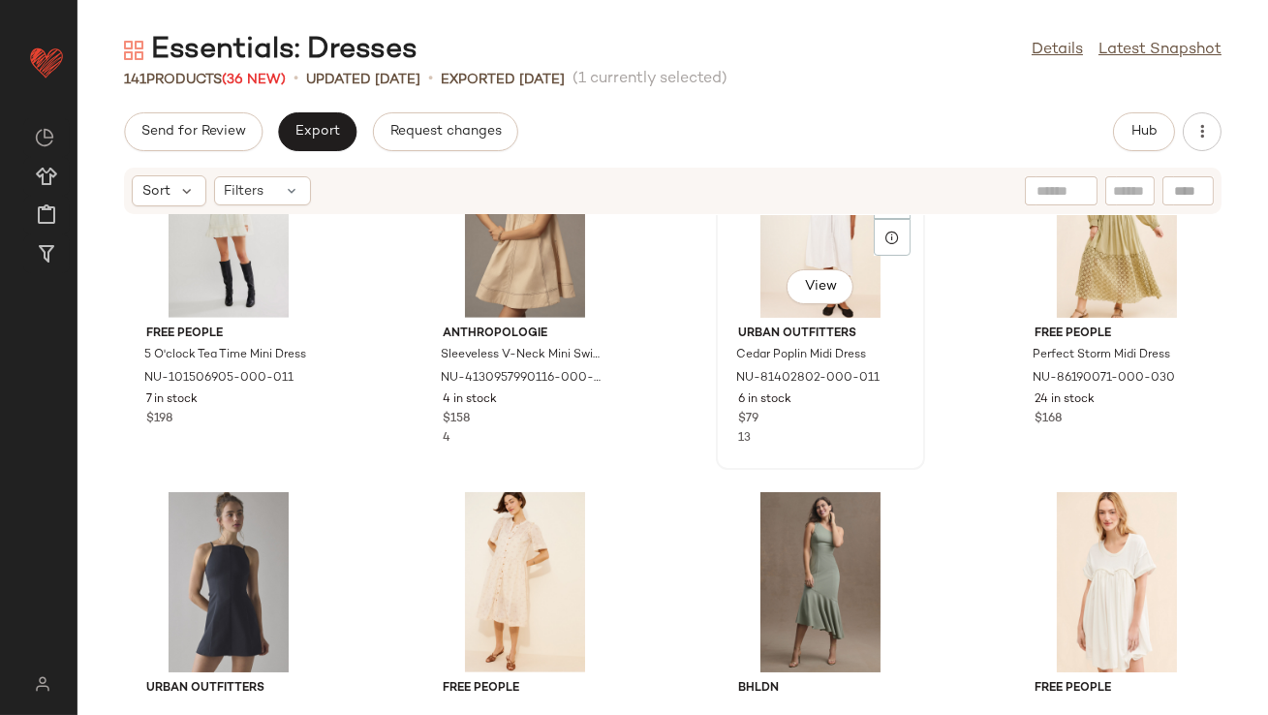
scroll to position [2232, 0]
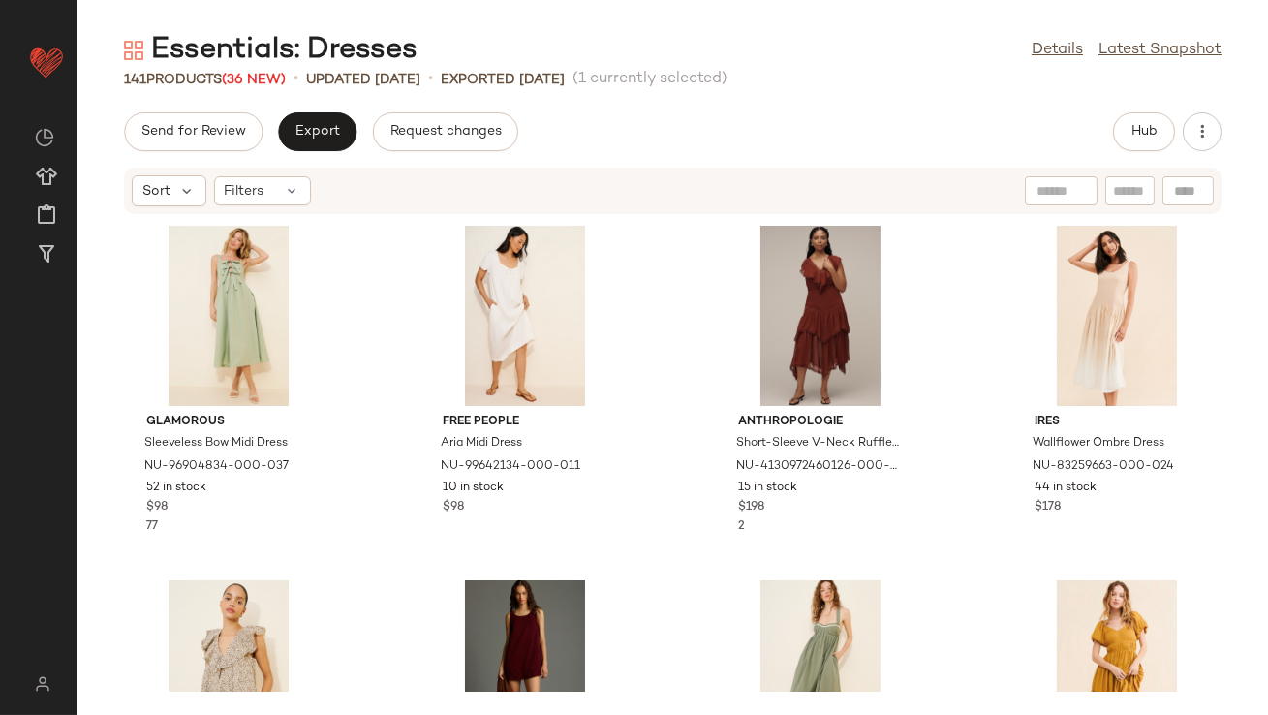
click at [312, 155] on div "Send for Review Export Request changes Hub Sort Filters Glamorous Sleeveless Bo…" at bounding box center [673, 413] width 1191 height 603
click at [310, 117] on button "Export" at bounding box center [317, 131] width 78 height 39
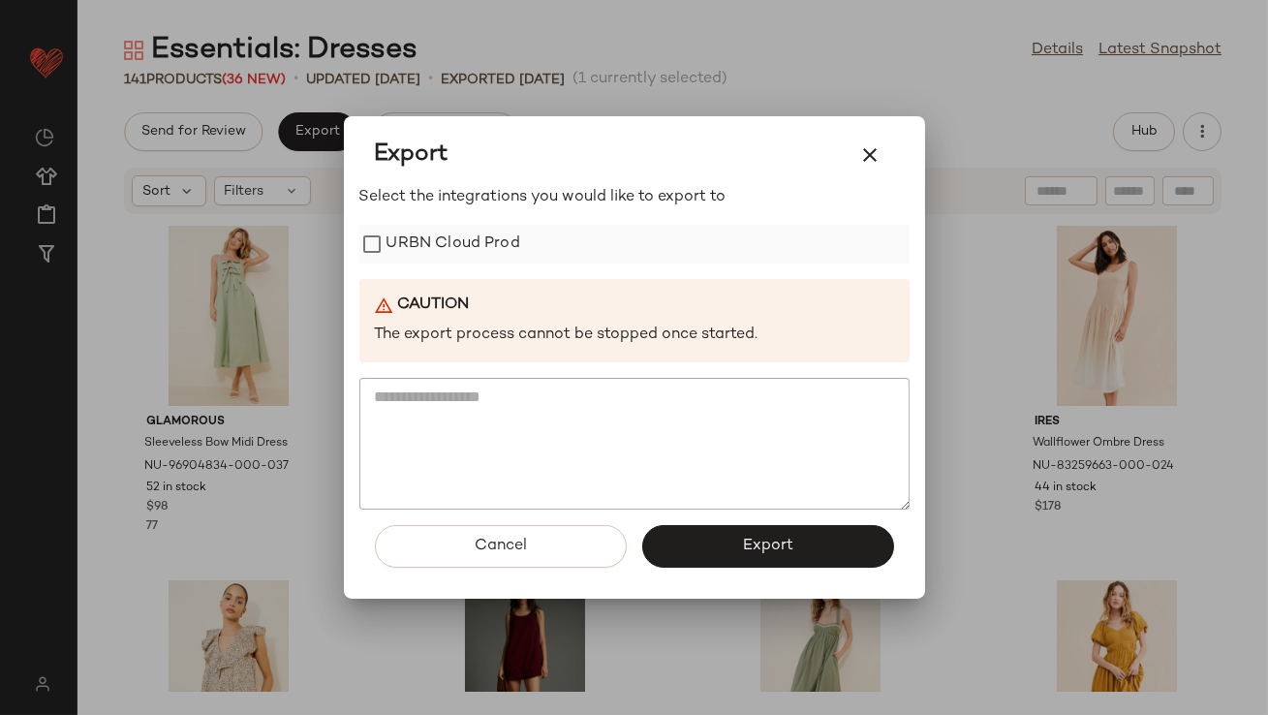
click at [475, 247] on label "URBN Cloud Prod" at bounding box center [454, 244] width 134 height 39
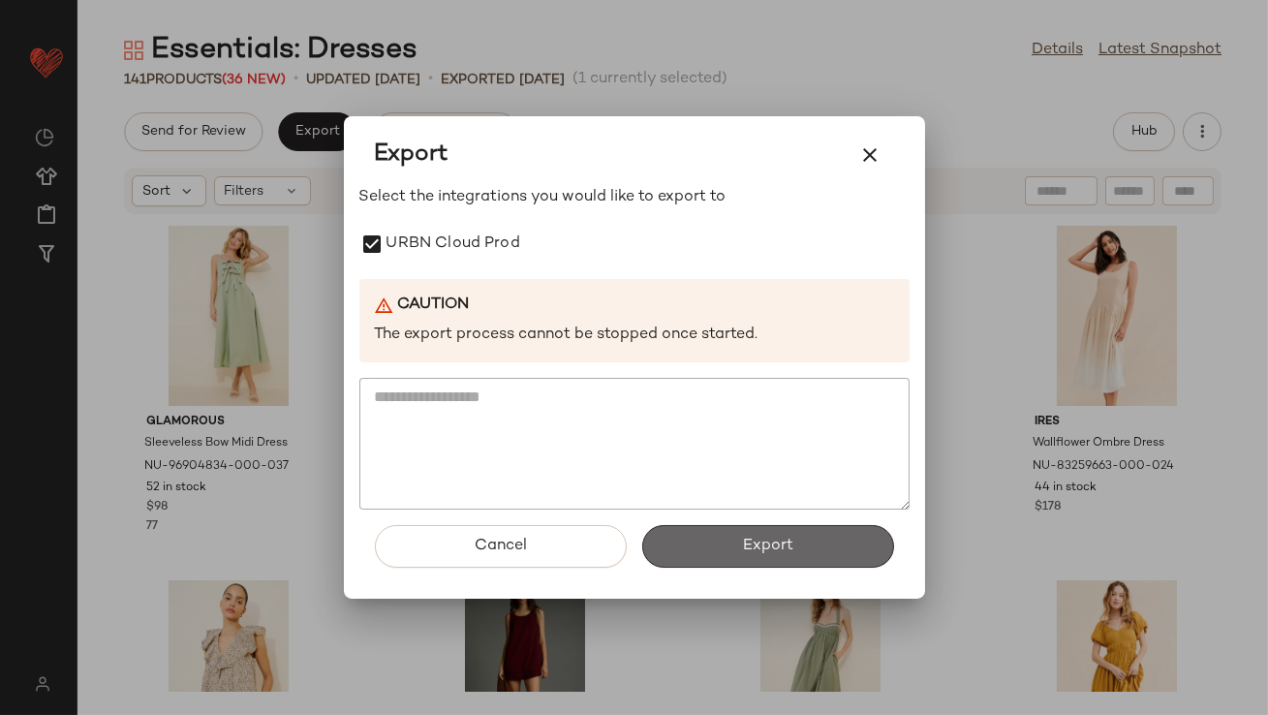
click at [735, 529] on button "Export" at bounding box center [768, 546] width 252 height 43
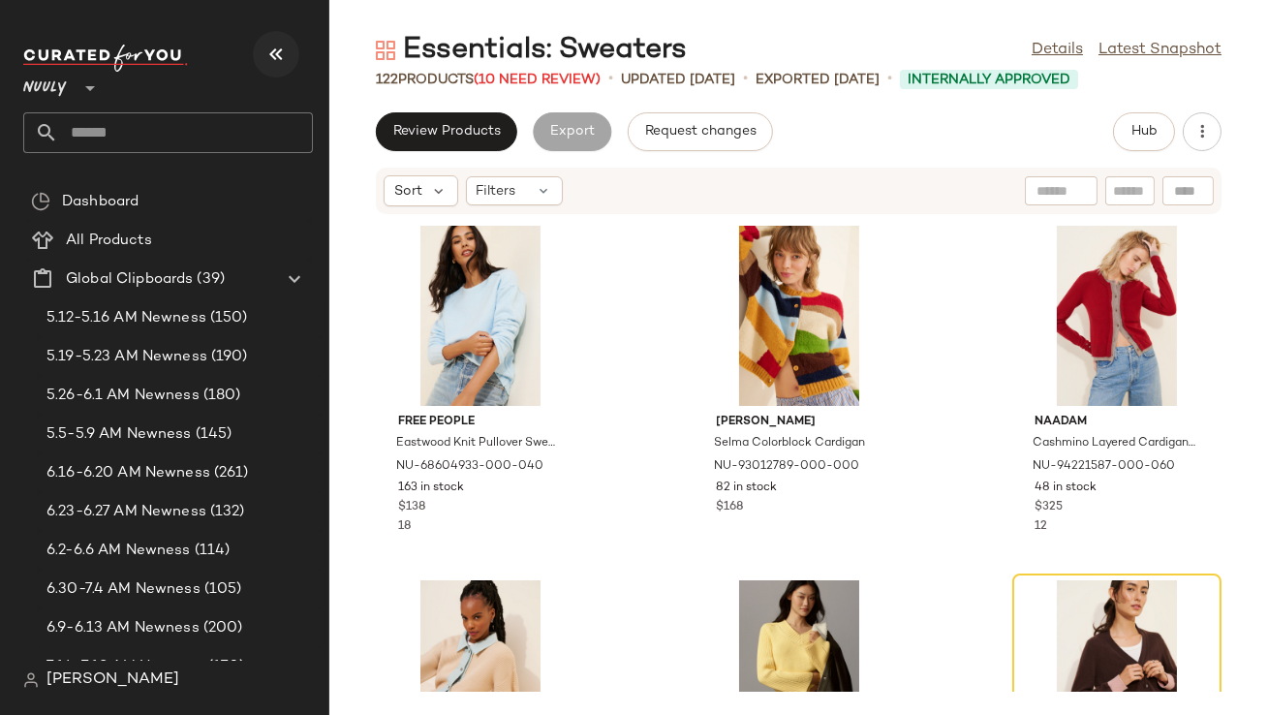
click at [272, 51] on icon "button" at bounding box center [276, 54] width 23 height 23
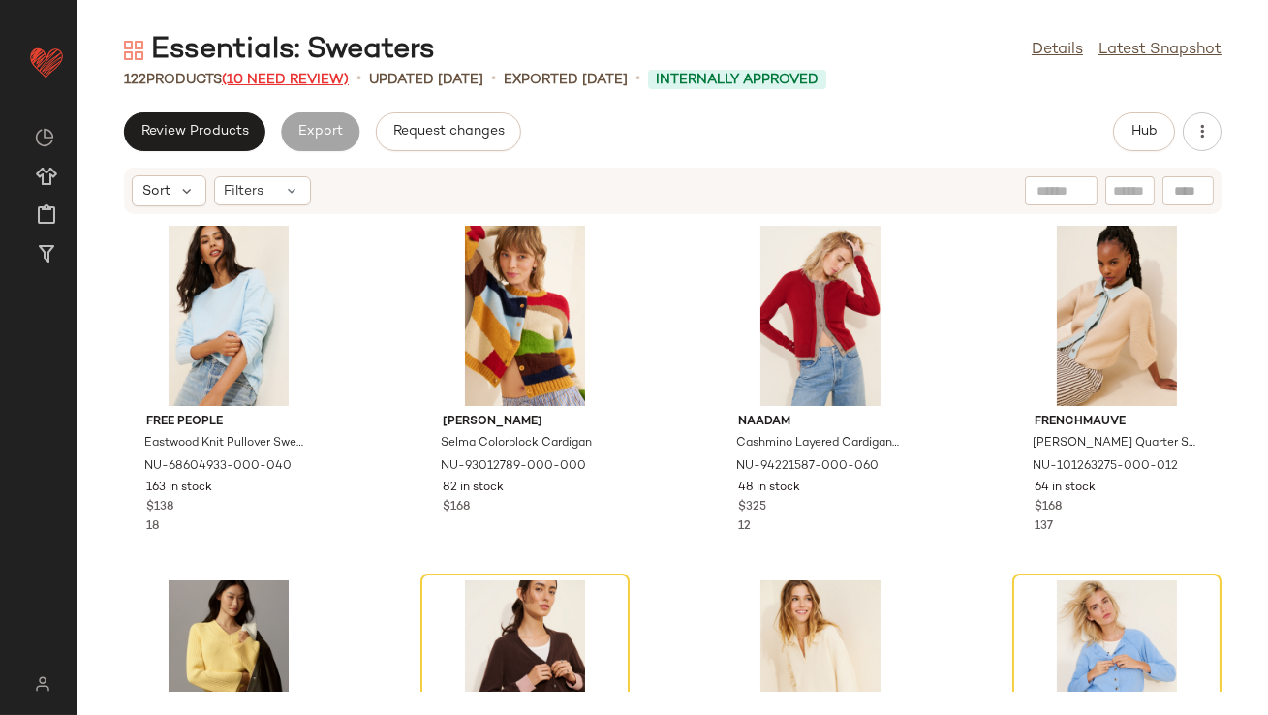
click at [299, 81] on span "(10 Need Review)" at bounding box center [285, 80] width 127 height 15
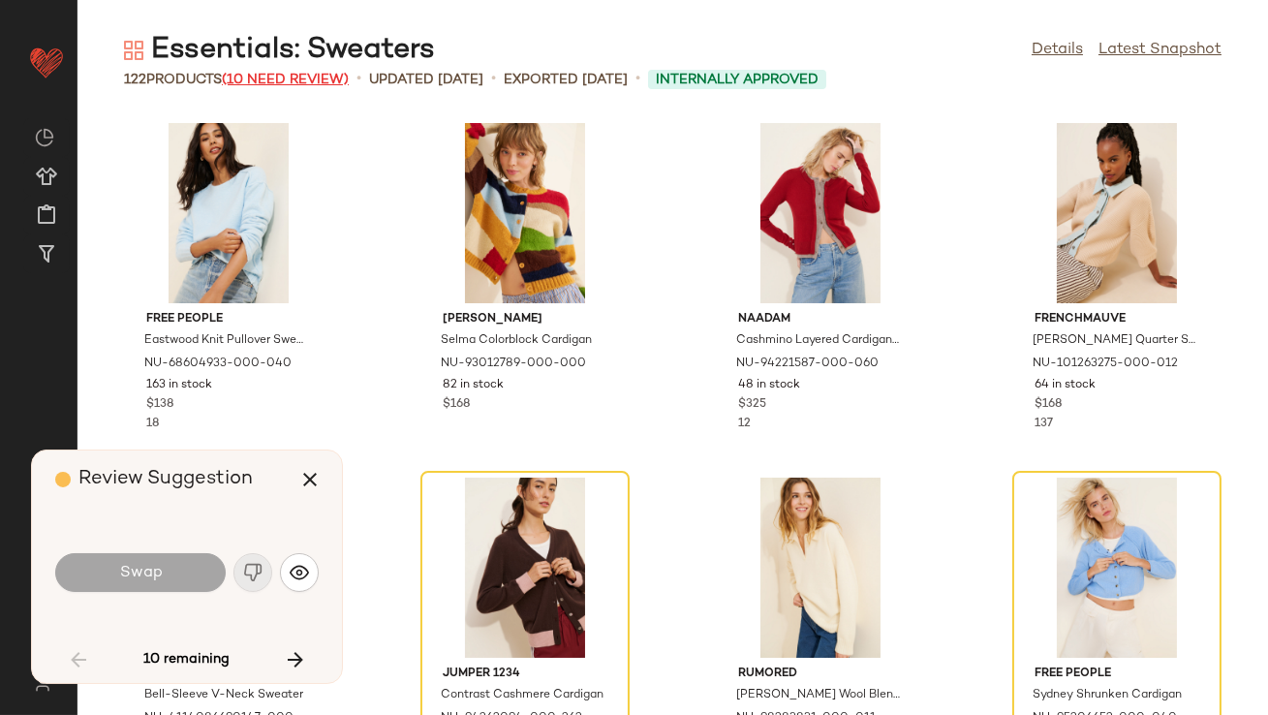
scroll to position [369, 0]
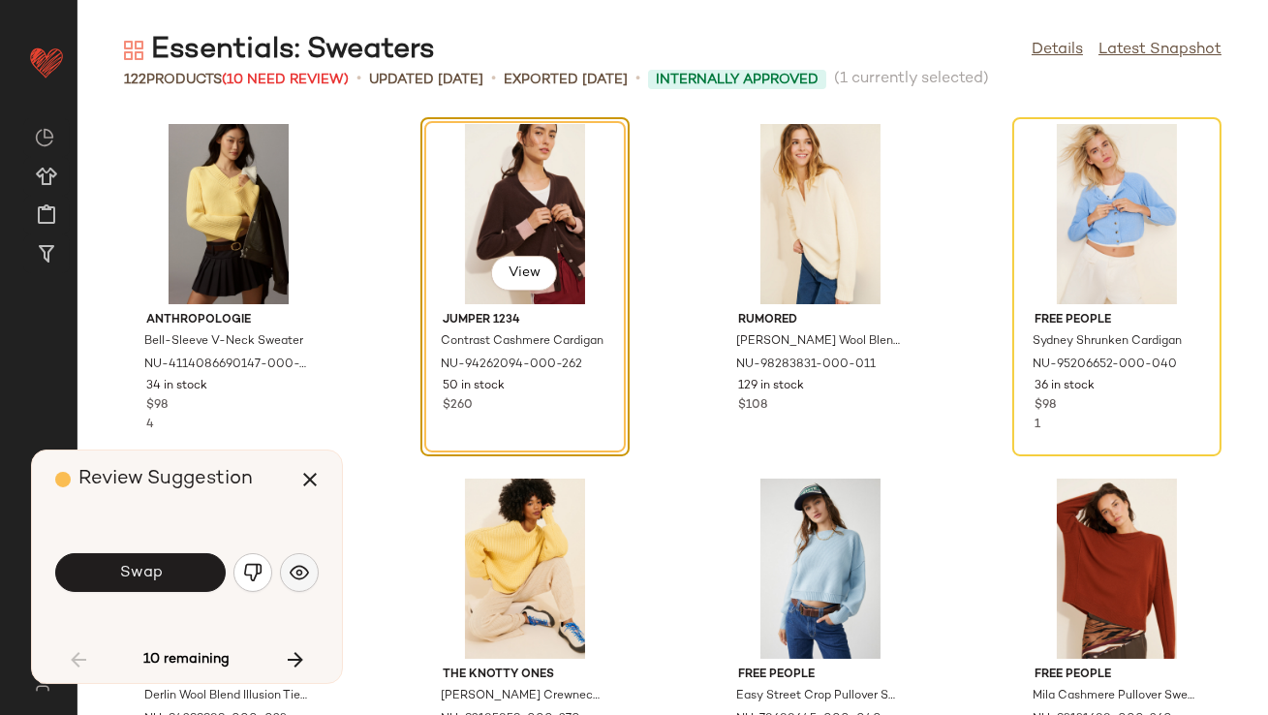
click at [293, 578] on img "button" at bounding box center [299, 572] width 19 height 19
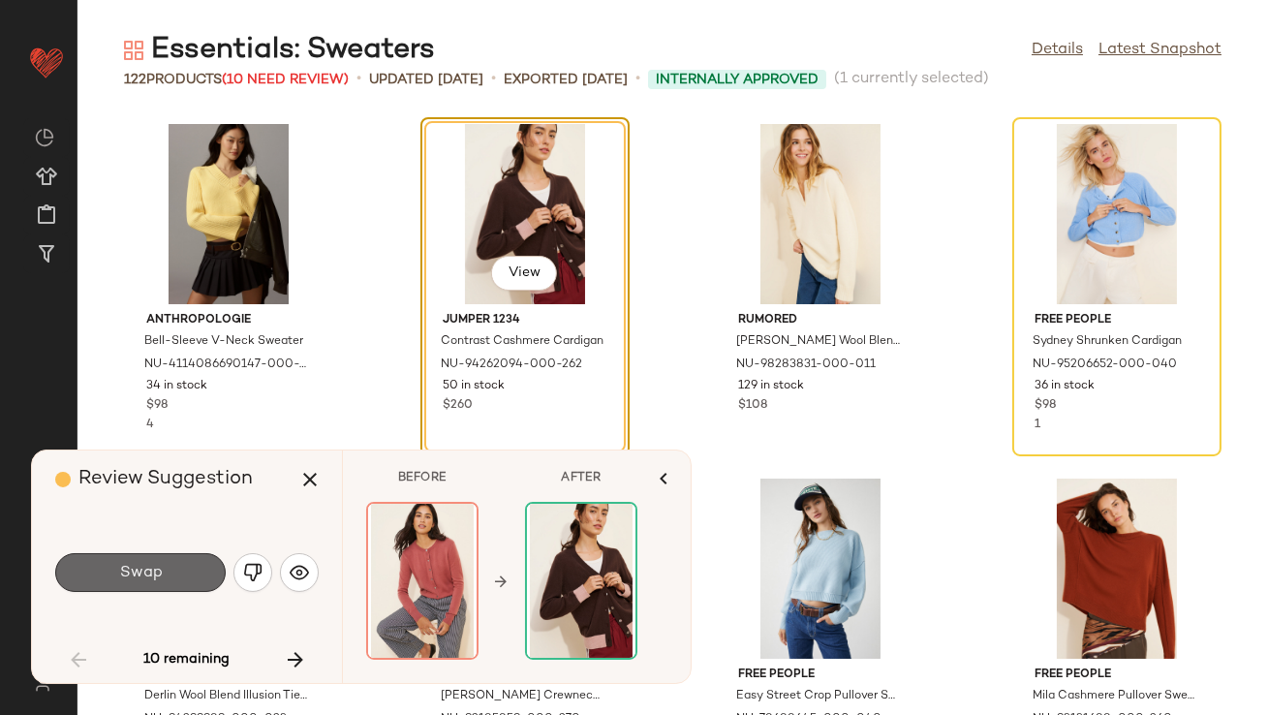
click at [193, 572] on button "Swap" at bounding box center [140, 572] width 171 height 39
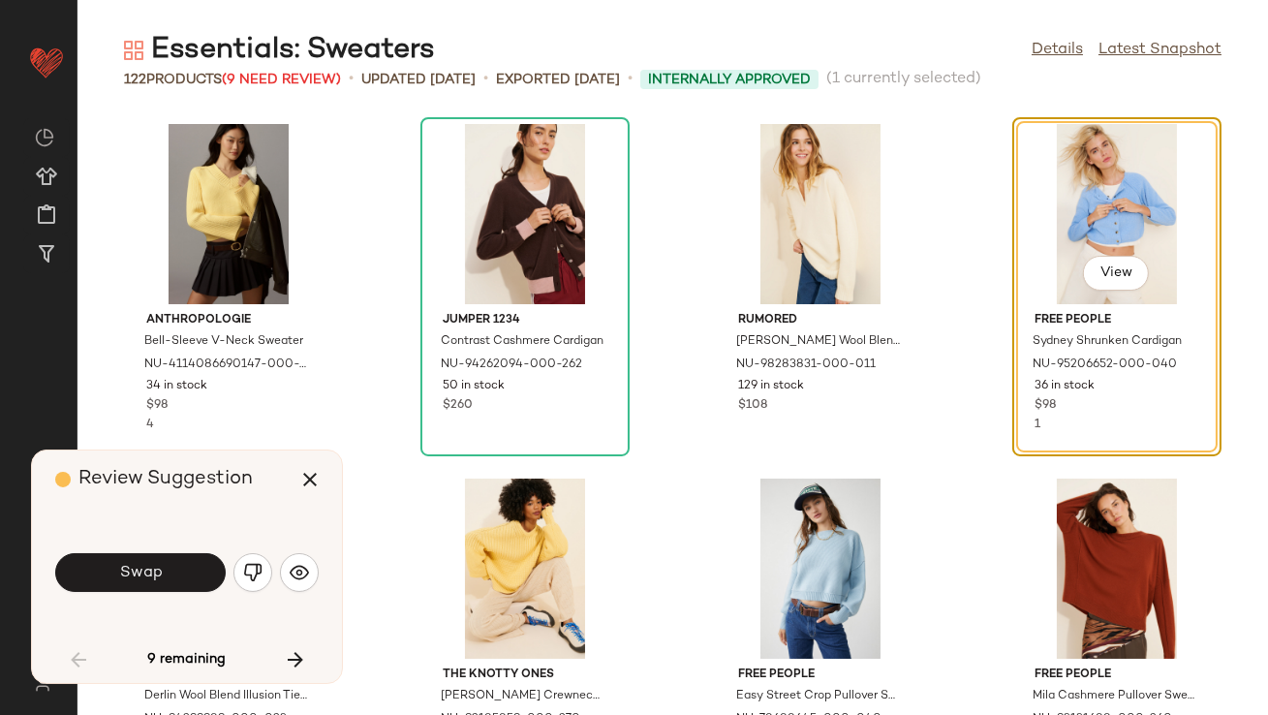
scroll to position [354, 0]
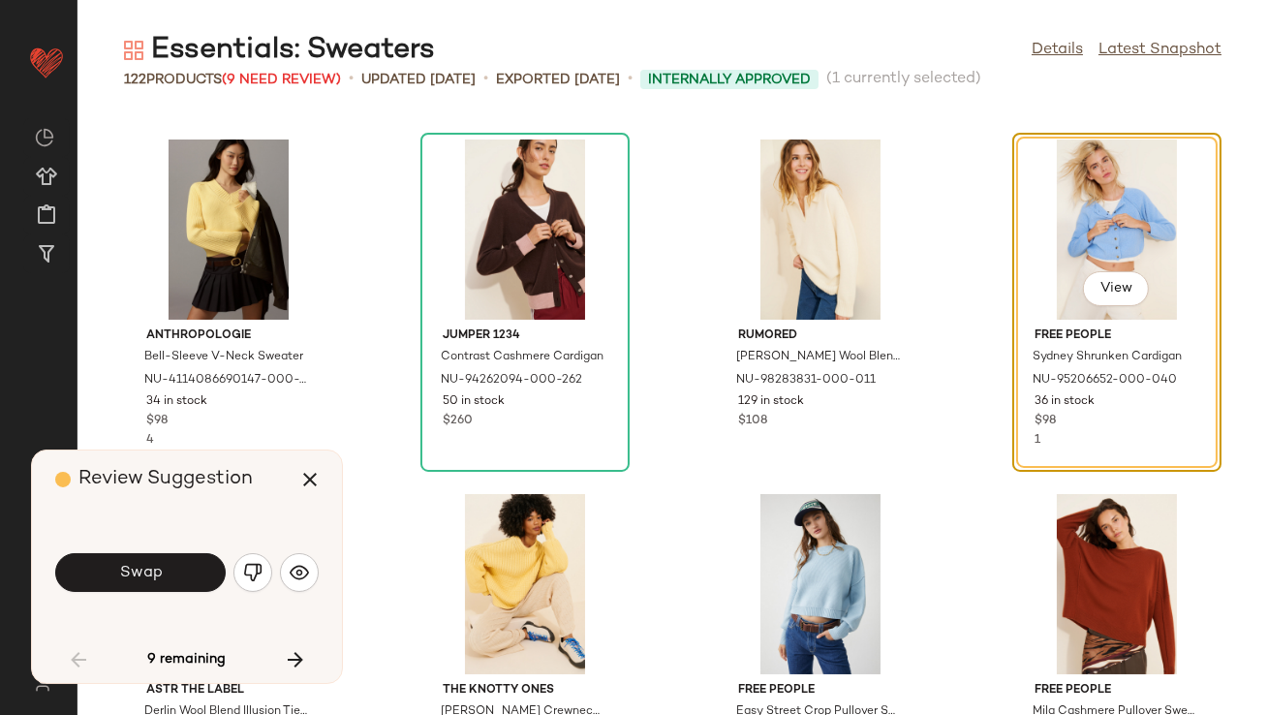
click at [192, 573] on button "Swap" at bounding box center [140, 572] width 171 height 39
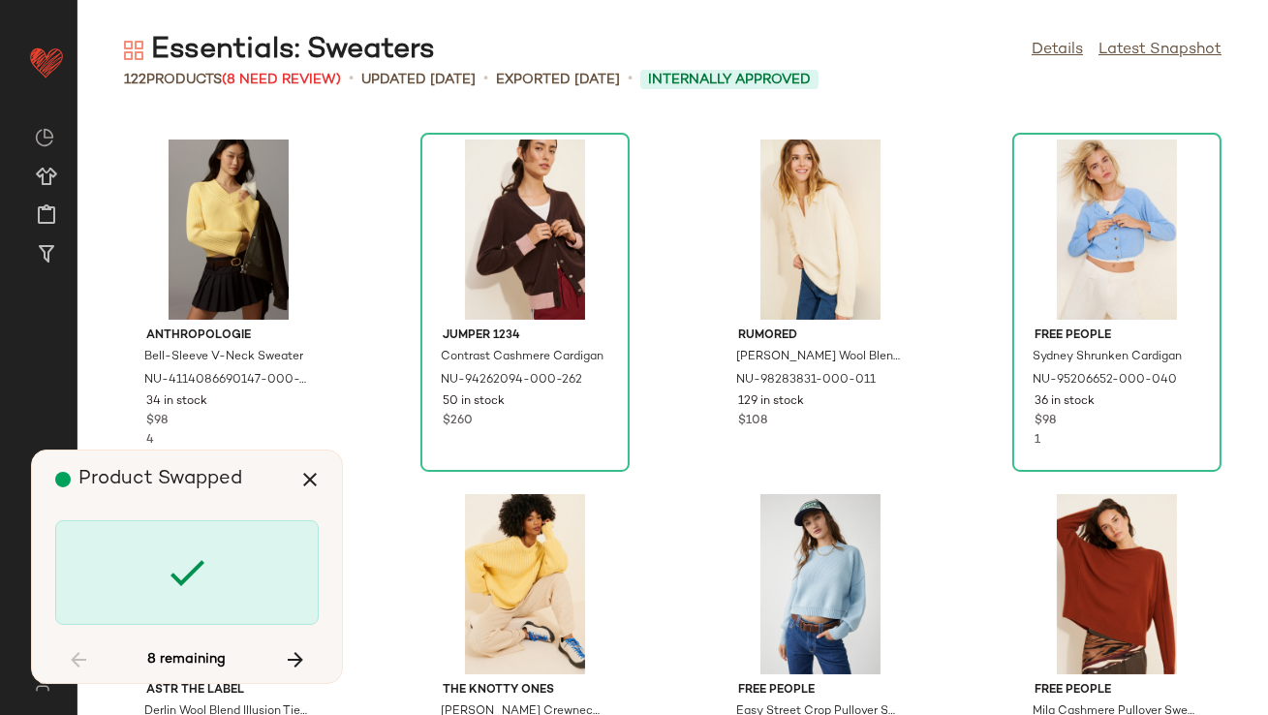
scroll to position [1419, 0]
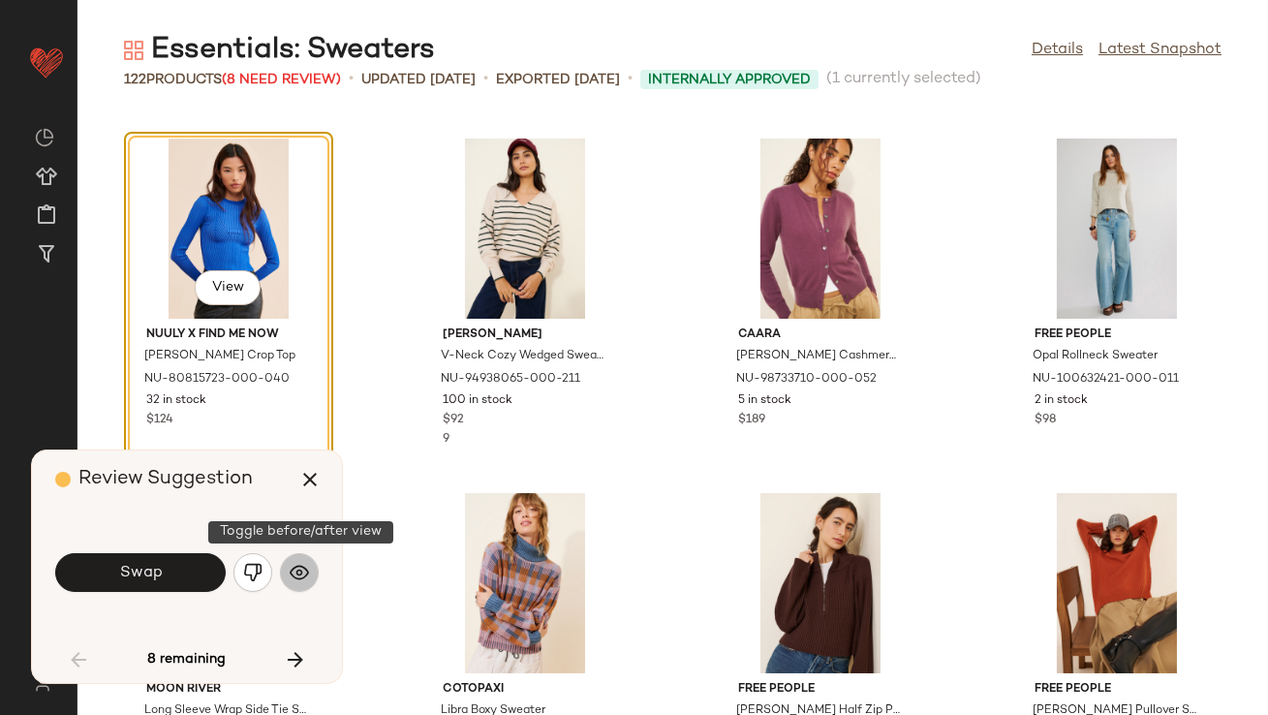
click at [305, 567] on img "button" at bounding box center [299, 572] width 19 height 19
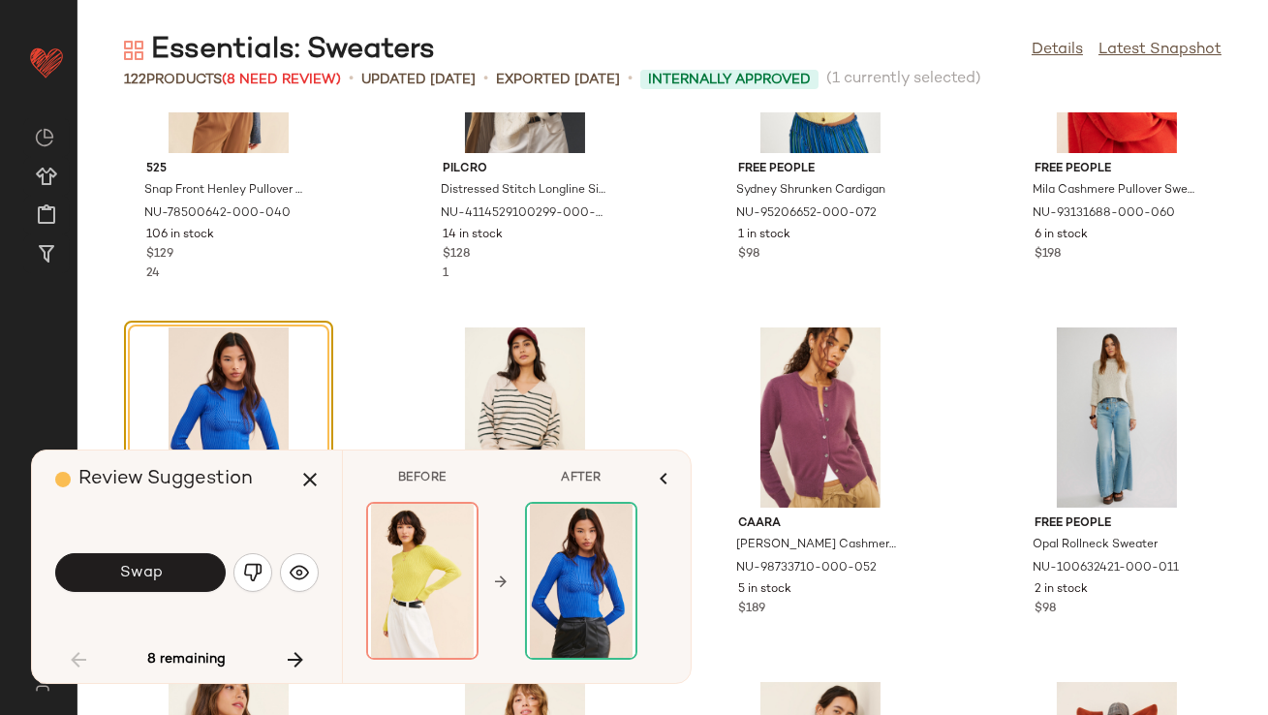
scroll to position [1367, 0]
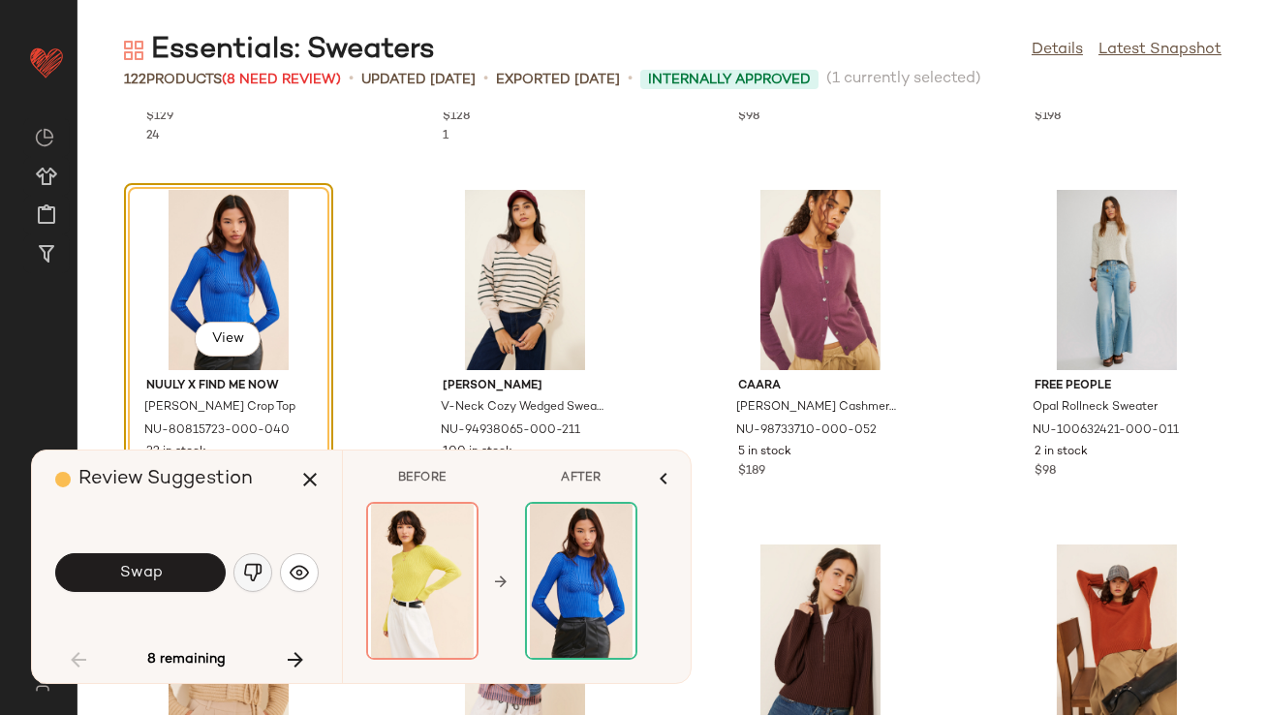
click at [244, 562] on button "button" at bounding box center [253, 572] width 39 height 39
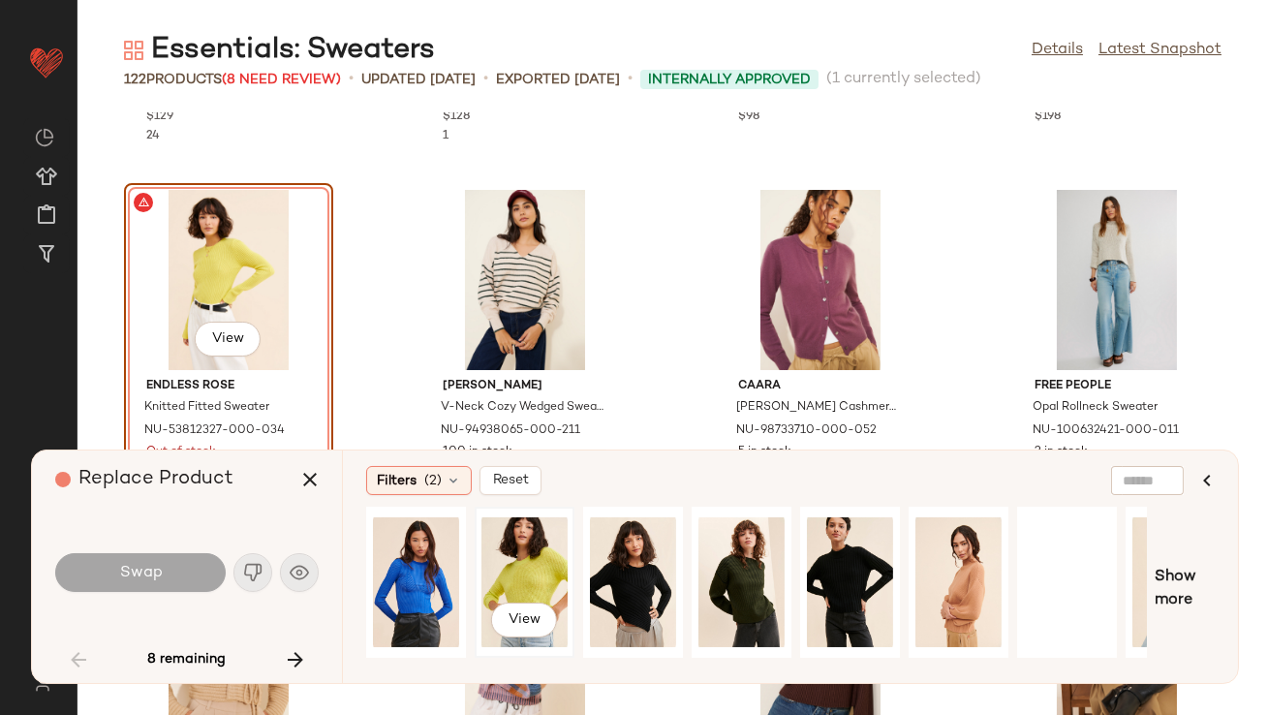
click at [543, 543] on div "View" at bounding box center [525, 583] width 86 height 138
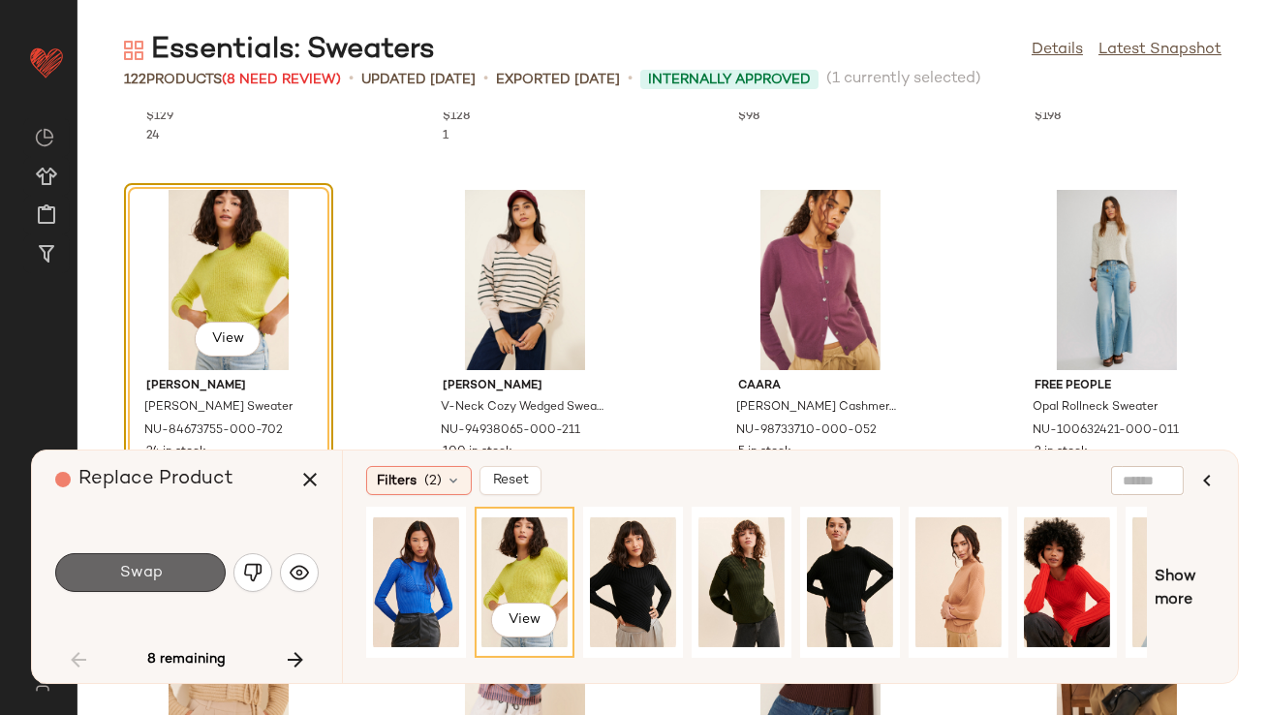
click at [125, 578] on span "Swap" at bounding box center [140, 573] width 44 height 18
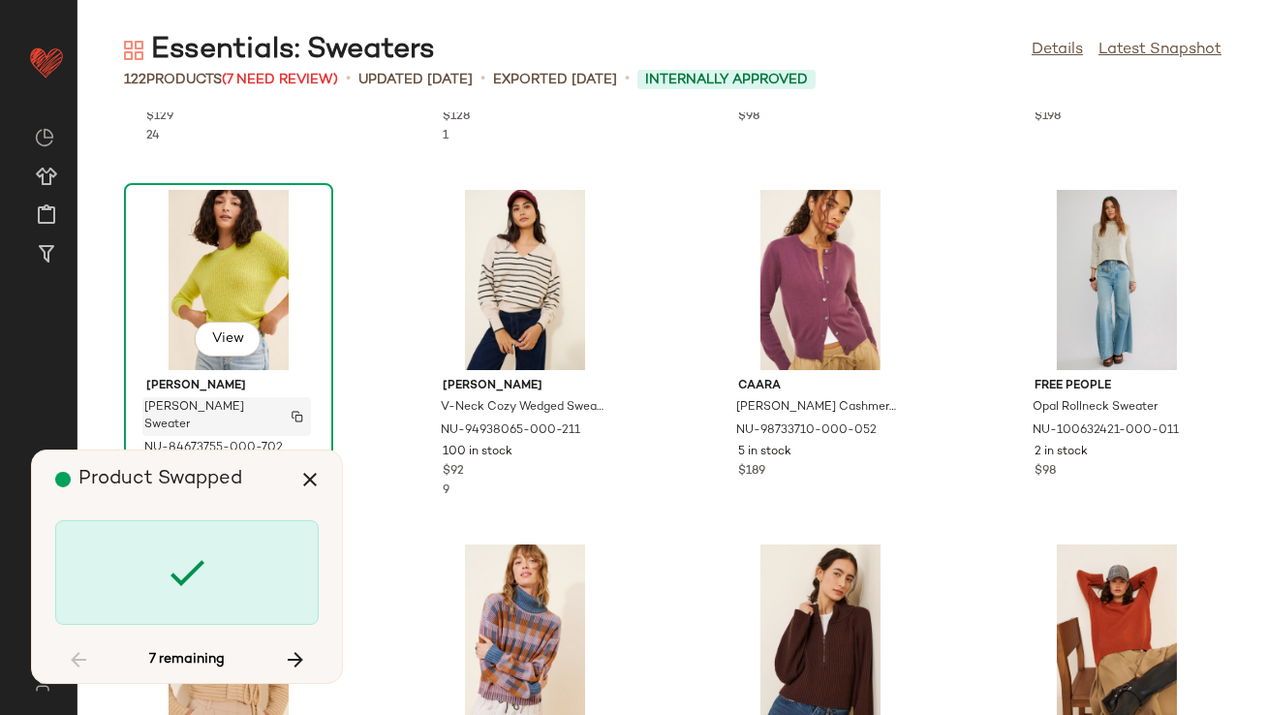
scroll to position [3192, 0]
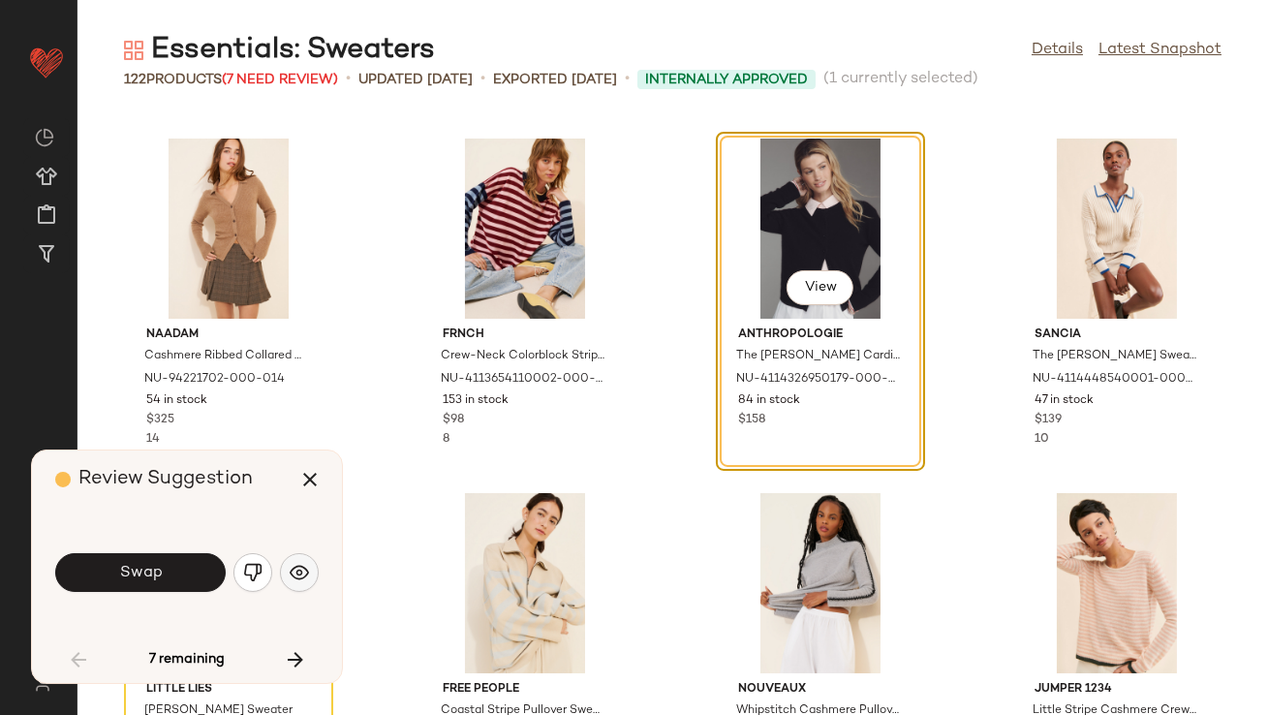
click at [303, 569] on img "button" at bounding box center [299, 572] width 19 height 19
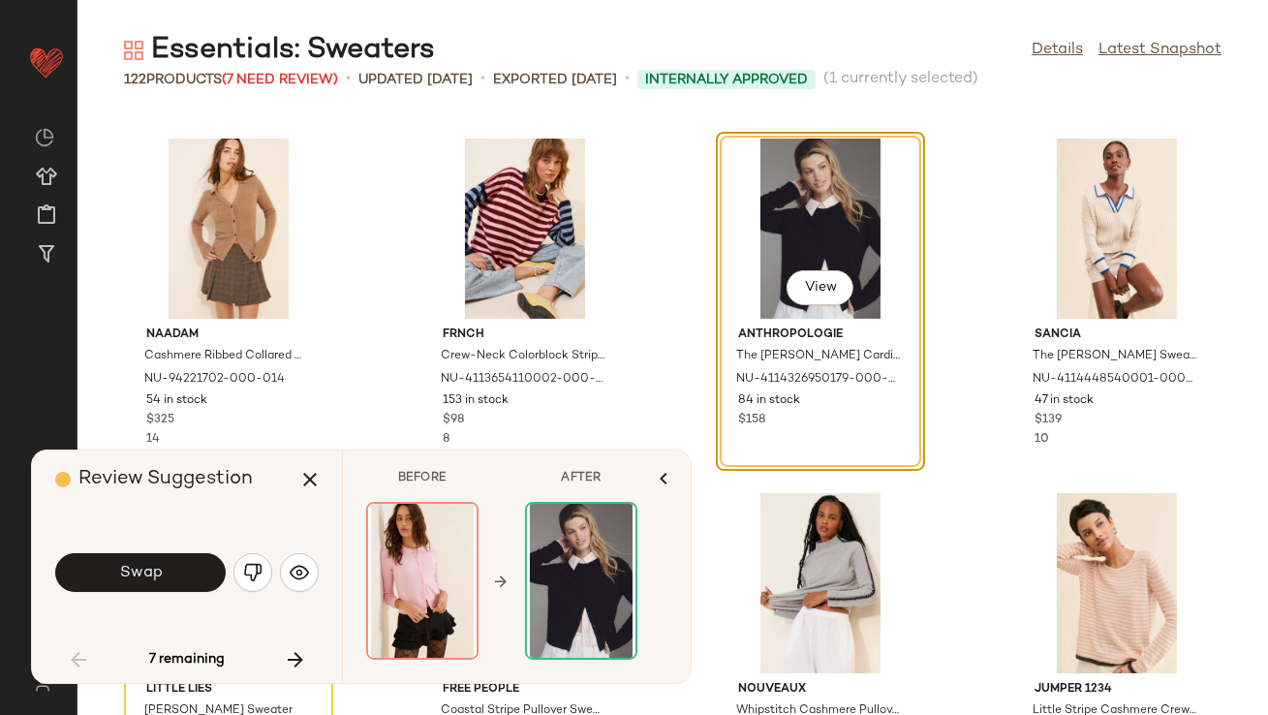
click at [252, 568] on img "button" at bounding box center [252, 572] width 19 height 19
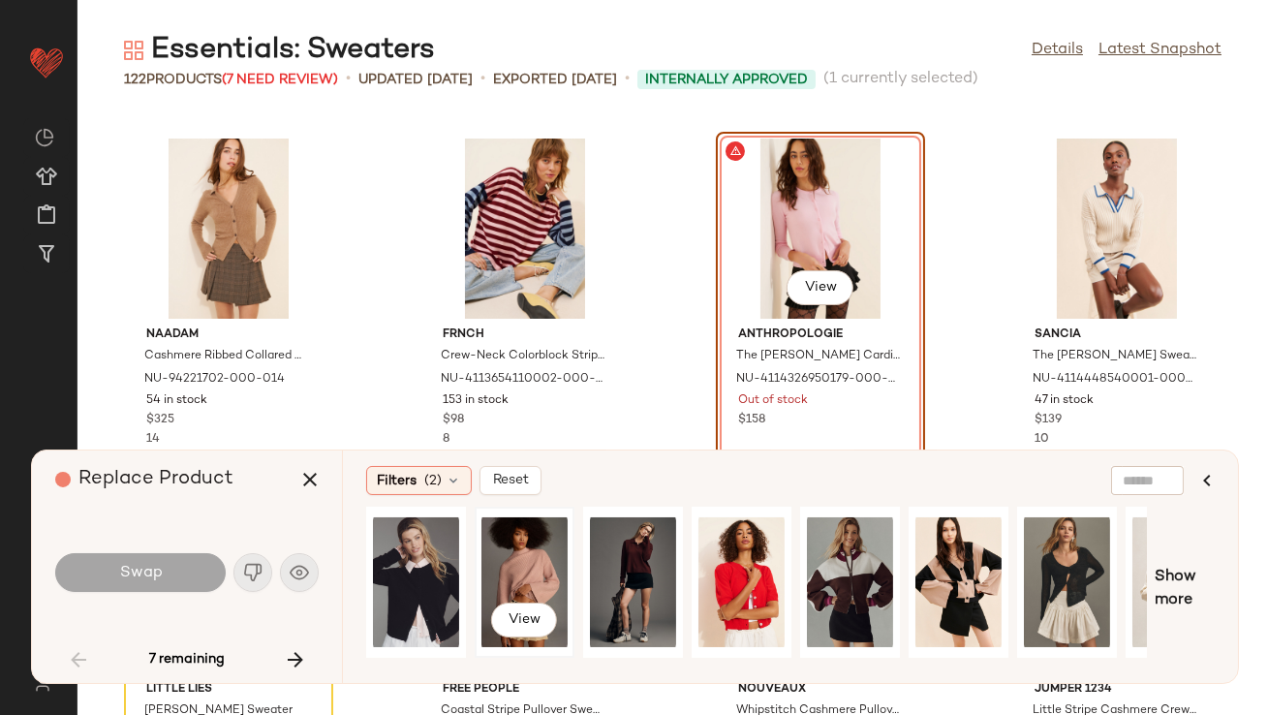
click at [530, 542] on div "View" at bounding box center [525, 583] width 86 height 138
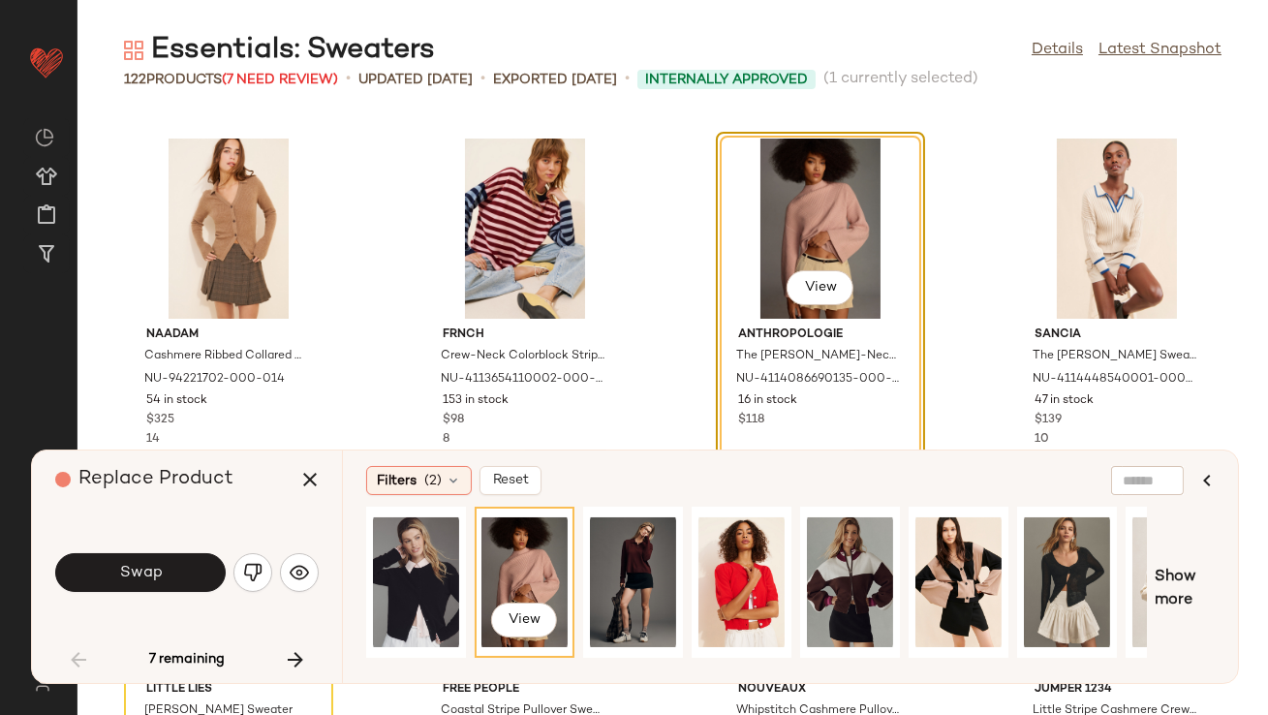
click at [135, 560] on button "Swap" at bounding box center [140, 572] width 171 height 39
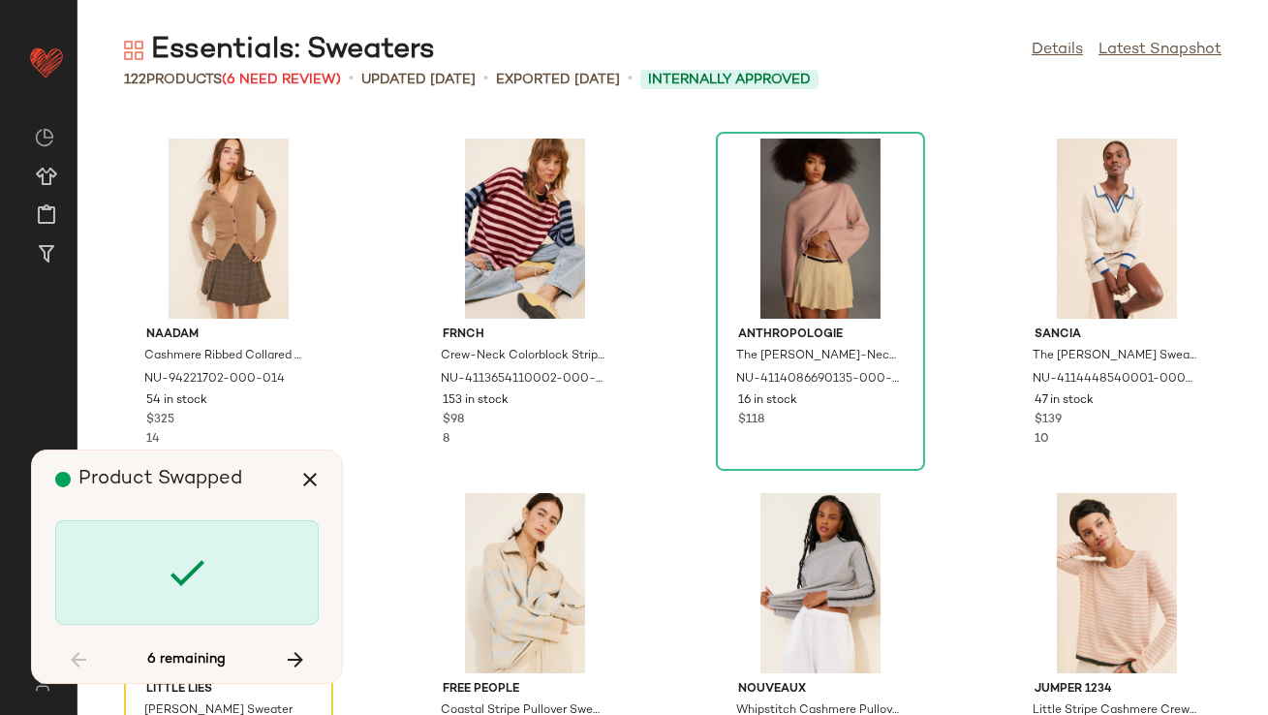
scroll to position [3546, 0]
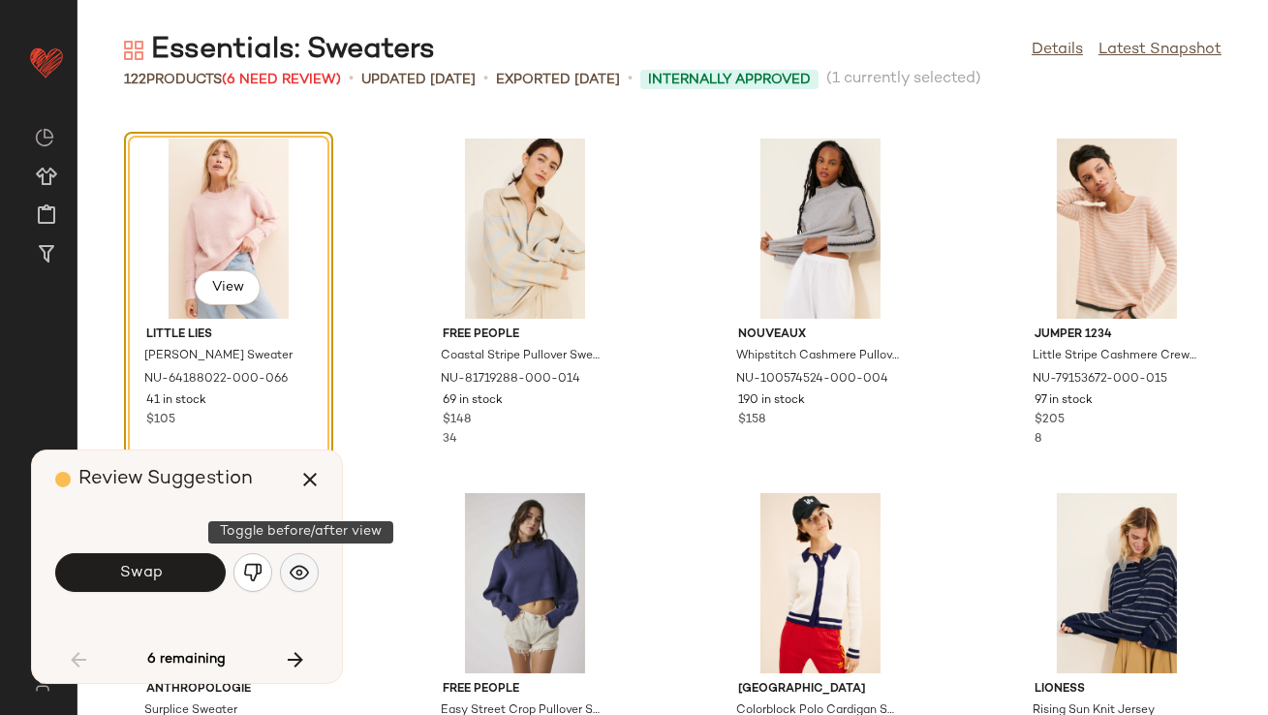
click at [307, 557] on button "button" at bounding box center [299, 572] width 39 height 39
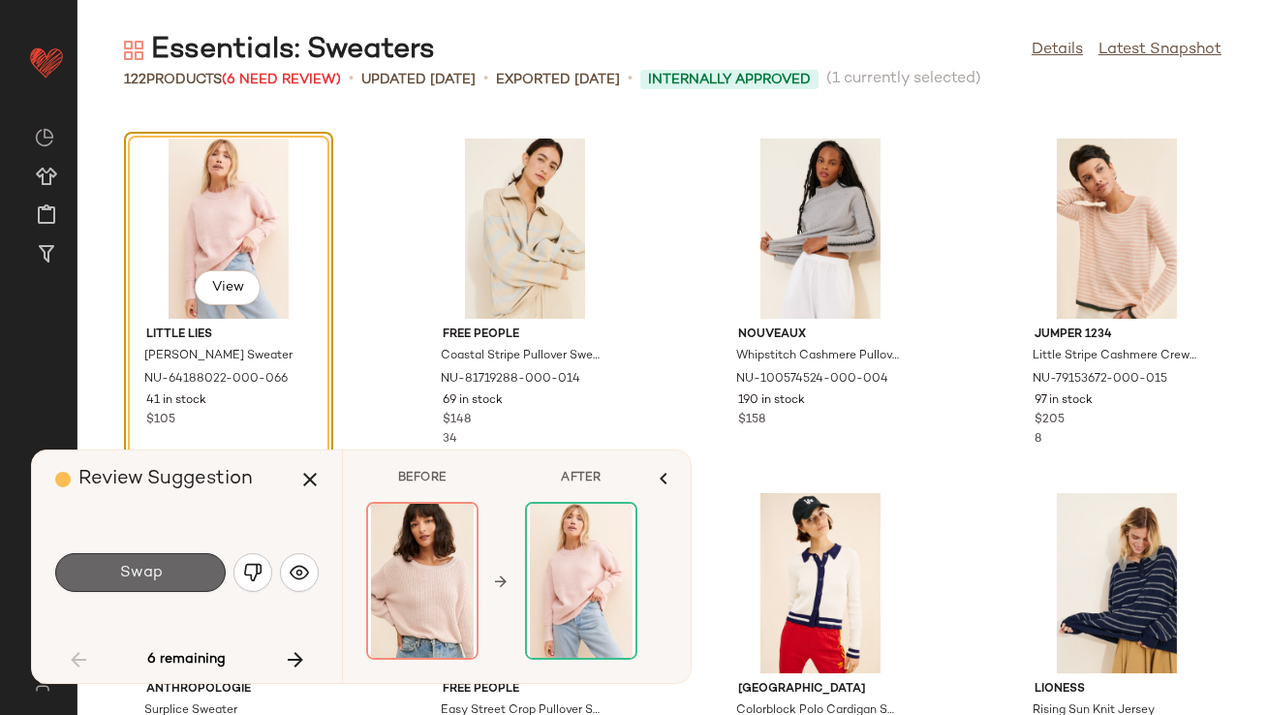
click at [136, 582] on button "Swap" at bounding box center [140, 572] width 171 height 39
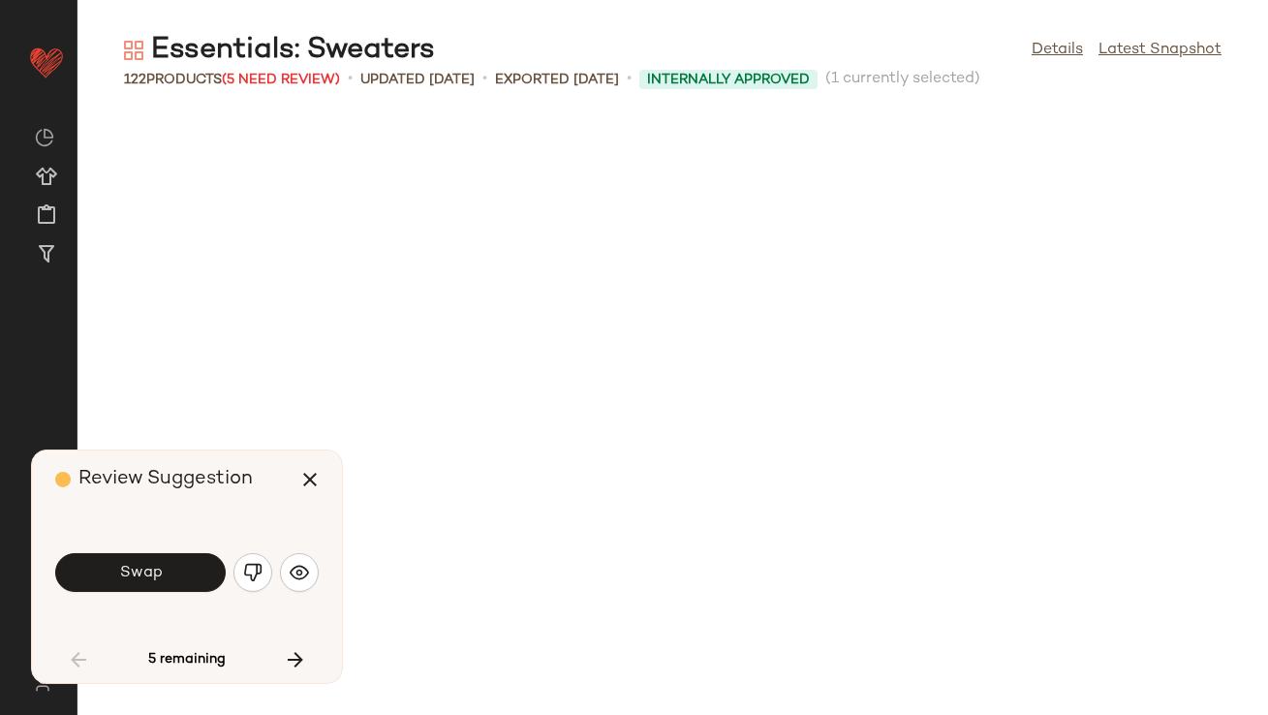
scroll to position [4255, 0]
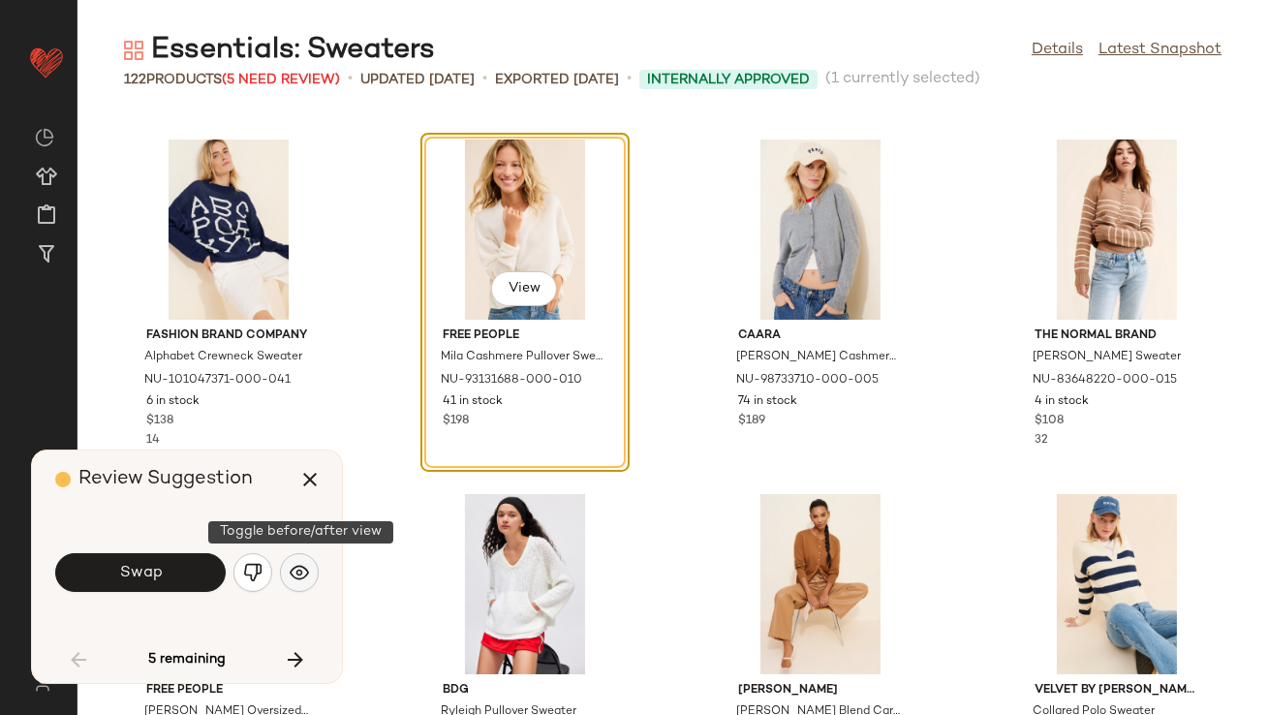
click at [292, 561] on button "button" at bounding box center [299, 572] width 39 height 39
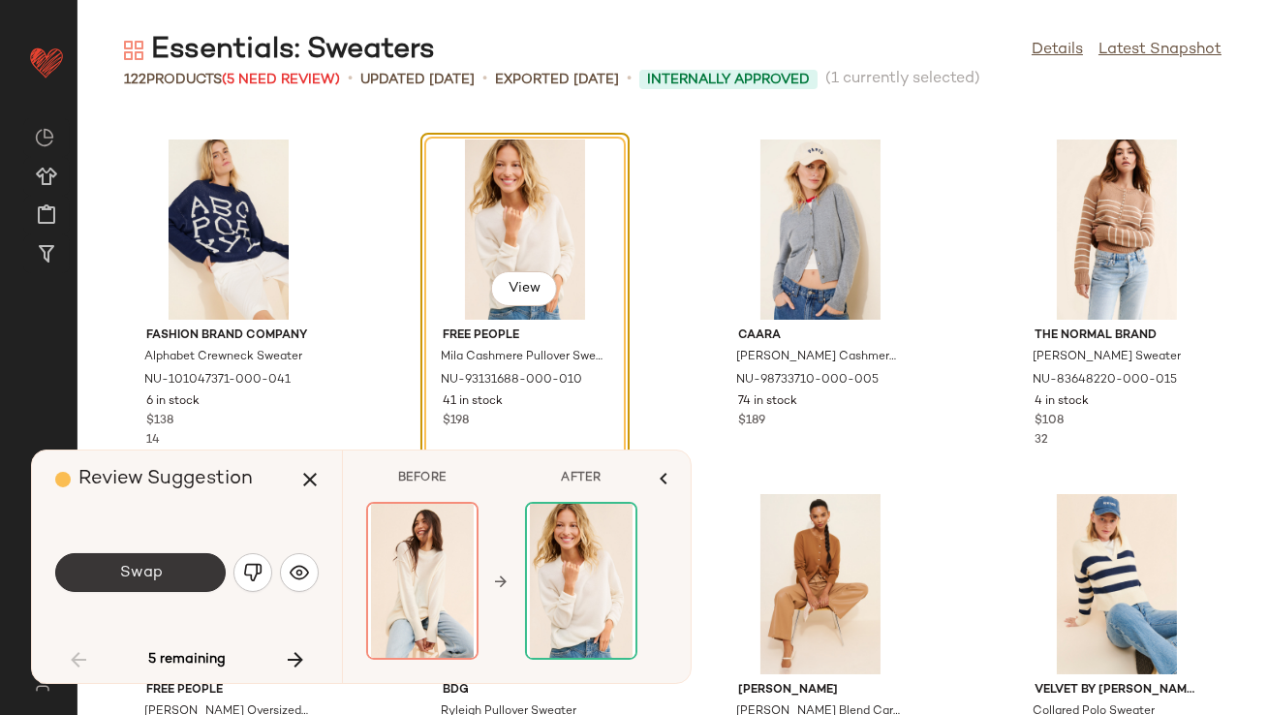
click at [143, 573] on span "Swap" at bounding box center [140, 573] width 44 height 18
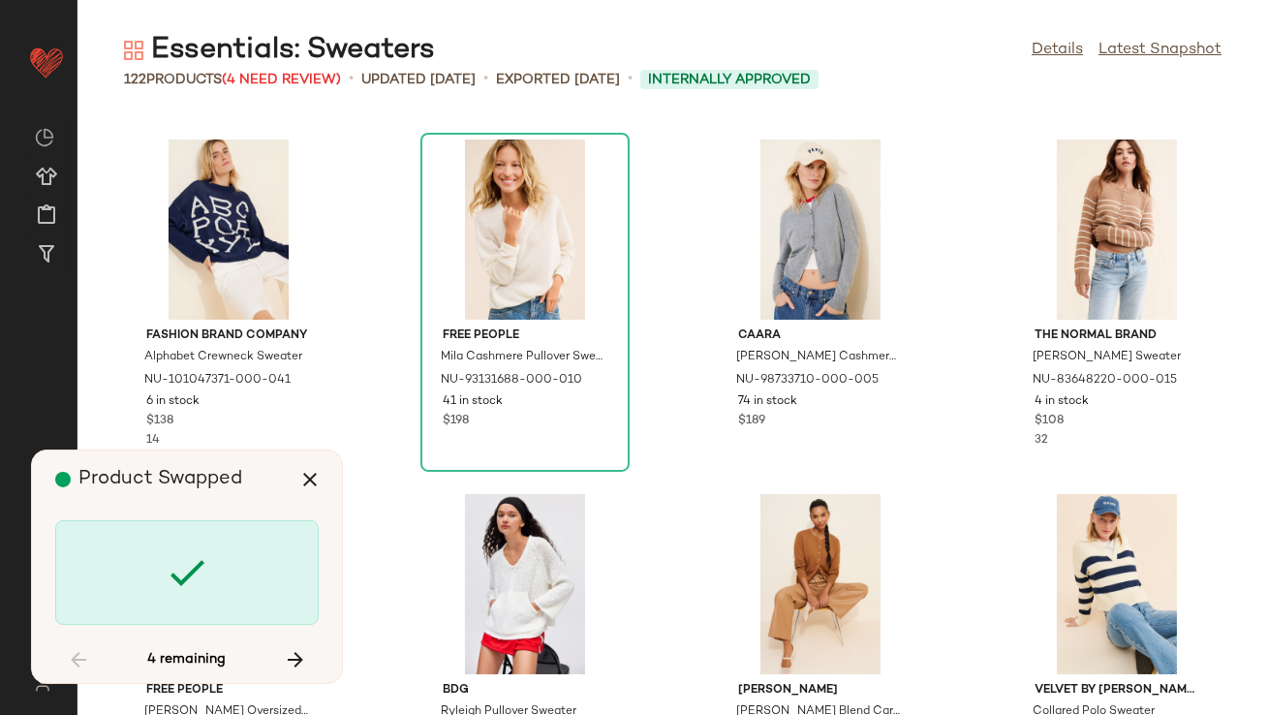
scroll to position [5673, 0]
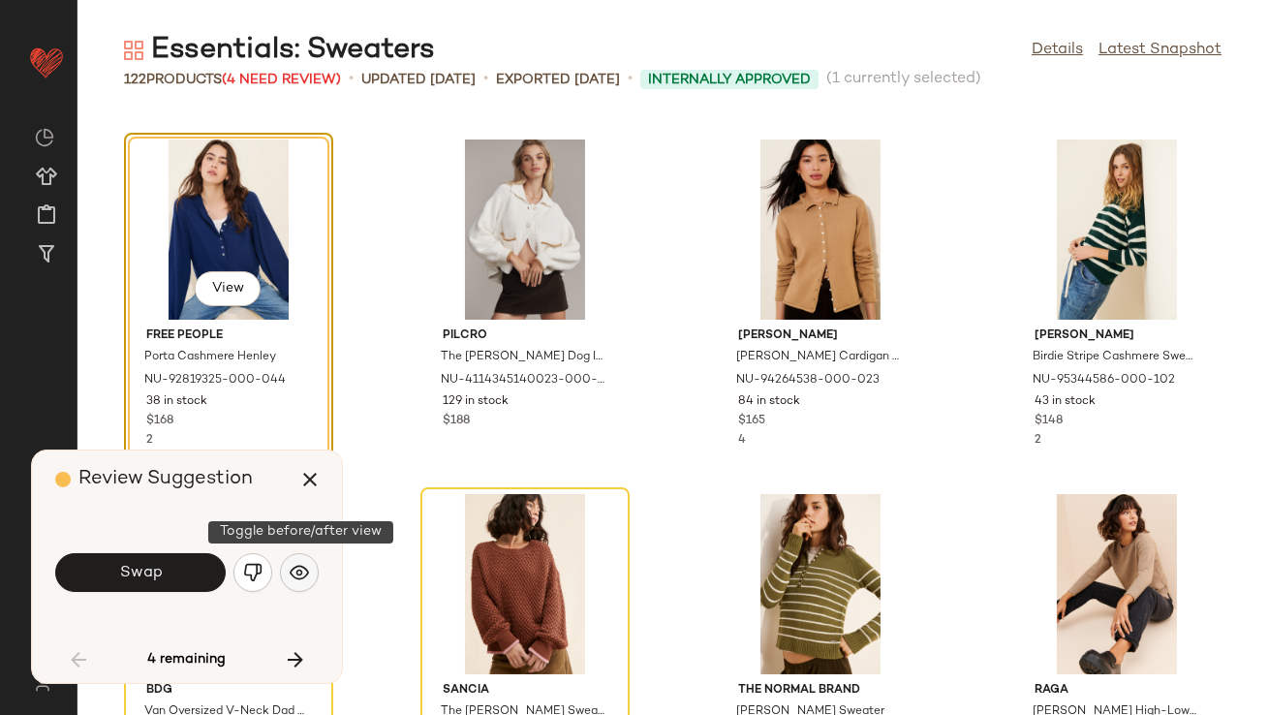
click at [304, 566] on img "button" at bounding box center [299, 572] width 19 height 19
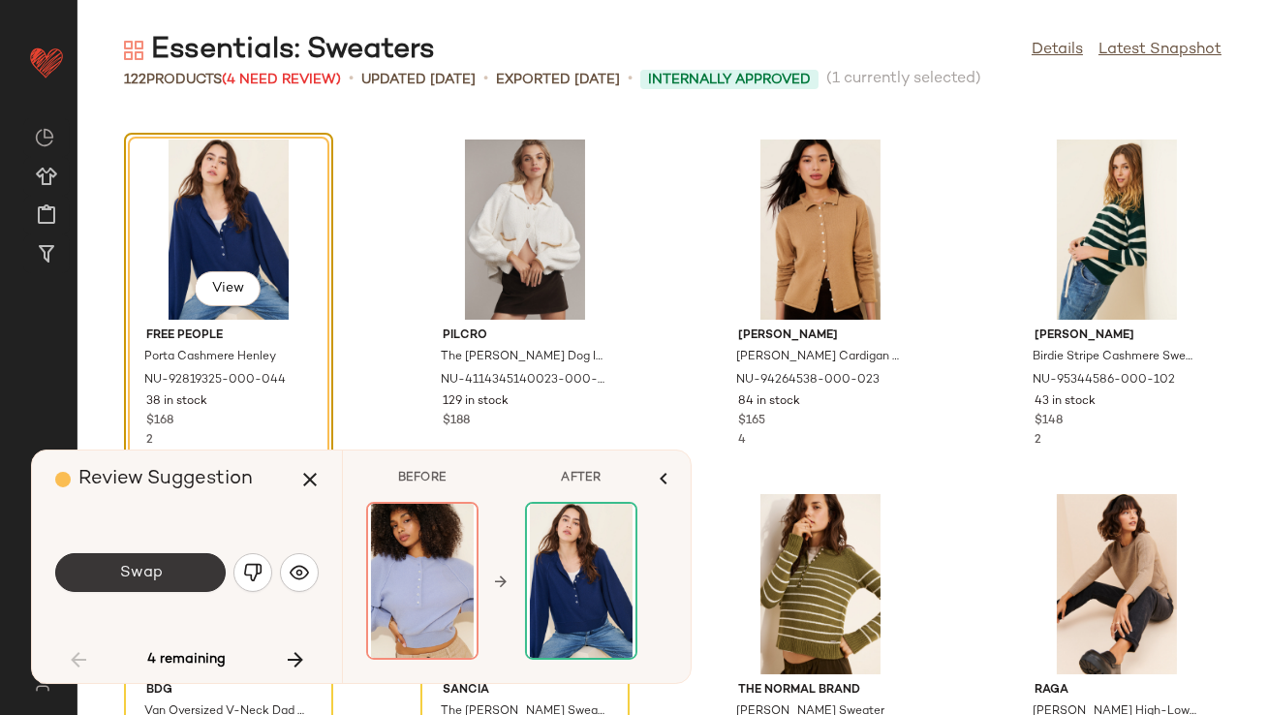
click at [177, 574] on button "Swap" at bounding box center [140, 572] width 171 height 39
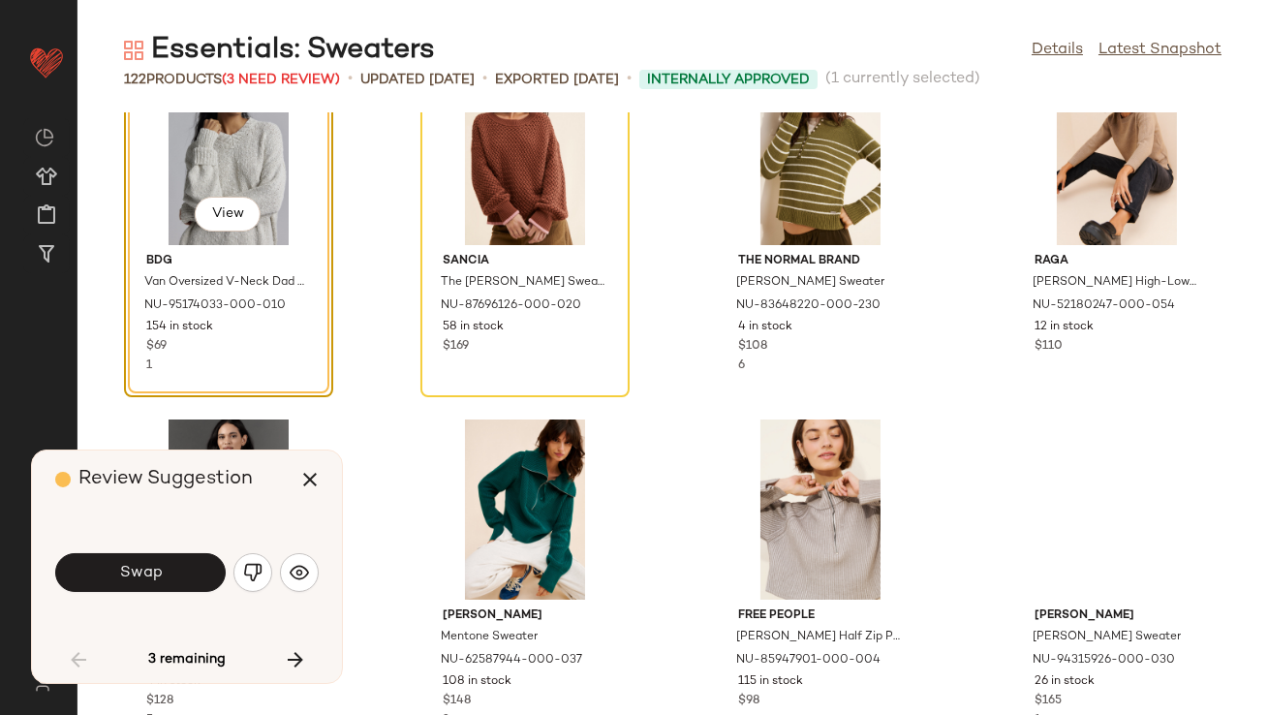
scroll to position [6040, 0]
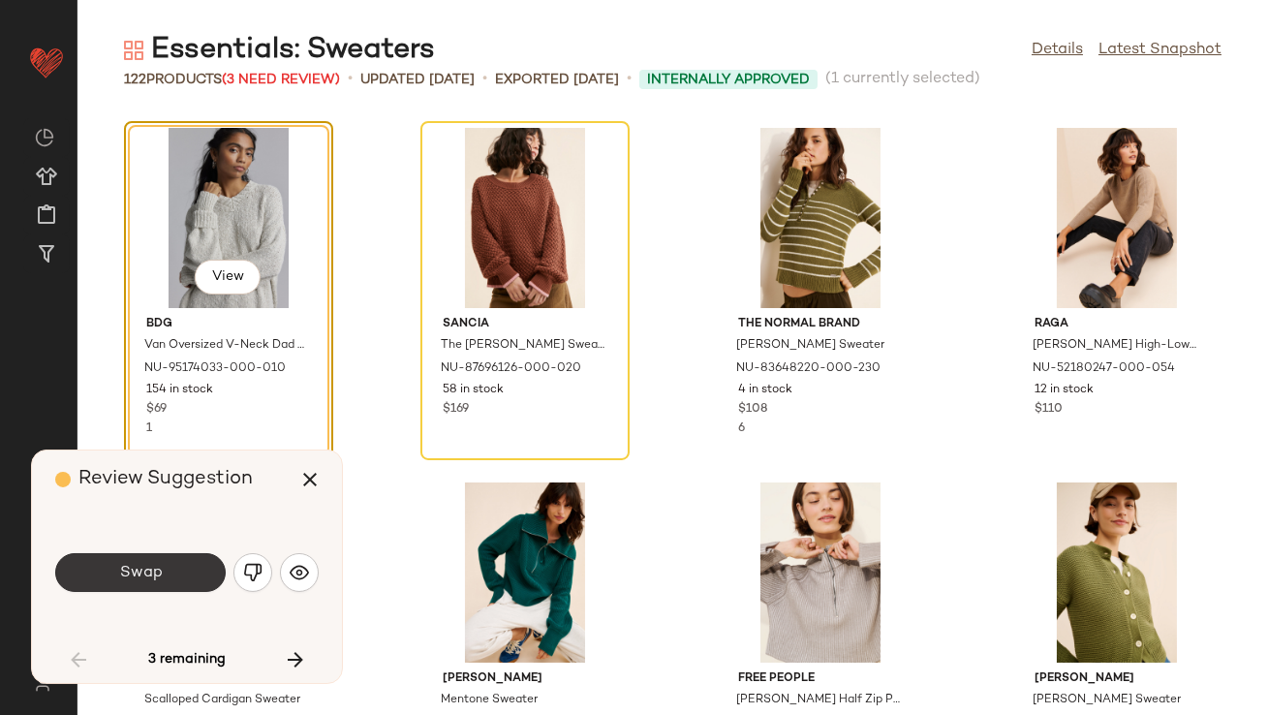
click at [173, 562] on button "Swap" at bounding box center [140, 572] width 171 height 39
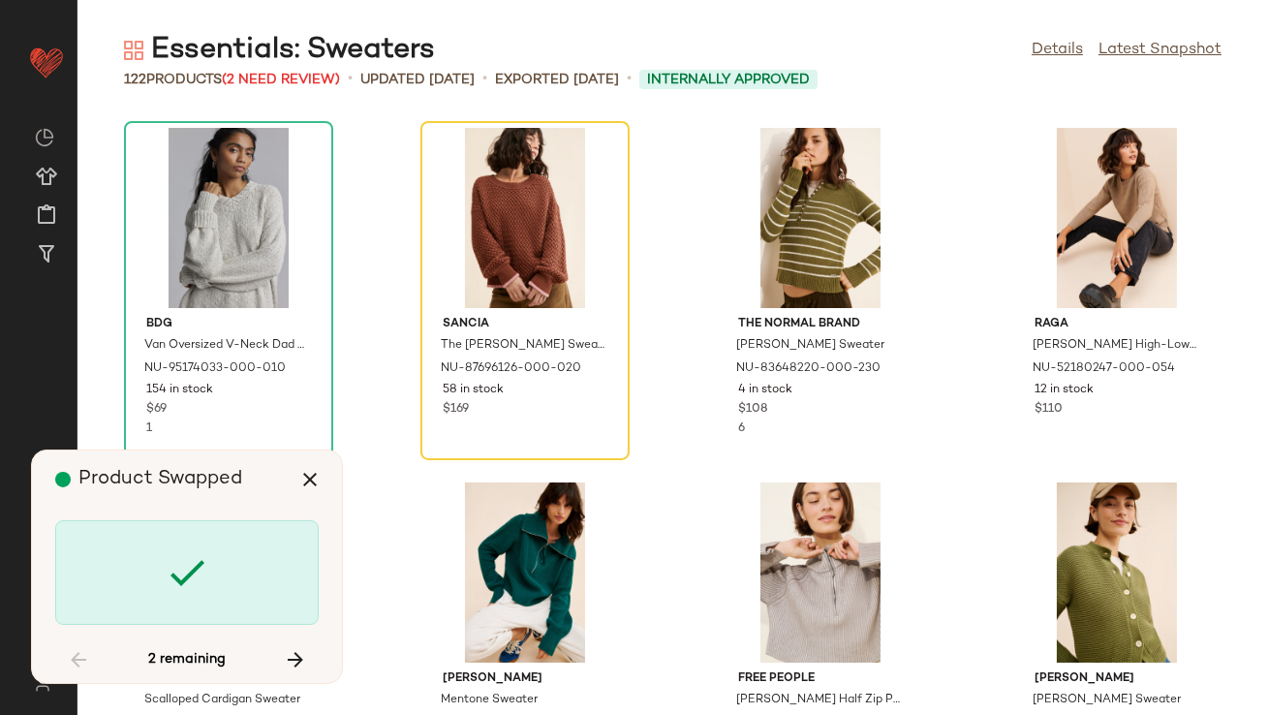
scroll to position [6028, 0]
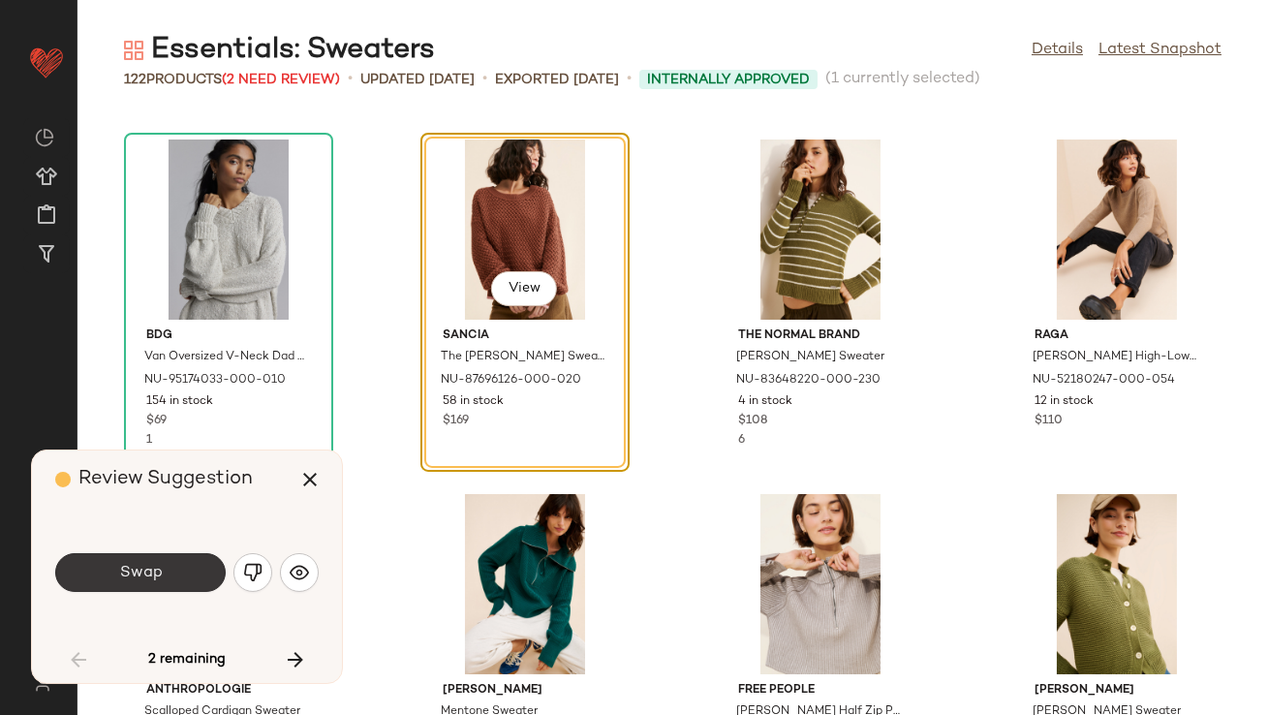
click at [145, 553] on button "Swap" at bounding box center [140, 572] width 171 height 39
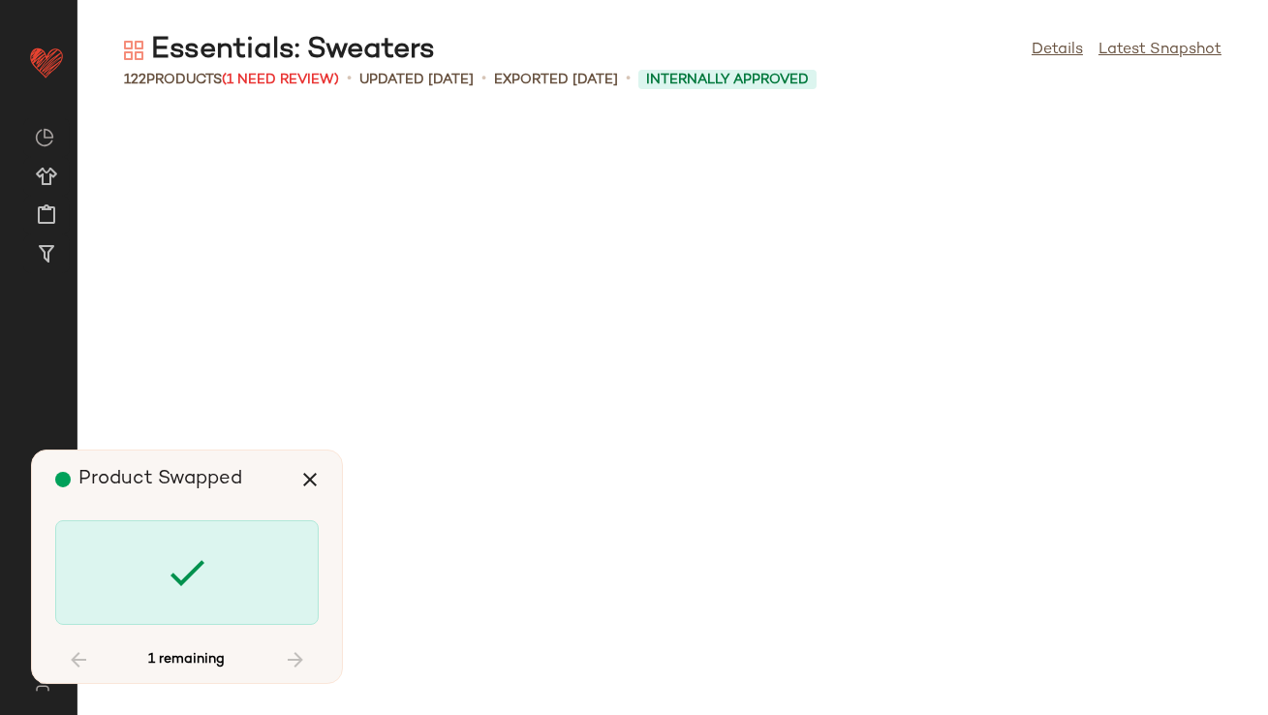
scroll to position [9574, 0]
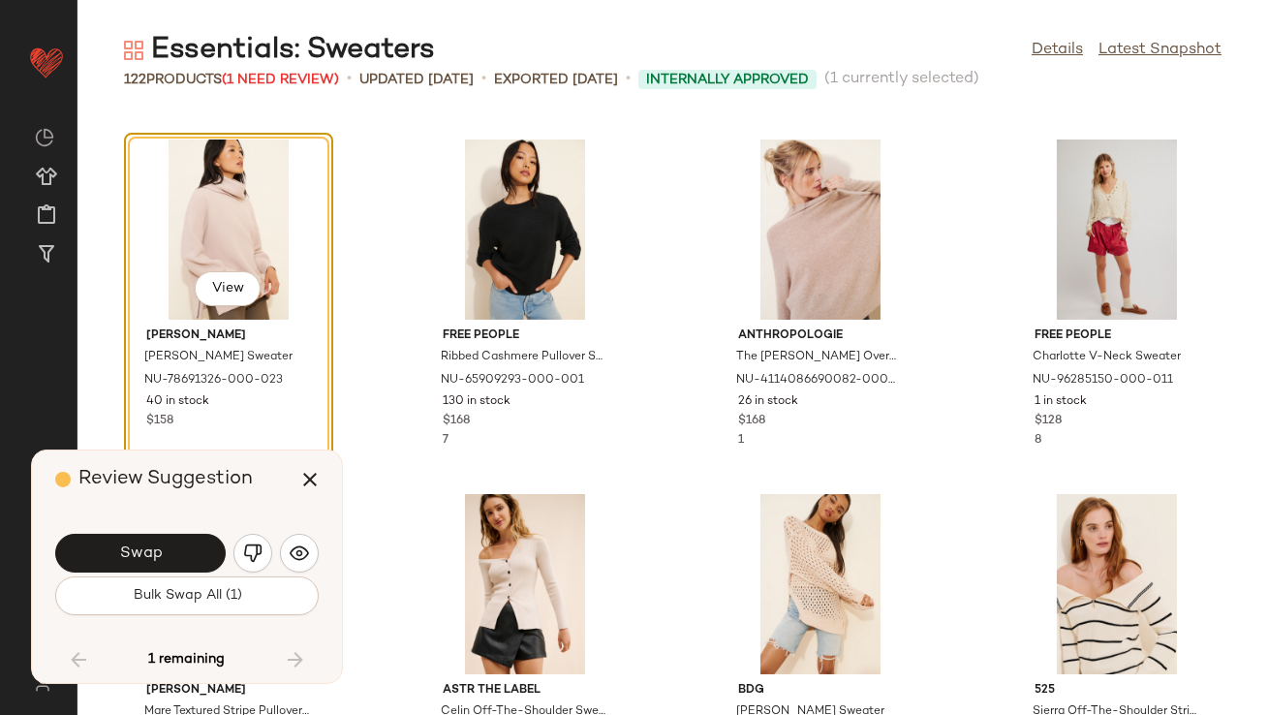
click at [145, 553] on span "Swap" at bounding box center [140, 554] width 44 height 18
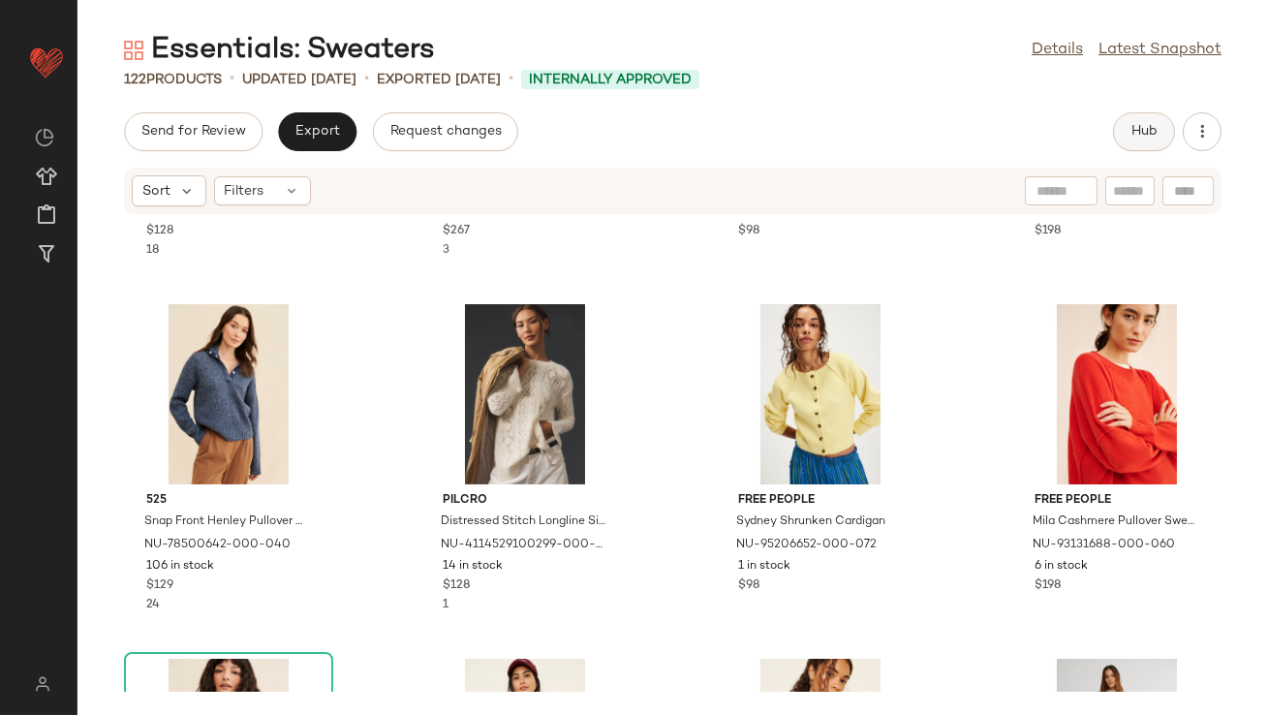
click at [1132, 126] on span "Hub" at bounding box center [1144, 132] width 27 height 16
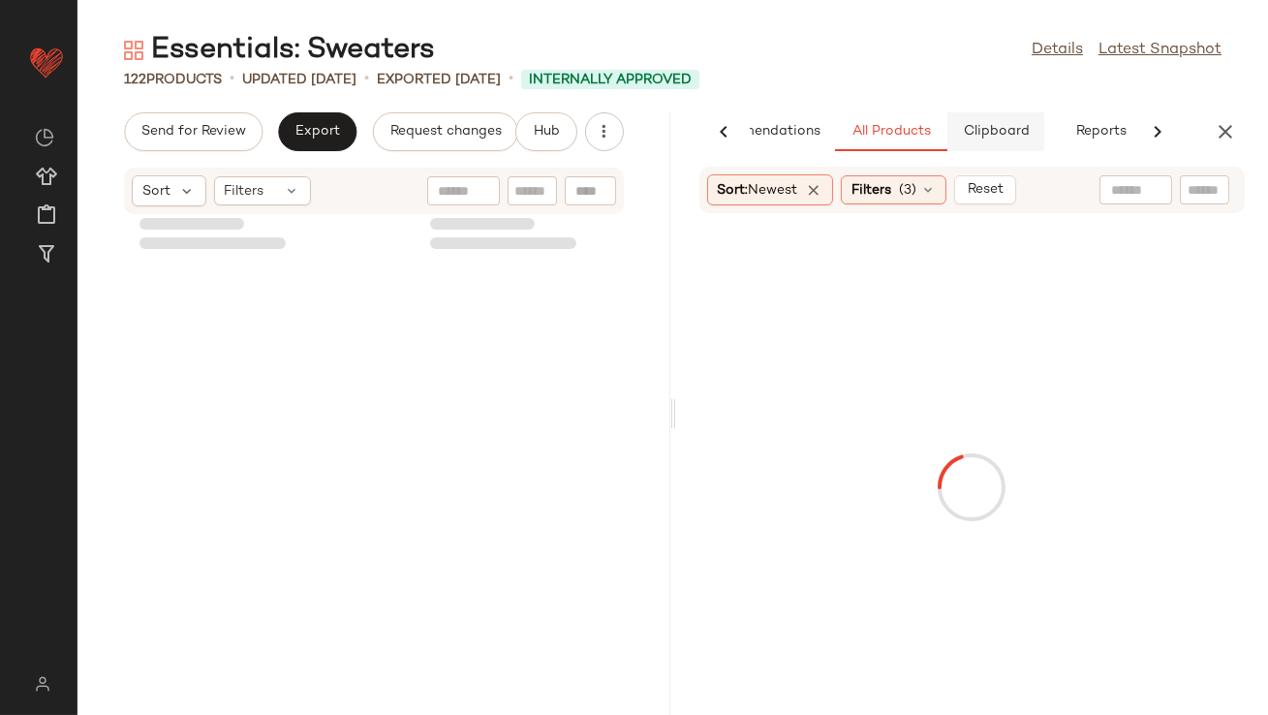
scroll to position [2127, 0]
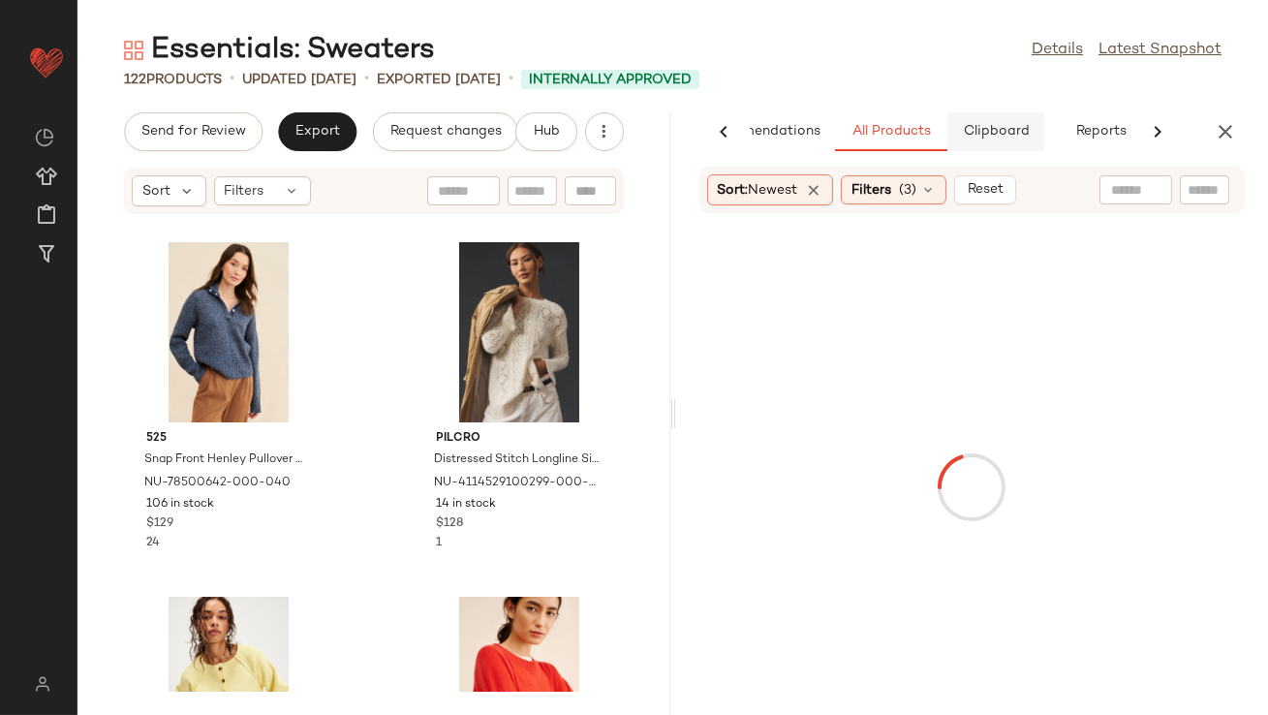
click at [981, 142] on button "Clipboard" at bounding box center [996, 131] width 97 height 39
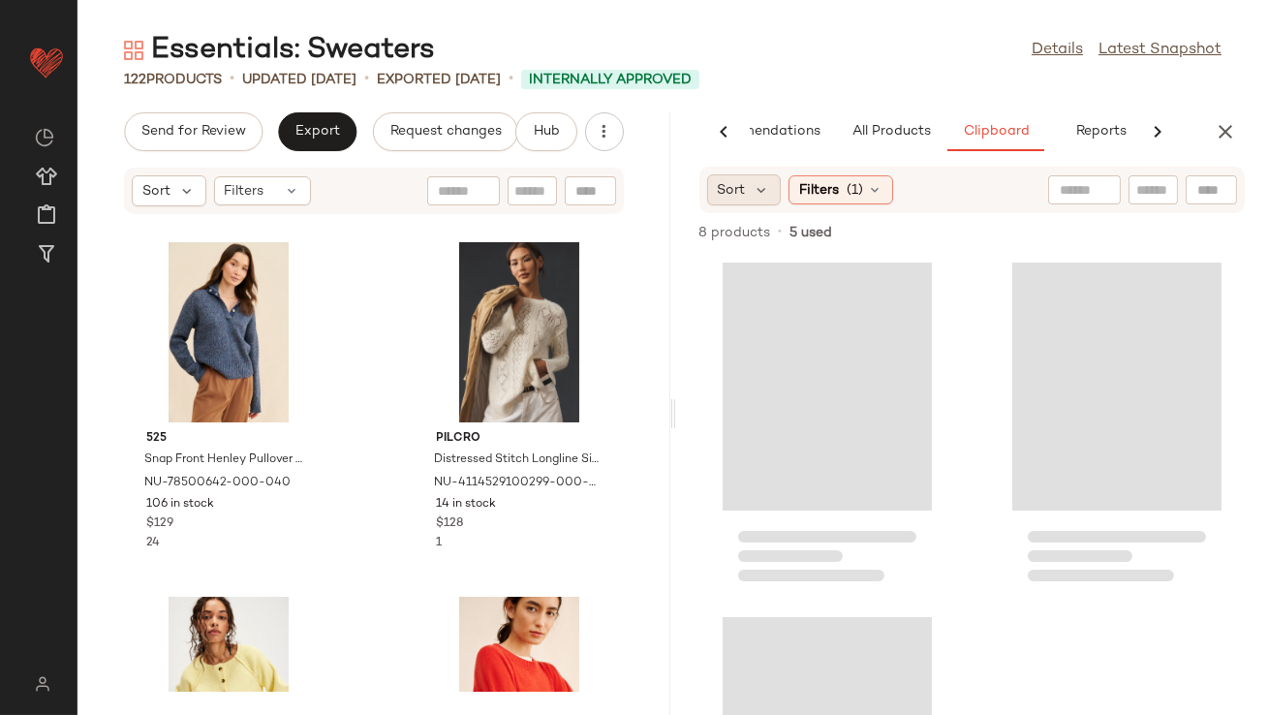
click at [733, 180] on span "Sort" at bounding box center [732, 190] width 28 height 20
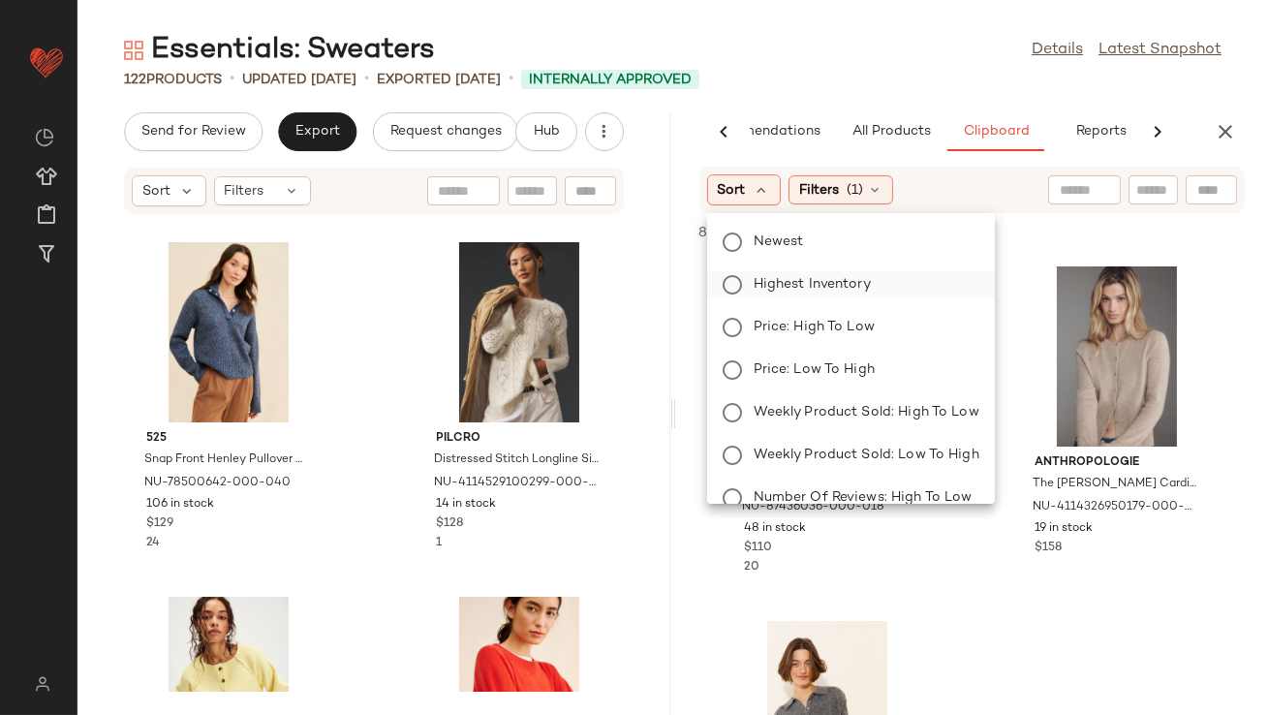
click at [764, 280] on span "Highest Inventory" at bounding box center [812, 284] width 117 height 20
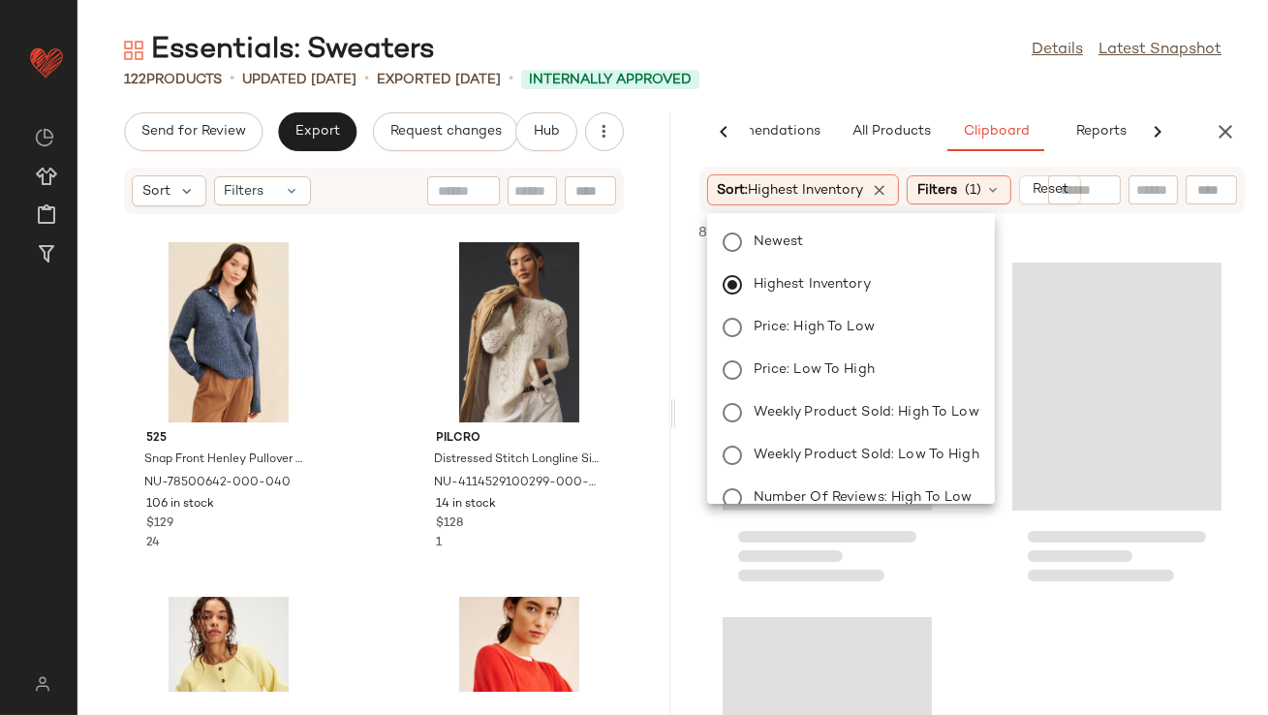
click at [894, 34] on div "Essentials: Sweaters Details Latest Snapshot" at bounding box center [673, 50] width 1191 height 39
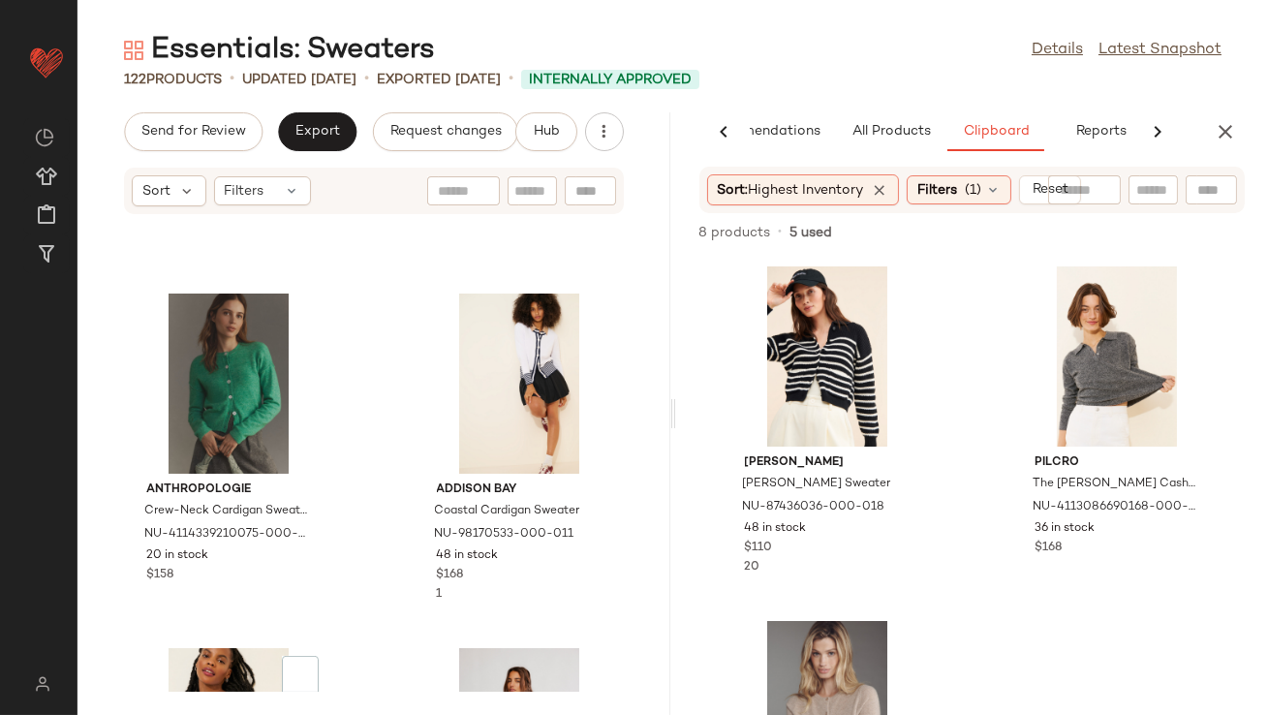
scroll to position [15475, 0]
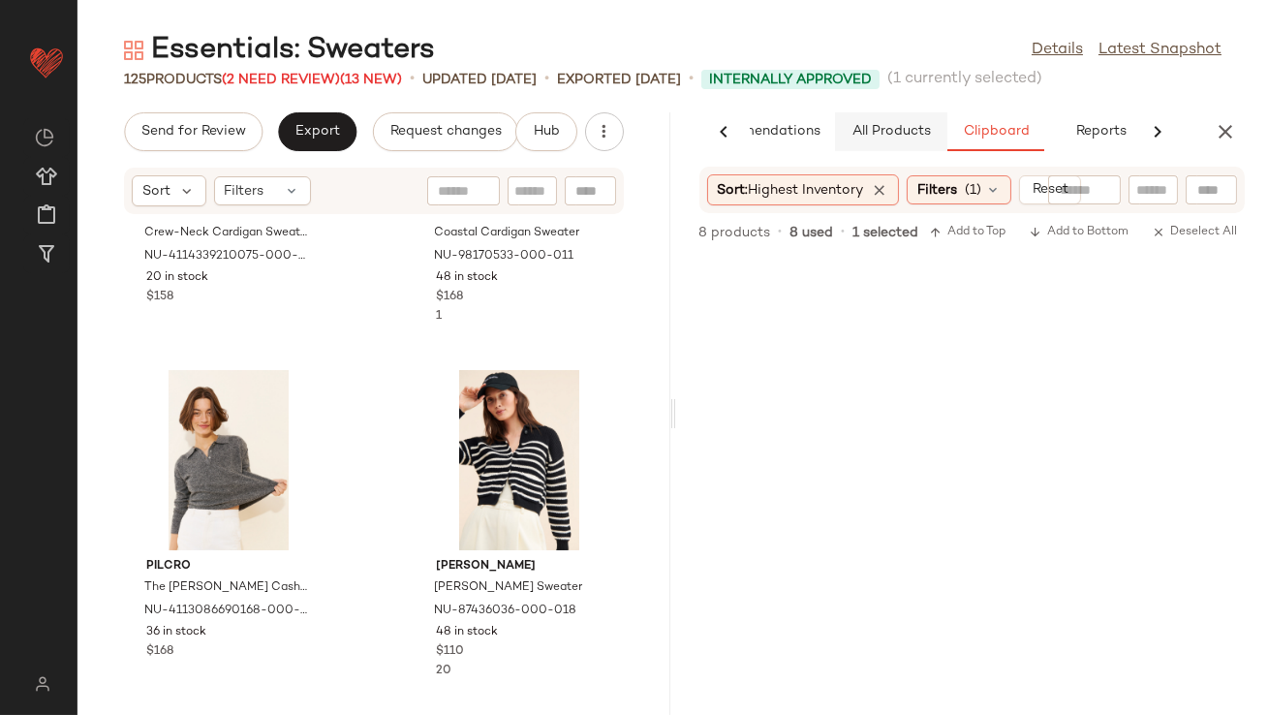
click at [878, 130] on span "All Products" at bounding box center [890, 132] width 79 height 16
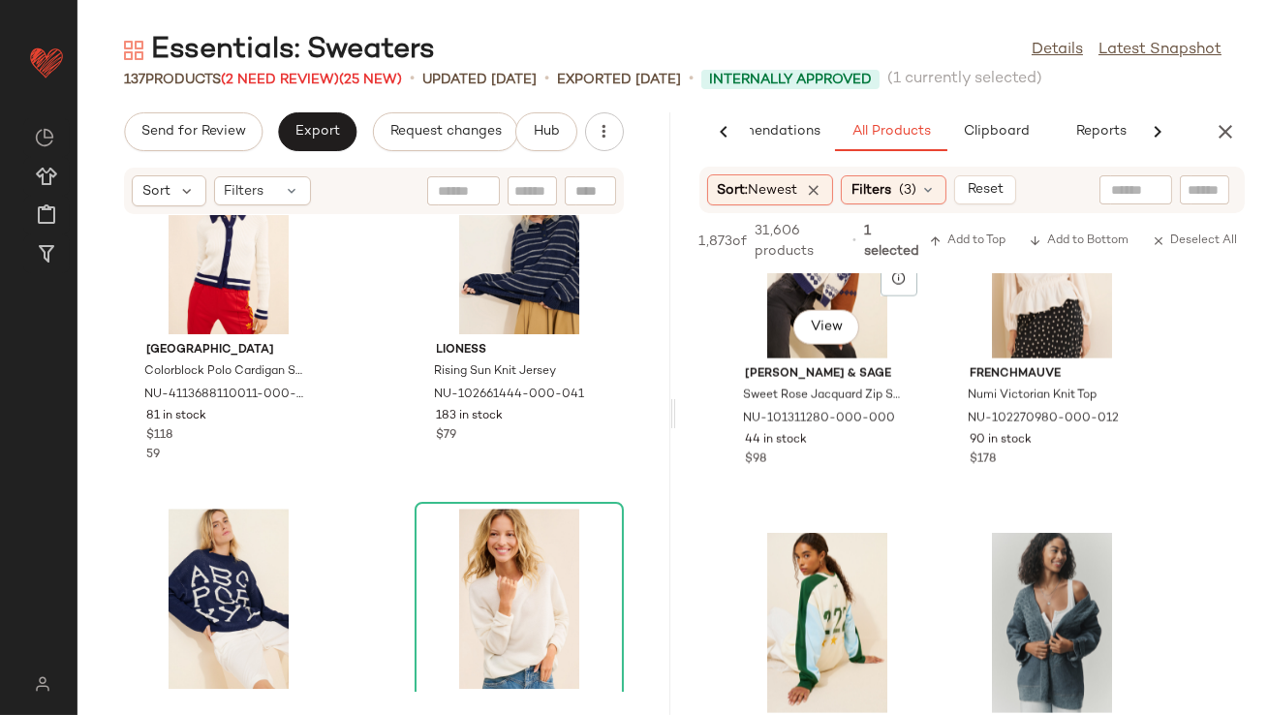
scroll to position [5533, 0]
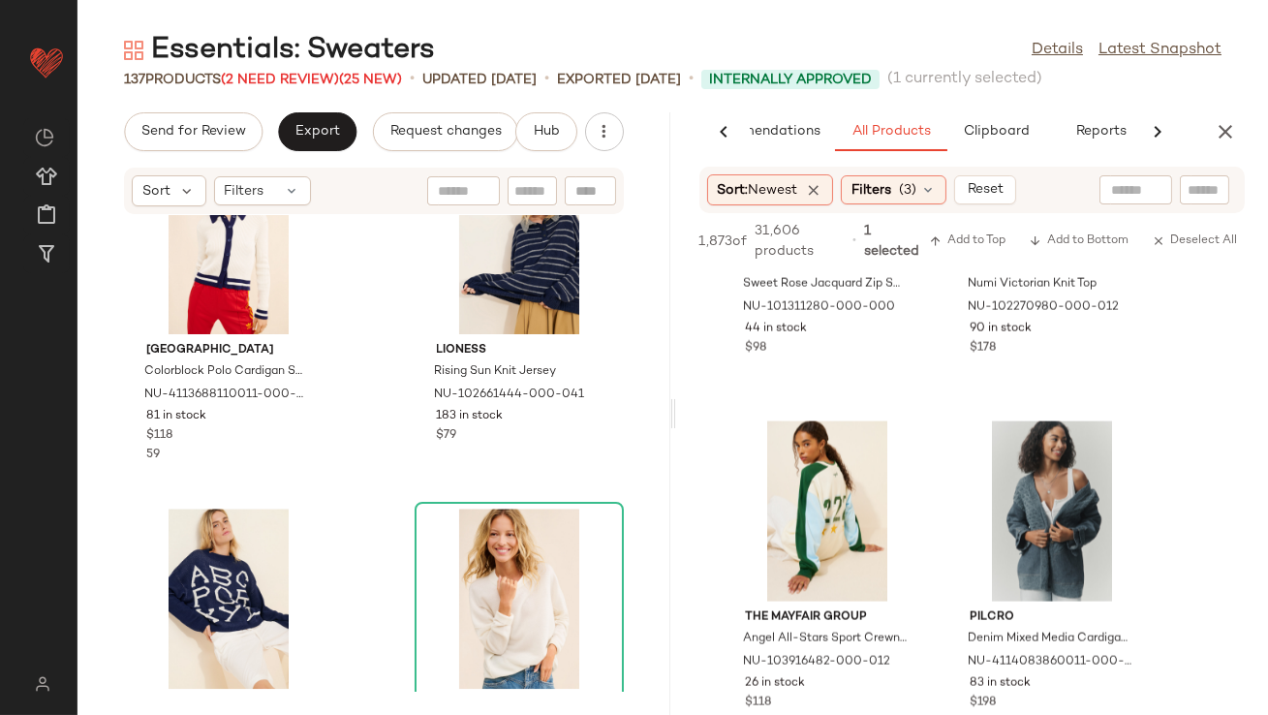
click at [1225, 134] on icon "button" at bounding box center [1225, 131] width 23 height 23
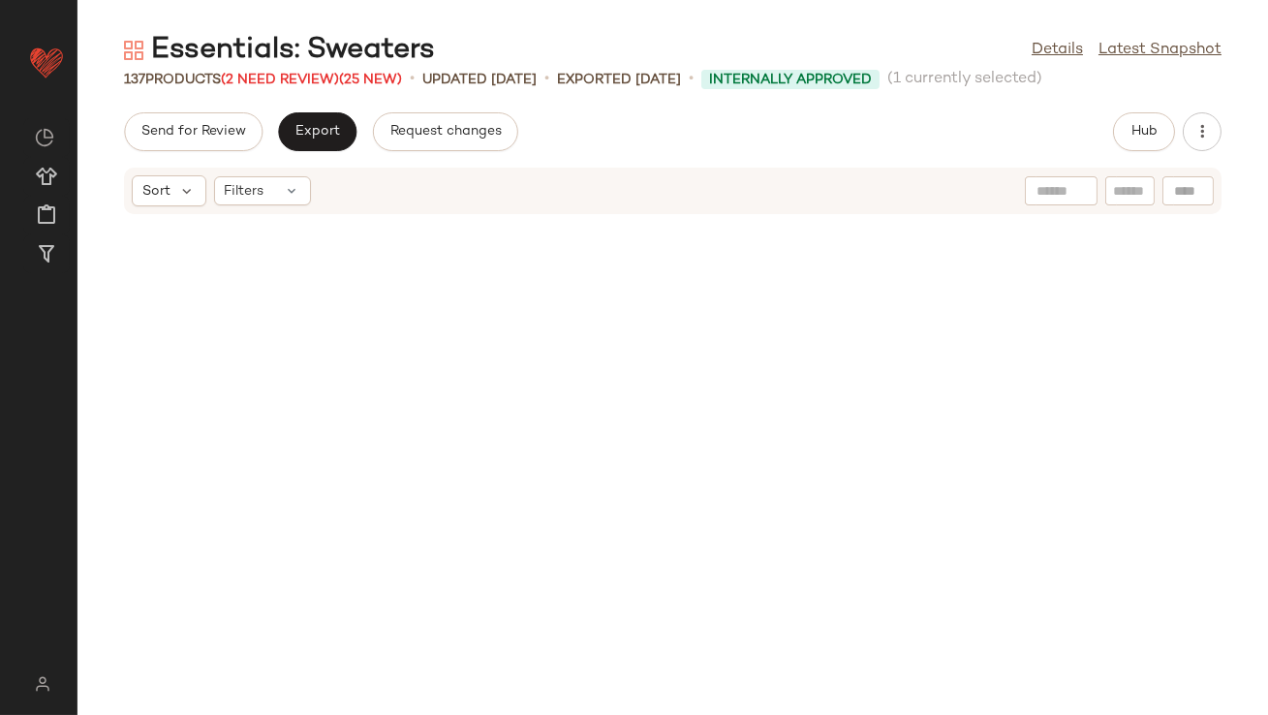
scroll to position [0, 0]
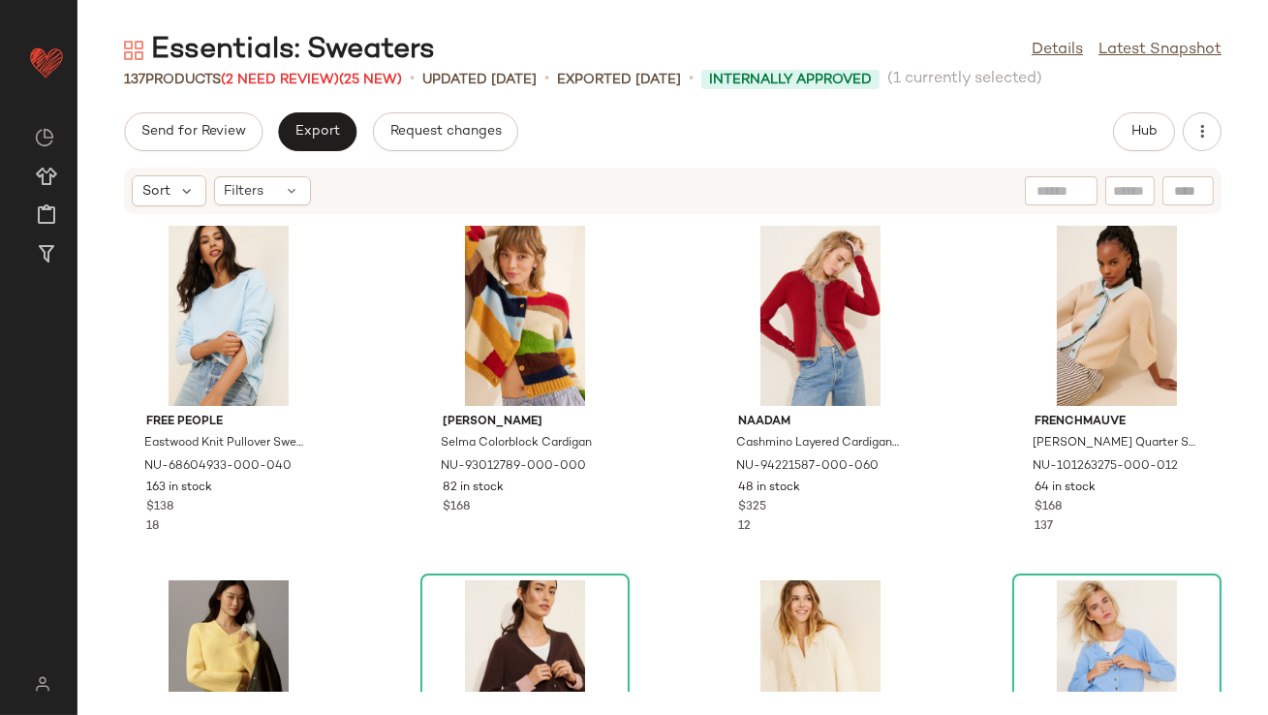
click at [286, 66] on div "Essentials: Sweaters" at bounding box center [279, 50] width 311 height 39
click at [286, 78] on span "(2 Need Review)" at bounding box center [280, 80] width 118 height 15
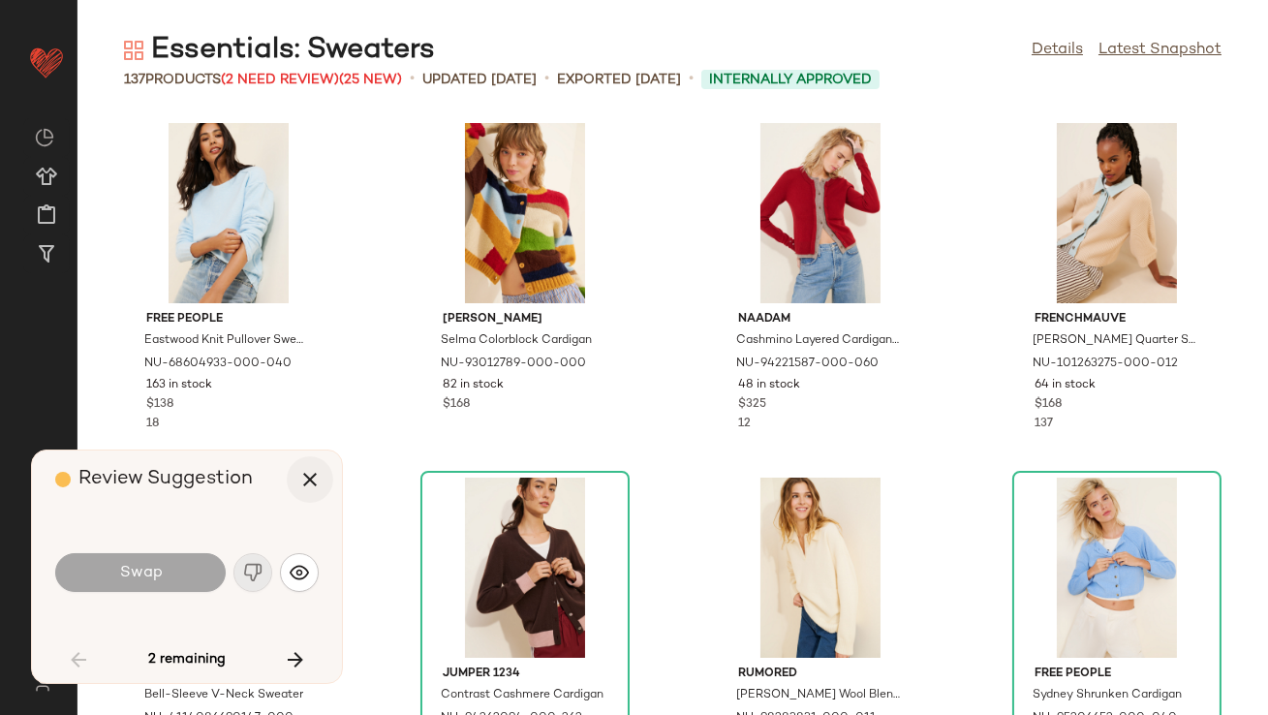
click at [315, 478] on icon "button" at bounding box center [309, 479] width 23 height 23
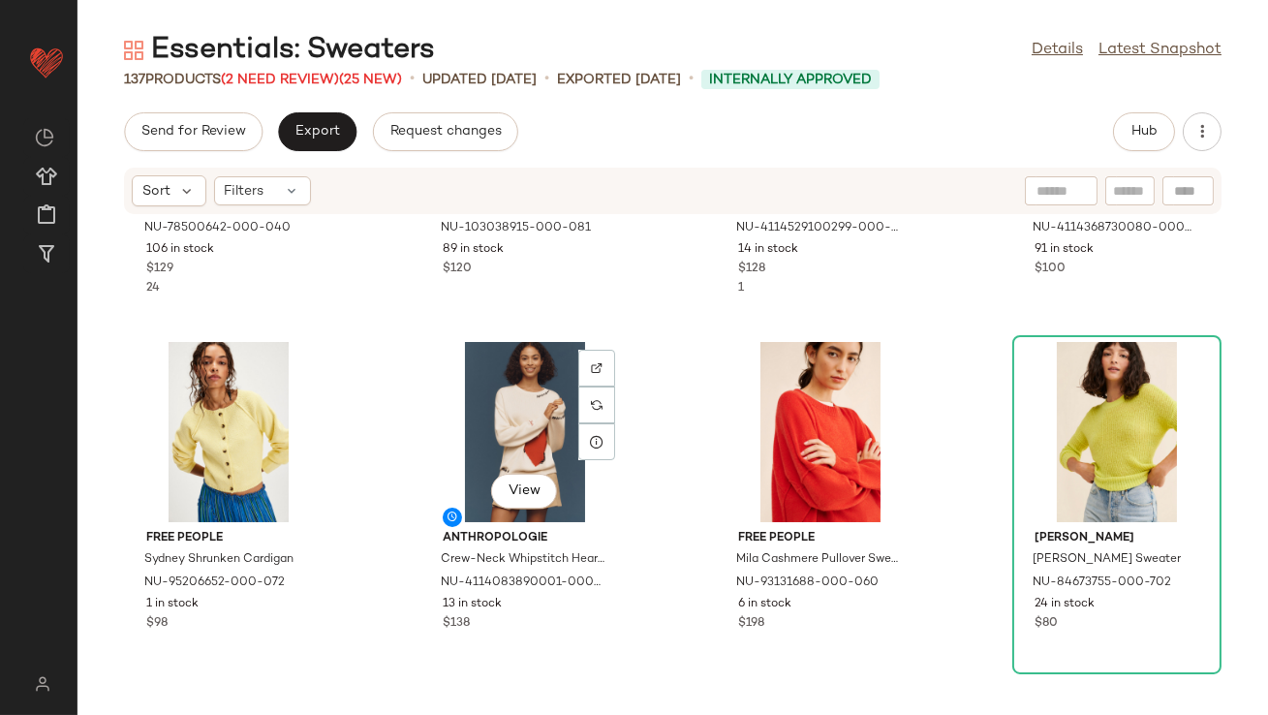
scroll to position [1339, 0]
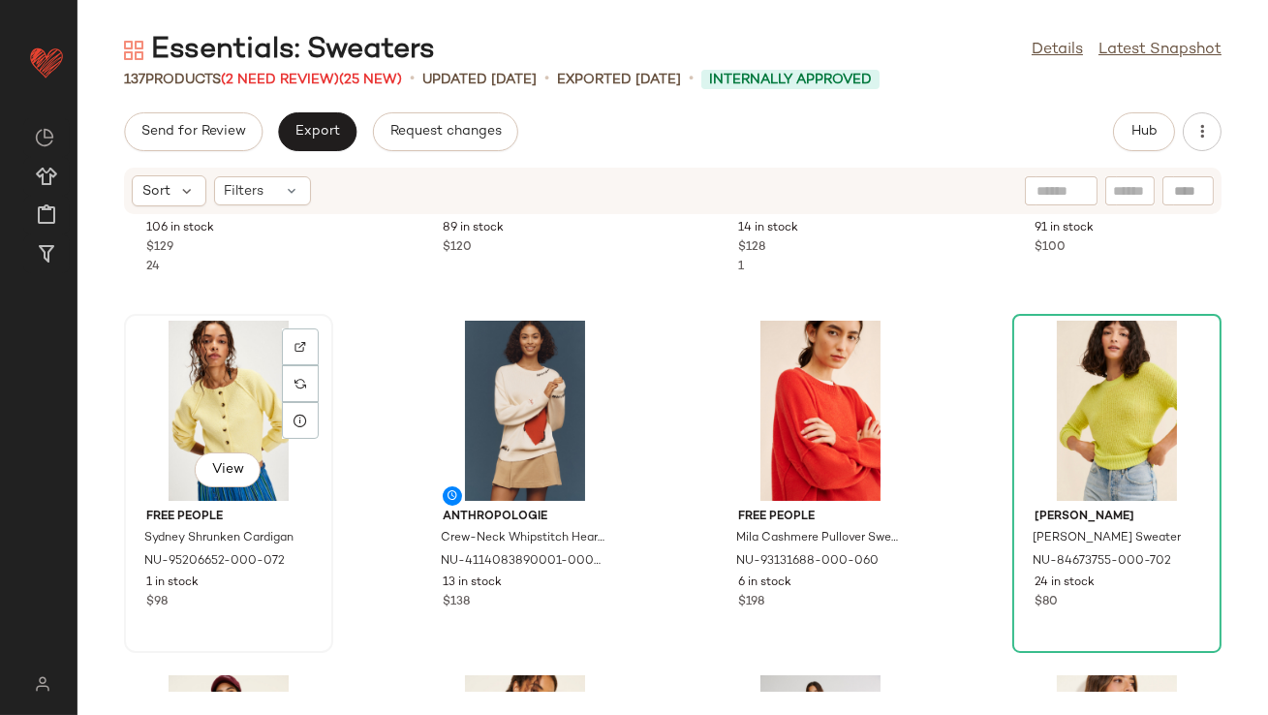
click at [180, 371] on div "View" at bounding box center [229, 411] width 196 height 180
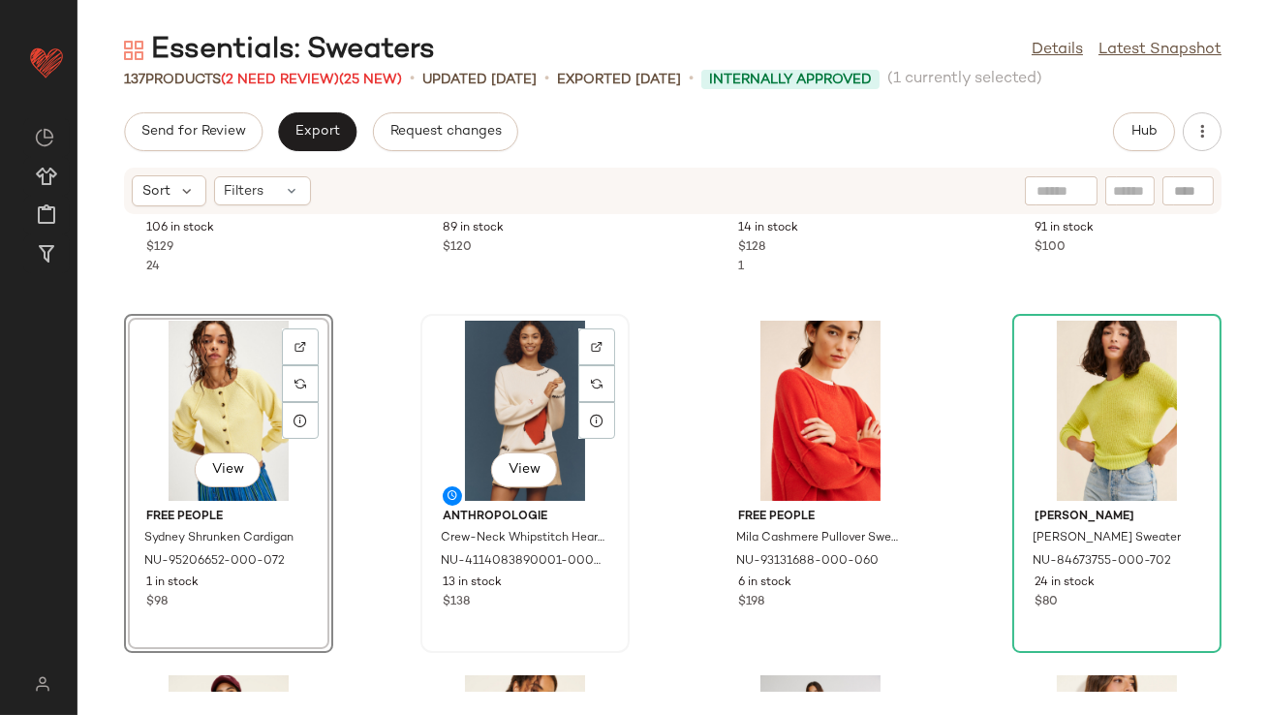
click at [473, 389] on div "View" at bounding box center [525, 411] width 196 height 180
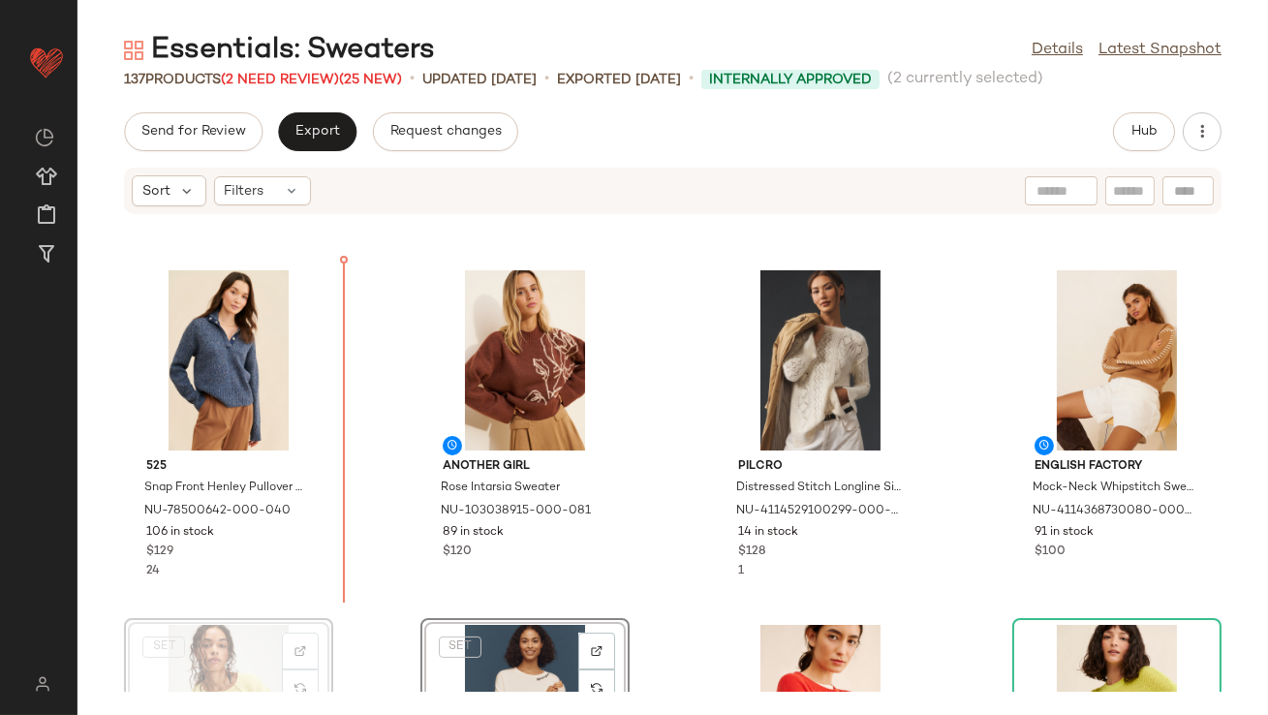
scroll to position [1032, 0]
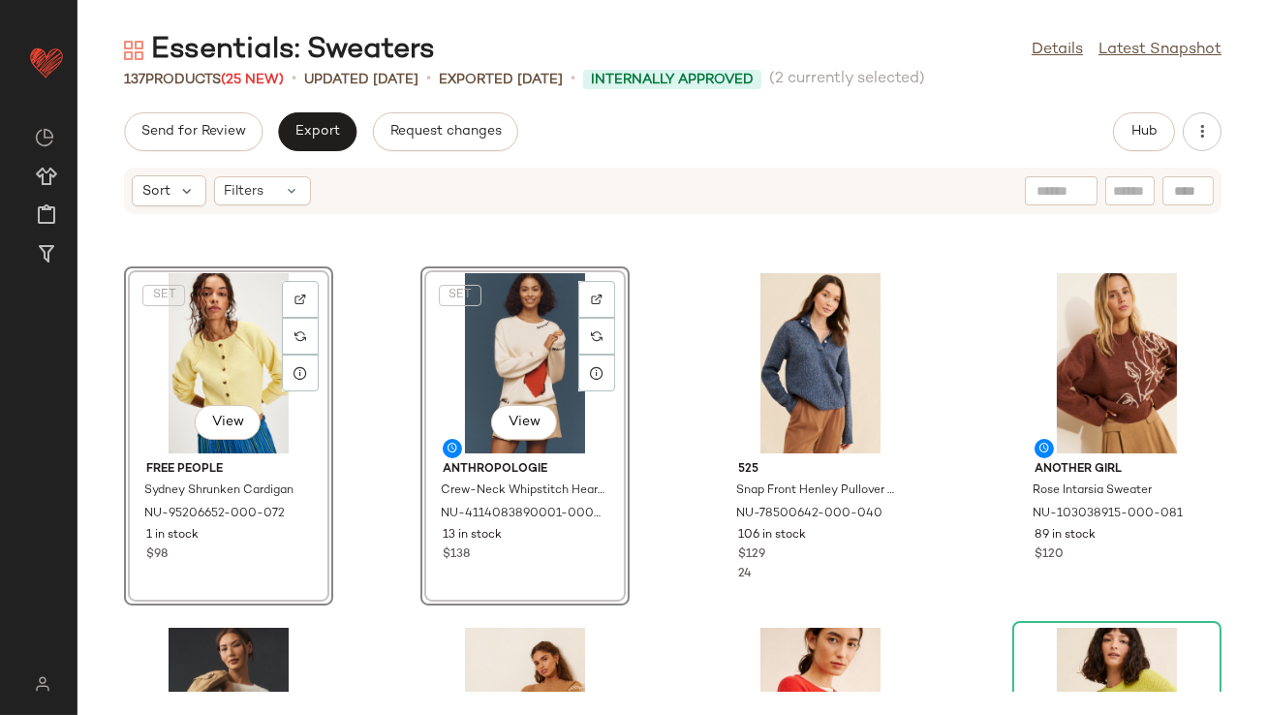
click at [369, 427] on div "SET View Free People Sydney Shrunken Cardigan NU-95206652-000-072 1 in stock $9…" at bounding box center [673, 453] width 1191 height 477
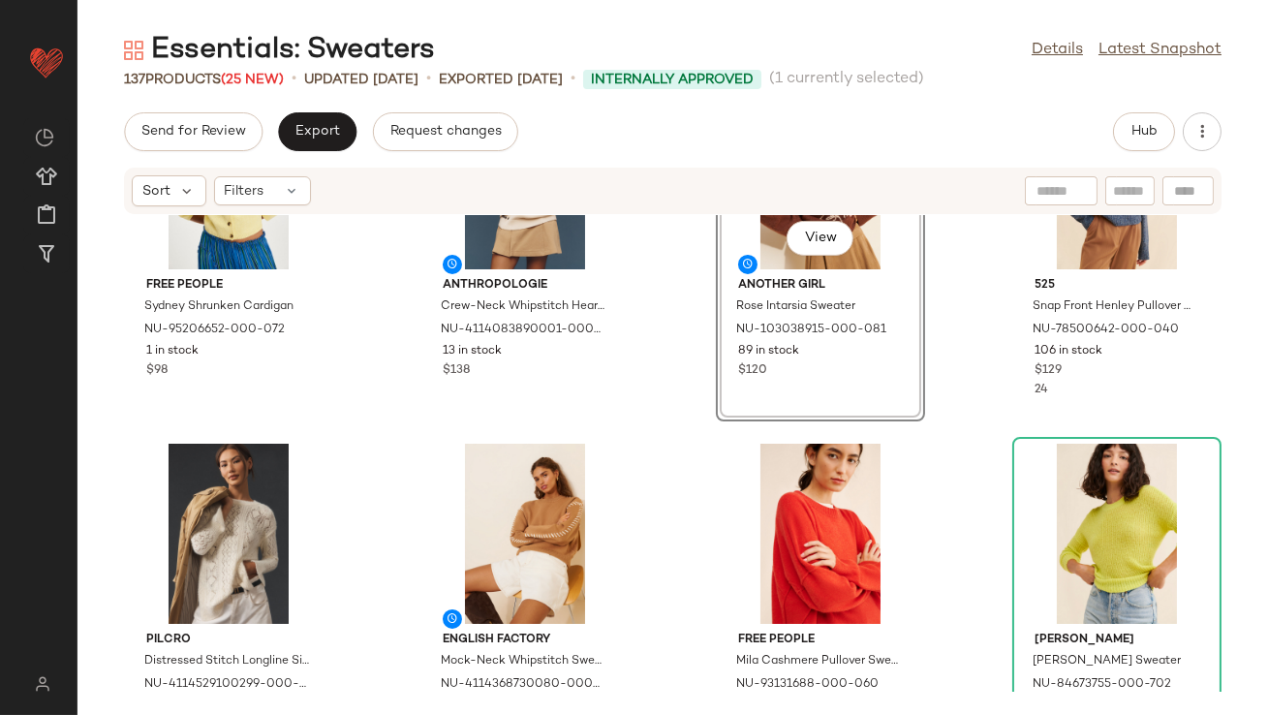
scroll to position [1120, 0]
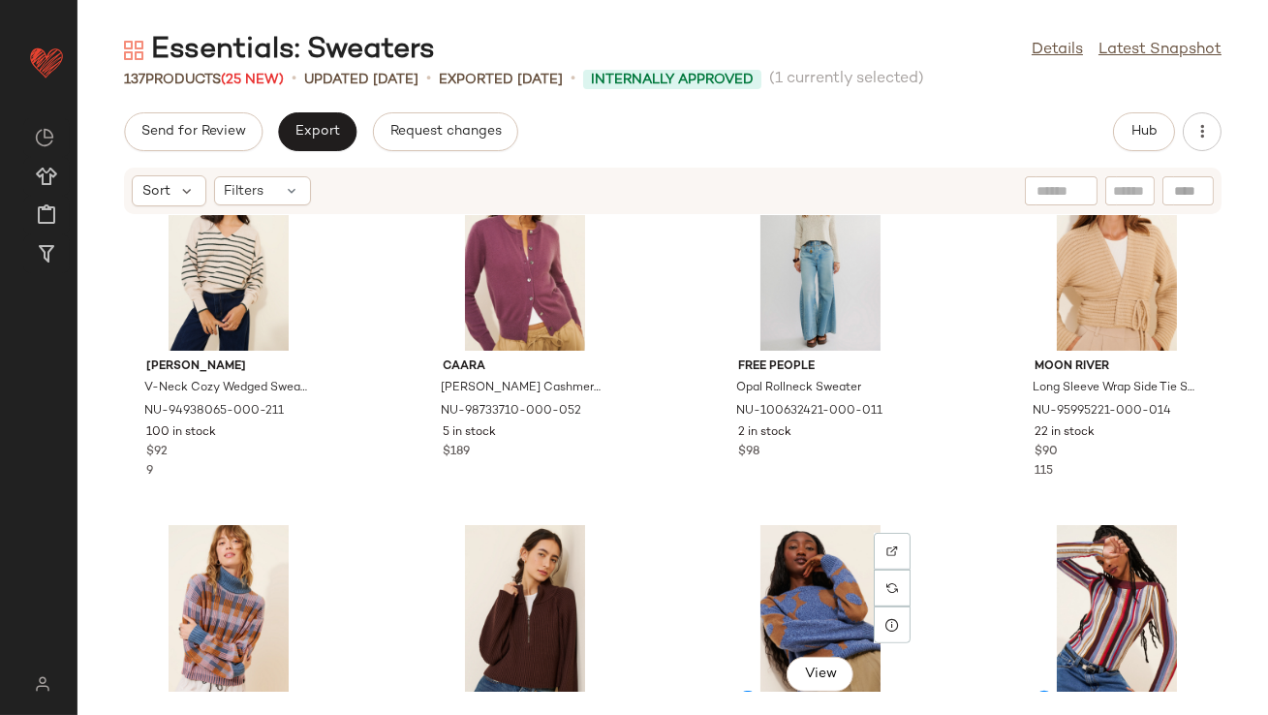
scroll to position [1792, 0]
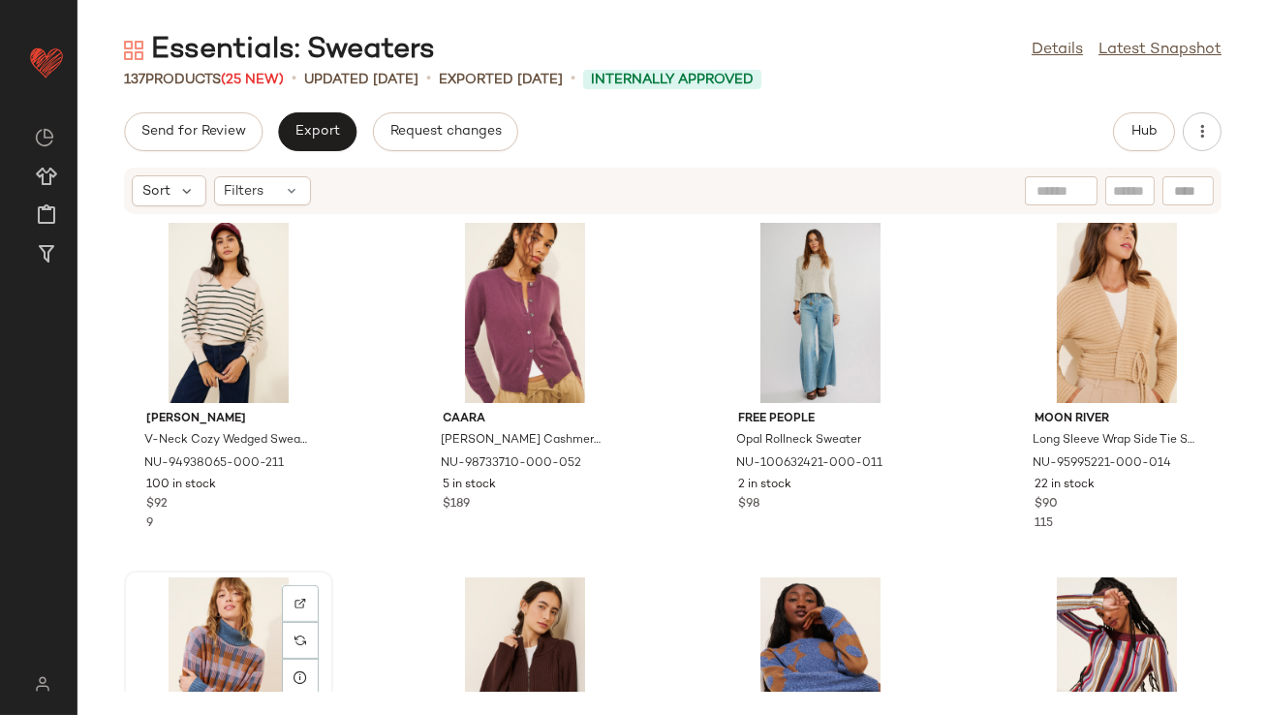
scroll to position [1793, 0]
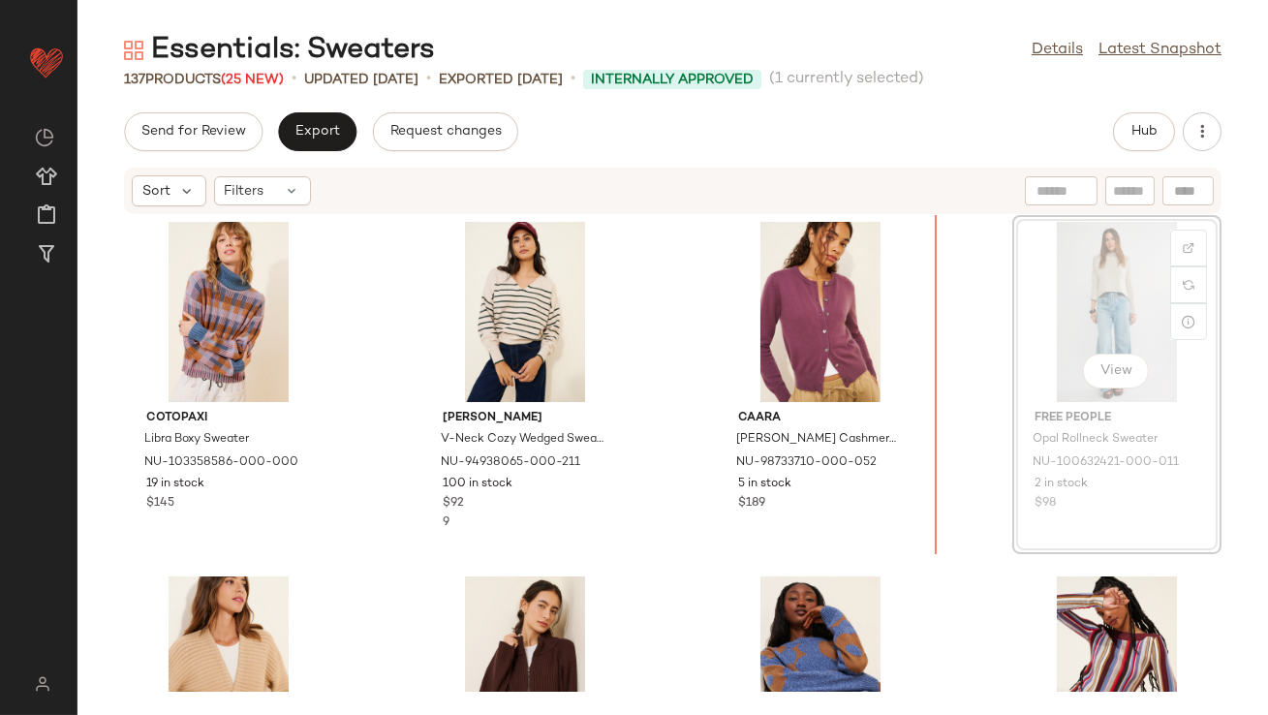
scroll to position [1791, 0]
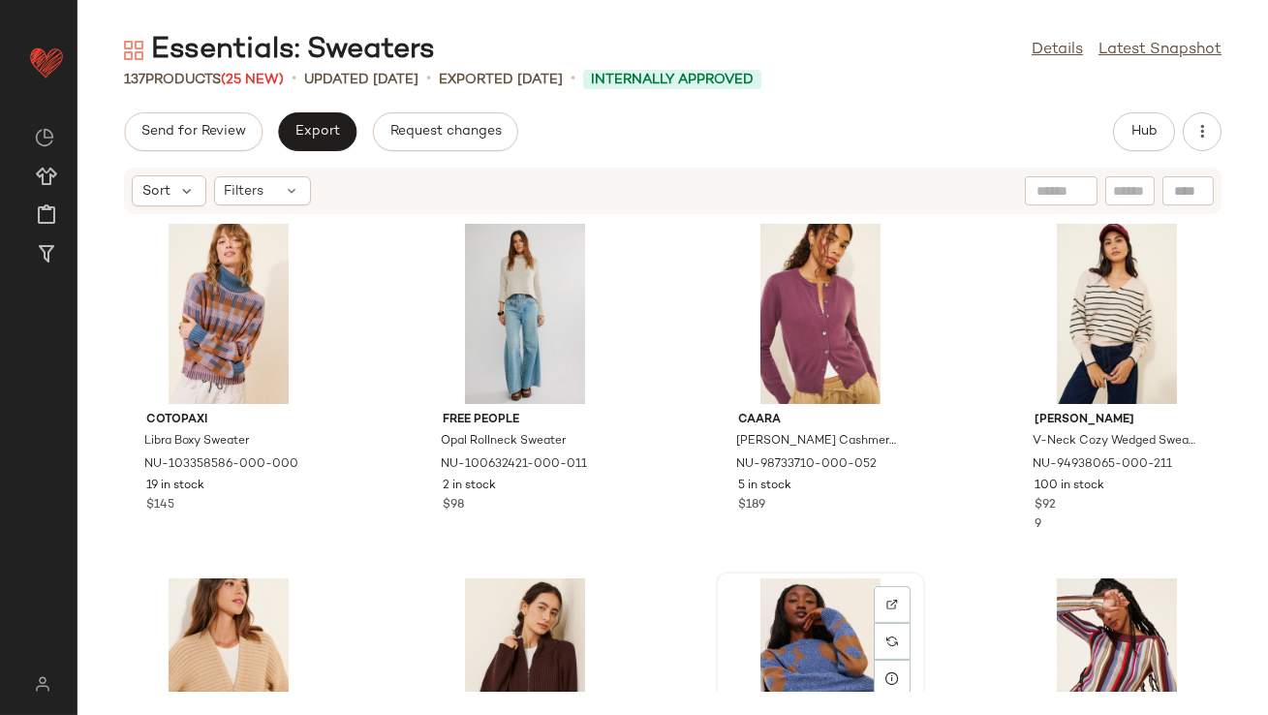
scroll to position [1792, 0]
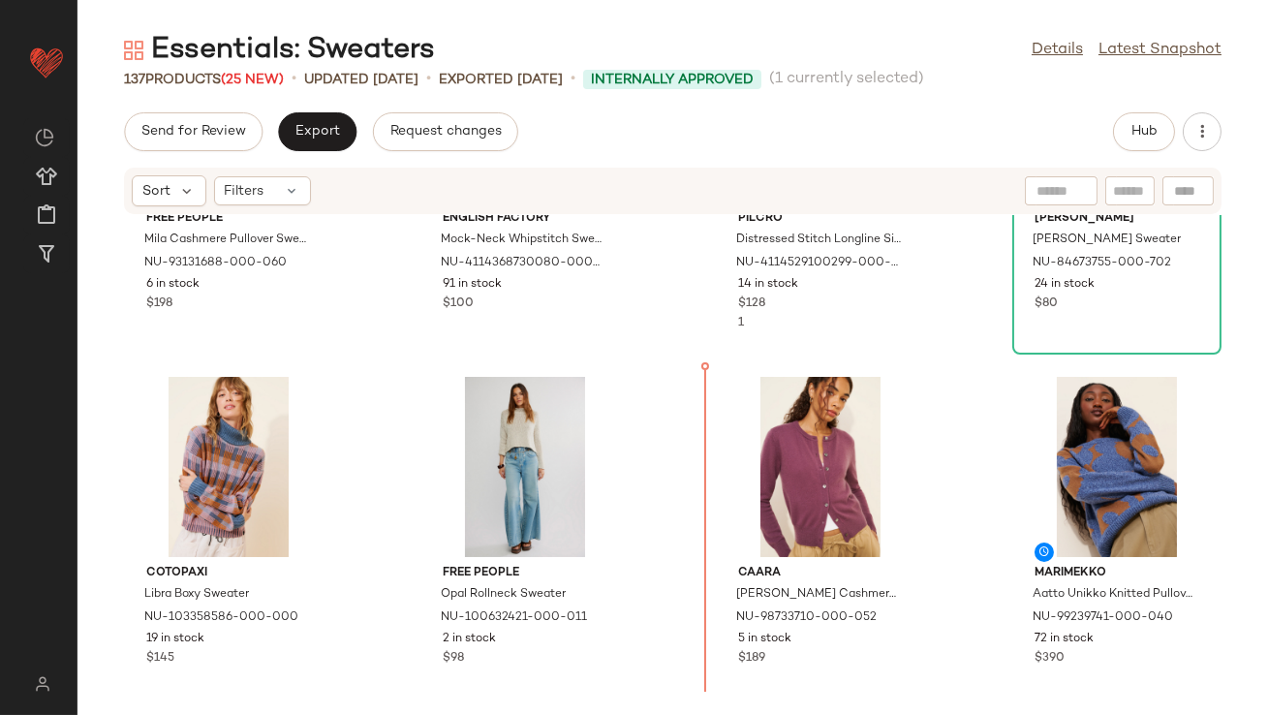
scroll to position [1706, 0]
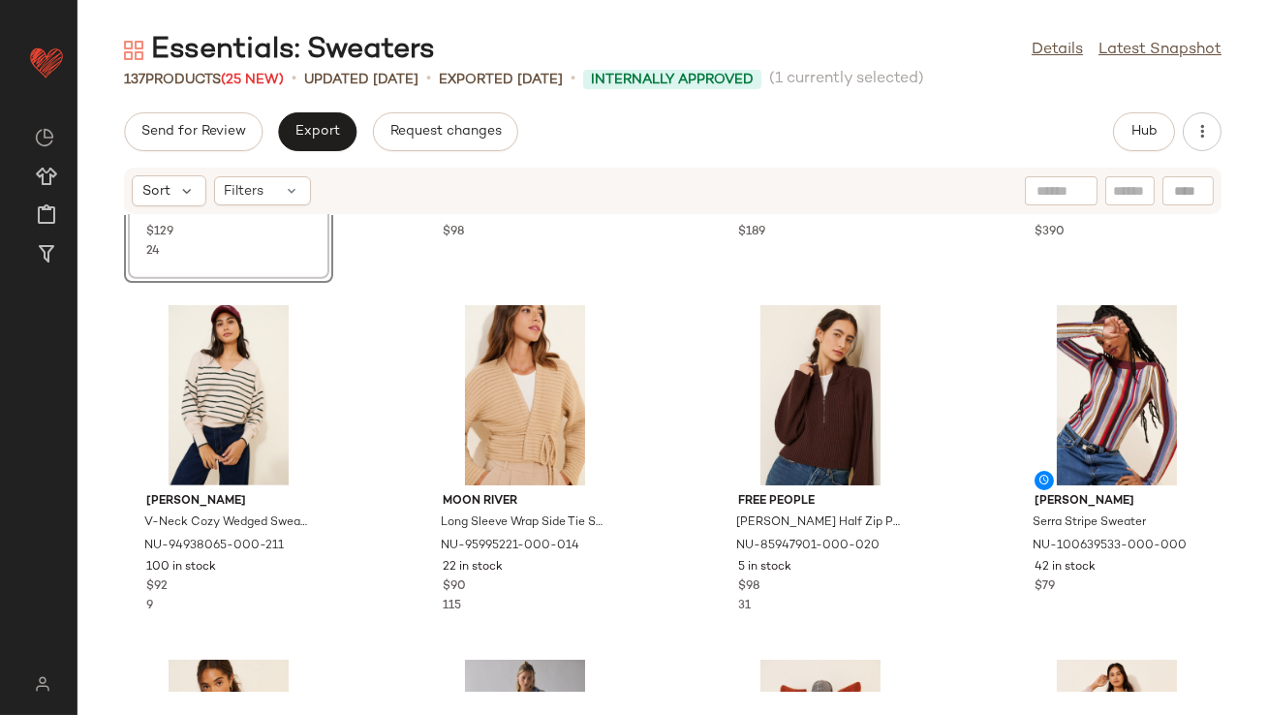
scroll to position [2456, 0]
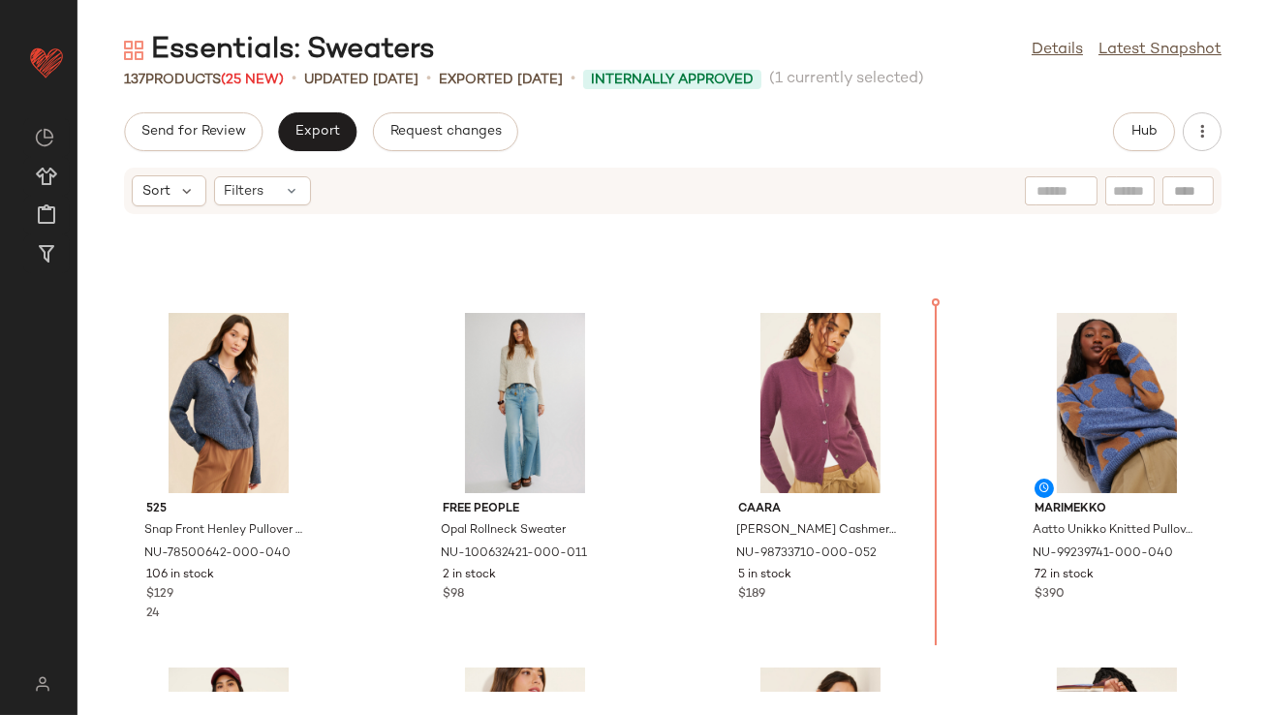
scroll to position [1697, 0]
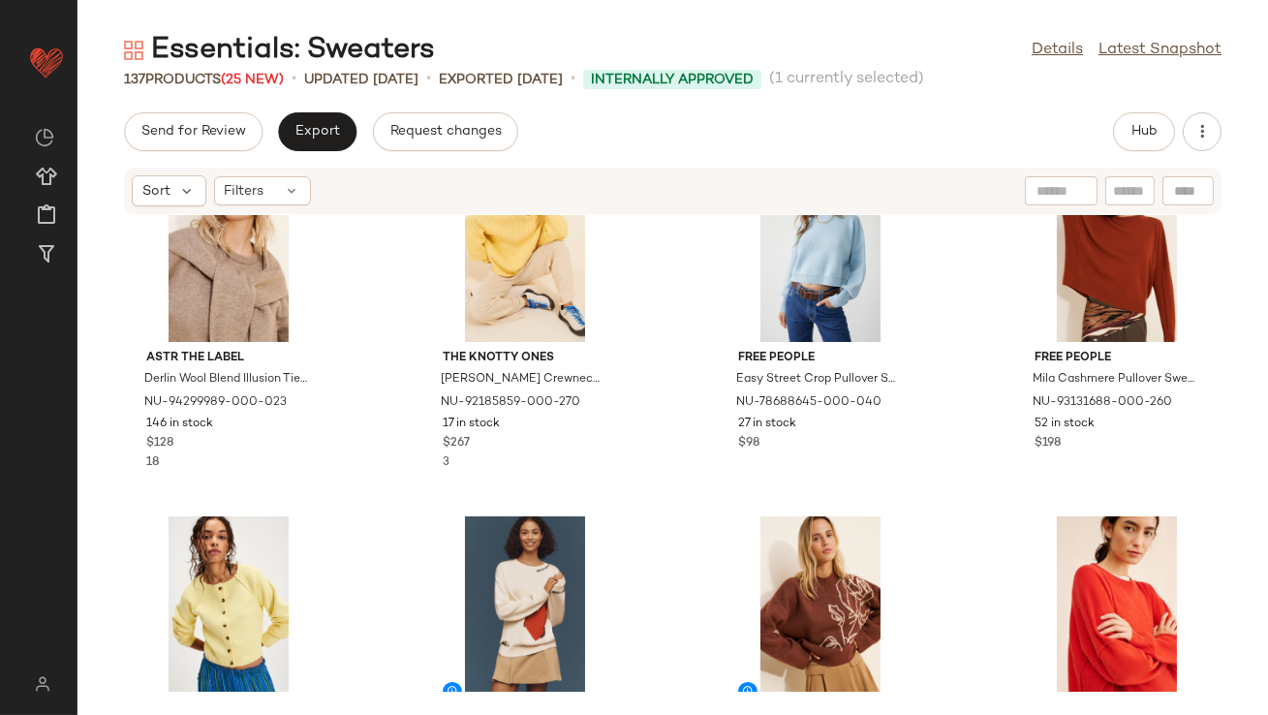
scroll to position [881, 0]
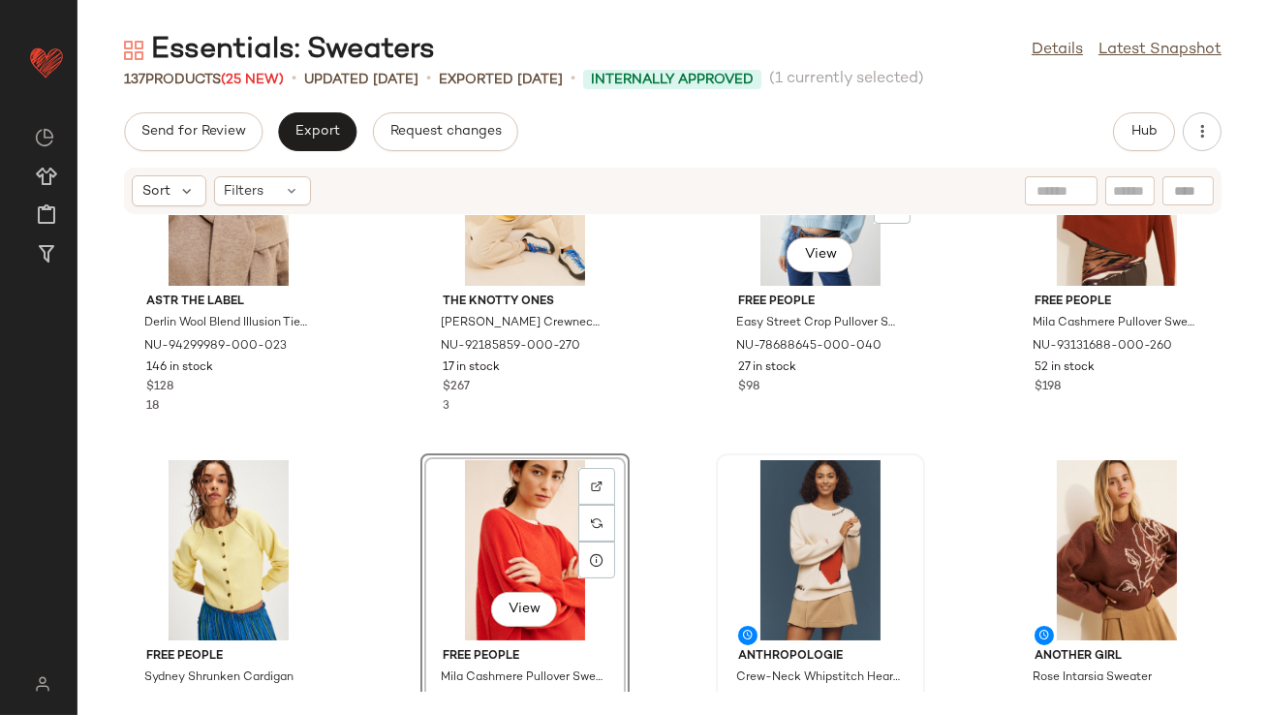
scroll to position [923, 0]
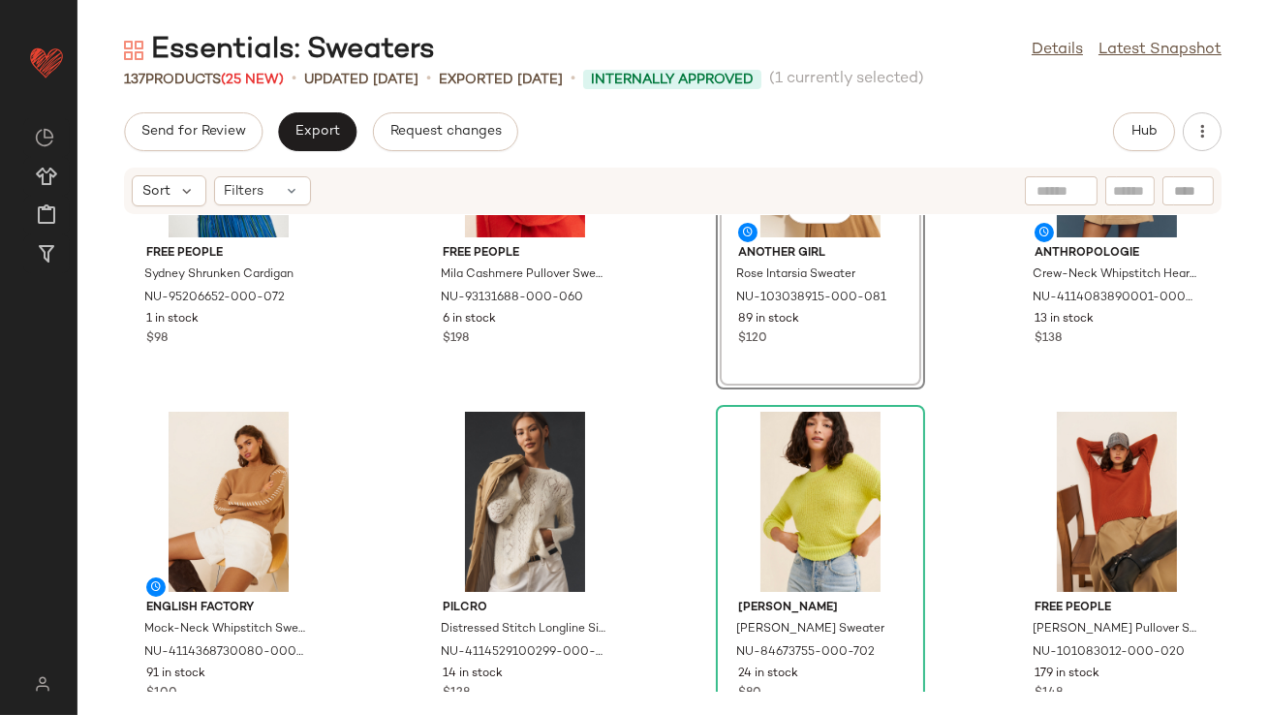
scroll to position [1271, 0]
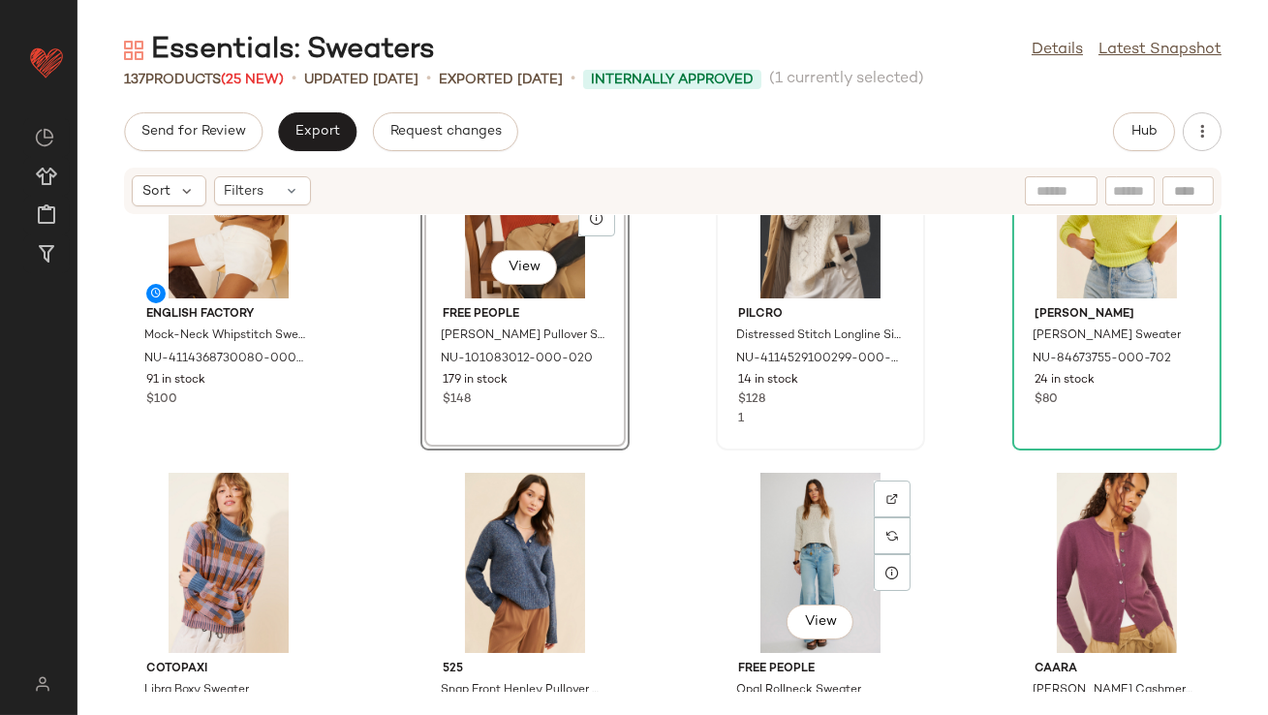
scroll to position [1580, 0]
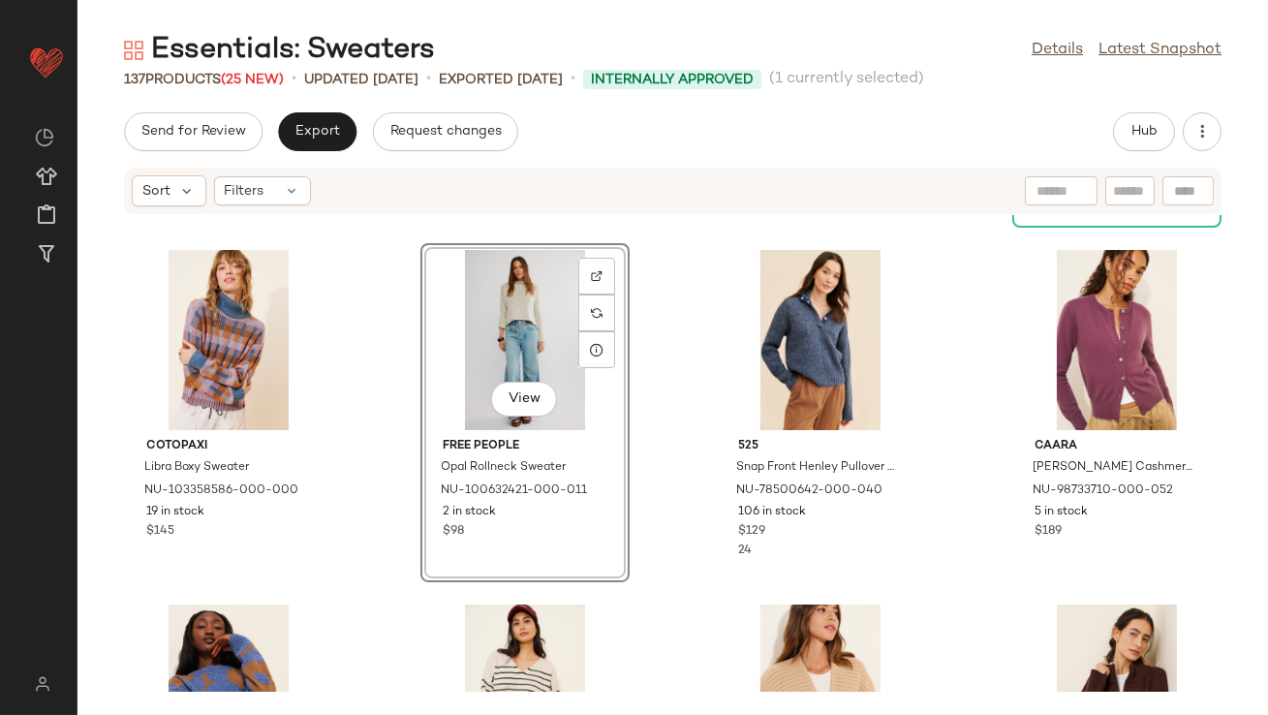
scroll to position [1880, 0]
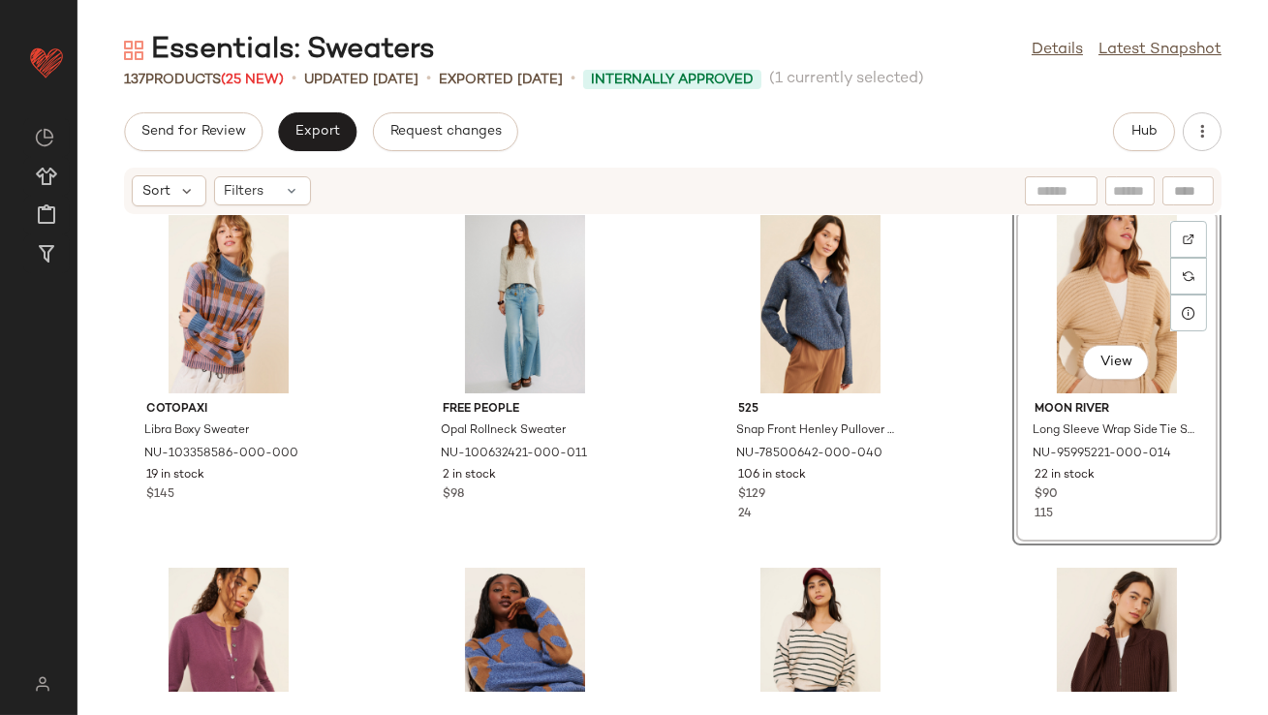
scroll to position [1840, 0]
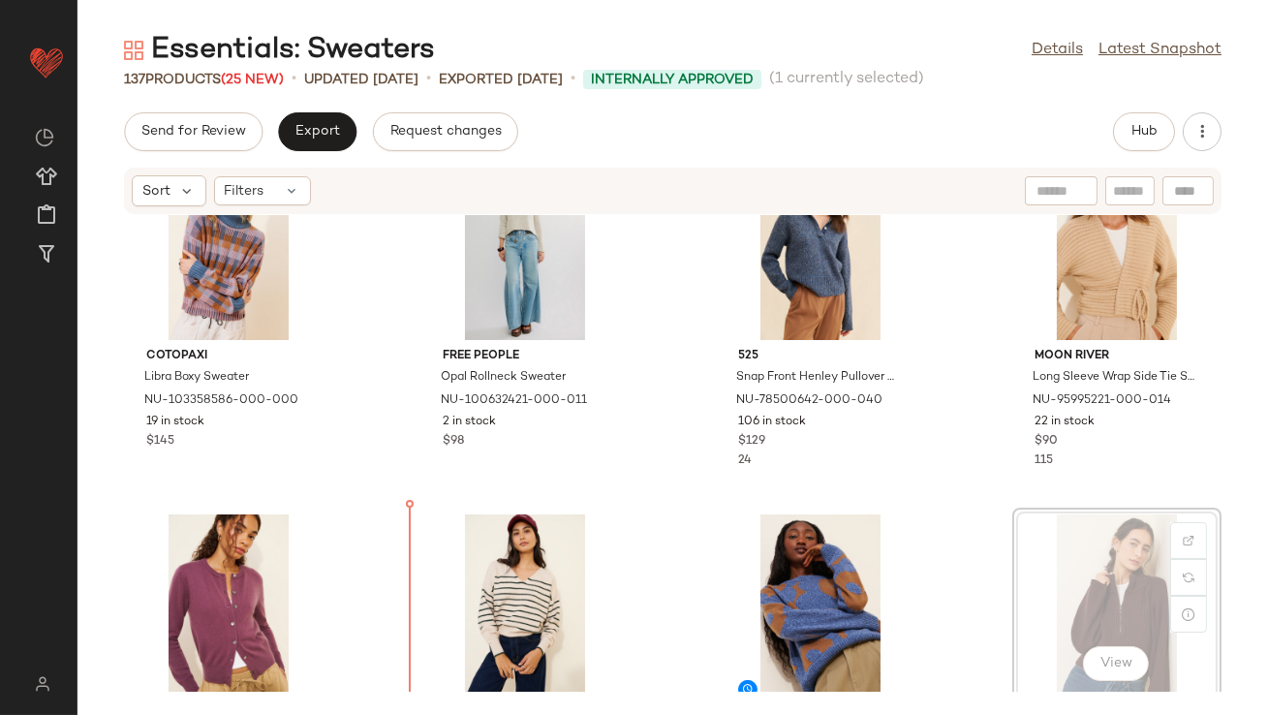
scroll to position [1858, 0]
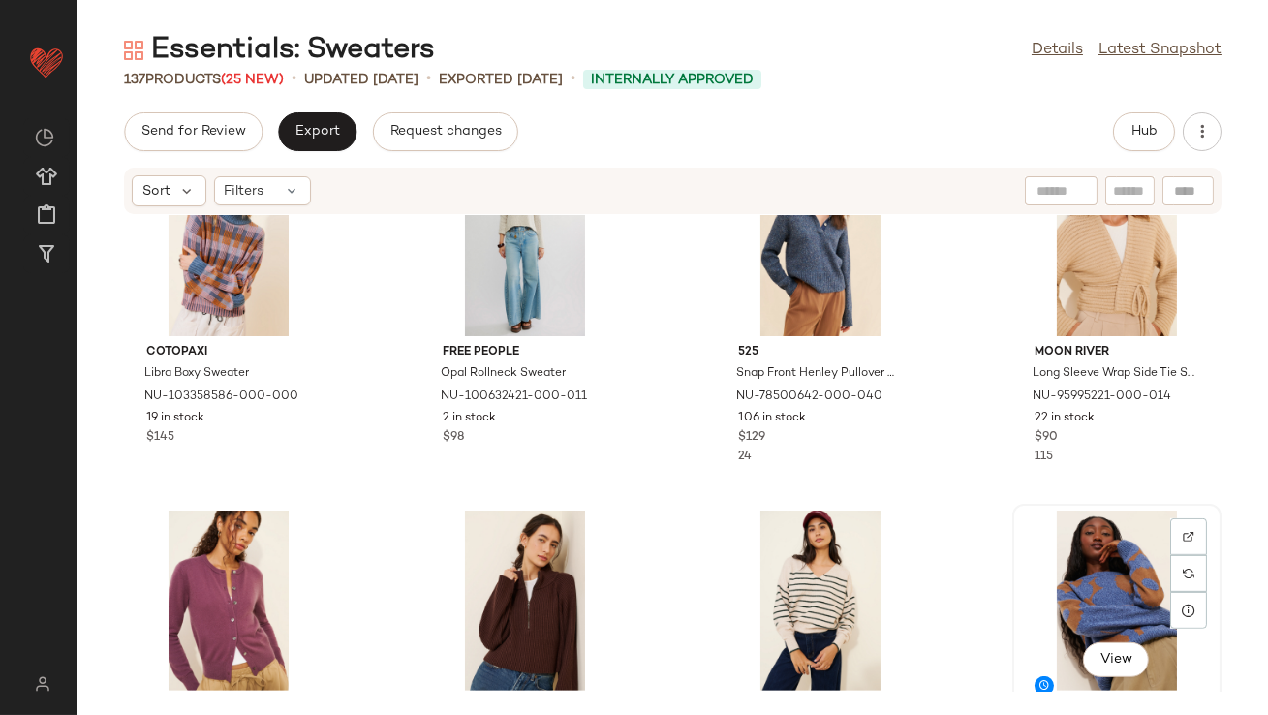
click at [1090, 563] on div "View" at bounding box center [1117, 601] width 196 height 180
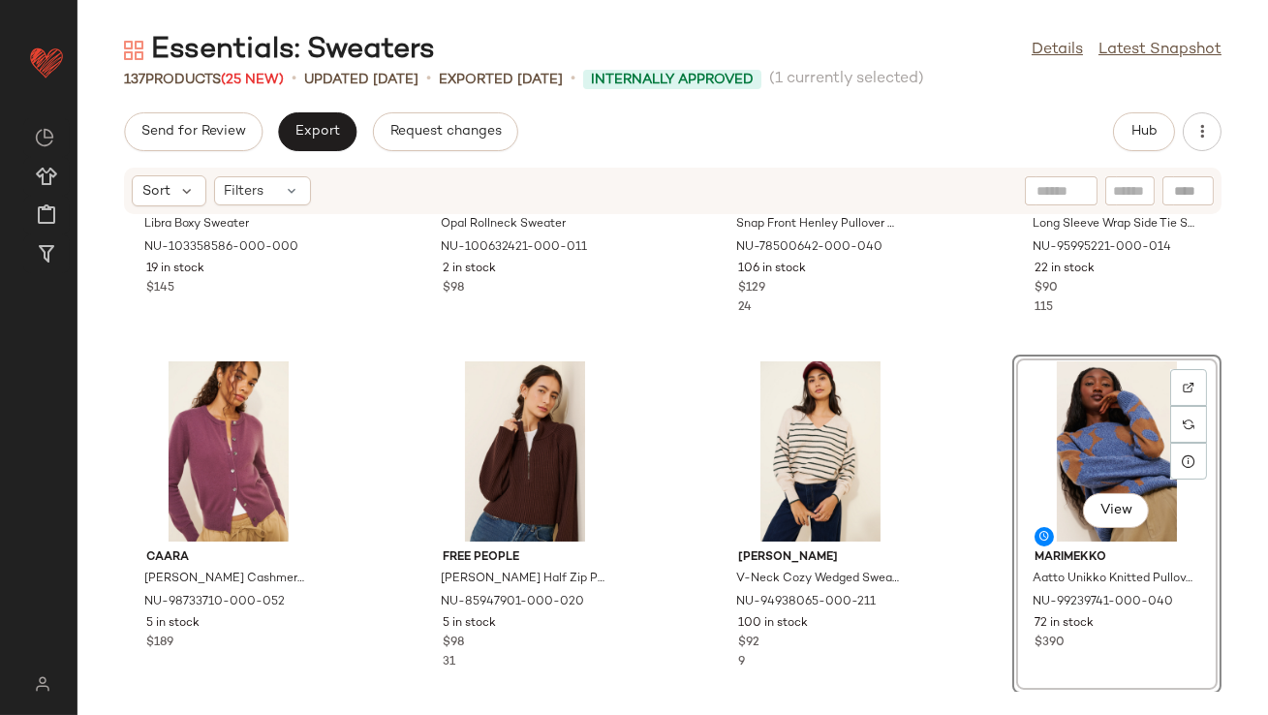
scroll to position [2182, 0]
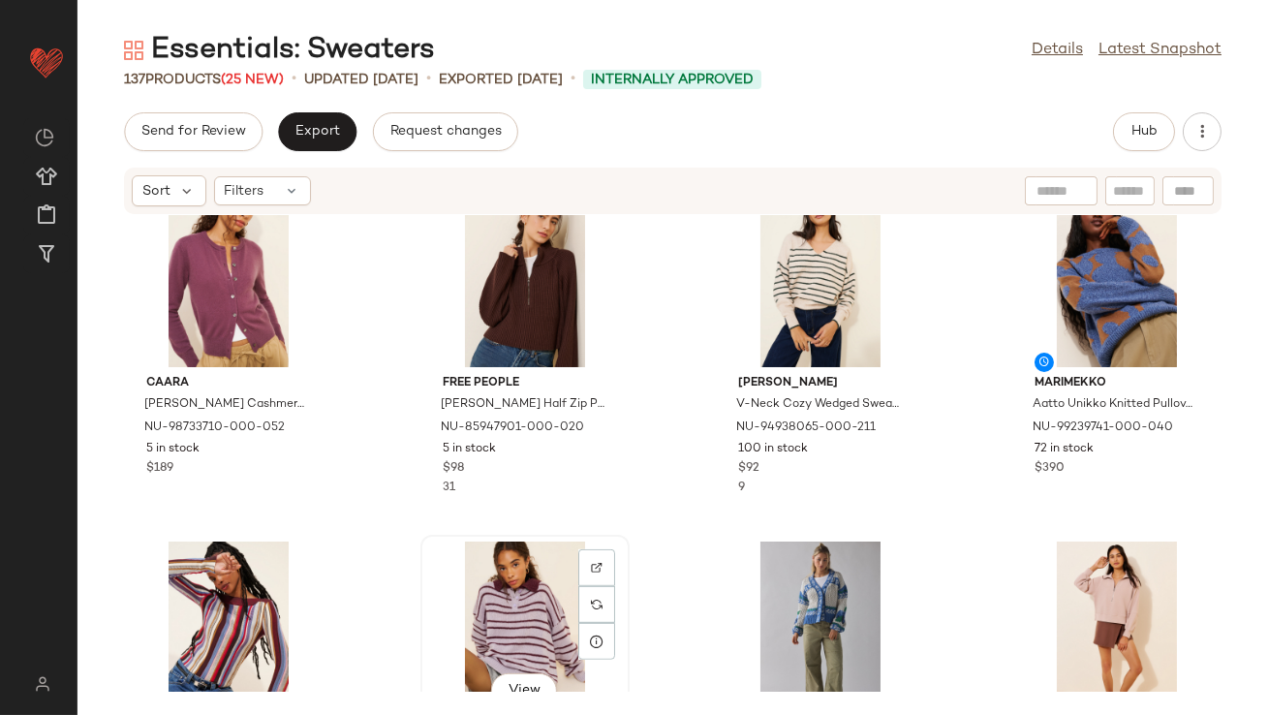
scroll to position [2184, 0]
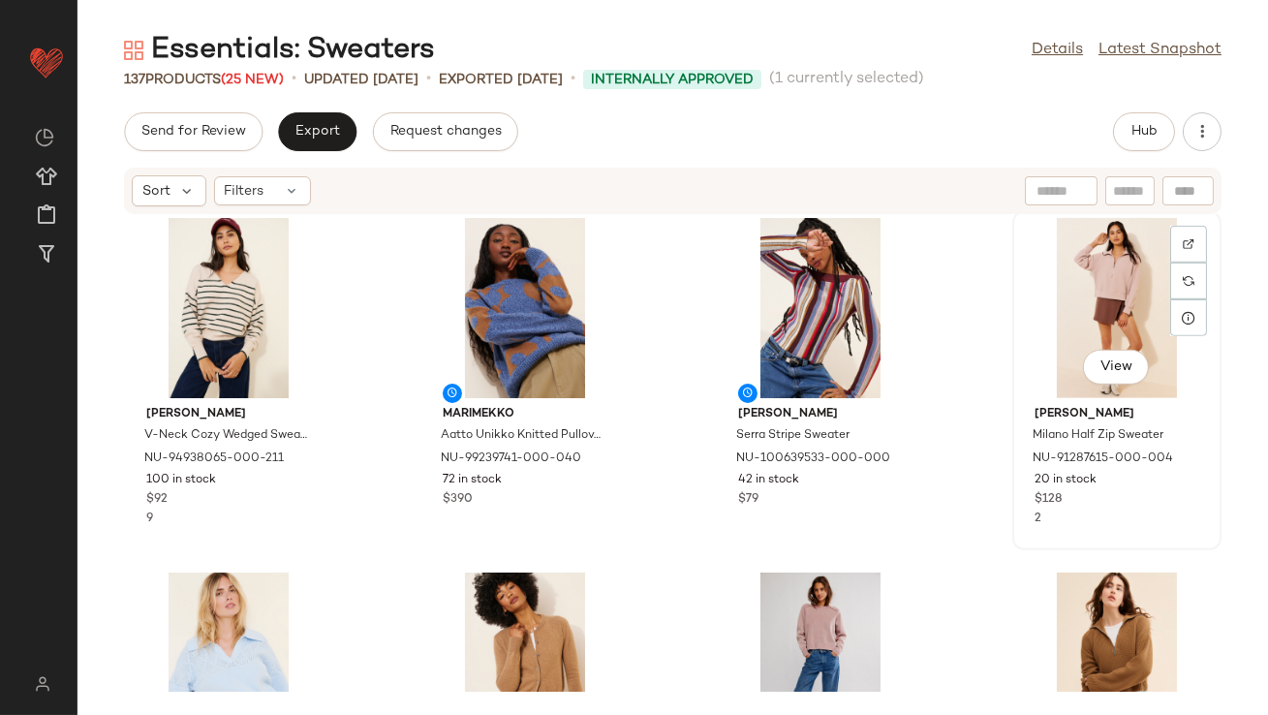
scroll to position [2596, 0]
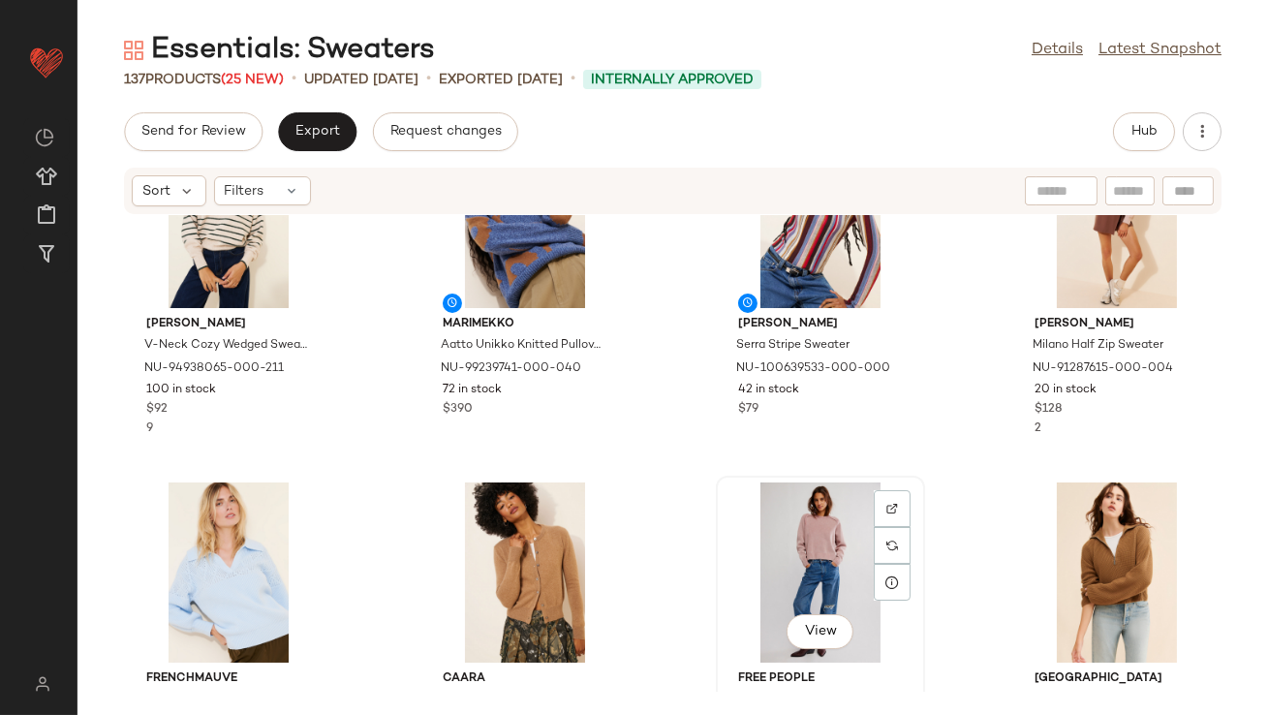
drag, startPoint x: 811, startPoint y: 537, endPoint x: 804, endPoint y: 525, distance: 13.5
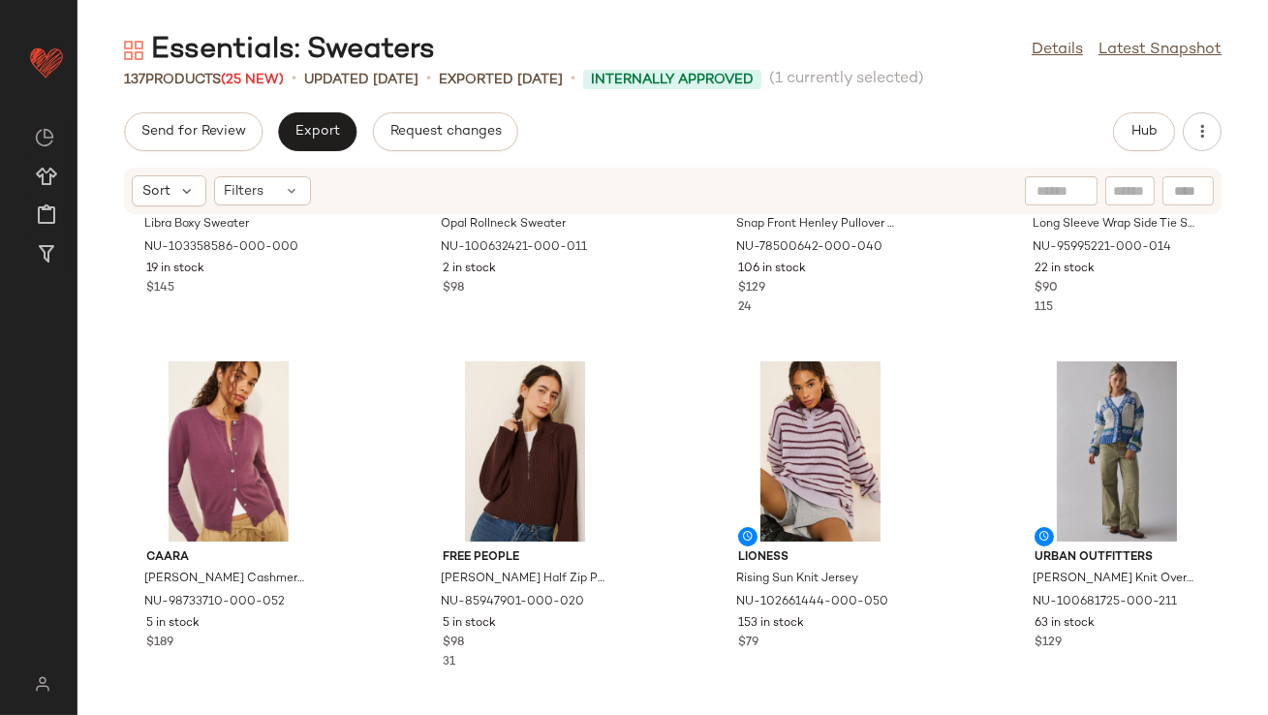
scroll to position [2220, 0]
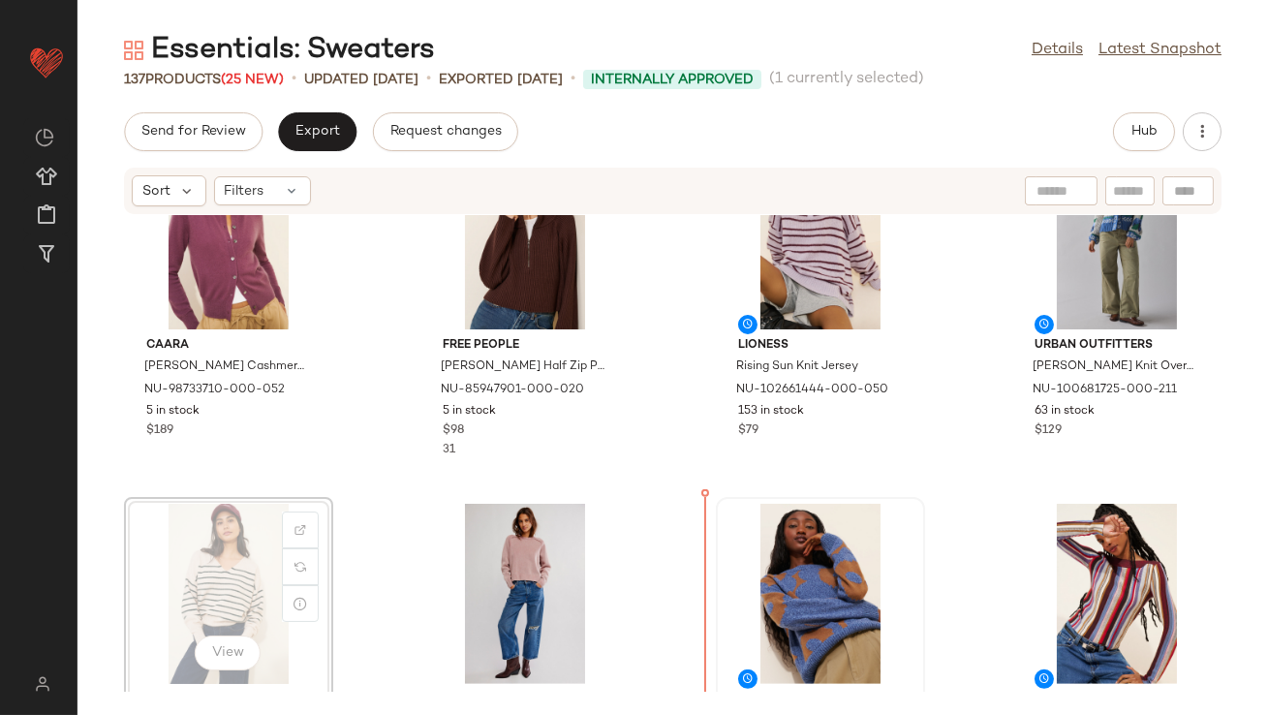
drag, startPoint x: 234, startPoint y: 569, endPoint x: 858, endPoint y: 568, distance: 624.0
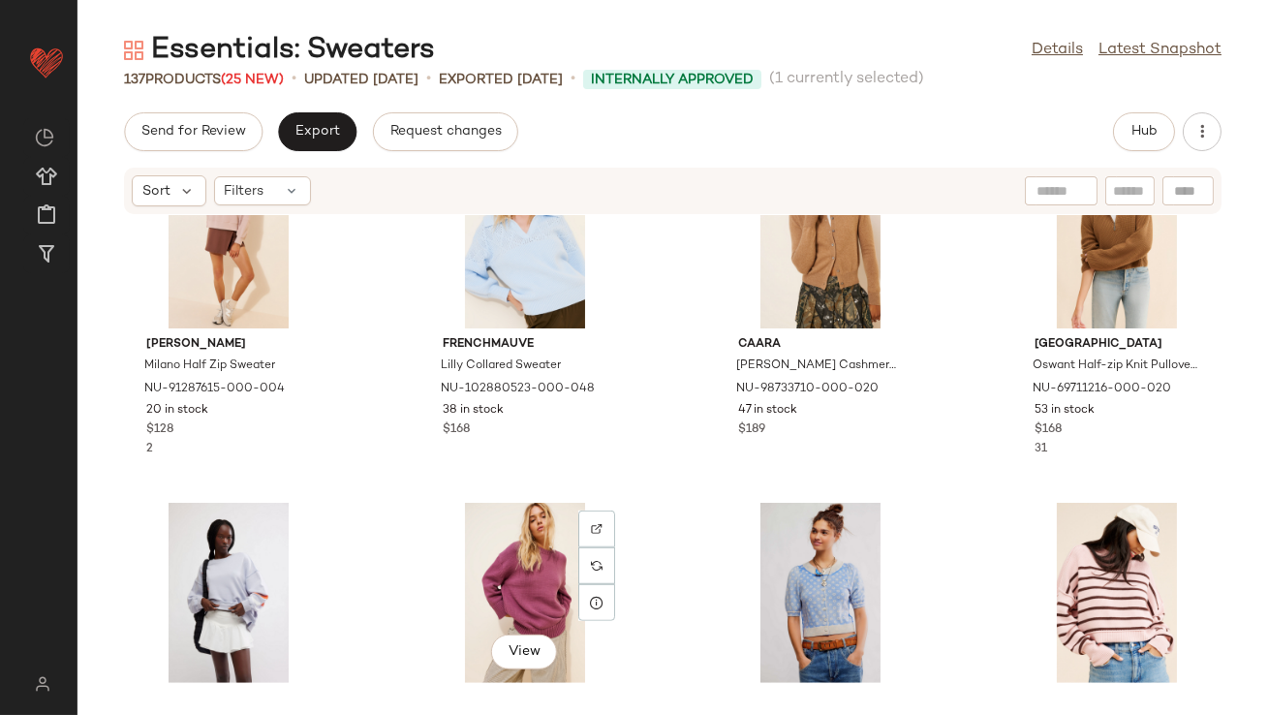
scroll to position [2932, 0]
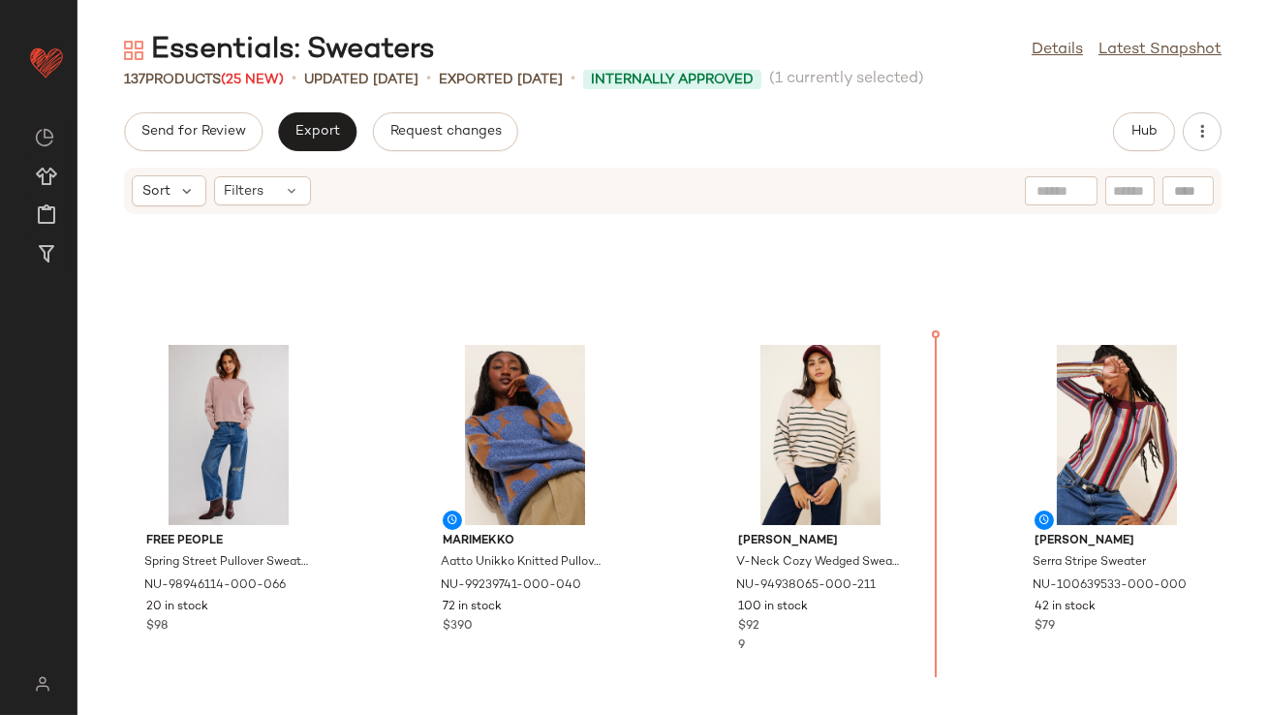
scroll to position [2326, 0]
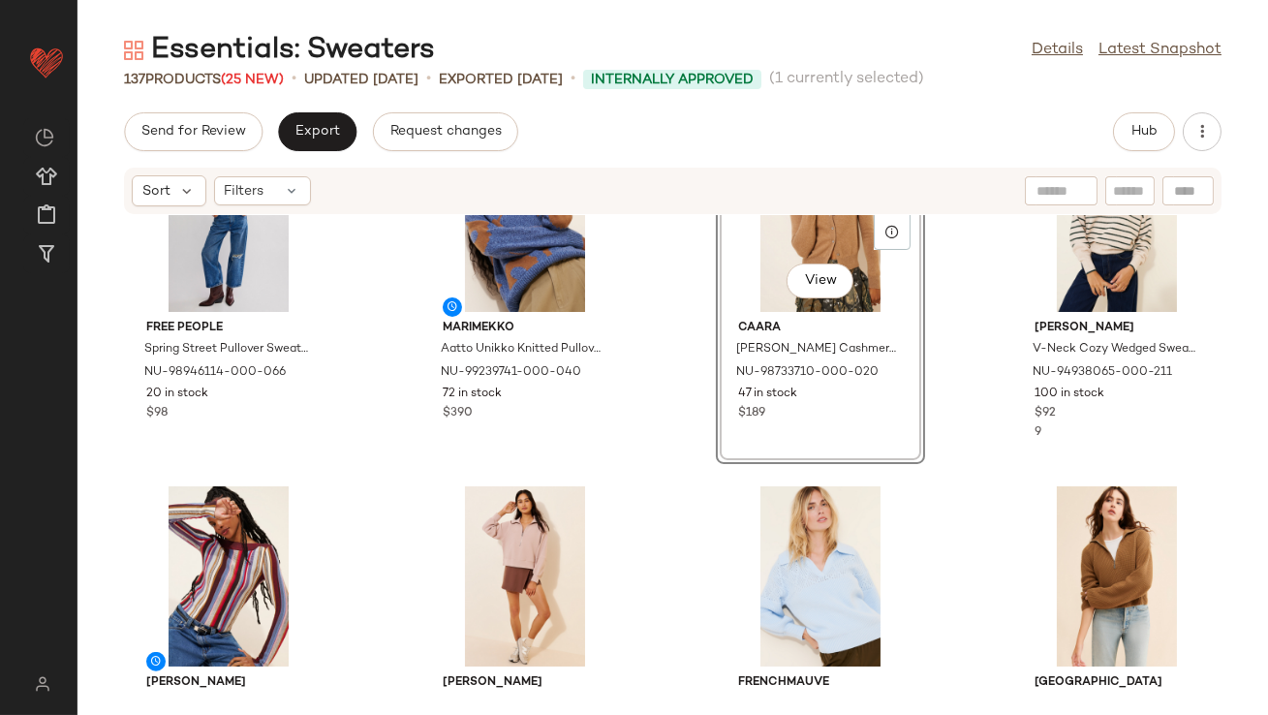
scroll to position [2607, 0]
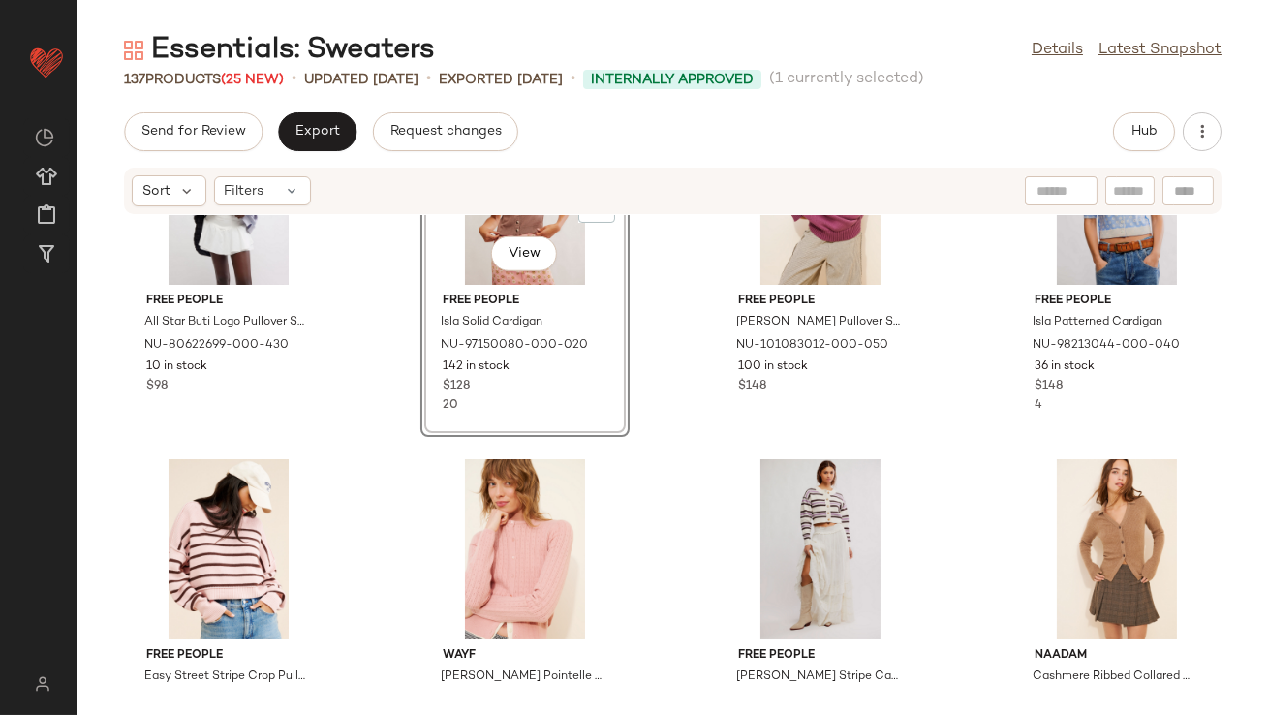
scroll to position [3335, 0]
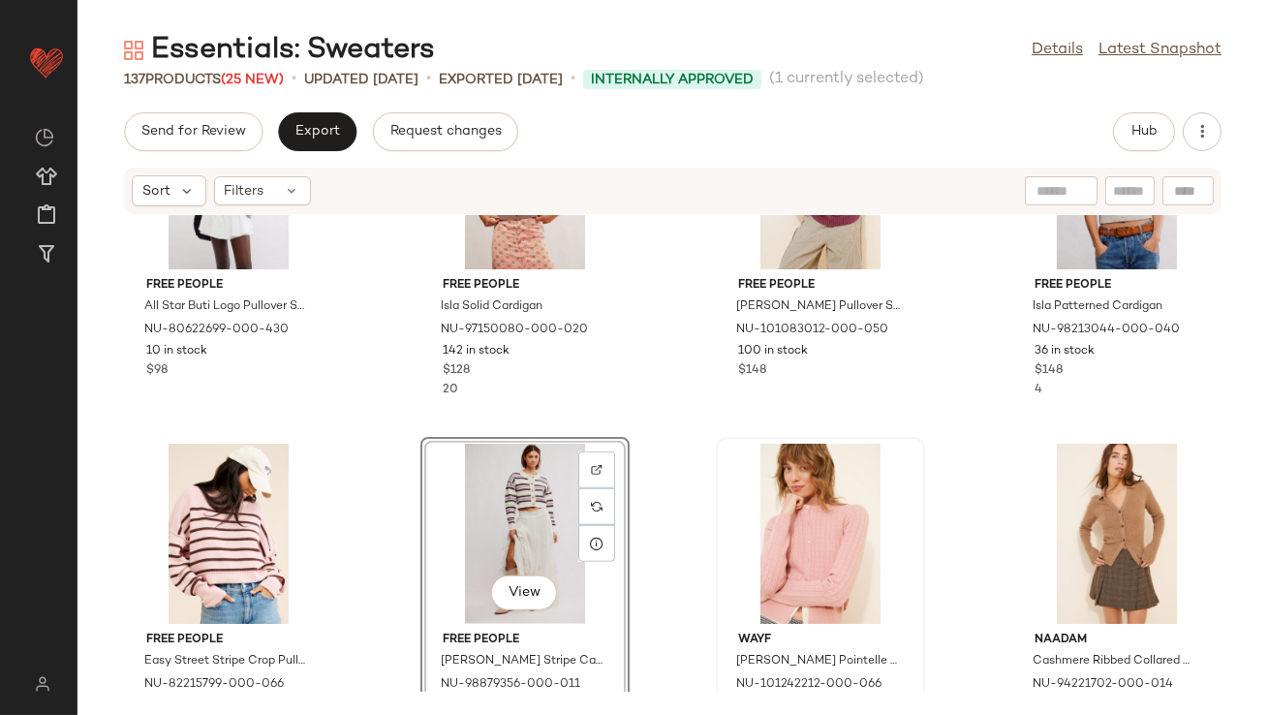
scroll to position [3348, 0]
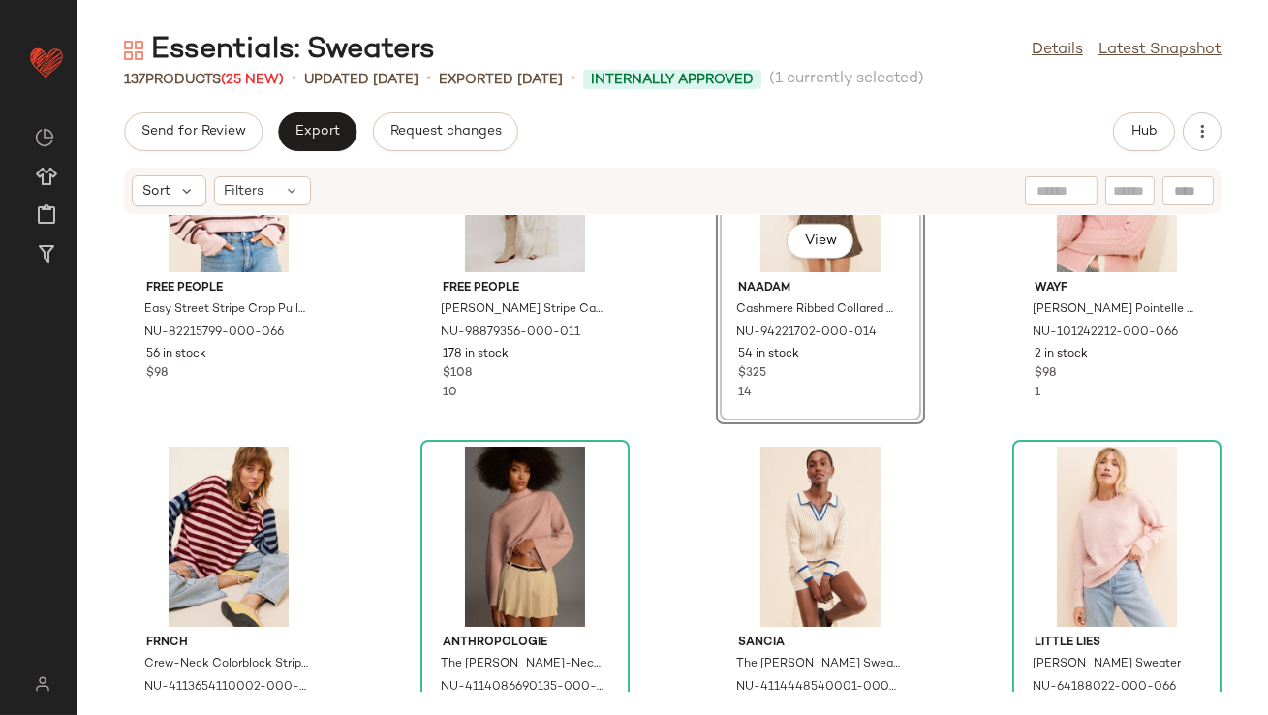
scroll to position [3697, 0]
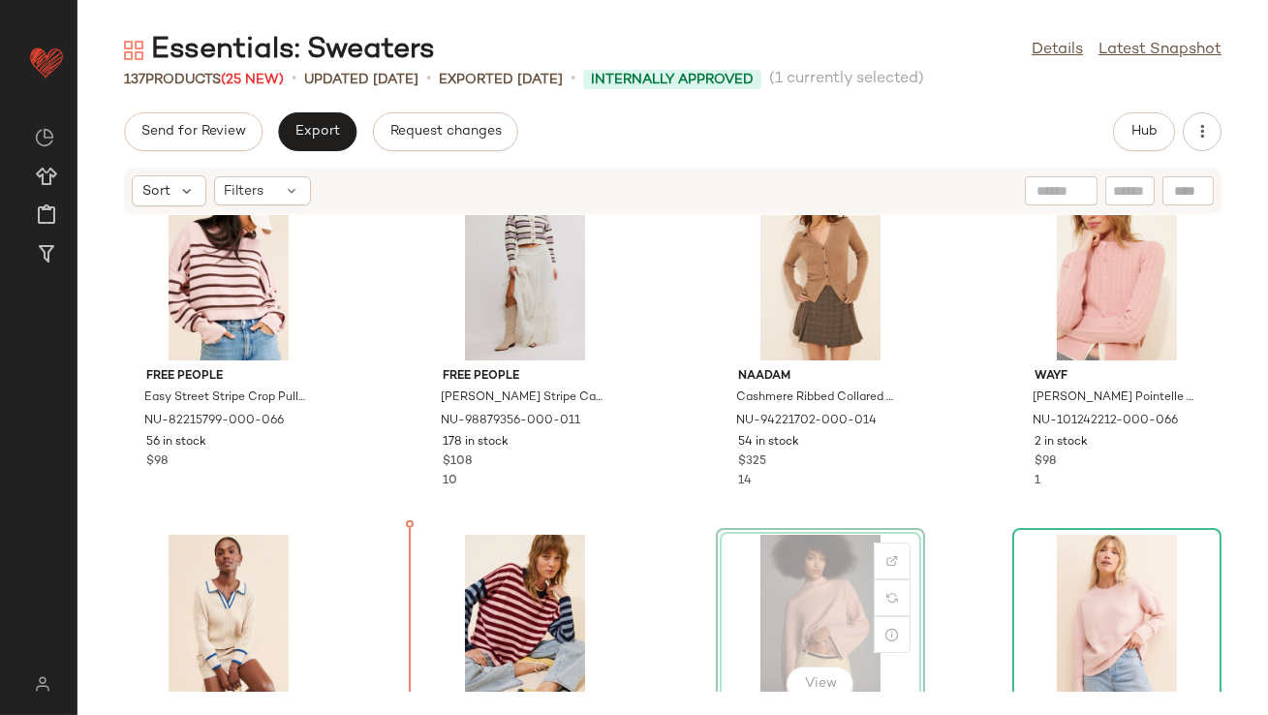
scroll to position [3636, 0]
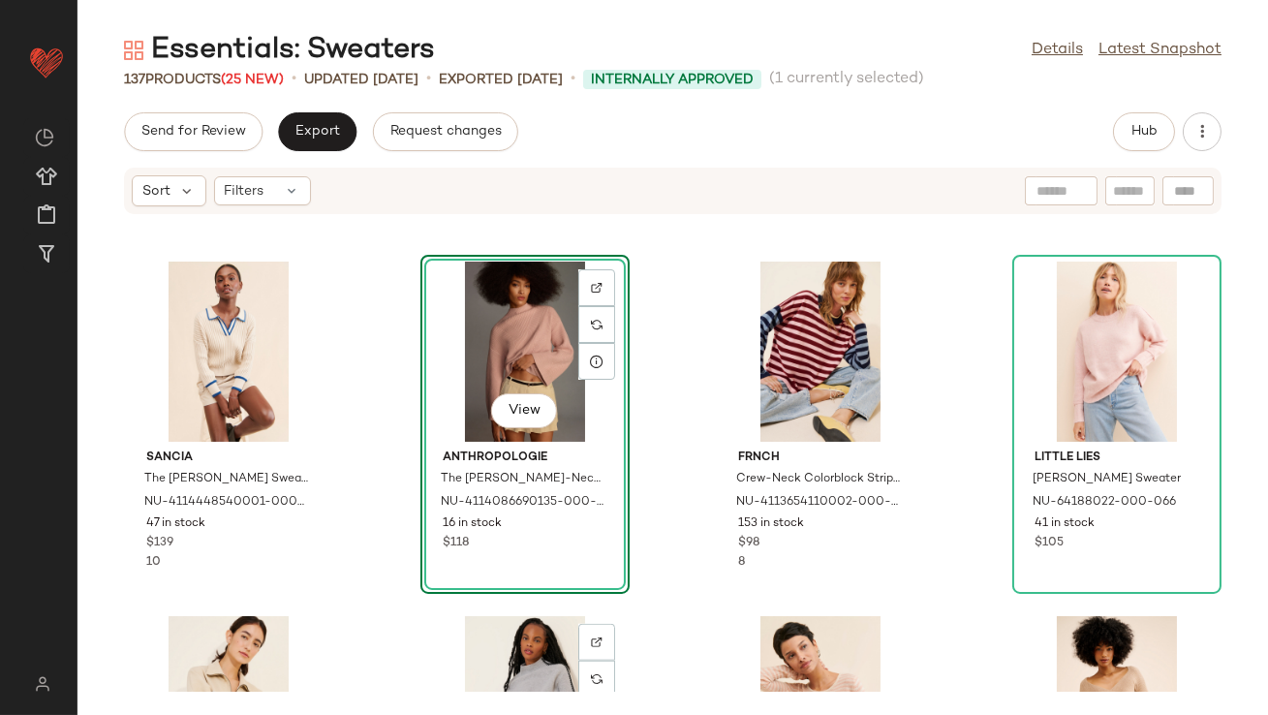
scroll to position [3940, 0]
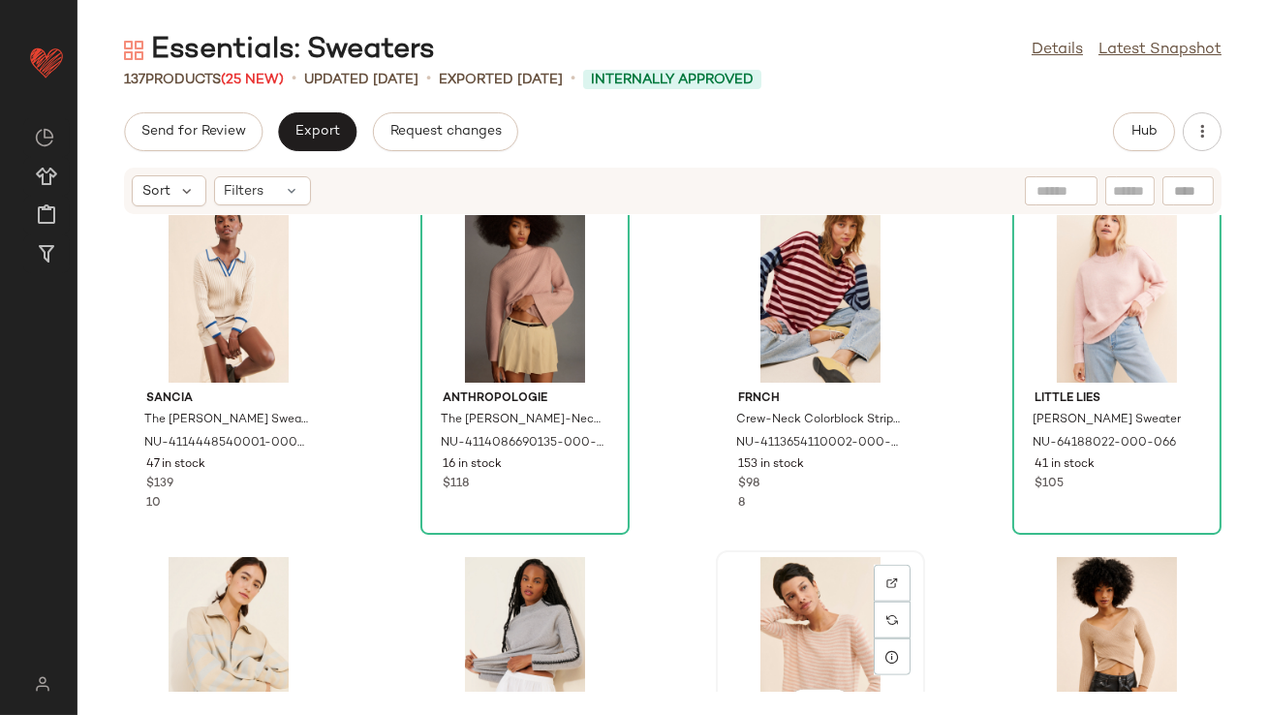
click at [762, 590] on div "View" at bounding box center [821, 647] width 196 height 180
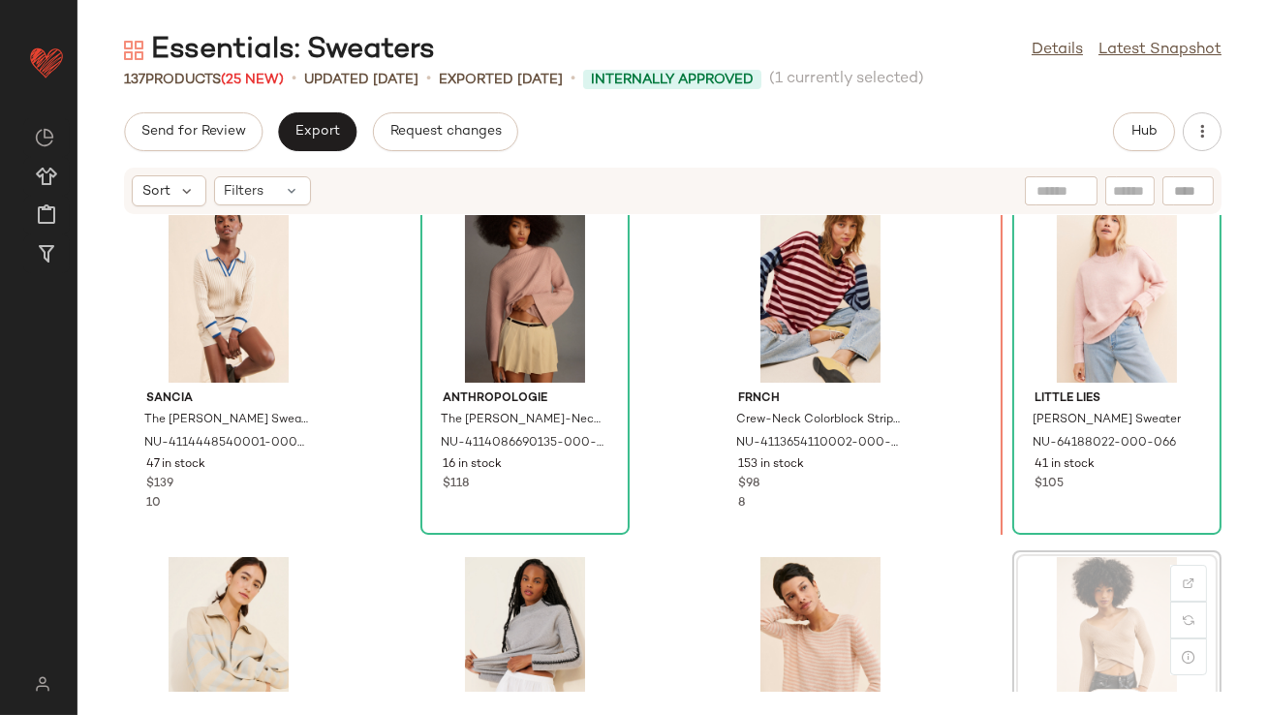
scroll to position [3942, 0]
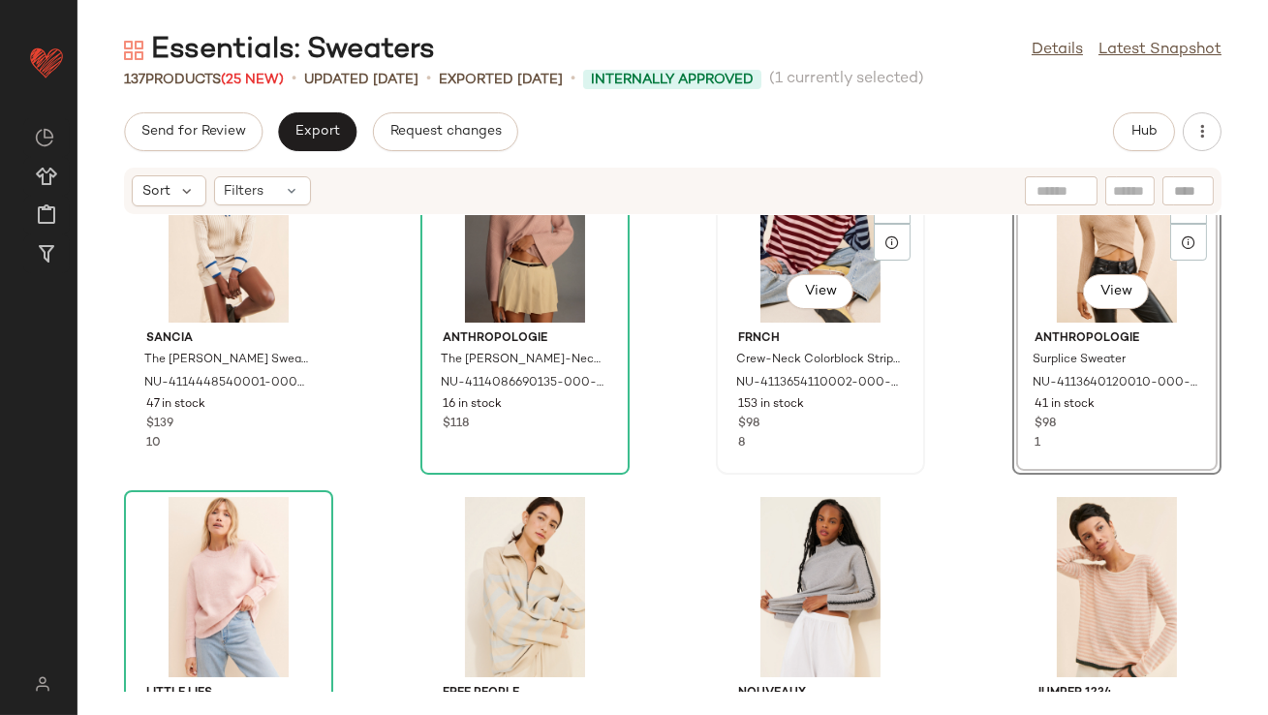
scroll to position [4001, 0]
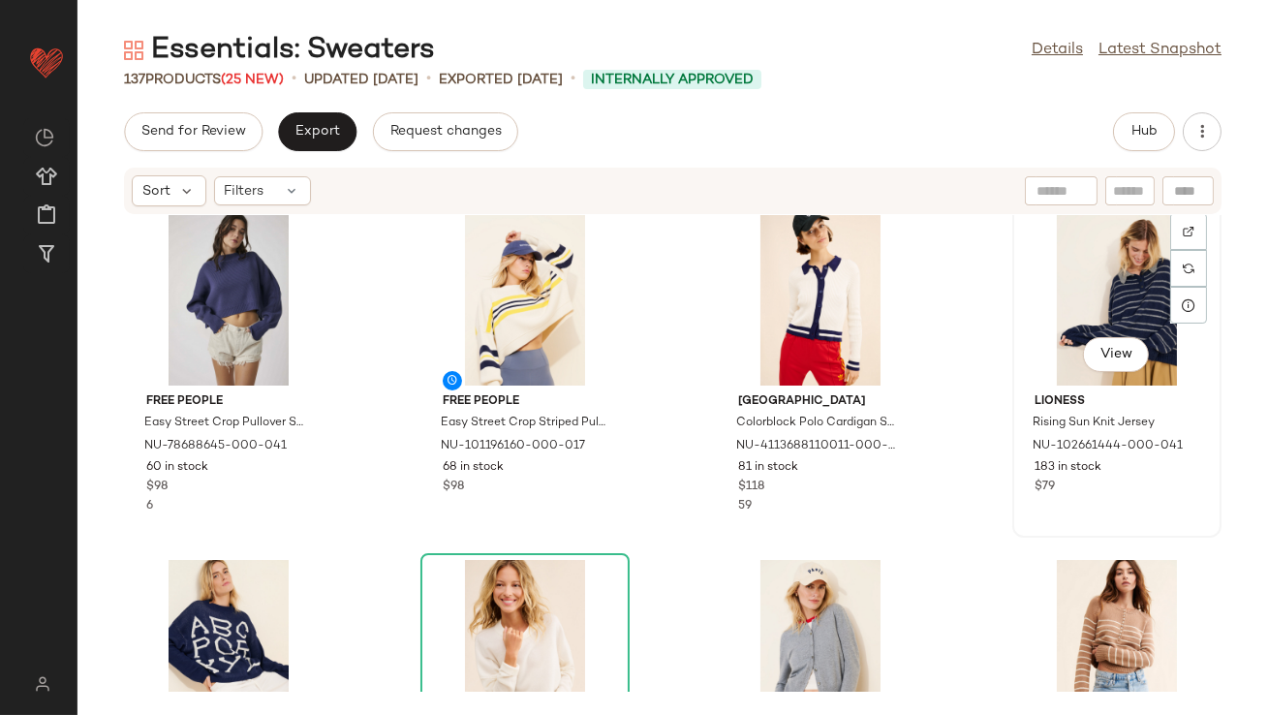
scroll to position [4646, 0]
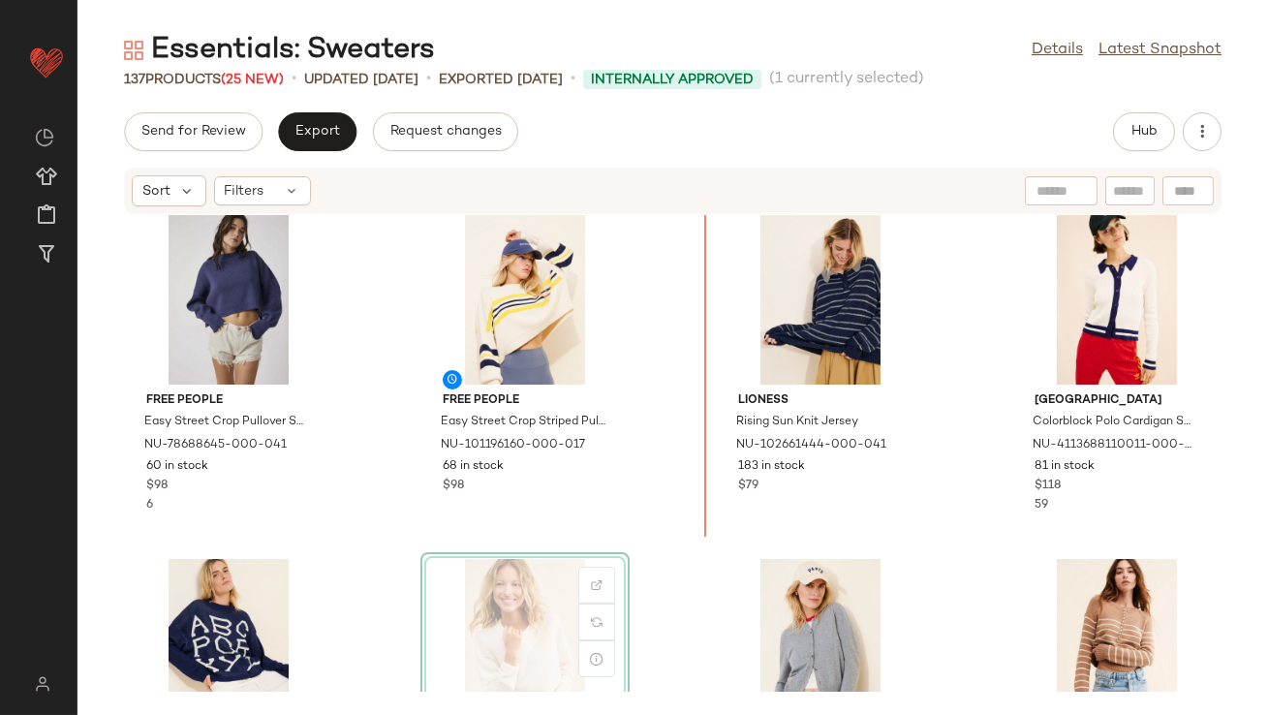
scroll to position [4645, 0]
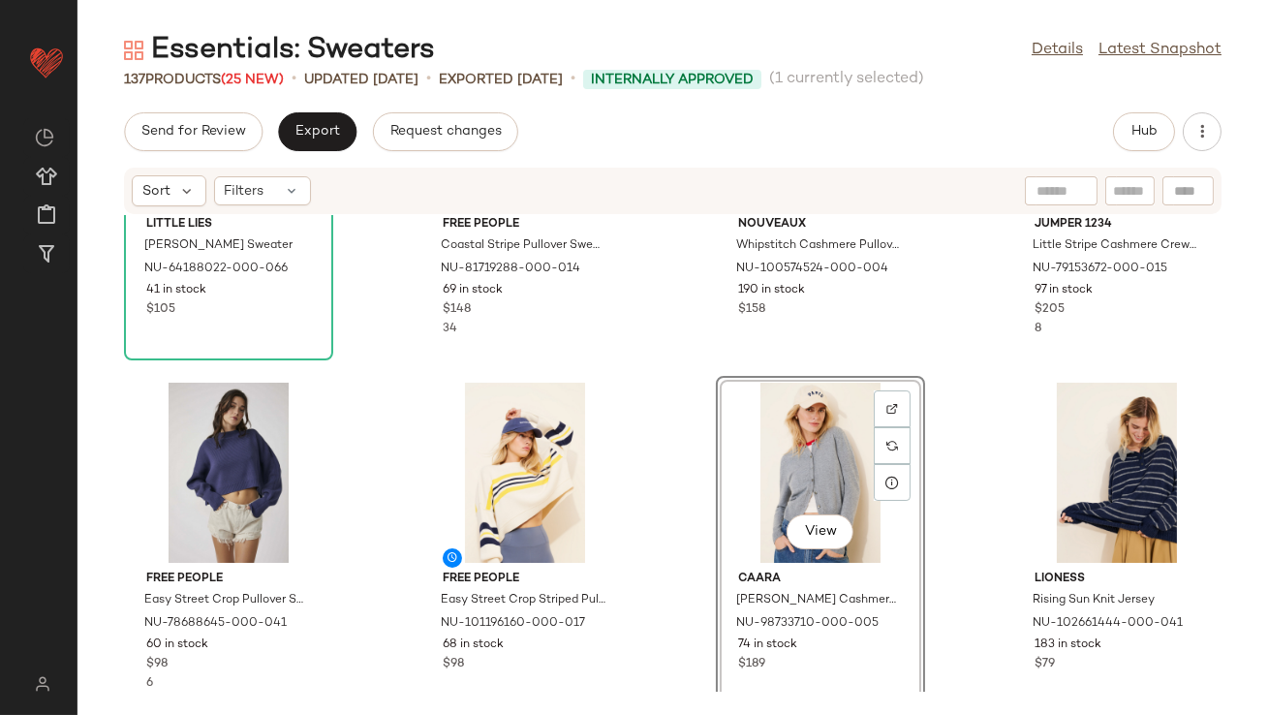
scroll to position [4465, 0]
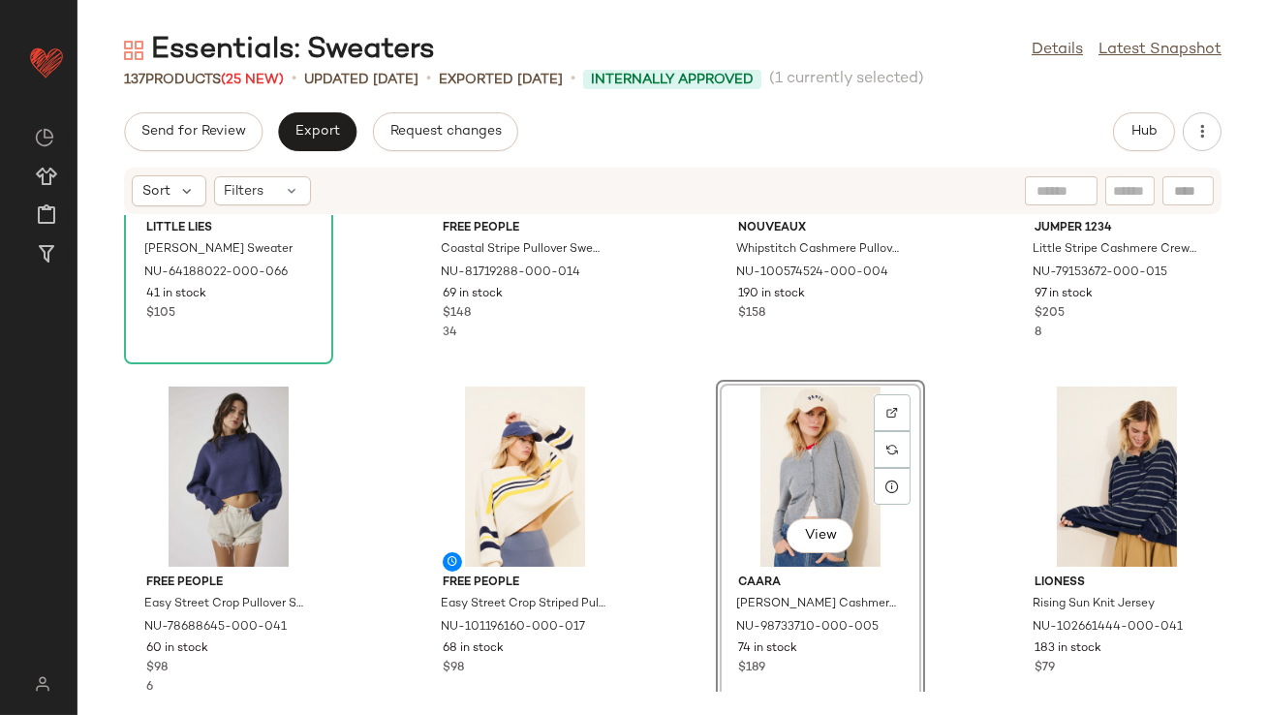
drag, startPoint x: 795, startPoint y: 443, endPoint x: 778, endPoint y: 443, distance: 16.5
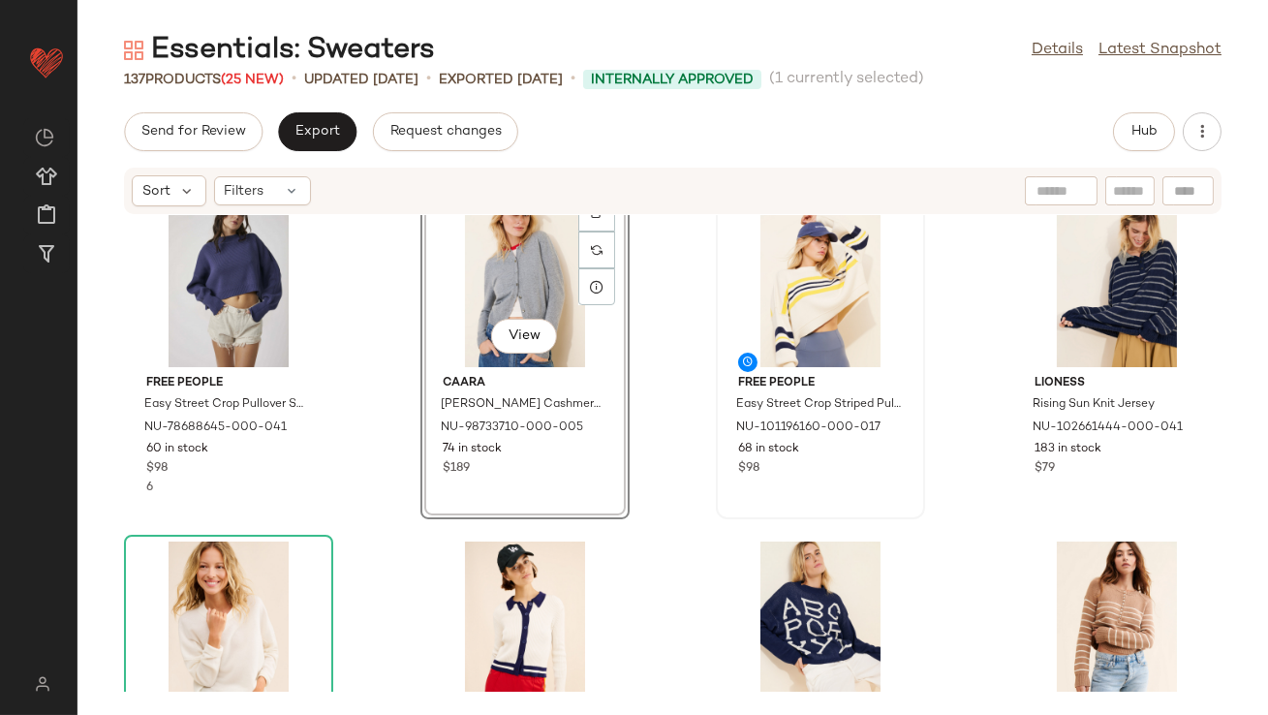
scroll to position [4664, 0]
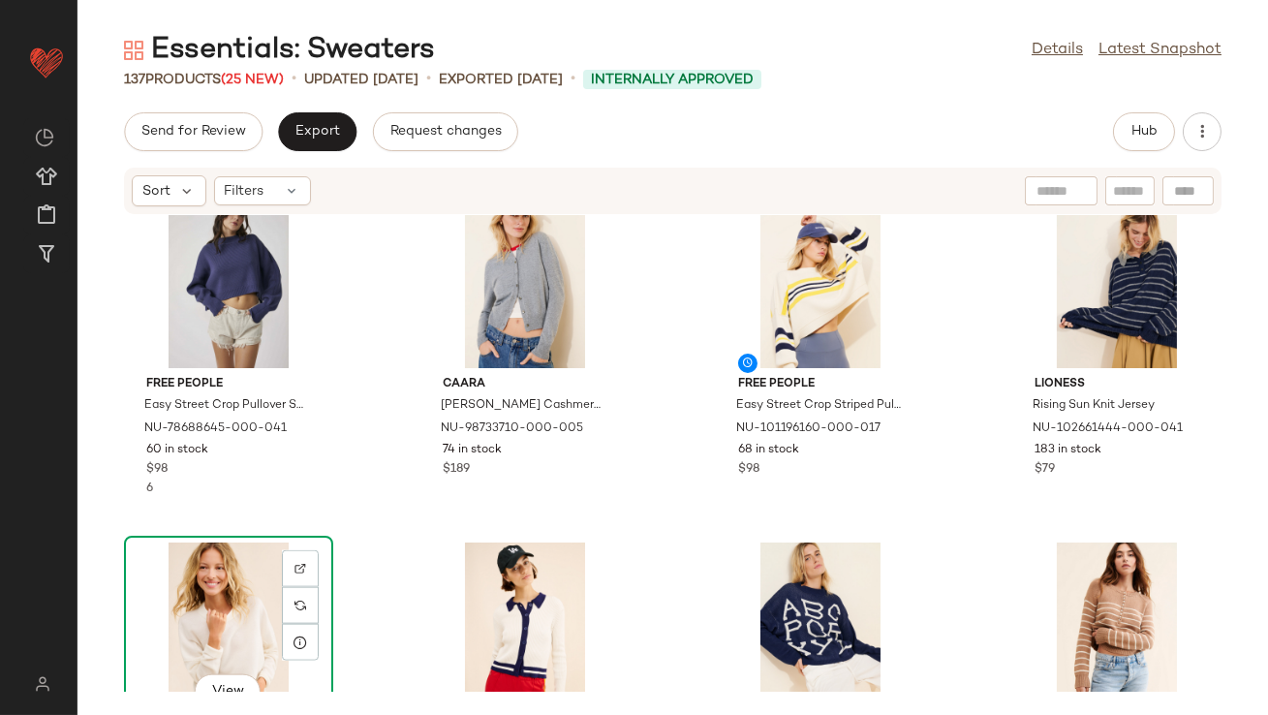
scroll to position [4665, 0]
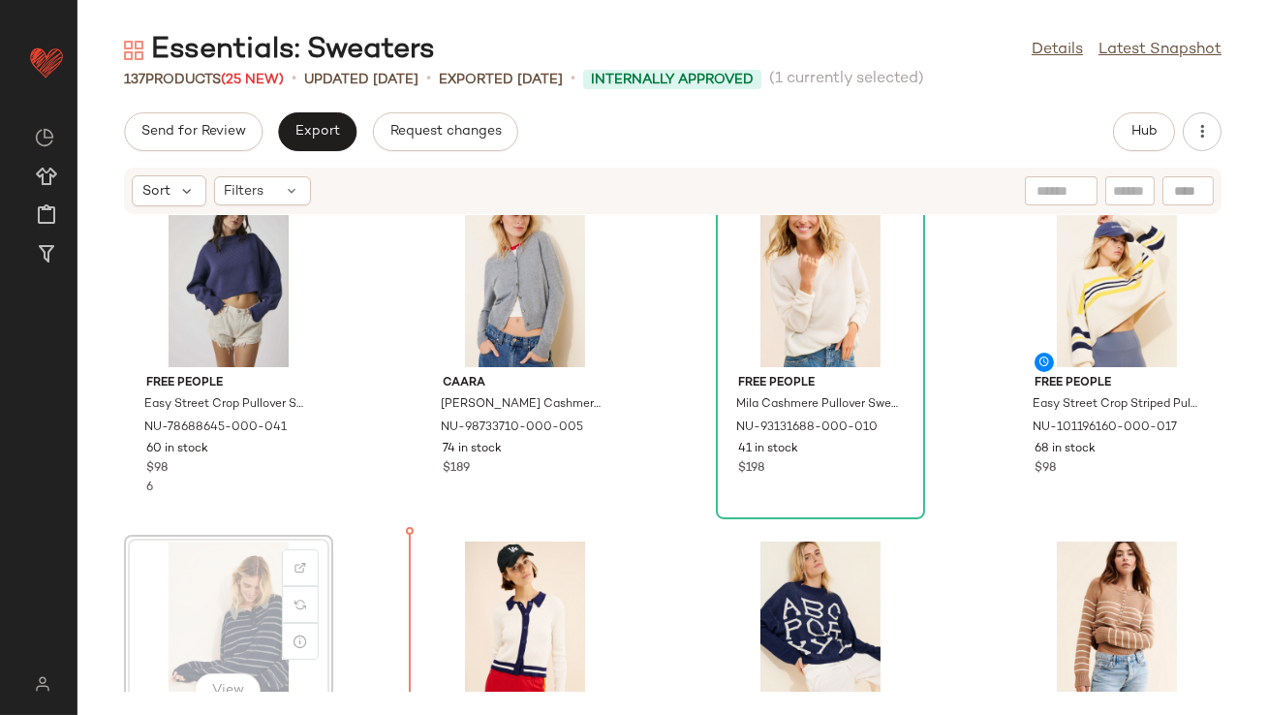
scroll to position [4668, 0]
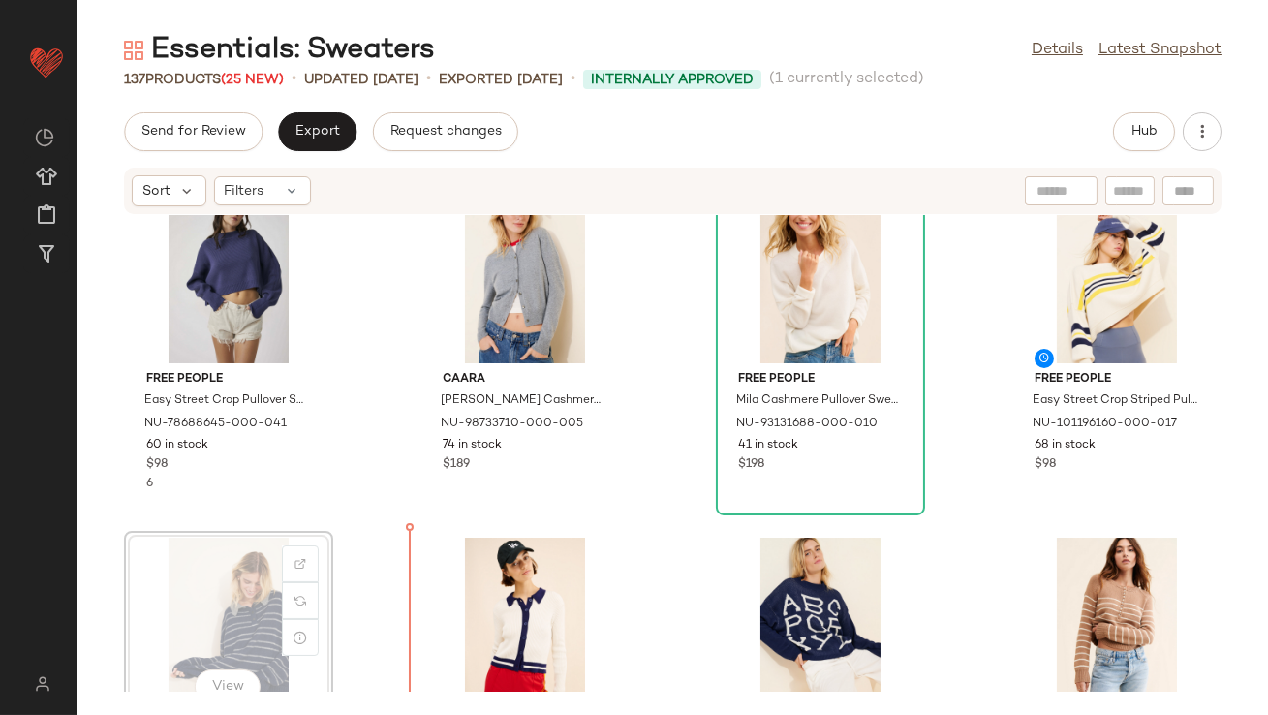
drag, startPoint x: 213, startPoint y: 658, endPoint x: 223, endPoint y: 656, distance: 9.9
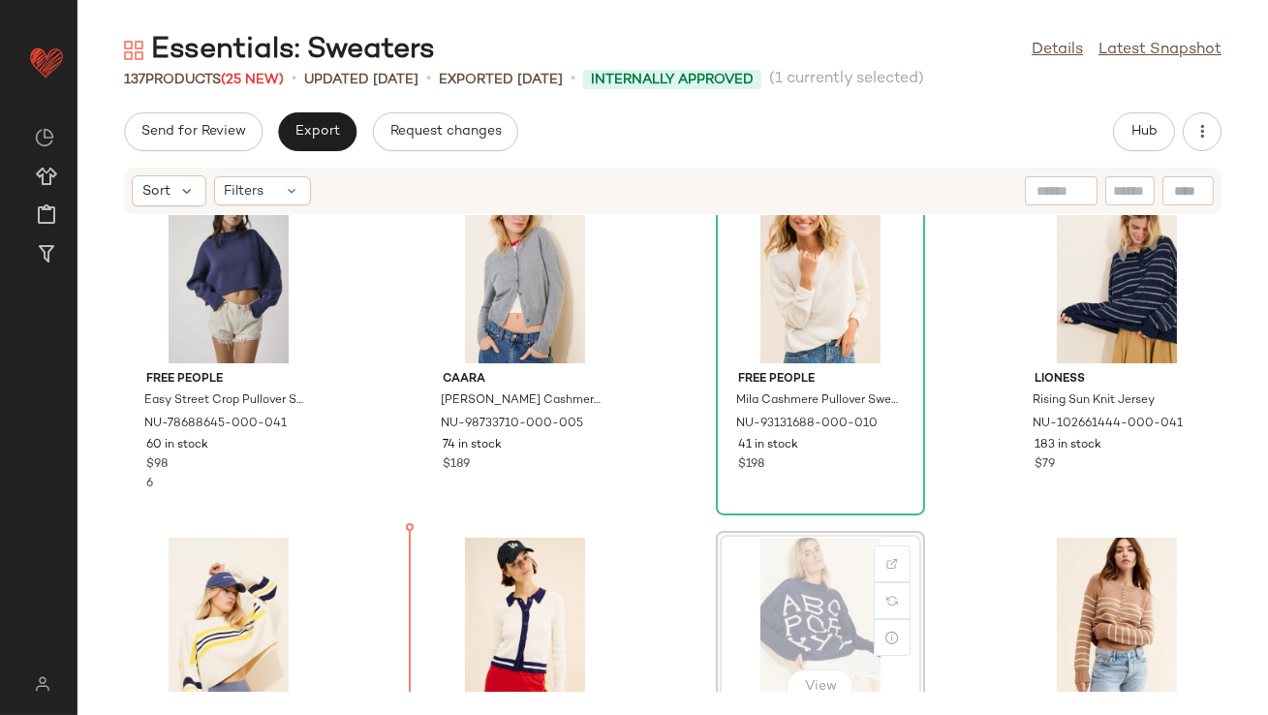
scroll to position [4708, 0]
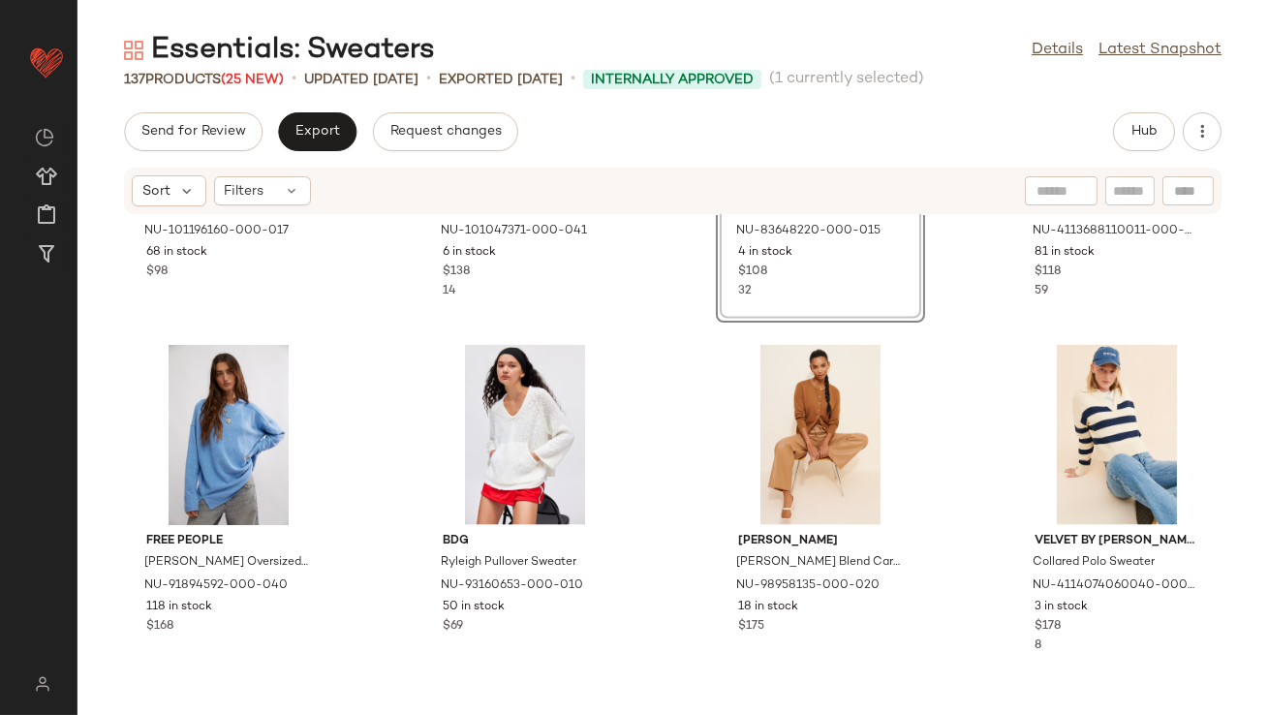
scroll to position [5132, 0]
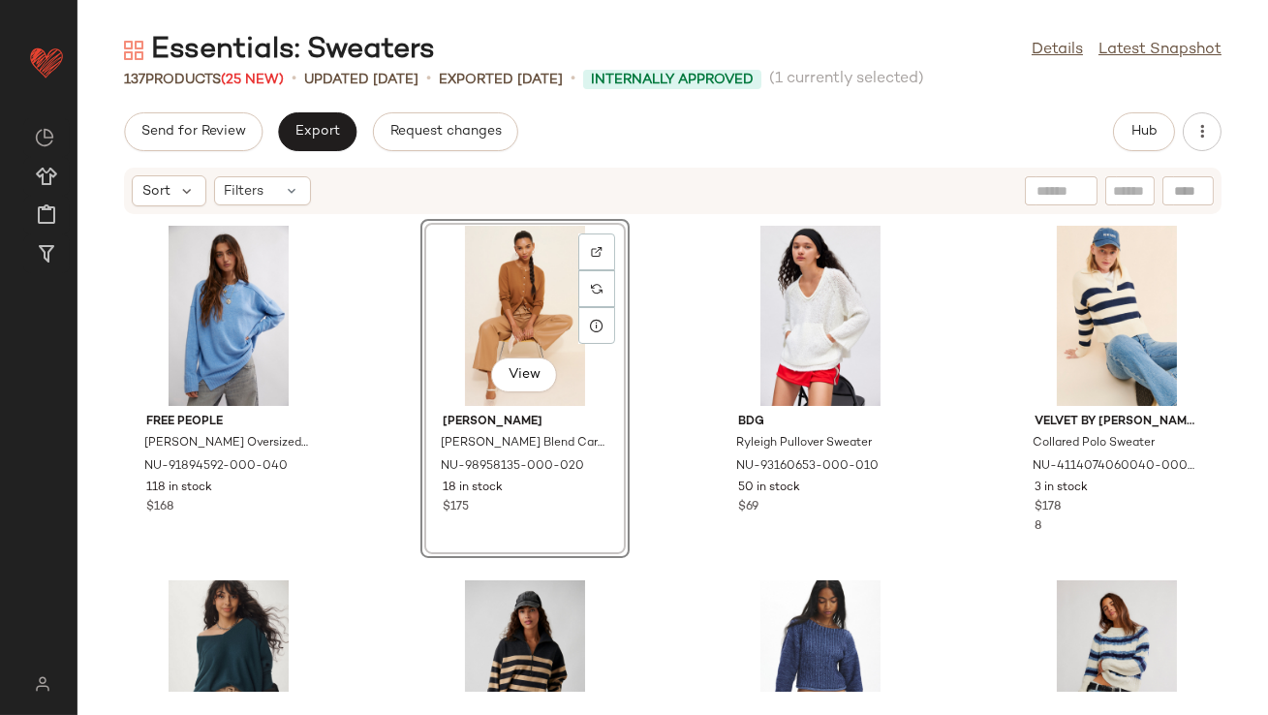
scroll to position [5468, 0]
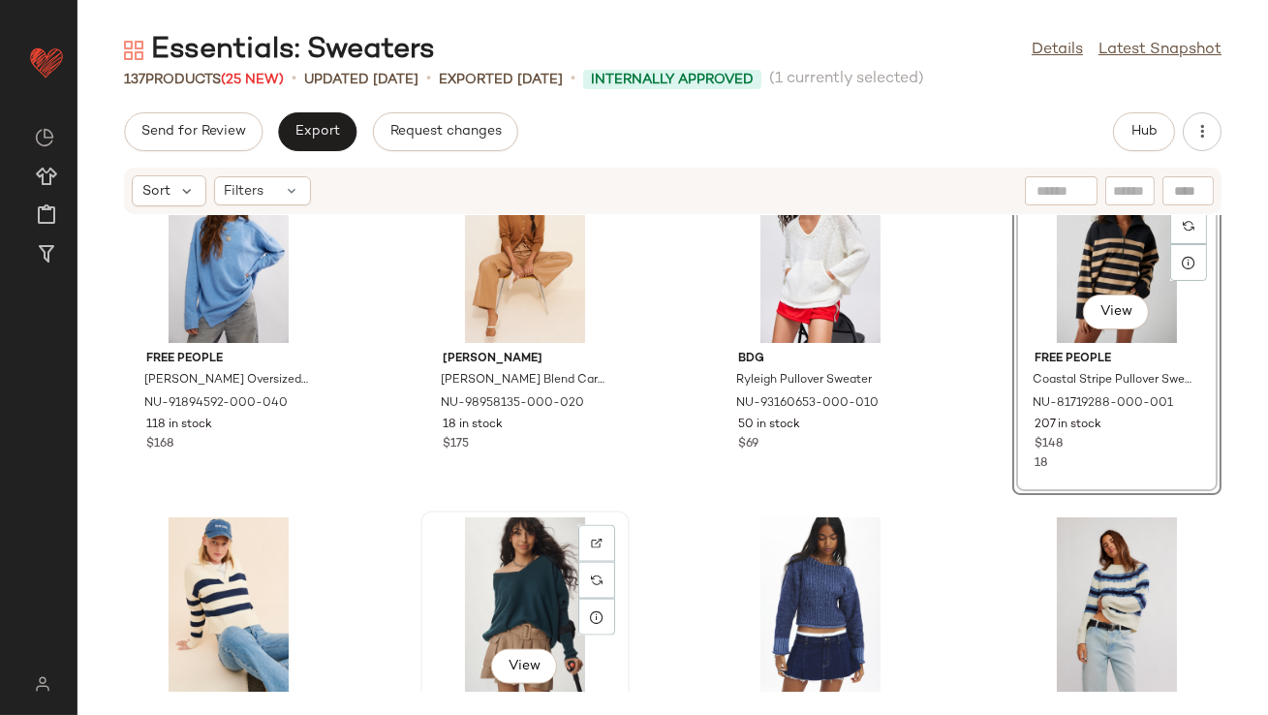
scroll to position [5402, 0]
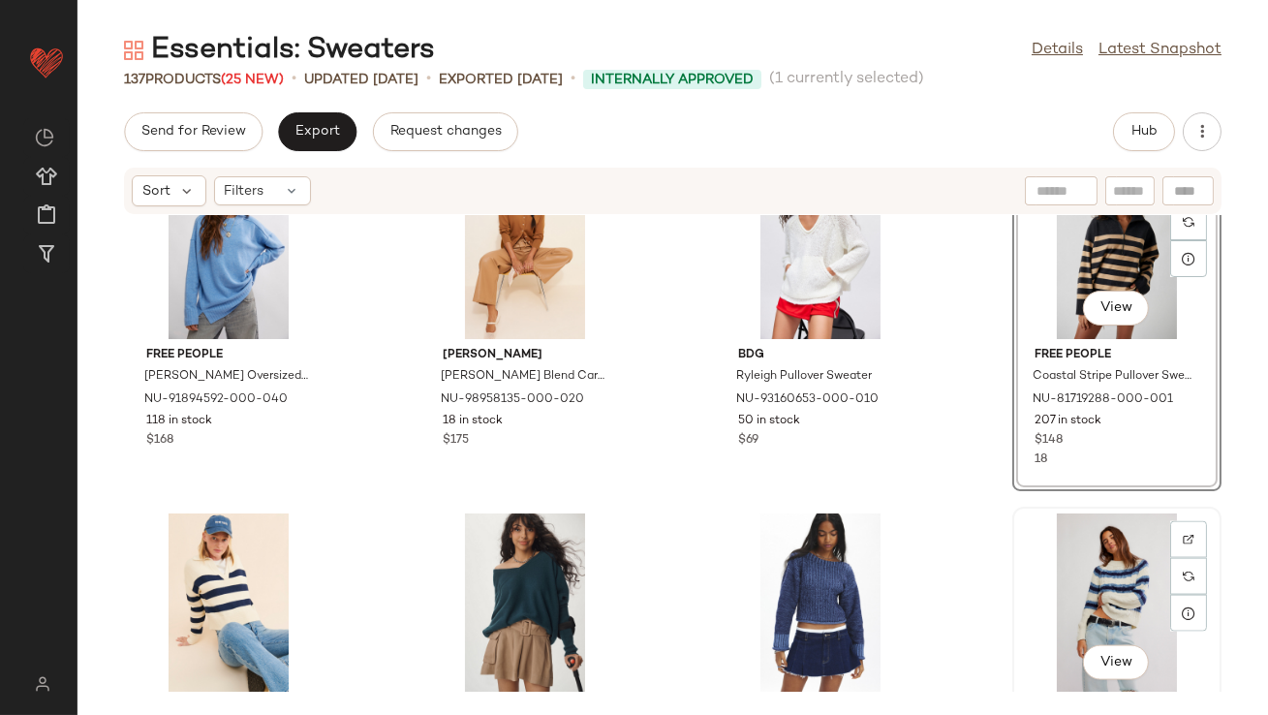
click at [1107, 543] on div "View" at bounding box center [1117, 604] width 196 height 180
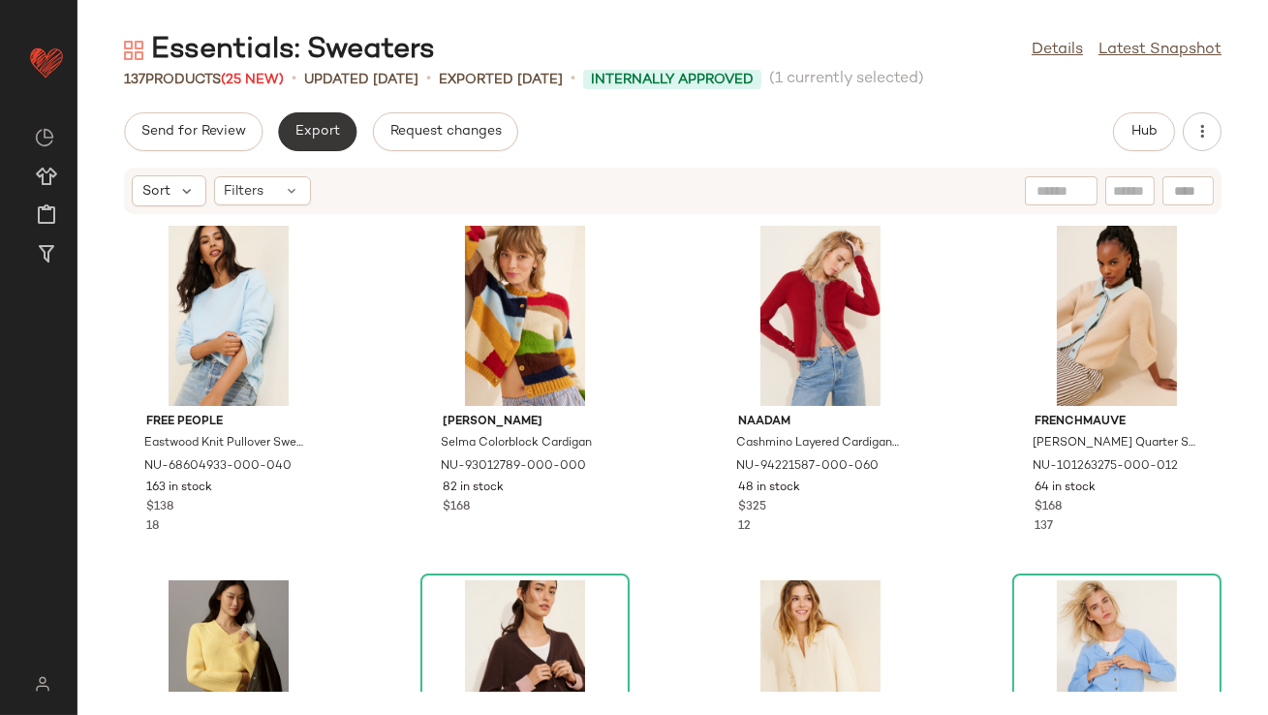
click at [322, 150] on button "Export" at bounding box center [317, 131] width 78 height 39
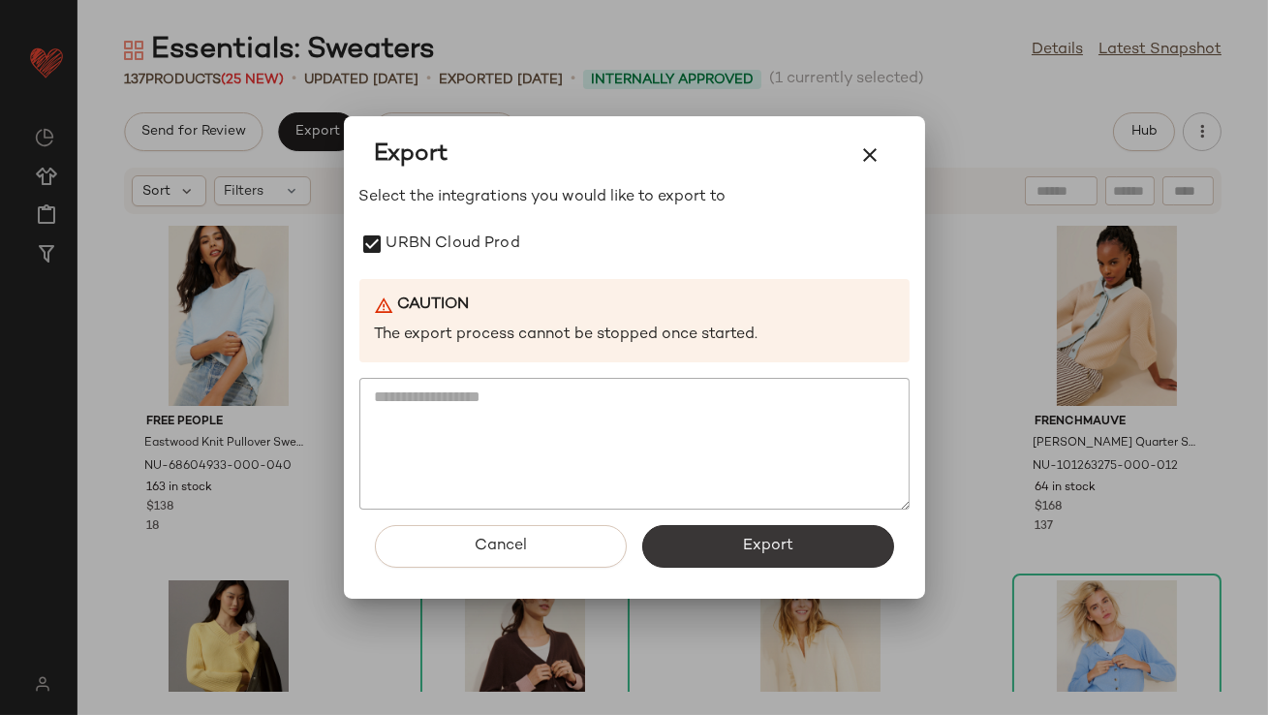
click at [721, 528] on button "Export" at bounding box center [768, 546] width 252 height 43
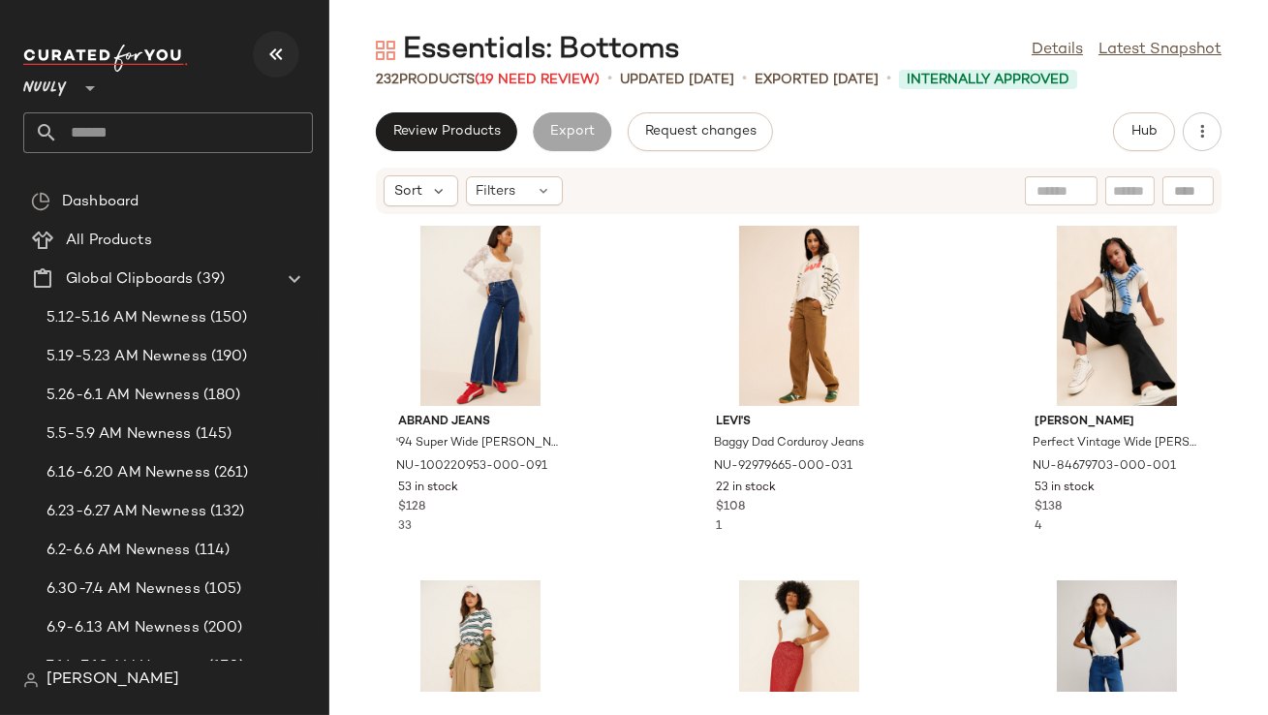
click at [283, 55] on icon "button" at bounding box center [276, 54] width 23 height 23
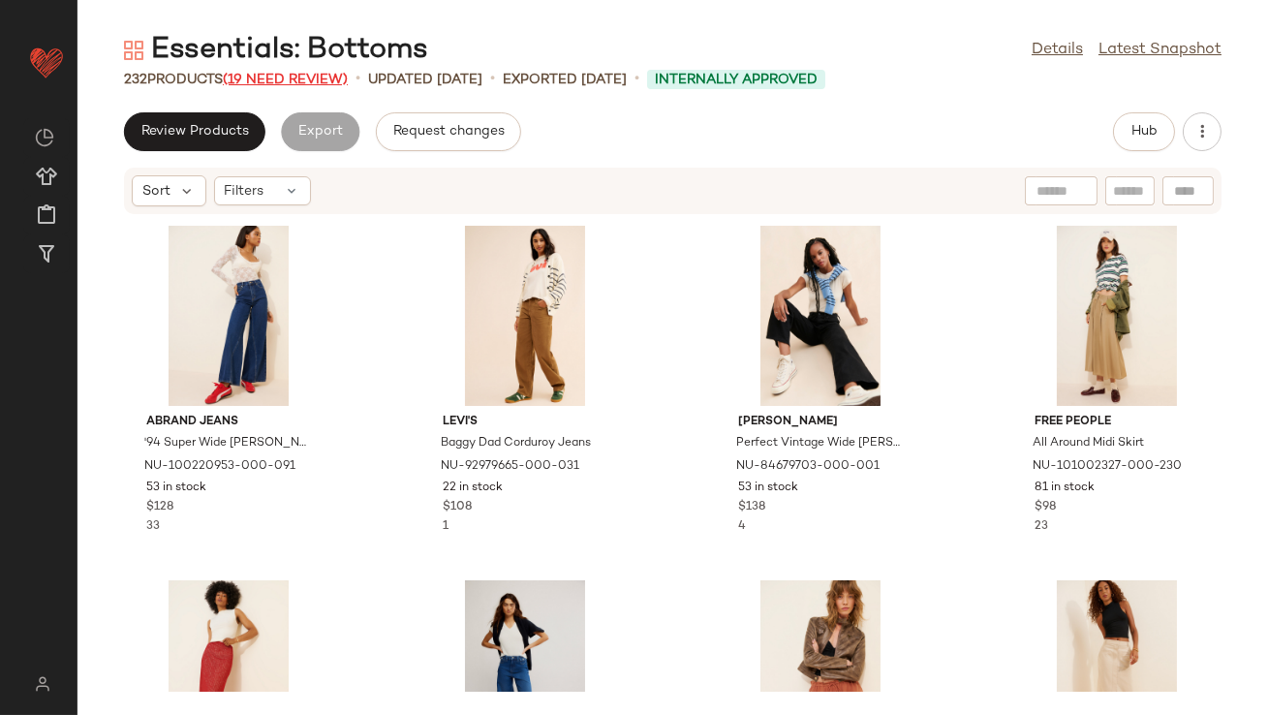
click at [311, 77] on span "(19 Need Review)" at bounding box center [285, 80] width 125 height 15
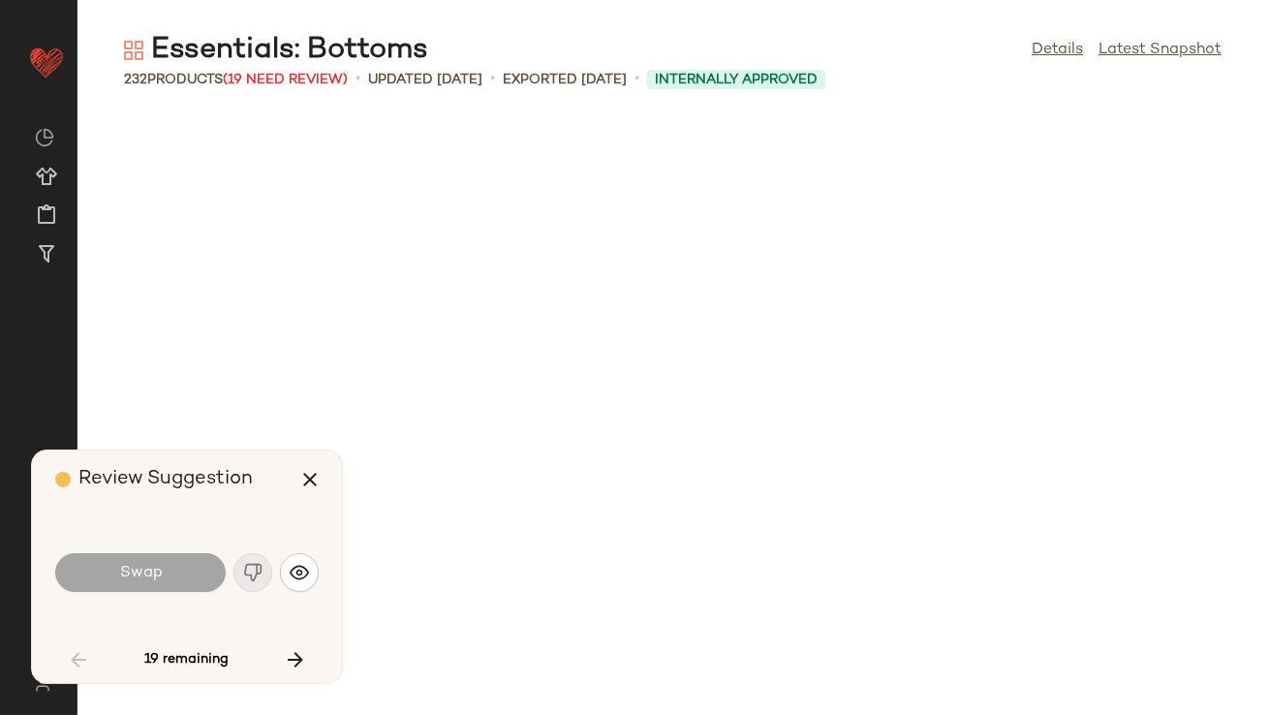
scroll to position [1419, 0]
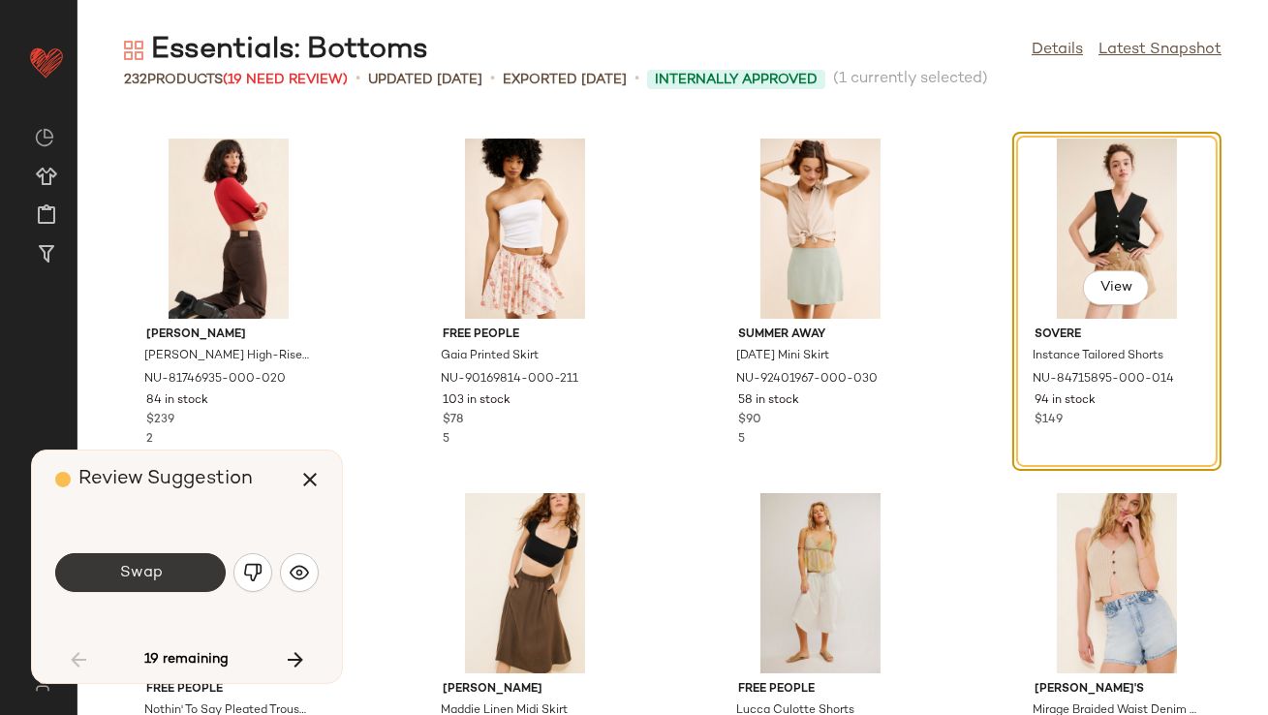
click at [165, 573] on button "Swap" at bounding box center [140, 572] width 171 height 39
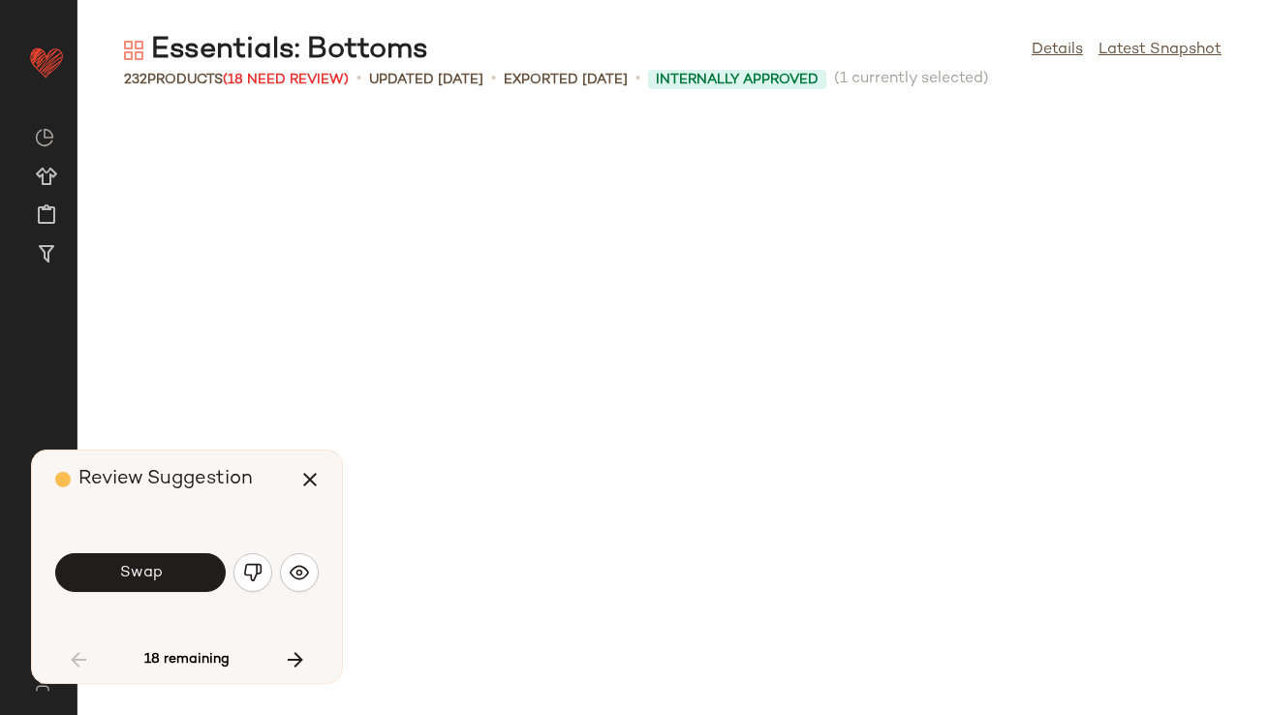
scroll to position [2482, 0]
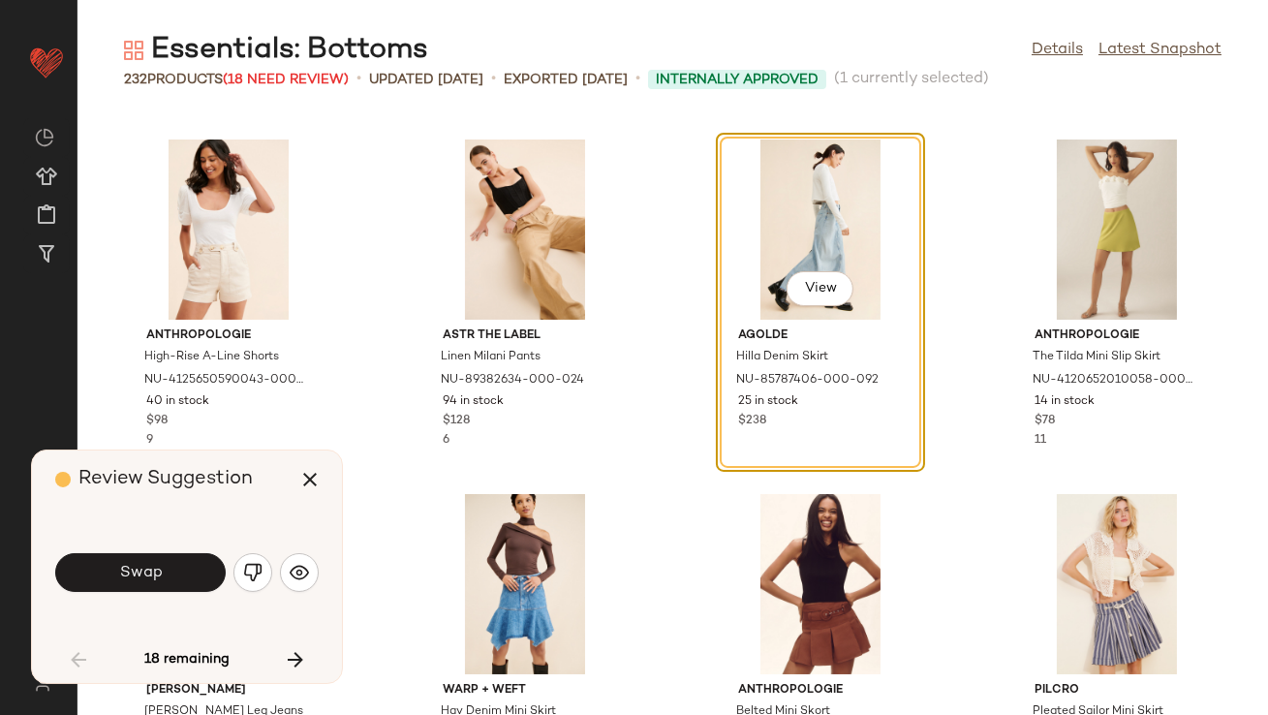
click at [165, 573] on button "Swap" at bounding box center [140, 572] width 171 height 39
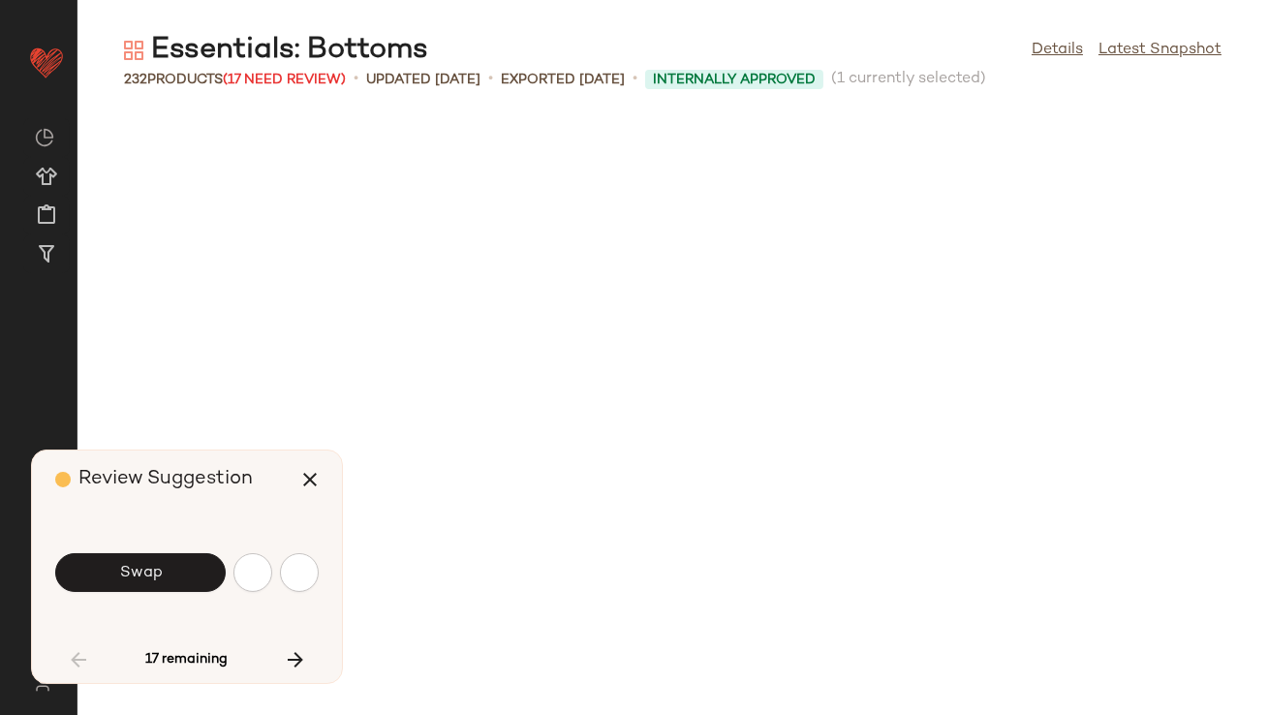
scroll to position [5673, 0]
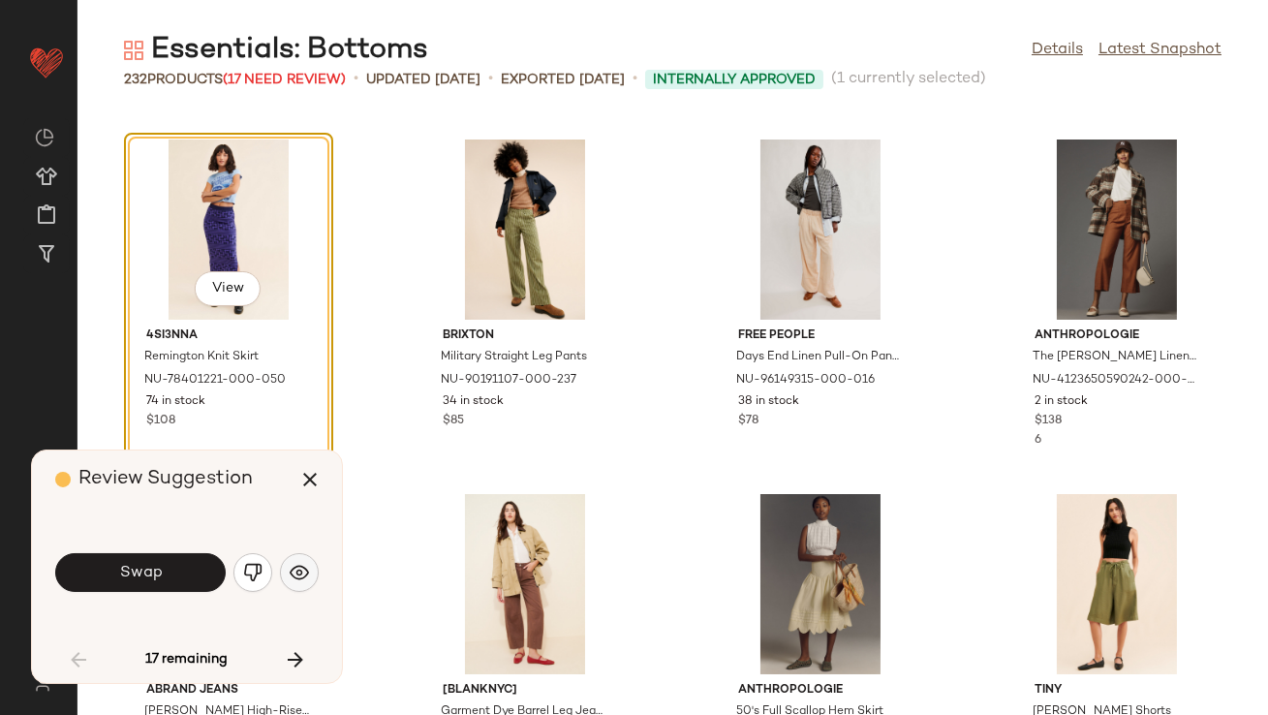
click at [290, 575] on img "button" at bounding box center [299, 572] width 19 height 19
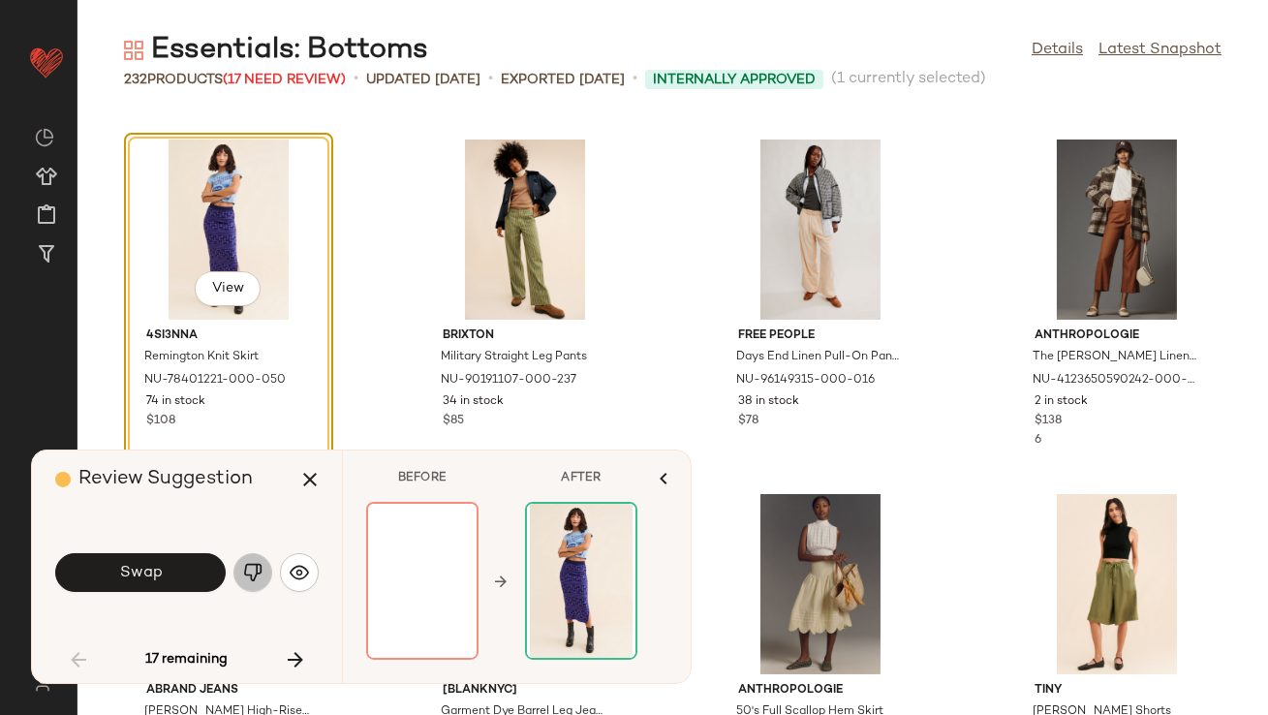
click at [259, 575] on img "button" at bounding box center [252, 572] width 19 height 19
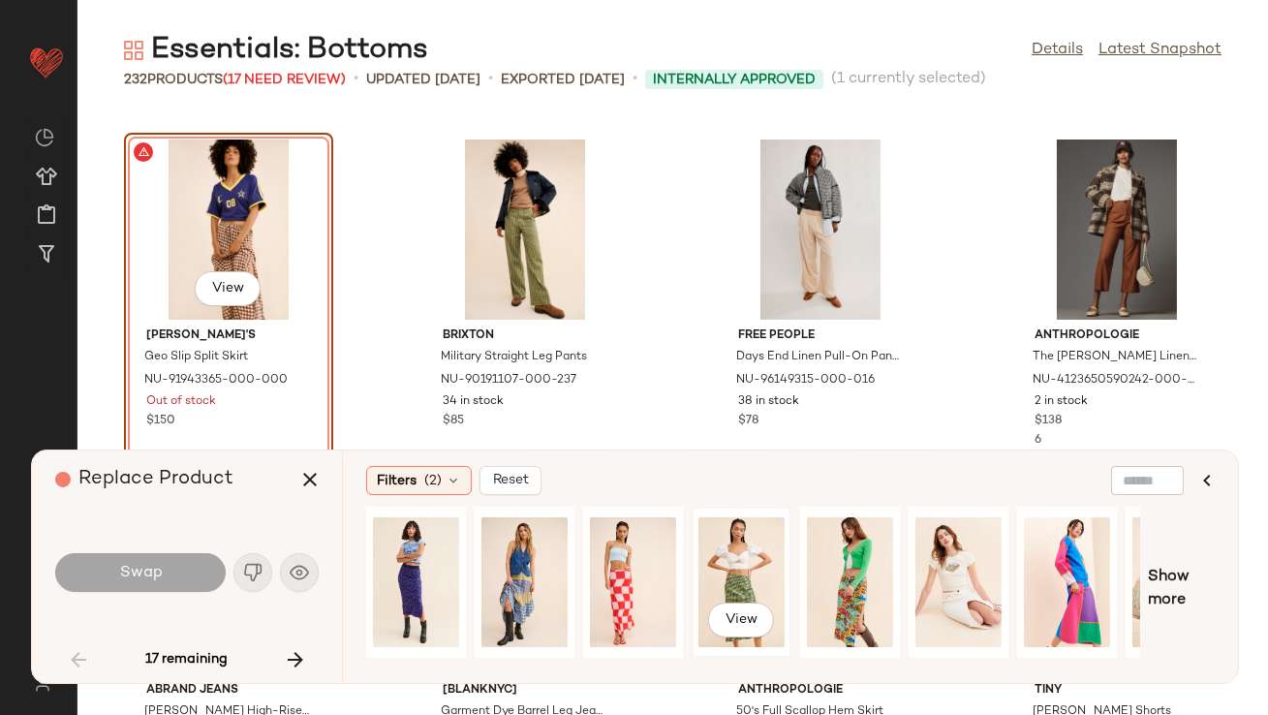
click at [744, 557] on div "View" at bounding box center [742, 583] width 86 height 138
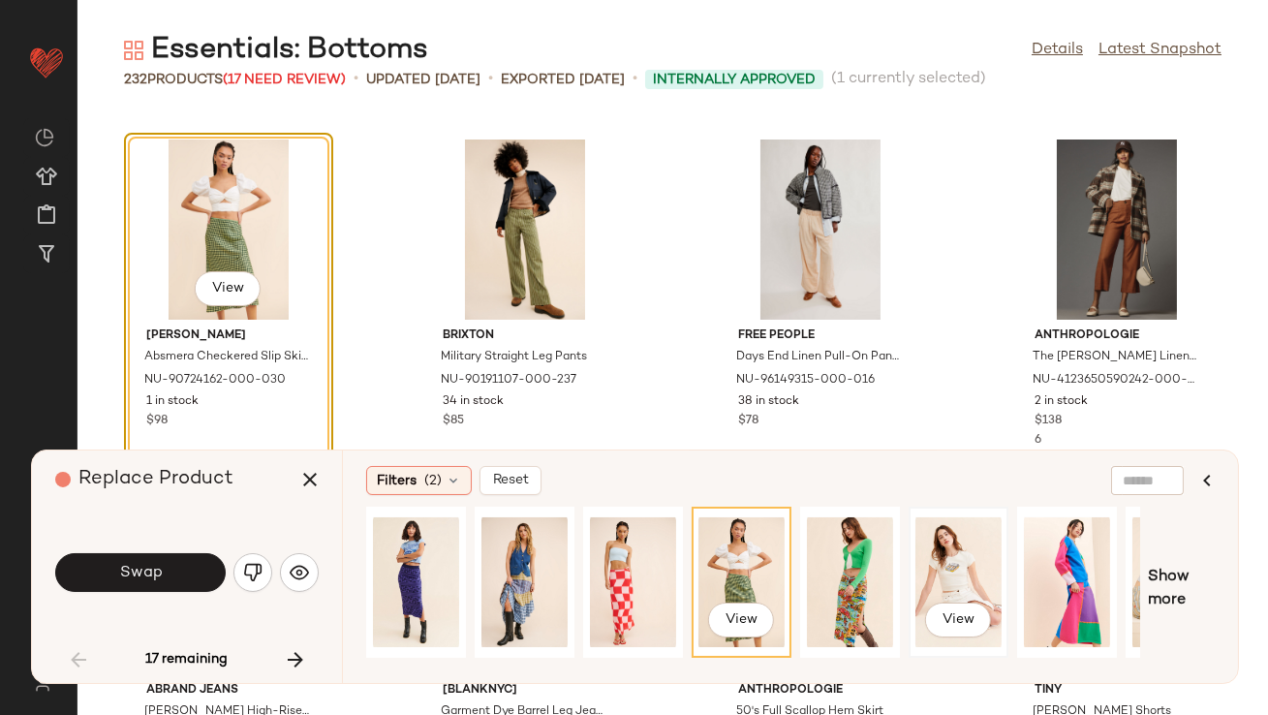
click at [953, 570] on div "View" at bounding box center [959, 583] width 86 height 138
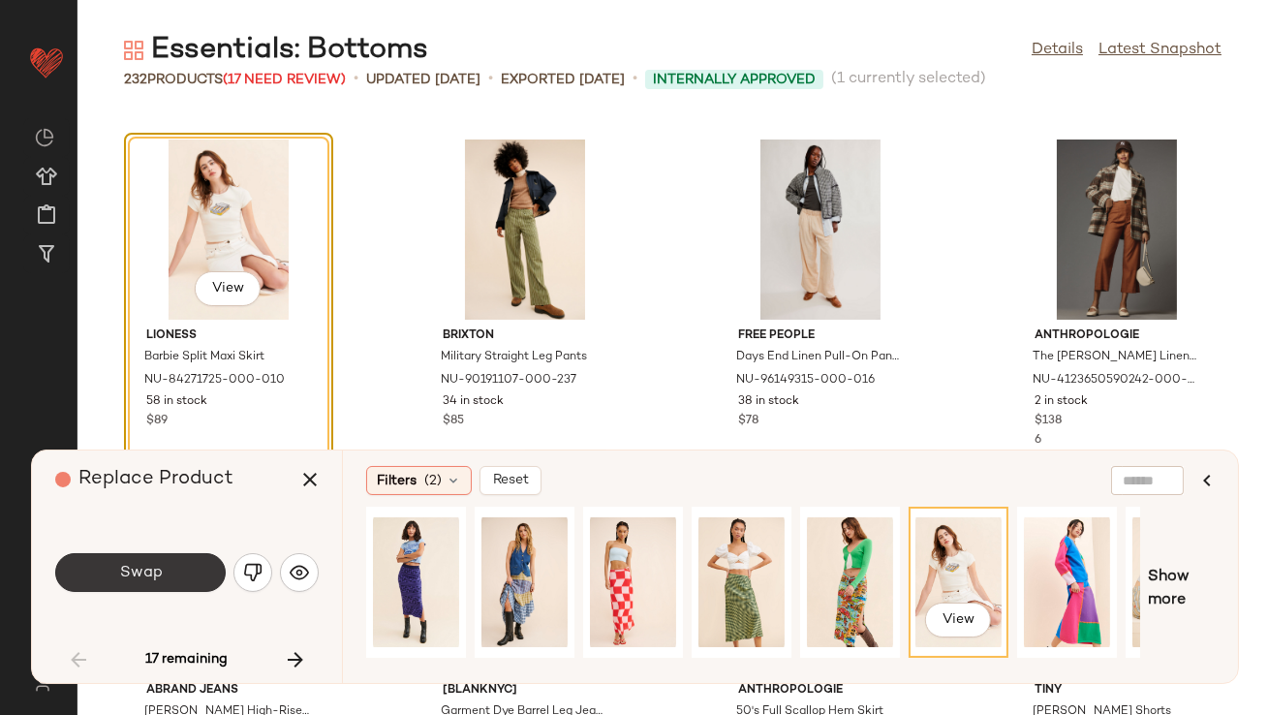
click at [200, 577] on button "Swap" at bounding box center [140, 572] width 171 height 39
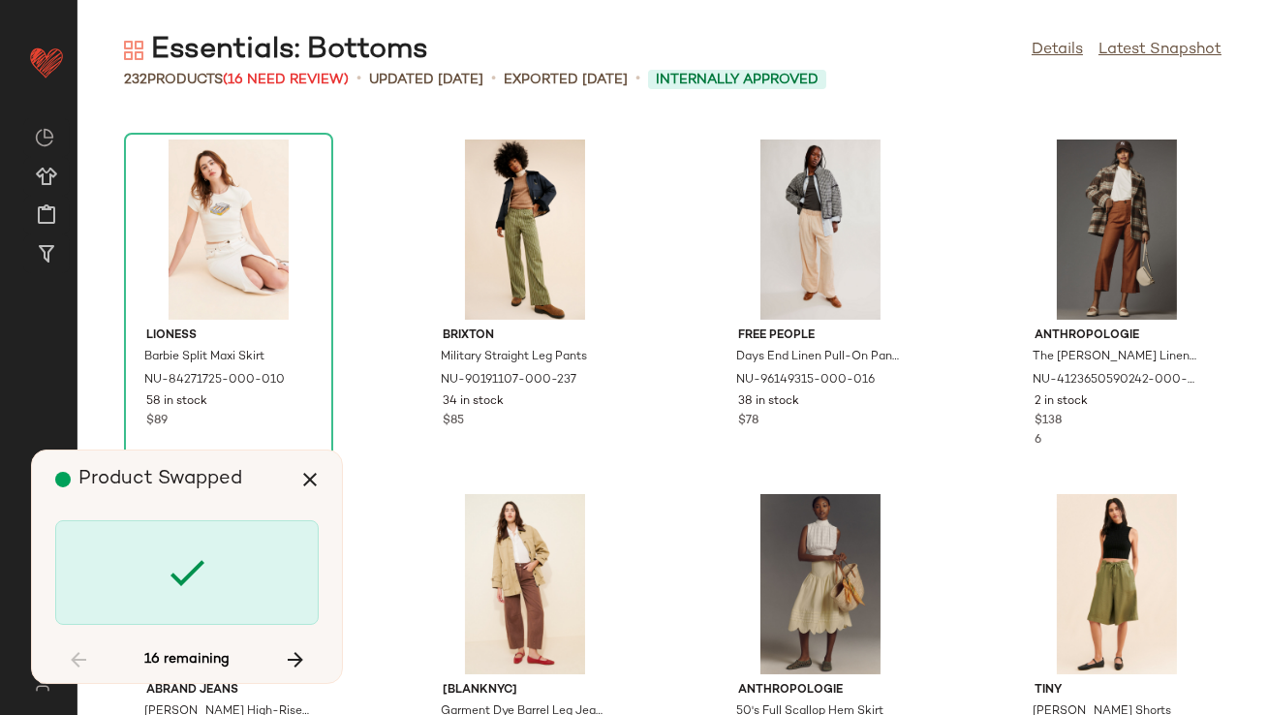
scroll to position [9220, 0]
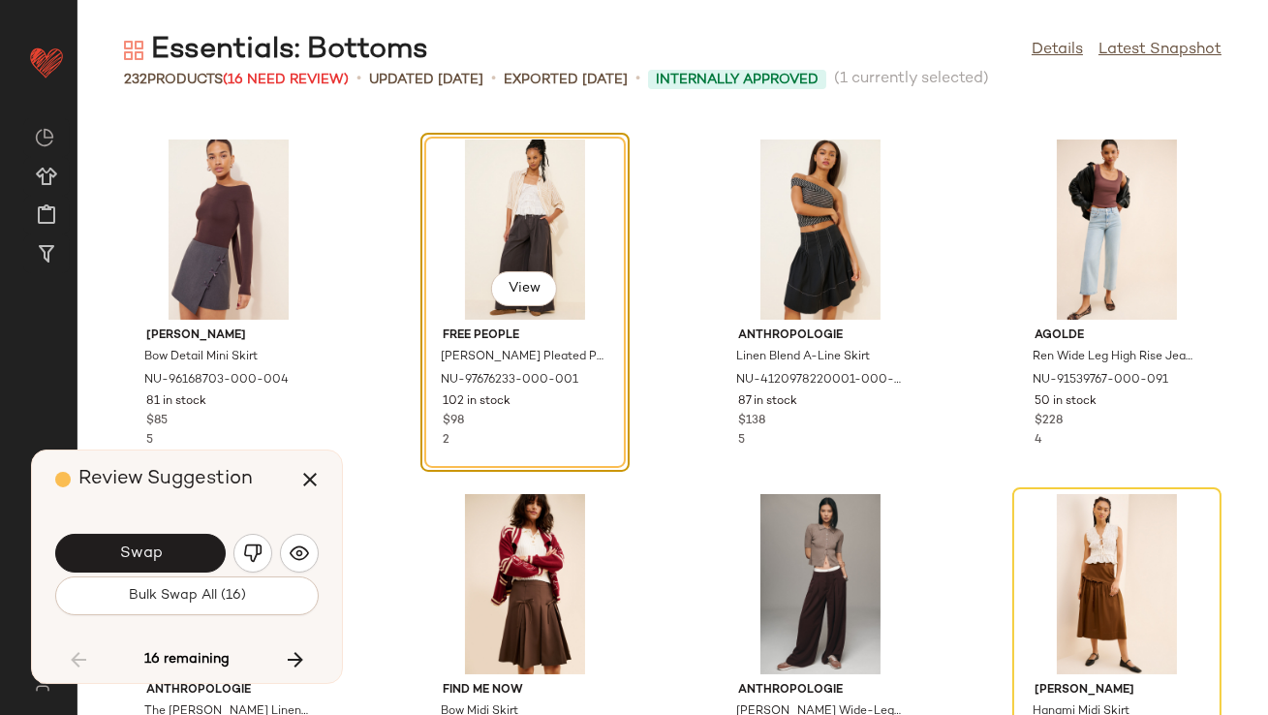
click at [199, 577] on button "Bulk Swap All (16)" at bounding box center [187, 596] width 264 height 39
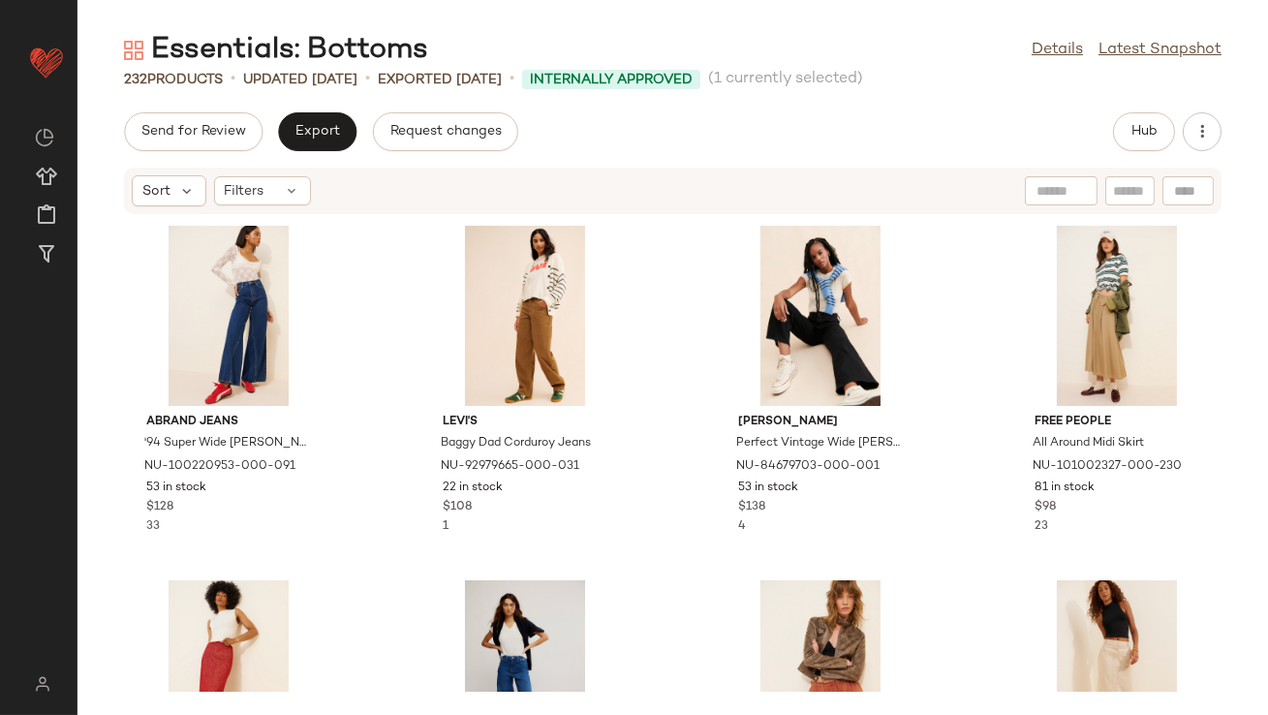
click at [1163, 154] on div "Send for Review Export Request changes Hub Sort Filters Abrand Jeans '94 Super …" at bounding box center [673, 413] width 1191 height 603
click at [1150, 137] on span "Hub" at bounding box center [1144, 132] width 27 height 16
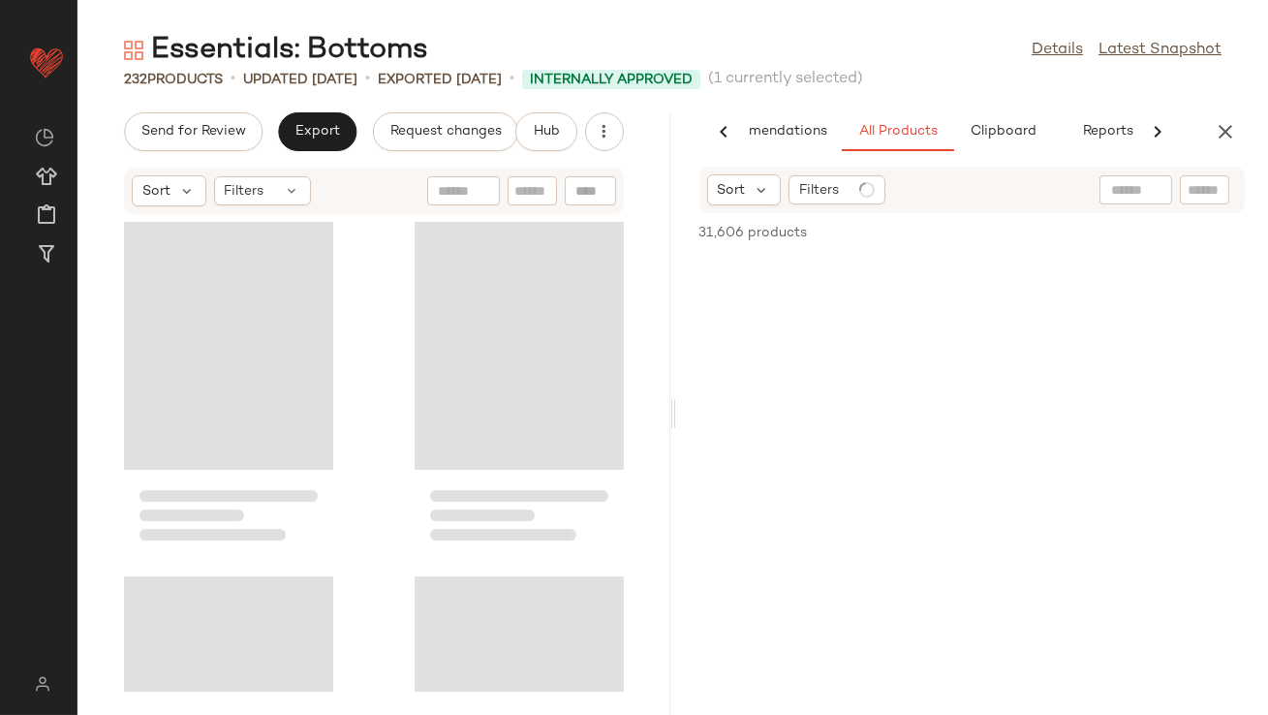
scroll to position [0, 109]
click at [972, 131] on span "Clipboard" at bounding box center [972, 132] width 67 height 16
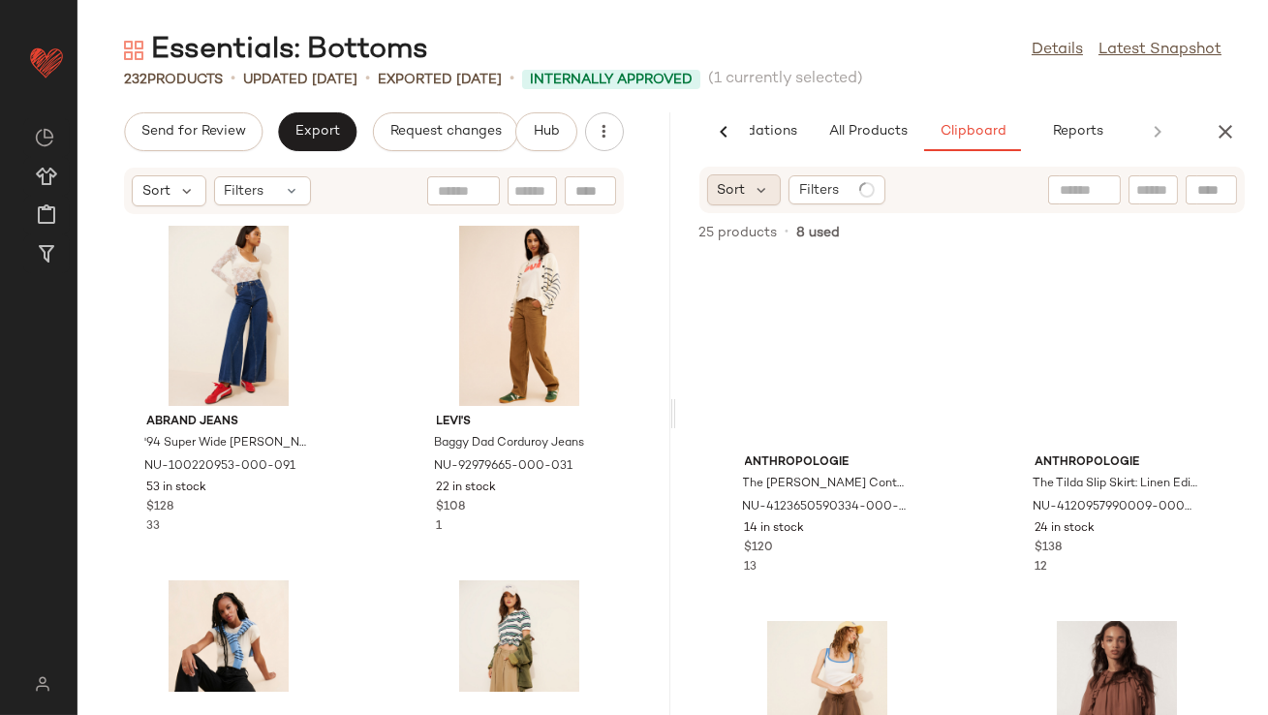
click at [741, 194] on span "Sort" at bounding box center [732, 190] width 28 height 20
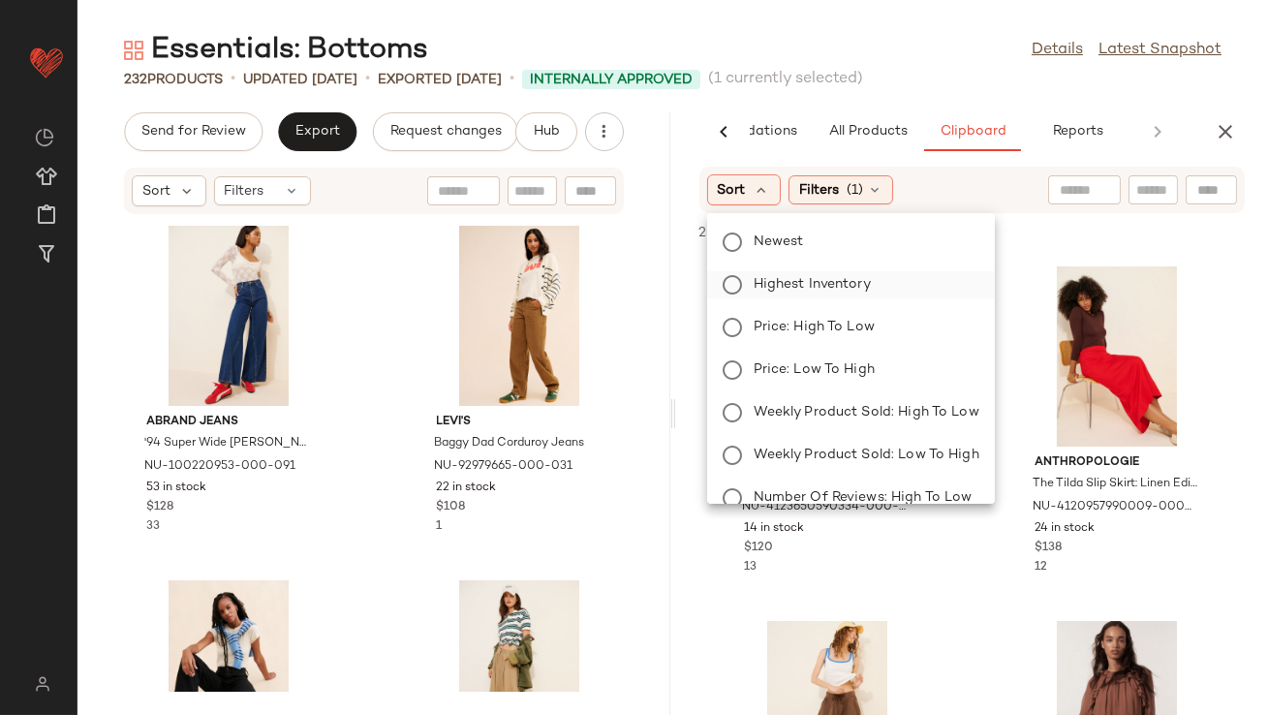
click at [759, 284] on span "Highest Inventory" at bounding box center [812, 284] width 117 height 20
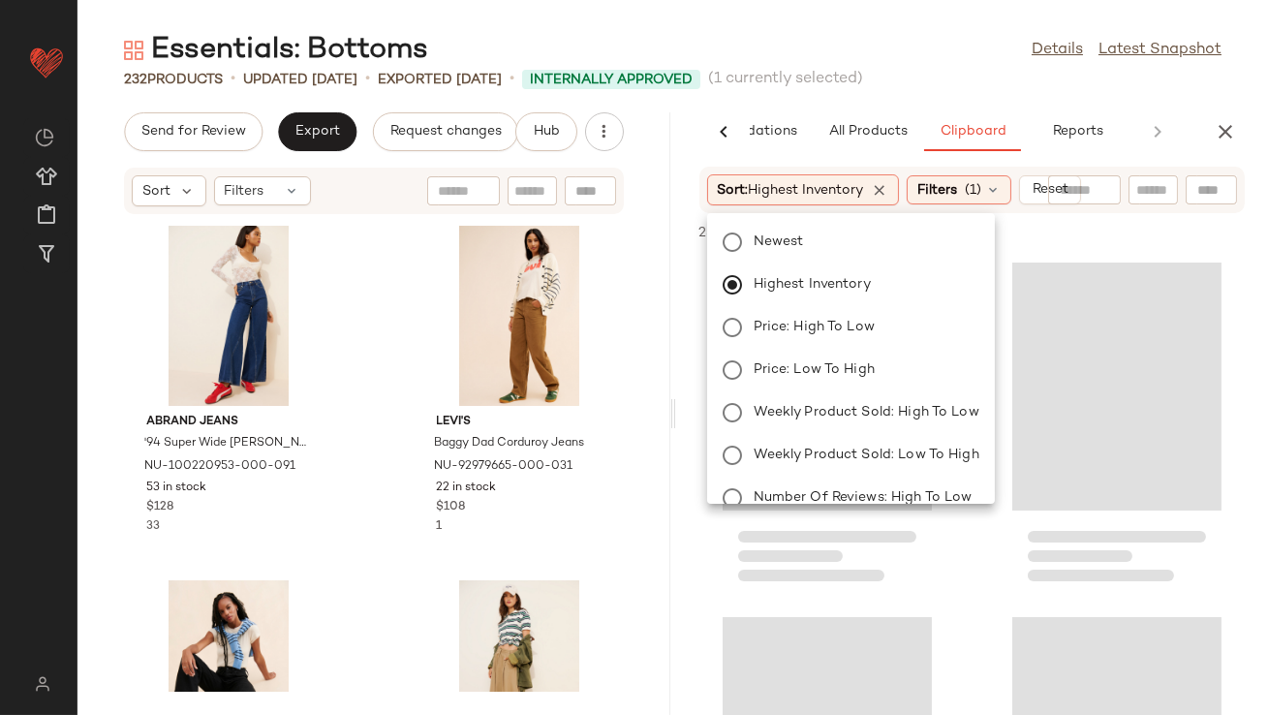
click at [865, 27] on main "Essentials: Bottoms Details Latest Snapshot 232 Products • updated Aug 19th • E…" at bounding box center [634, 357] width 1268 height 715
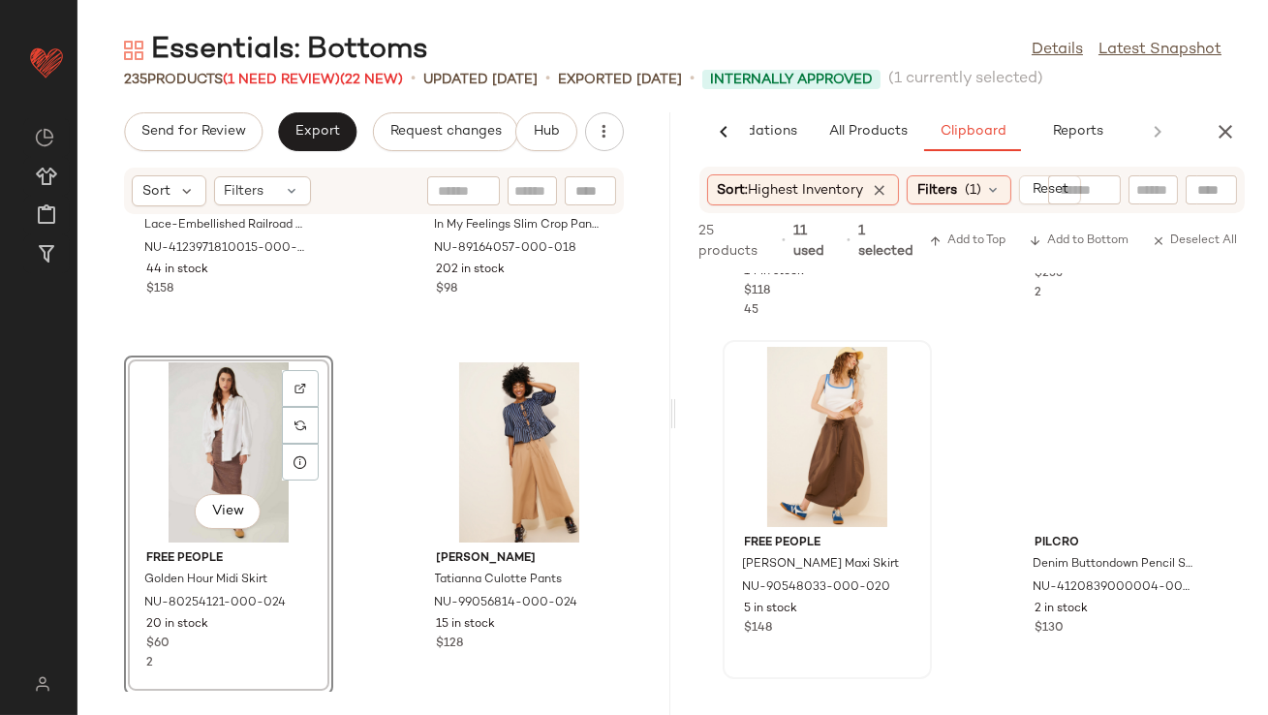
scroll to position [1420, 0]
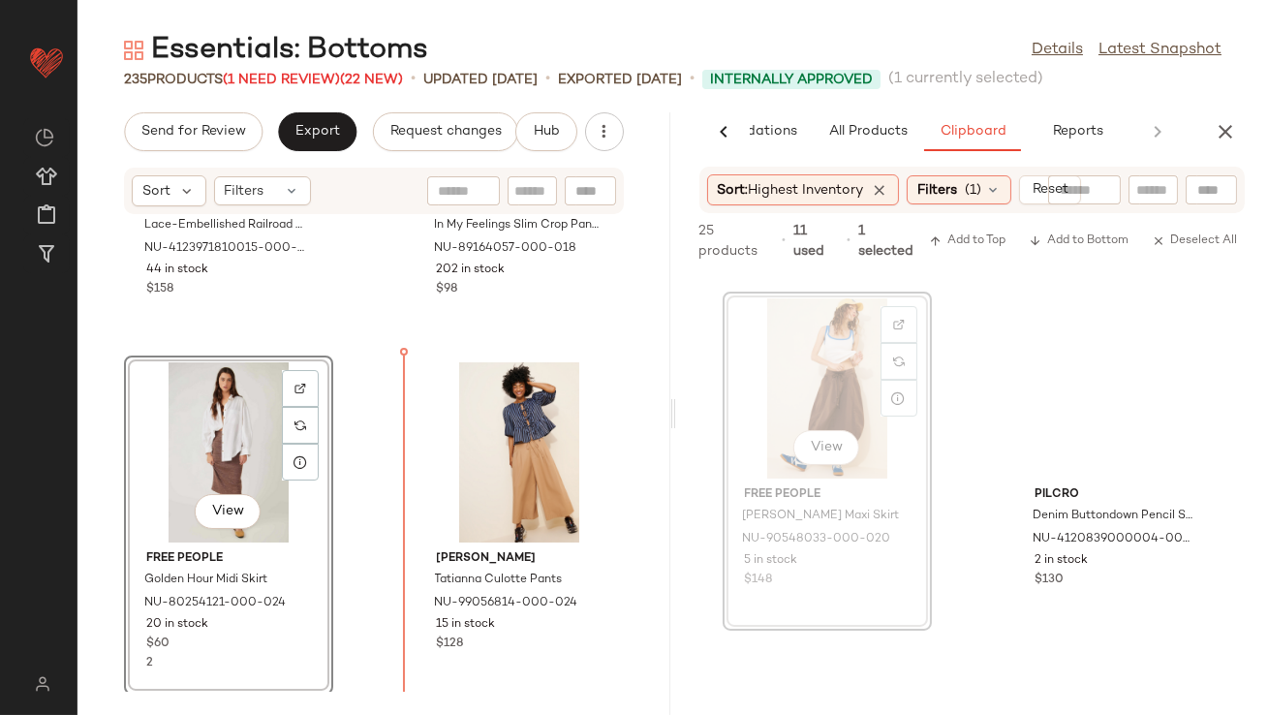
drag, startPoint x: 831, startPoint y: 388, endPoint x: 815, endPoint y: 389, distance: 16.5
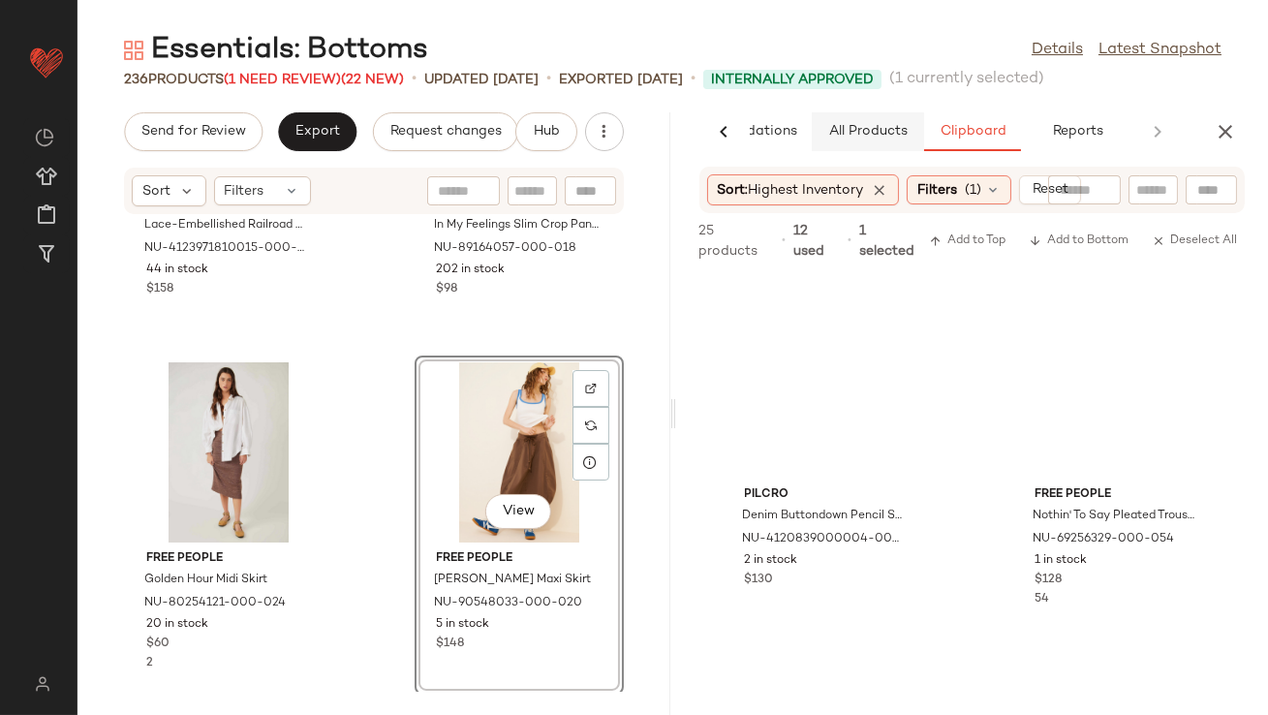
click at [851, 135] on span "All Products" at bounding box center [866, 132] width 79 height 16
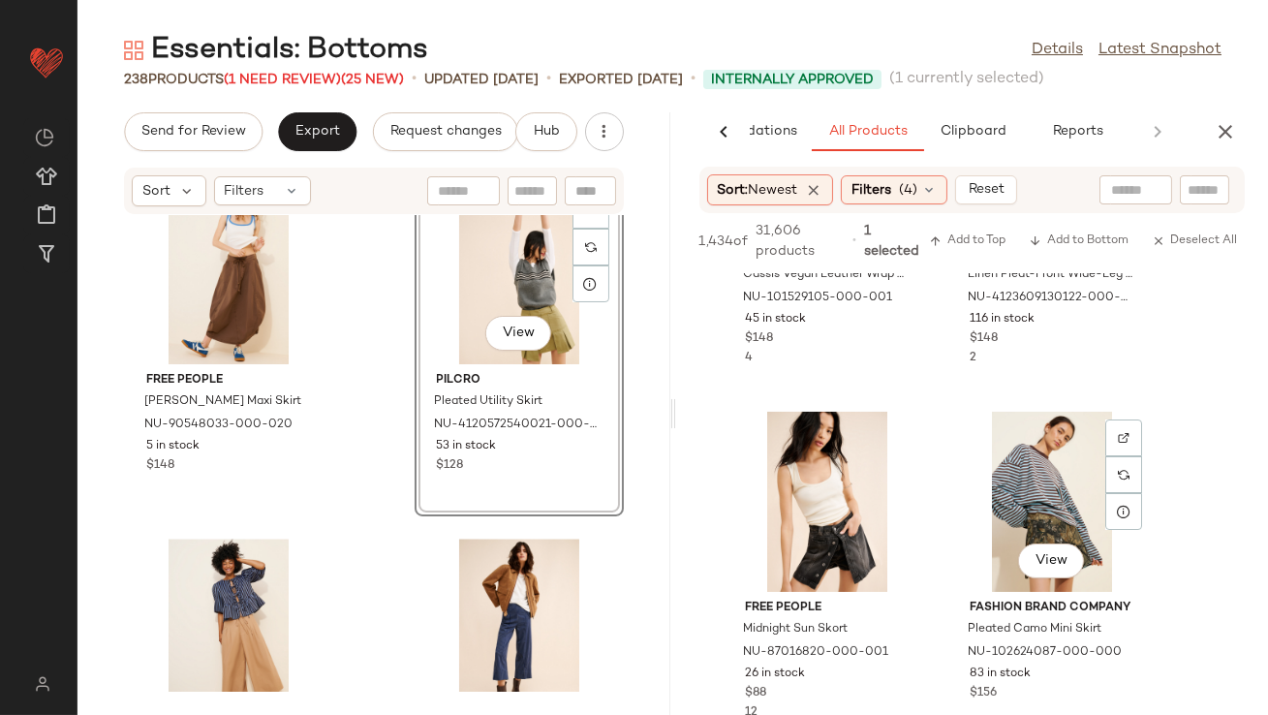
scroll to position [640, 0]
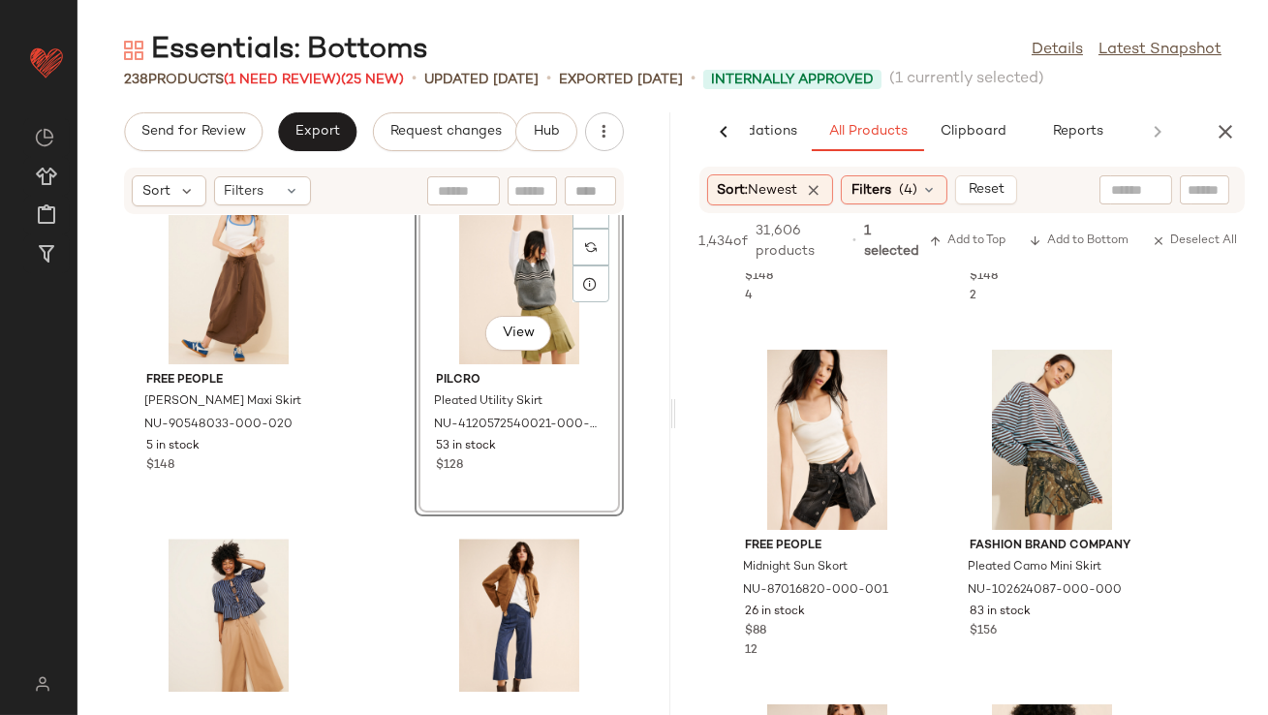
click at [1220, 130] on icon "button" at bounding box center [1225, 131] width 23 height 23
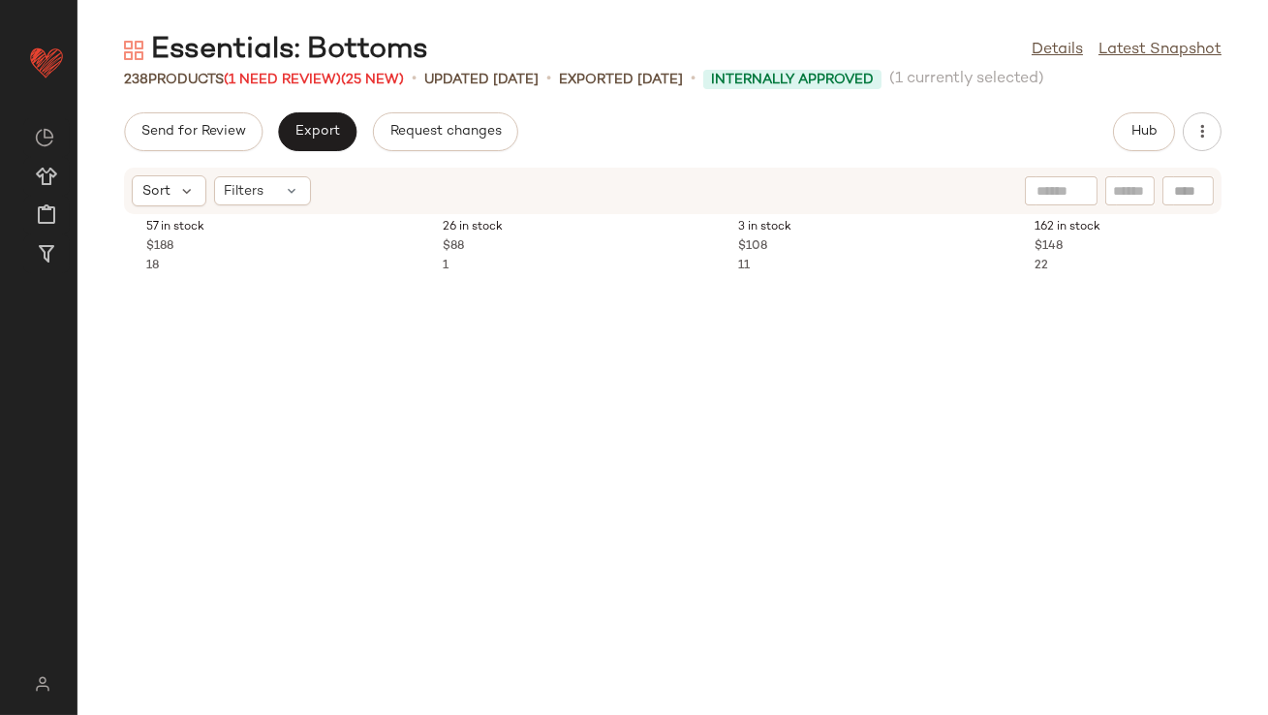
scroll to position [1981, 0]
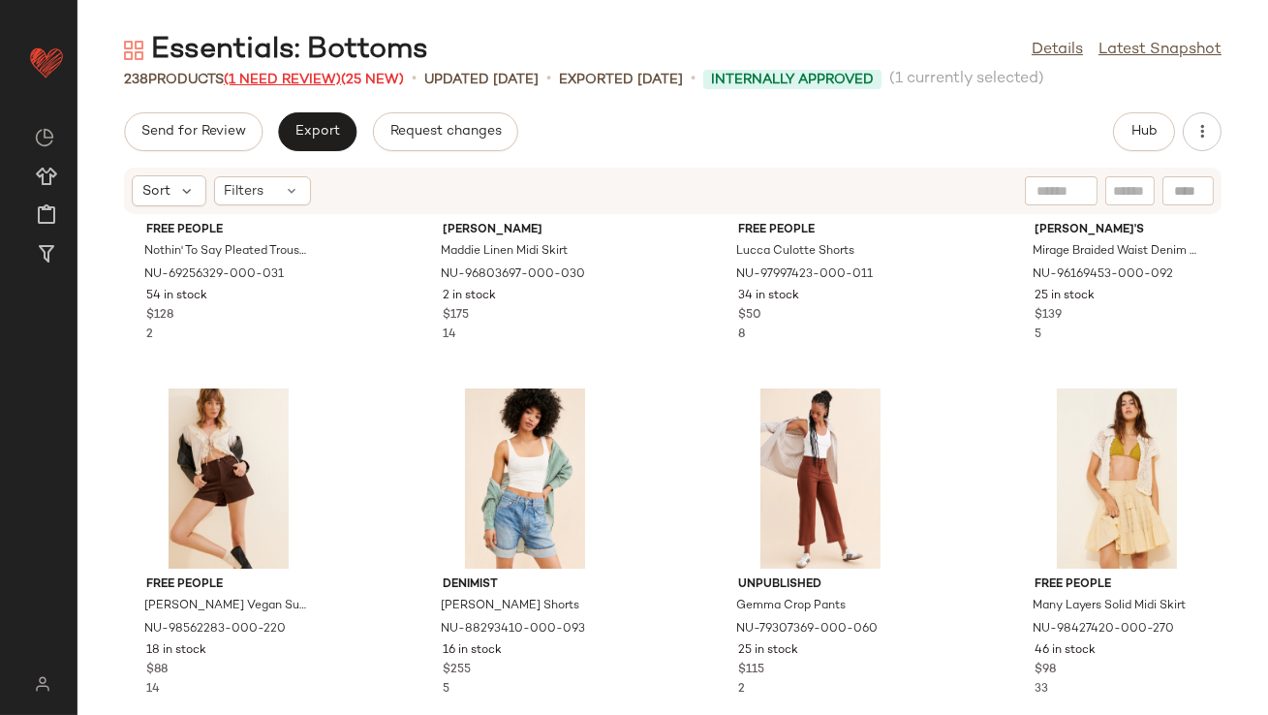
click at [314, 74] on span "(1 Need Review)" at bounding box center [282, 80] width 117 height 15
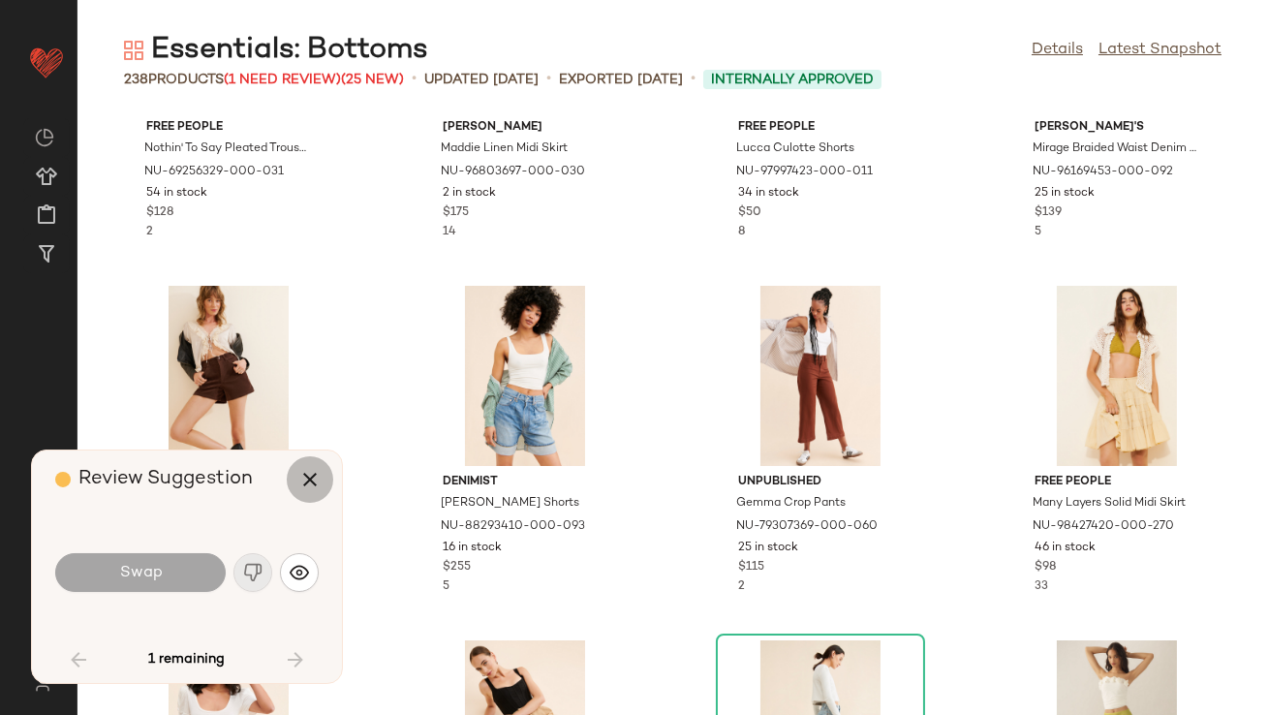
click at [302, 481] on icon "button" at bounding box center [309, 479] width 23 height 23
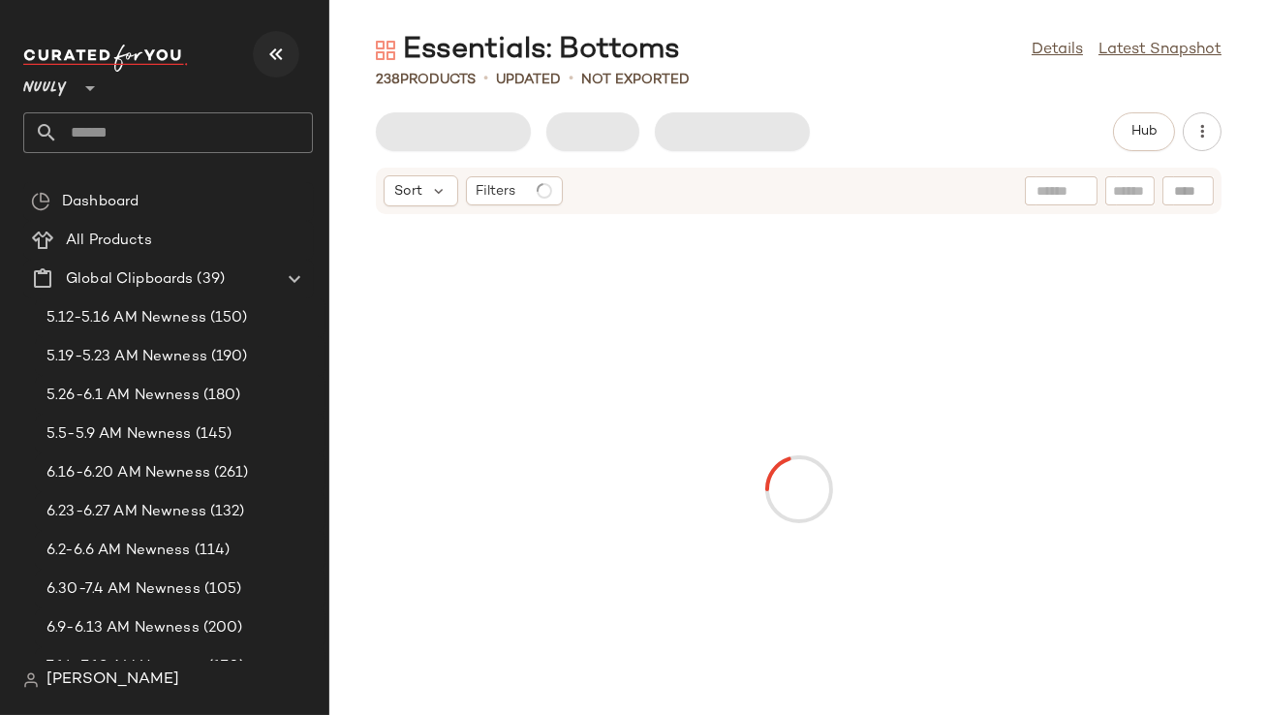
click at [267, 47] on icon "button" at bounding box center [276, 54] width 23 height 23
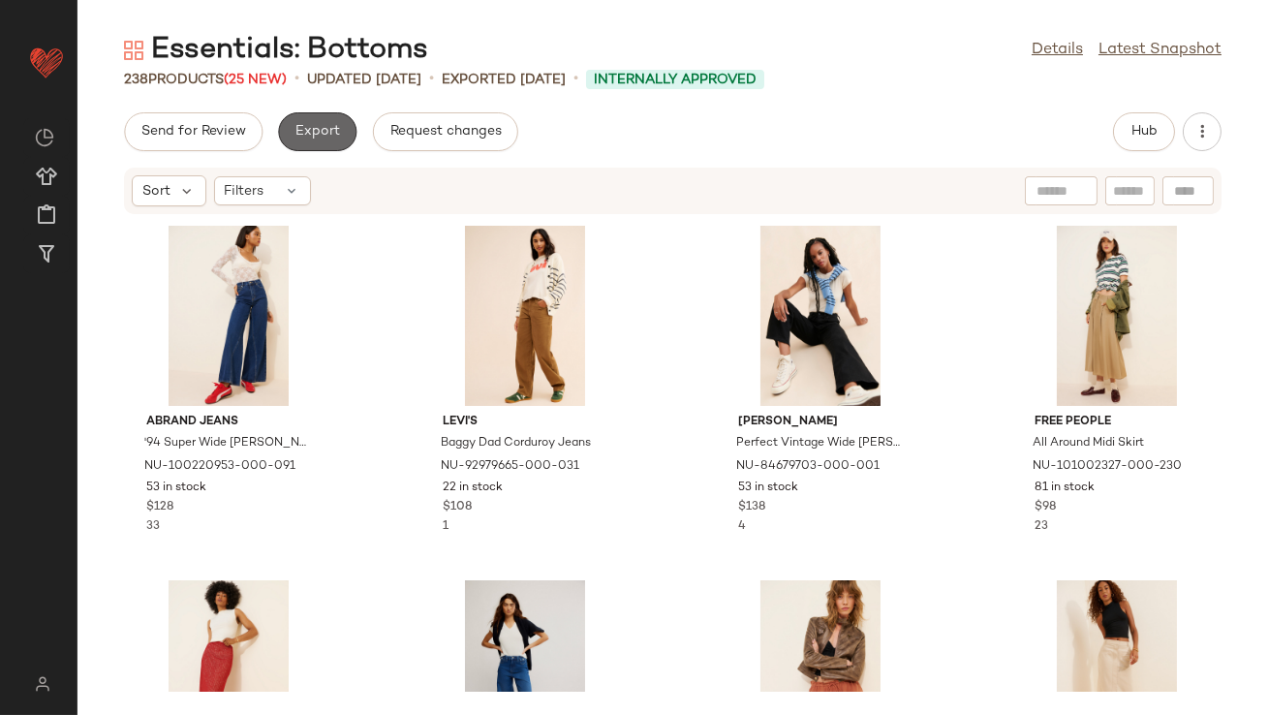
click at [304, 123] on button "Export" at bounding box center [317, 131] width 78 height 39
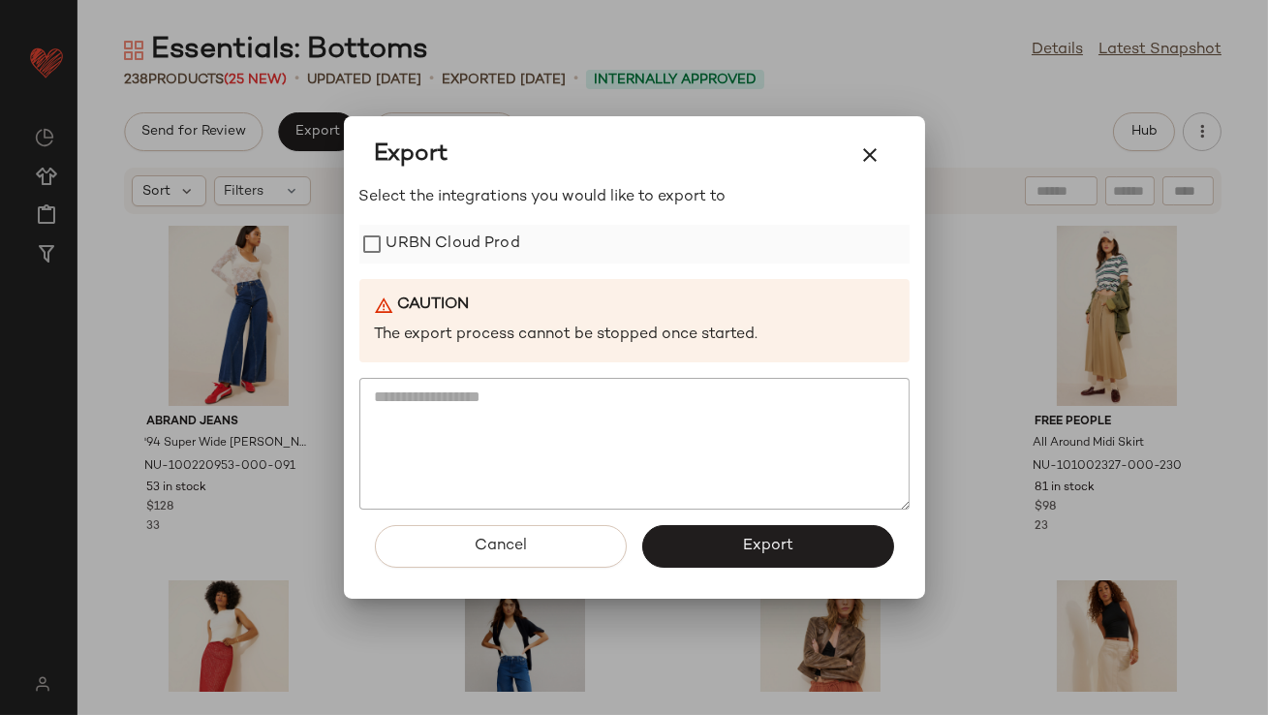
click at [450, 256] on label "URBN Cloud Prod" at bounding box center [454, 244] width 134 height 39
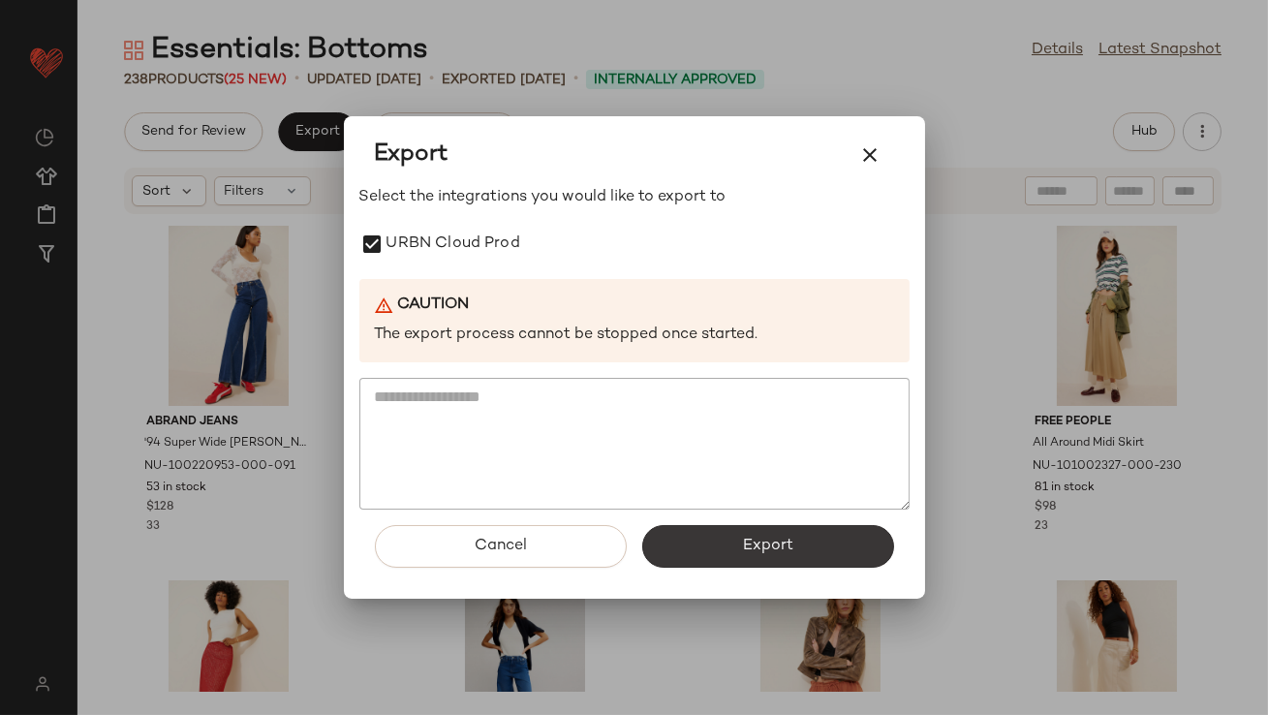
click at [656, 546] on button "Export" at bounding box center [768, 546] width 252 height 43
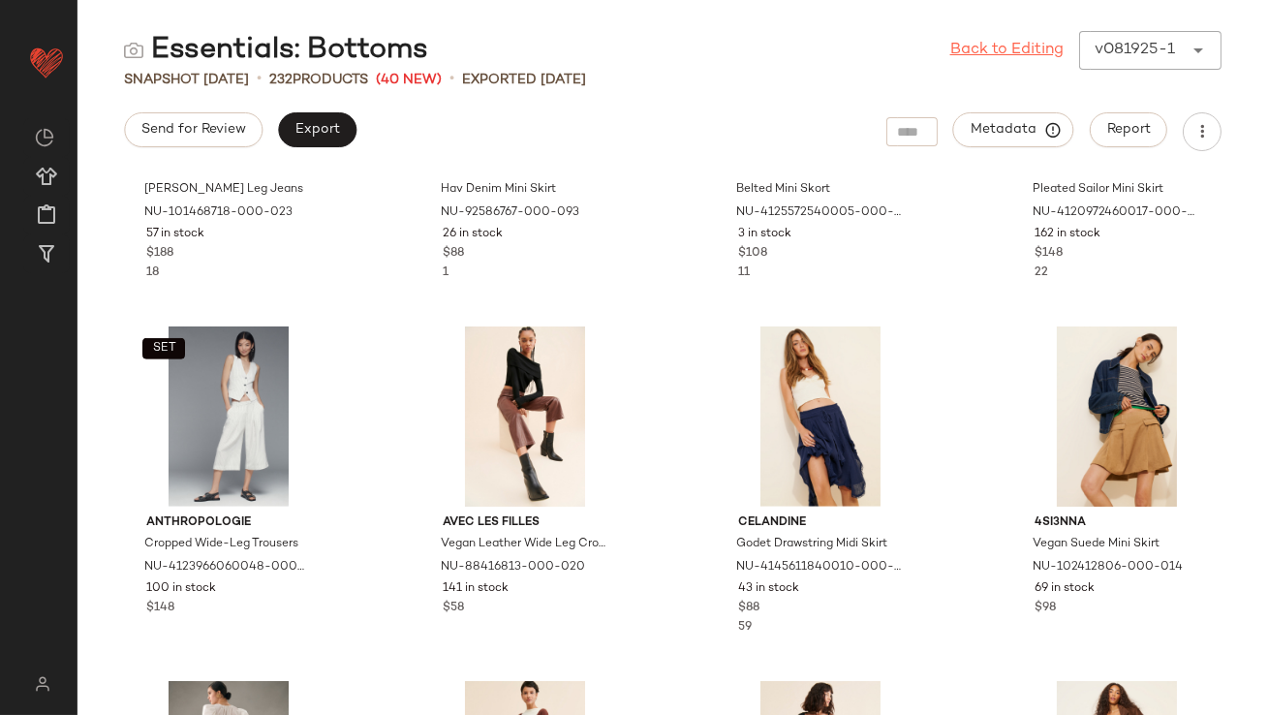
scroll to position [3073, 0]
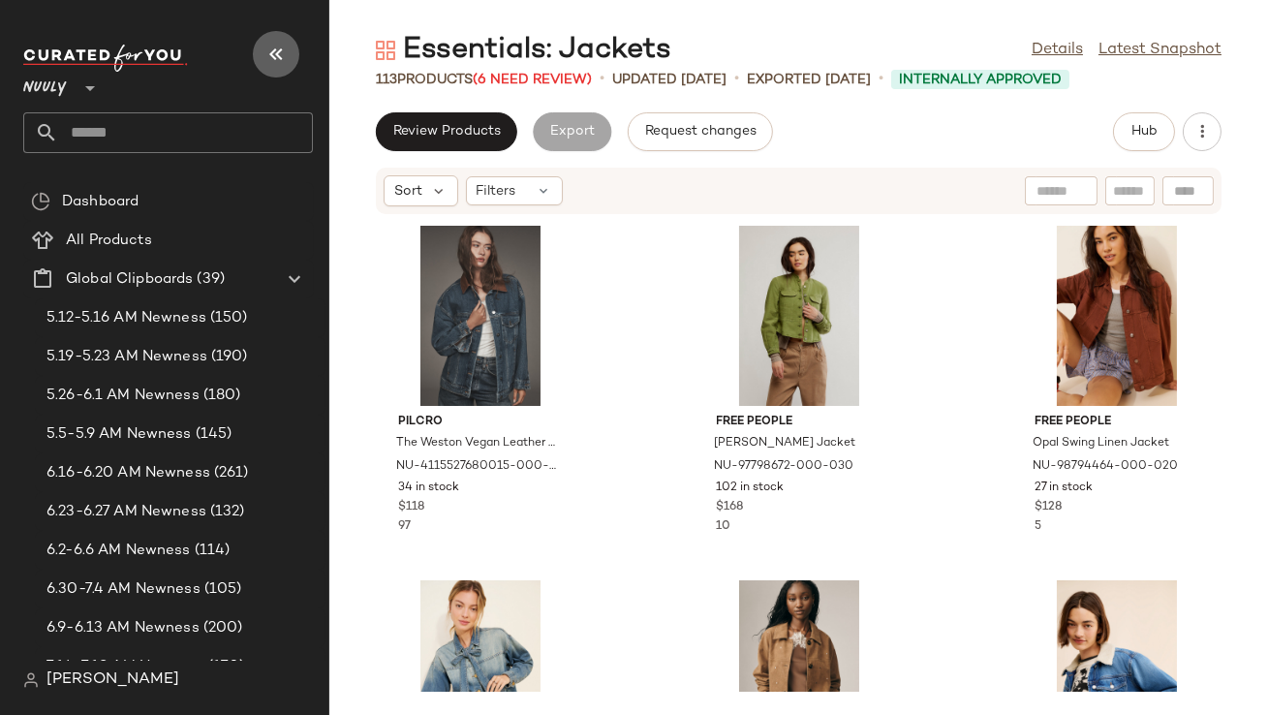
click at [285, 48] on icon "button" at bounding box center [276, 54] width 23 height 23
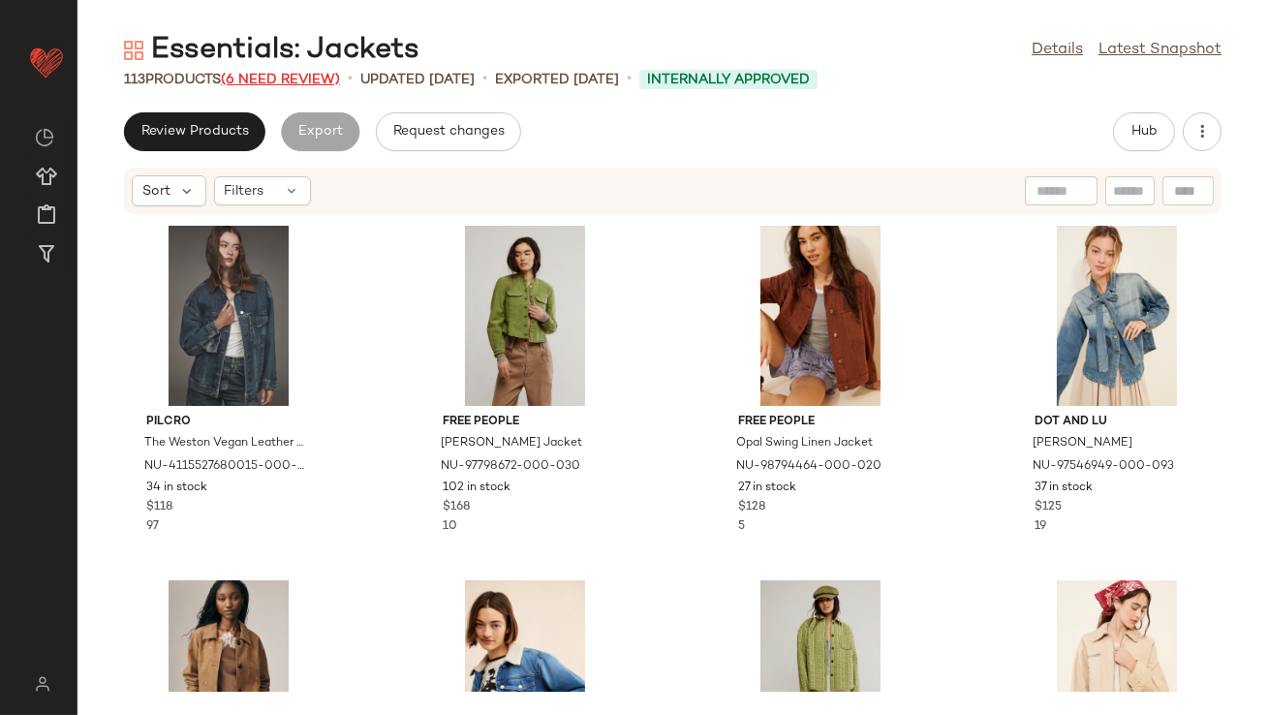
click at [270, 83] on span "(6 Need Review)" at bounding box center [280, 80] width 119 height 15
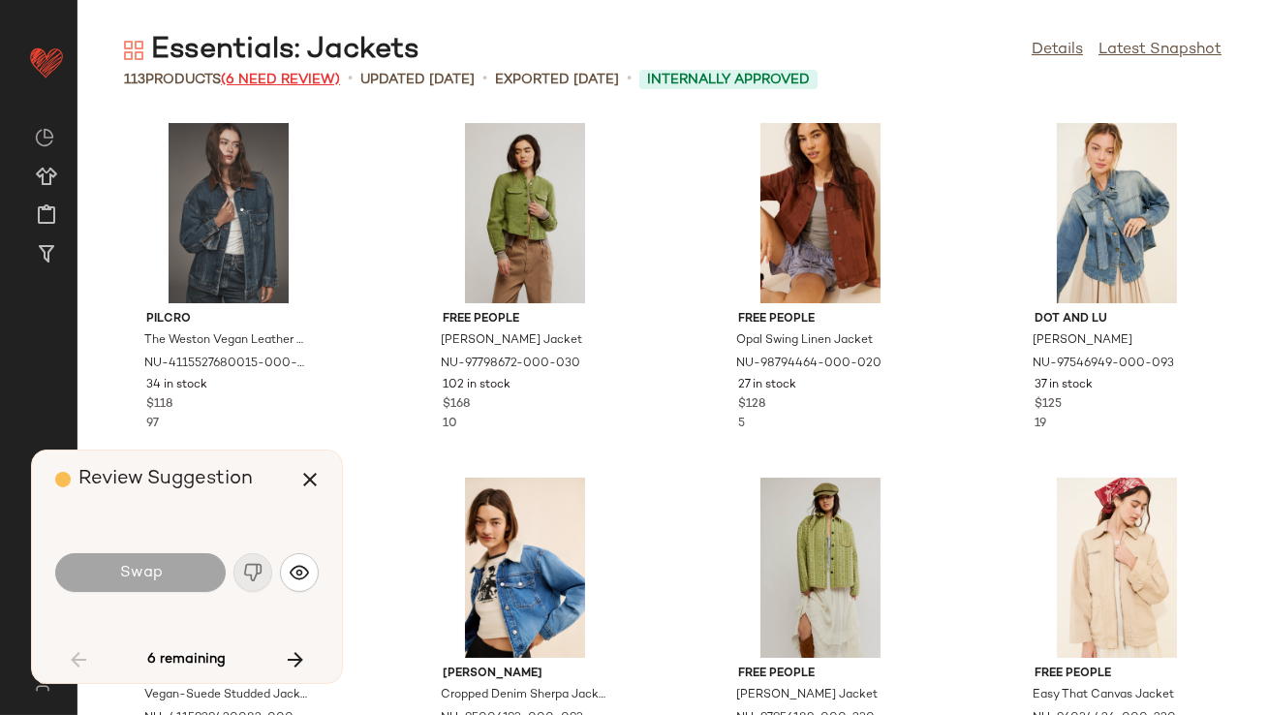
scroll to position [1419, 0]
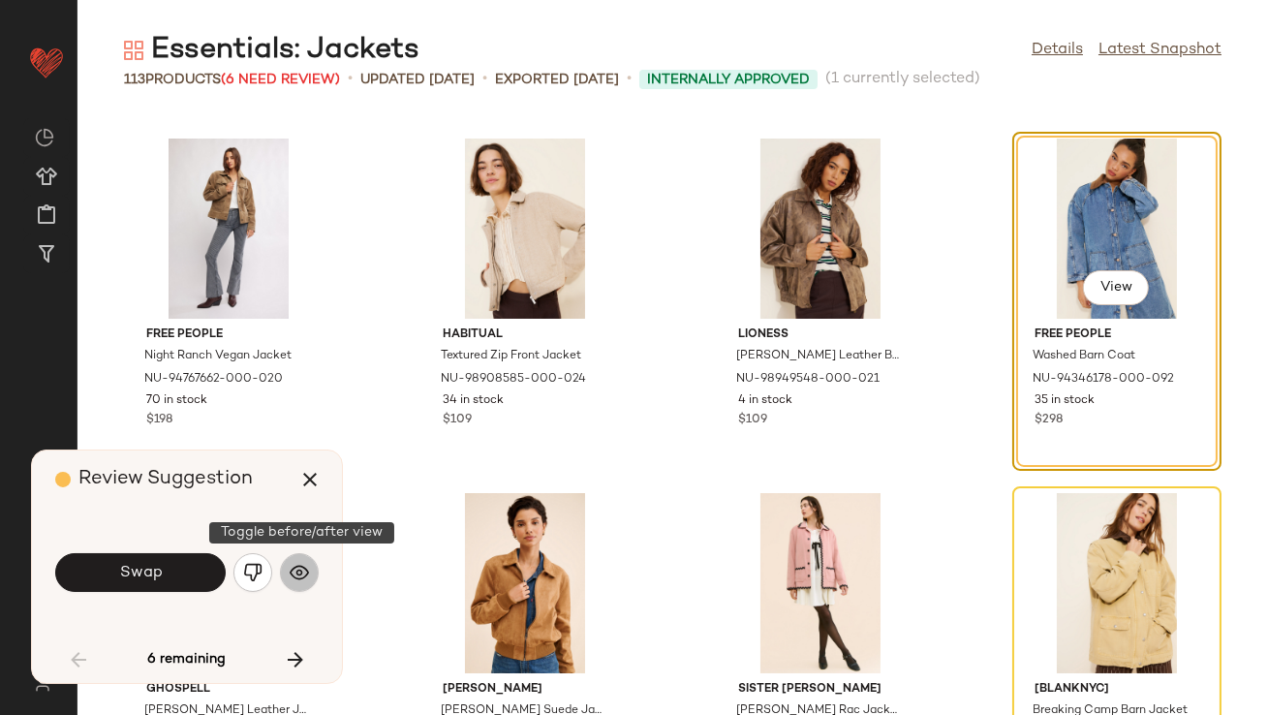
click at [304, 567] on img "button" at bounding box center [299, 572] width 19 height 19
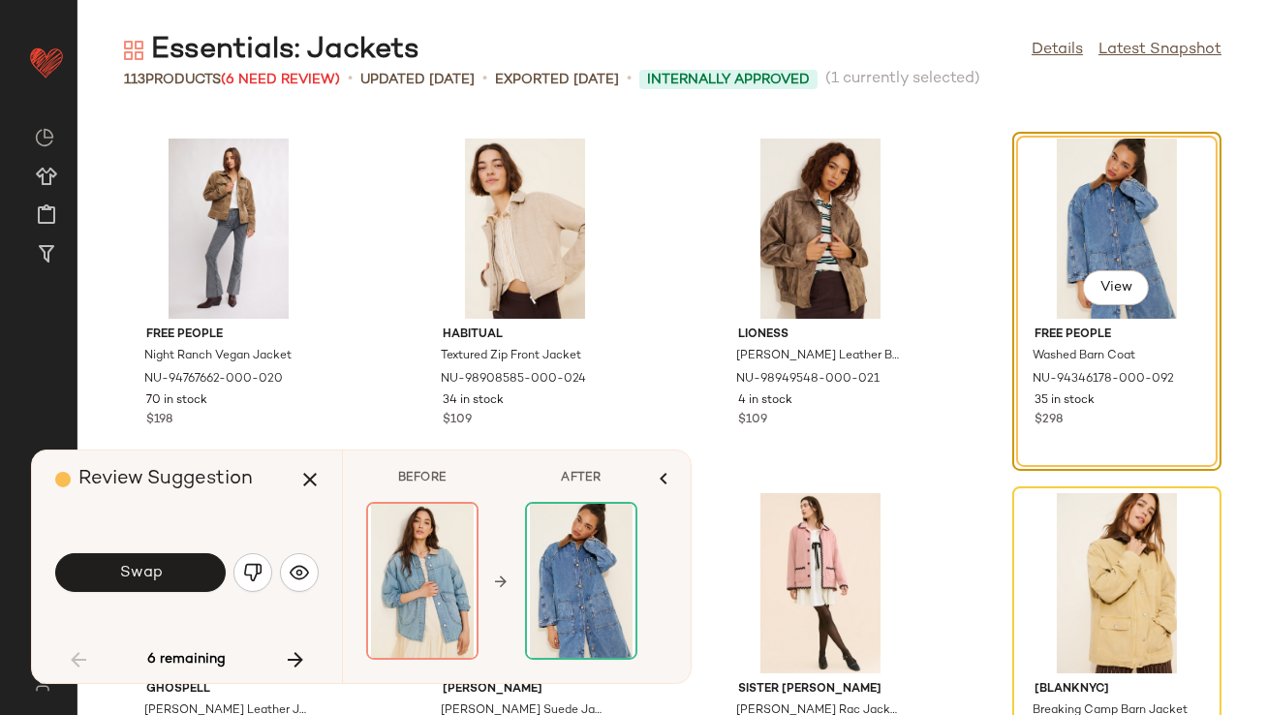
click at [164, 595] on div "Swap" at bounding box center [187, 572] width 264 height 47
click at [161, 573] on button "Swap" at bounding box center [140, 572] width 171 height 39
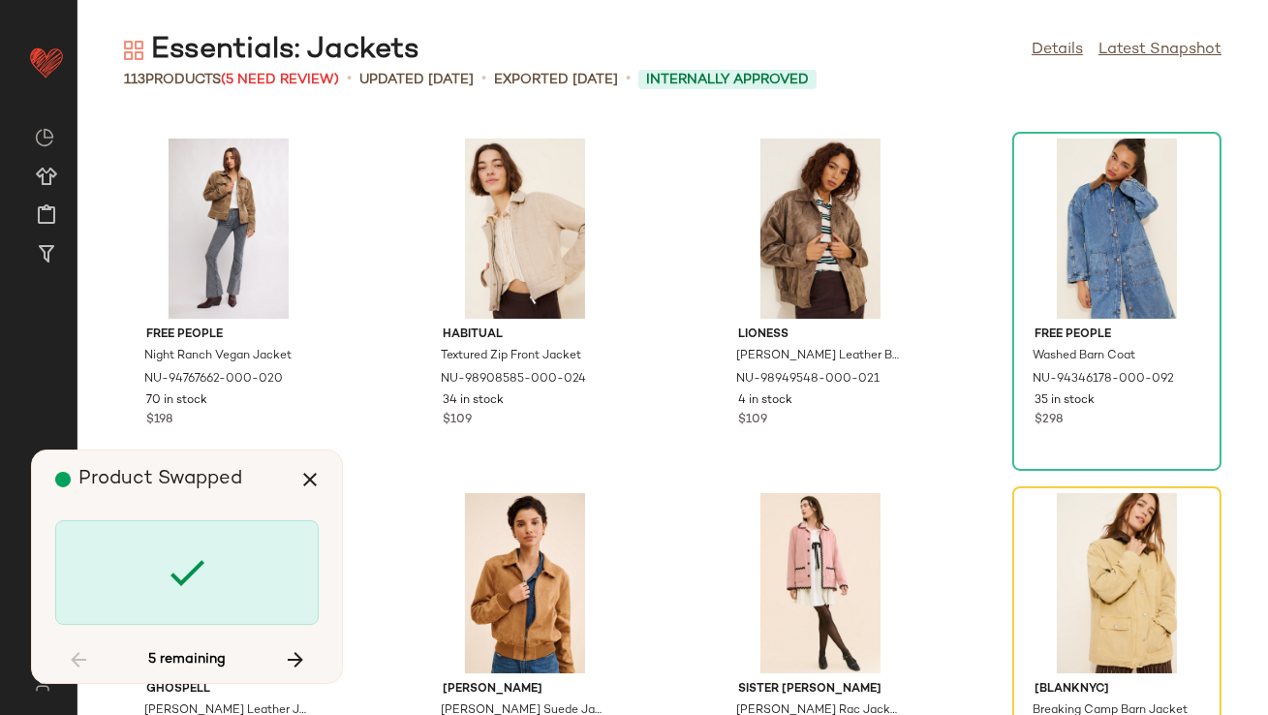
scroll to position [1773, 0]
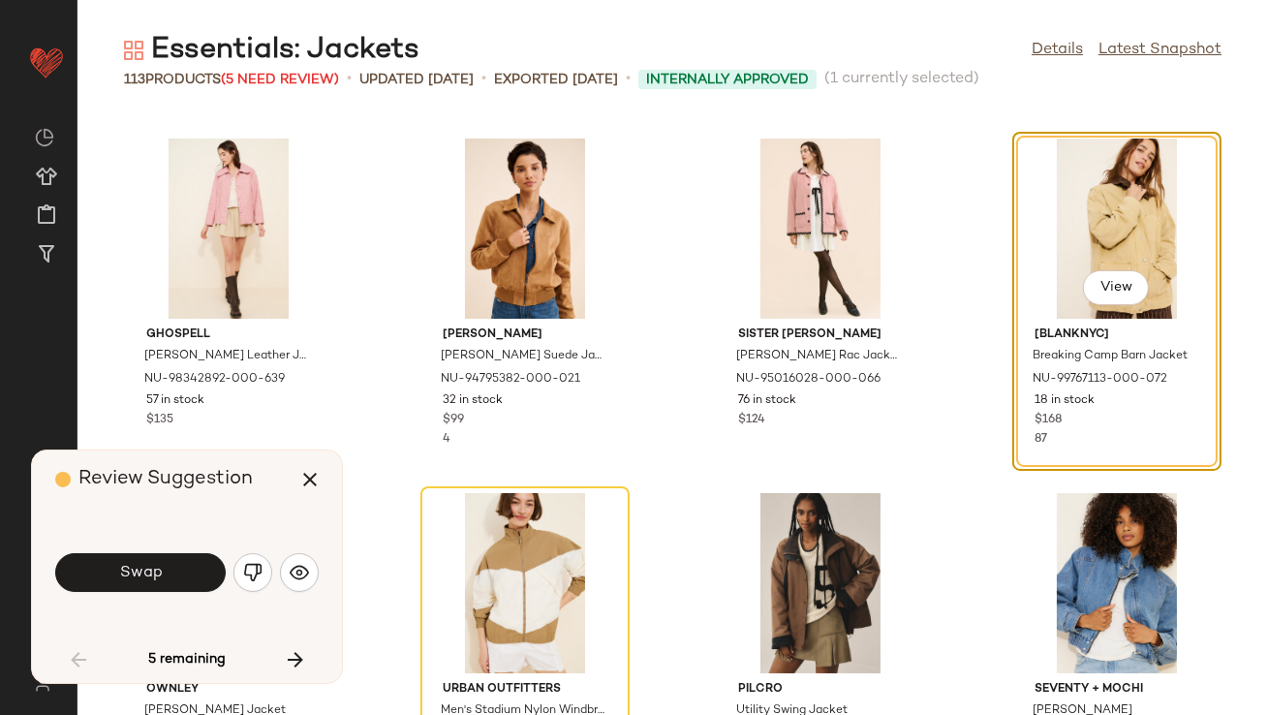
click at [161, 573] on button "Swap" at bounding box center [140, 572] width 171 height 39
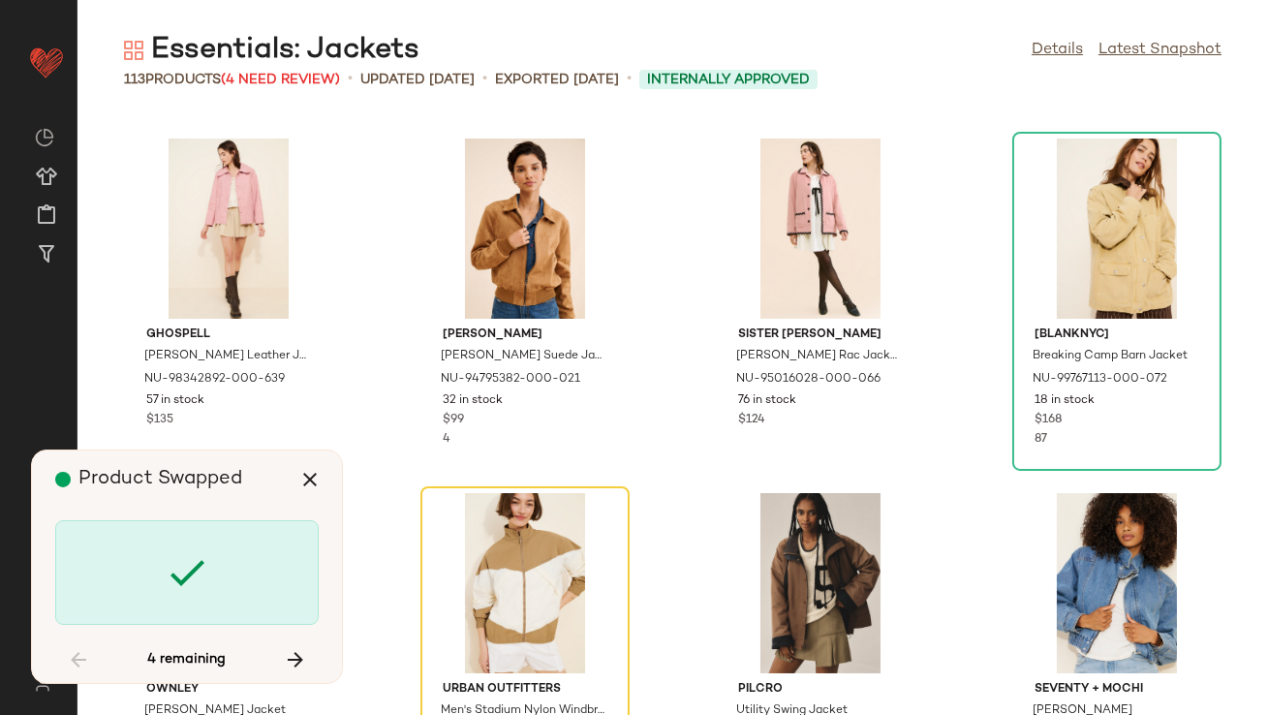
scroll to position [2127, 0]
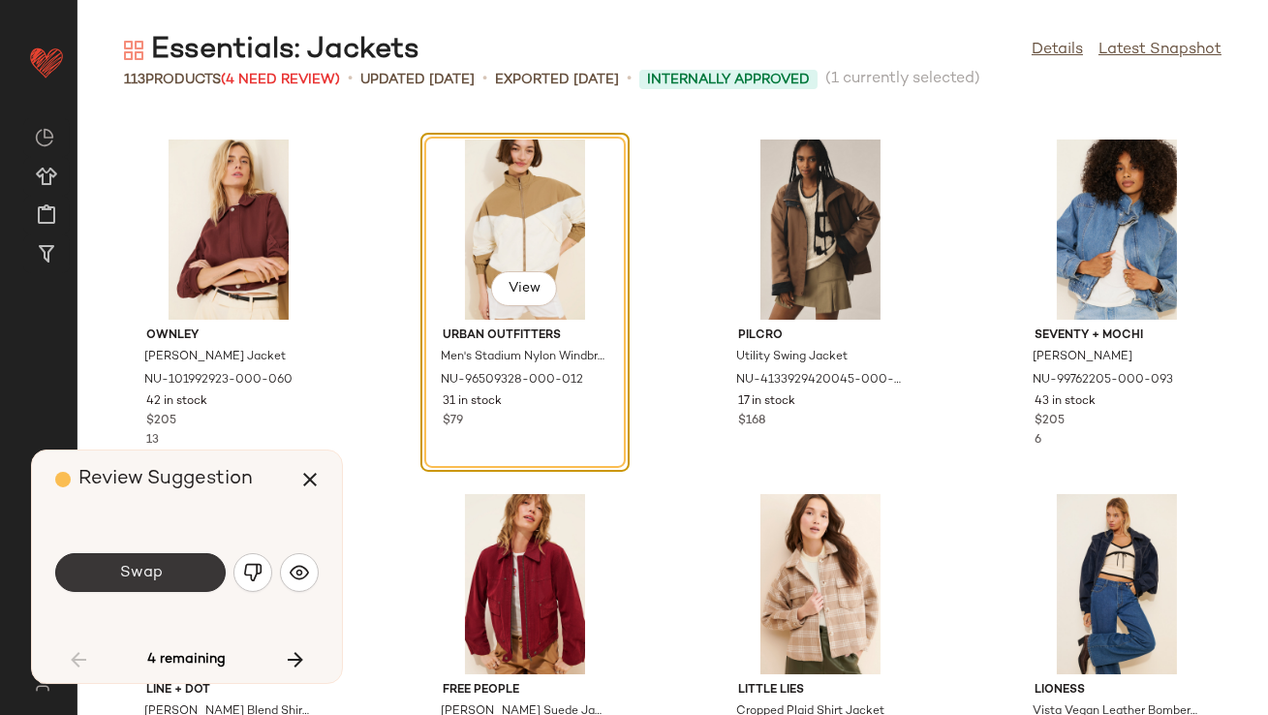
click at [161, 572] on span "Swap" at bounding box center [140, 573] width 44 height 18
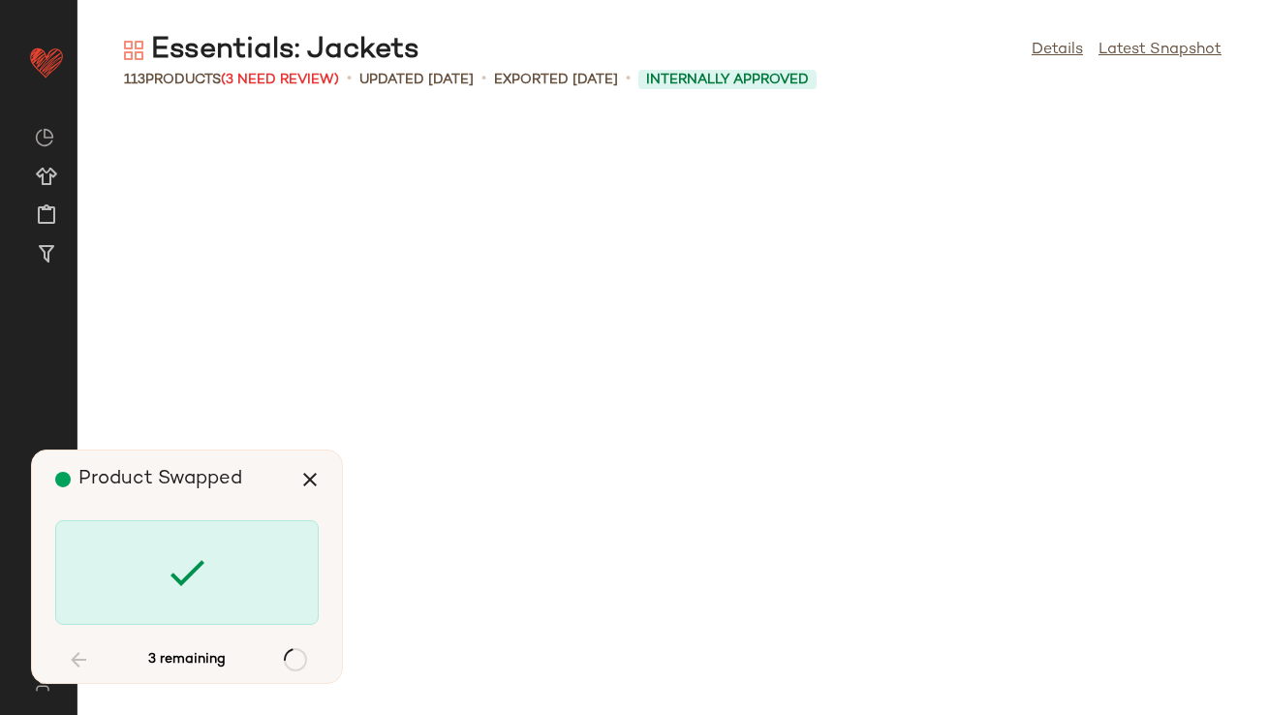
scroll to position [4965, 0]
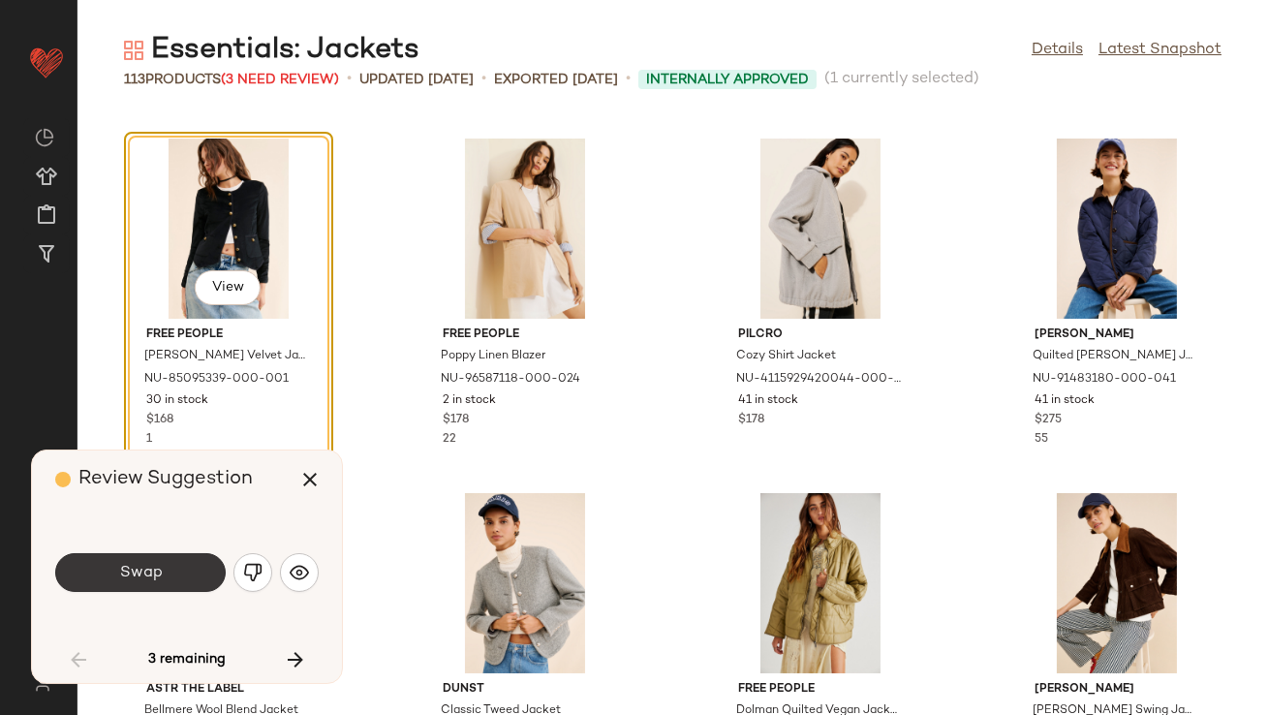
click at [161, 573] on span "Swap" at bounding box center [140, 573] width 44 height 18
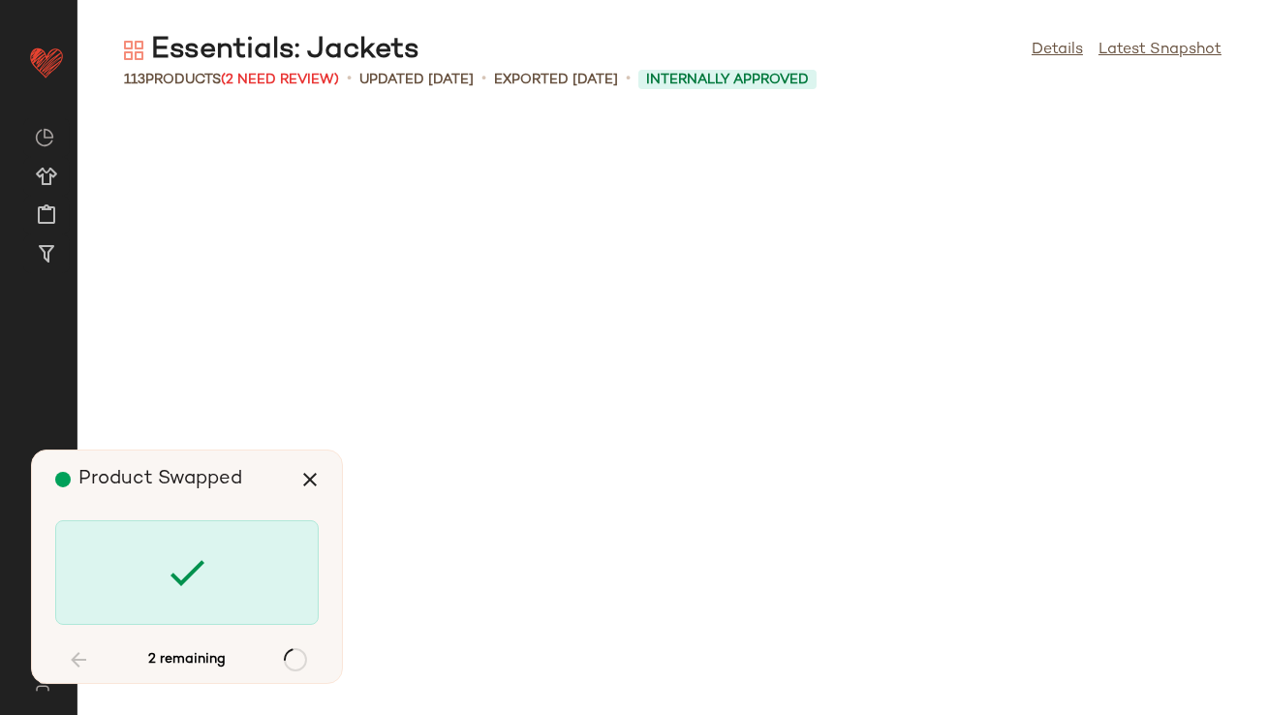
scroll to position [6384, 0]
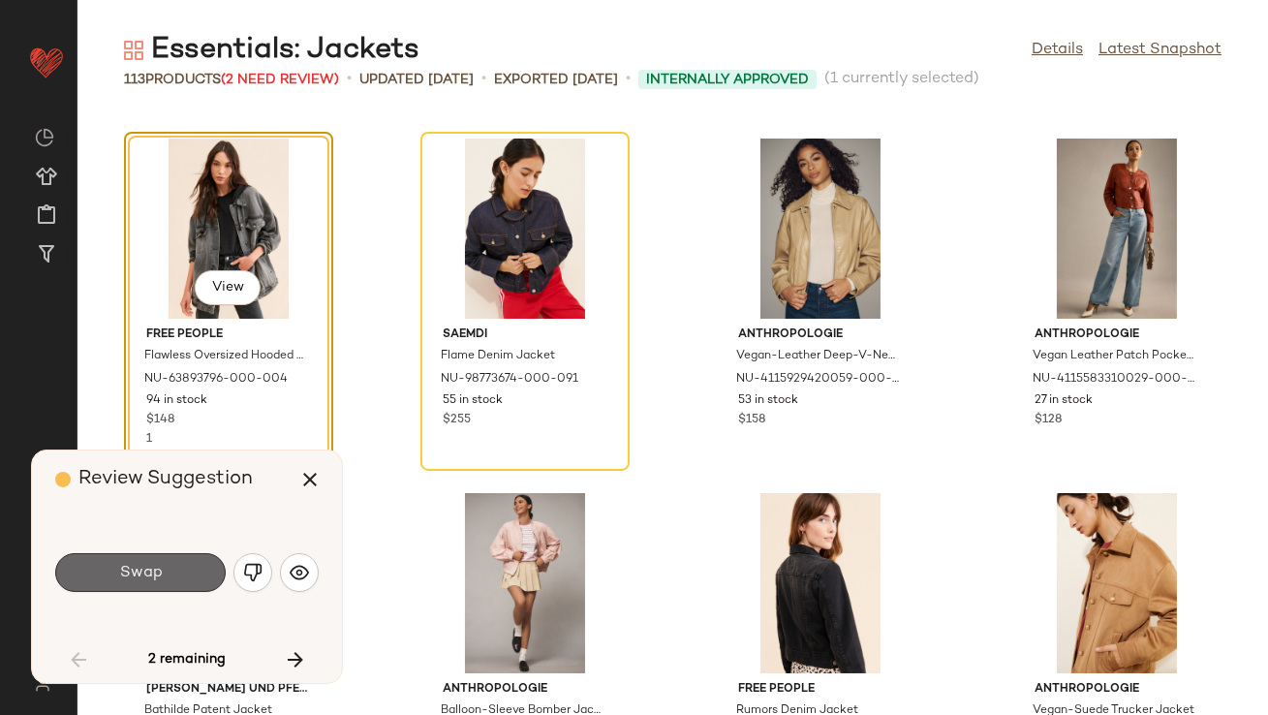
click at [160, 573] on span "Swap" at bounding box center [140, 573] width 44 height 18
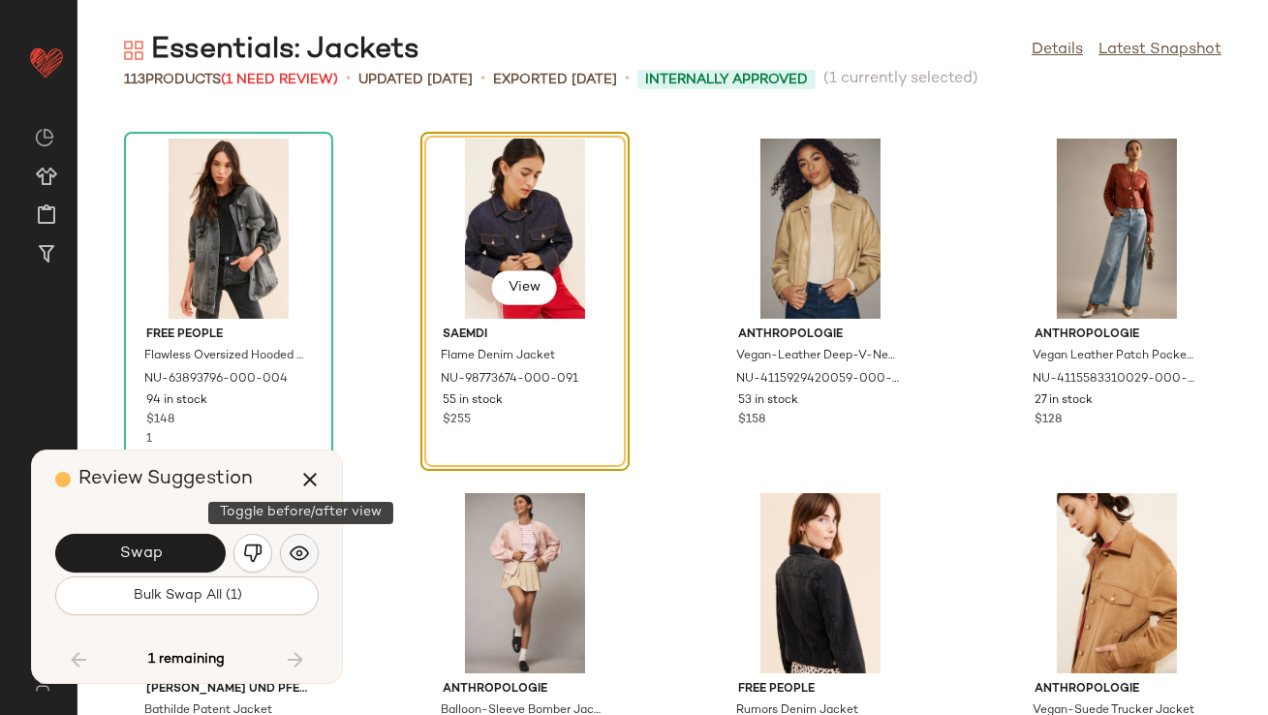
click at [293, 566] on button "button" at bounding box center [299, 553] width 39 height 39
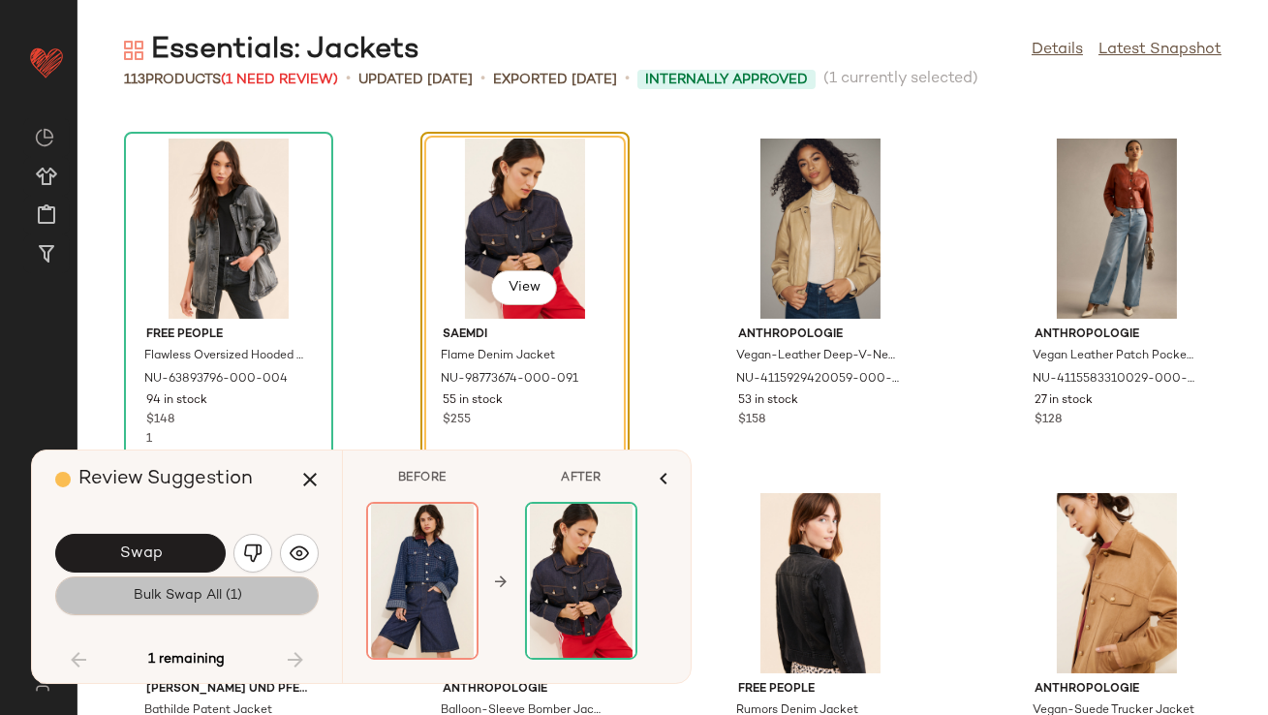
click at [273, 589] on button "Bulk Swap All (1)" at bounding box center [187, 596] width 264 height 39
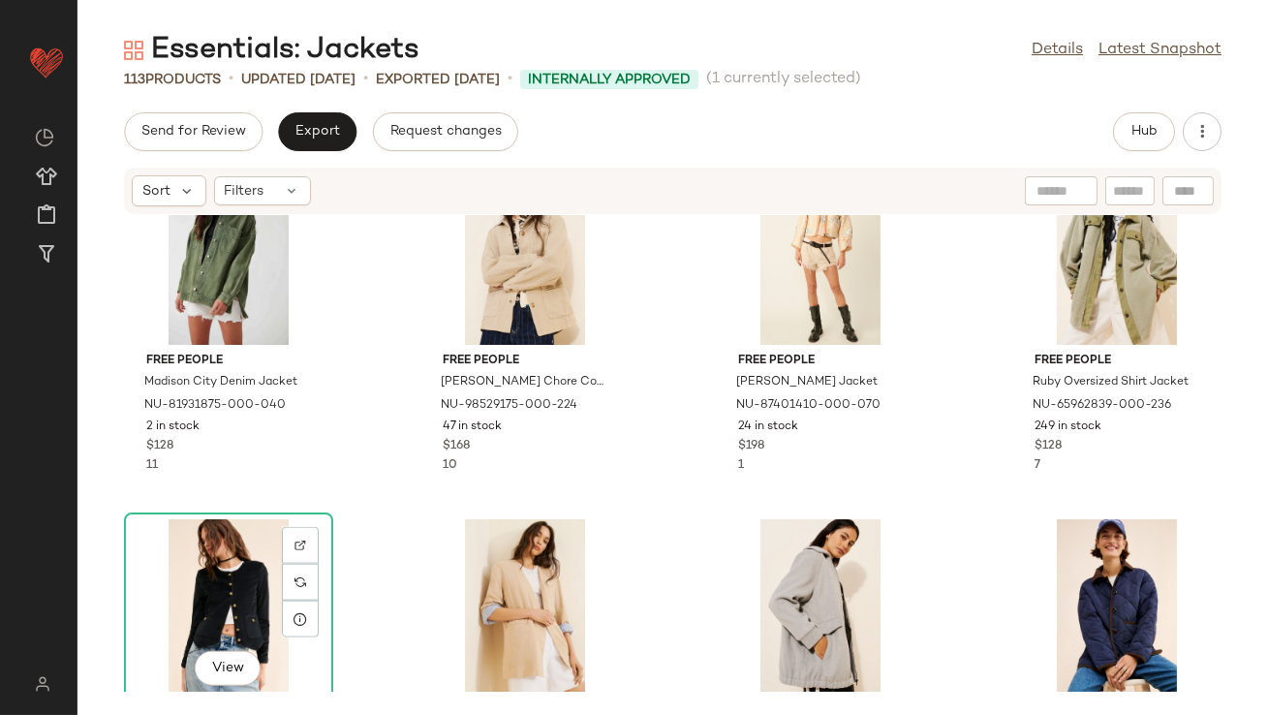
scroll to position [4804, 0]
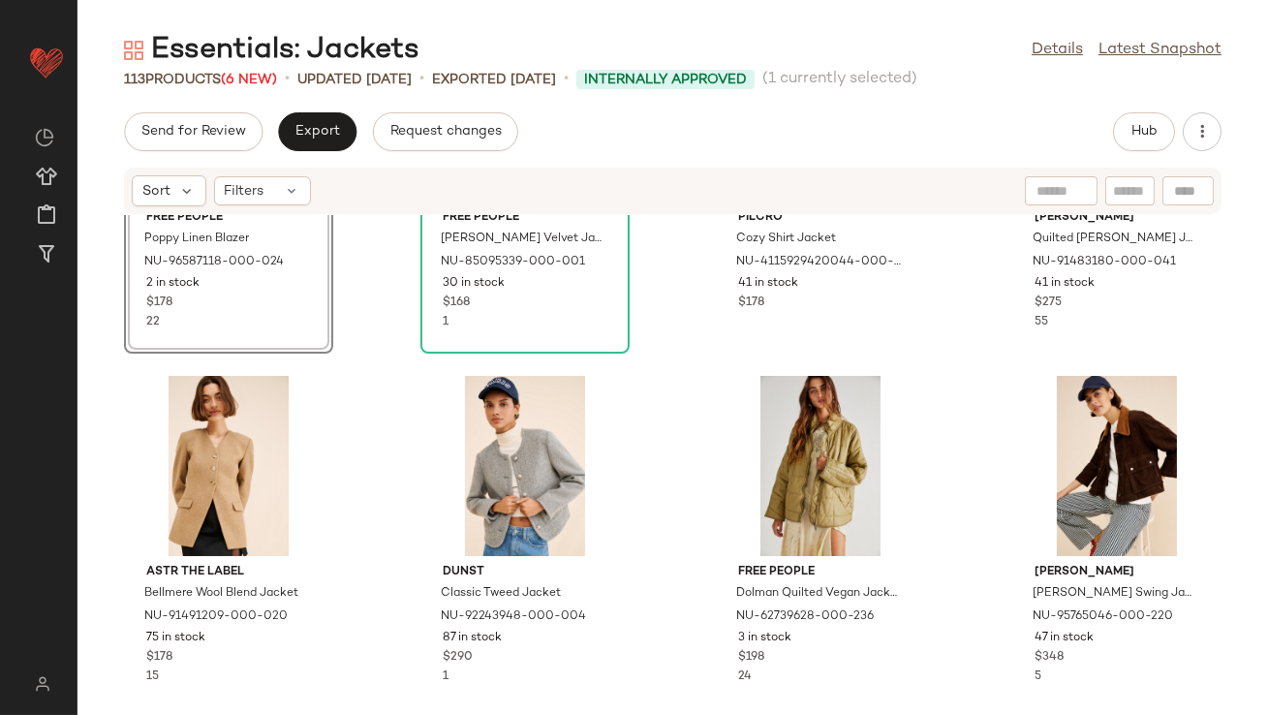
scroll to position [5043, 0]
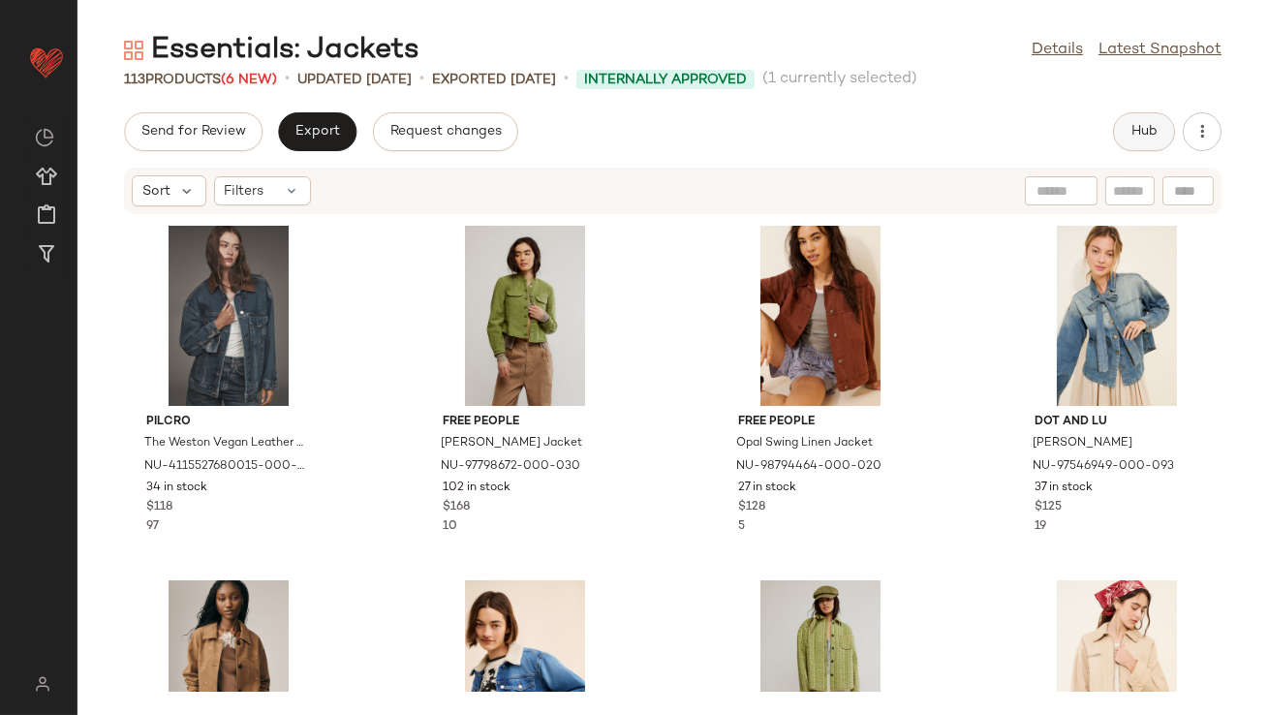
click at [1143, 134] on span "Hub" at bounding box center [1144, 132] width 27 height 16
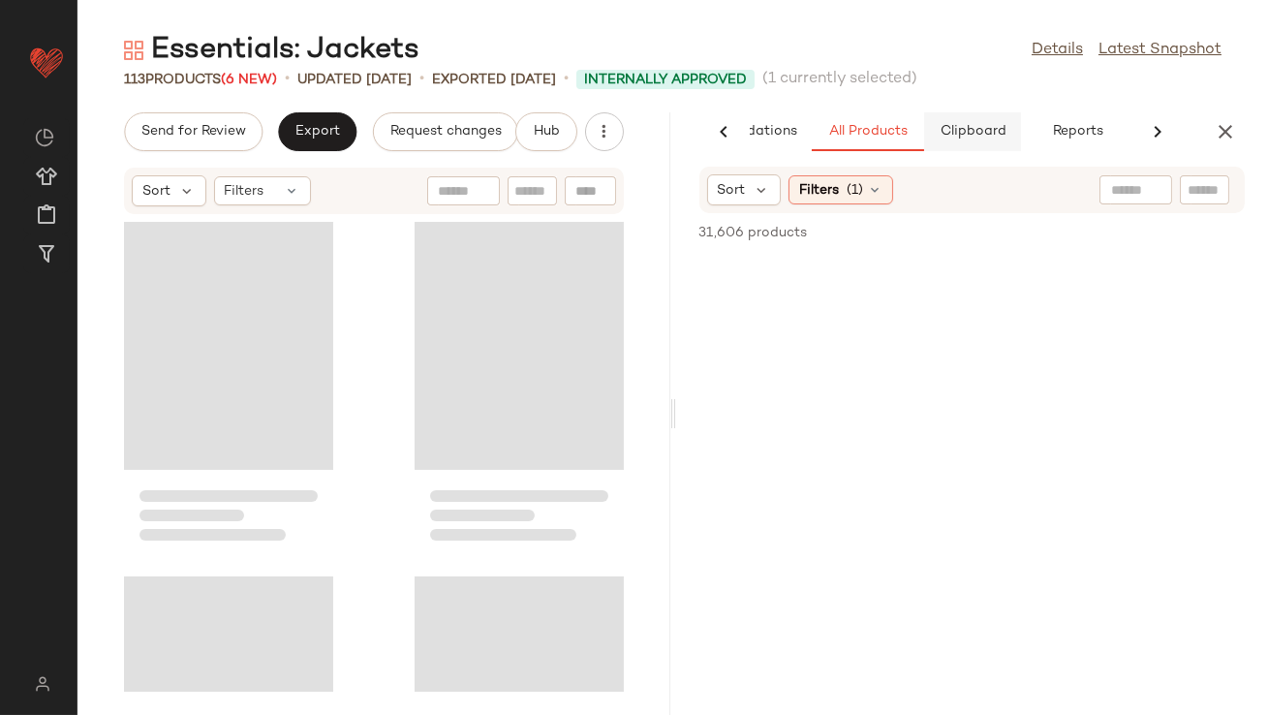
scroll to position [0, 109]
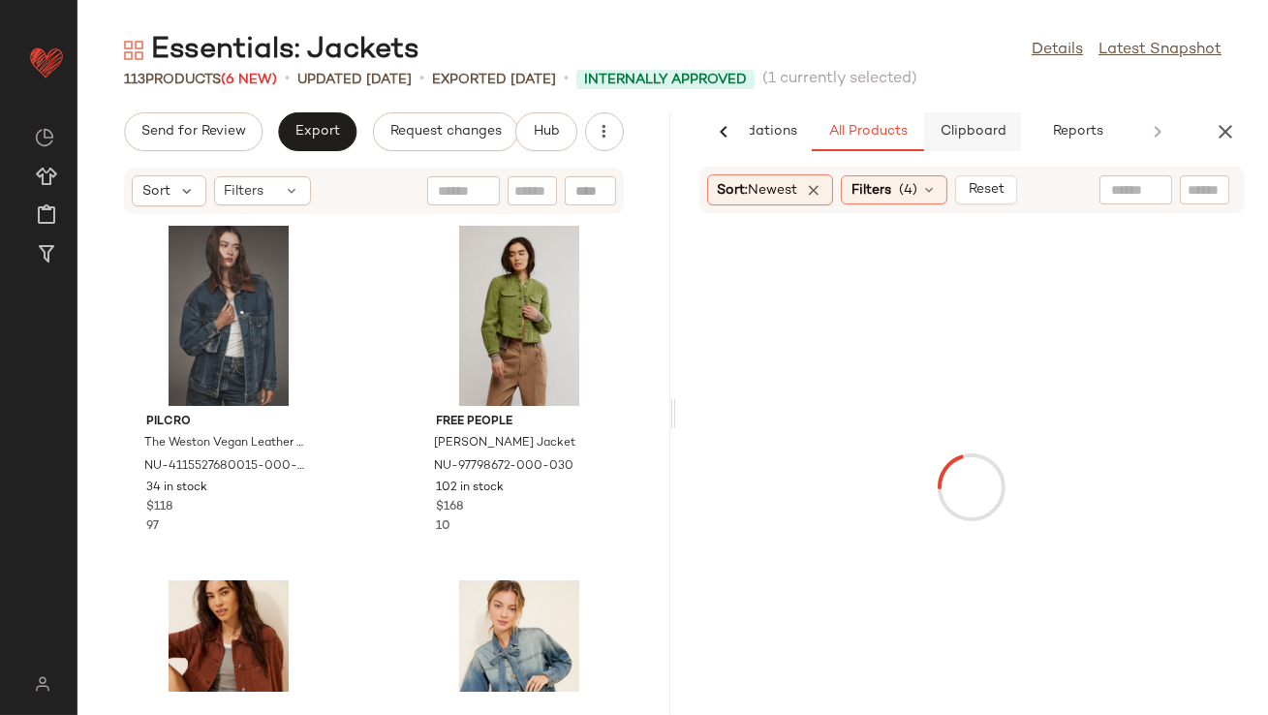
click at [950, 138] on span "Clipboard" at bounding box center [972, 132] width 67 height 16
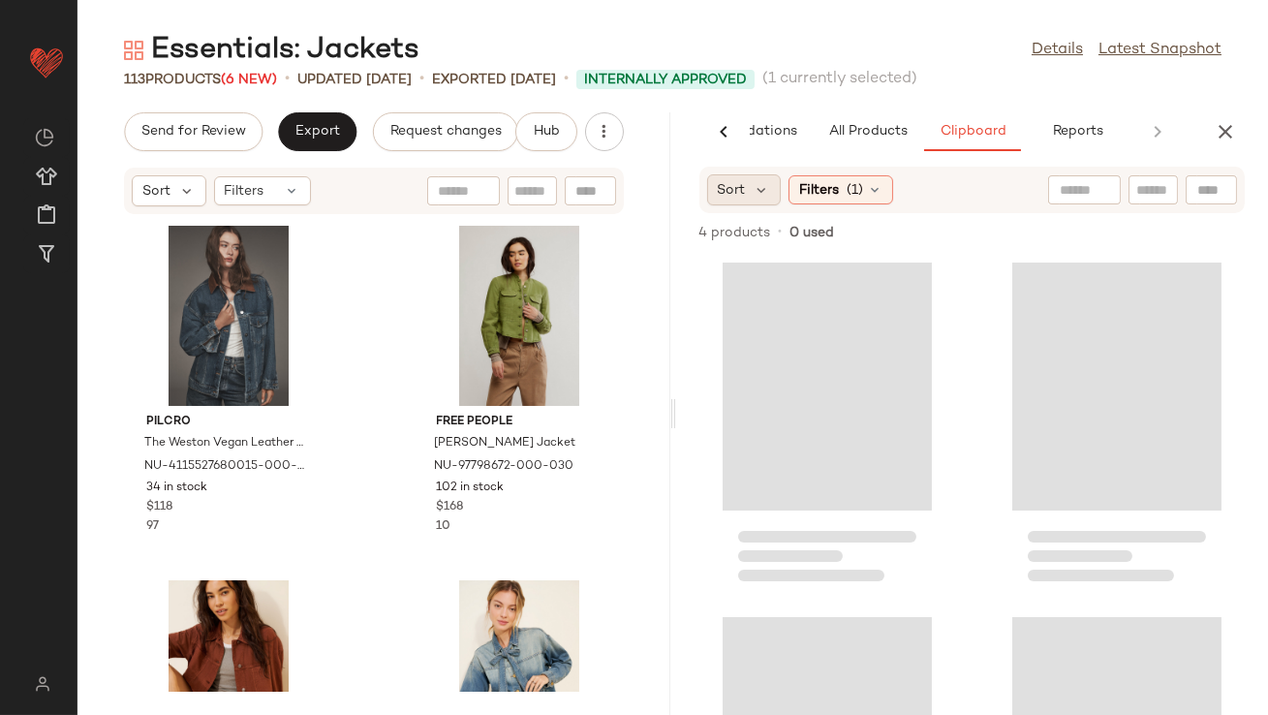
click at [750, 189] on div "Sort" at bounding box center [744, 189] width 75 height 31
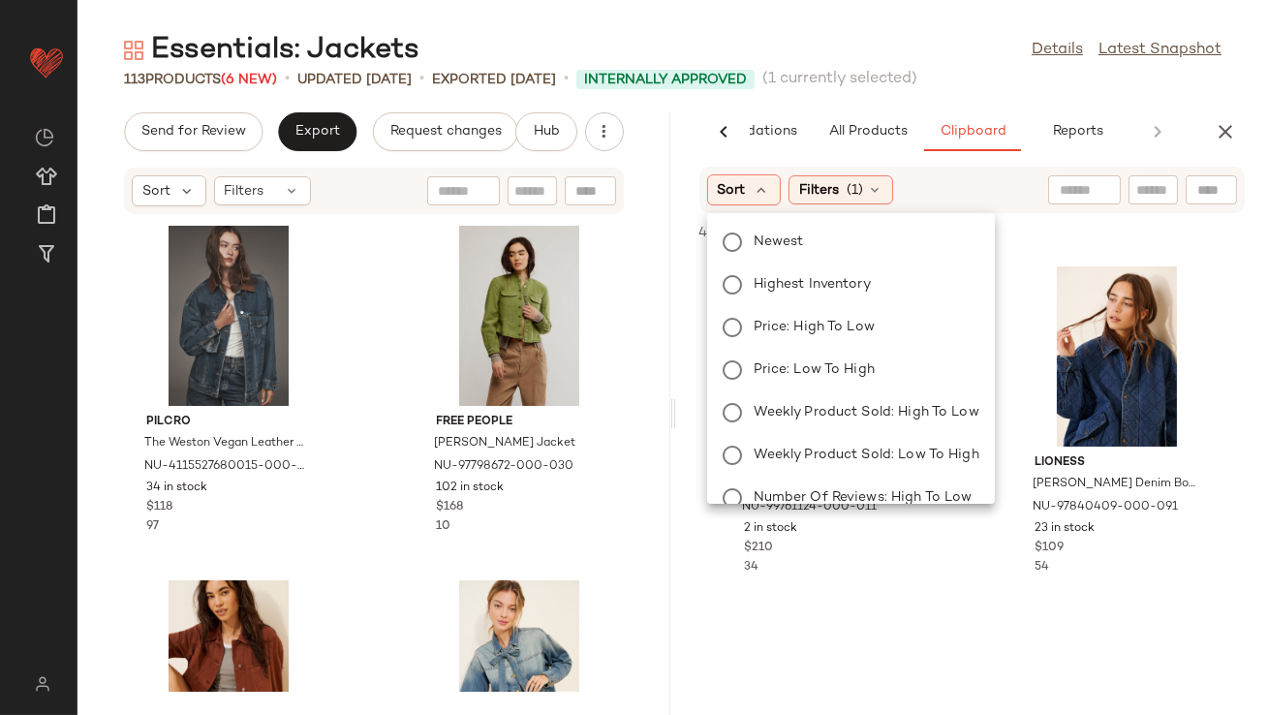
click at [764, 268] on div "Newest Highest Inventory Price: High to Low Price: Low to High Weekly Product S…" at bounding box center [849, 434] width 292 height 426
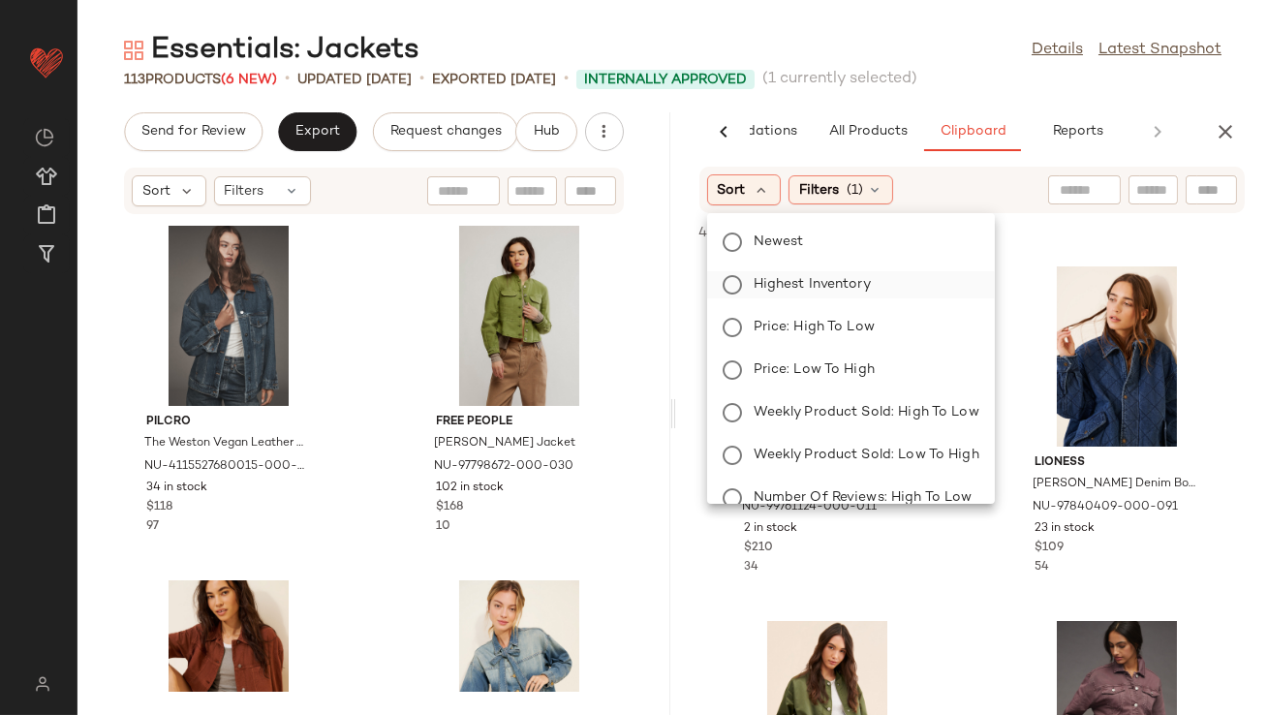
click at [765, 272] on label "Highest Inventory" at bounding box center [863, 284] width 234 height 27
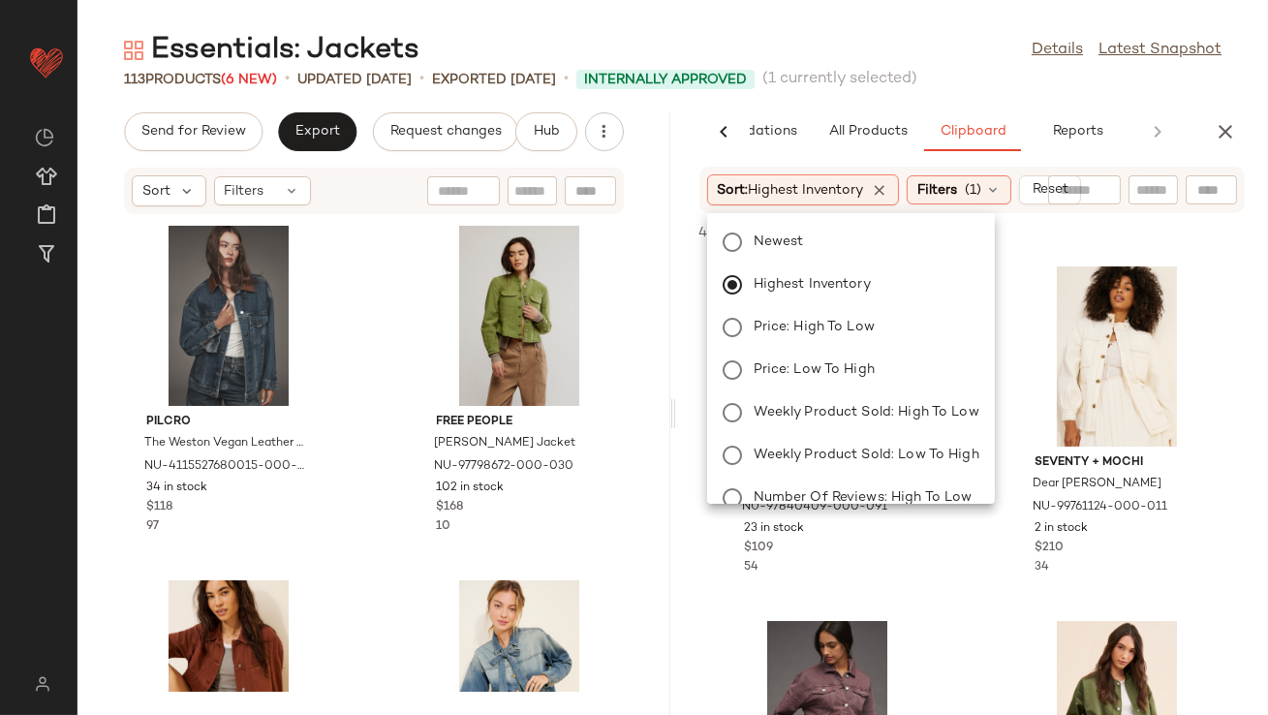
click at [873, 50] on div "Essentials: Jackets Details Latest Snapshot" at bounding box center [673, 50] width 1191 height 39
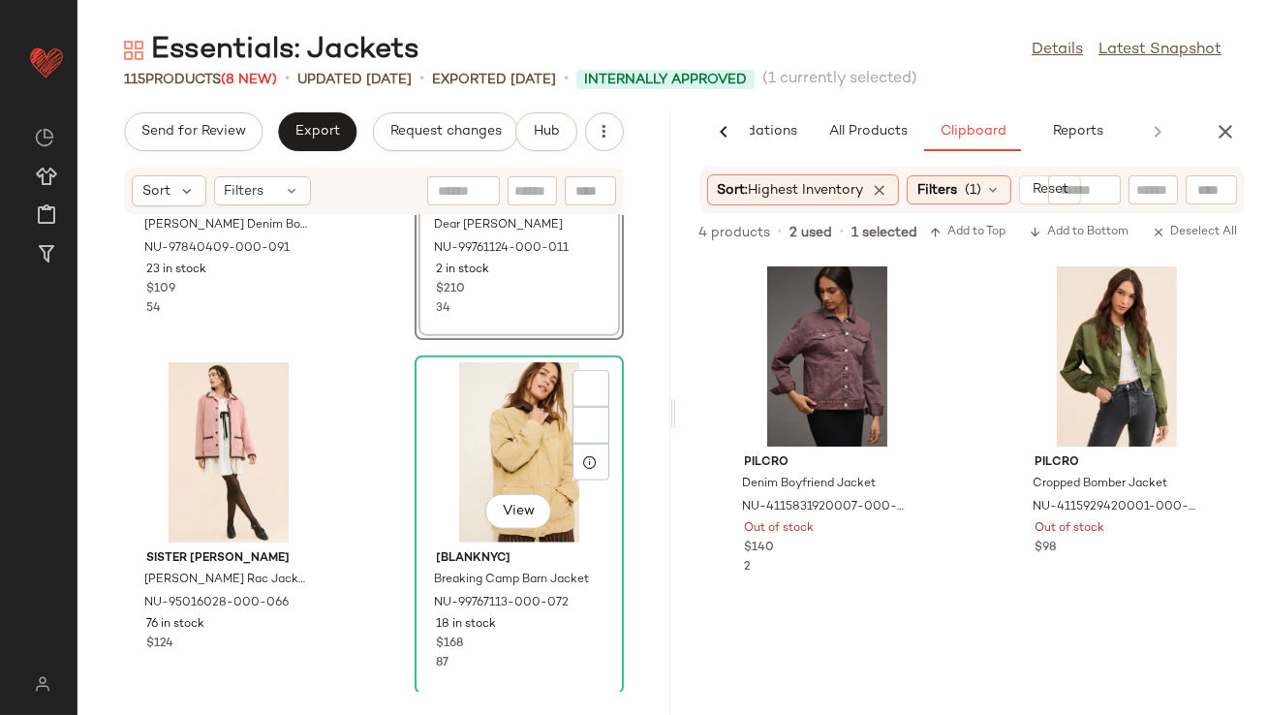
scroll to position [4170, 0]
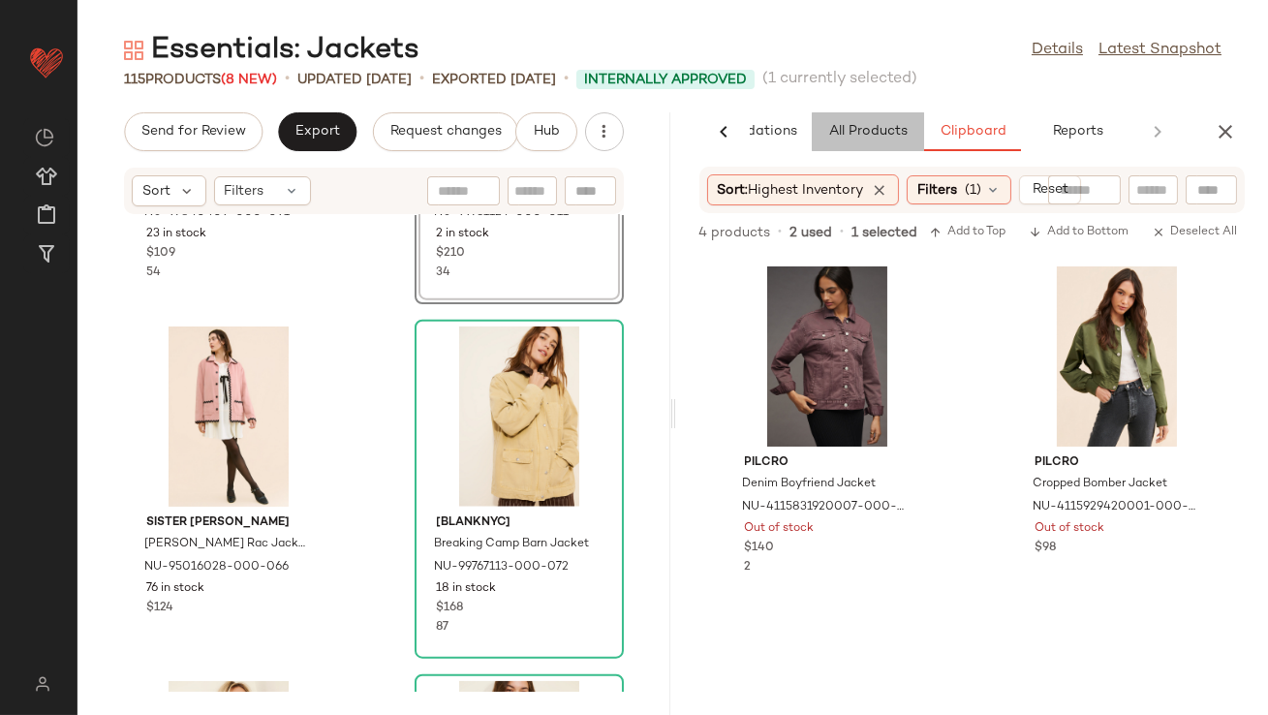
click at [871, 126] on span "All Products" at bounding box center [866, 132] width 79 height 16
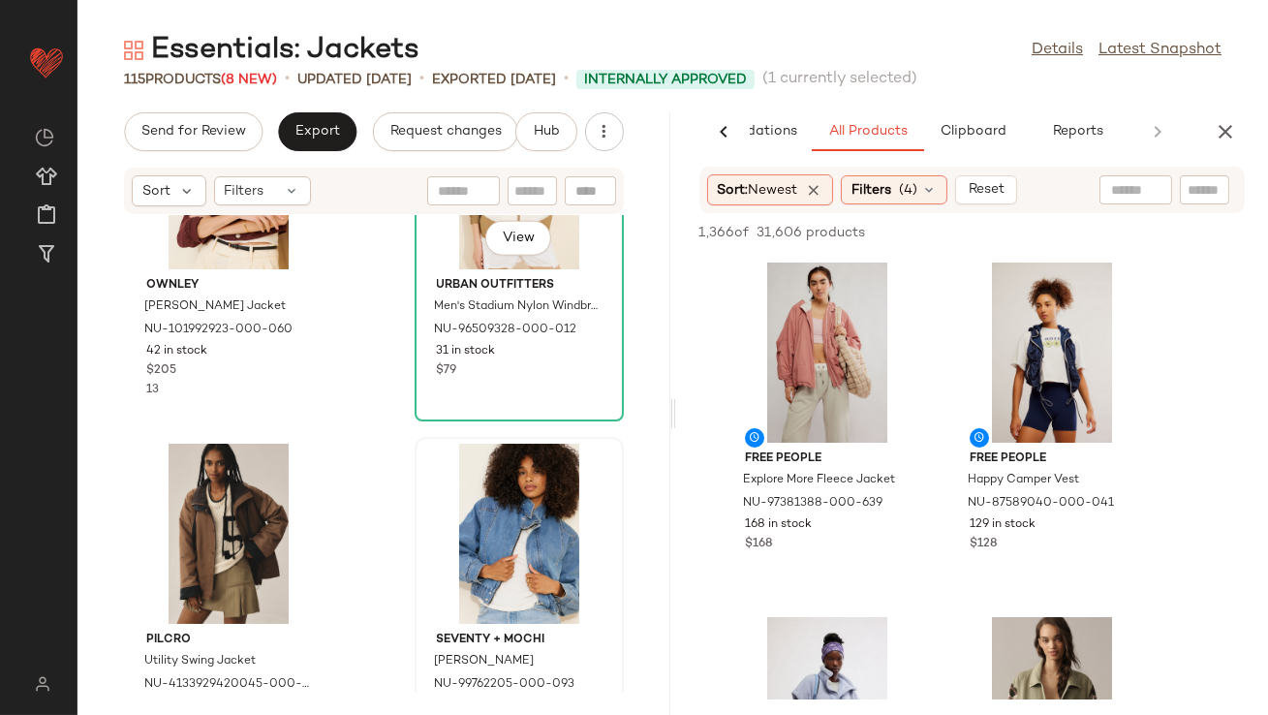
scroll to position [4810, 0]
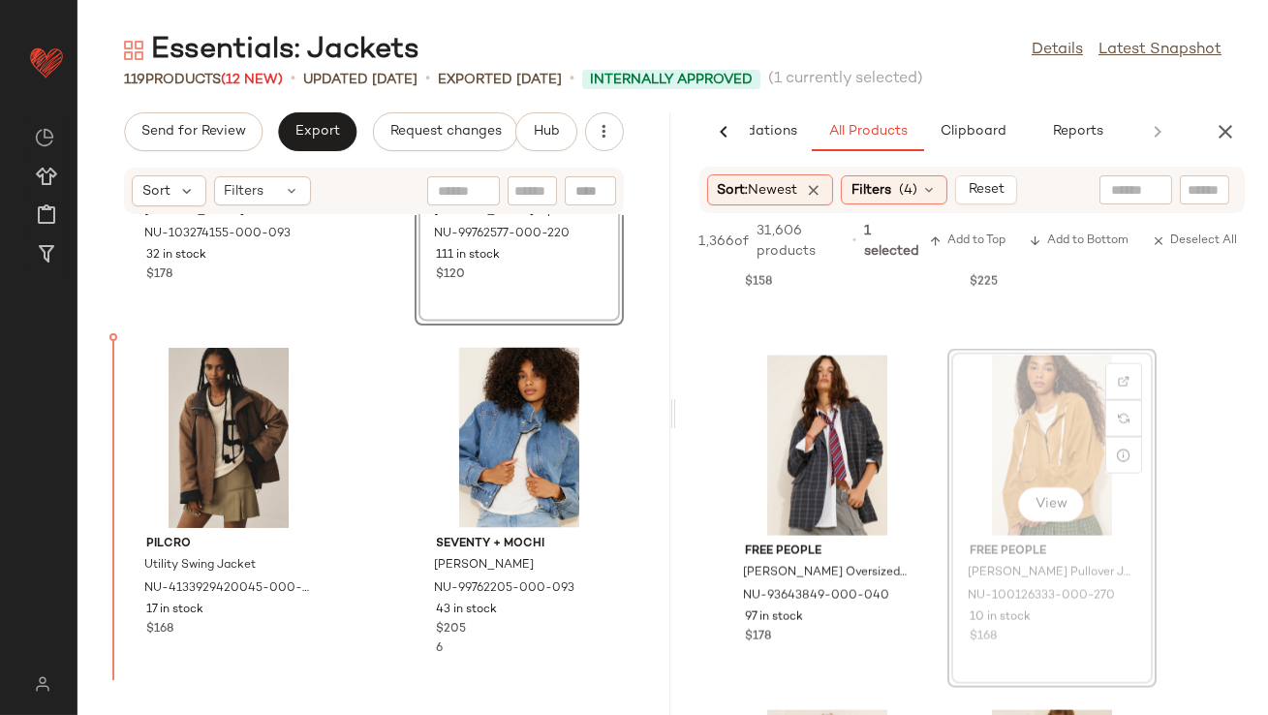
scroll to position [5569, 0]
drag, startPoint x: 1063, startPoint y: 436, endPoint x: 967, endPoint y: 439, distance: 96.0
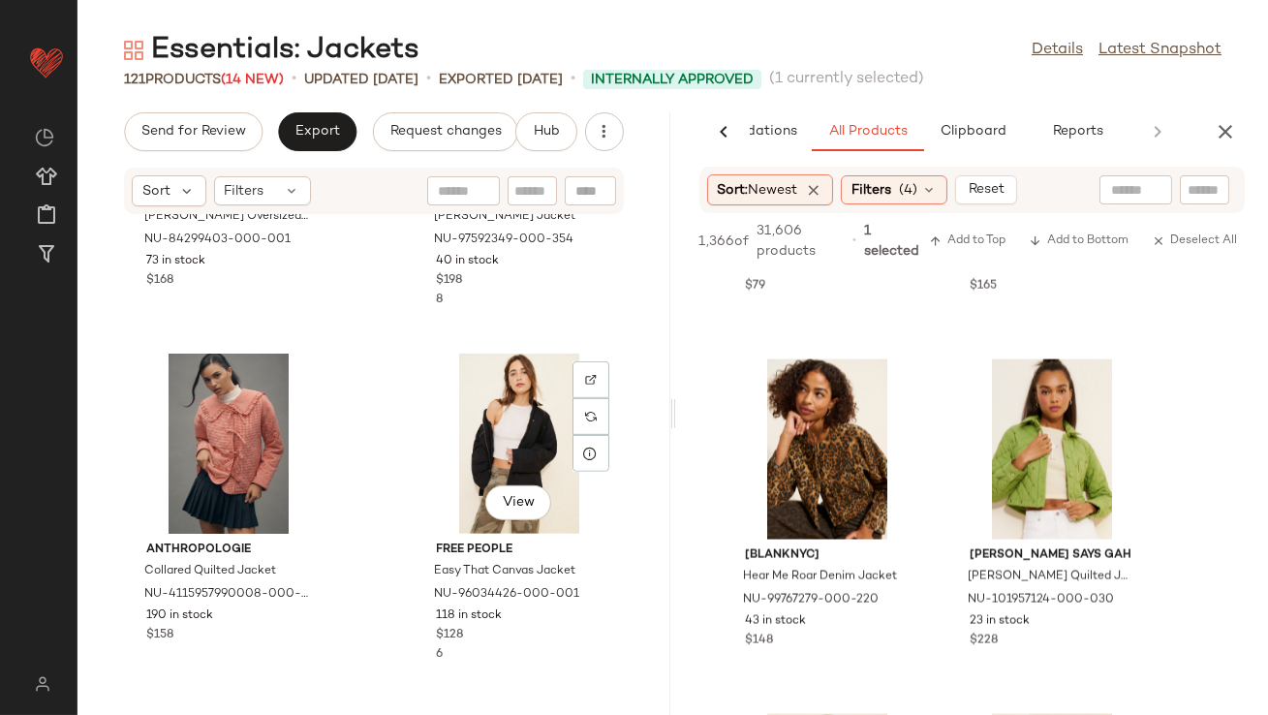
scroll to position [2619, 0]
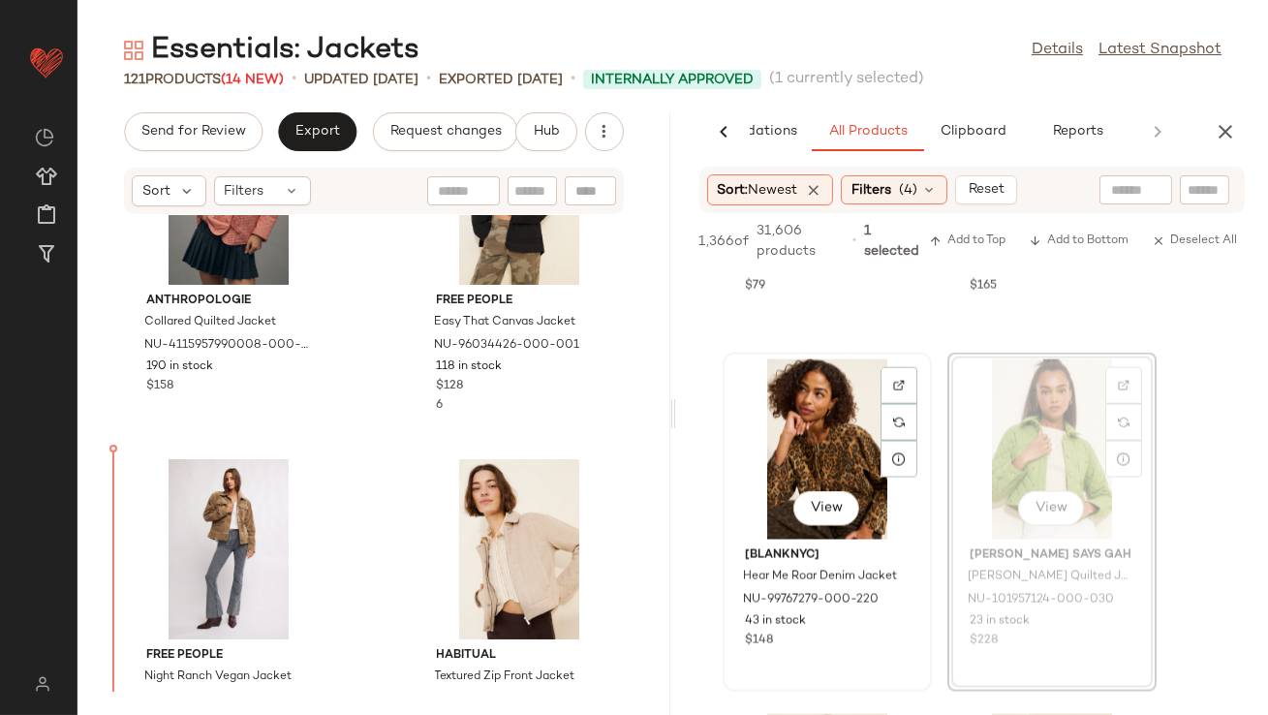
drag, startPoint x: 1035, startPoint y: 436, endPoint x: 778, endPoint y: 466, distance: 258.5
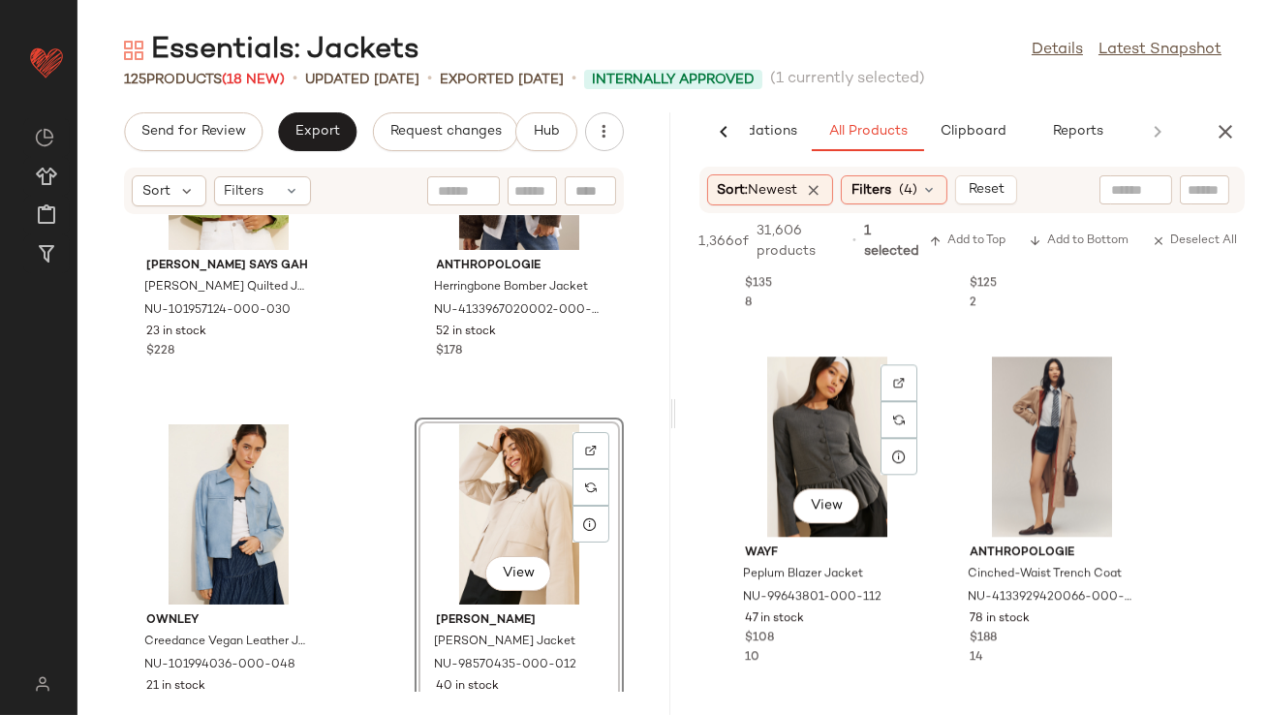
scroll to position [10483, 0]
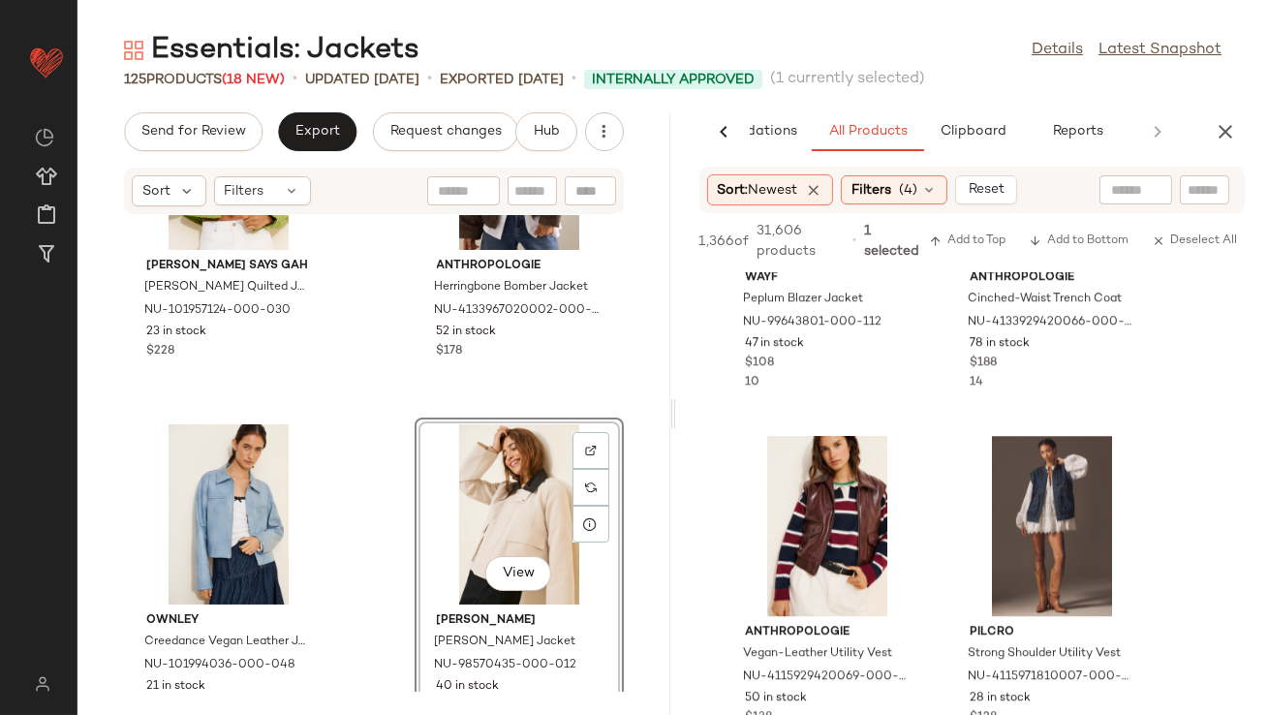
click at [1222, 109] on div "Essentials: Jackets Details Latest Snapshot 125 Products (18 New) • updated Aug…" at bounding box center [673, 373] width 1191 height 684
click at [1222, 127] on icon "button" at bounding box center [1225, 131] width 23 height 23
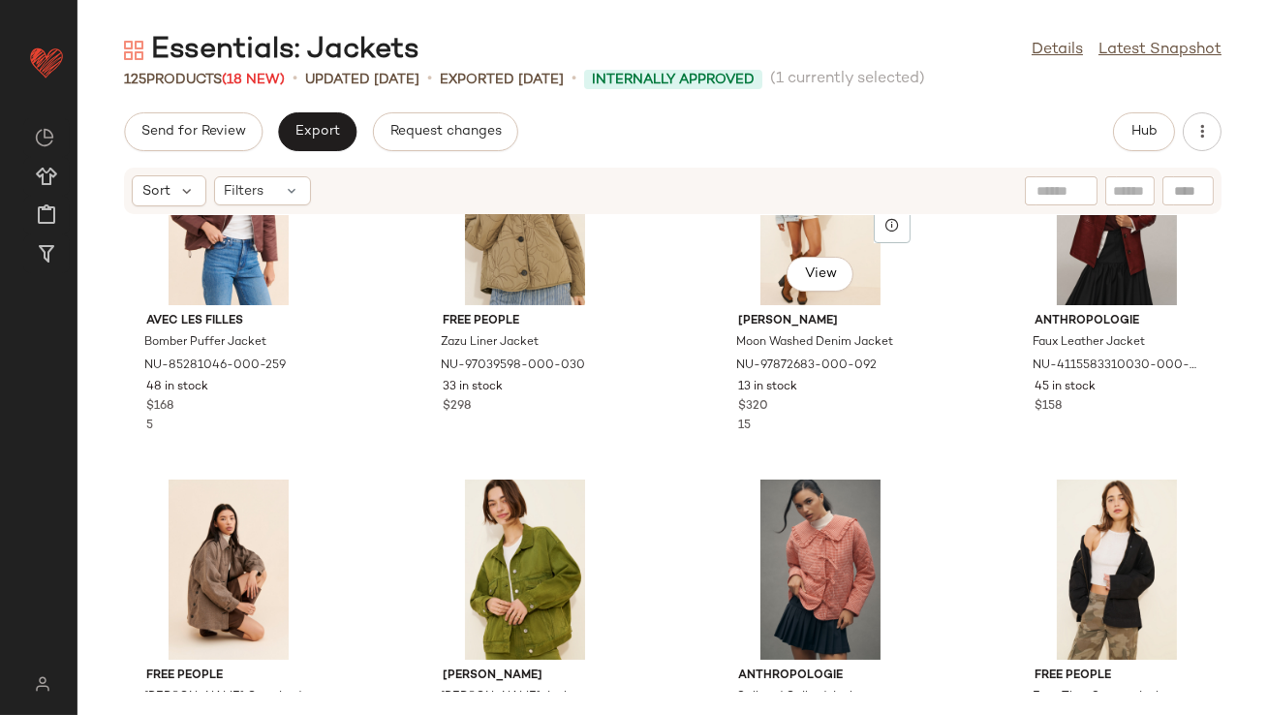
scroll to position [954, 0]
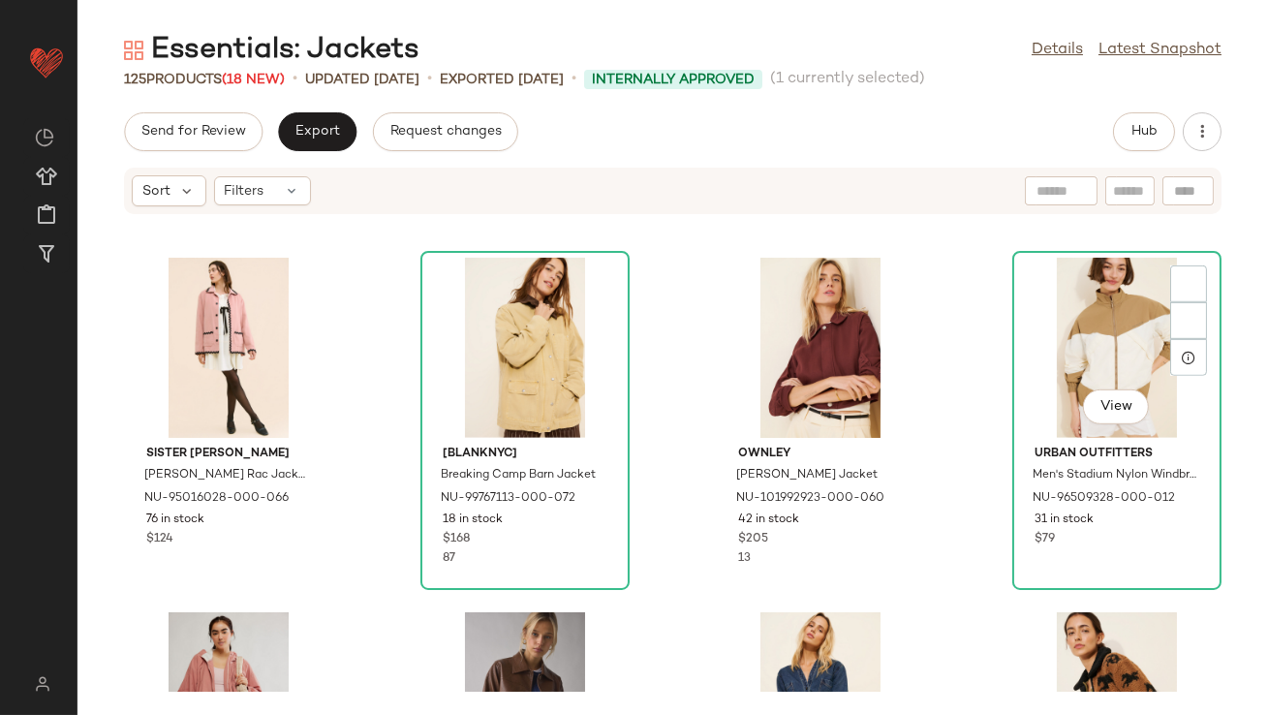
scroll to position [2350, 0]
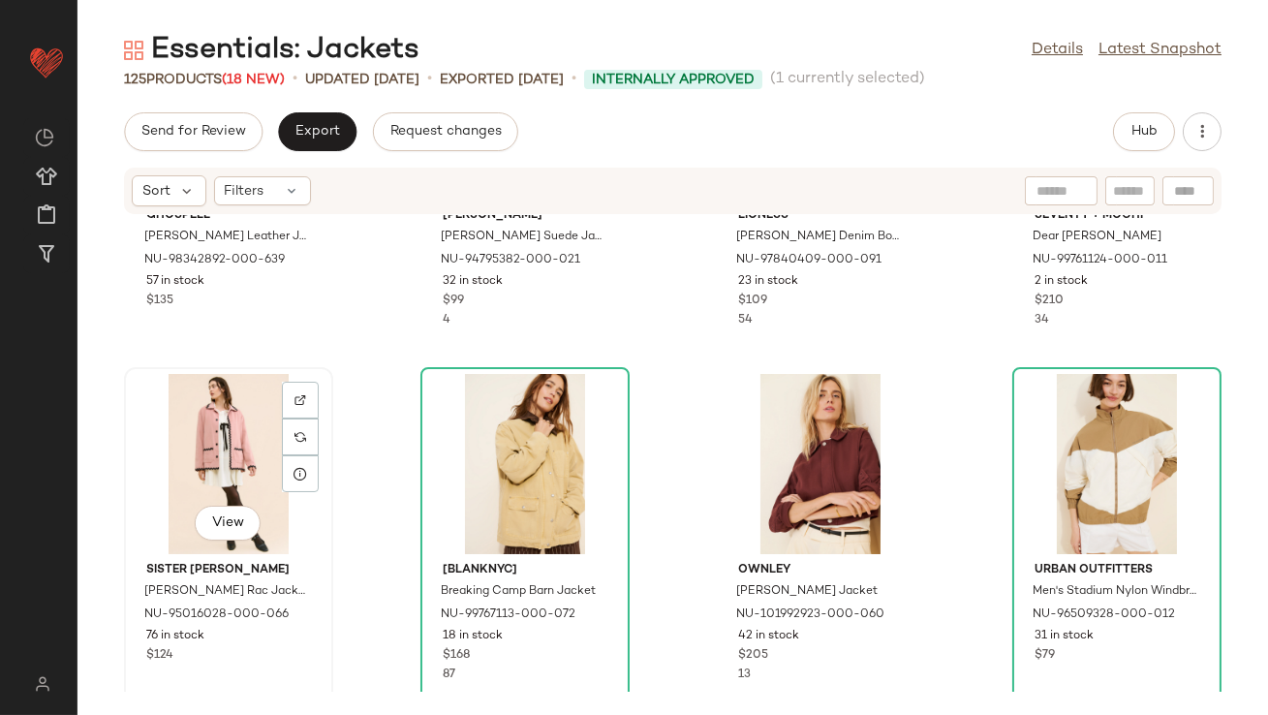
click at [236, 456] on div "View" at bounding box center [229, 464] width 196 height 180
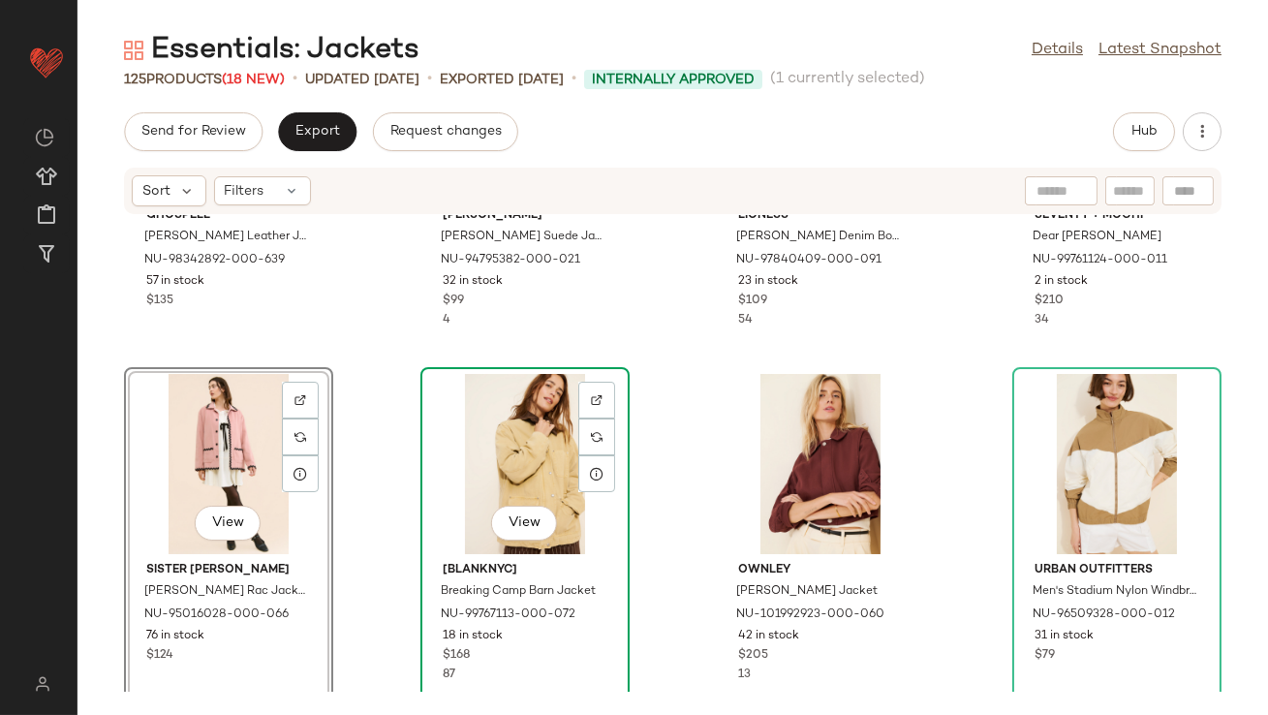
click at [488, 466] on div "View" at bounding box center [525, 464] width 196 height 180
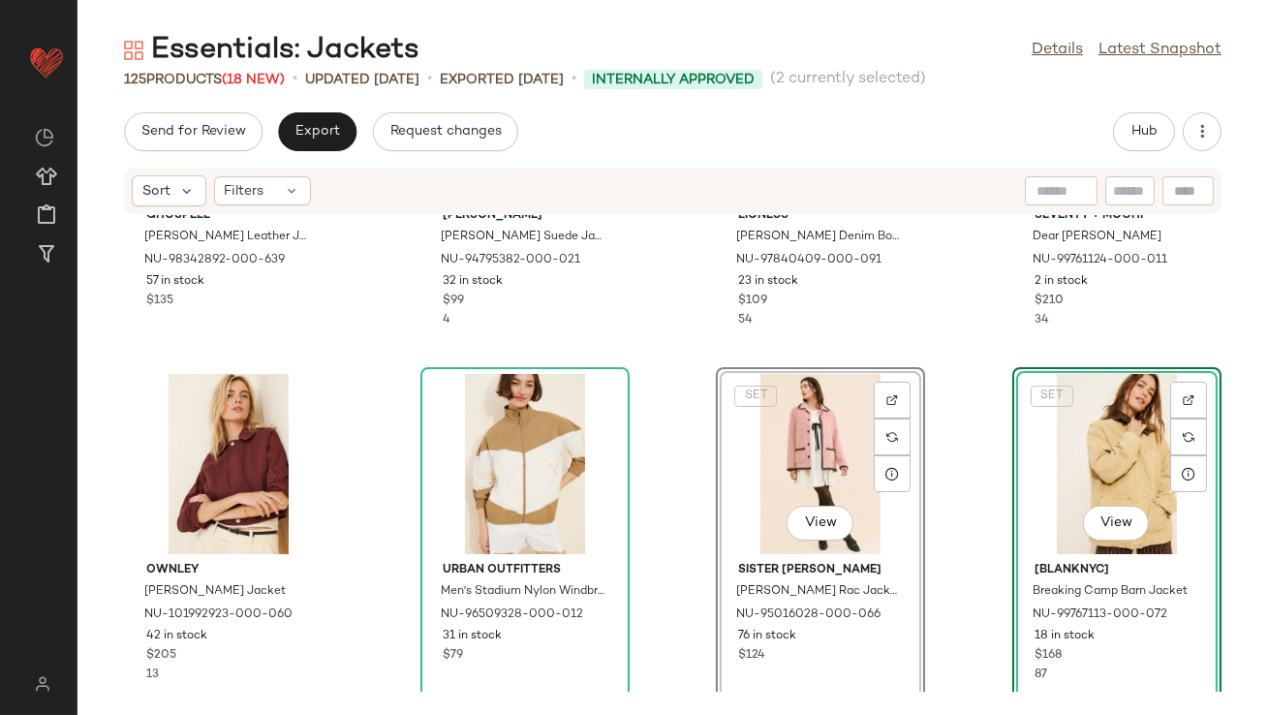
click at [951, 373] on div "Ghospell Camila Vegan Leather Jacket NU-98342892-000-639 57 in stock $135 Steve…" at bounding box center [673, 453] width 1191 height 477
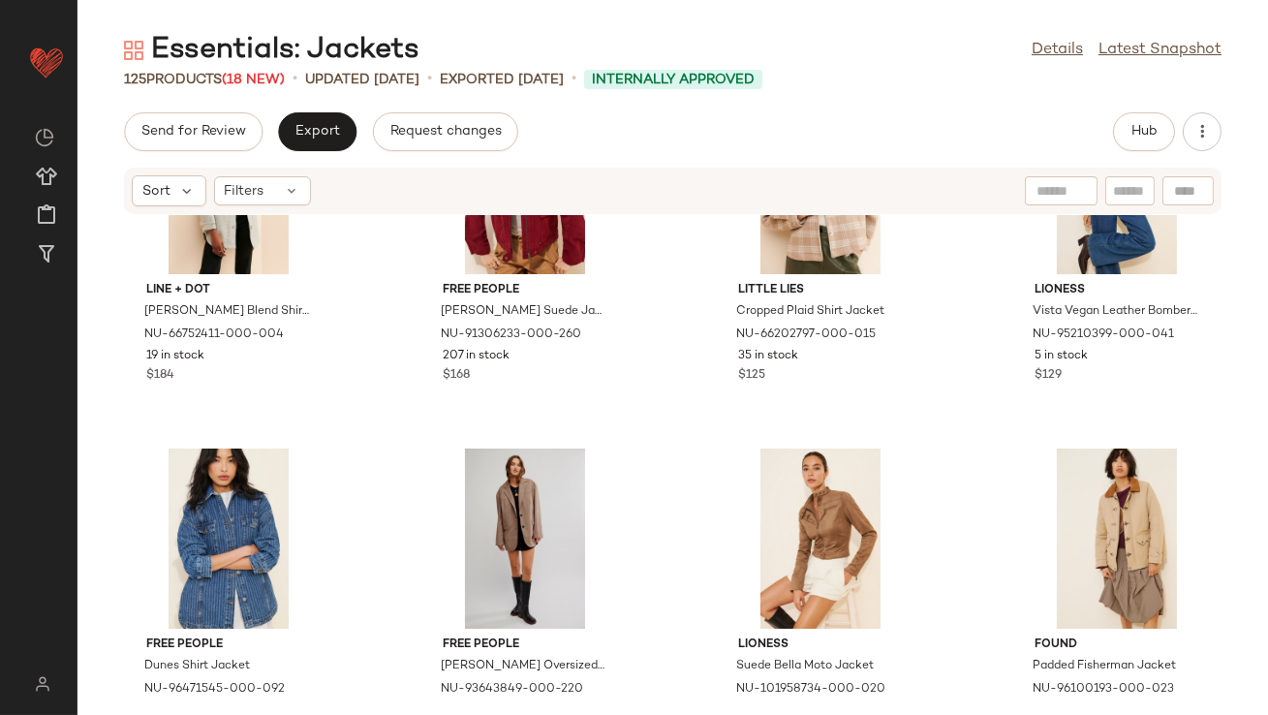
scroll to position [3680, 0]
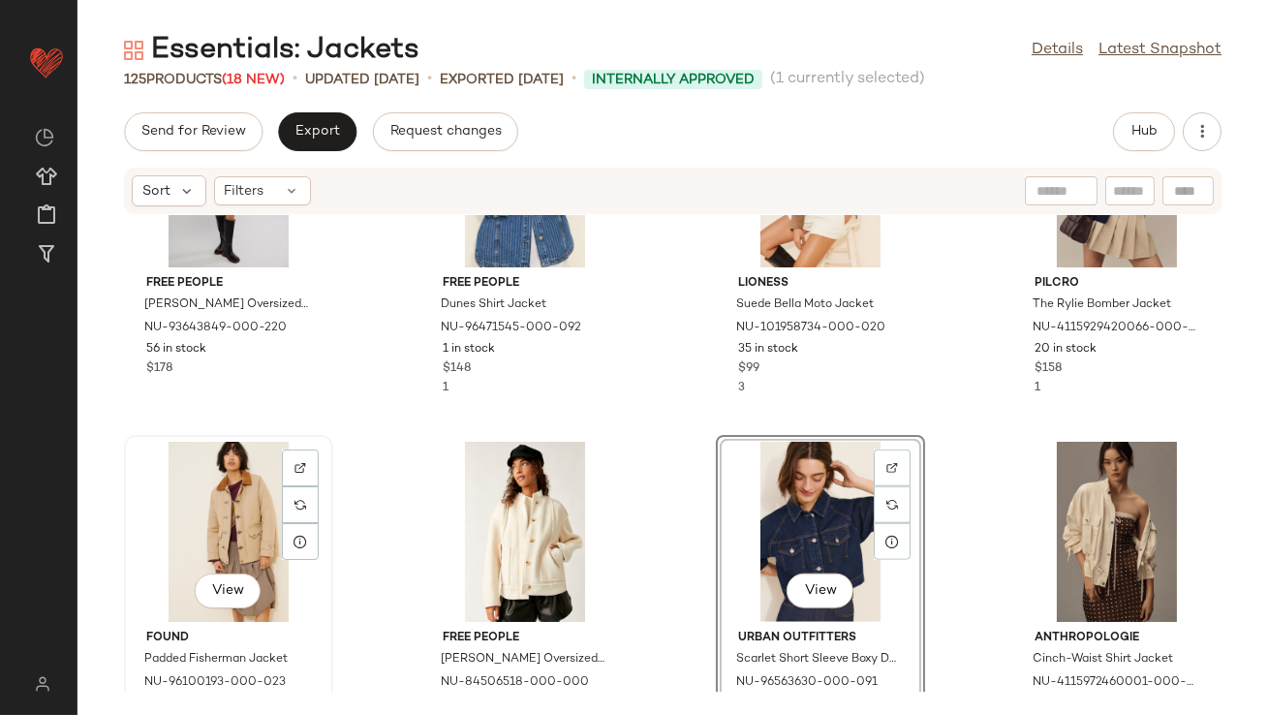
scroll to position [4063, 0]
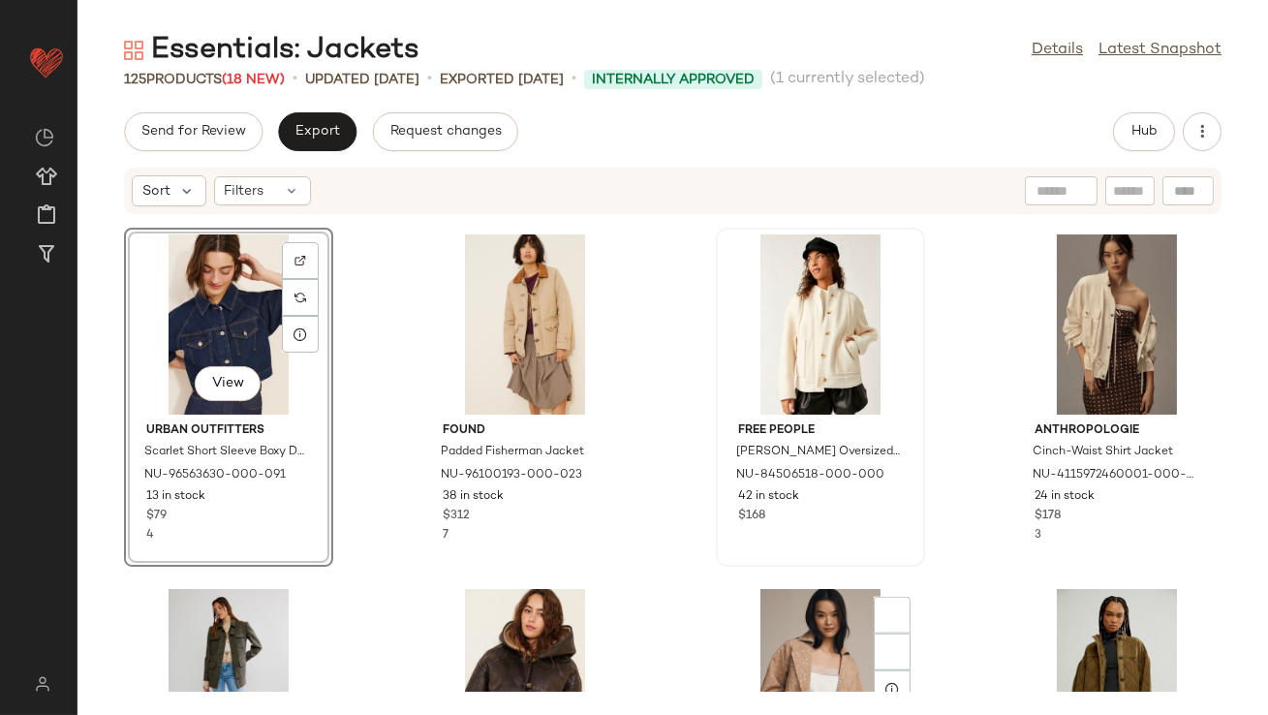
scroll to position [4336, 0]
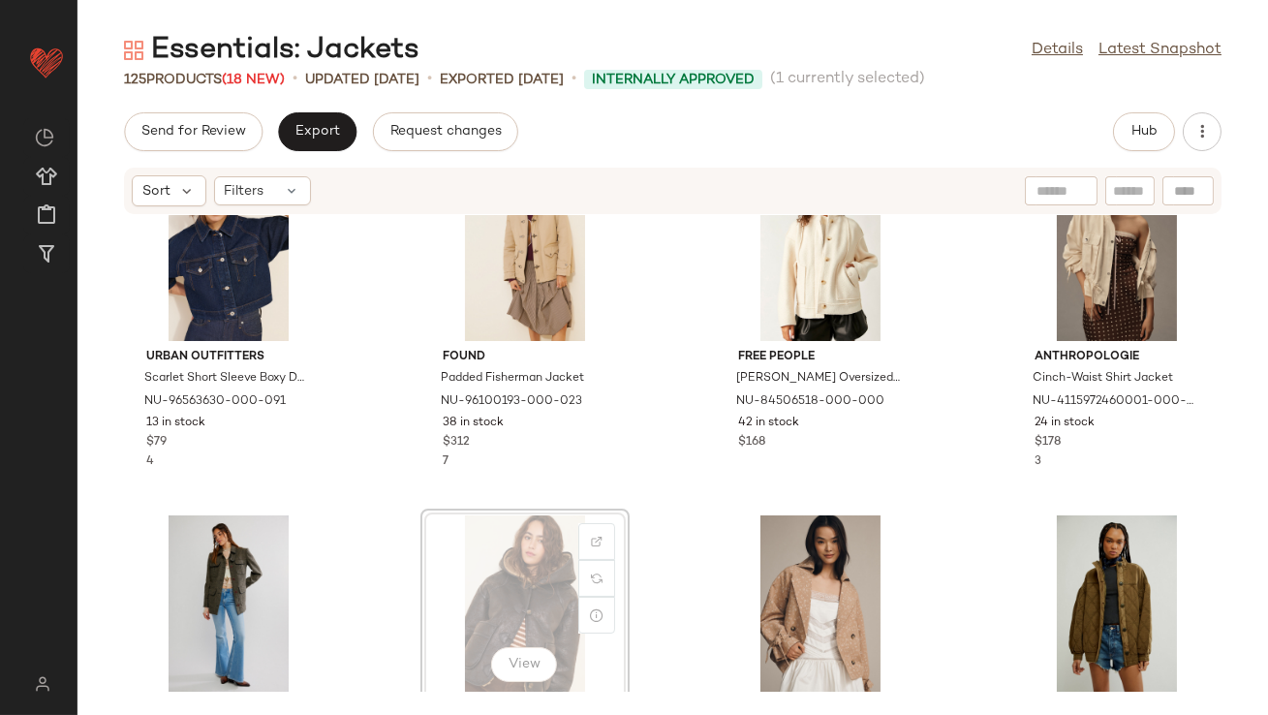
scroll to position [4330, 0]
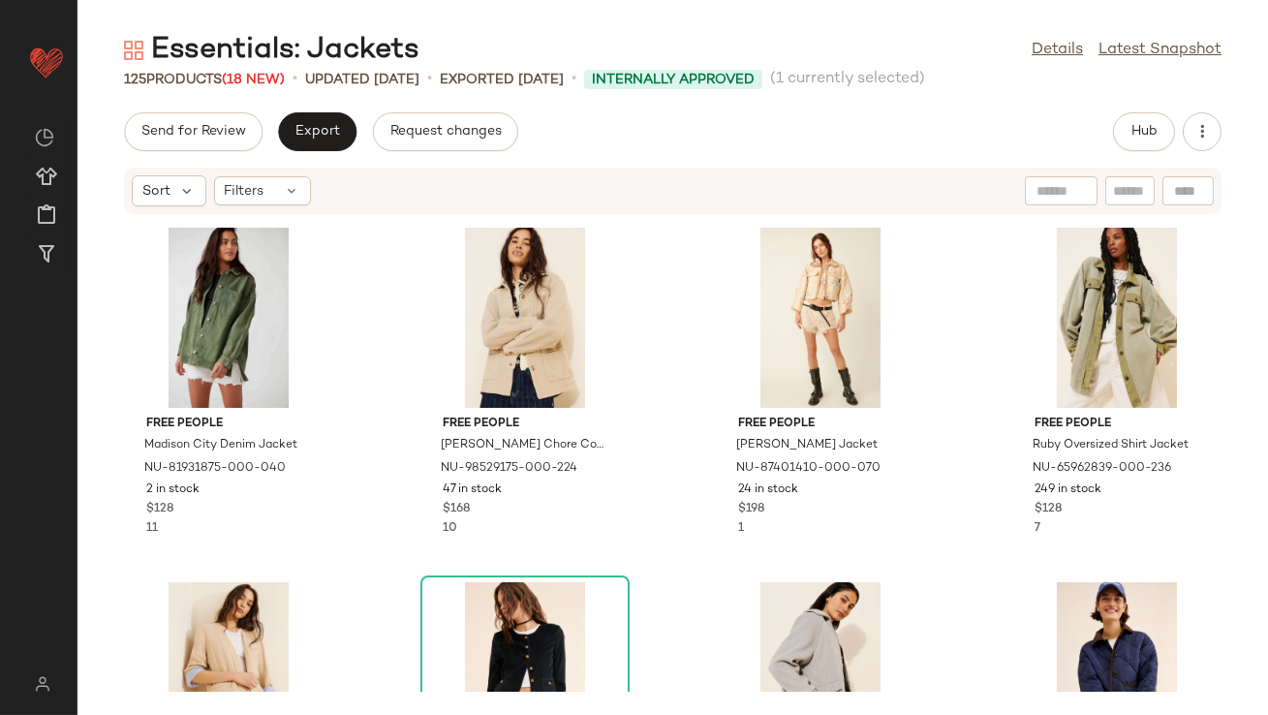
scroll to position [5691, 0]
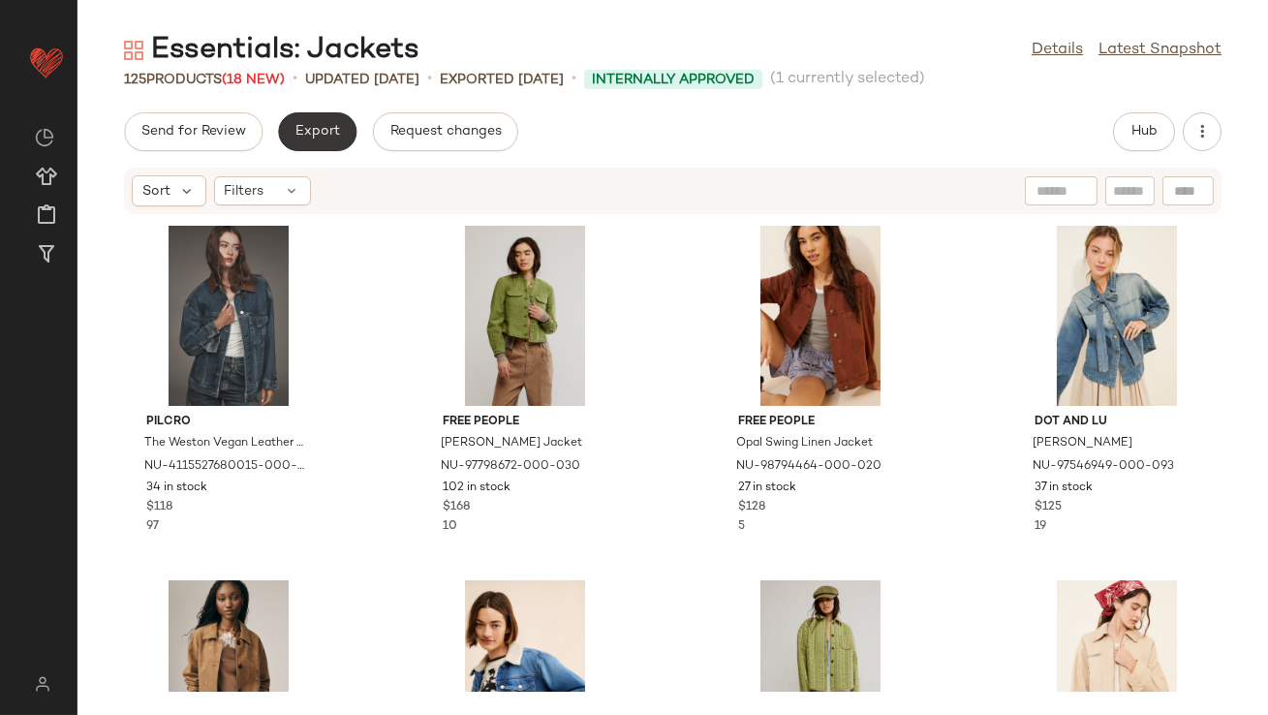
click at [313, 139] on span "Export" at bounding box center [318, 132] width 46 height 16
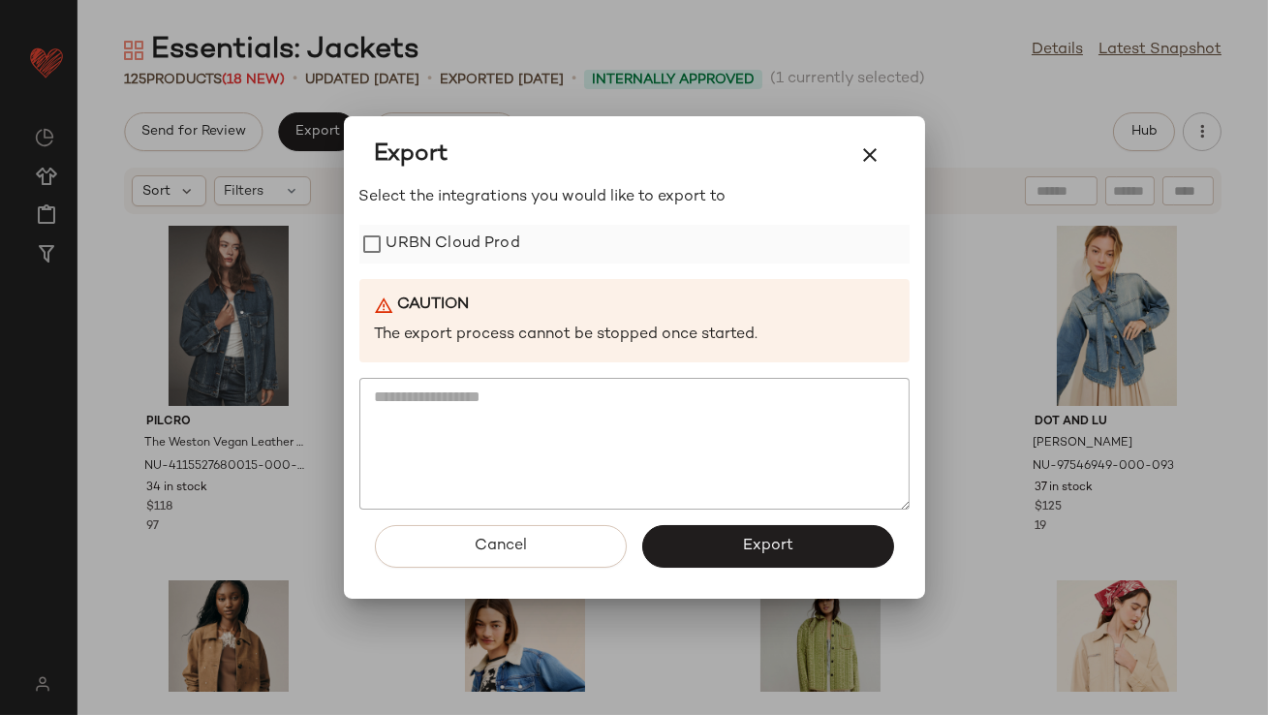
click at [407, 253] on label "URBN Cloud Prod" at bounding box center [454, 244] width 134 height 39
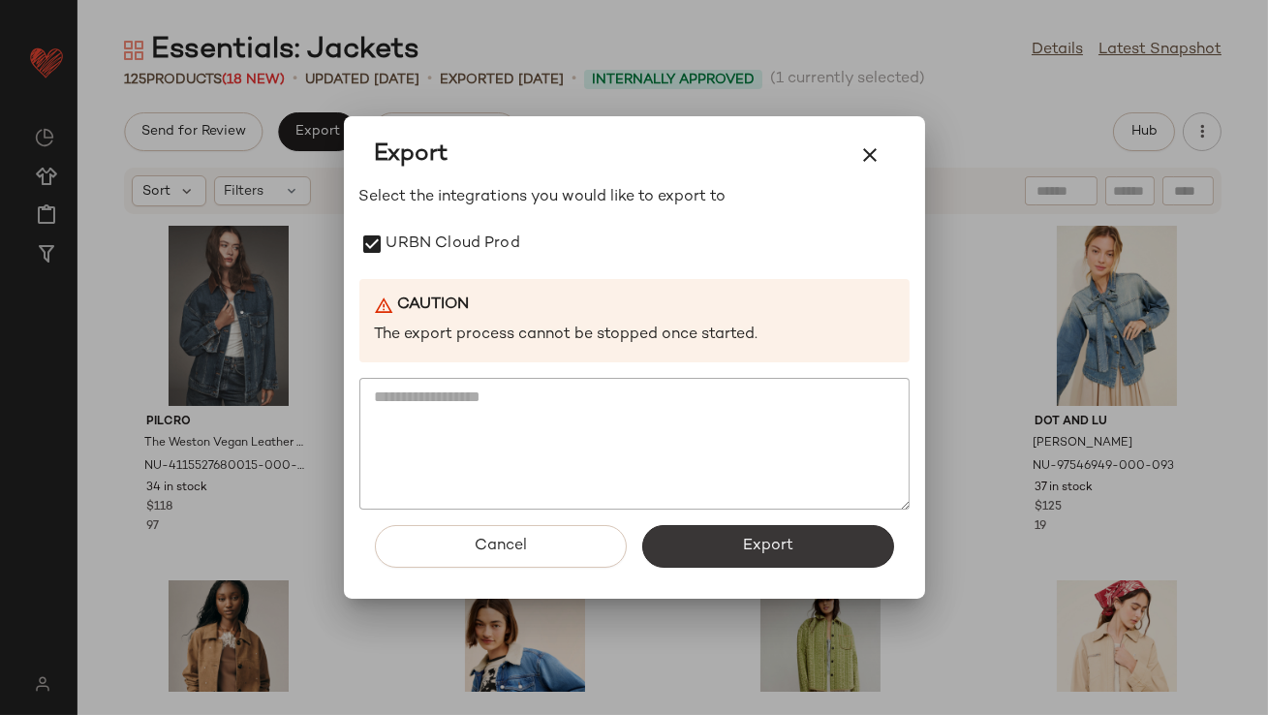
click at [744, 548] on span "Export" at bounding box center [767, 546] width 51 height 18
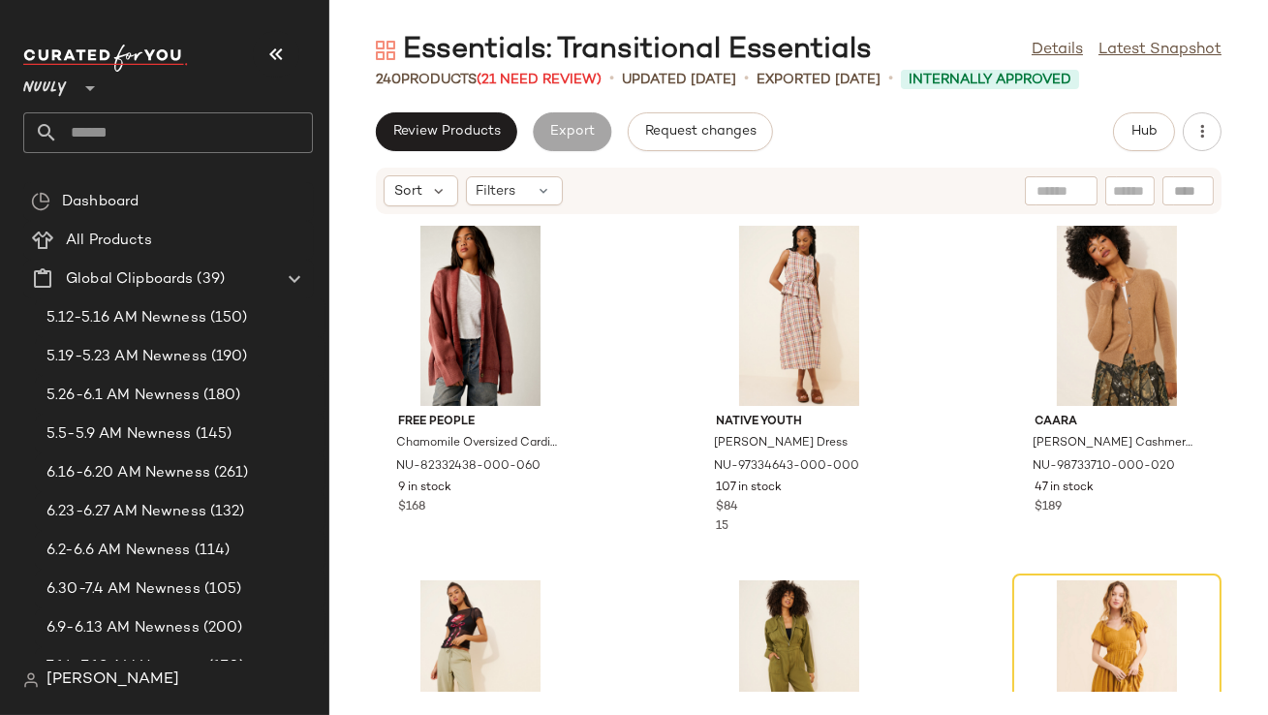
click at [267, 58] on icon "button" at bounding box center [276, 54] width 23 height 23
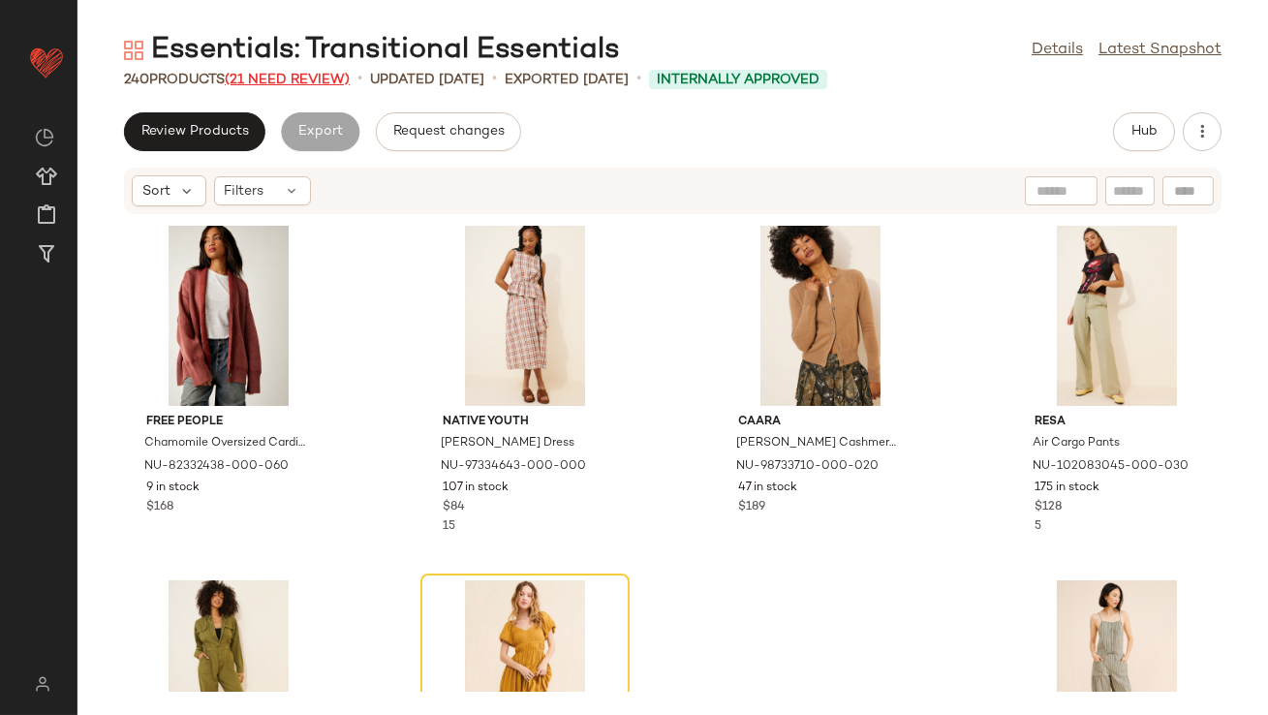
click at [283, 80] on span "(21 Need Review)" at bounding box center [287, 80] width 125 height 15
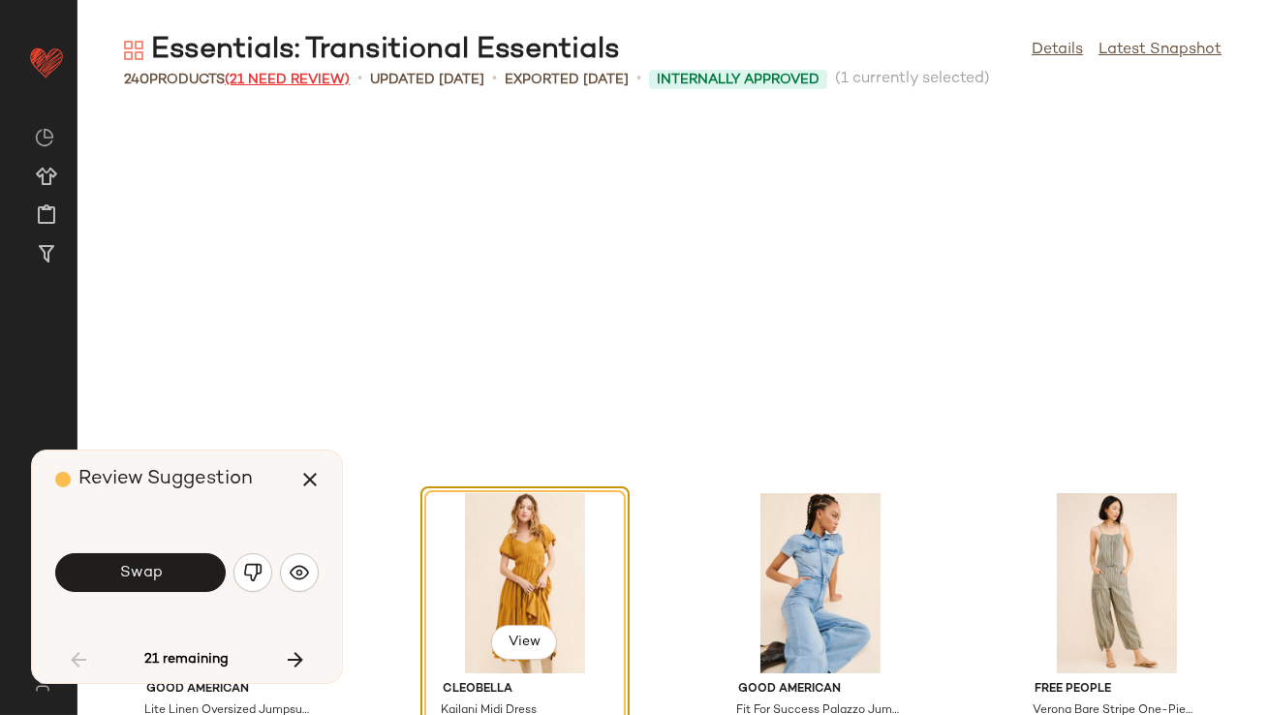
scroll to position [369, 0]
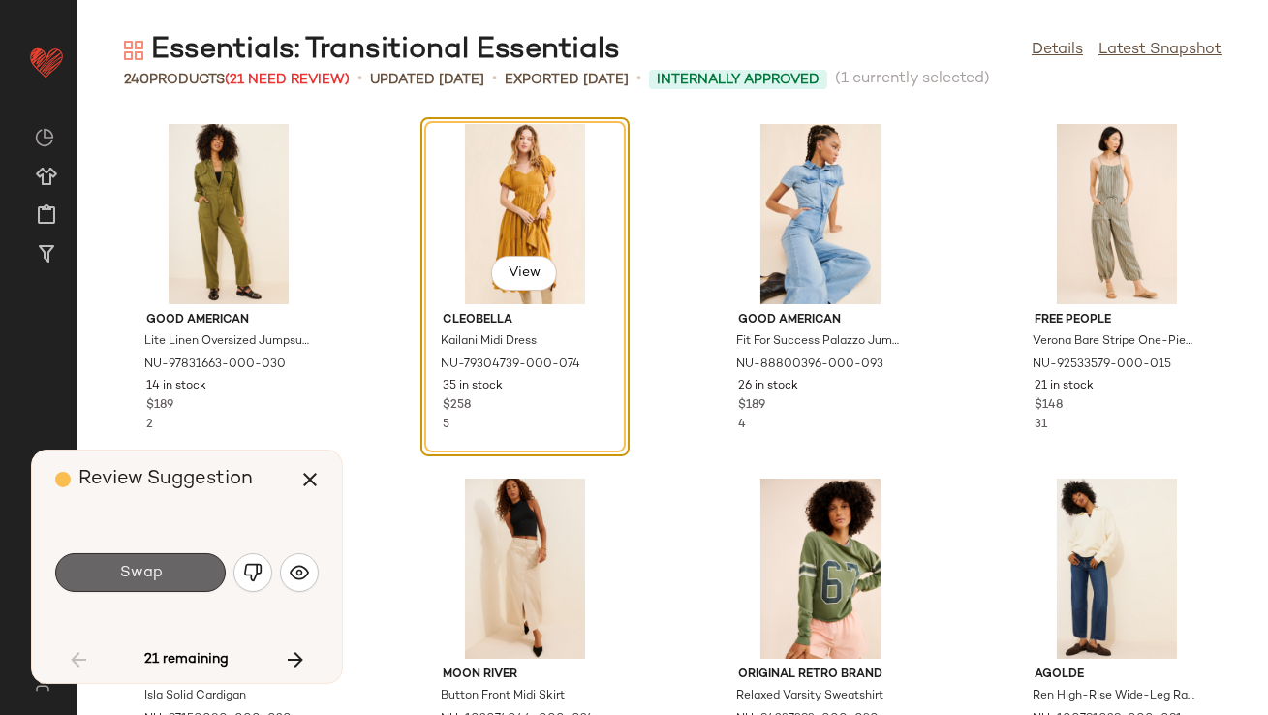
click at [121, 570] on span "Swap" at bounding box center [140, 573] width 44 height 18
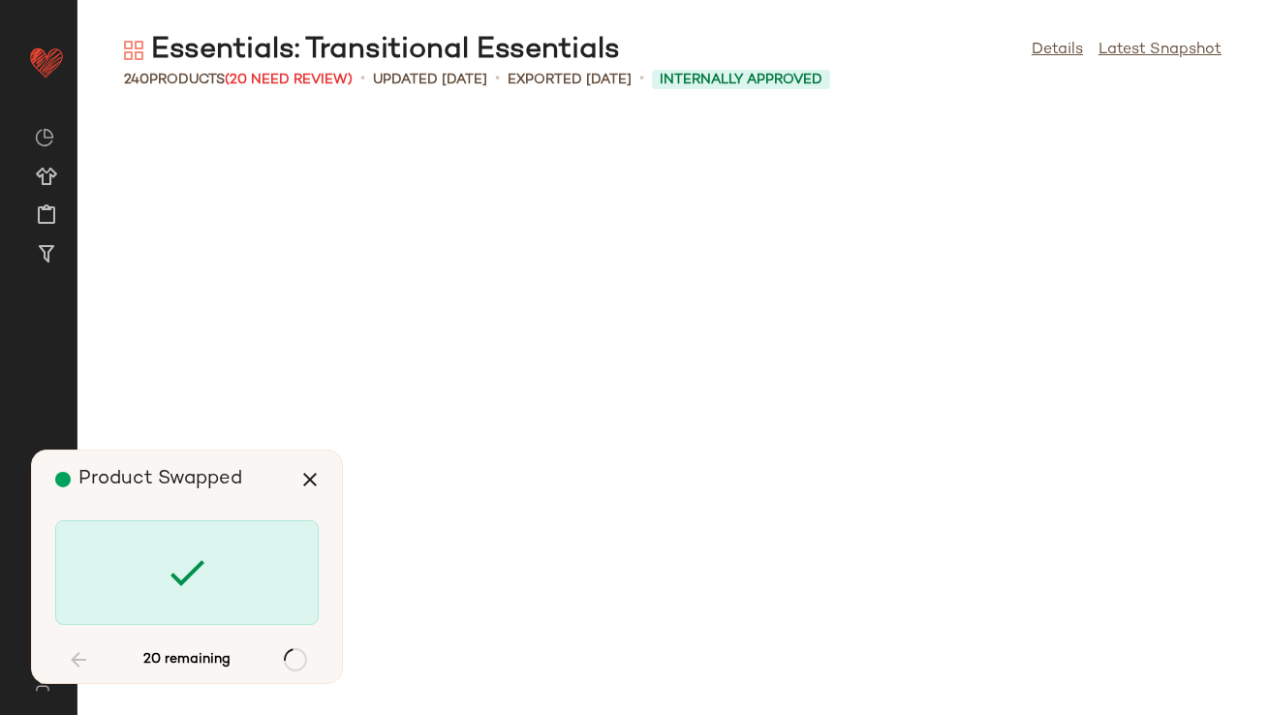
scroll to position [2837, 0]
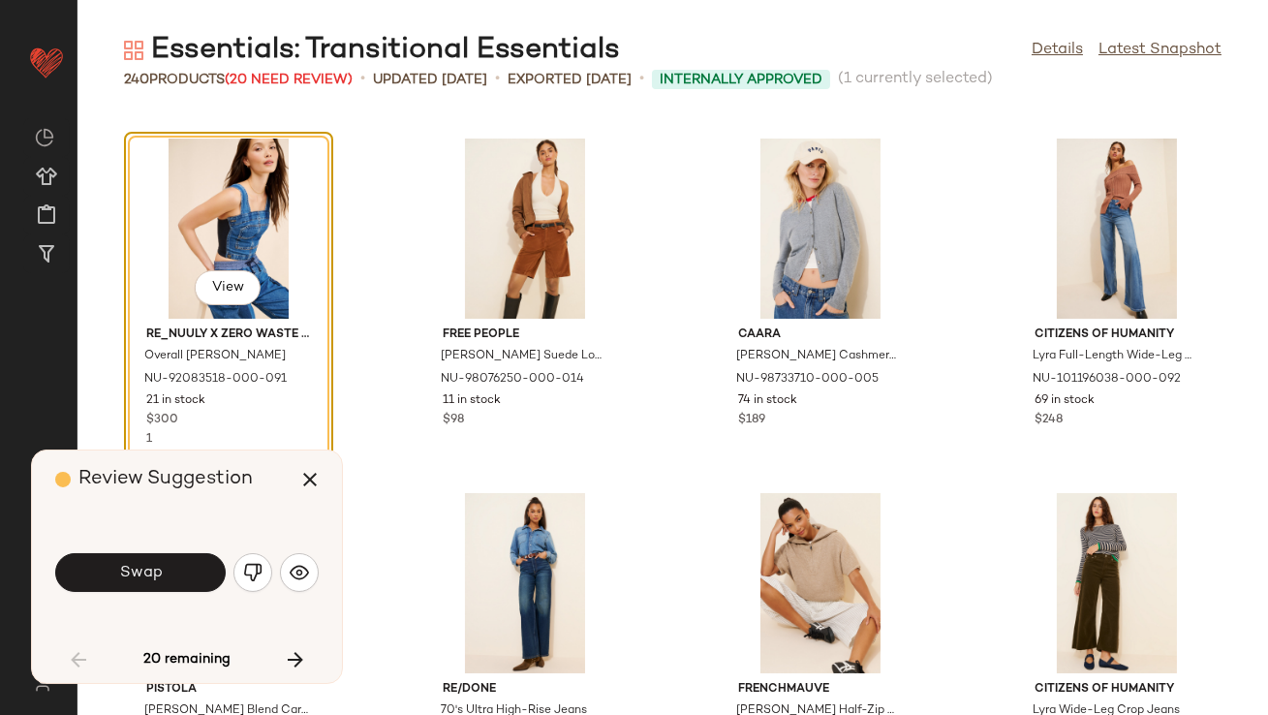
click at [121, 569] on span "Swap" at bounding box center [140, 573] width 44 height 18
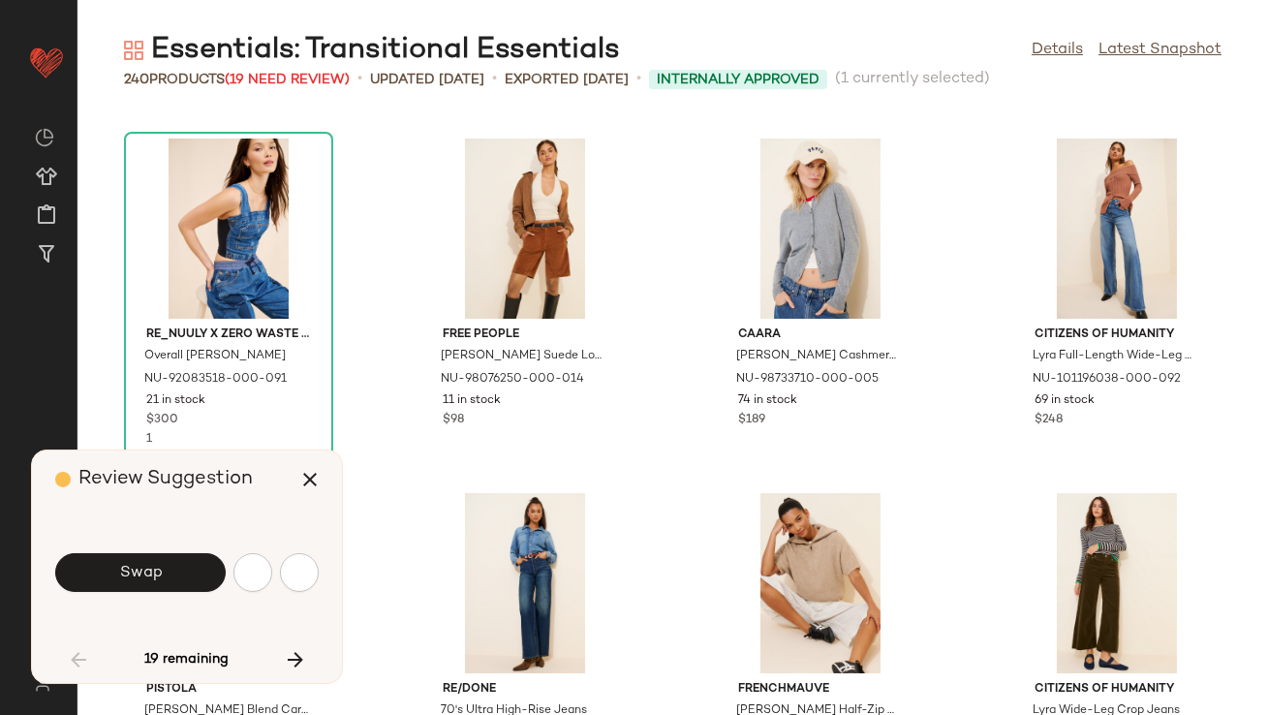
scroll to position [3546, 0]
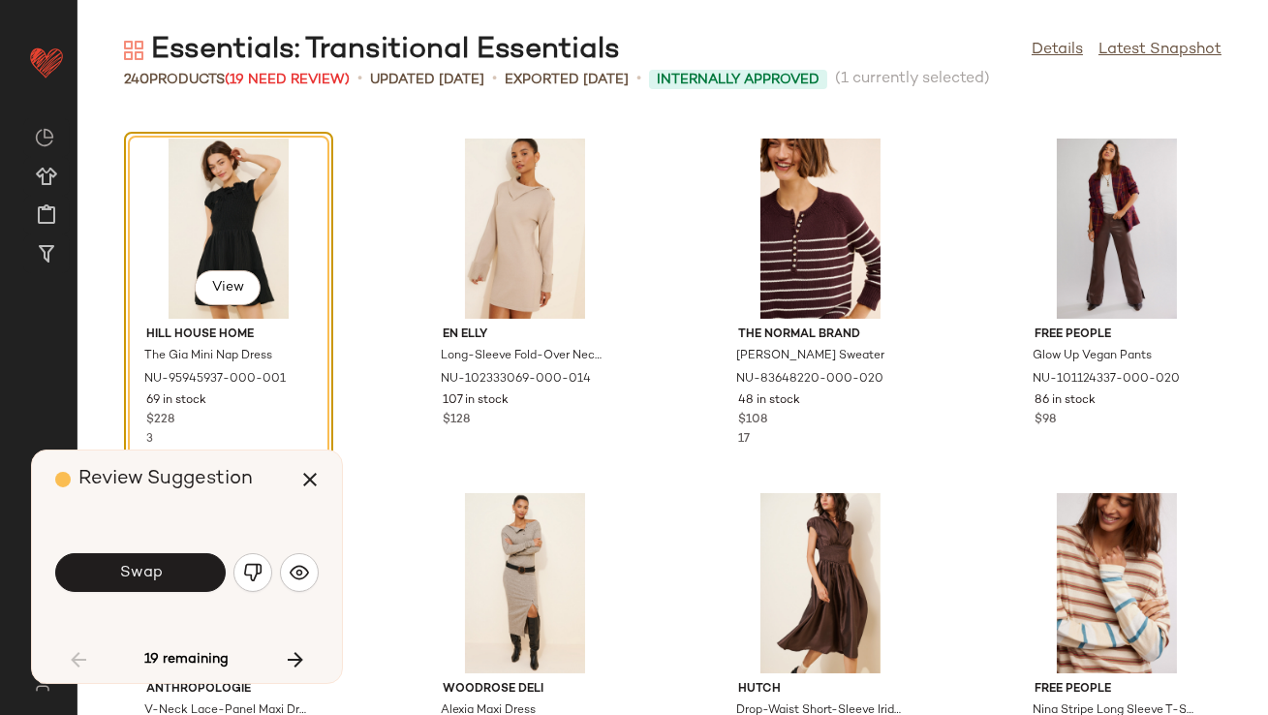
click at [121, 569] on span "Swap" at bounding box center [140, 573] width 44 height 18
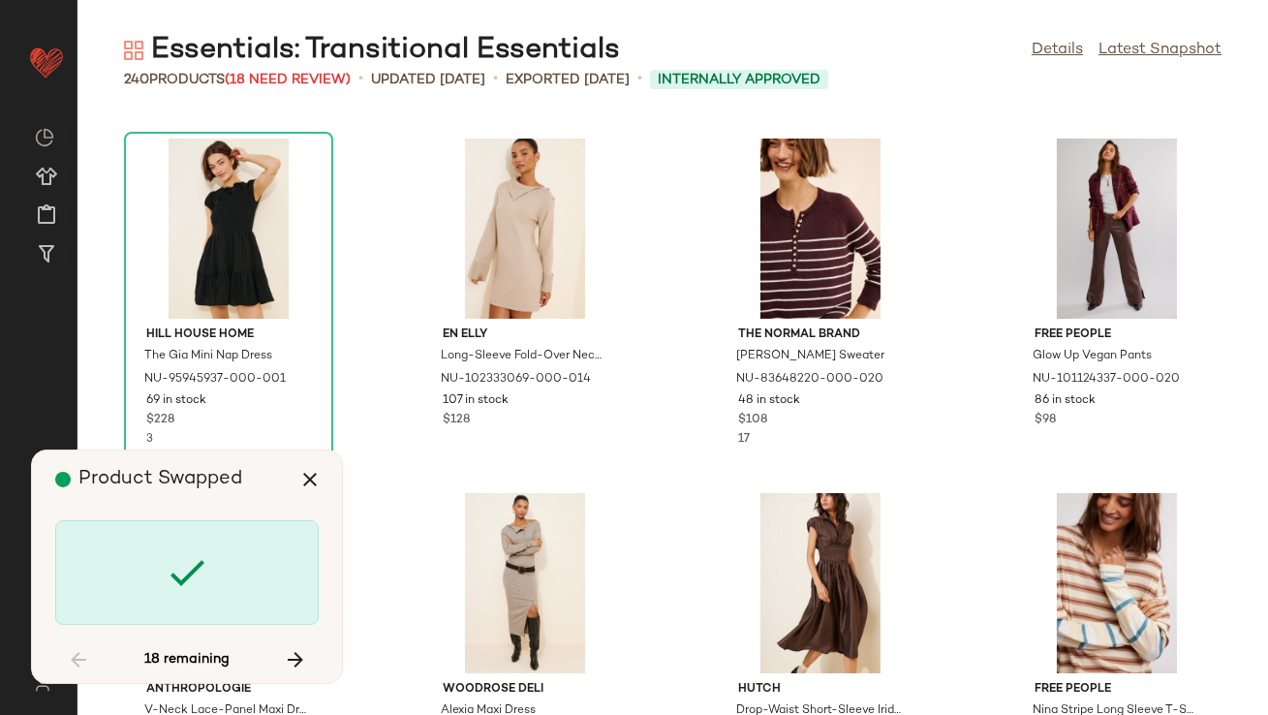
scroll to position [4255, 0]
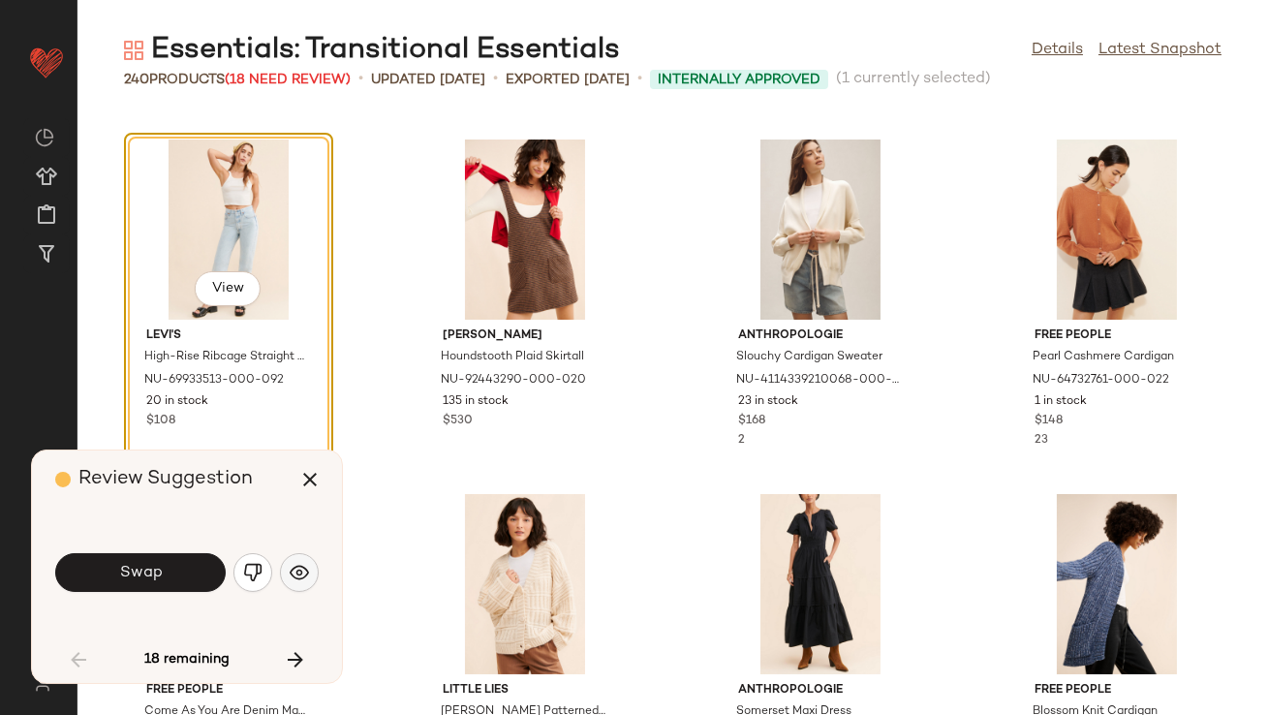
click at [304, 577] on img "button" at bounding box center [299, 572] width 19 height 19
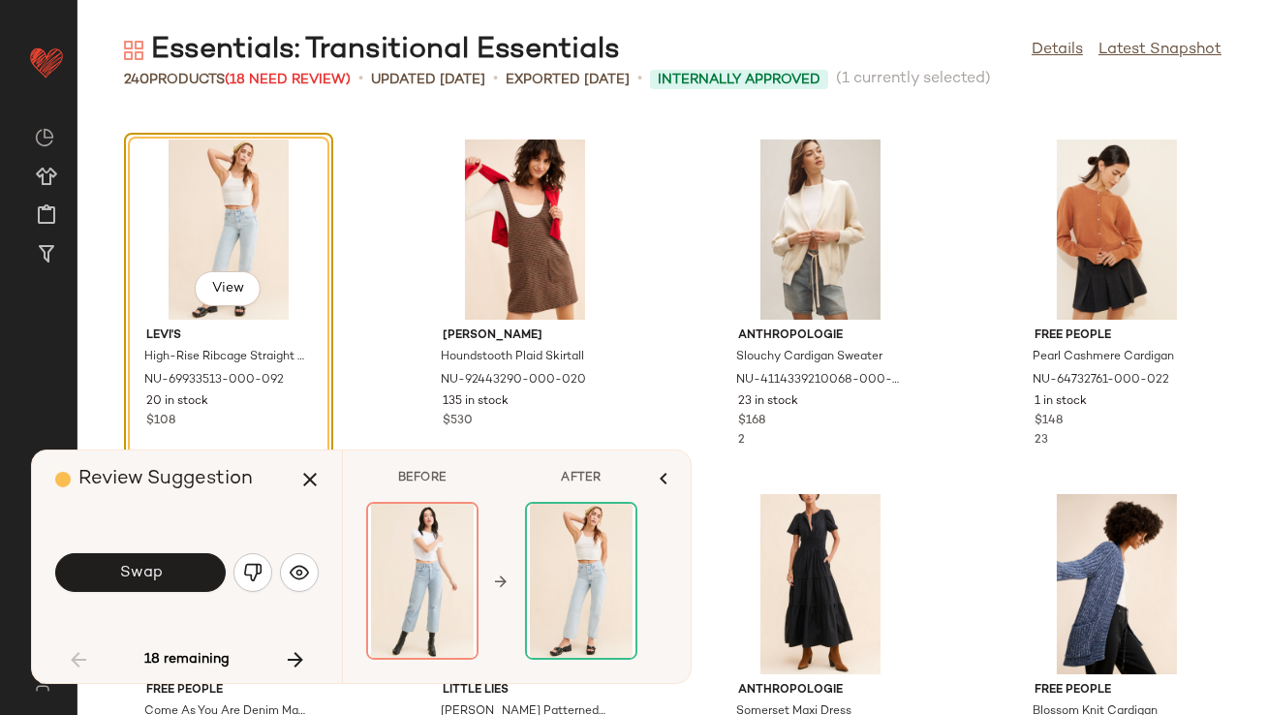
click at [134, 557] on button "Swap" at bounding box center [140, 572] width 171 height 39
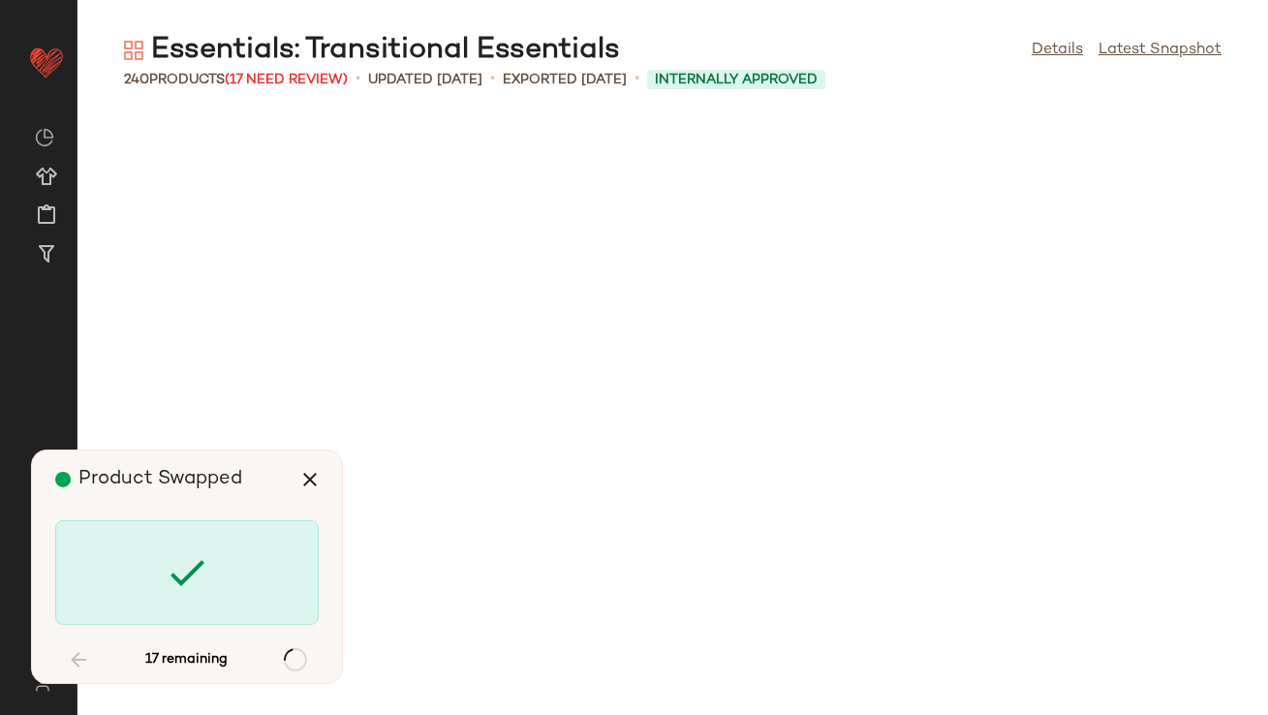
scroll to position [5673, 0]
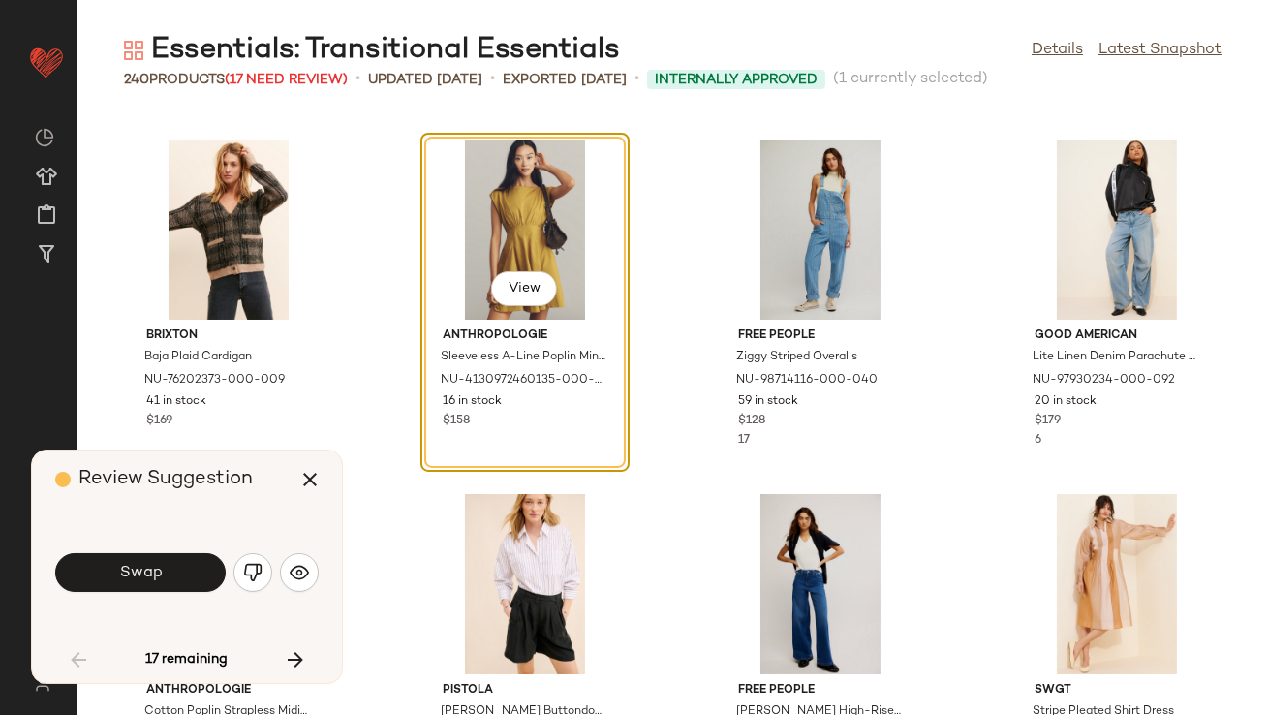
click at [134, 557] on button "Swap" at bounding box center [140, 572] width 171 height 39
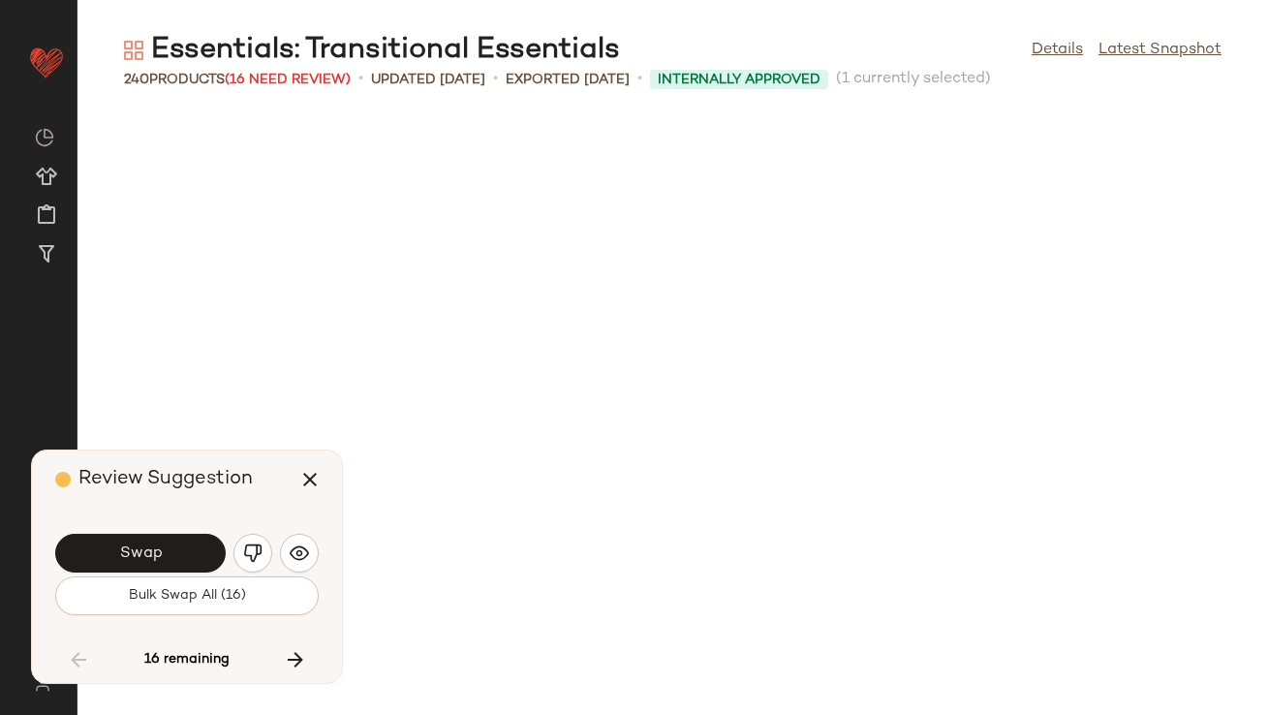
scroll to position [6738, 0]
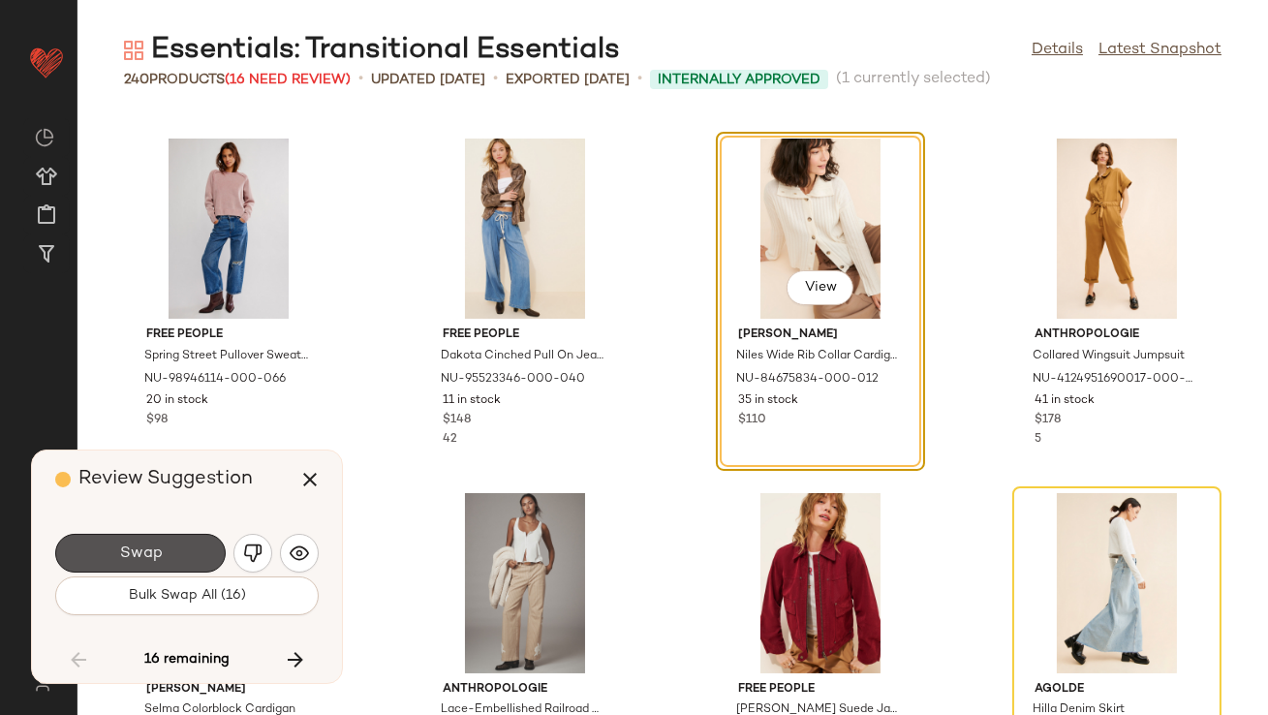
click at [134, 558] on span "Swap" at bounding box center [140, 554] width 44 height 18
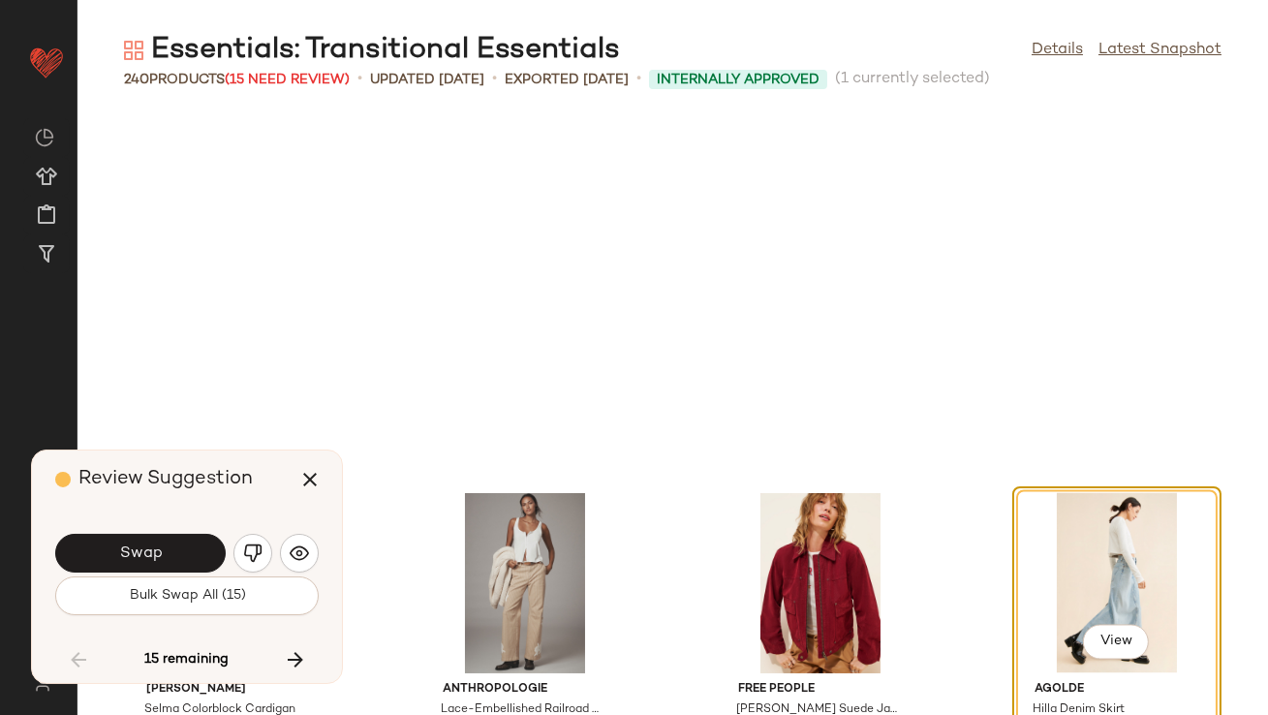
scroll to position [7093, 0]
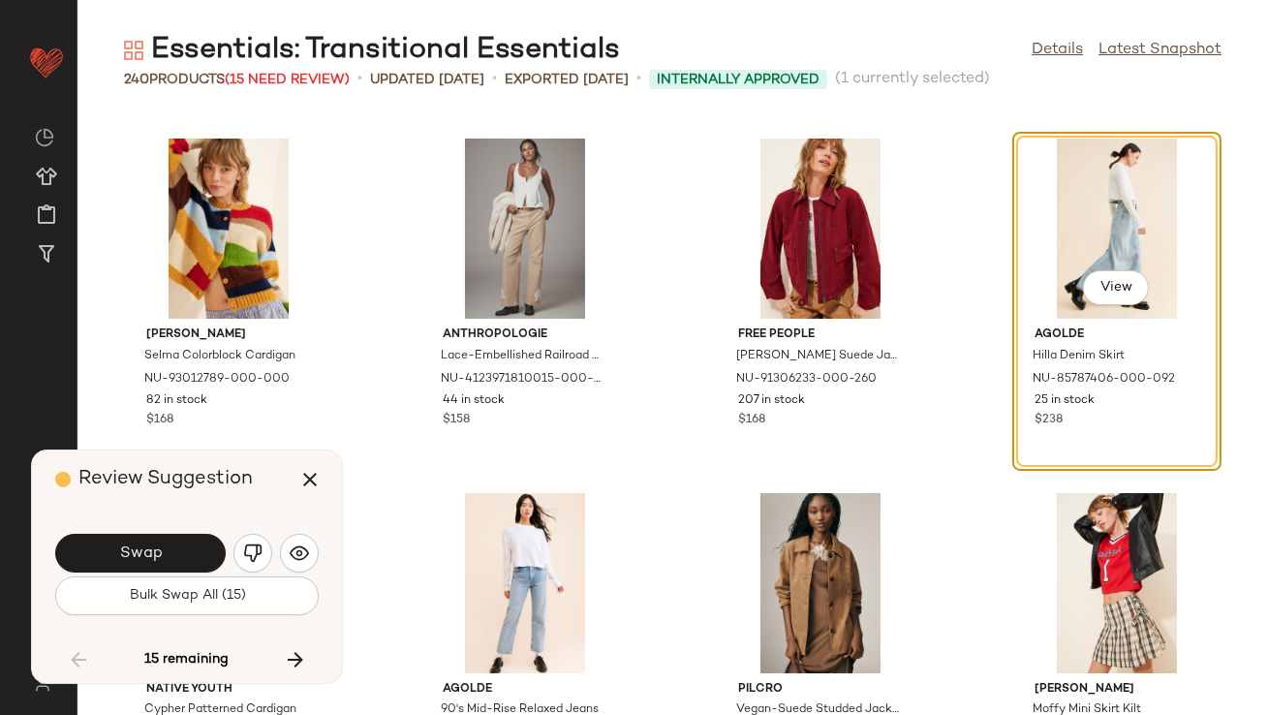
click at [134, 558] on span "Swap" at bounding box center [140, 554] width 44 height 18
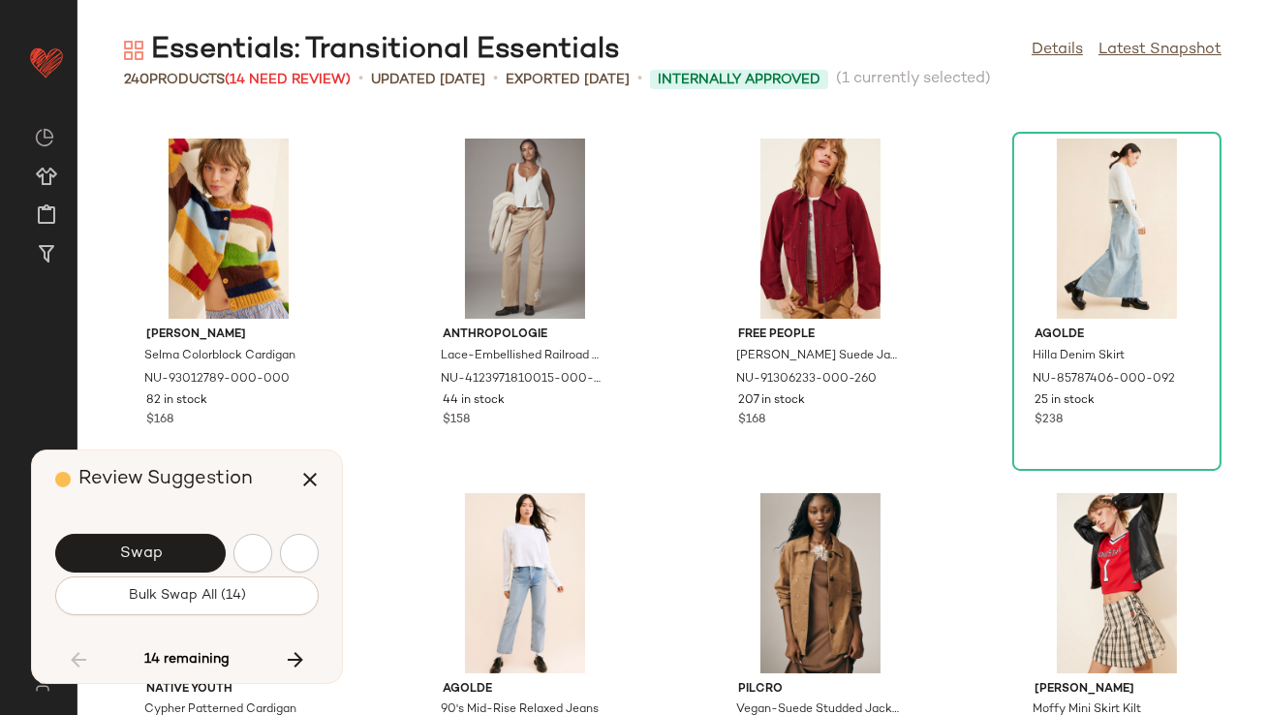
scroll to position [7801, 0]
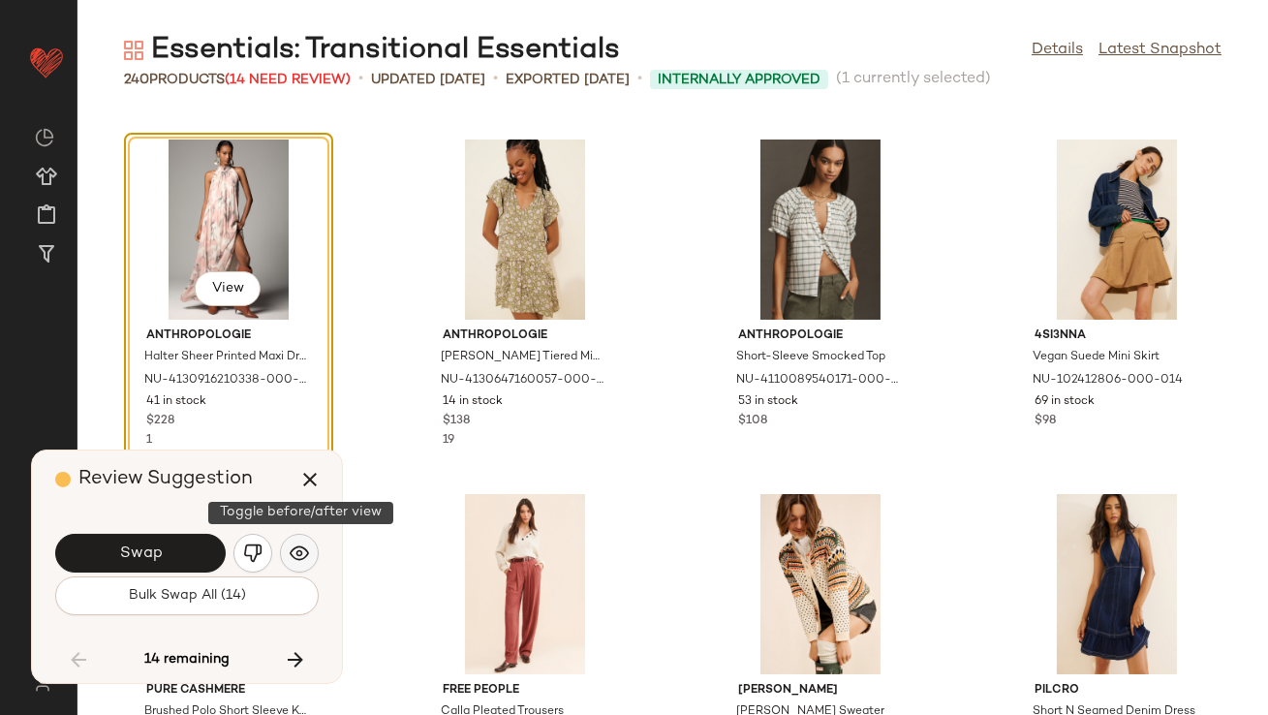
click at [295, 559] on img "button" at bounding box center [299, 553] width 19 height 19
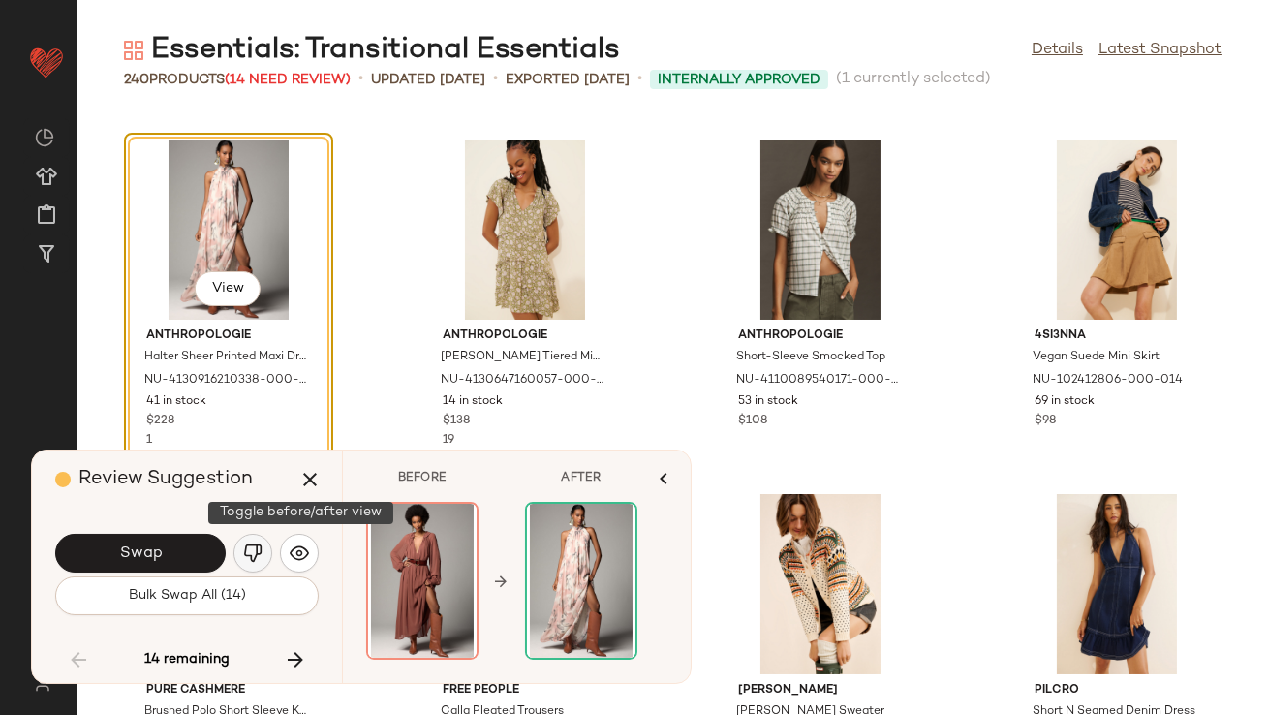
click at [258, 547] on img "button" at bounding box center [252, 553] width 19 height 19
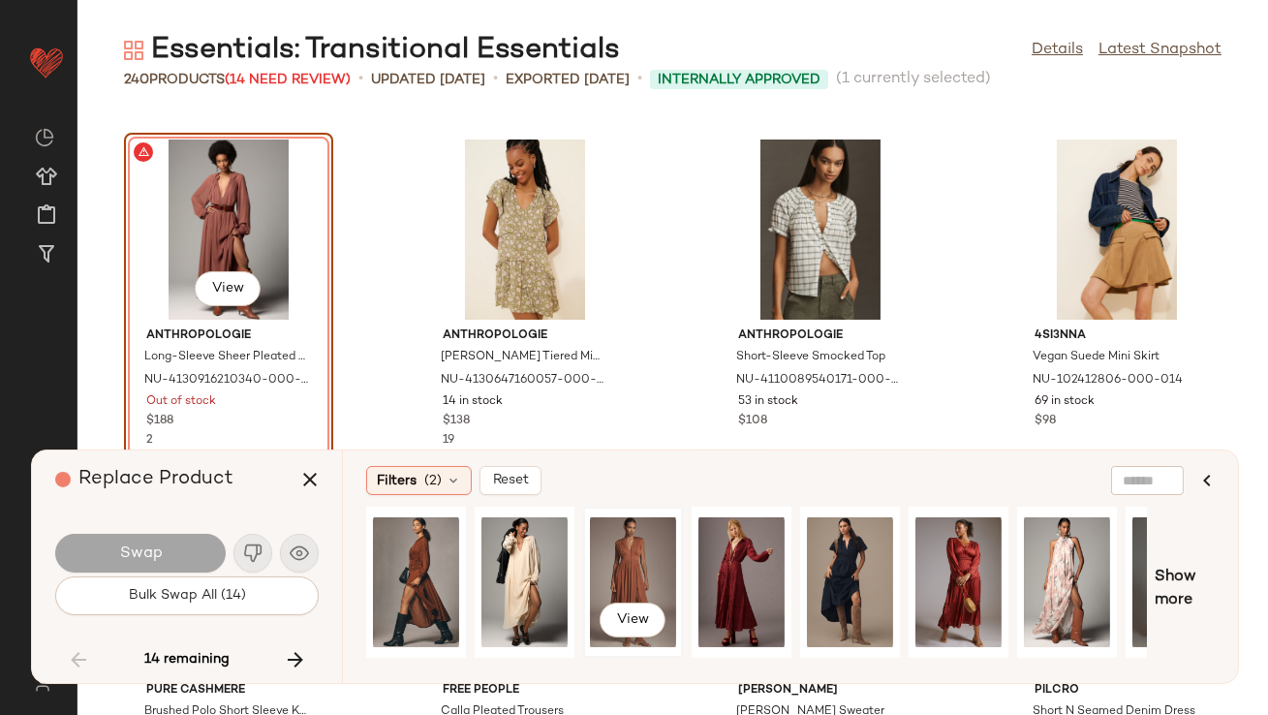
click at [659, 542] on div "View" at bounding box center [633, 583] width 86 height 138
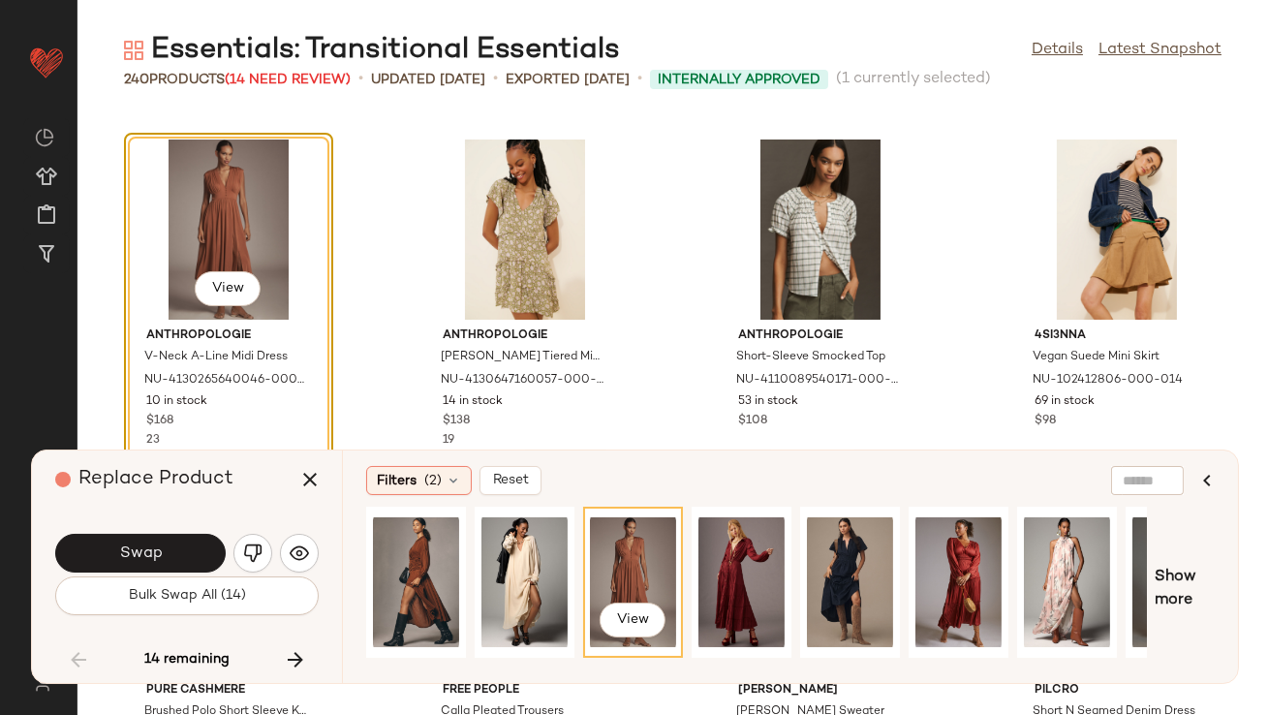
click at [181, 528] on div "Swap Bulk Swap All (14)" at bounding box center [187, 572] width 264 height 105
click at [174, 554] on button "Swap" at bounding box center [140, 553] width 171 height 39
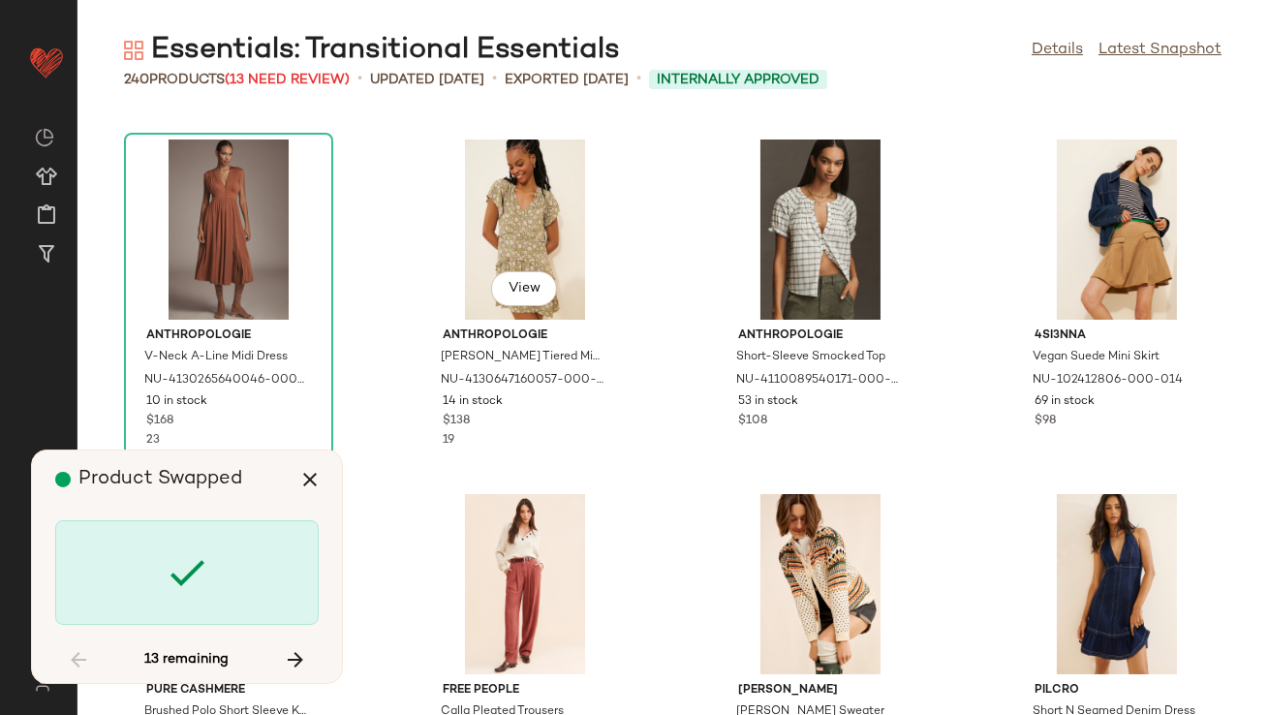
scroll to position [8866, 0]
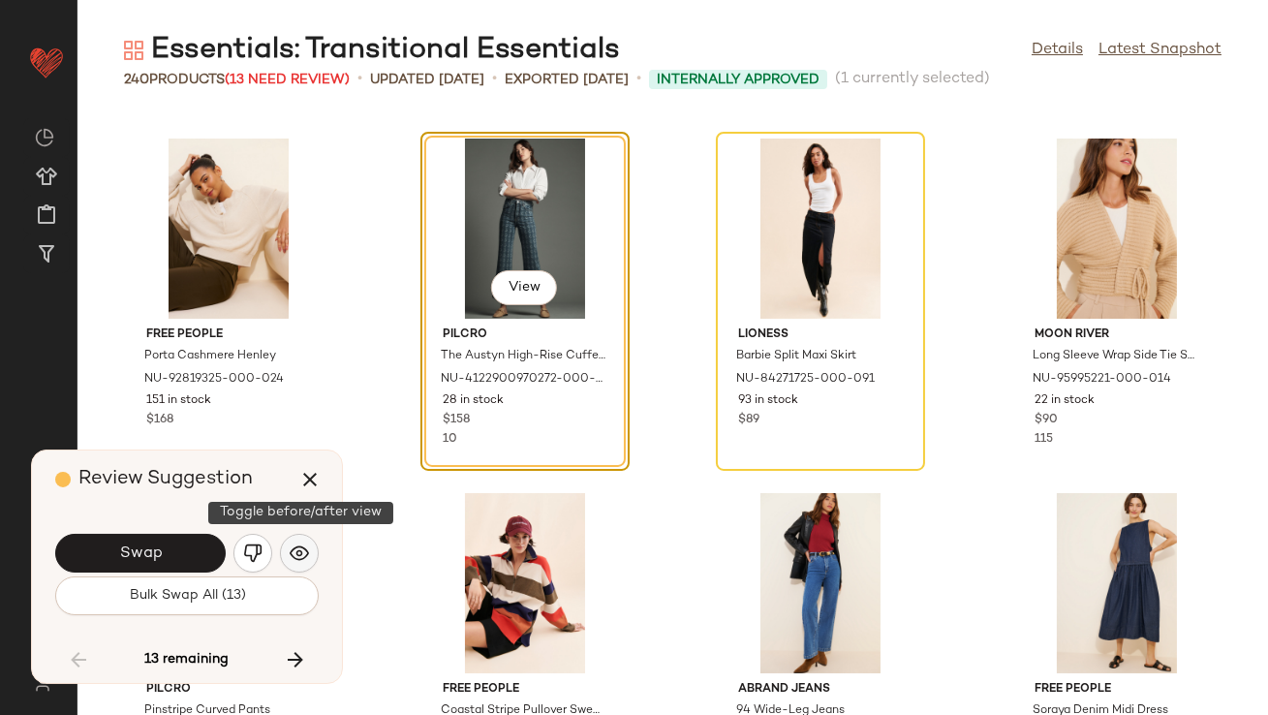
click at [316, 559] on button "button" at bounding box center [299, 553] width 39 height 39
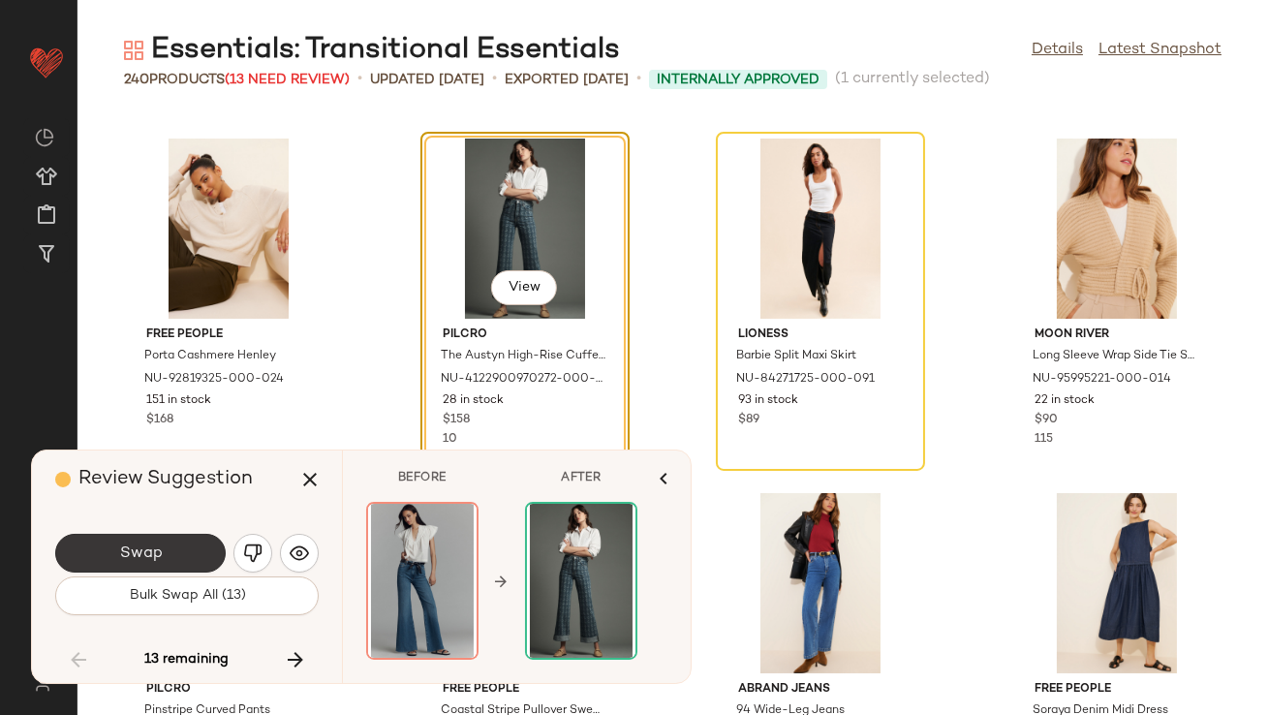
click at [169, 544] on button "Swap" at bounding box center [140, 553] width 171 height 39
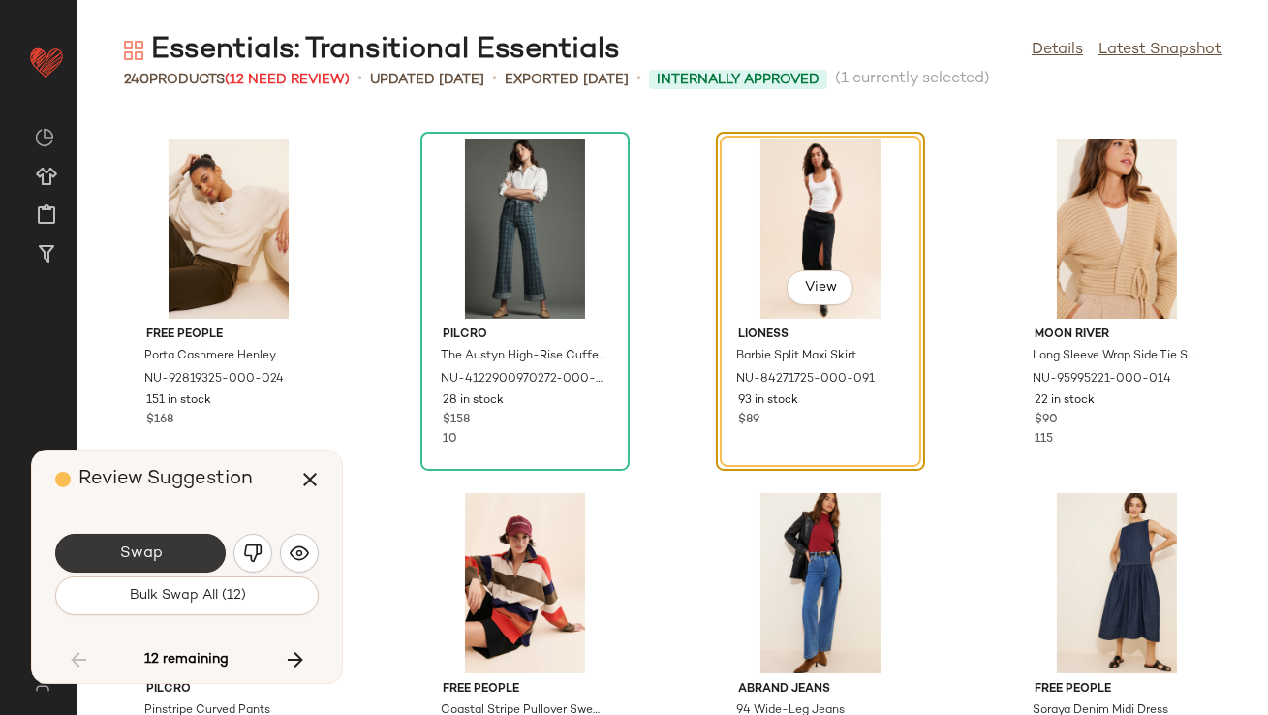
click at [204, 548] on button "Swap" at bounding box center [140, 553] width 171 height 39
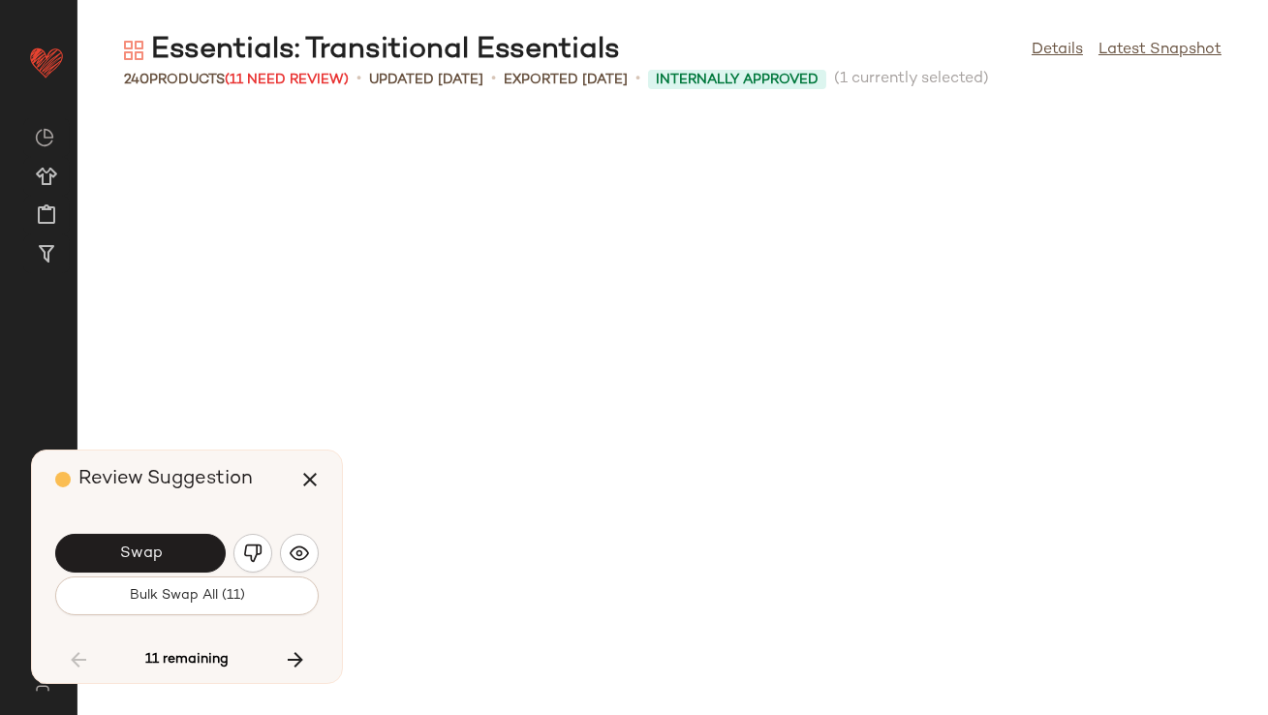
scroll to position [9930, 0]
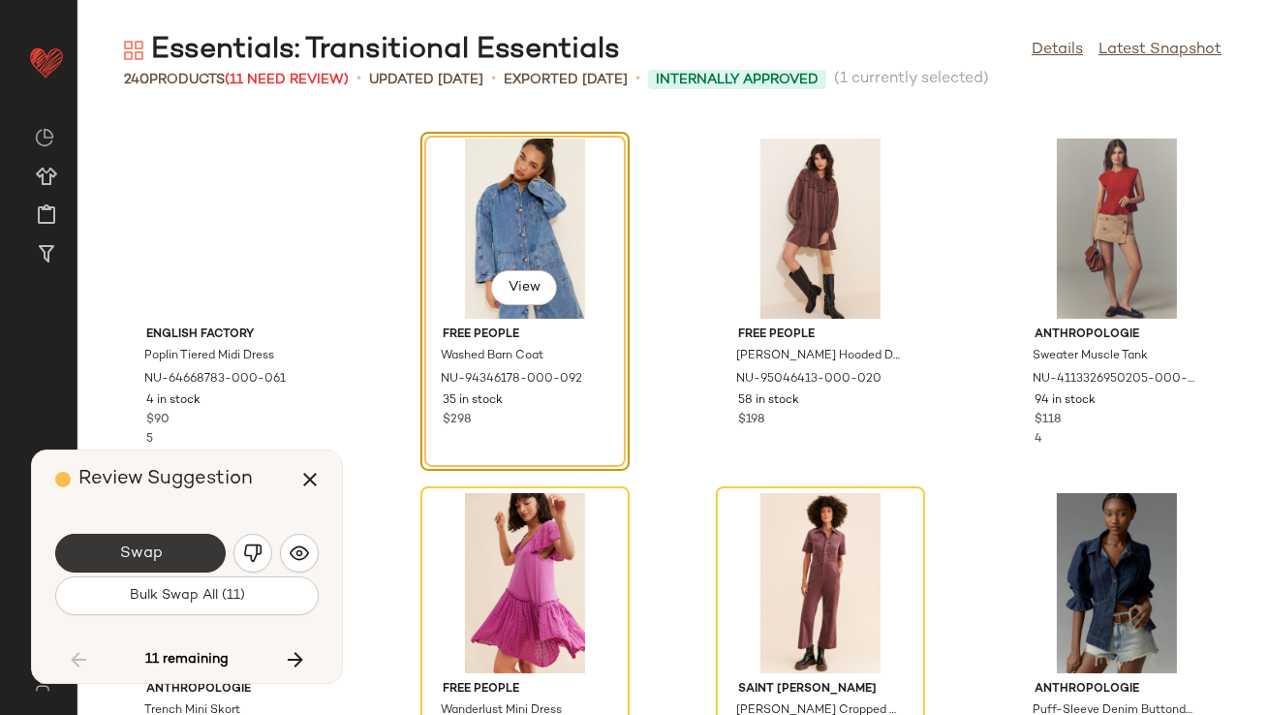
click at [204, 548] on button "Swap" at bounding box center [140, 553] width 171 height 39
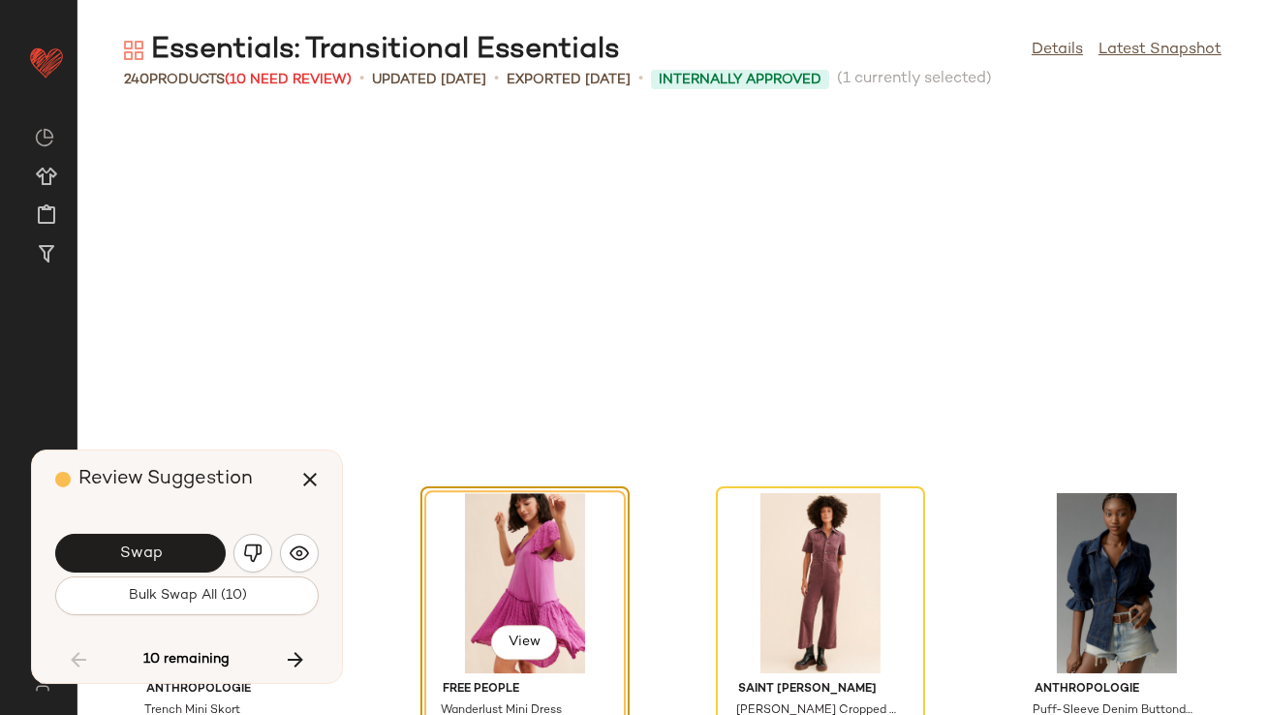
scroll to position [10285, 0]
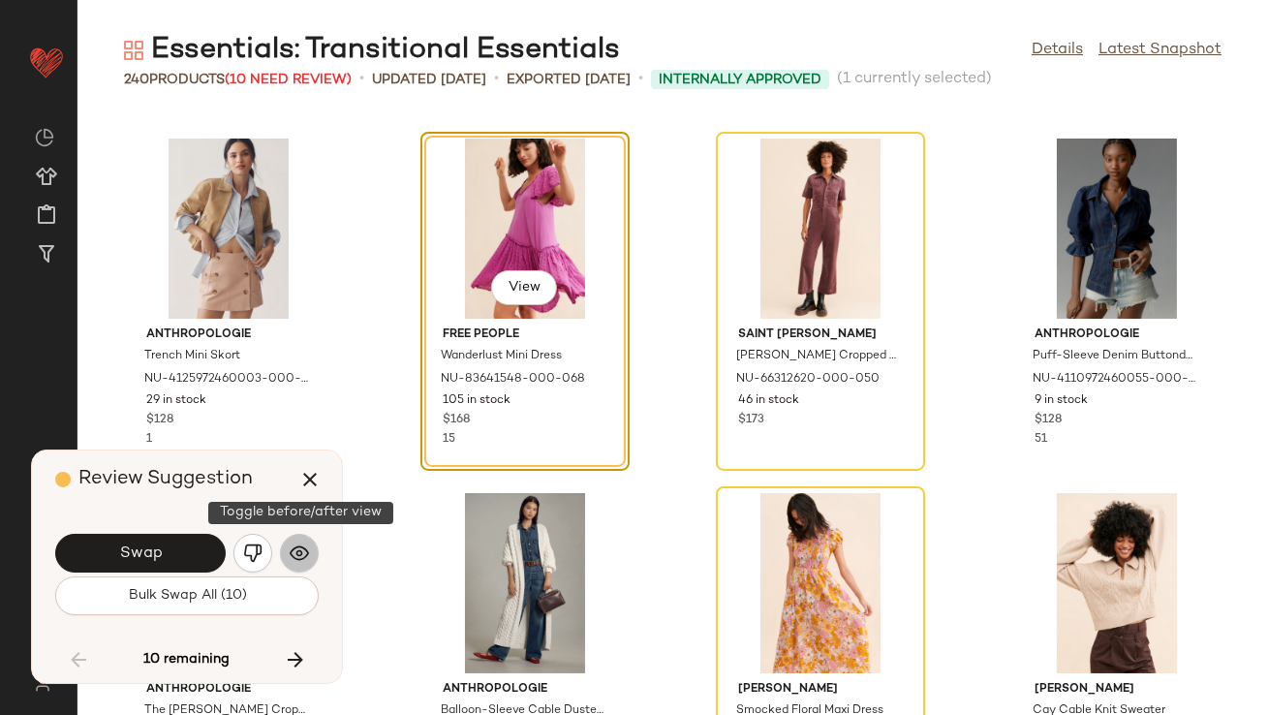
click at [303, 546] on img "button" at bounding box center [299, 553] width 19 height 19
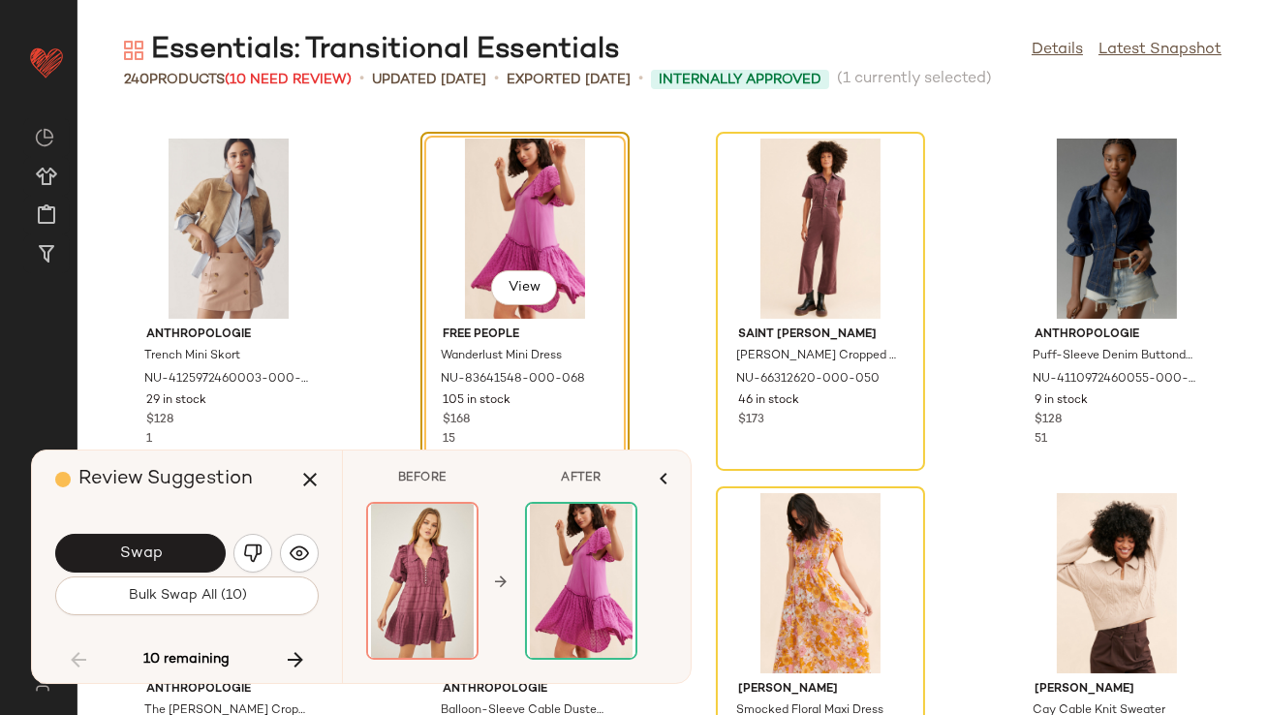
click at [196, 604] on span "Bulk Swap All (10)" at bounding box center [186, 596] width 119 height 16
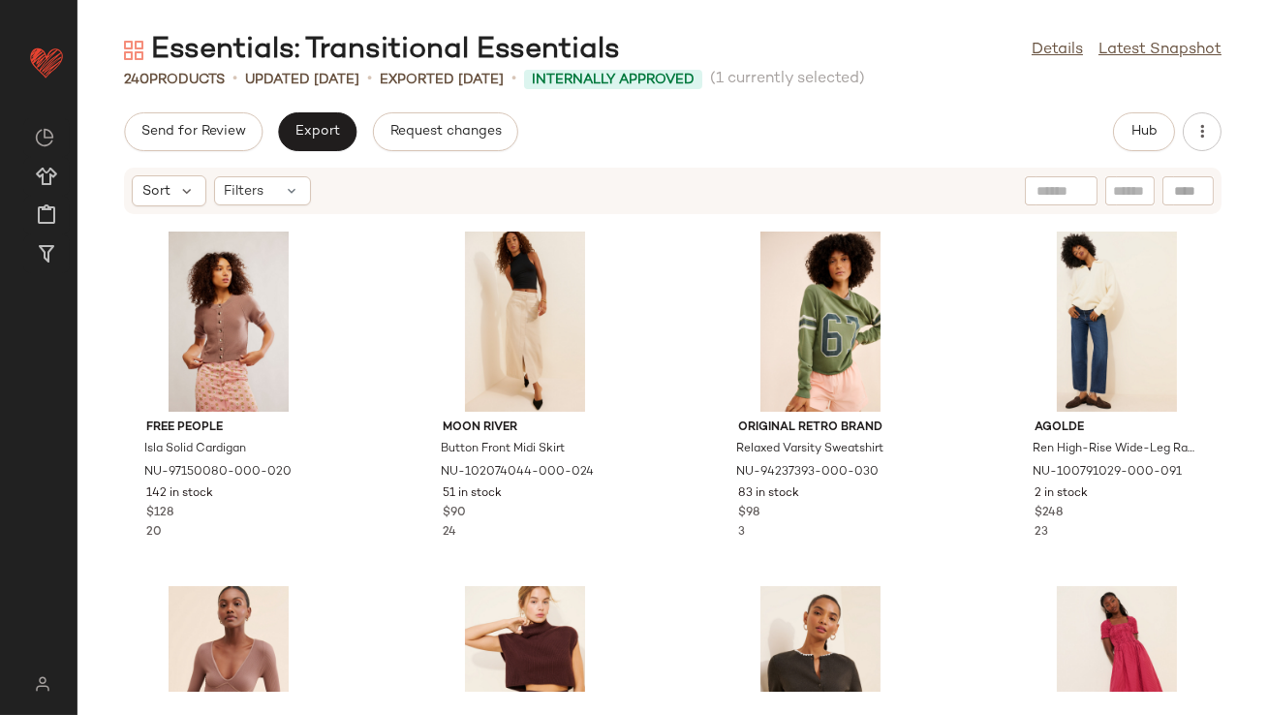
scroll to position [799, 0]
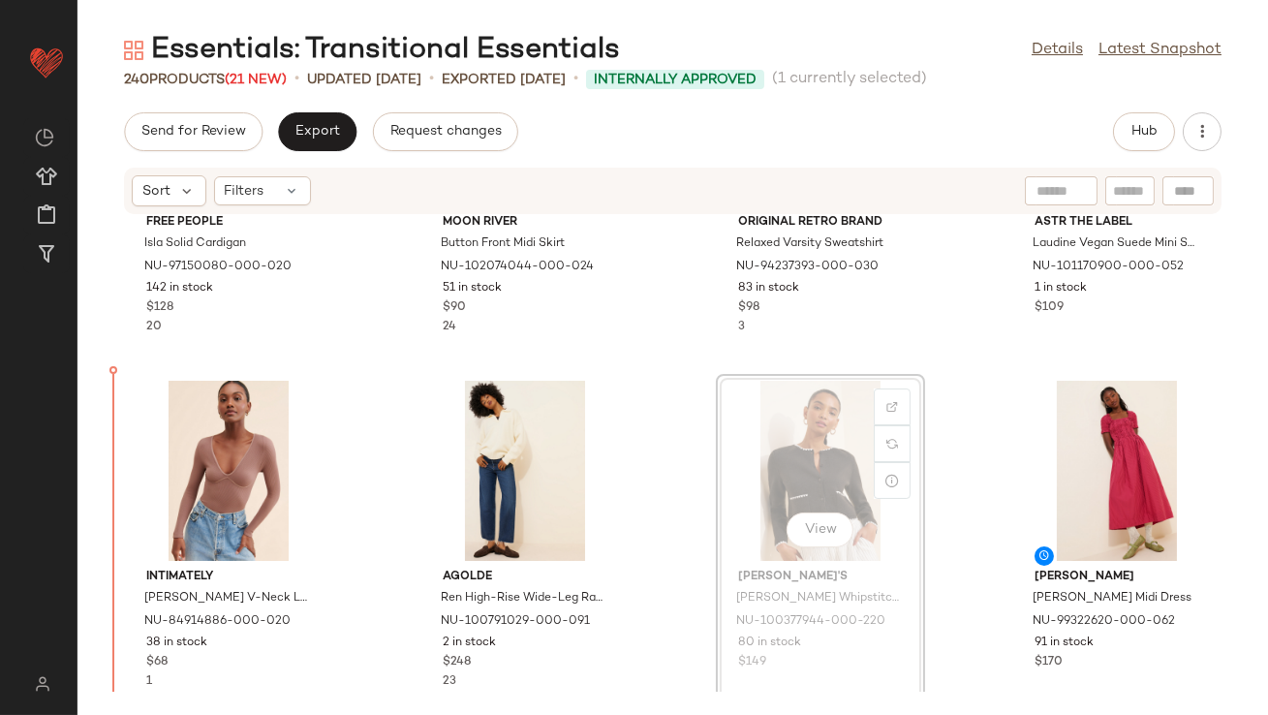
scroll to position [980, 0]
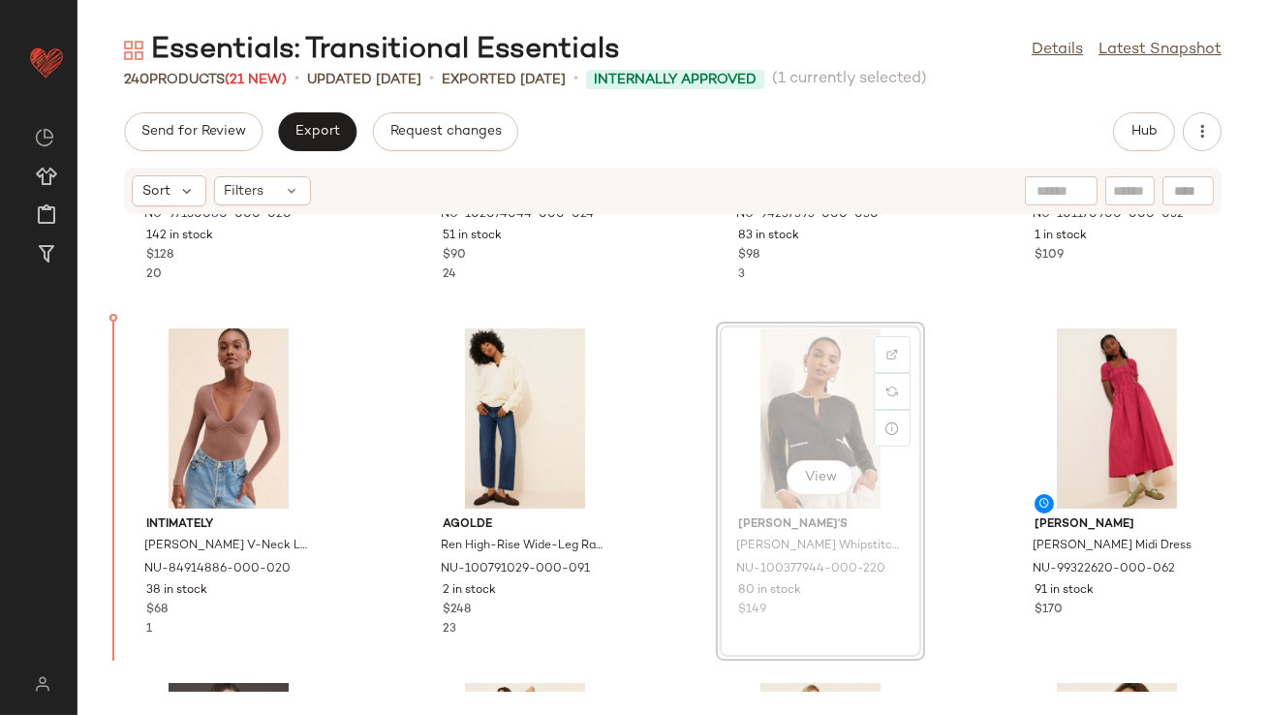
drag, startPoint x: 793, startPoint y: 576, endPoint x: 781, endPoint y: 577, distance: 11.7
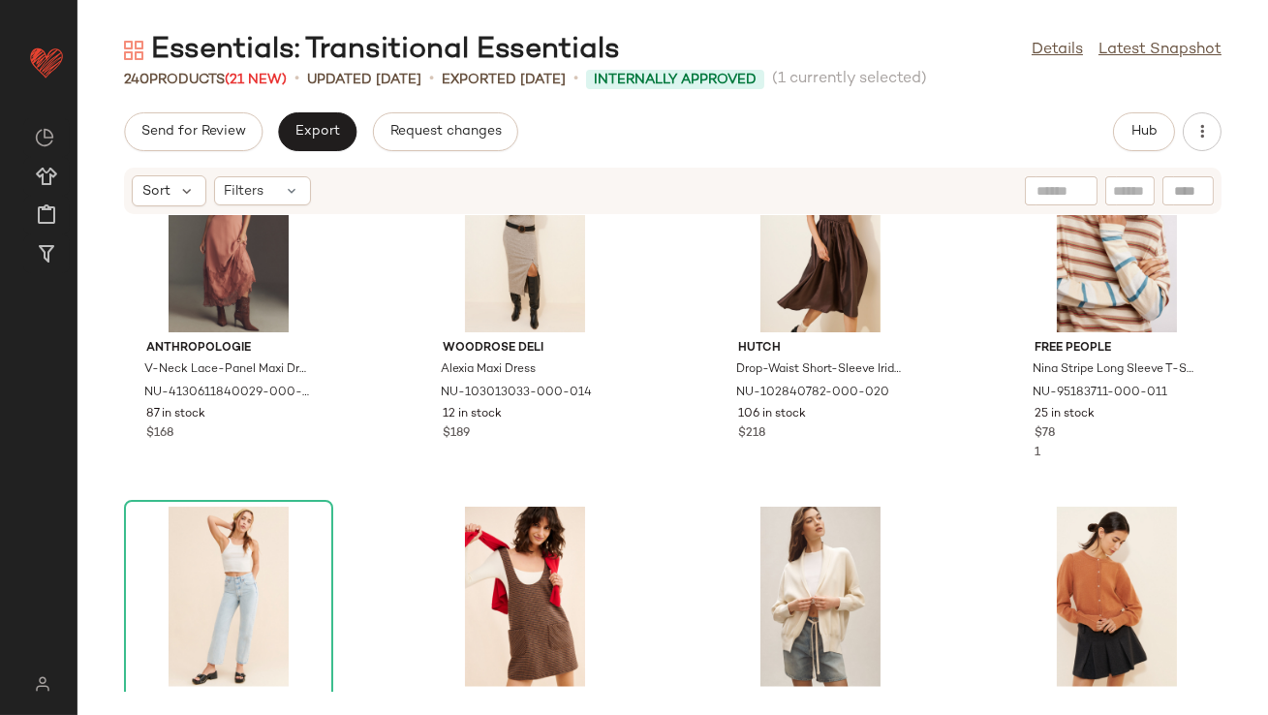
scroll to position [4001, 0]
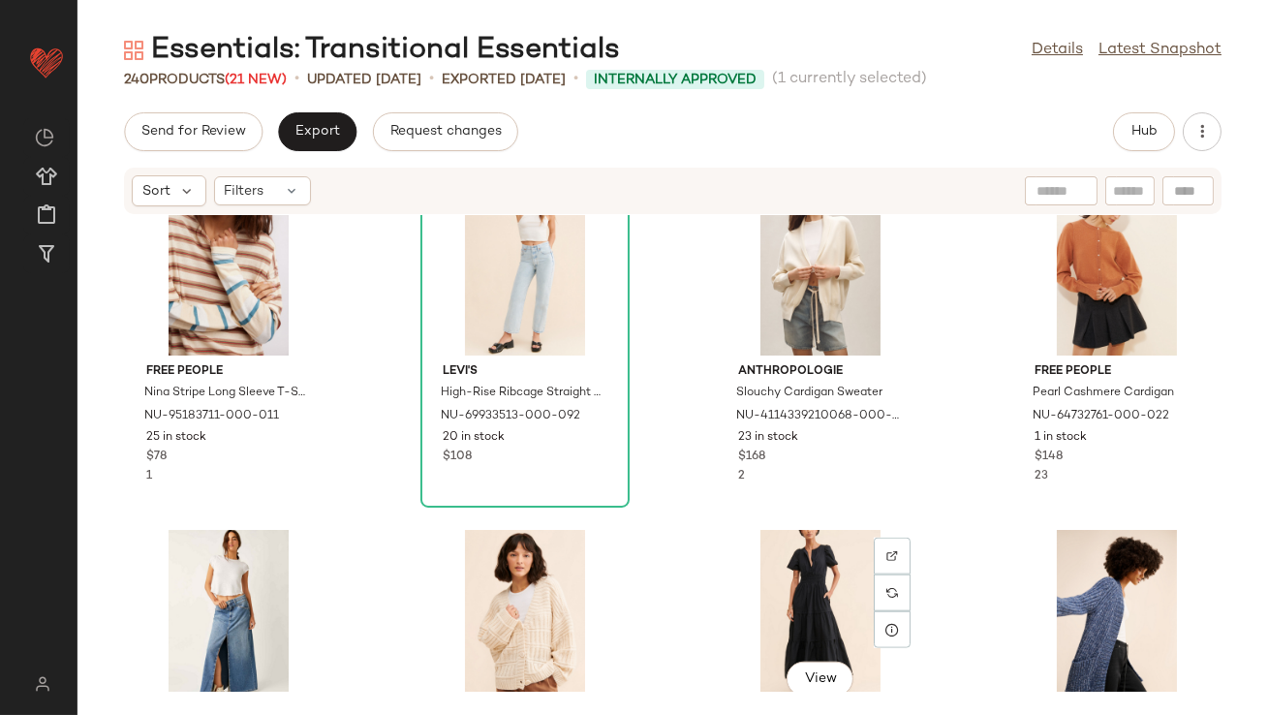
scroll to position [4295, 0]
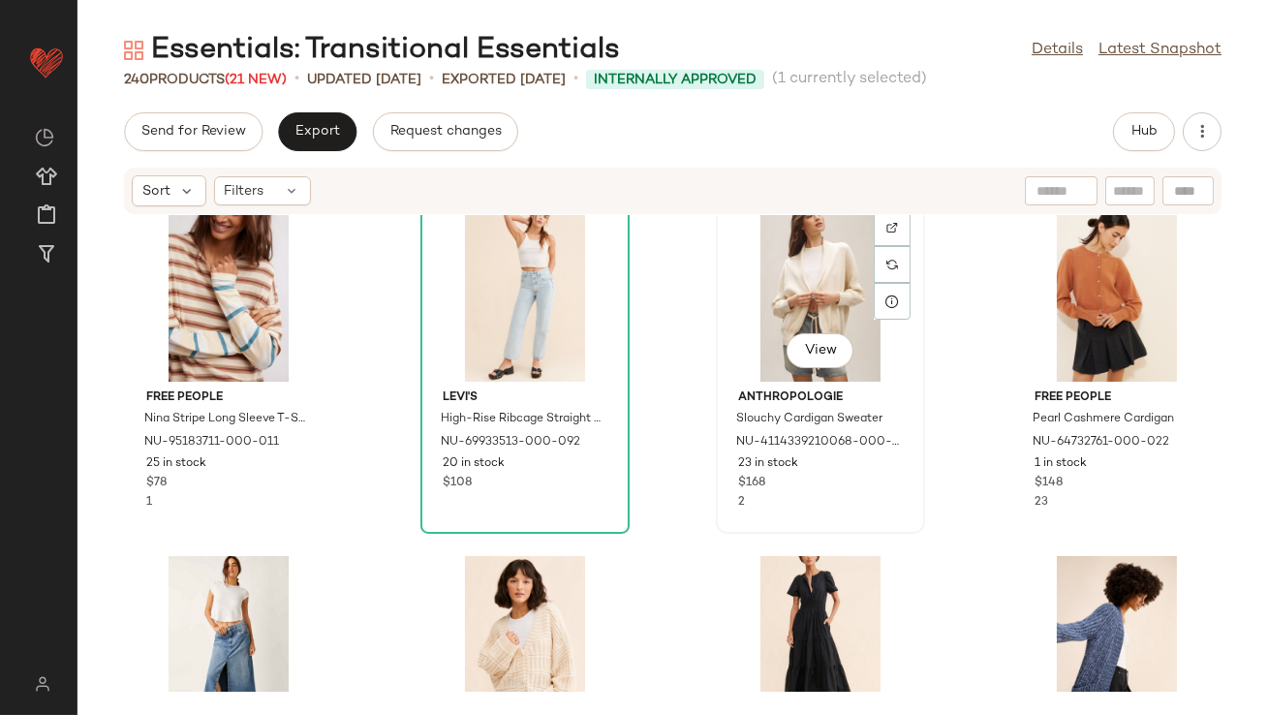
click at [781, 289] on div "View" at bounding box center [821, 292] width 196 height 180
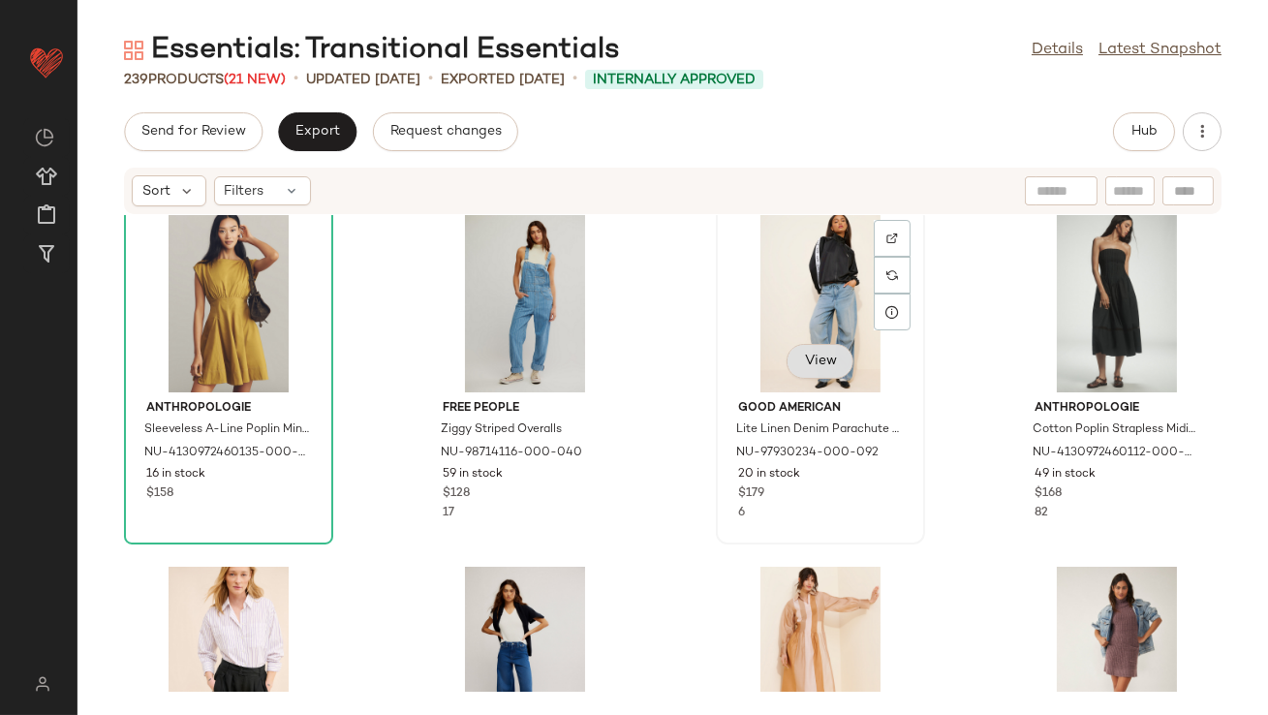
scroll to position [5700, 0]
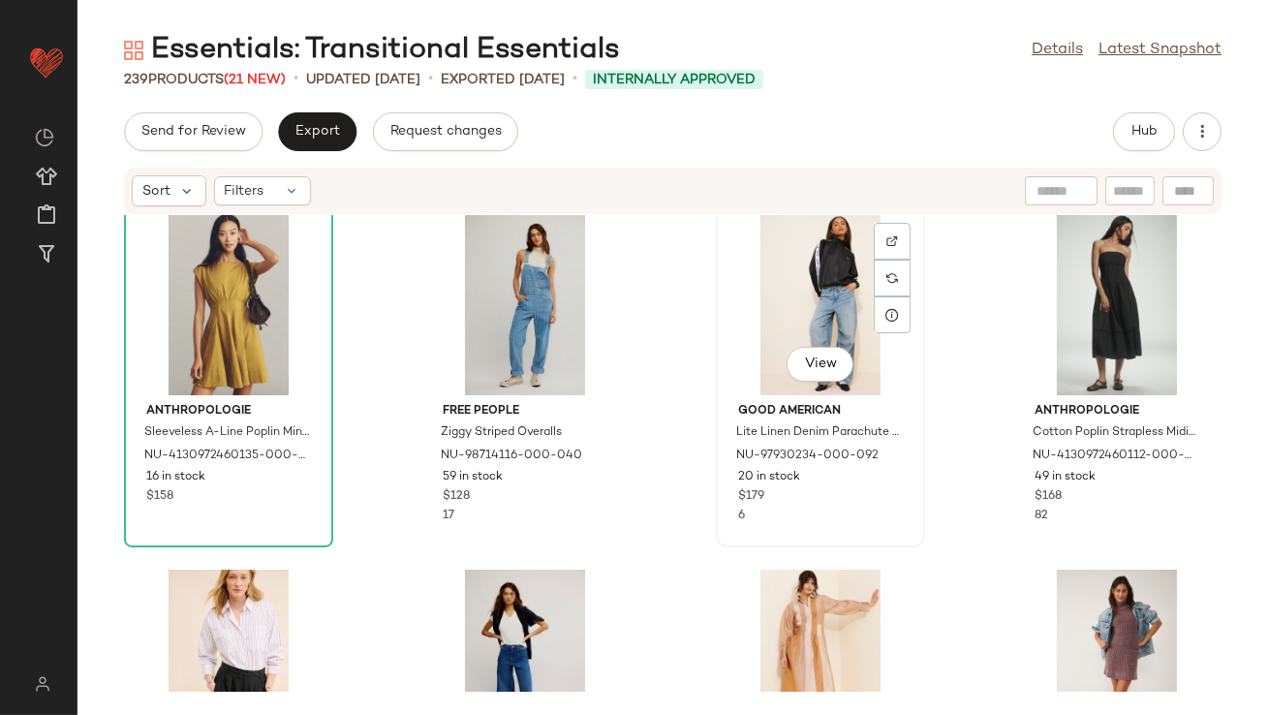
click at [814, 329] on div "View" at bounding box center [821, 305] width 196 height 180
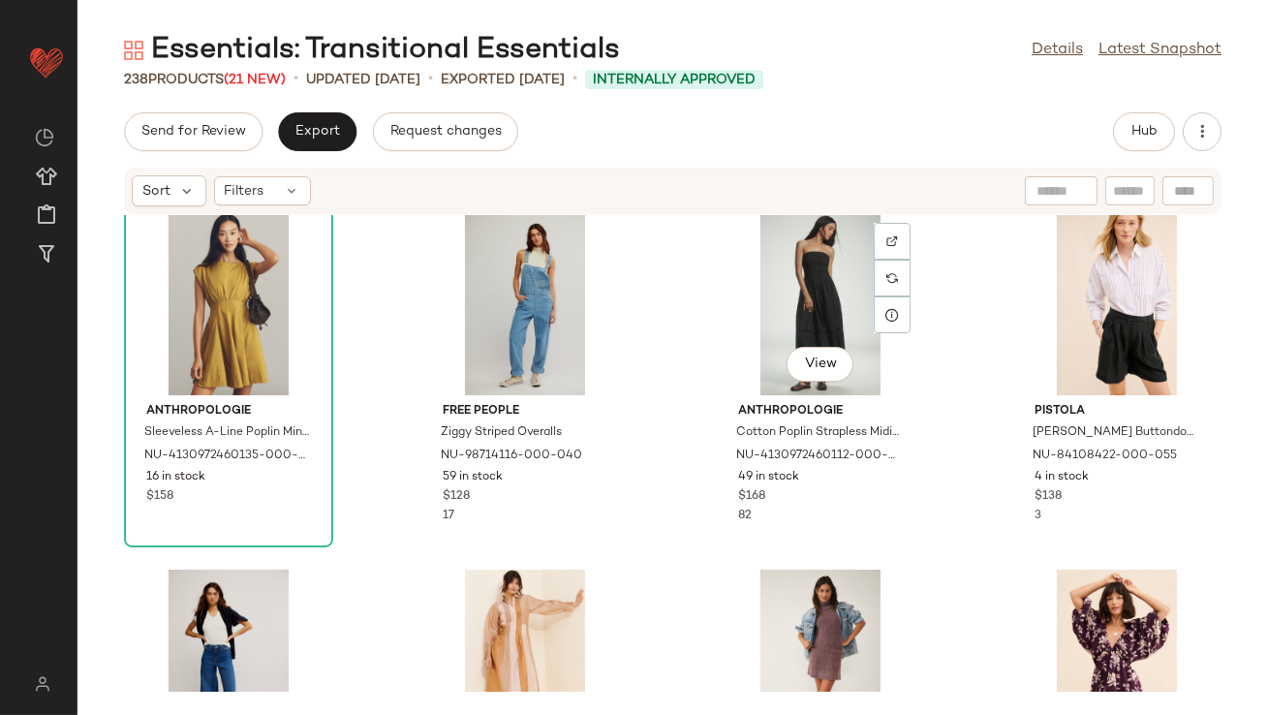
click at [814, 328] on div "View" at bounding box center [821, 305] width 196 height 180
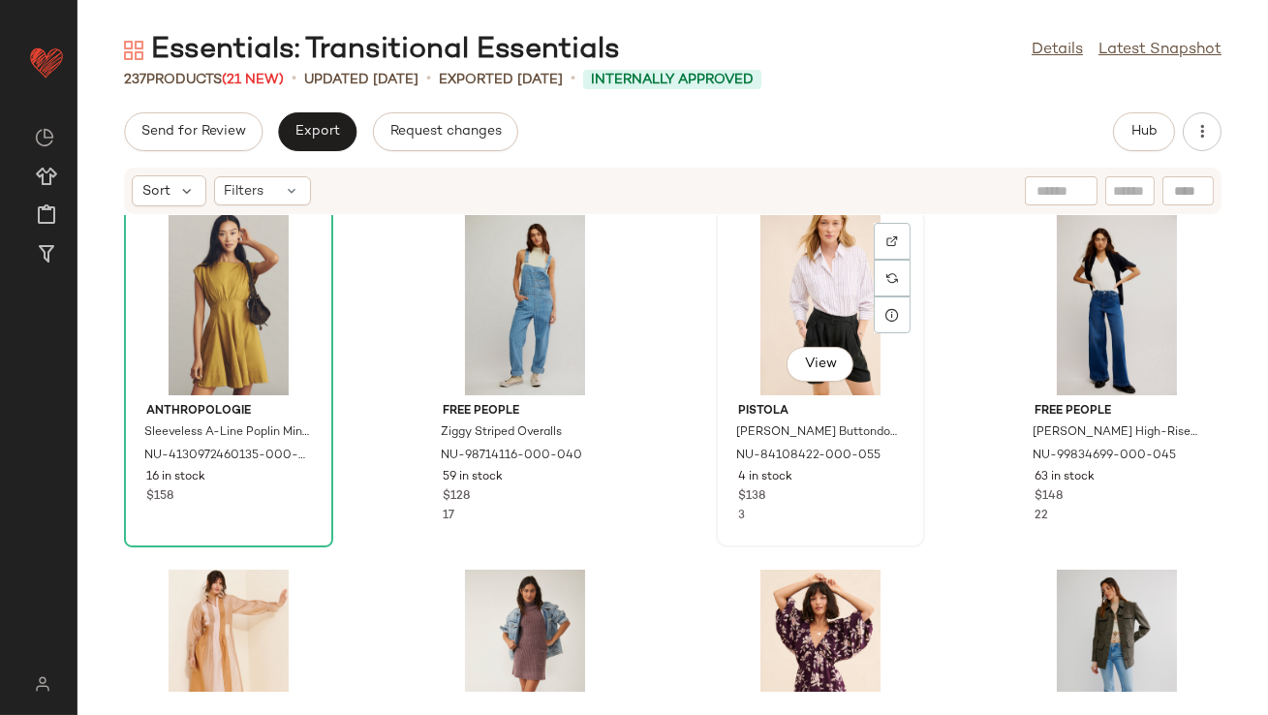
click at [829, 285] on div "View" at bounding box center [821, 305] width 196 height 180
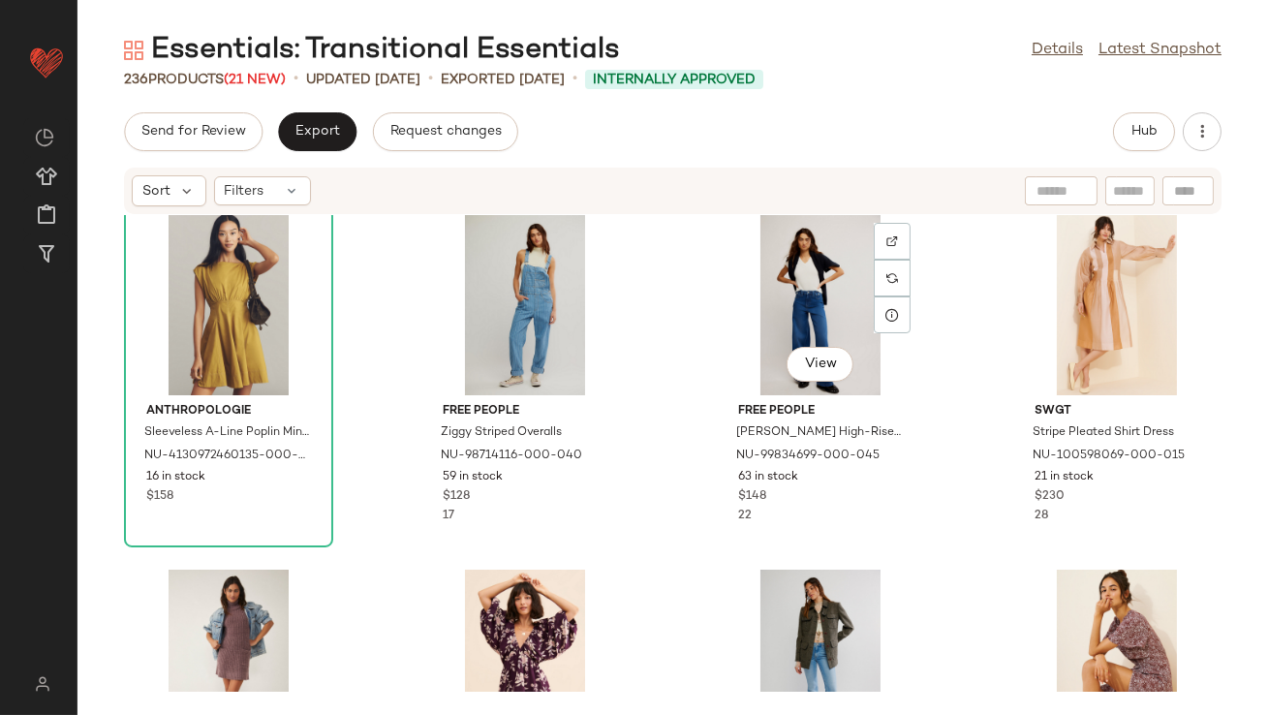
click at [828, 285] on div "View" at bounding box center [821, 305] width 196 height 180
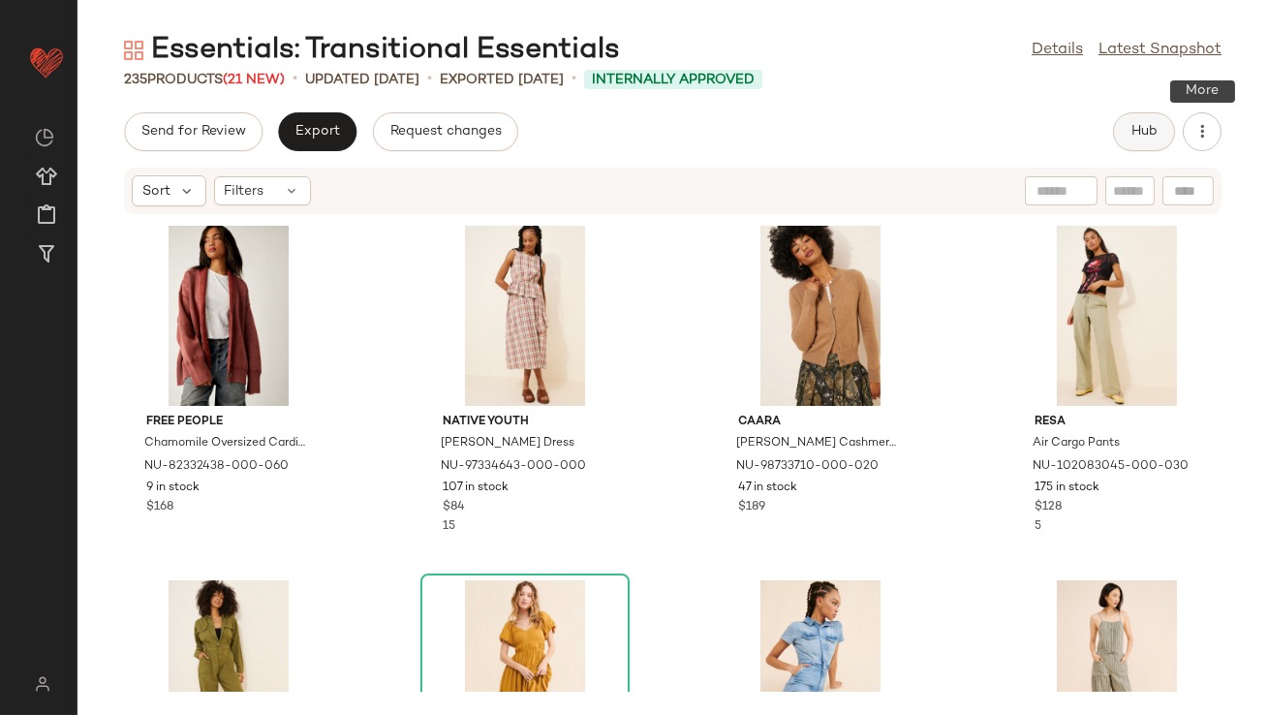
click at [1142, 126] on span "Hub" at bounding box center [1144, 132] width 27 height 16
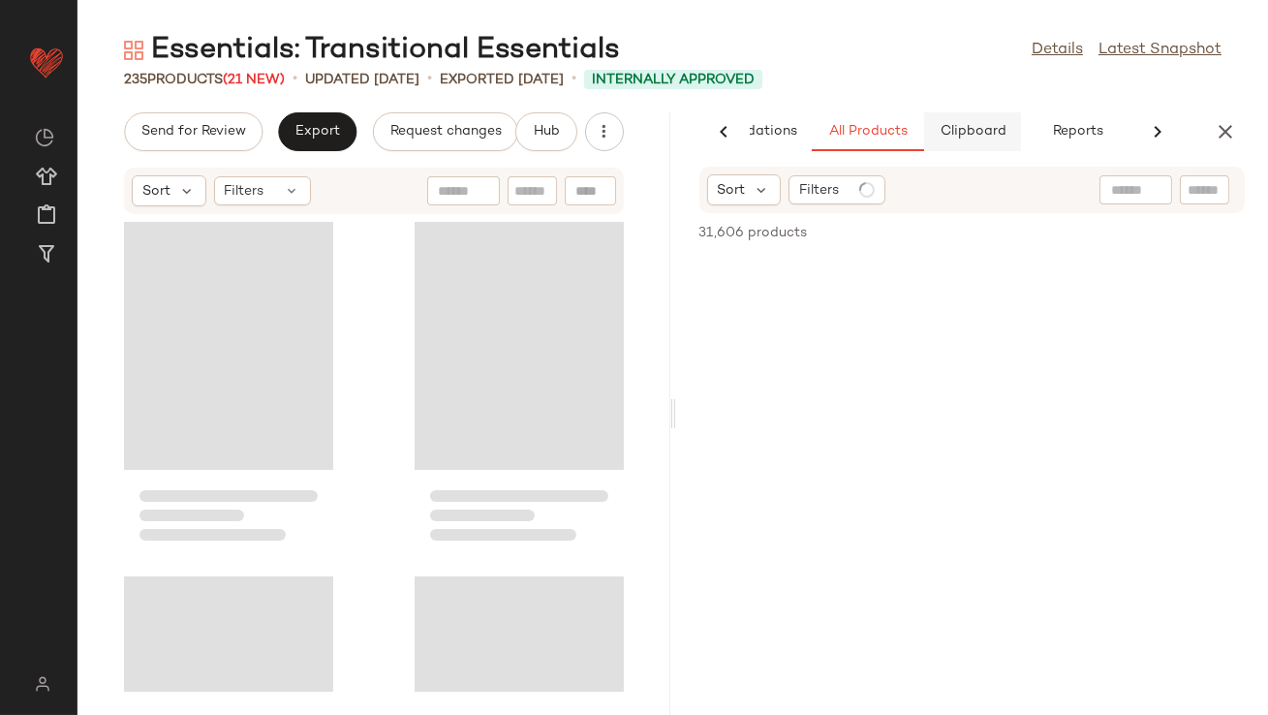
scroll to position [0, 109]
click at [956, 139] on span "Clipboard" at bounding box center [972, 132] width 67 height 16
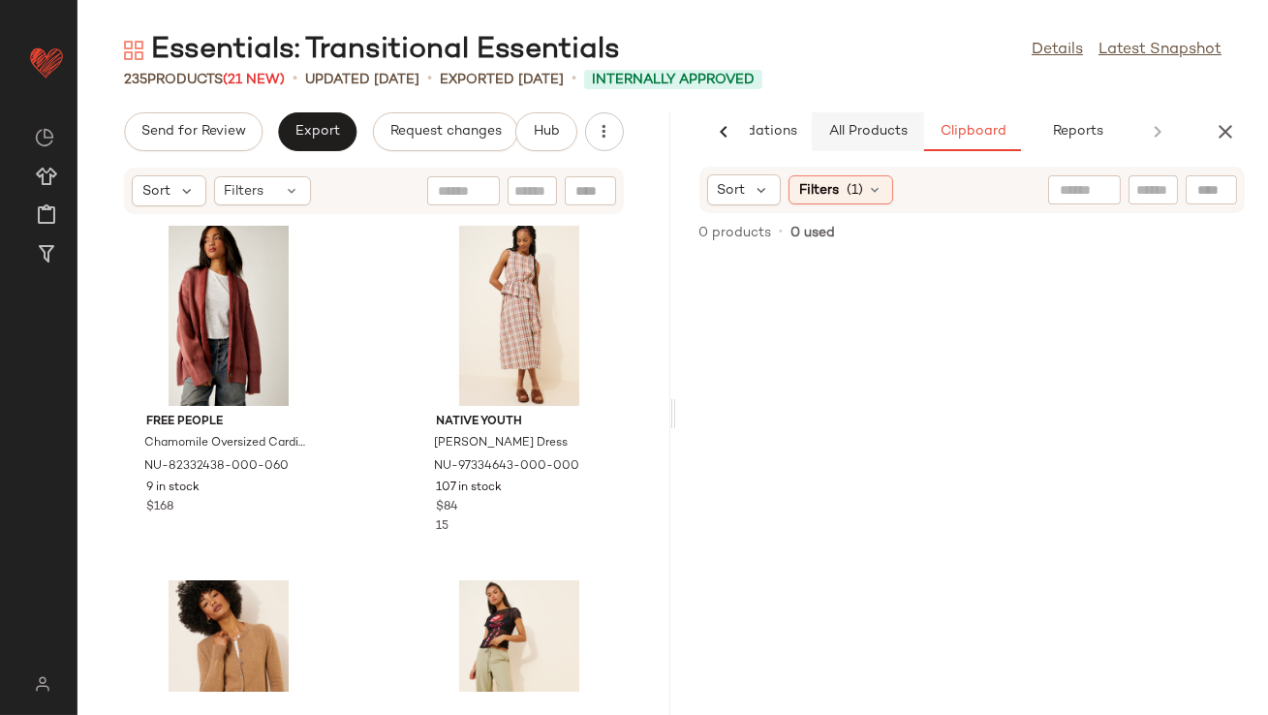
click at [853, 115] on button "All Products" at bounding box center [868, 131] width 112 height 39
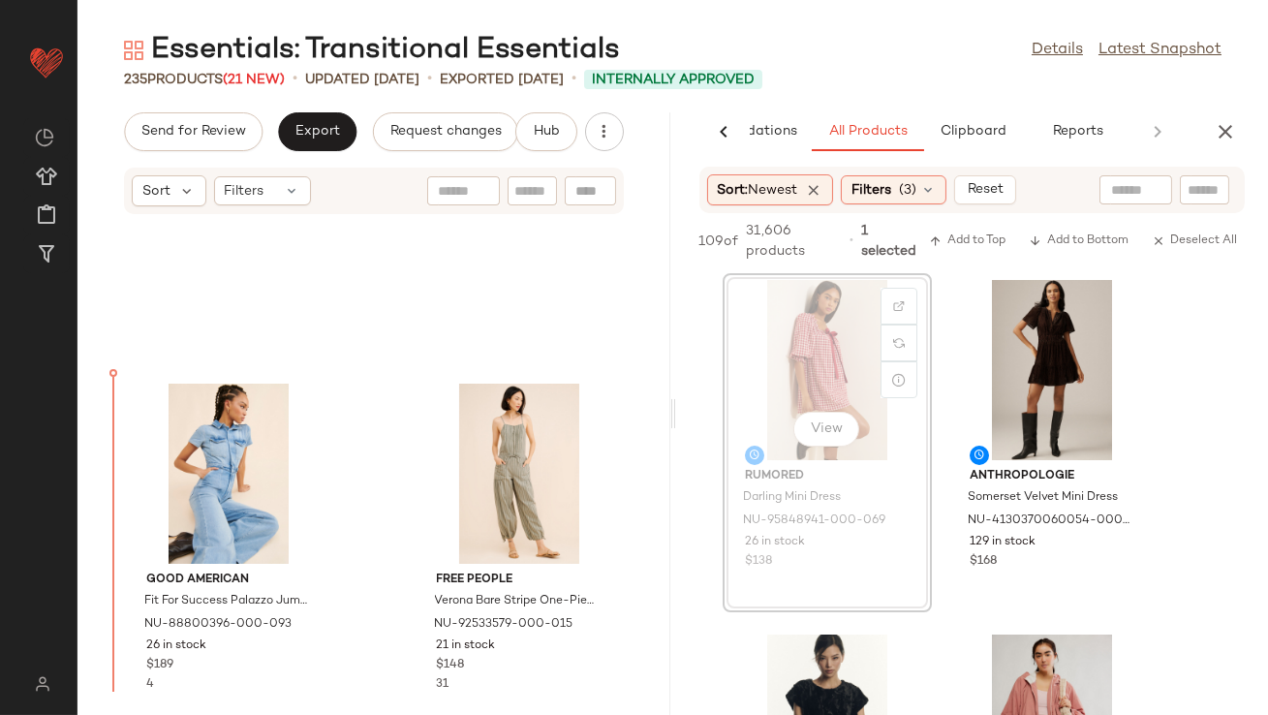
scroll to position [928, 0]
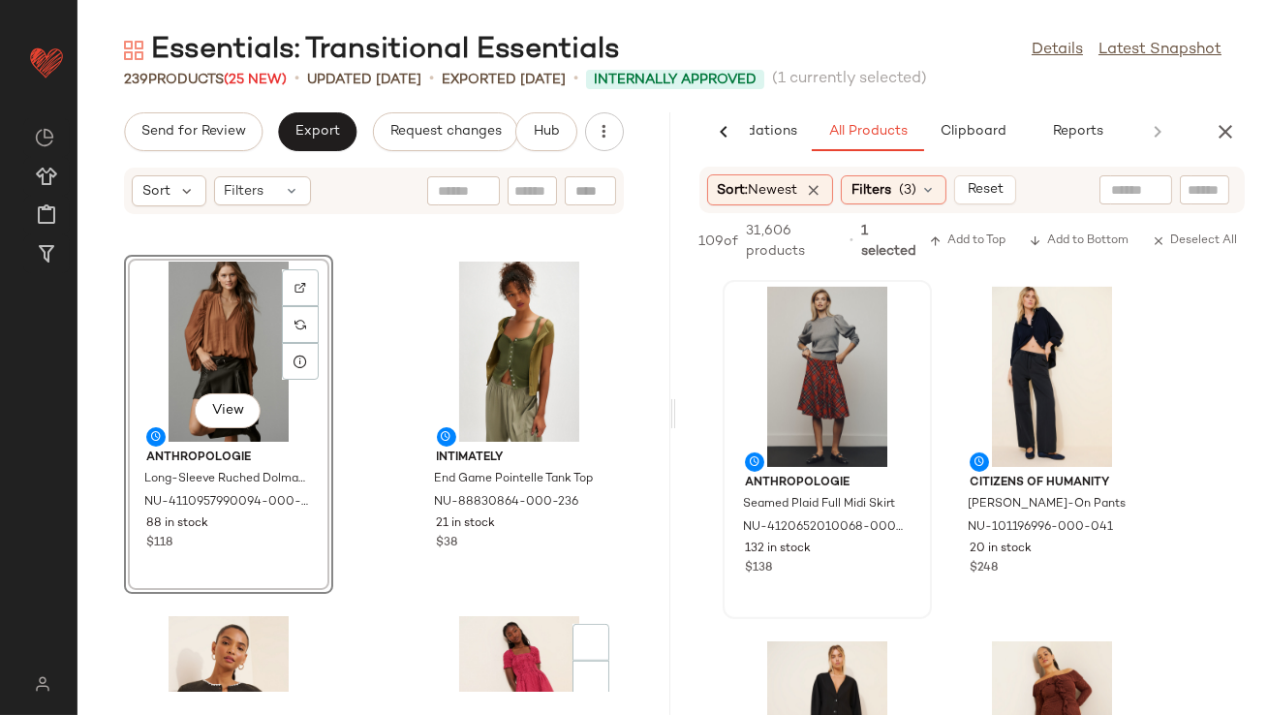
scroll to position [2485, 0]
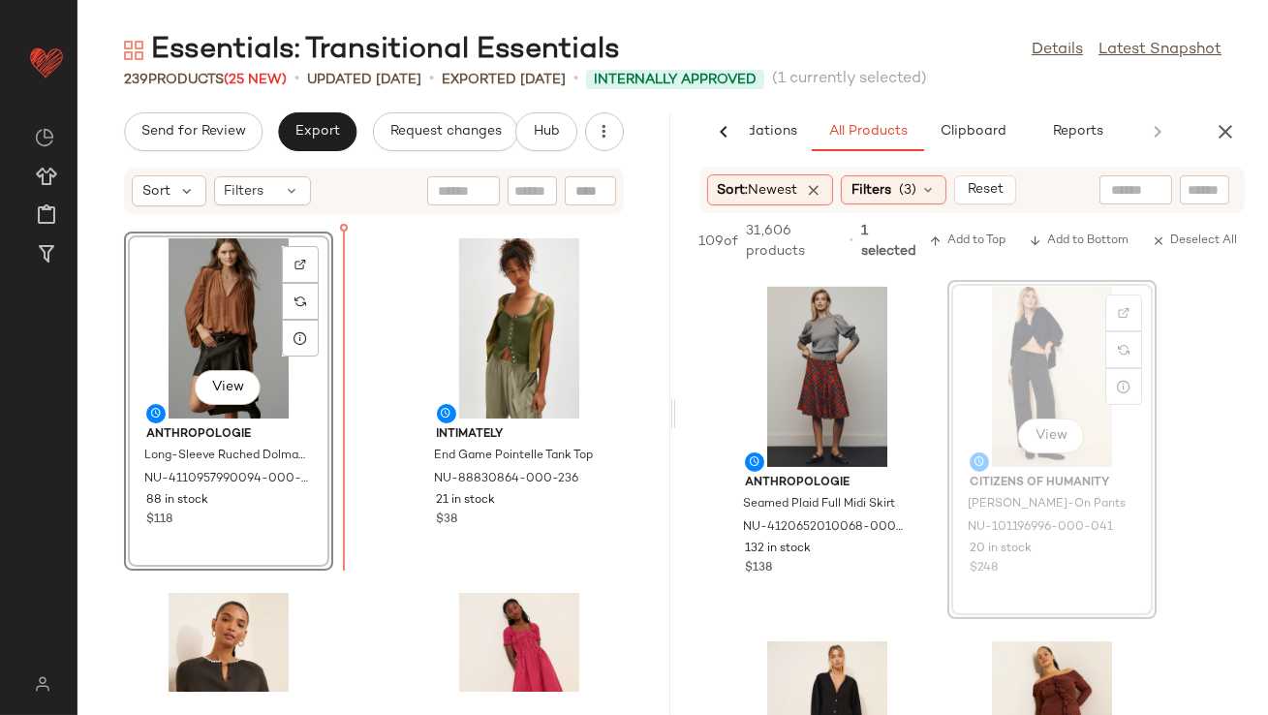
drag, startPoint x: 998, startPoint y: 365, endPoint x: 988, endPoint y: 366, distance: 9.7
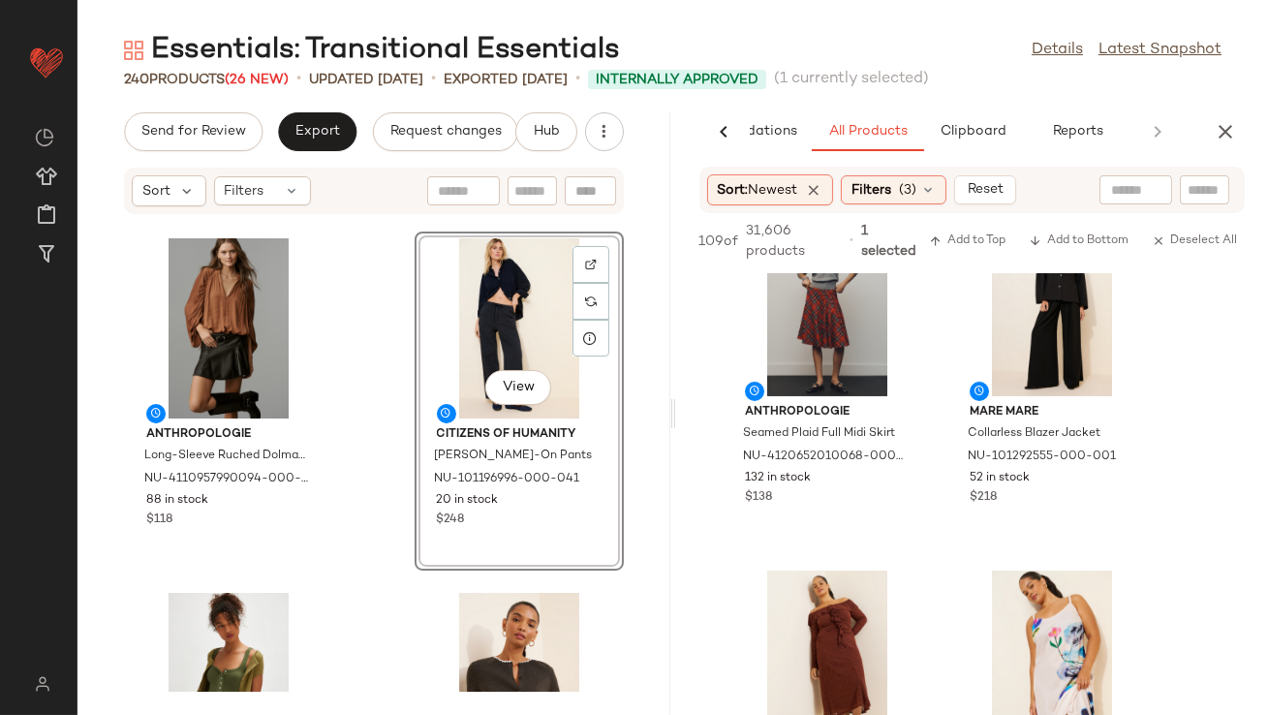
scroll to position [1674, 0]
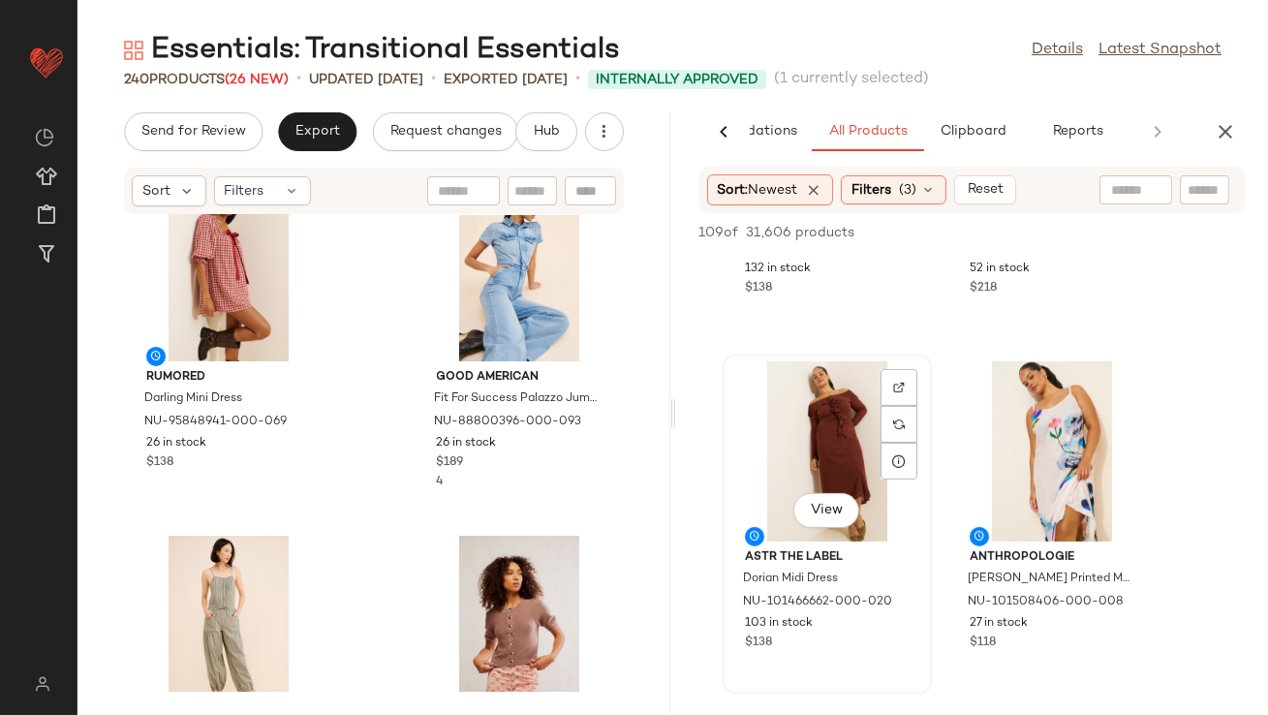
drag, startPoint x: 783, startPoint y: 469, endPoint x: 729, endPoint y: 469, distance: 54.3
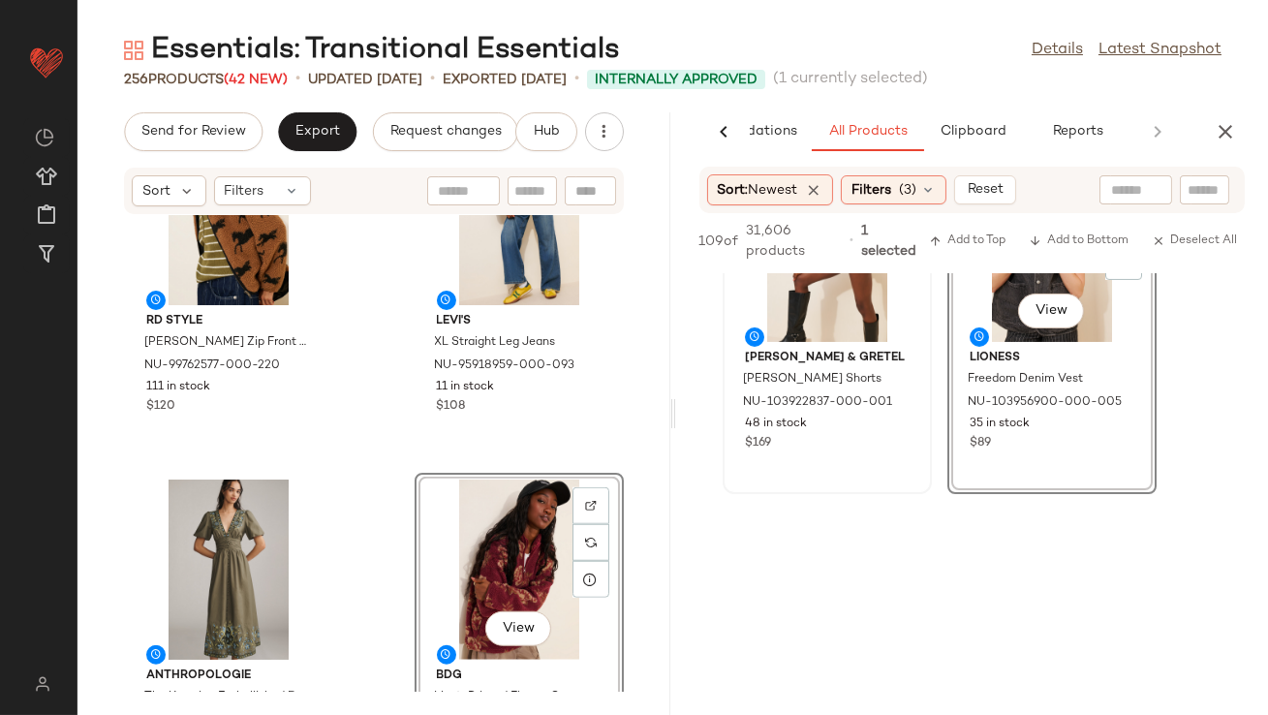
scroll to position [3315, 0]
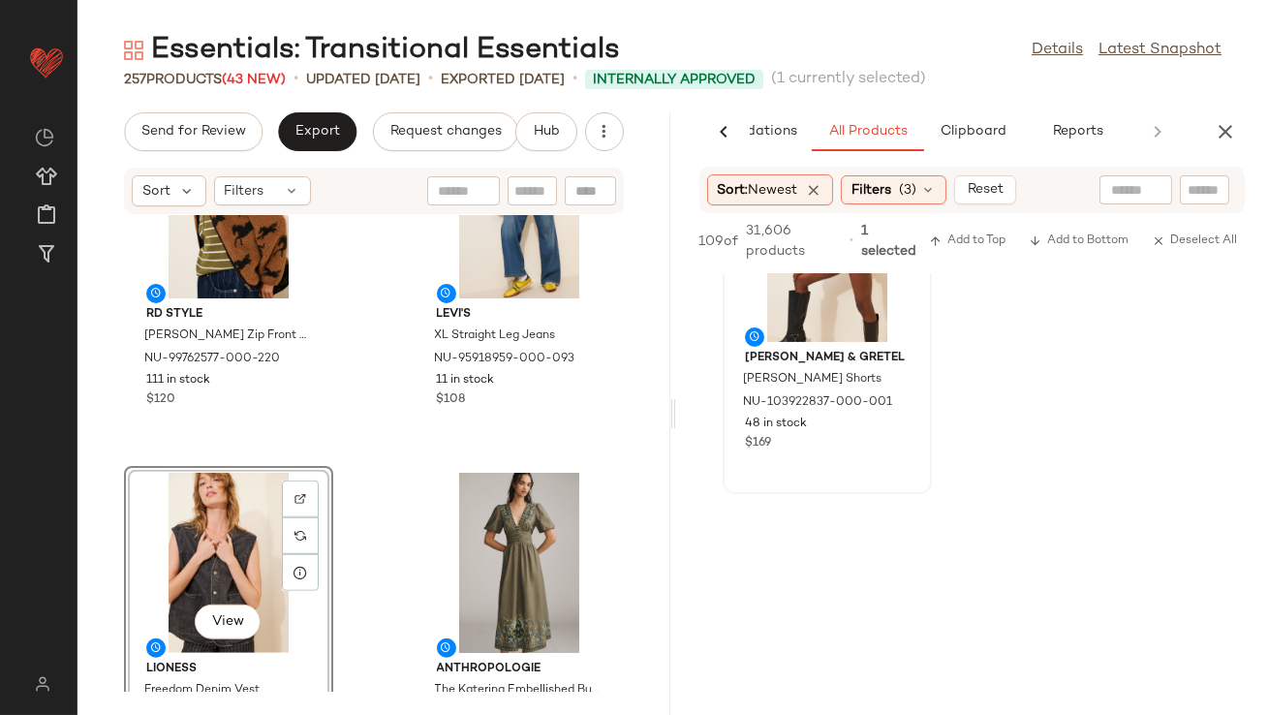
click at [1226, 144] on button "button" at bounding box center [1225, 131] width 39 height 39
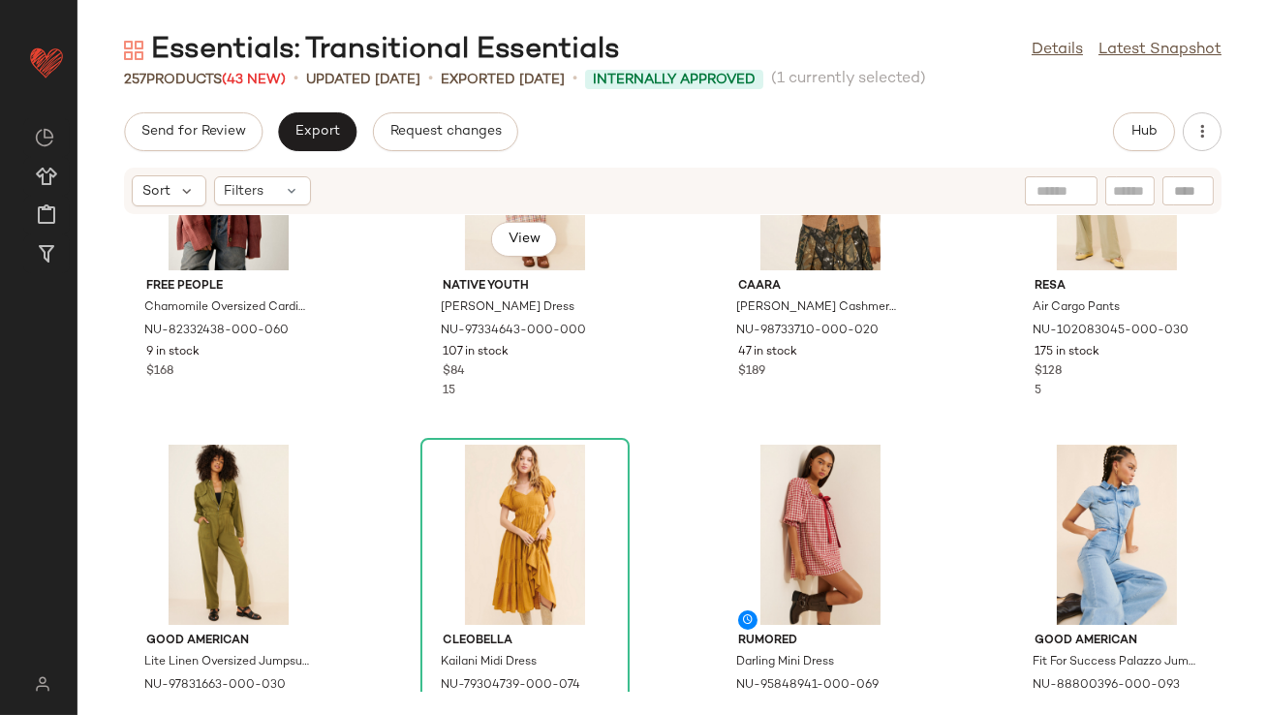
scroll to position [0, 0]
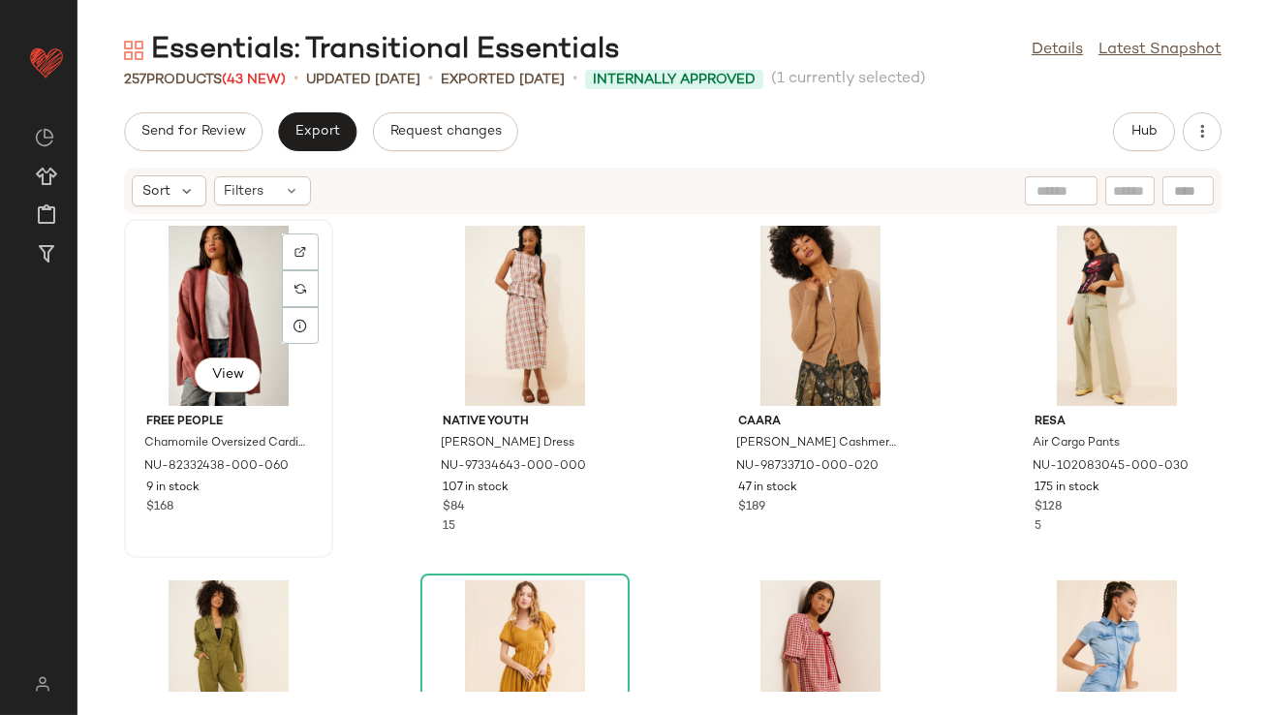
click at [214, 328] on div "View" at bounding box center [229, 316] width 196 height 180
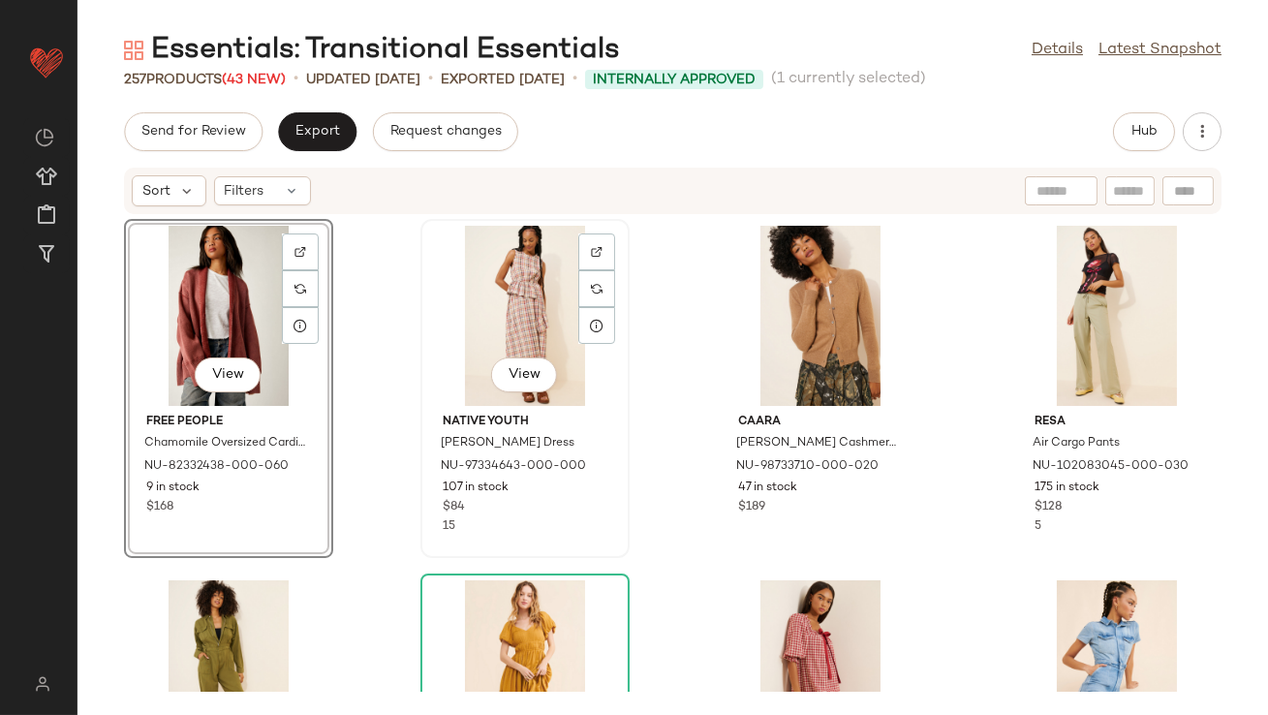
click at [505, 254] on div "View" at bounding box center [525, 316] width 196 height 180
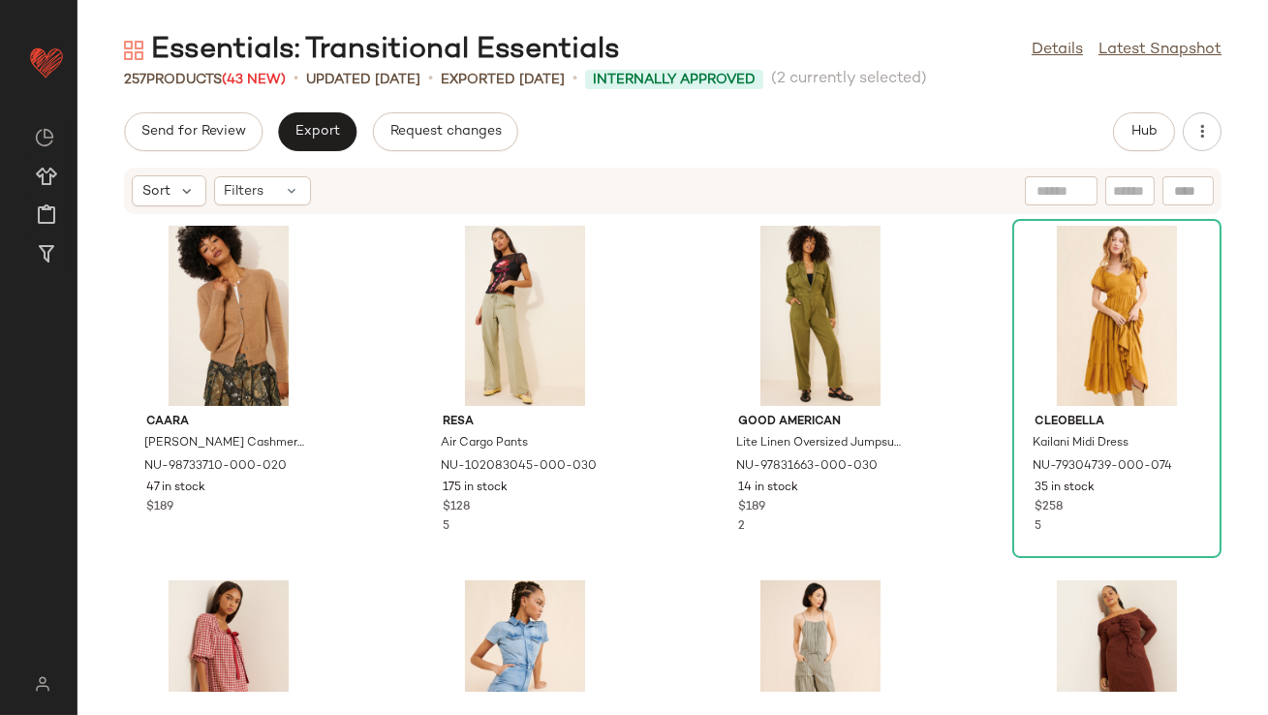
click at [631, 458] on div "[PERSON_NAME] Cashmere Cardigan Sweater NU-98733710-000-020 47 in stock $189 Re…" at bounding box center [673, 453] width 1191 height 477
click at [763, 327] on div "View" at bounding box center [821, 316] width 196 height 180
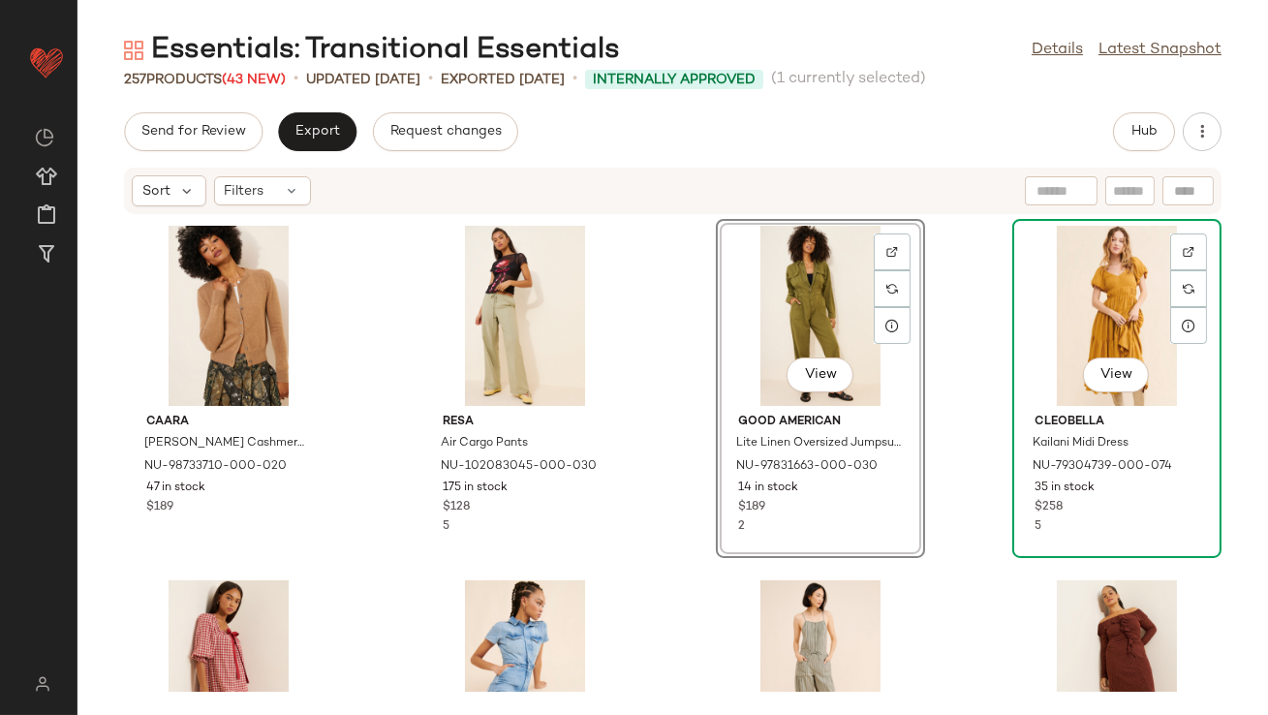
click at [1152, 271] on div "View" at bounding box center [1117, 316] width 196 height 180
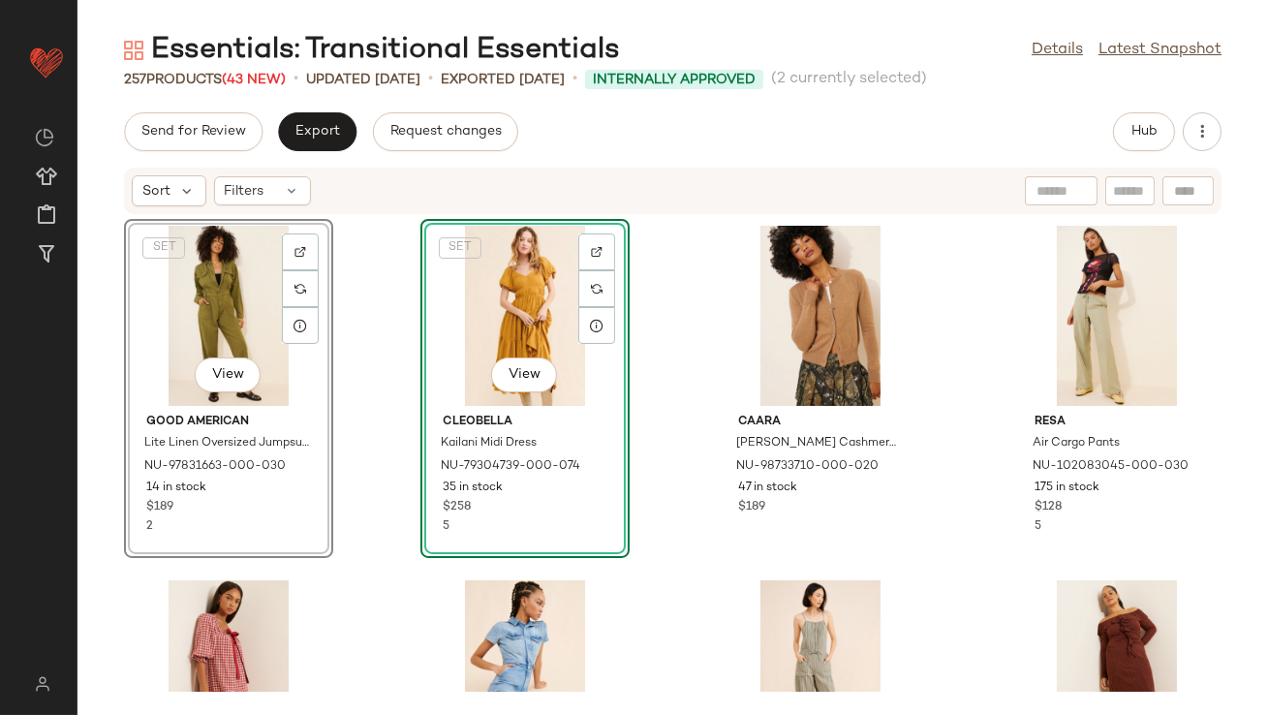
click at [677, 379] on div "SET View Good American Lite Linen Oversized Jumpsuit NU-97831663-000-030 14 in …" at bounding box center [673, 453] width 1191 height 477
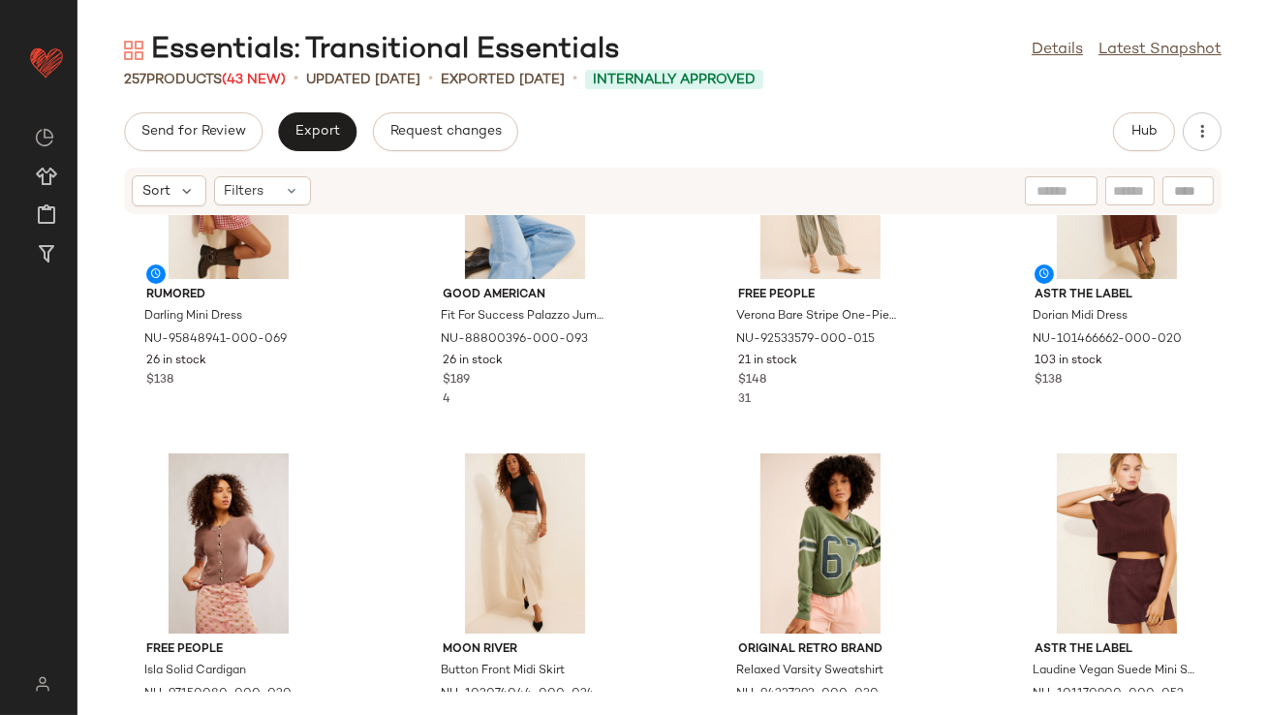
scroll to position [529, 0]
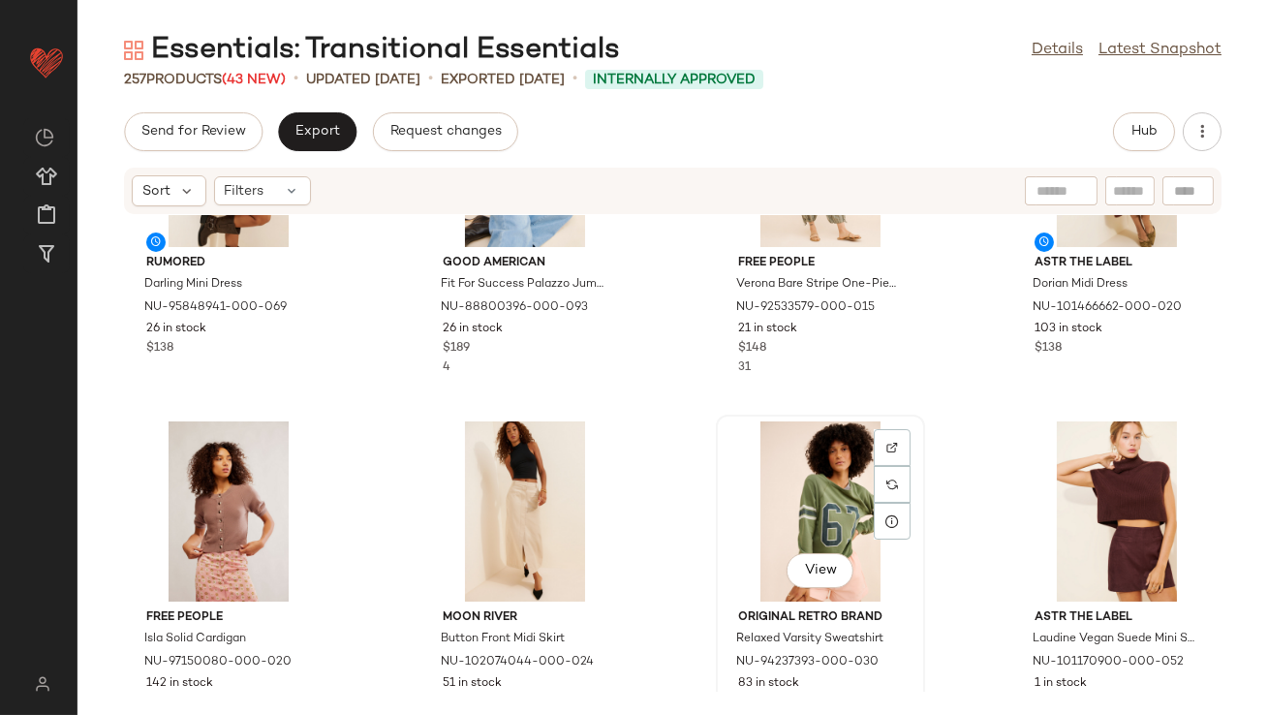
click at [803, 481] on div "View" at bounding box center [821, 511] width 196 height 180
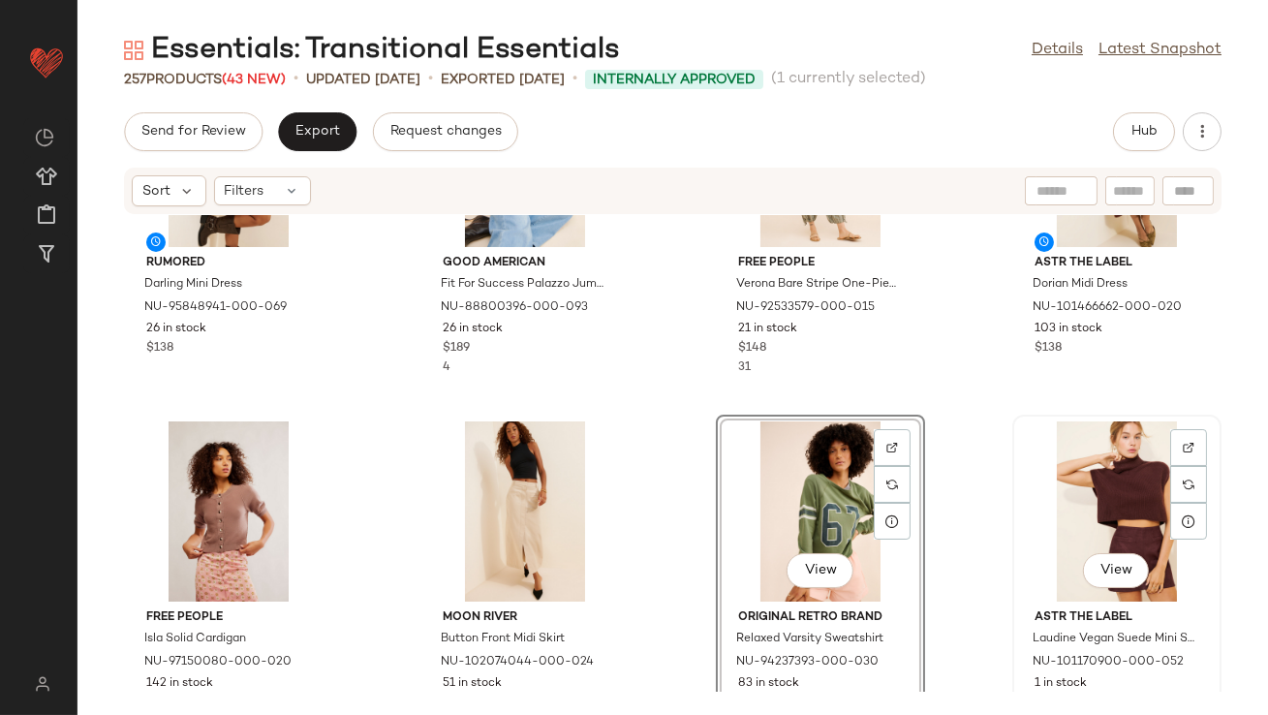
click at [1066, 487] on div "View" at bounding box center [1117, 511] width 196 height 180
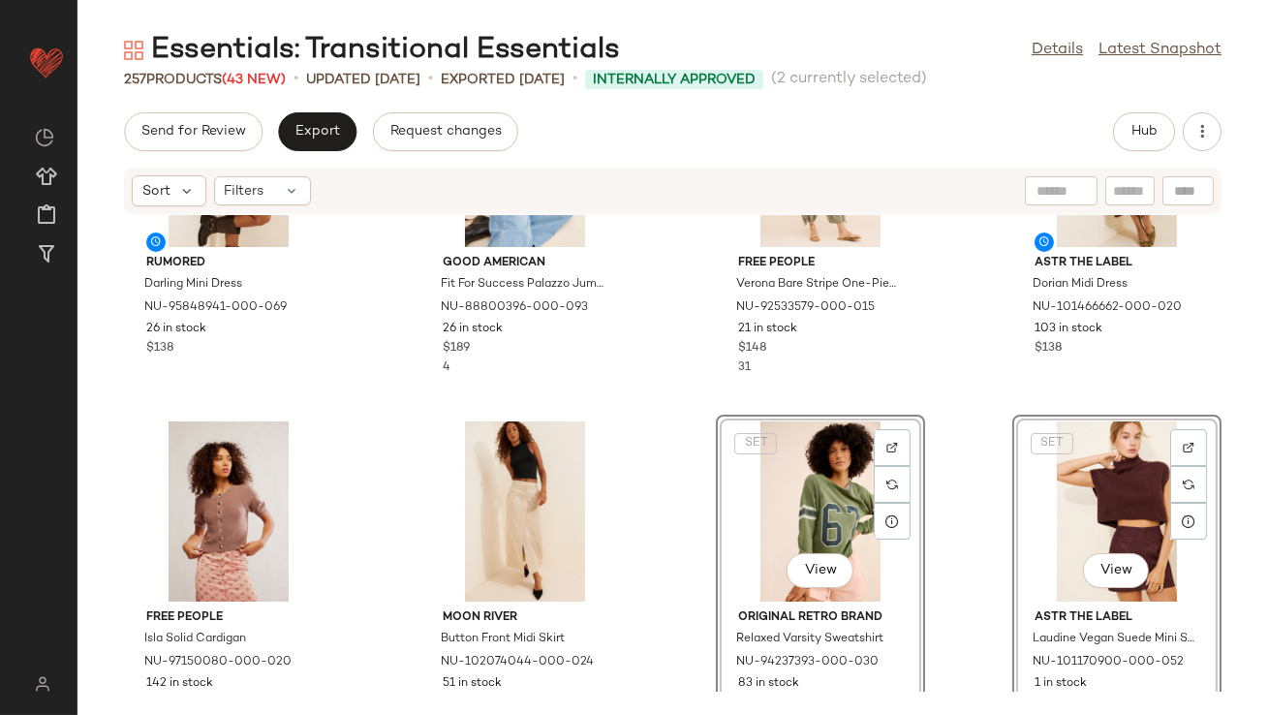
click at [961, 484] on div "Rumored Darling Mini Dress NU-95848941-000-069 26 in stock $138 Good American F…" at bounding box center [673, 453] width 1191 height 477
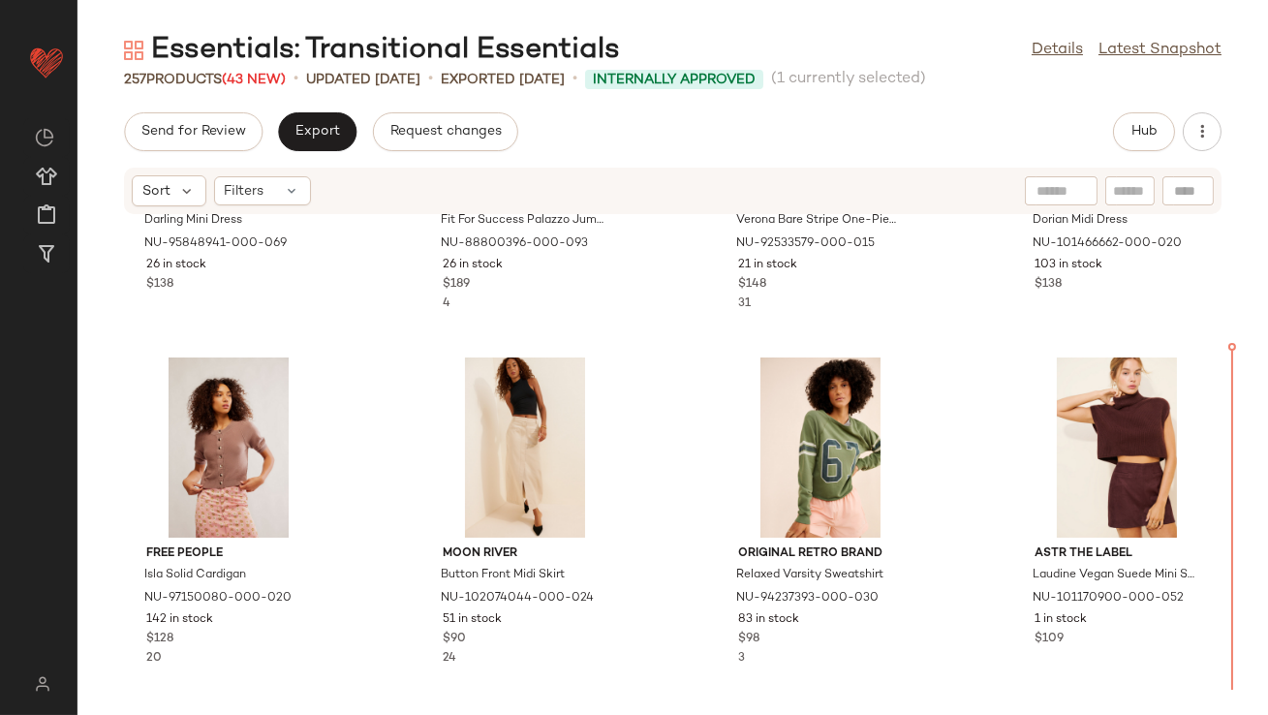
scroll to position [616, 0]
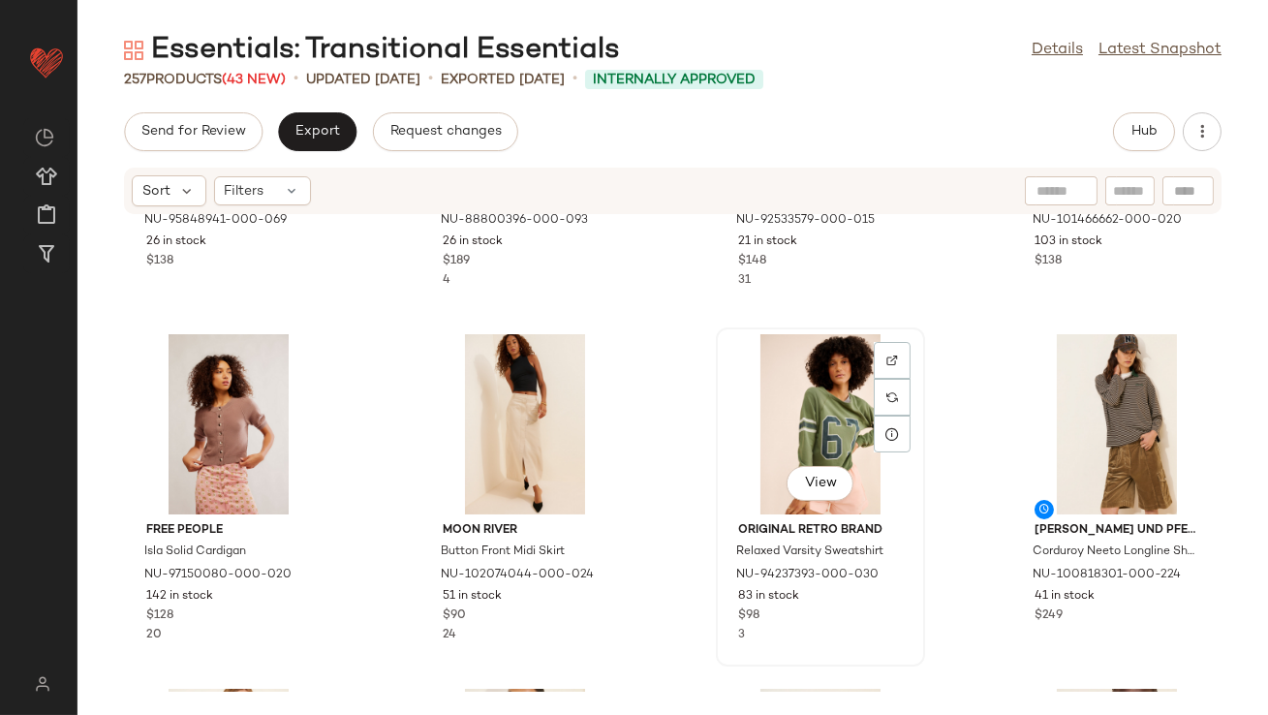
click at [826, 415] on div "View" at bounding box center [821, 424] width 196 height 180
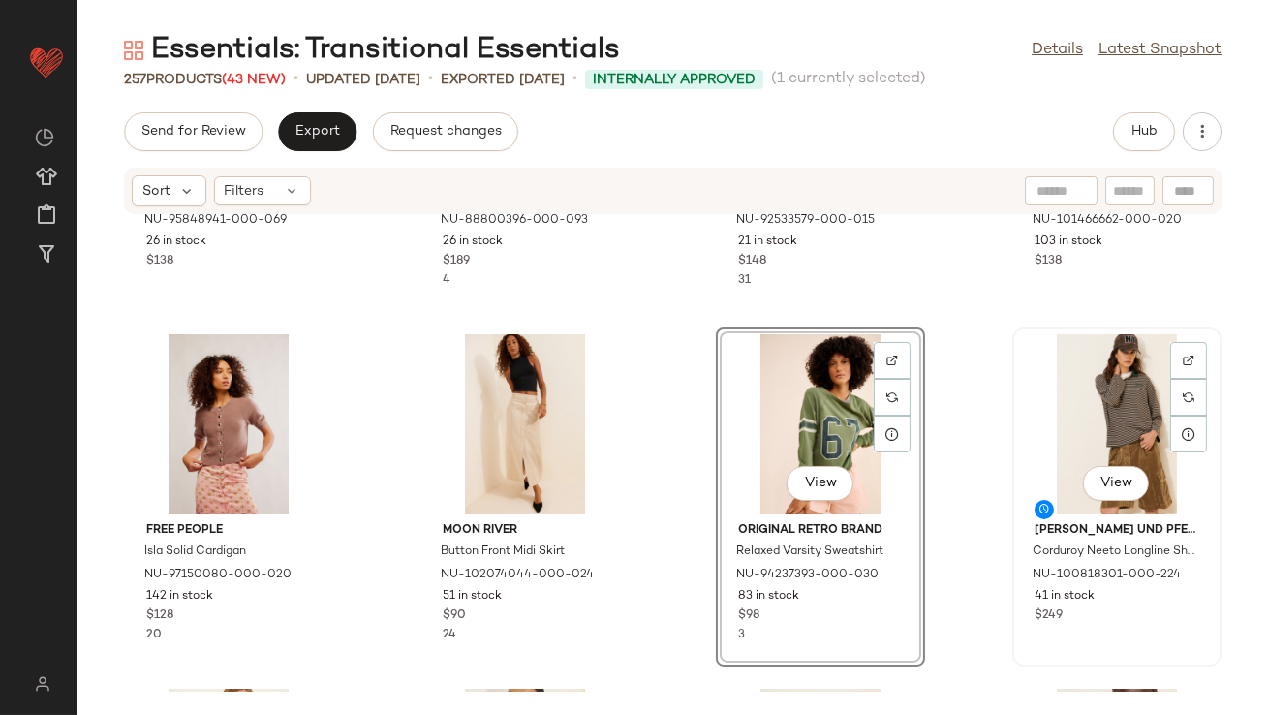
click at [1051, 413] on div "View" at bounding box center [1117, 424] width 196 height 180
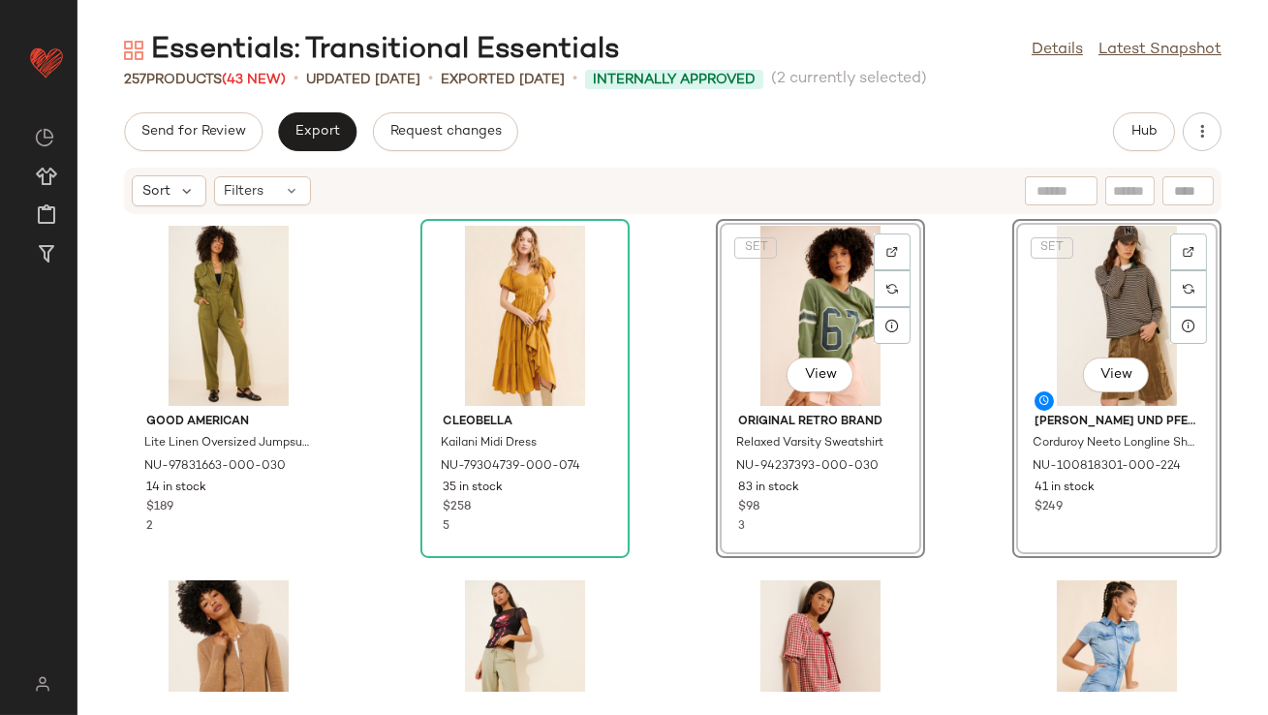
click at [675, 422] on div "Good American Lite Linen Oversized Jumpsuit NU-97831663-000-030 14 in stock $18…" at bounding box center [673, 453] width 1191 height 477
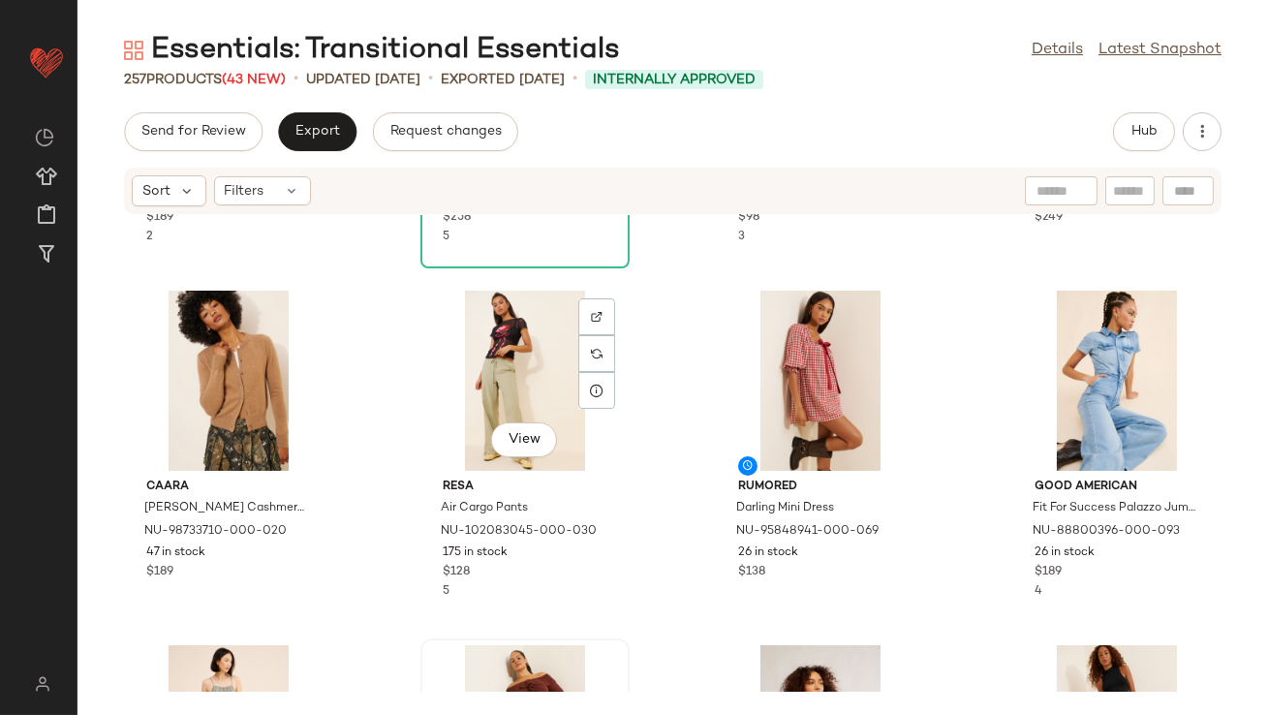
scroll to position [301, 0]
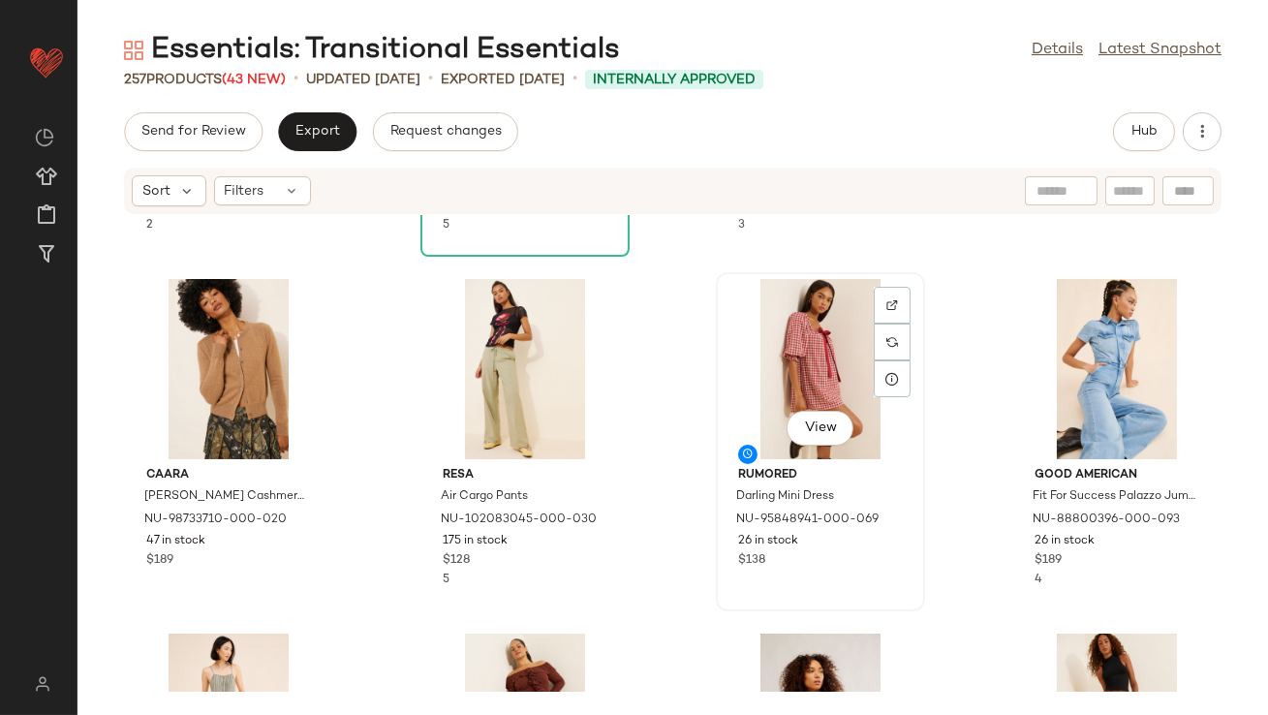
click at [751, 350] on div "View" at bounding box center [821, 369] width 196 height 180
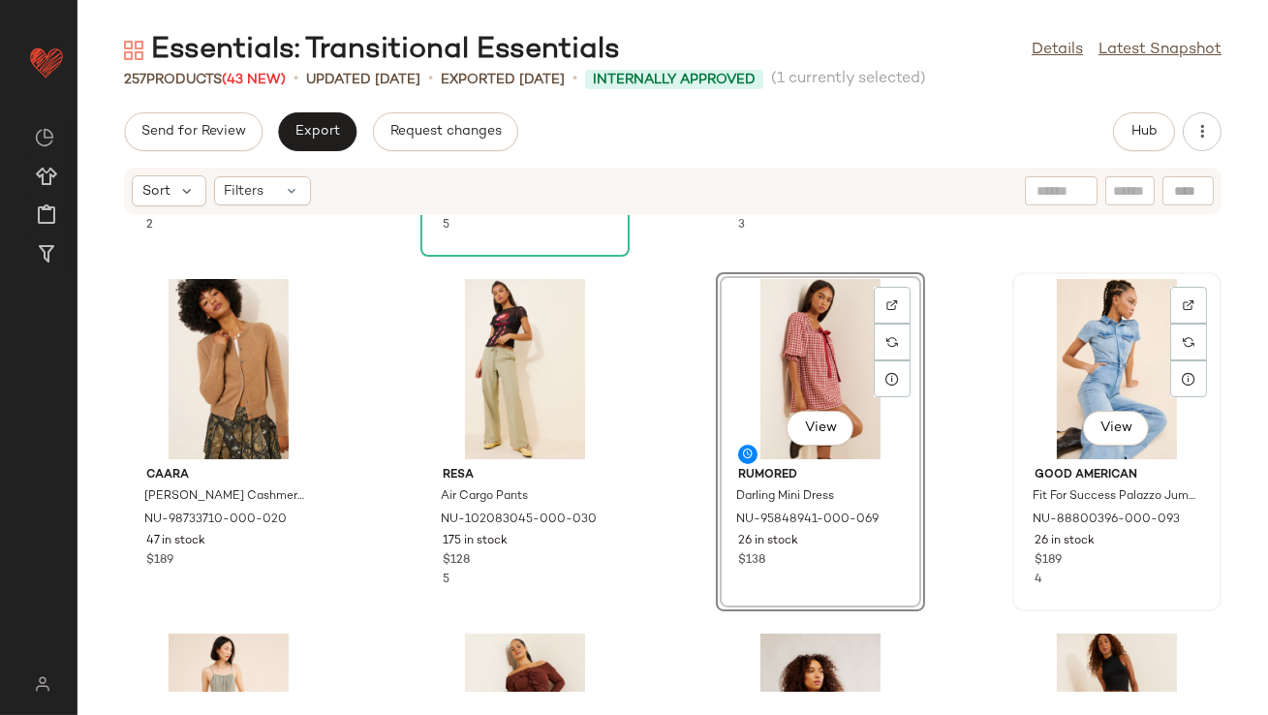
click at [1103, 321] on div "View" at bounding box center [1117, 369] width 196 height 180
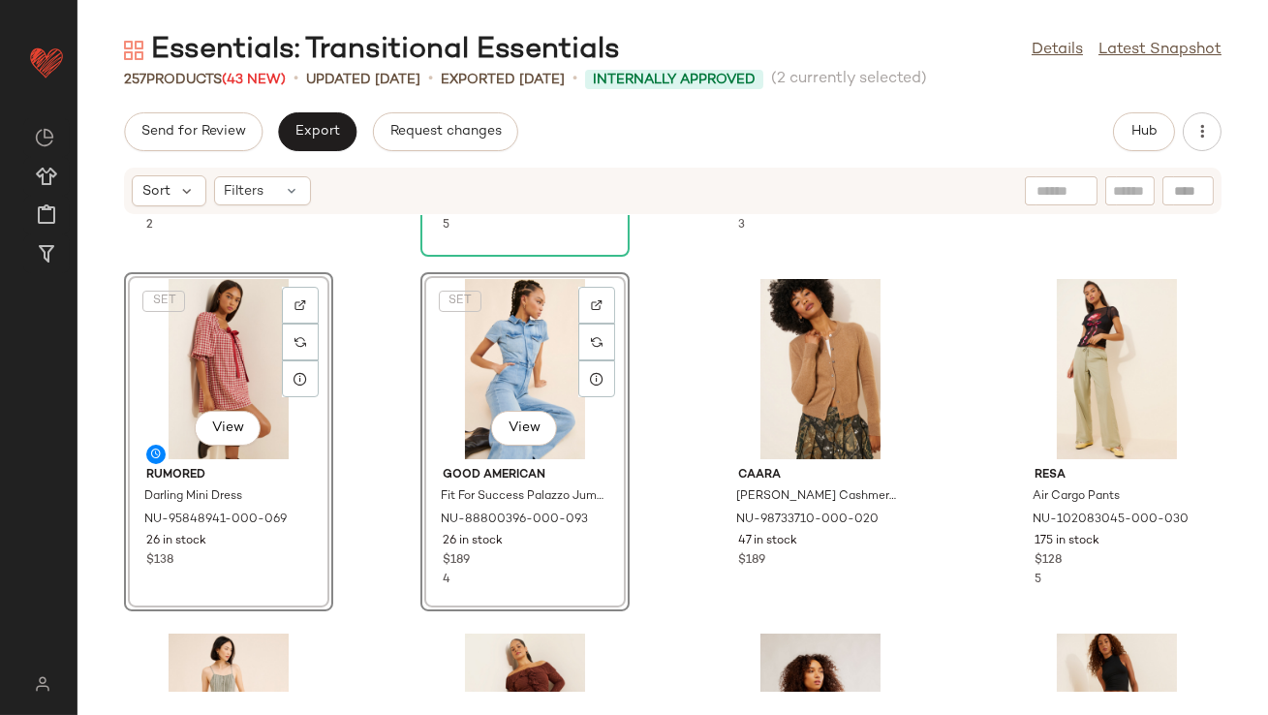
click at [398, 418] on div "Good American Lite Linen Oversized Jumpsuit NU-97831663-000-030 14 in stock $18…" at bounding box center [673, 453] width 1191 height 477
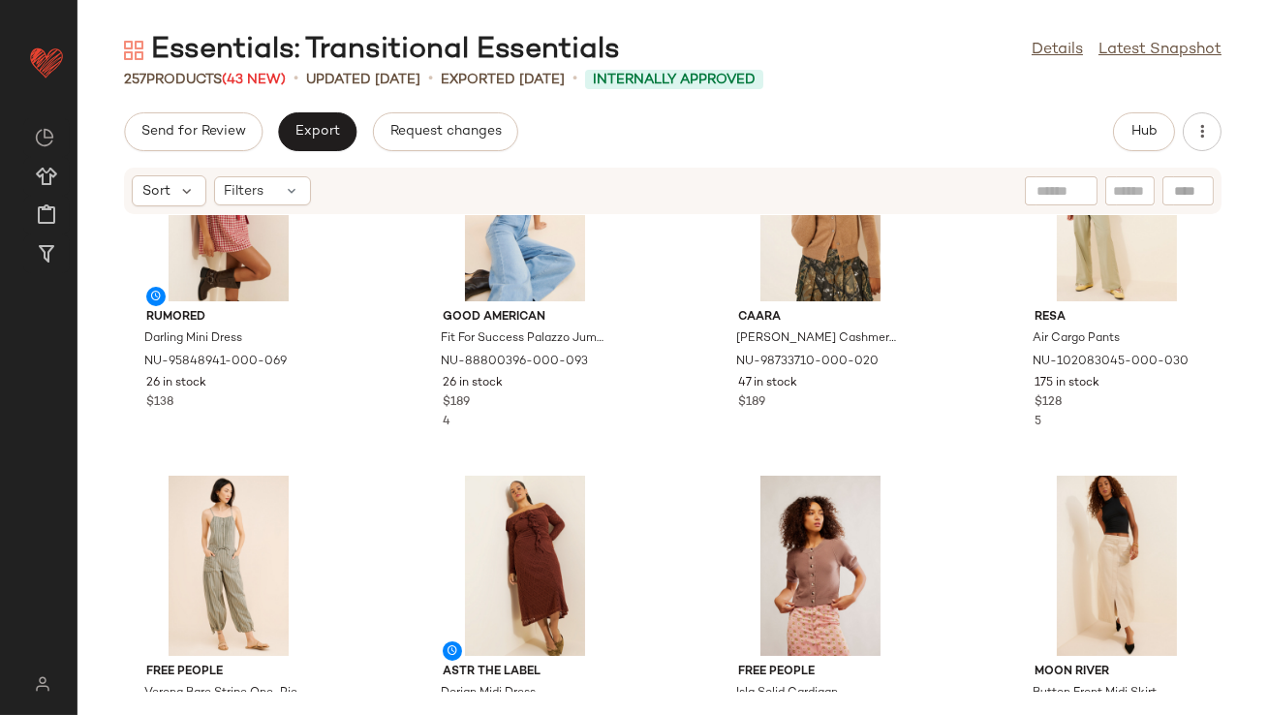
scroll to position [503, 0]
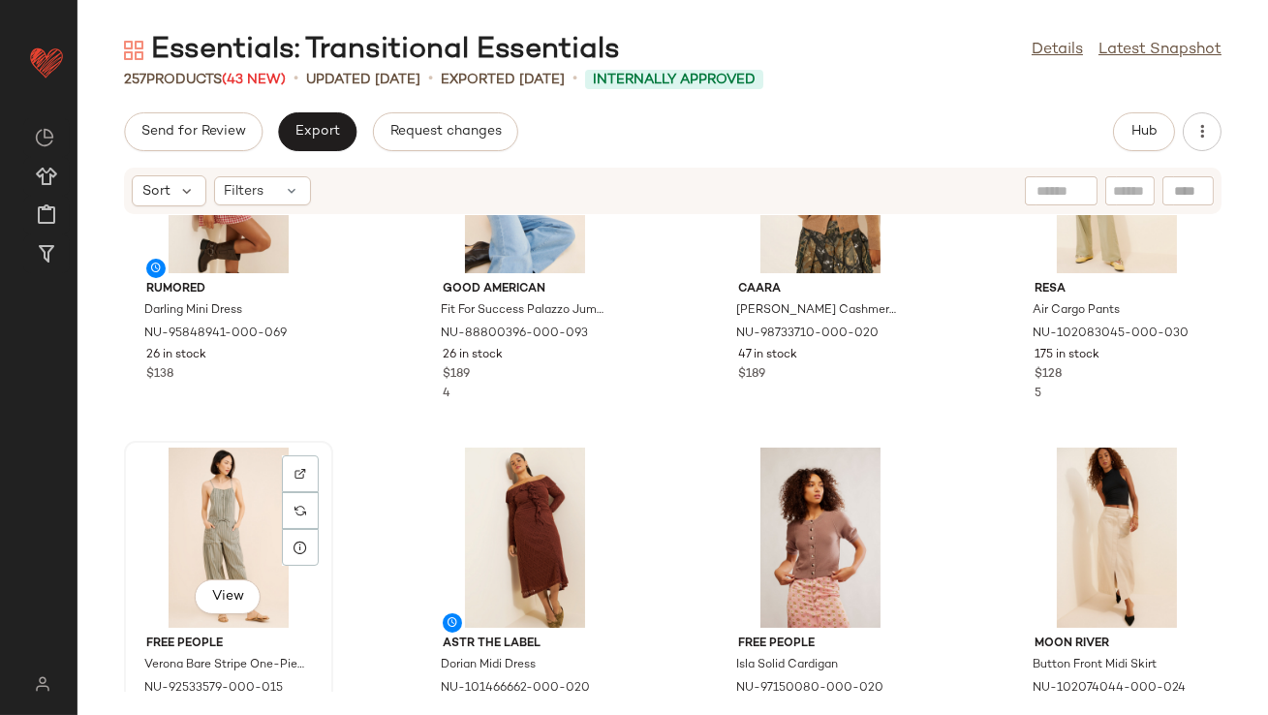
click at [251, 510] on div "View" at bounding box center [229, 538] width 196 height 180
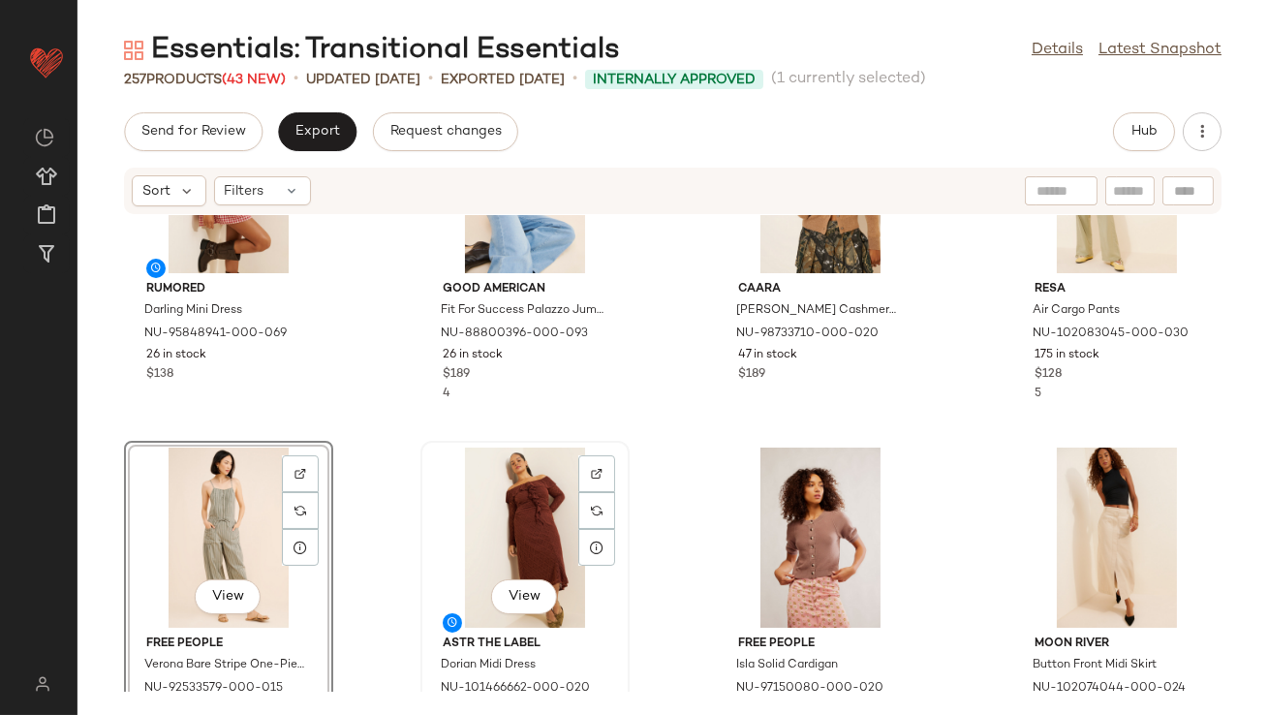
click at [564, 493] on div "View" at bounding box center [525, 538] width 196 height 180
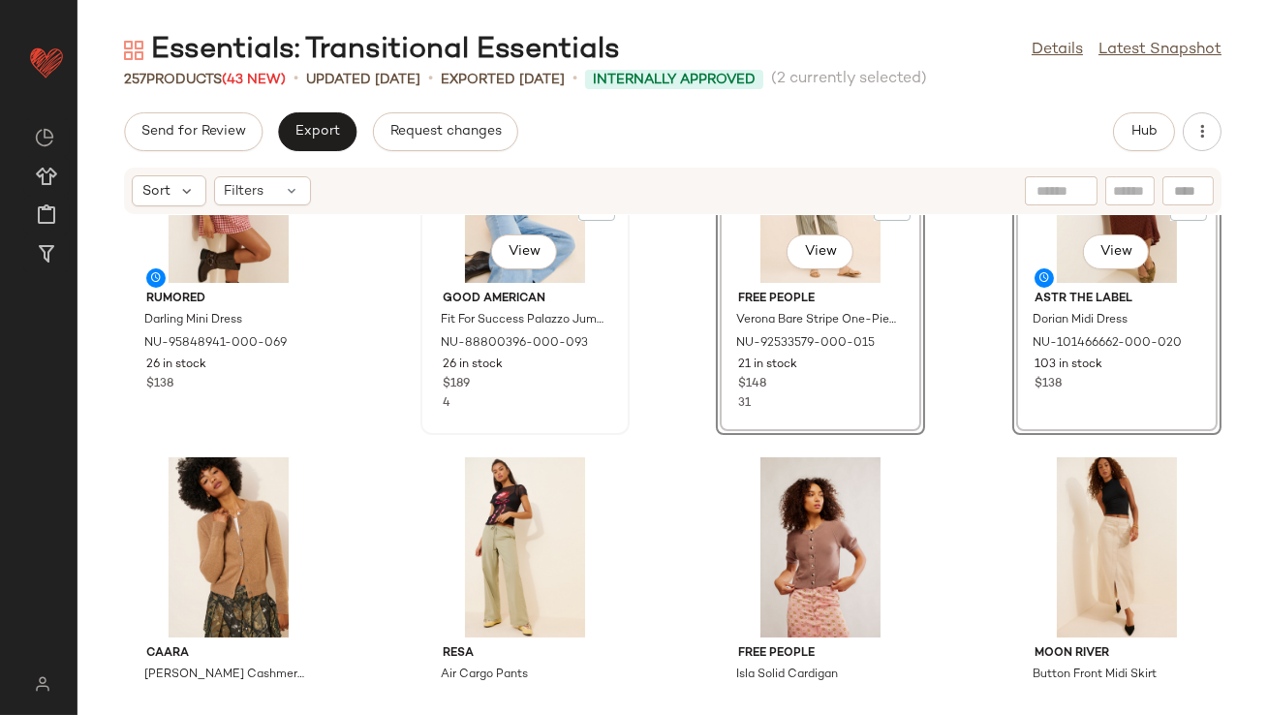
click at [607, 389] on div "Good American Fit For Success Palazzo Jumpsuit NU-88800396-000-093 26 in stock …" at bounding box center [525, 348] width 196 height 130
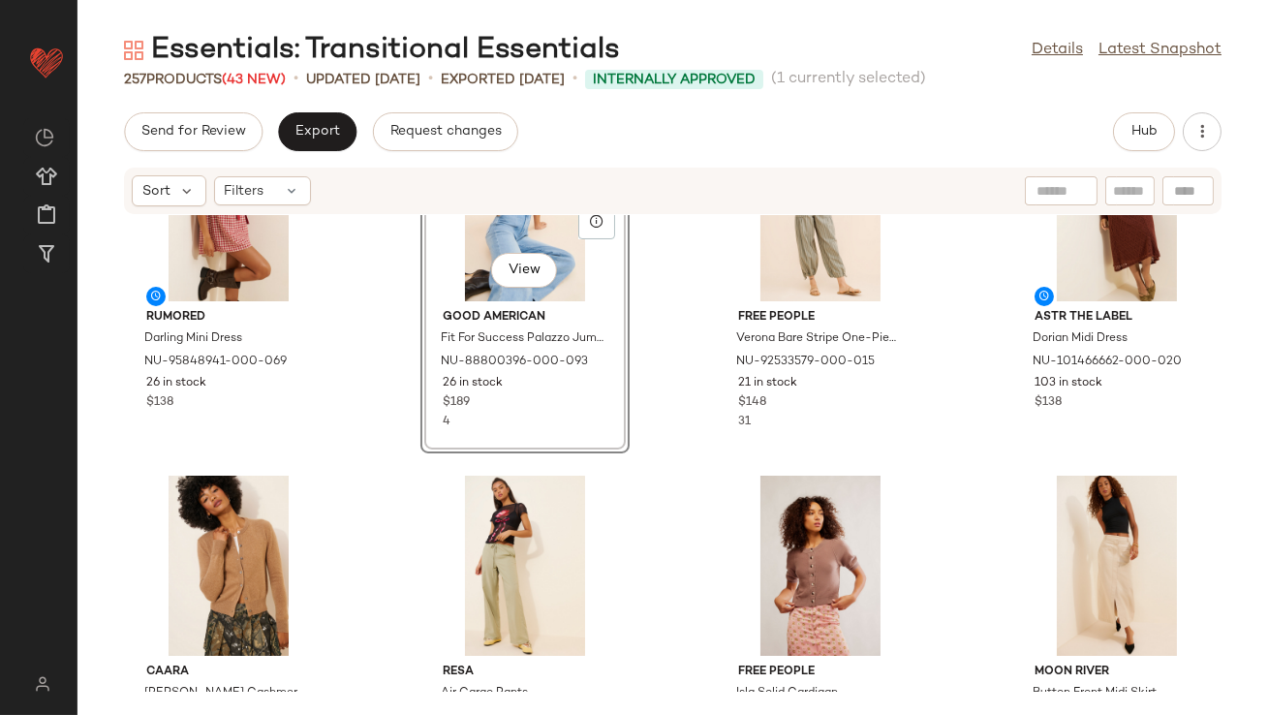
scroll to position [508, 0]
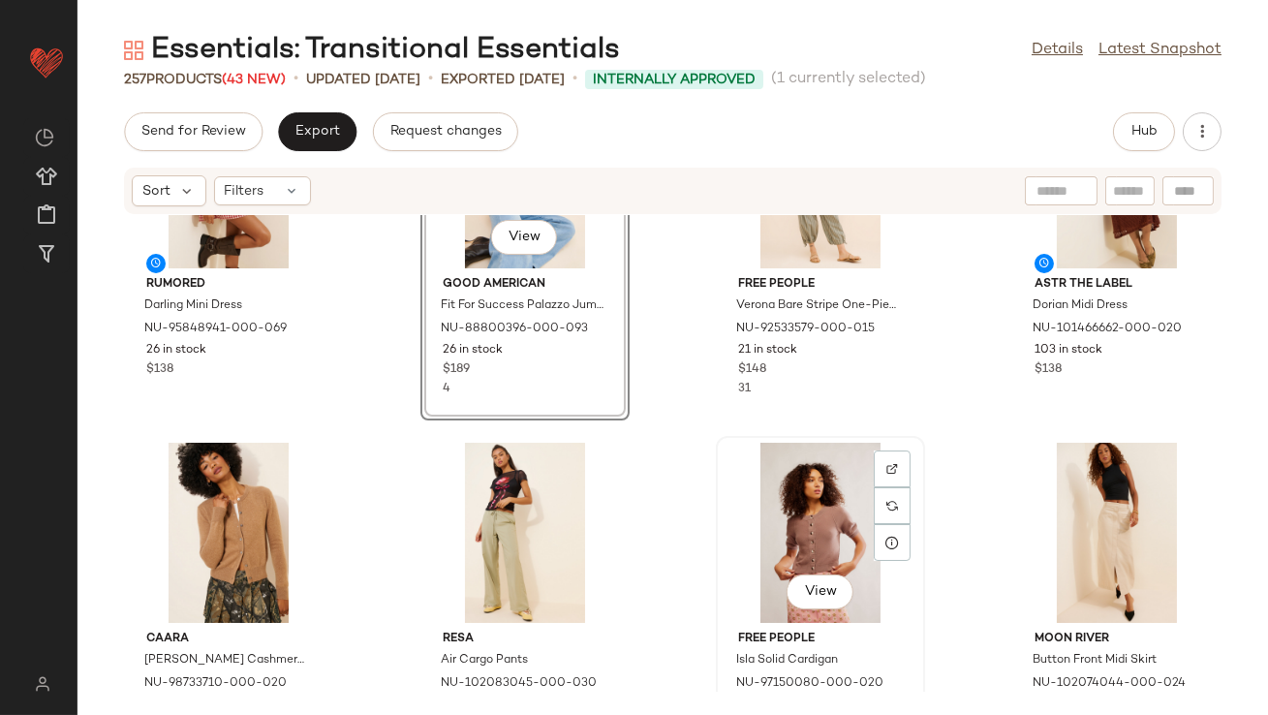
click at [817, 531] on div "View" at bounding box center [821, 533] width 196 height 180
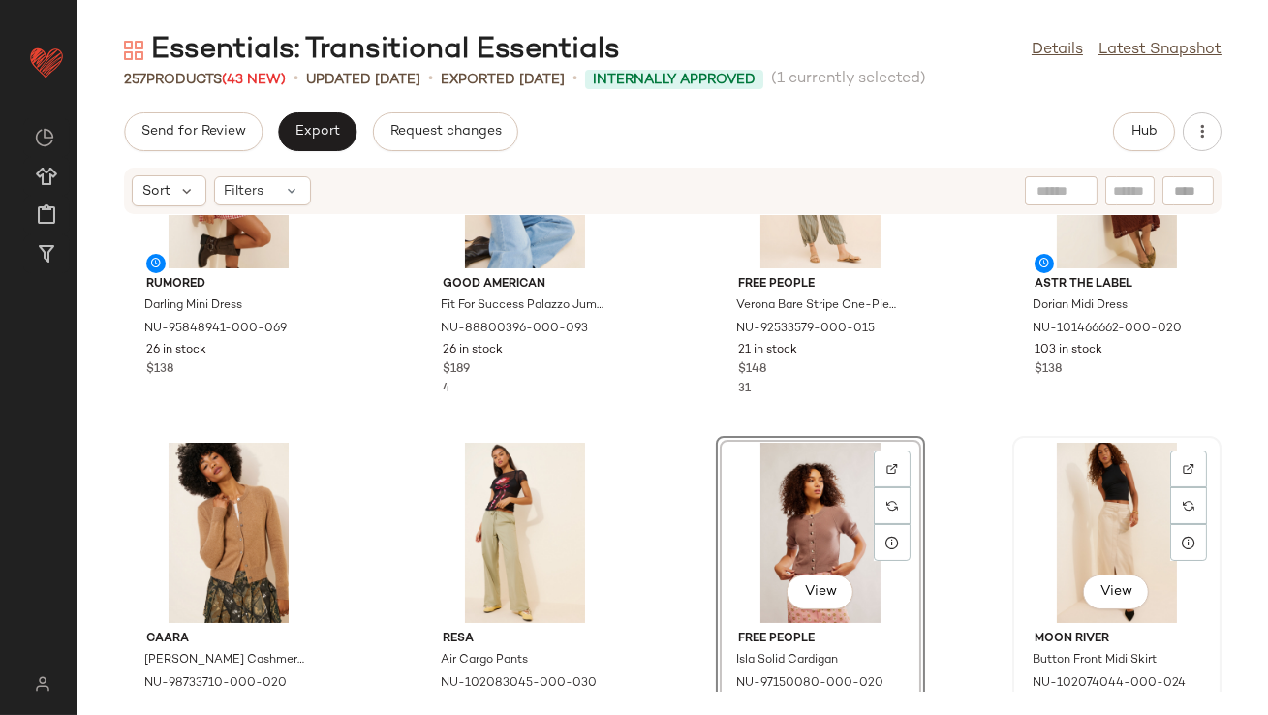
click at [1023, 518] on div "View" at bounding box center [1117, 533] width 196 height 180
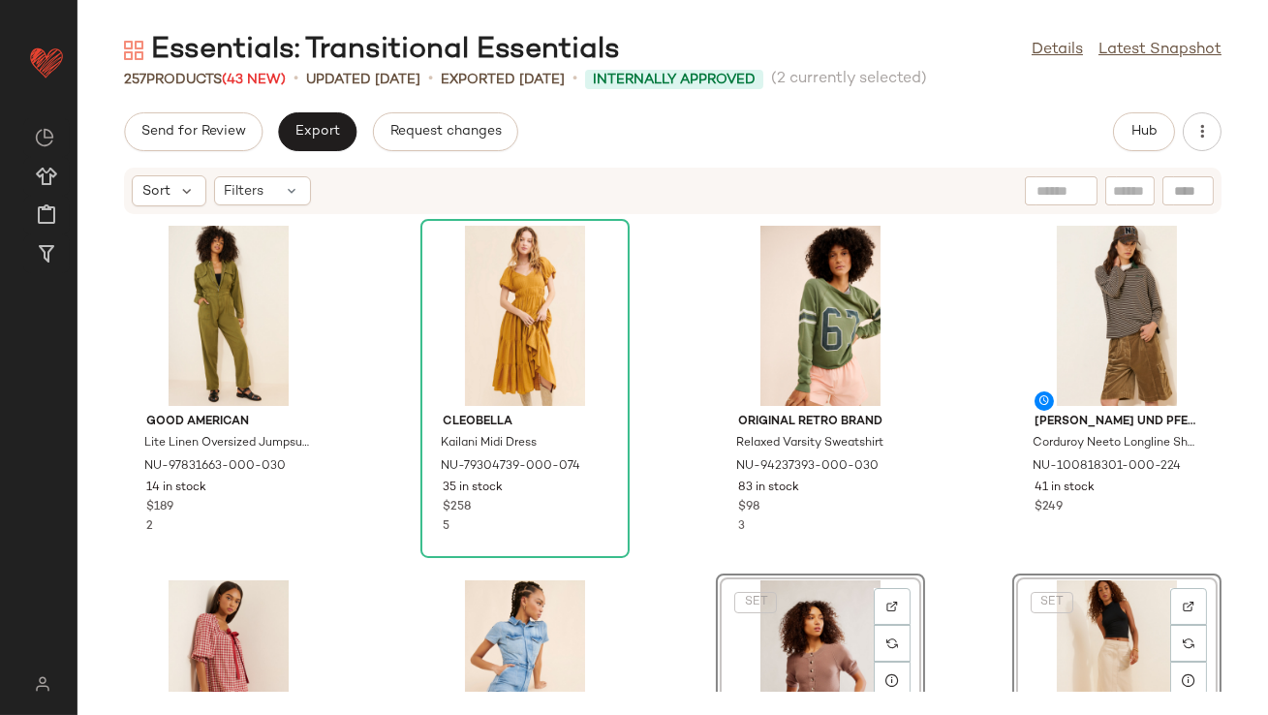
click at [700, 302] on div "Good American Lite Linen Oversized Jumpsuit NU-97831663-000-030 14 in stock $18…" at bounding box center [673, 453] width 1191 height 477
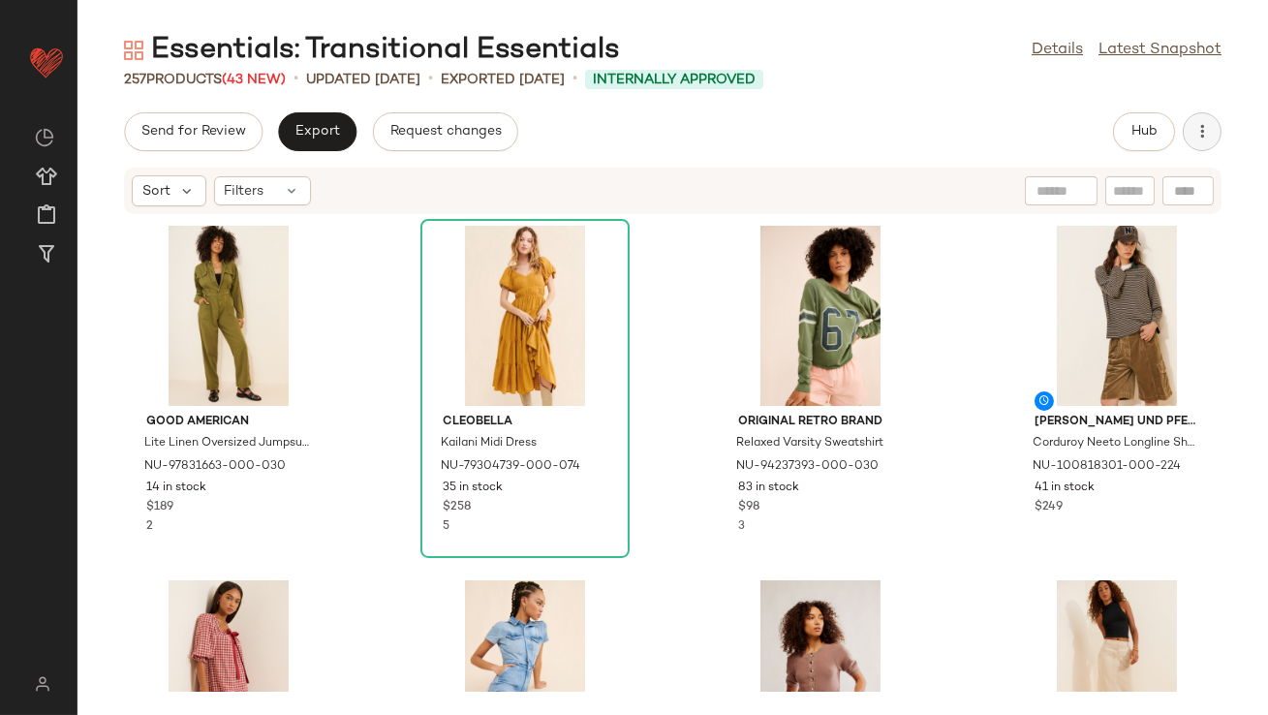
click at [1209, 120] on button "button" at bounding box center [1202, 131] width 39 height 39
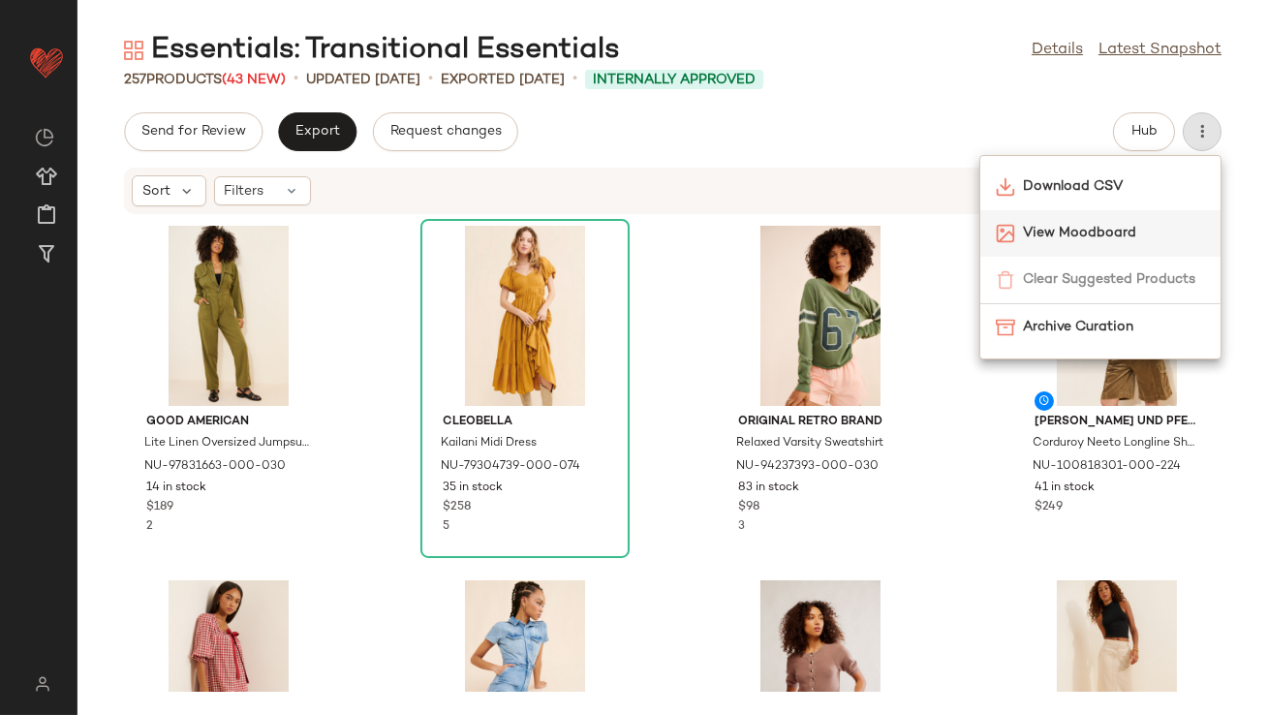
click at [1106, 227] on span "View Moodboard" at bounding box center [1114, 233] width 182 height 20
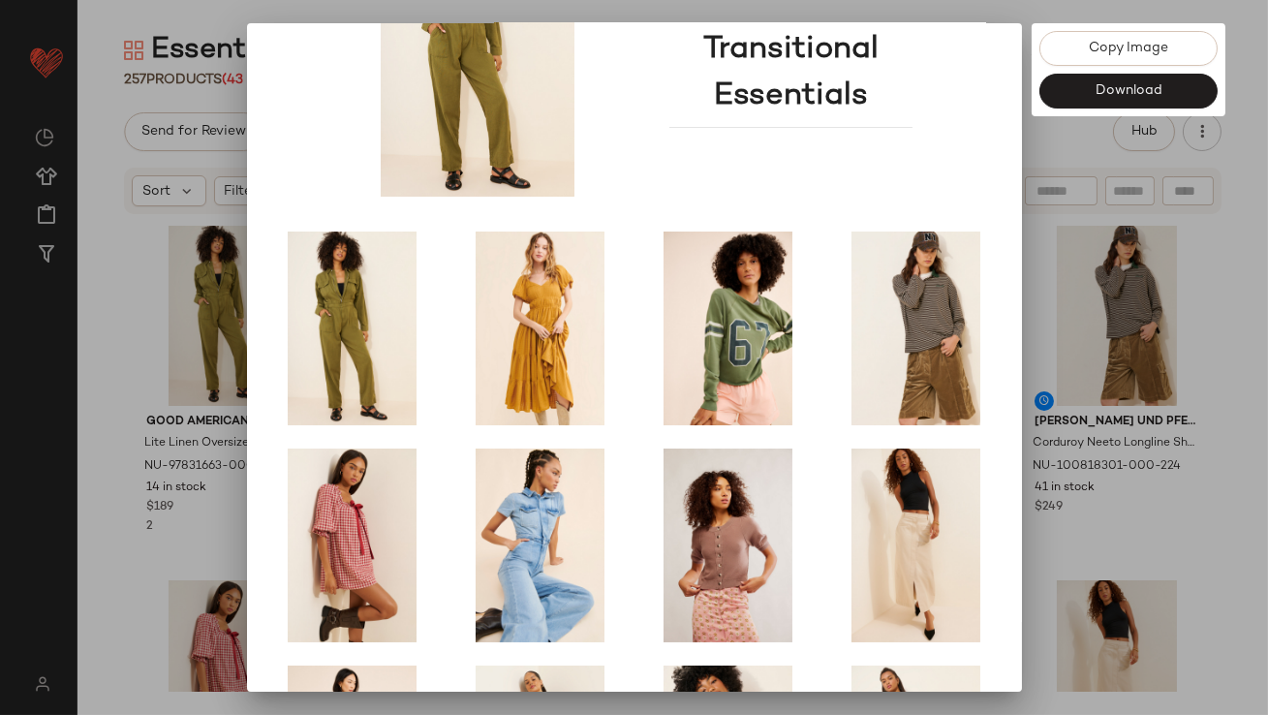
scroll to position [330, 0]
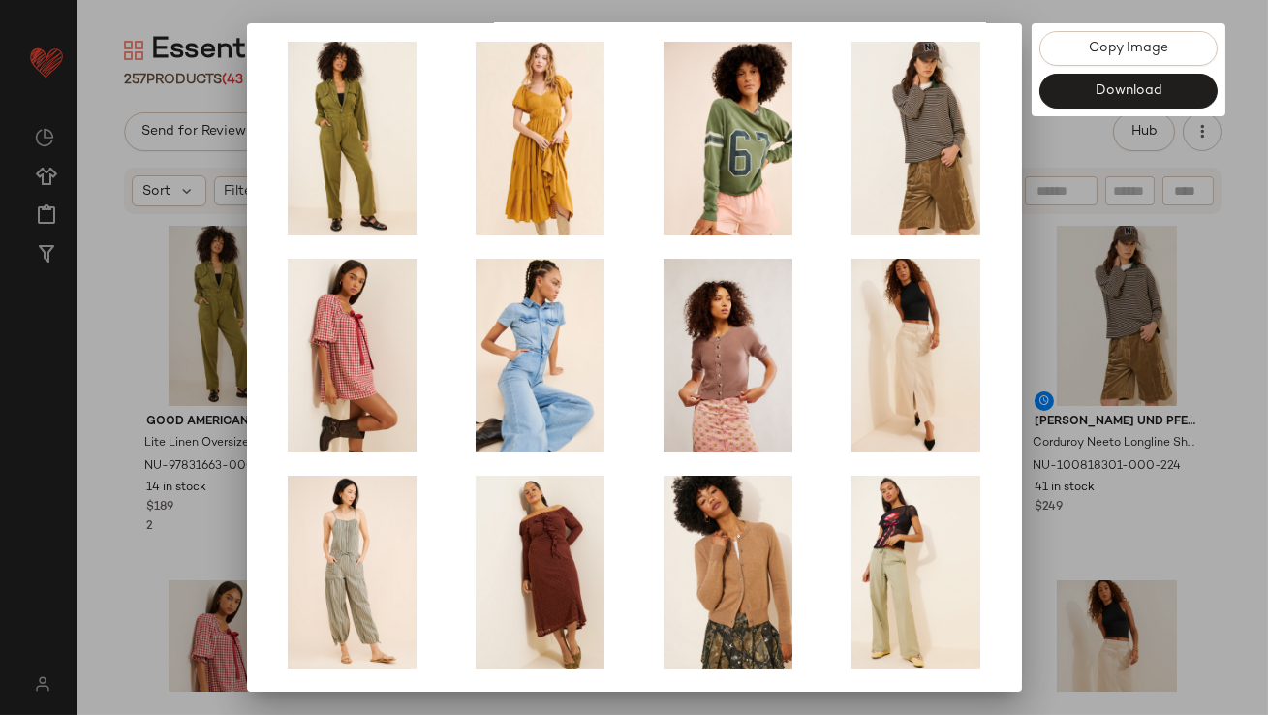
click at [1049, 402] on div at bounding box center [634, 357] width 1268 height 715
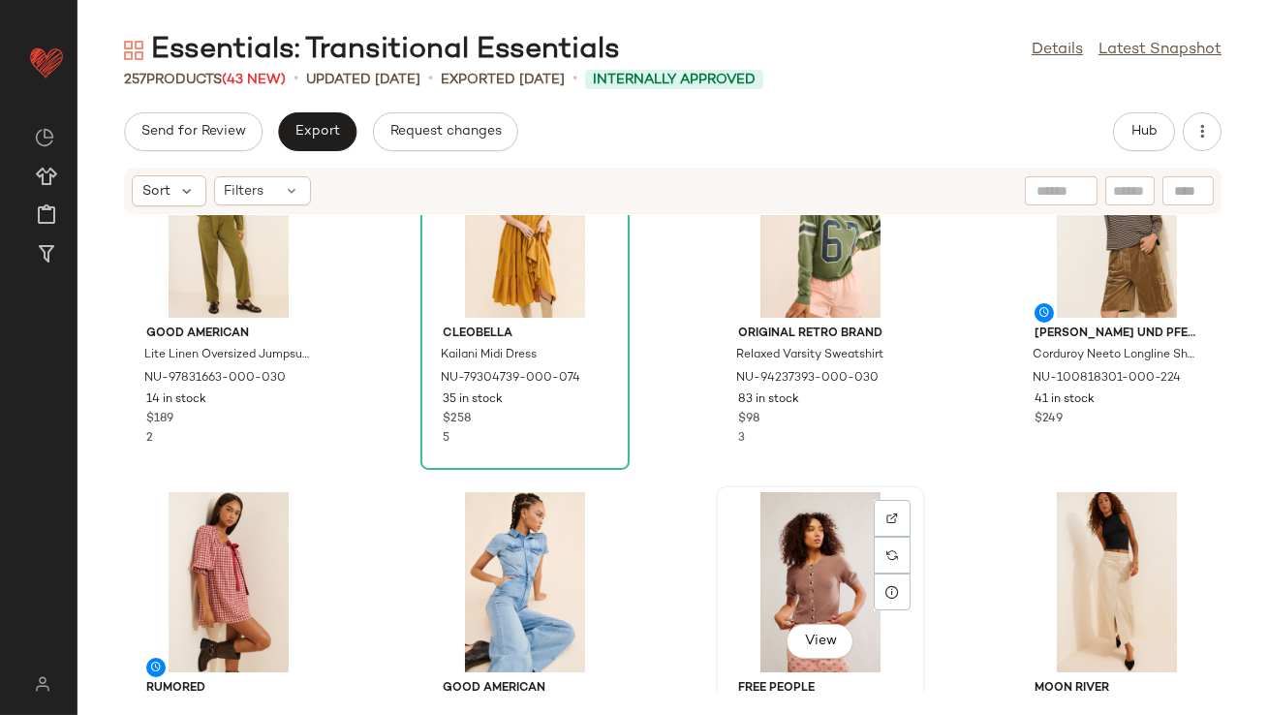
scroll to position [94, 0]
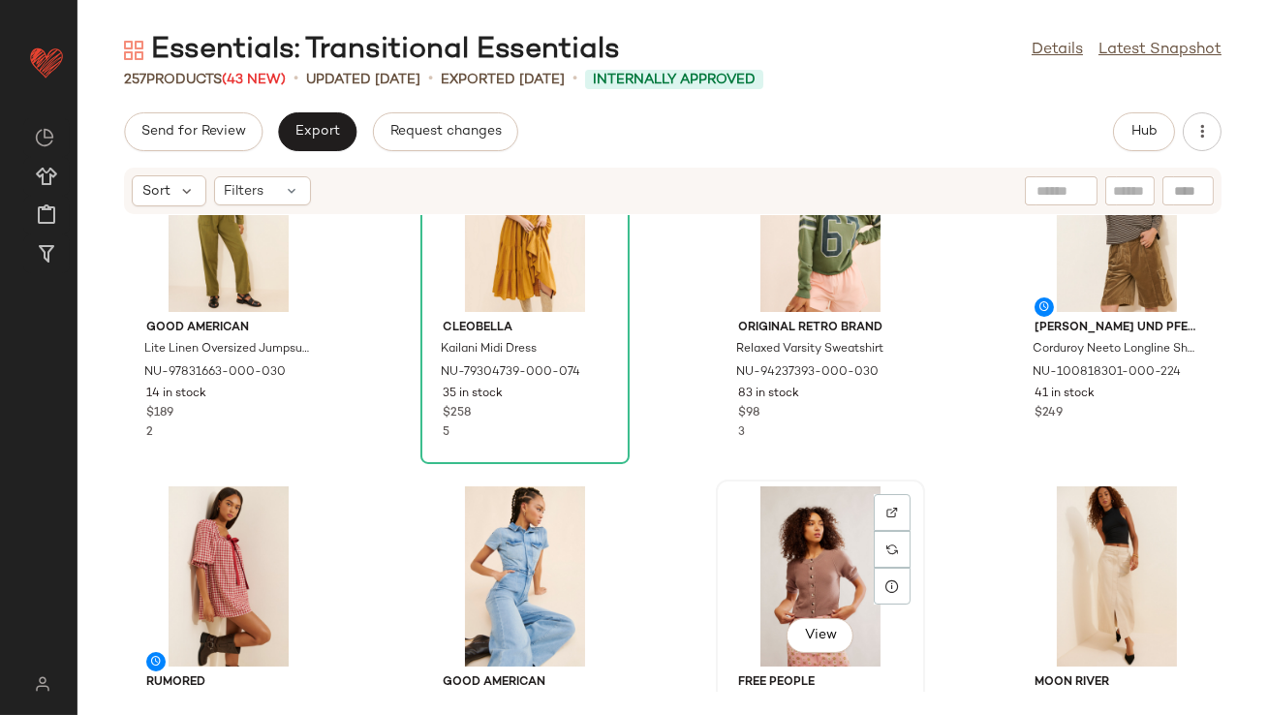
click at [770, 549] on div "View" at bounding box center [821, 576] width 196 height 180
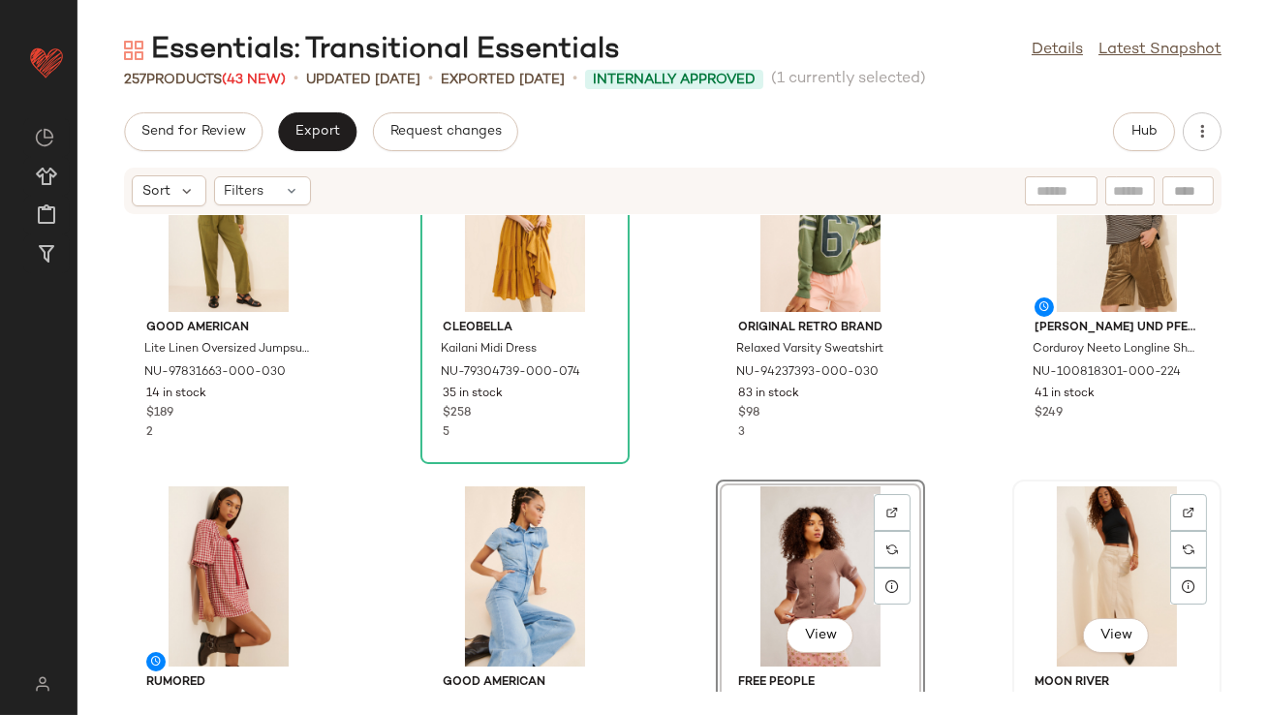
click at [1085, 559] on div "View" at bounding box center [1117, 576] width 196 height 180
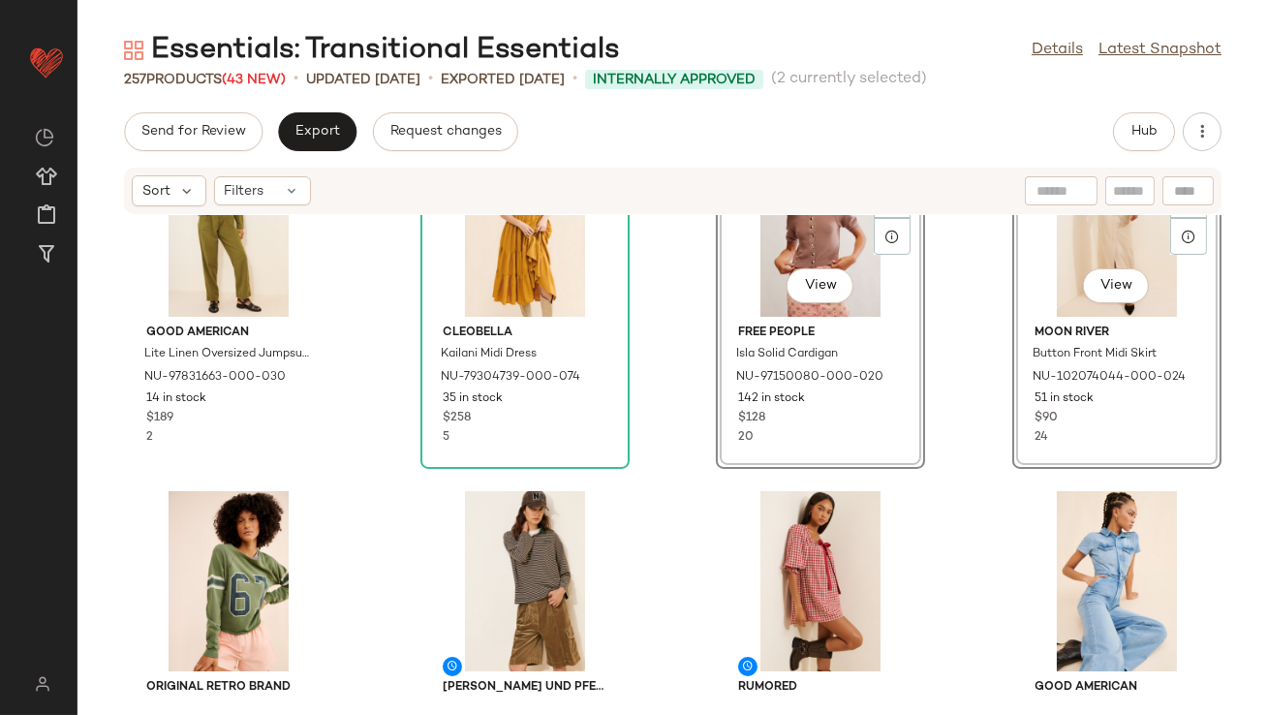
click at [665, 487] on div "Good American Lite Linen Oversized Jumpsuit NU-97831663-000-030 14 in stock $18…" at bounding box center [673, 453] width 1191 height 477
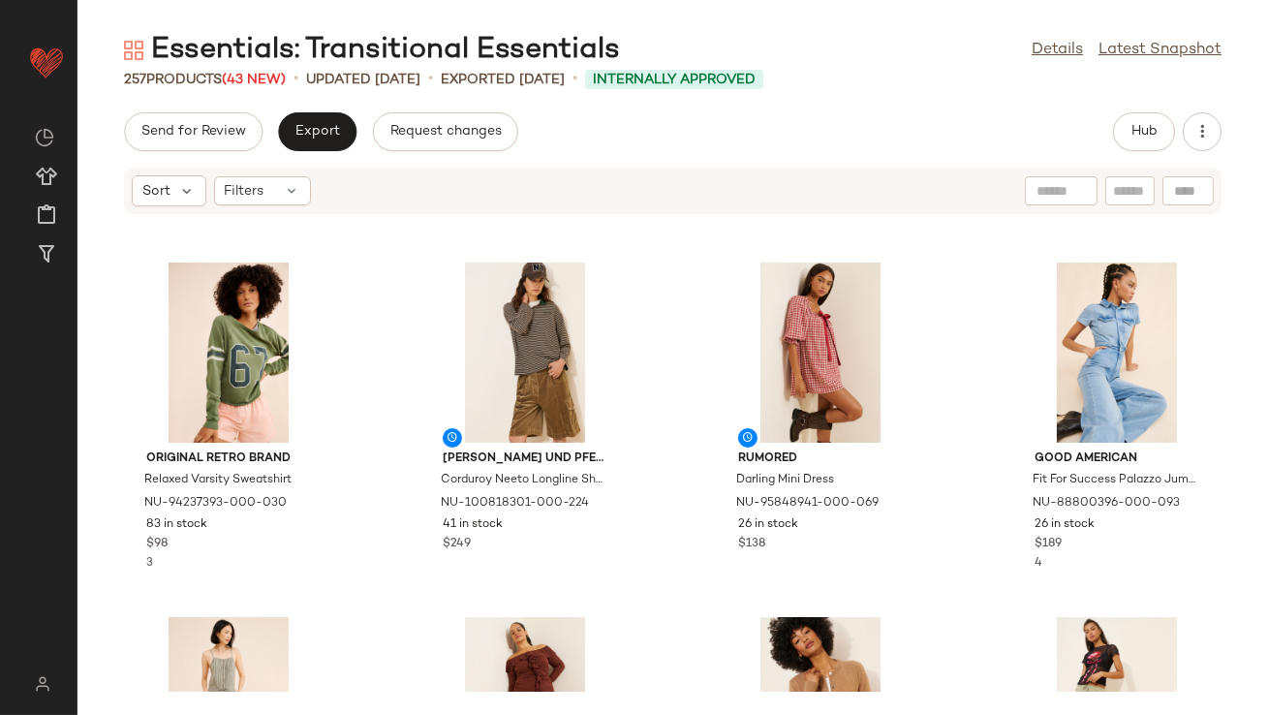
scroll to position [465, 0]
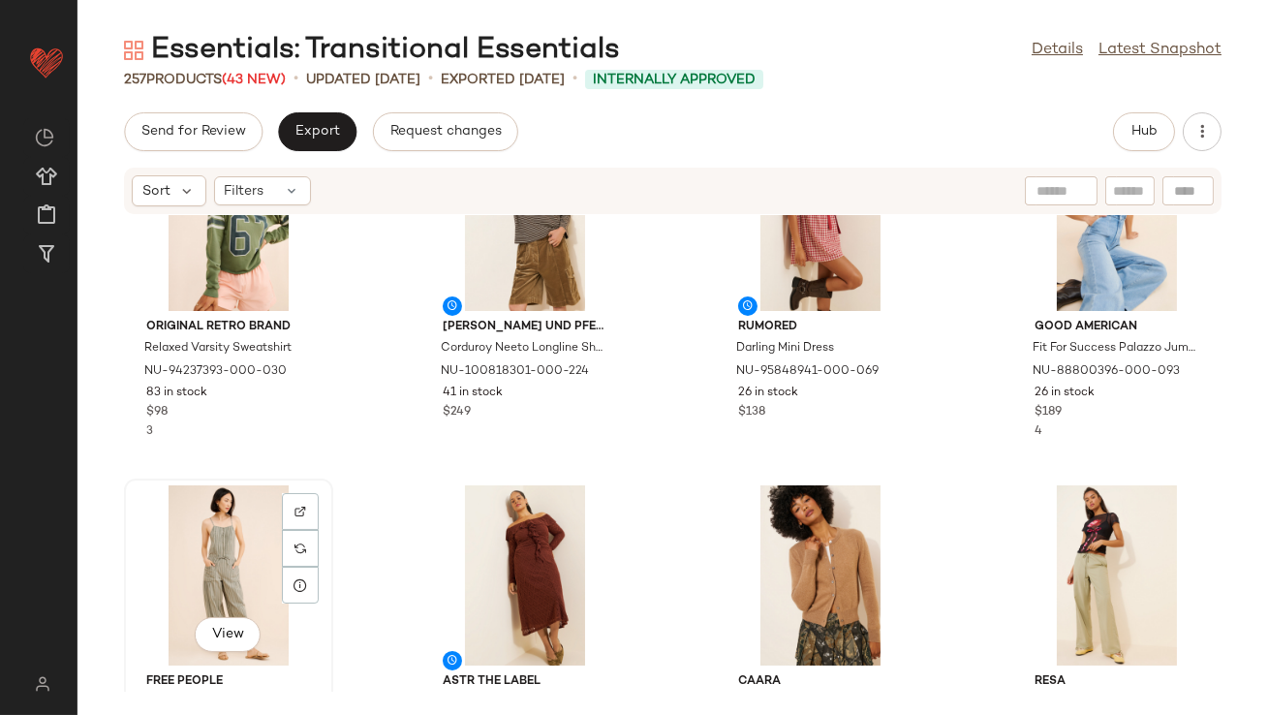
click at [207, 565] on div "View" at bounding box center [229, 575] width 196 height 180
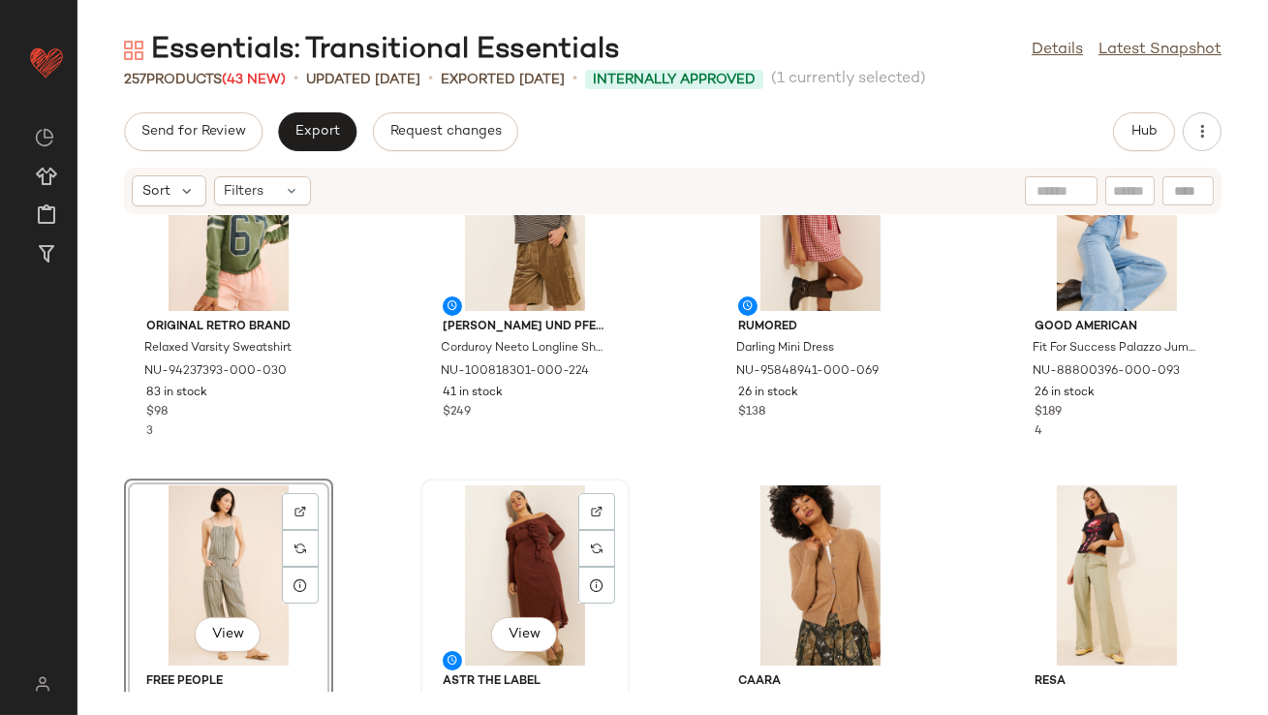
click at [505, 543] on div "View" at bounding box center [525, 575] width 196 height 180
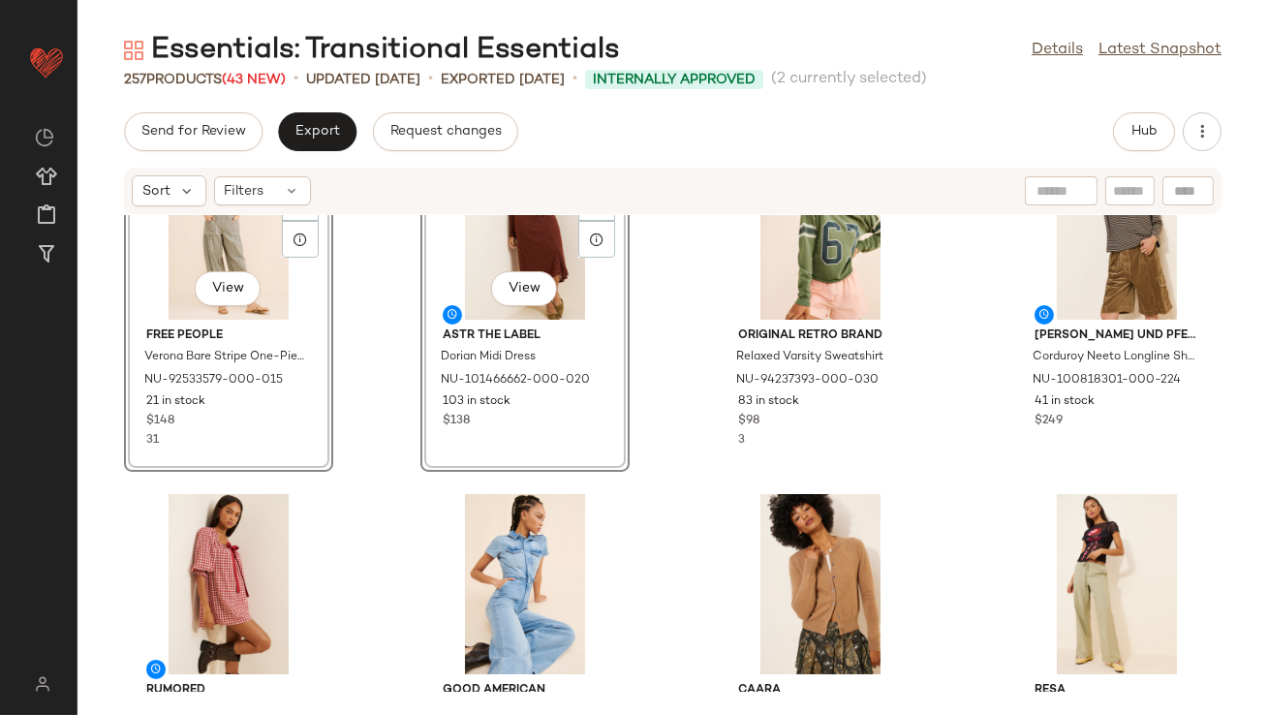
click at [357, 366] on div "SET View Free People Verona Bare Stripe One-Piece NU-92533579-000-015 21 in sto…" at bounding box center [673, 453] width 1191 height 477
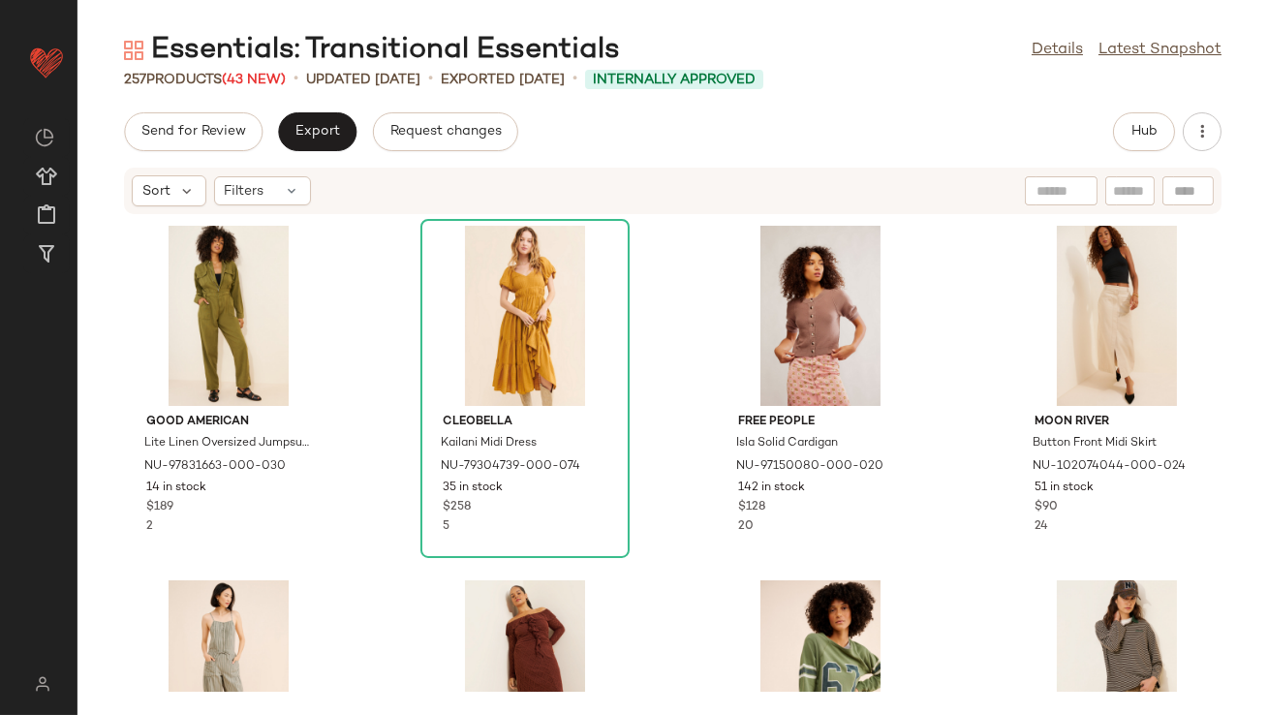
scroll to position [131, 0]
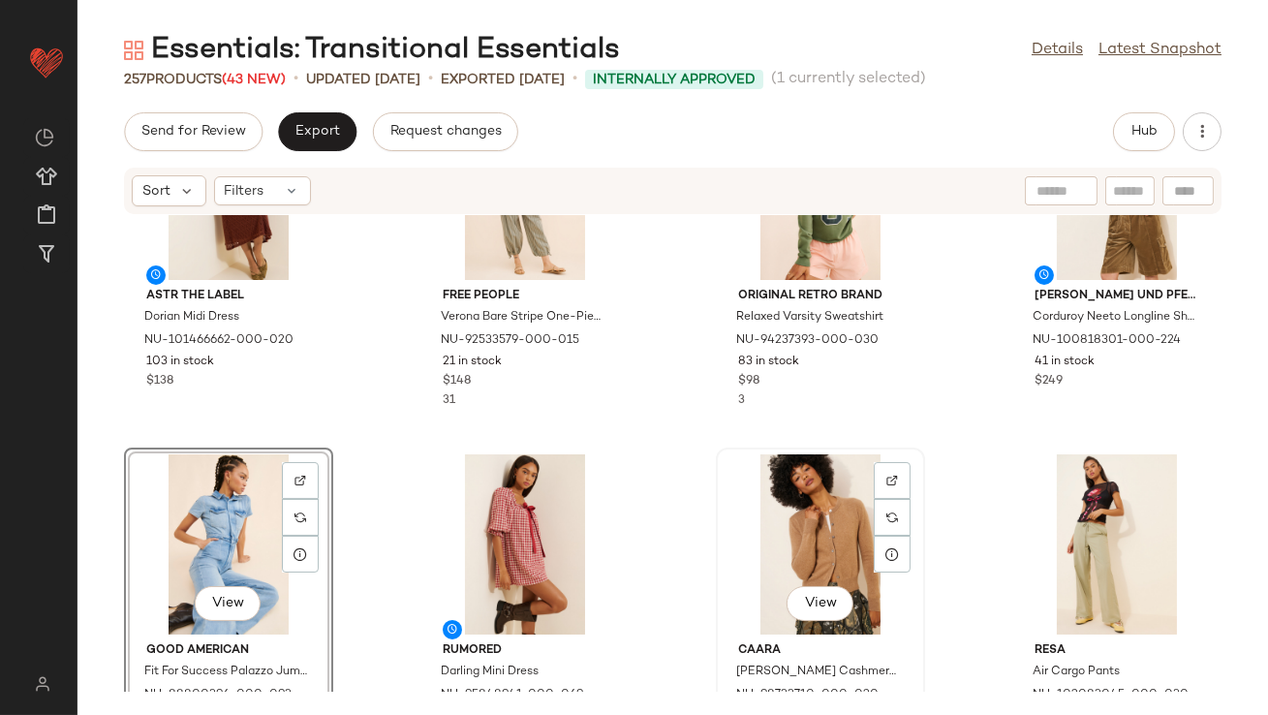
click at [812, 466] on div "View" at bounding box center [821, 544] width 196 height 180
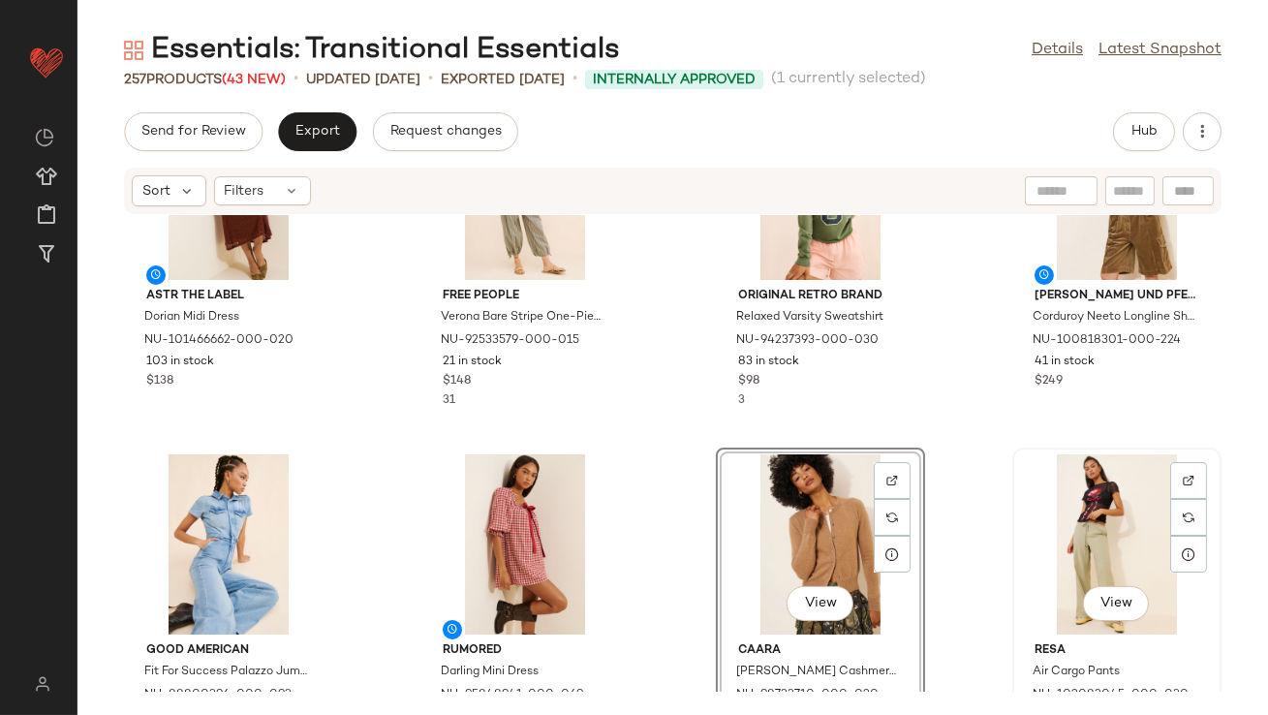
click at [1144, 493] on div "View" at bounding box center [1117, 544] width 196 height 180
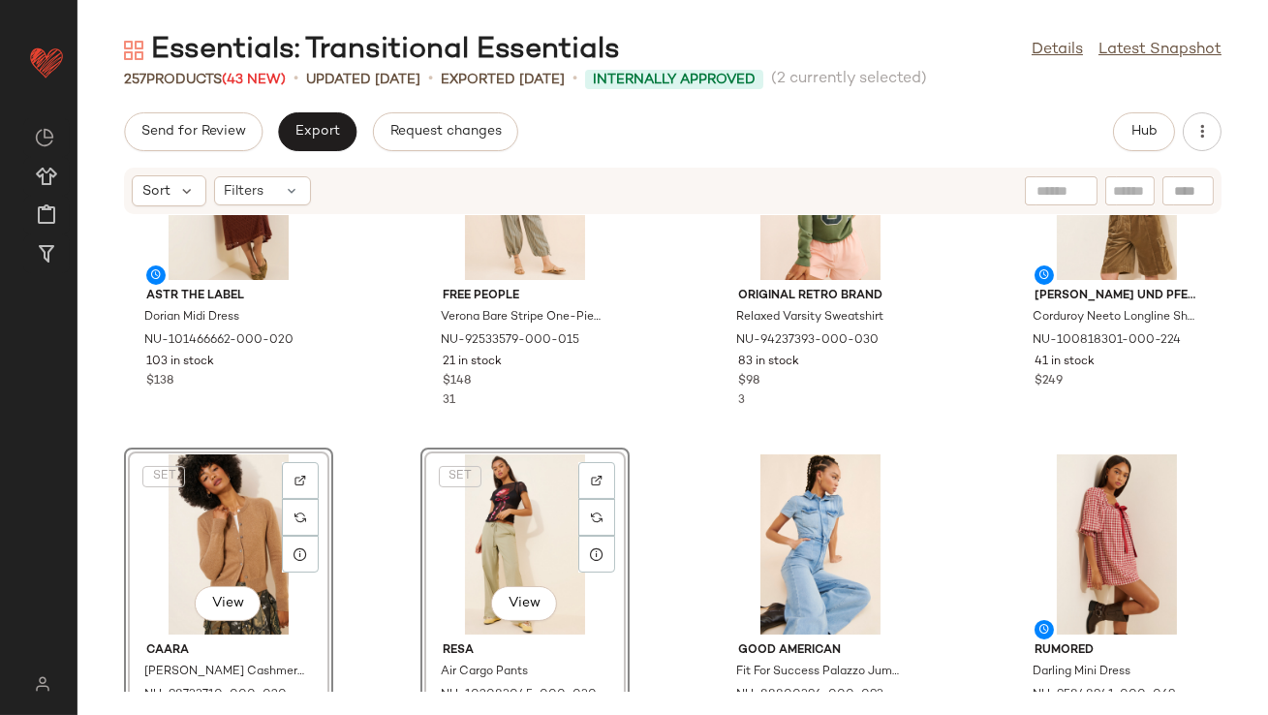
click at [387, 454] on div "ASTR The Label Dorian Midi Dress NU-101466662-000-020 103 in stock $138 Free Pe…" at bounding box center [673, 453] width 1191 height 477
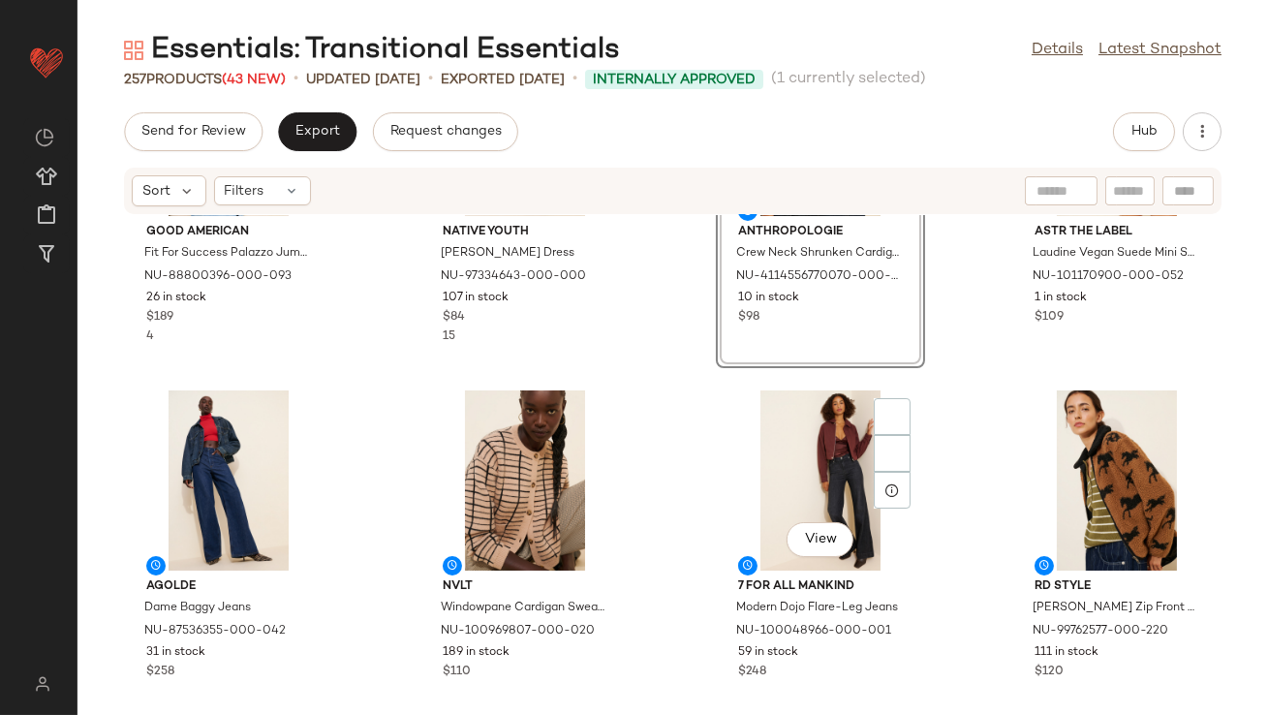
scroll to position [1383, 0]
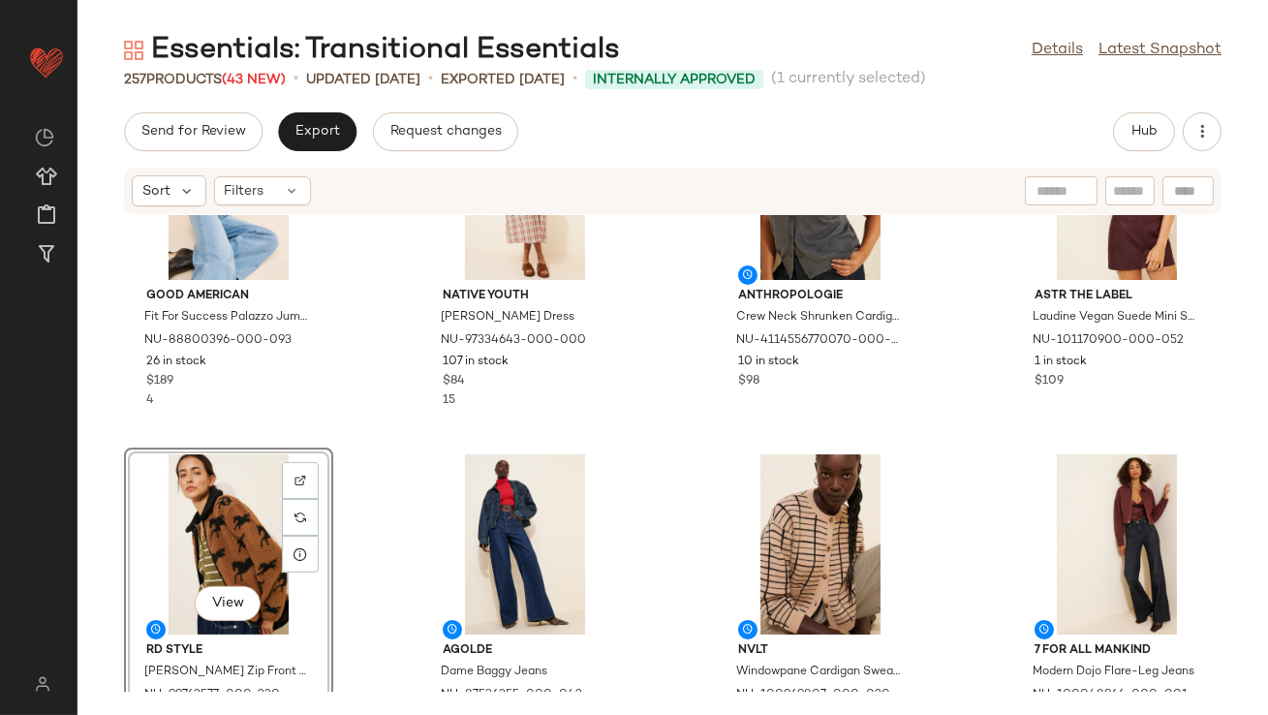
scroll to position [1502, 0]
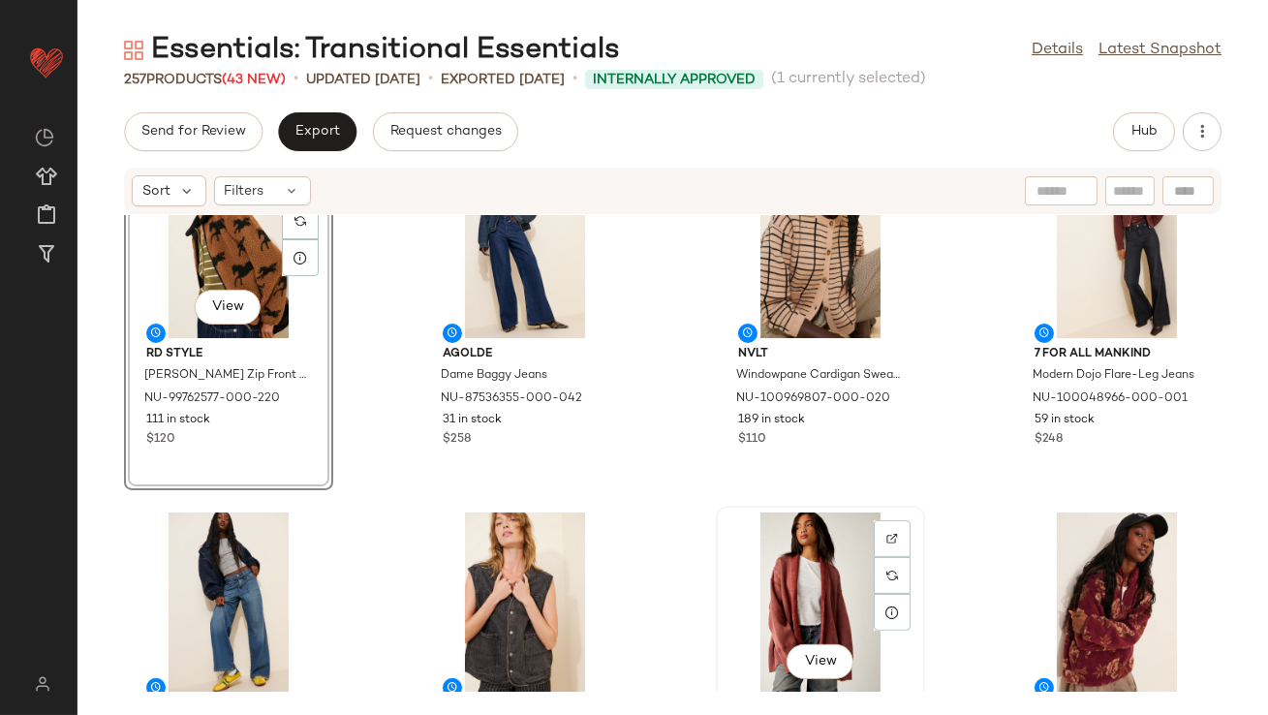
click at [741, 594] on div "View" at bounding box center [821, 603] width 196 height 180
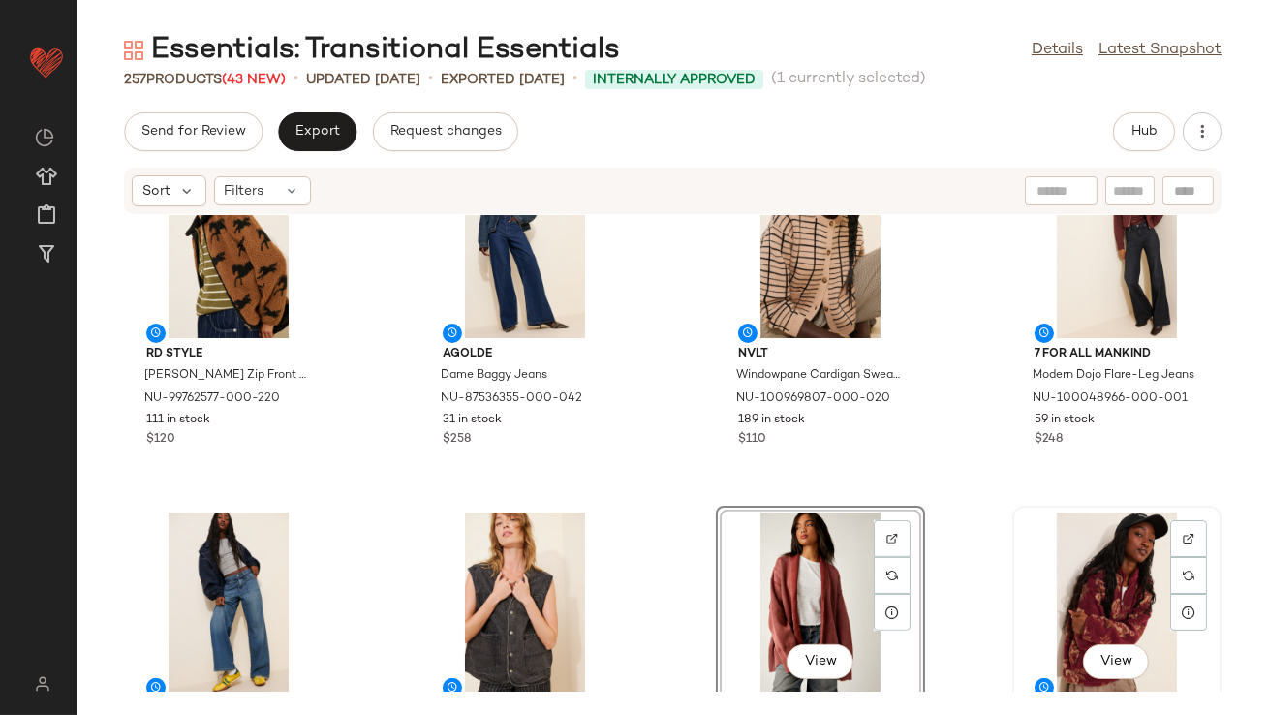
click at [1074, 594] on div "View" at bounding box center [1117, 603] width 196 height 180
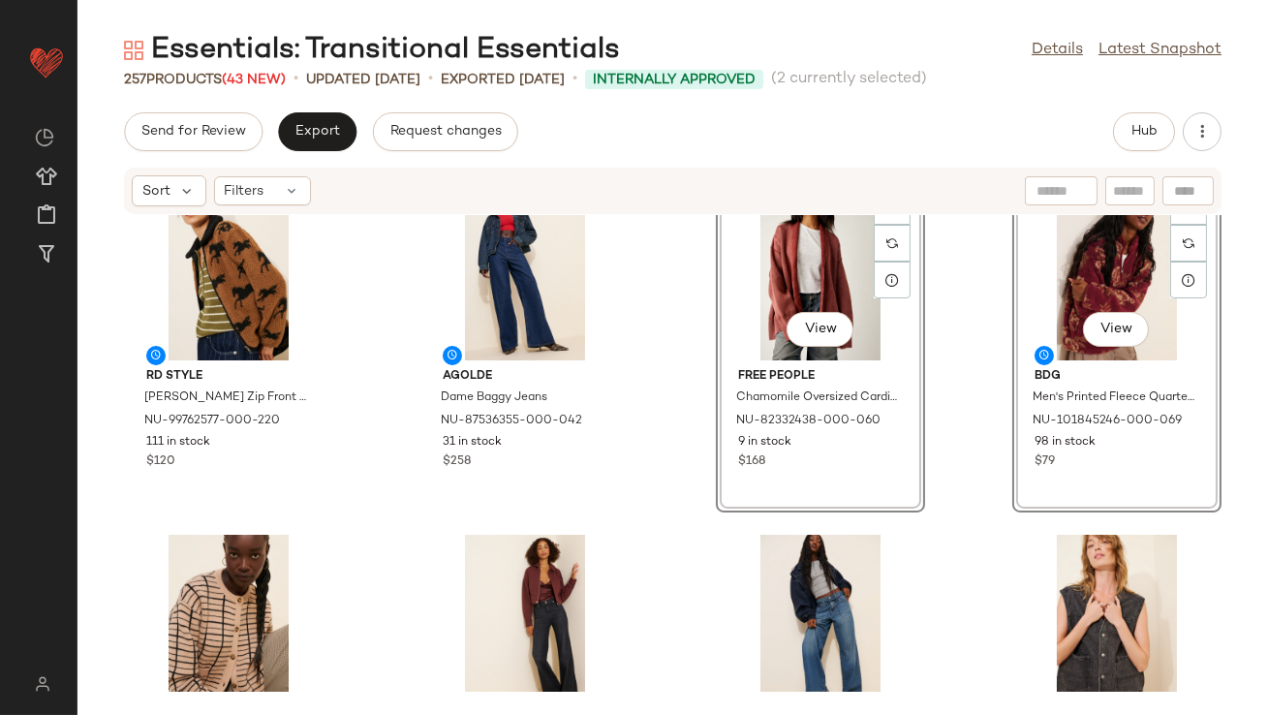
click at [671, 430] on div "RD Style [PERSON_NAME] Zip Front Jacket NU-99762577-000-220 111 in stock $120 A…" at bounding box center [673, 453] width 1191 height 477
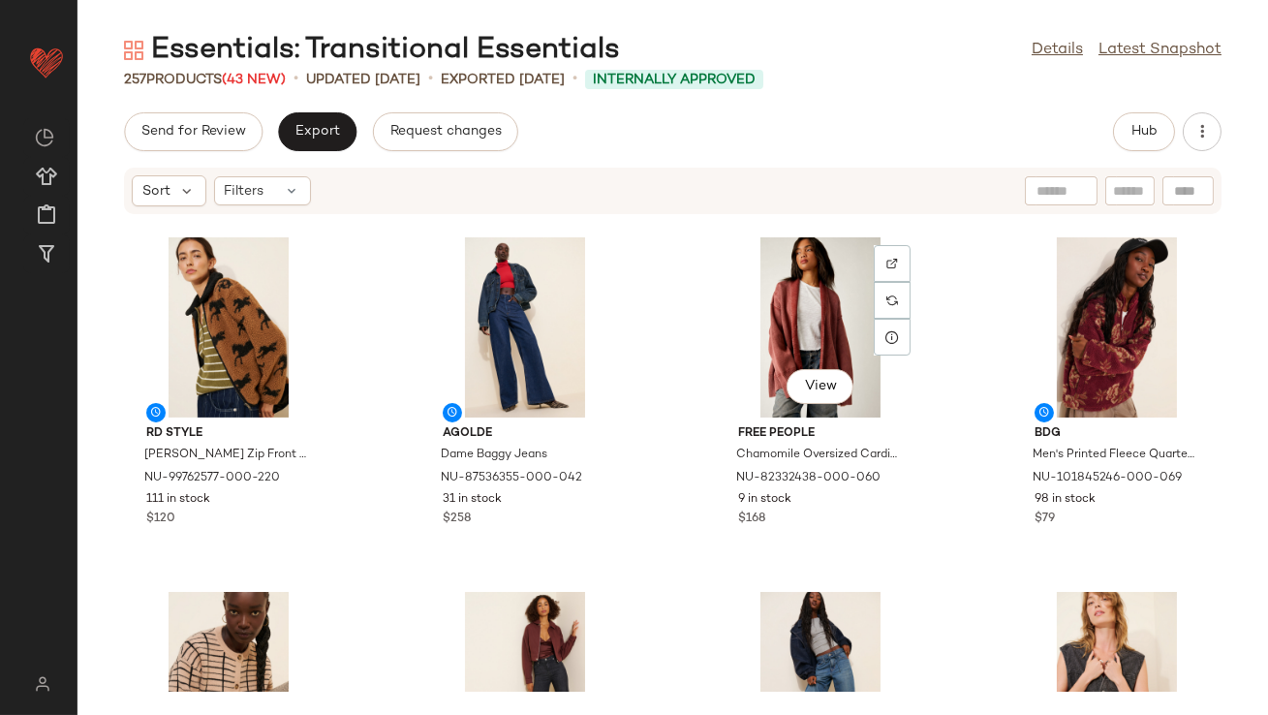
scroll to position [1487, 0]
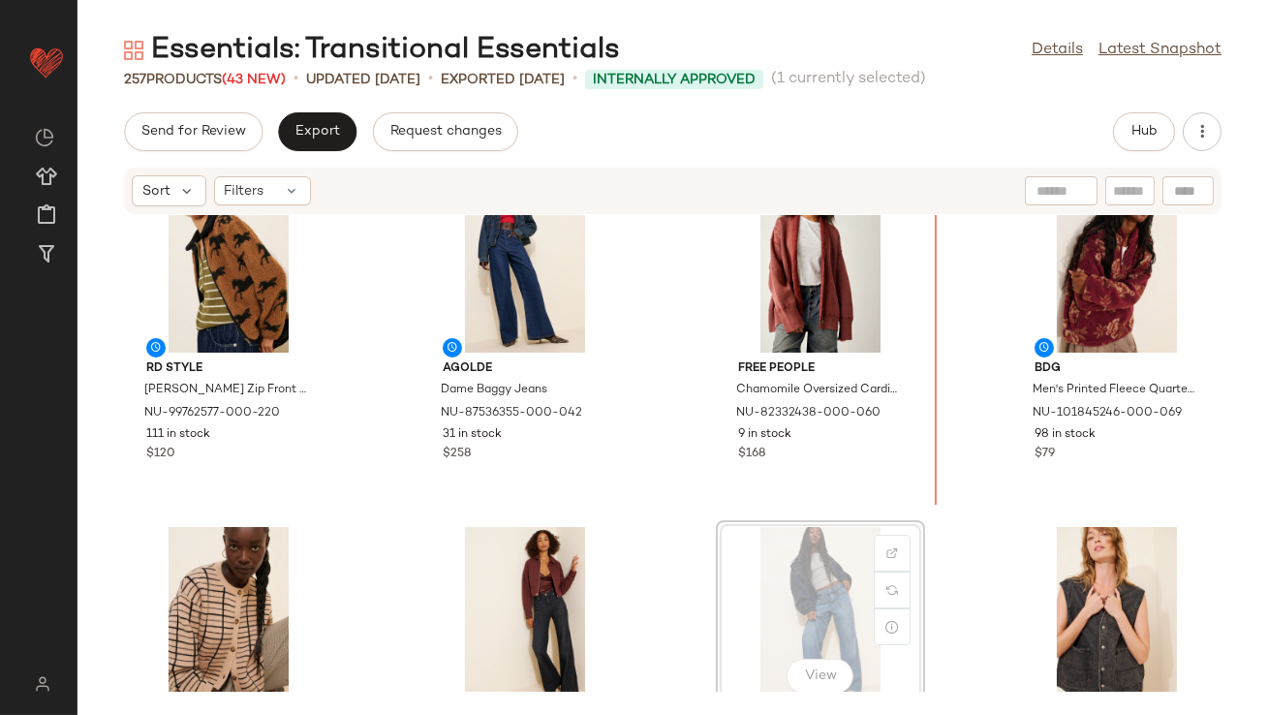
scroll to position [1474, 0]
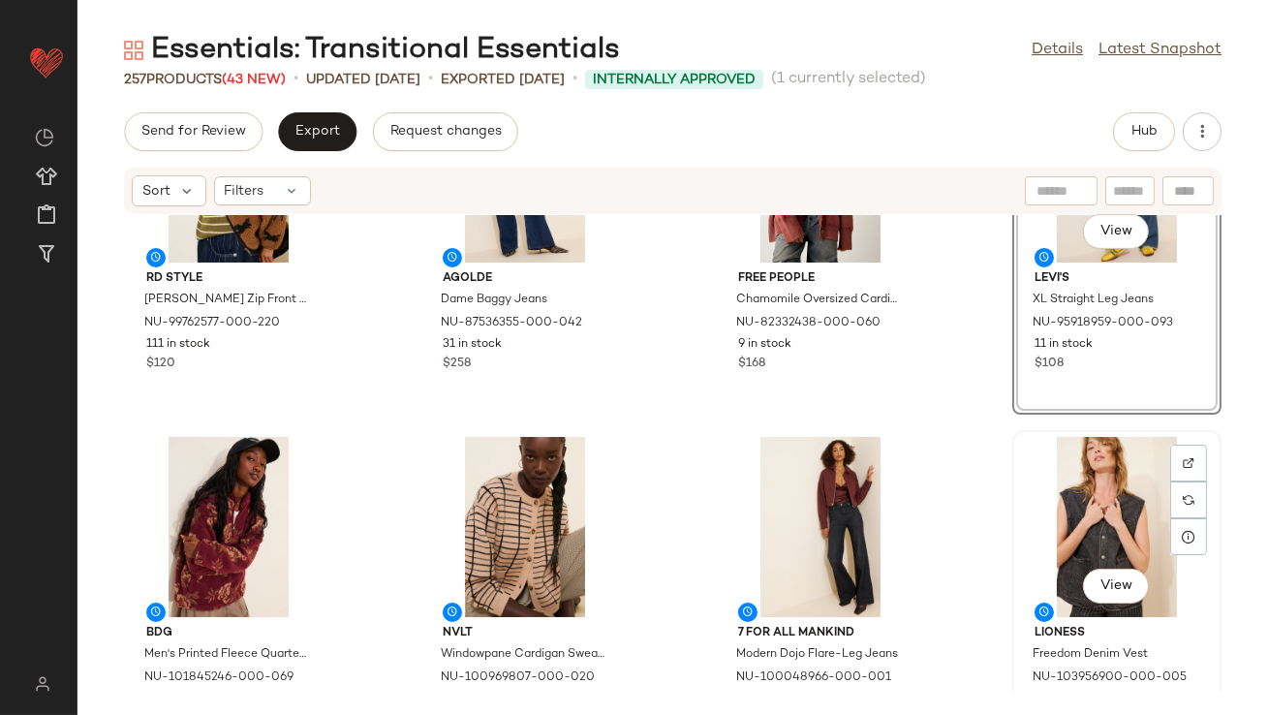
scroll to position [1808, 0]
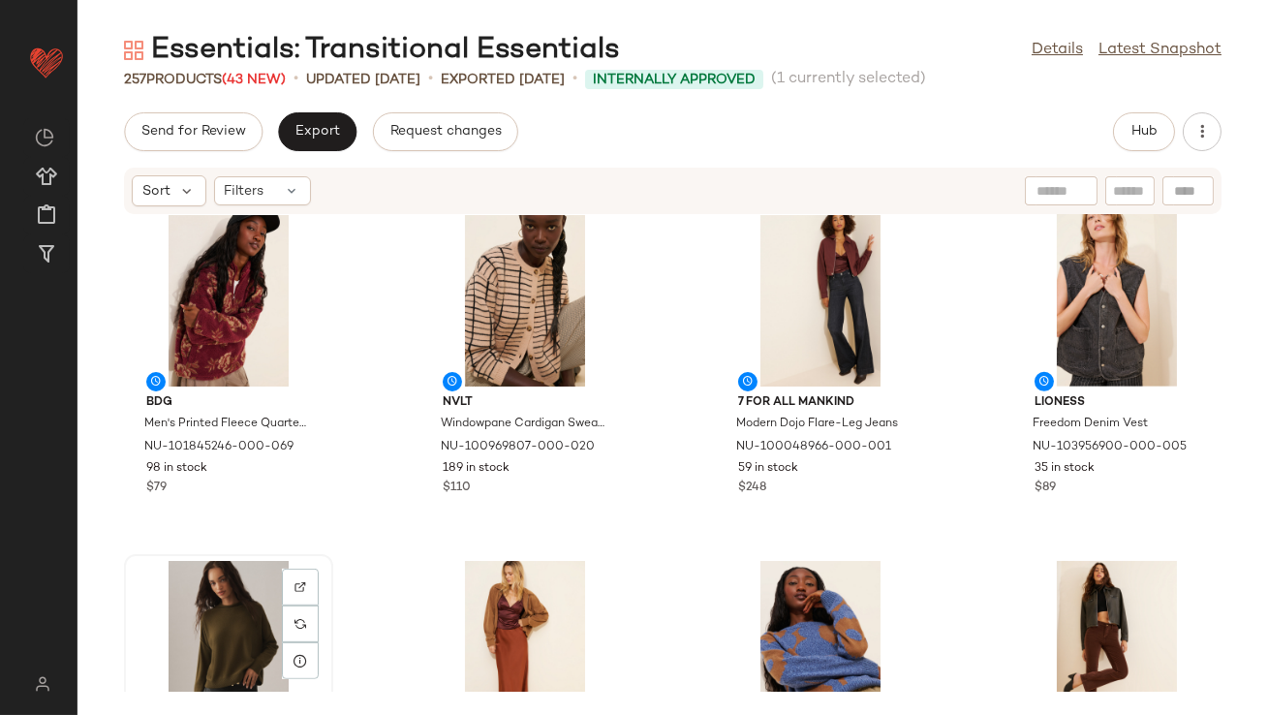
click at [225, 599] on div "View" at bounding box center [229, 651] width 196 height 180
click at [462, 605] on div "View" at bounding box center [525, 651] width 196 height 180
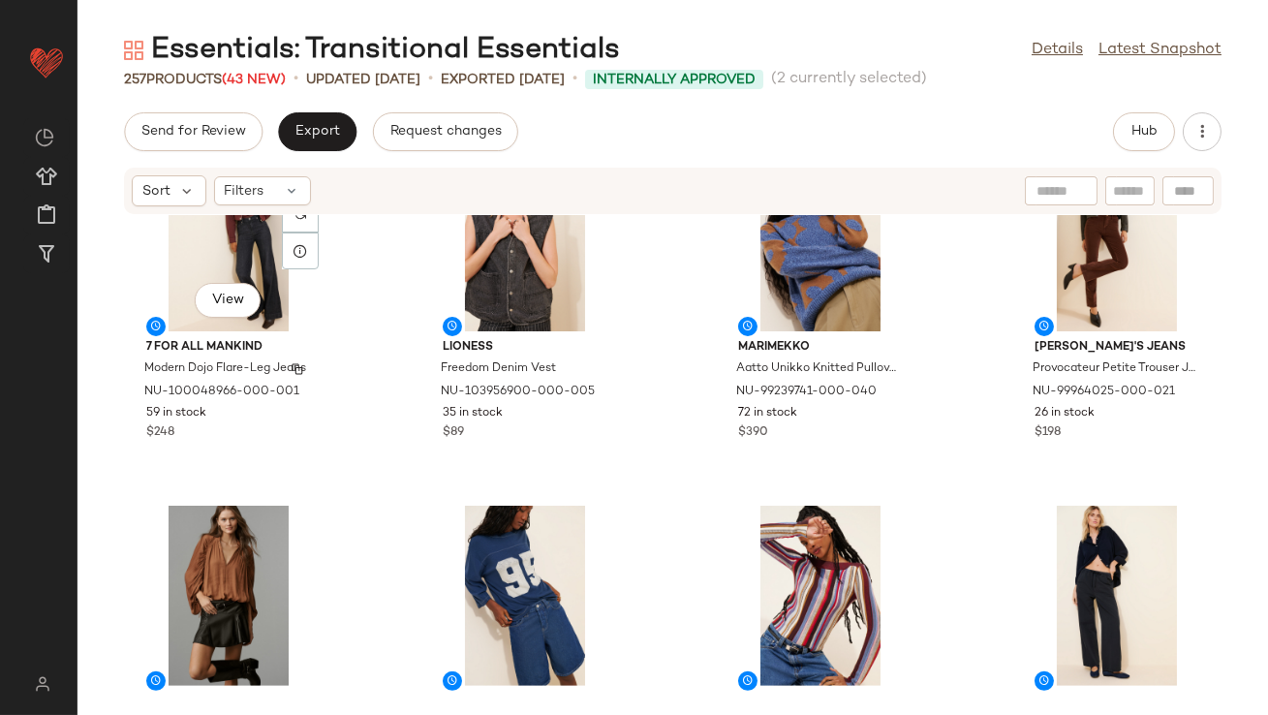
scroll to position [2170, 0]
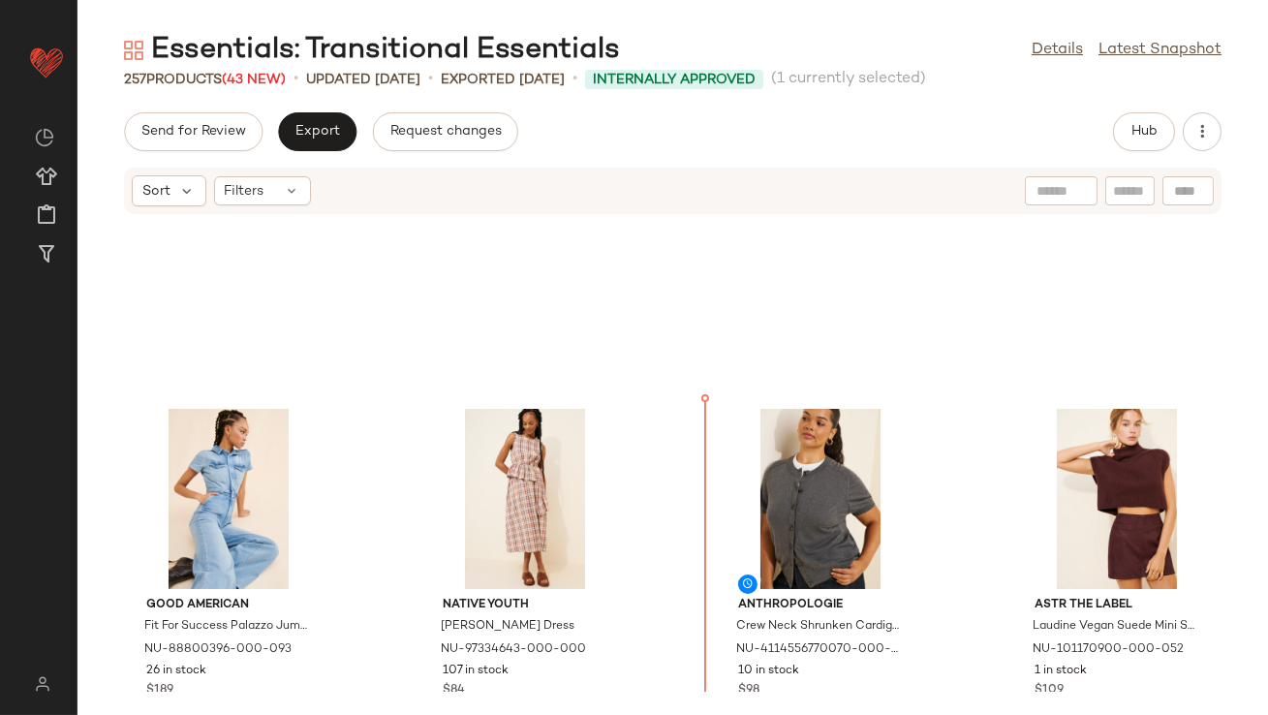
scroll to position [848, 0]
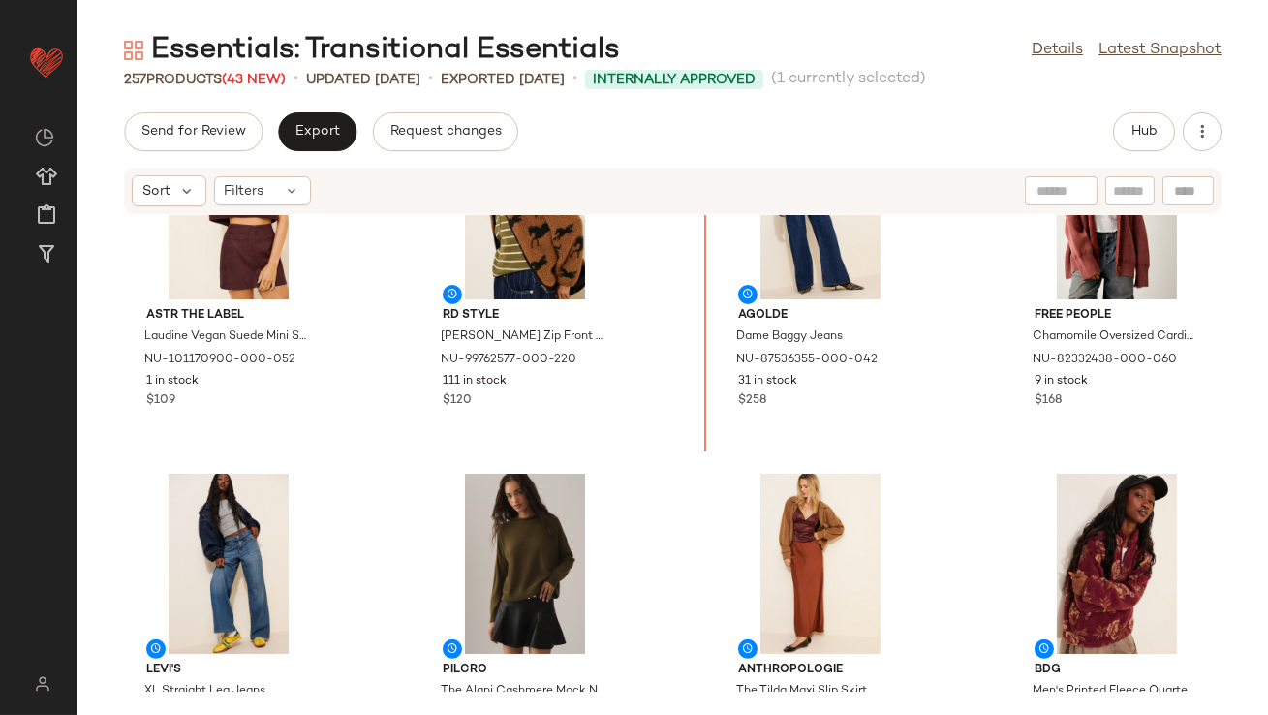
scroll to position [1541, 0]
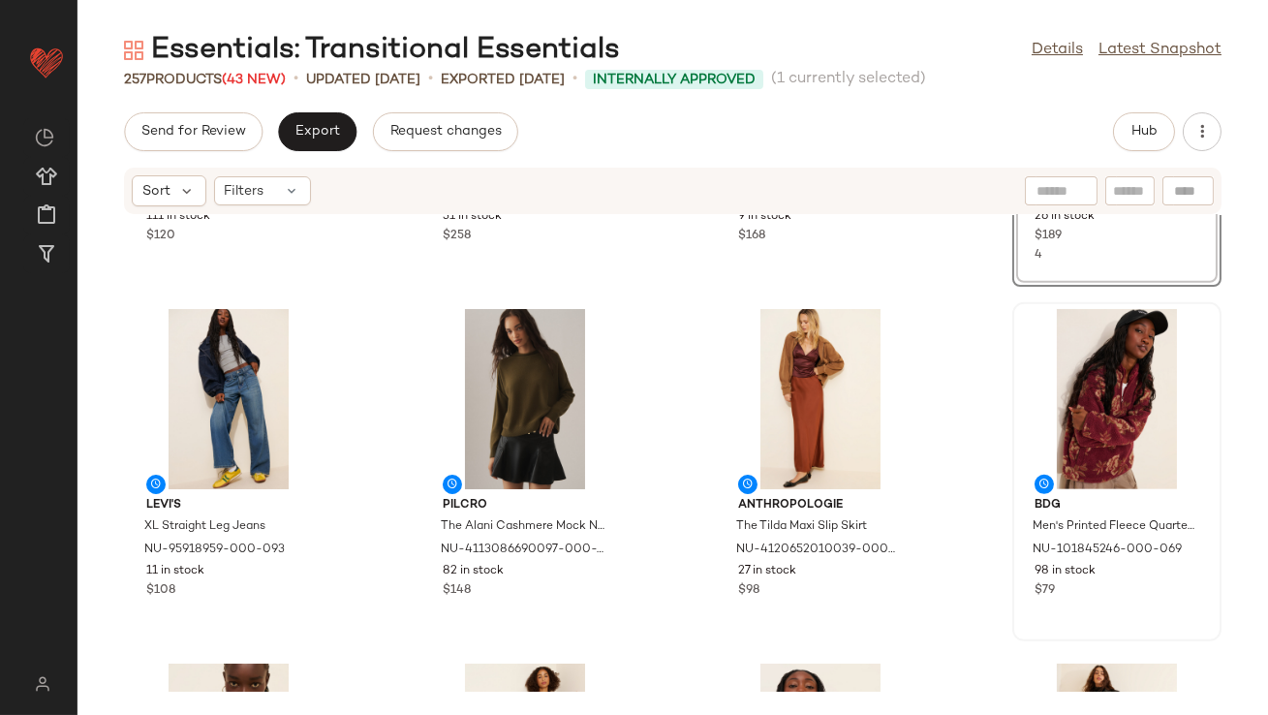
scroll to position [1696, 0]
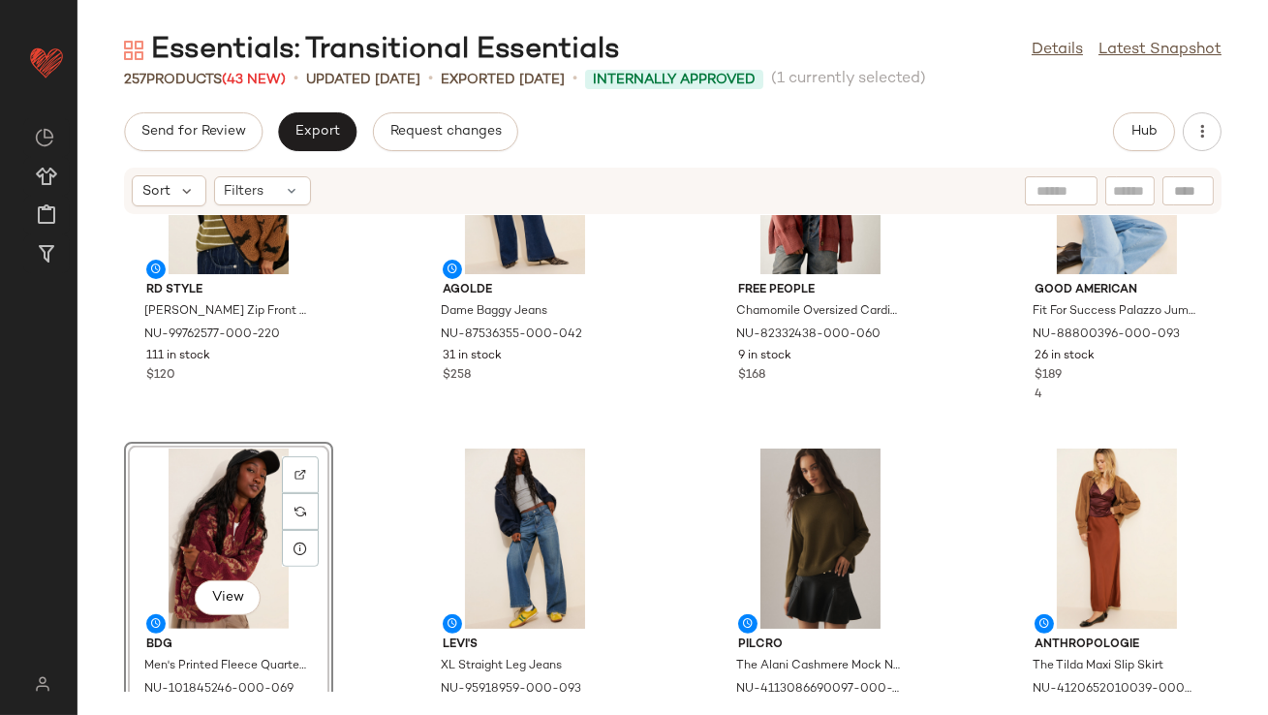
scroll to position [1794, 0]
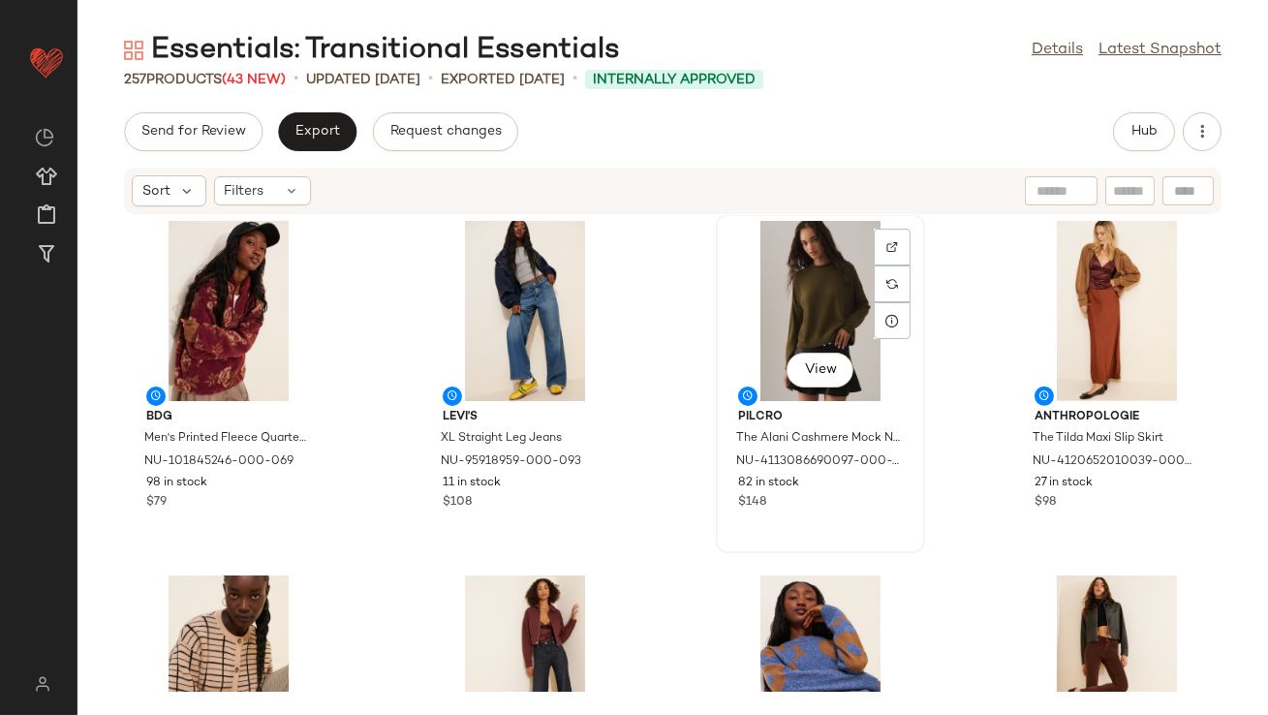
click at [794, 348] on div "View" at bounding box center [821, 311] width 196 height 180
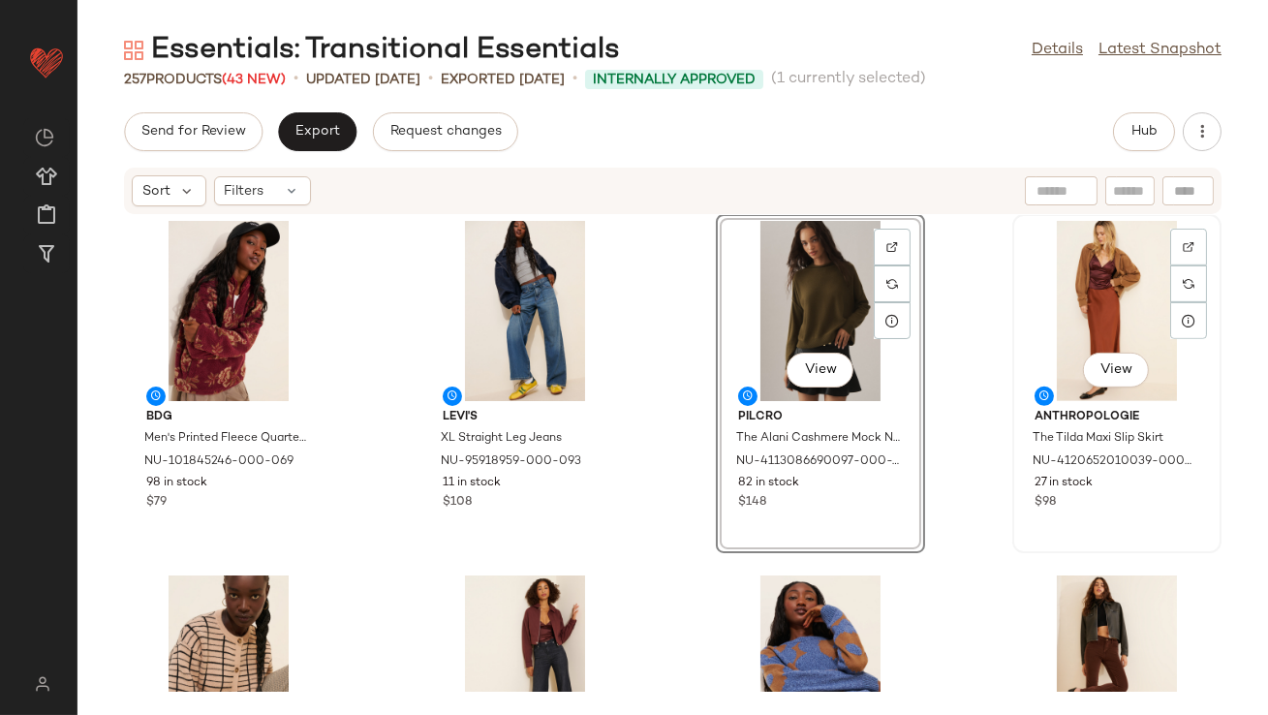
click at [1027, 319] on div "View" at bounding box center [1117, 311] width 196 height 180
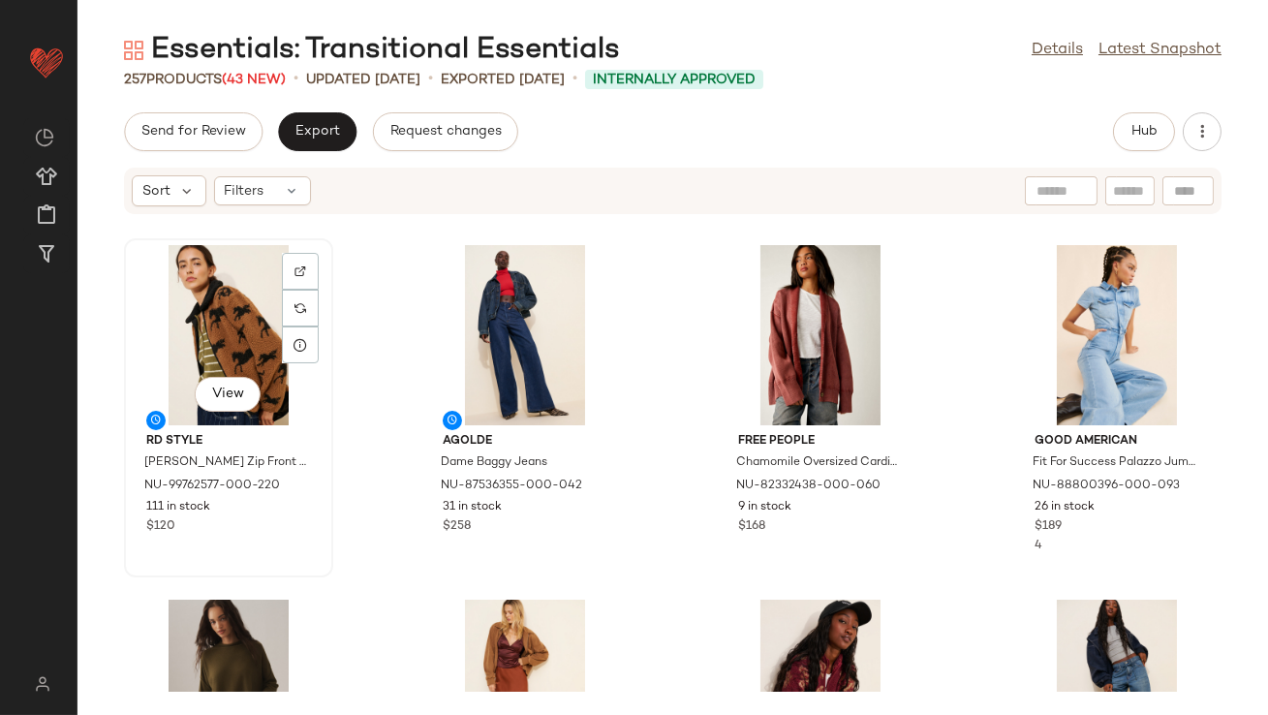
click at [326, 375] on div "View" at bounding box center [229, 335] width 196 height 180
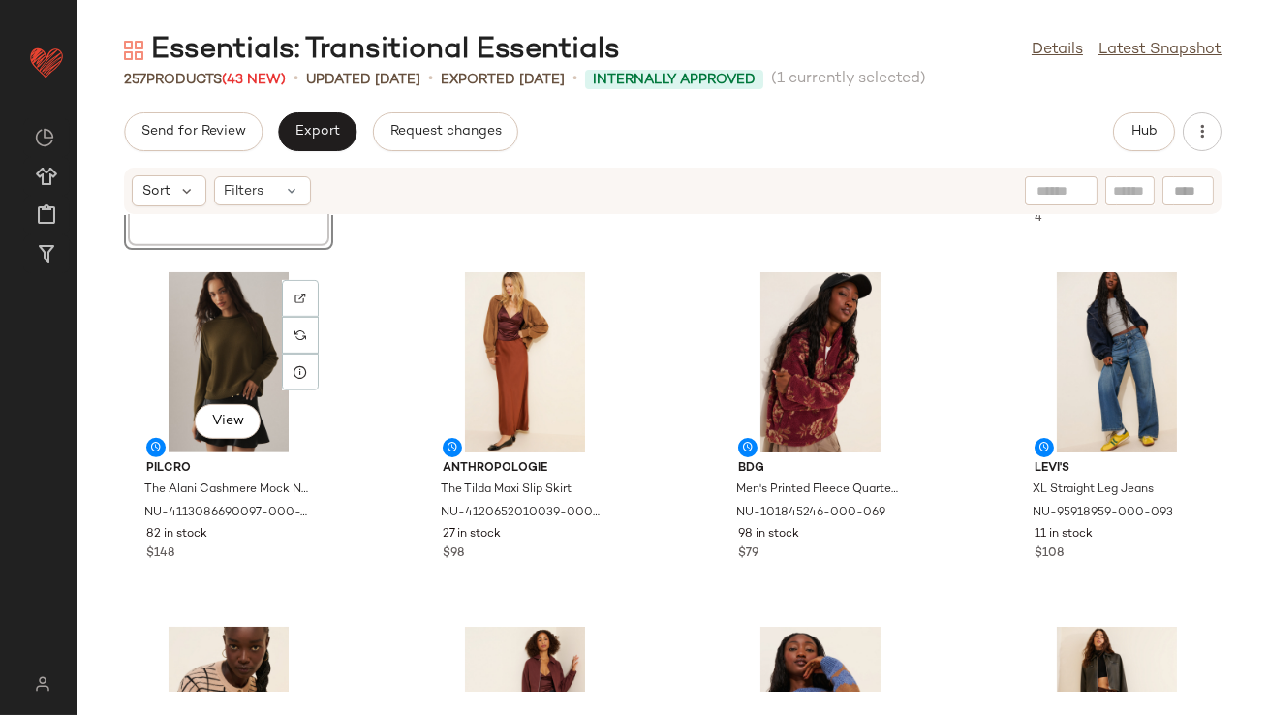
scroll to position [1941, 0]
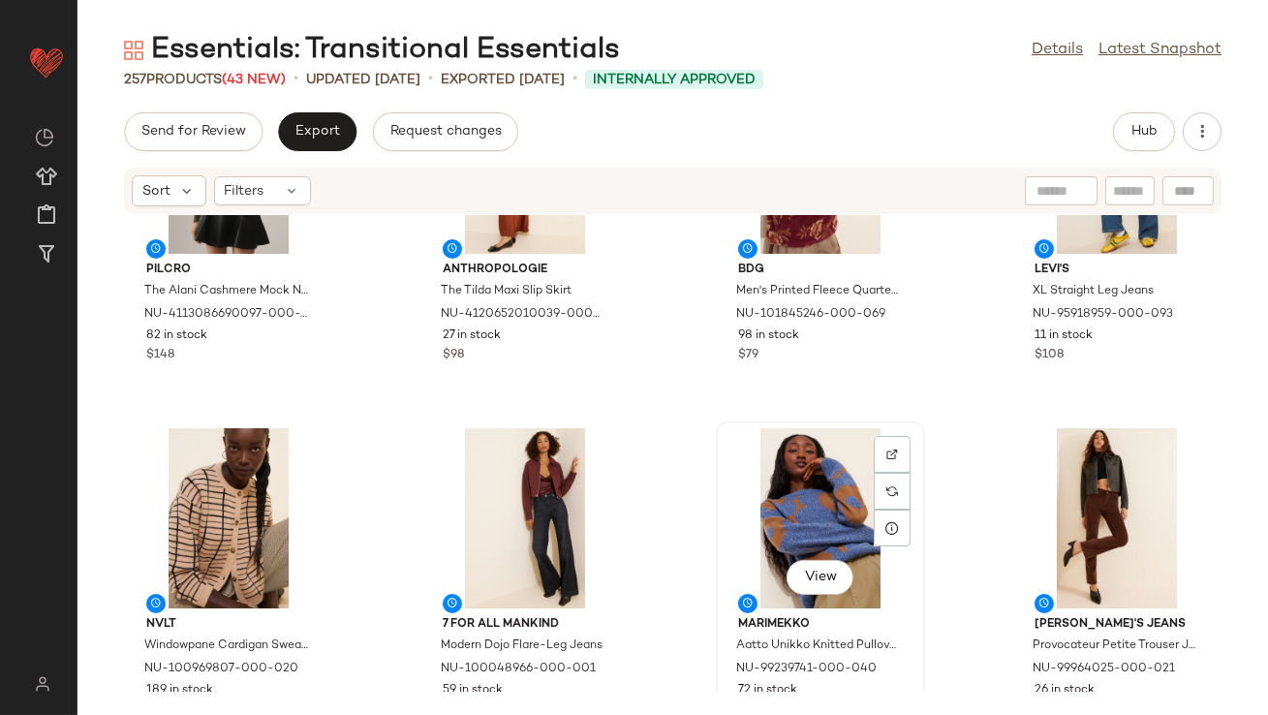
click at [768, 536] on div "View" at bounding box center [821, 518] width 196 height 180
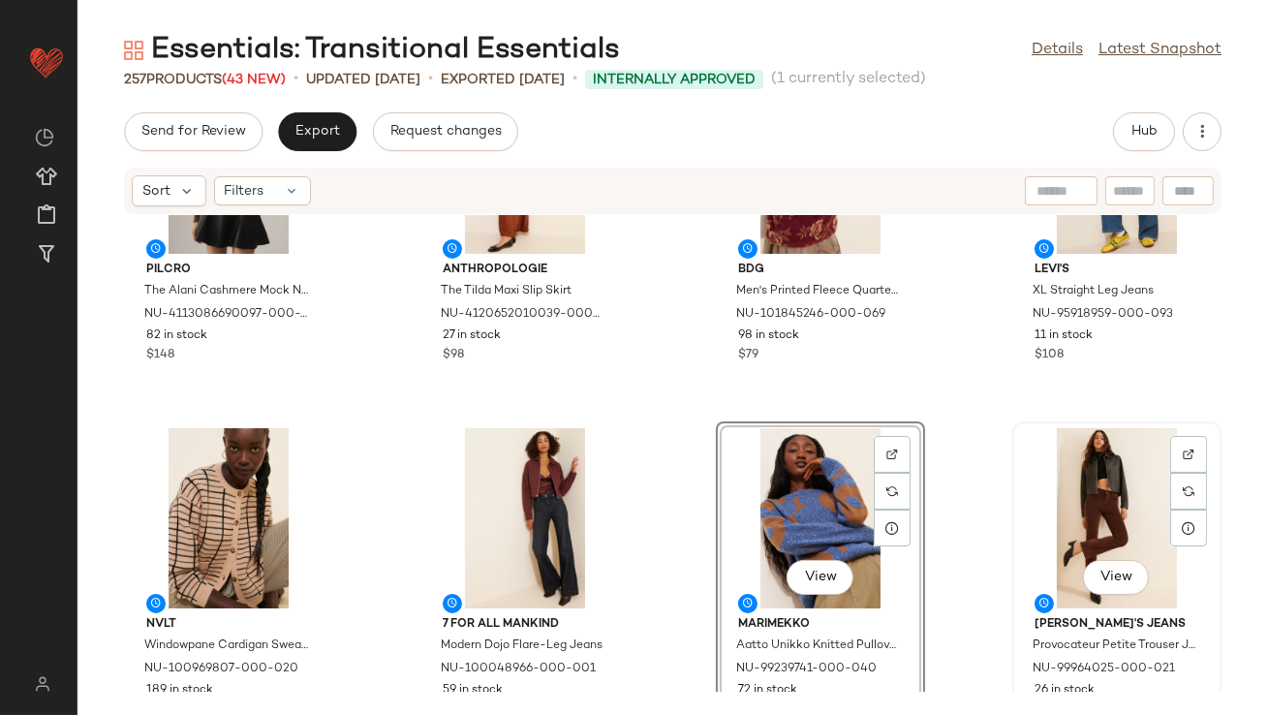
click at [1040, 511] on div "View" at bounding box center [1117, 518] width 196 height 180
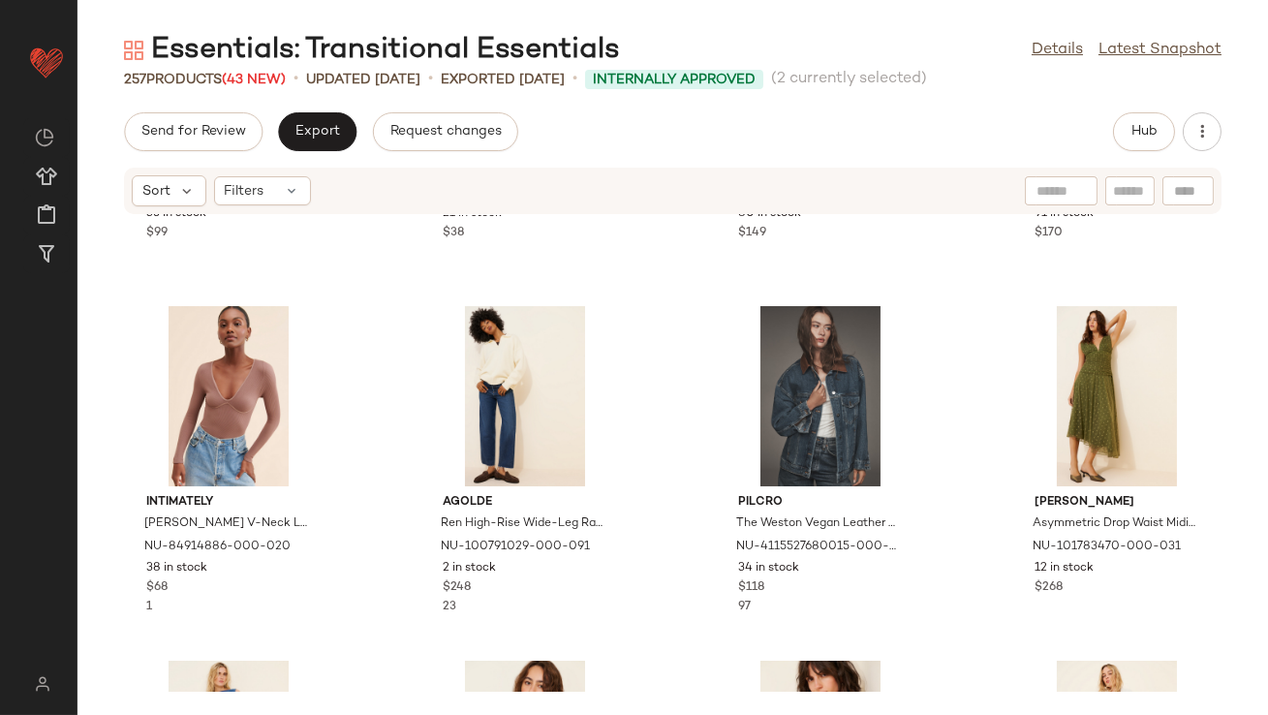
scroll to position [2912, 0]
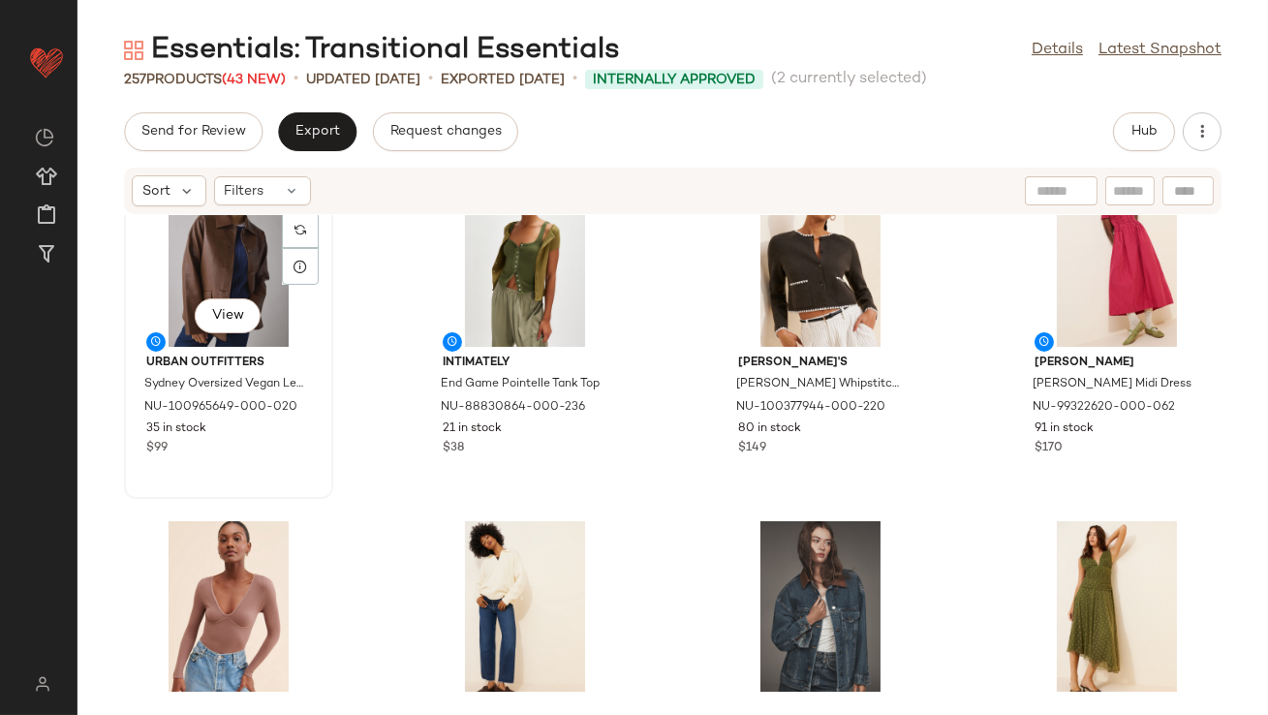
click at [212, 273] on div "View" at bounding box center [229, 257] width 196 height 180
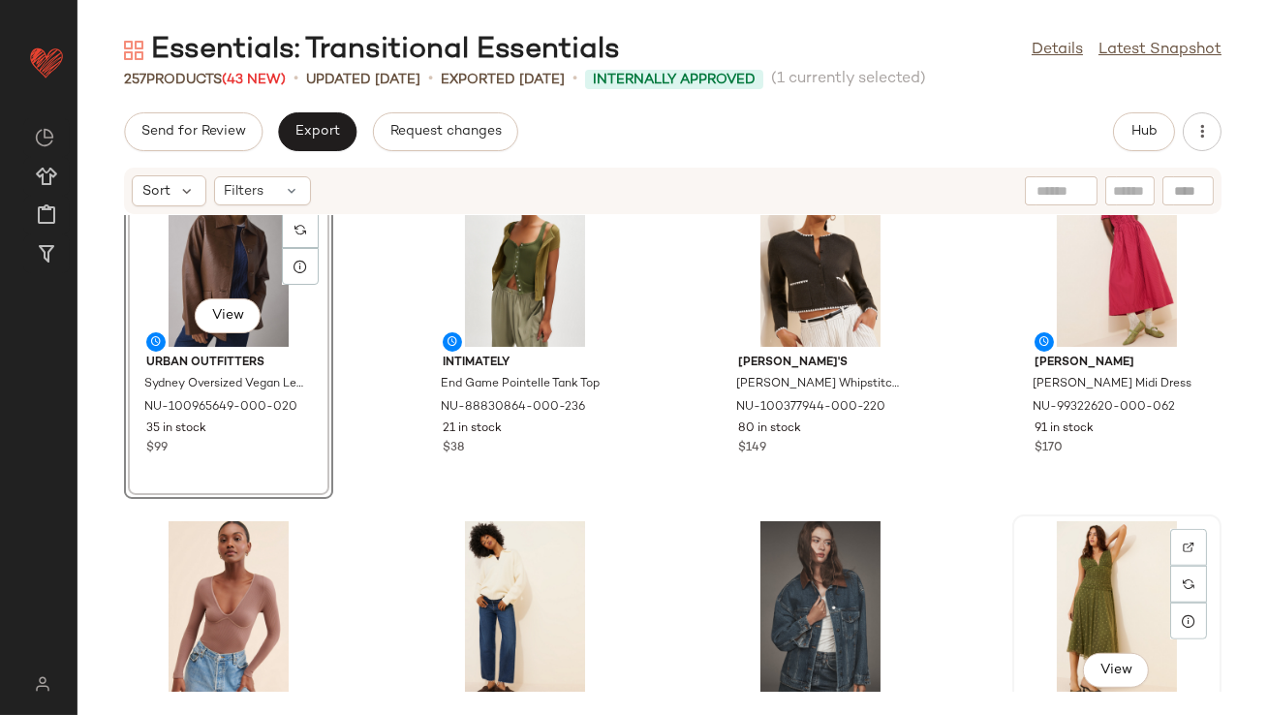
click at [1070, 616] on div "View" at bounding box center [1117, 611] width 196 height 180
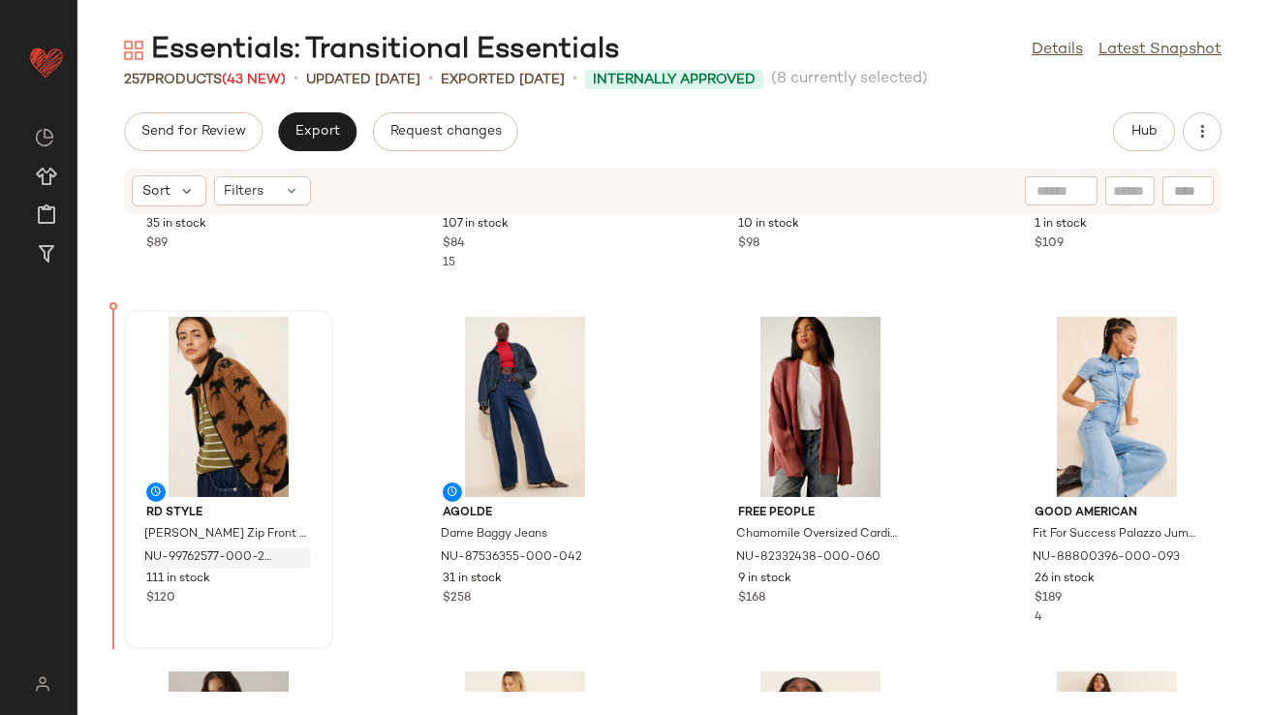
scroll to position [1347, 0]
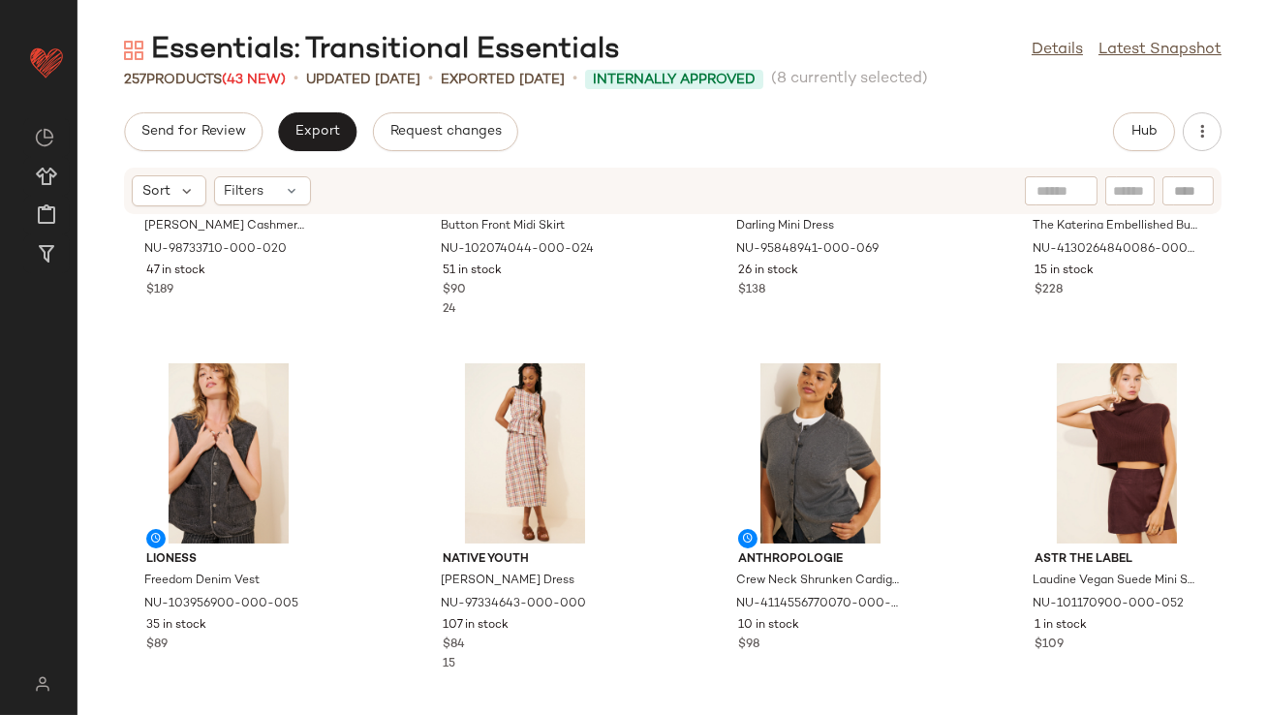
click at [356, 344] on div "[PERSON_NAME] Cashmere Cardigan Sweater NU-98733710-000-020 47 in stock $189 Mo…" at bounding box center [673, 453] width 1191 height 477
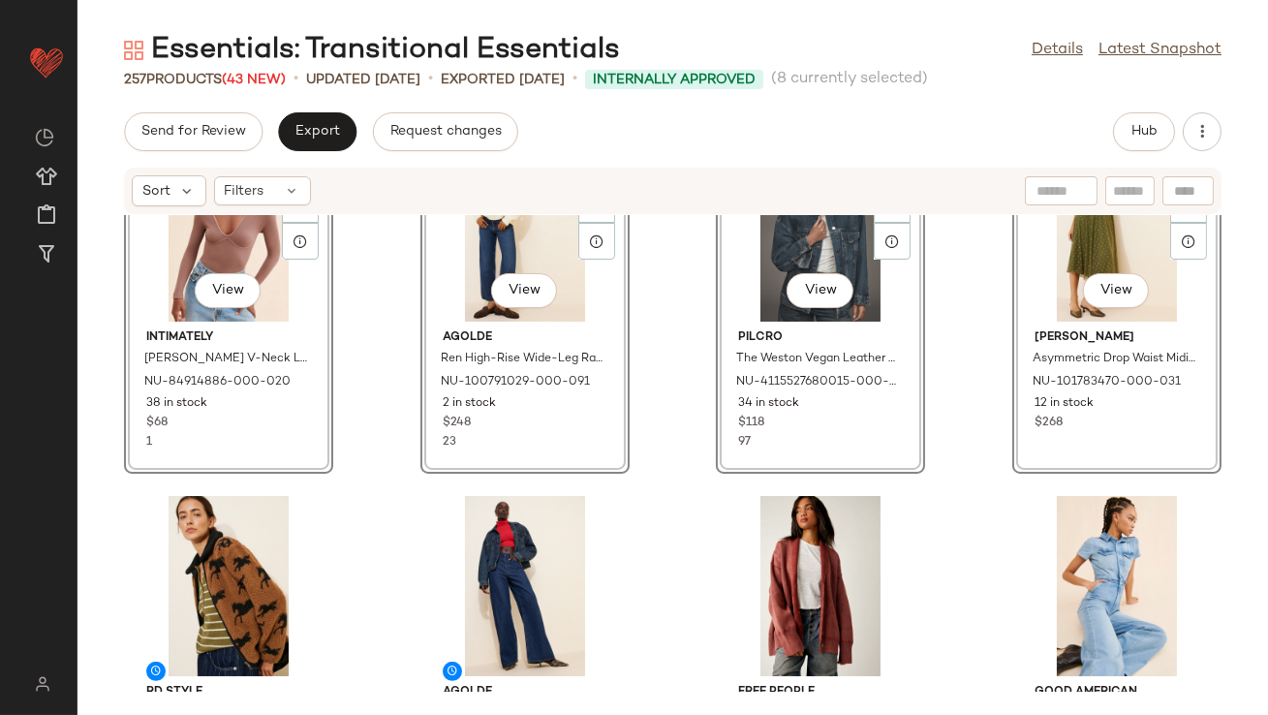
click at [356, 345] on div "View Intimately [PERSON_NAME] V-Neck Long-Sleeve Bodysuit NU-84914886-000-020 3…" at bounding box center [673, 453] width 1191 height 477
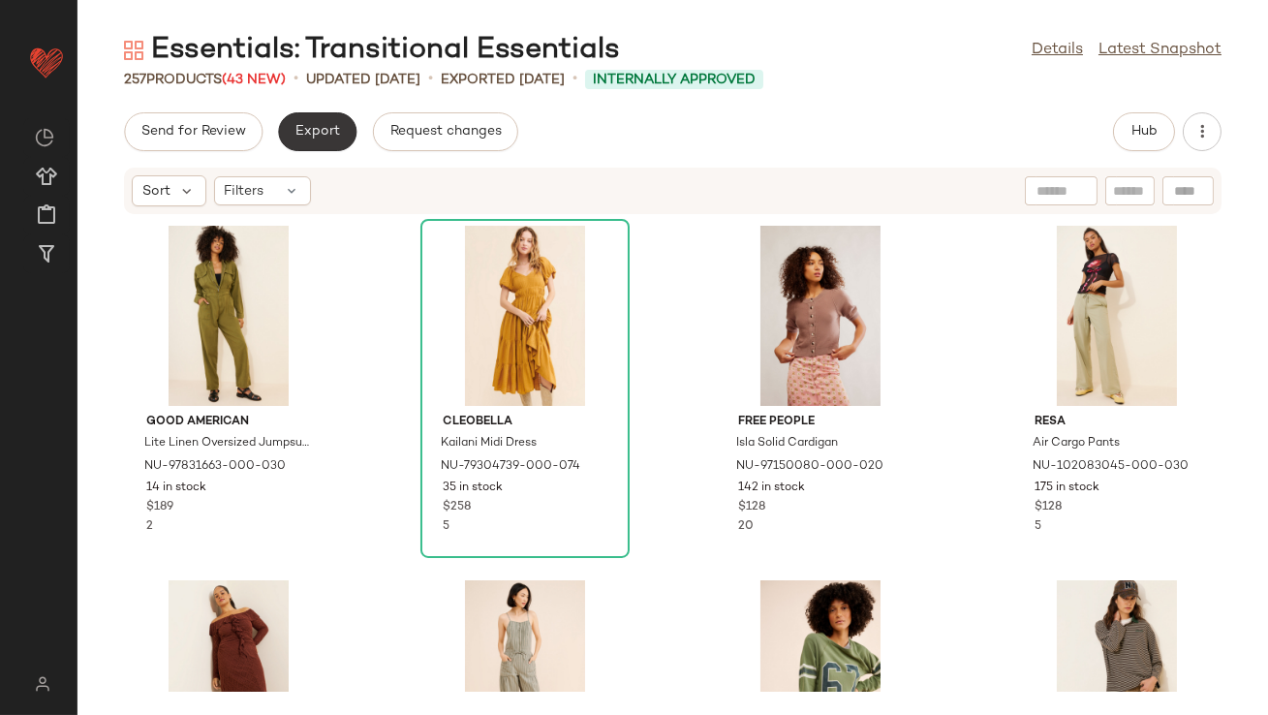
click at [301, 133] on span "Export" at bounding box center [318, 132] width 46 height 16
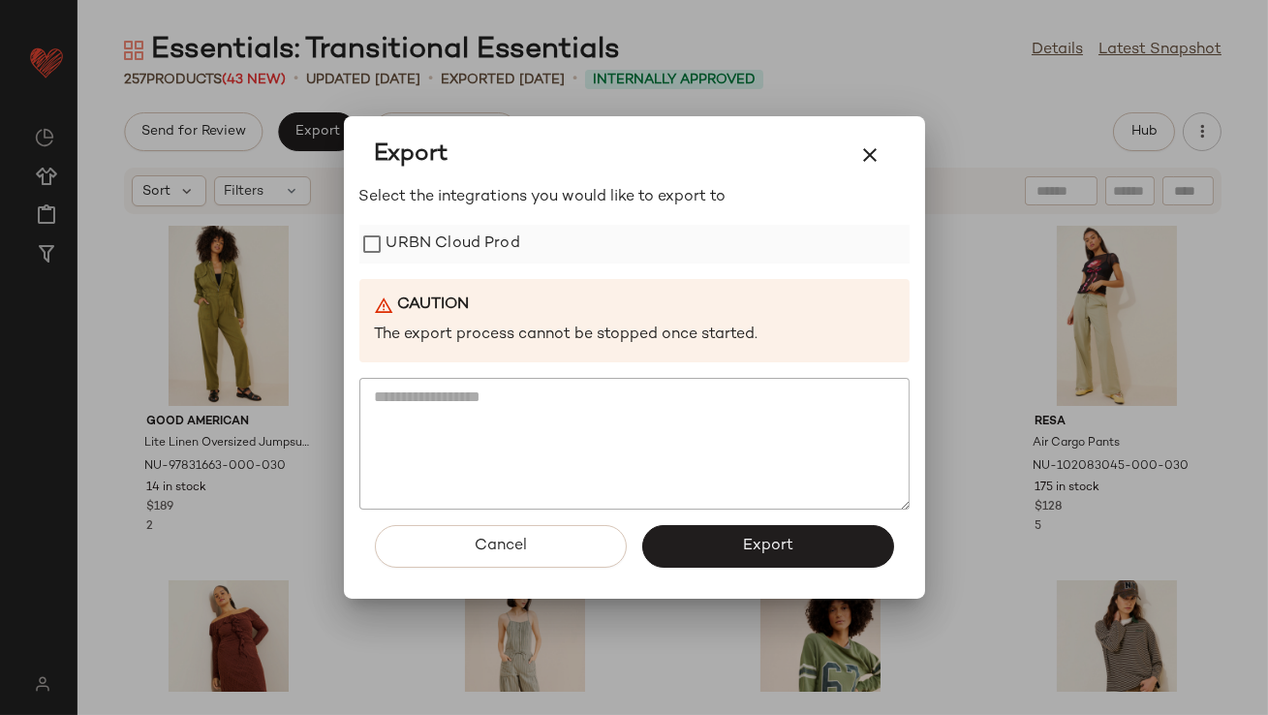
click at [425, 236] on label "URBN Cloud Prod" at bounding box center [454, 244] width 134 height 39
click at [769, 556] on button "Export" at bounding box center [768, 546] width 252 height 43
